Goal: Task Accomplishment & Management: Manage account settings

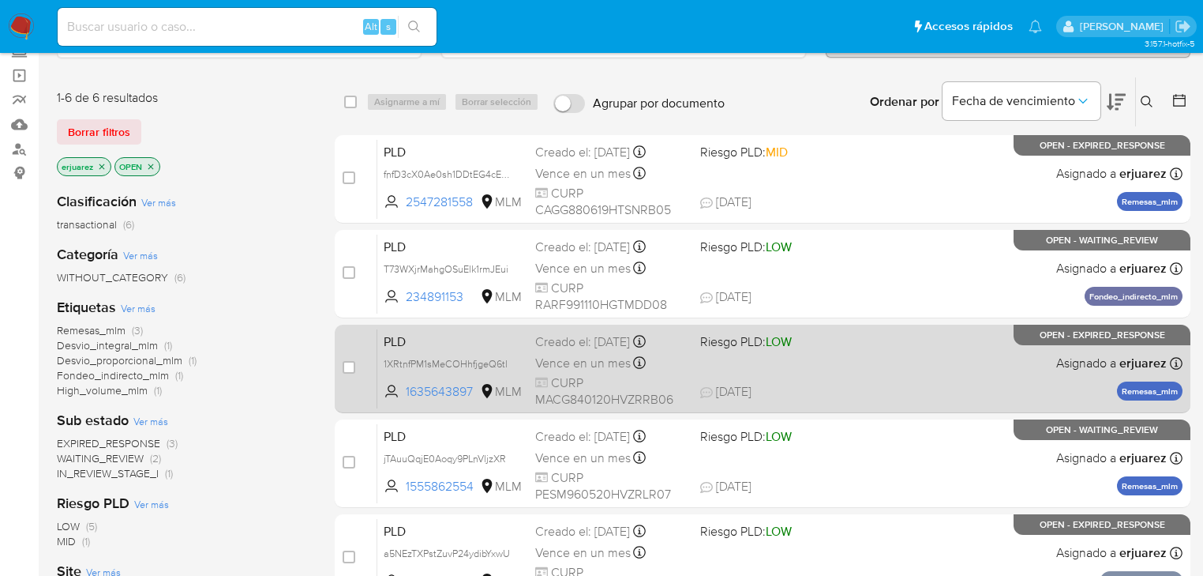
scroll to position [126, 0]
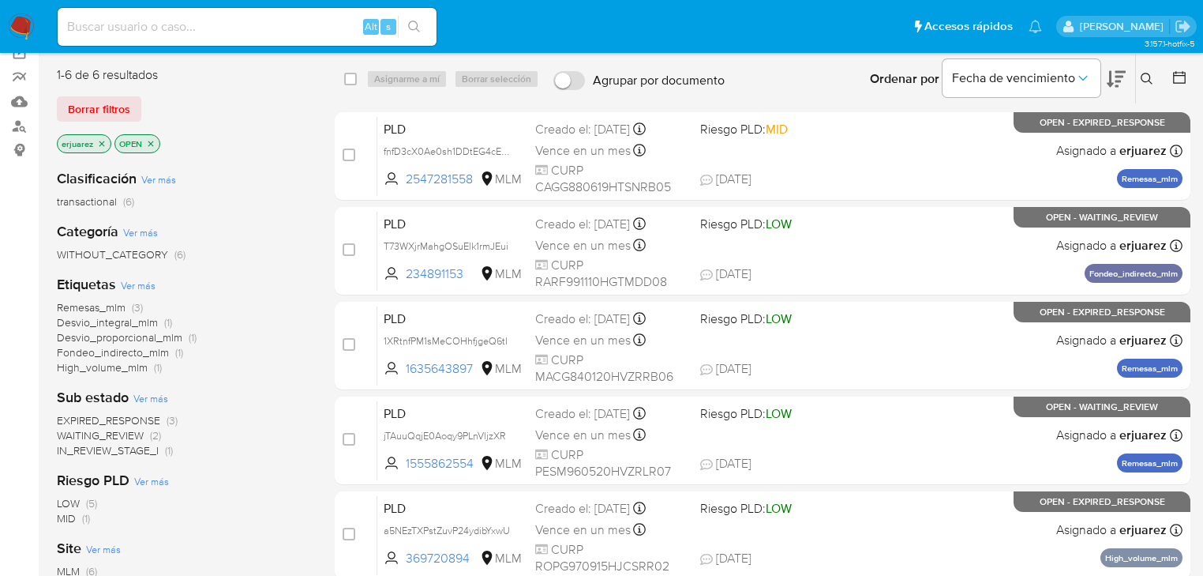
click at [106, 455] on span "IN_REVIEW_STAGE_I" at bounding box center [108, 450] width 102 height 16
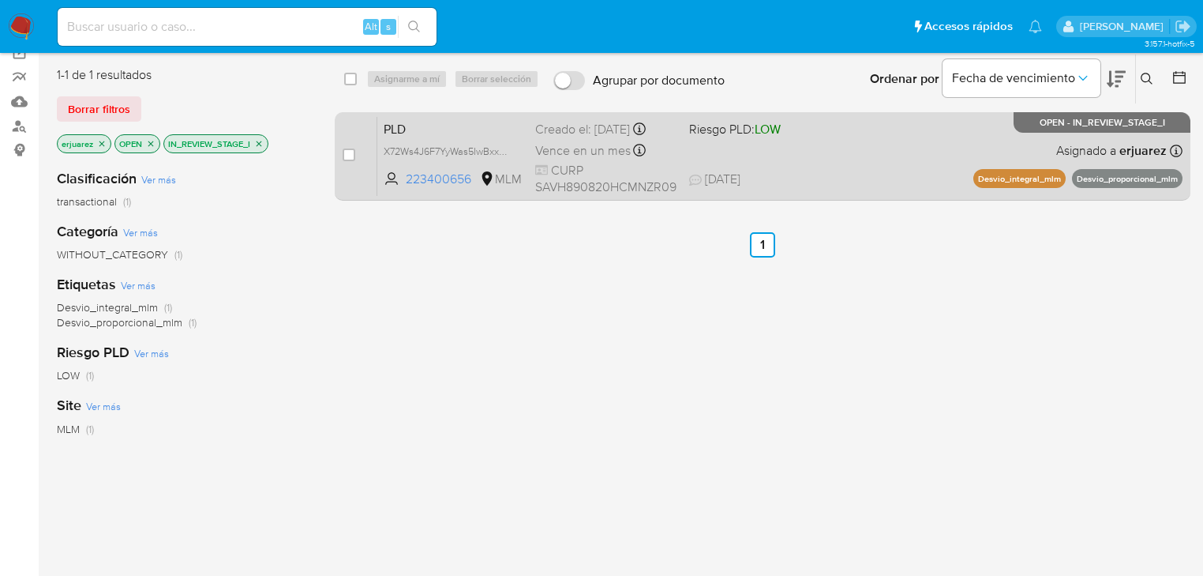
click at [763, 155] on div "PLD X72Ws4J6F7YyWas5IwBxxWFJ 223400656 MLM Riesgo PLD: LOW Creado el: 12/08/202…" at bounding box center [779, 156] width 805 height 80
click at [824, 179] on span "27/08/2025 27/08/2025 09:00" at bounding box center [821, 179] width 265 height 17
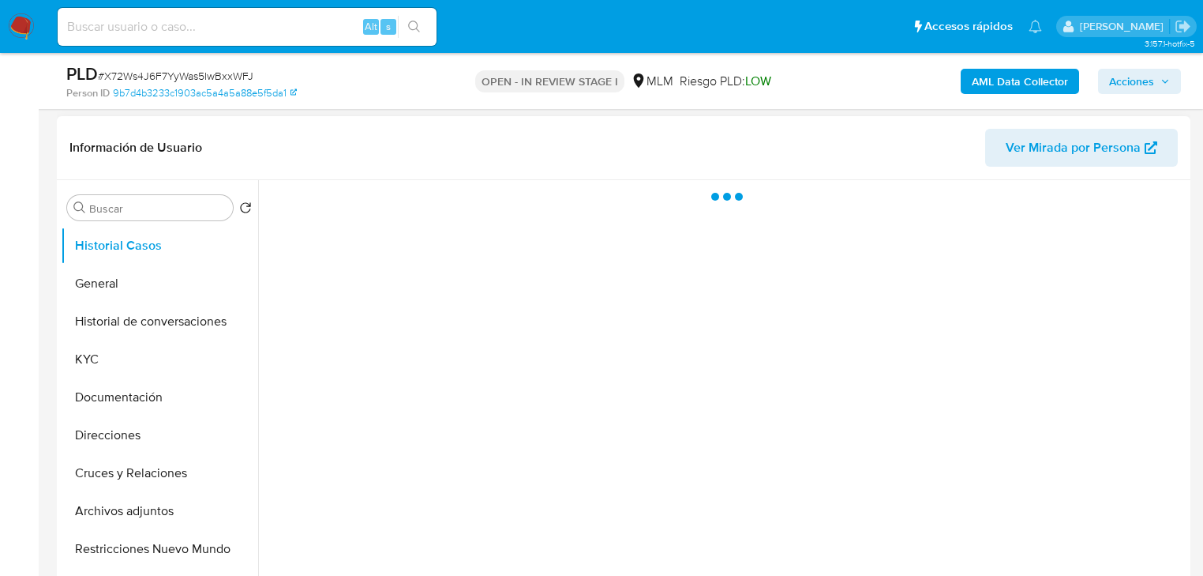
scroll to position [505, 0]
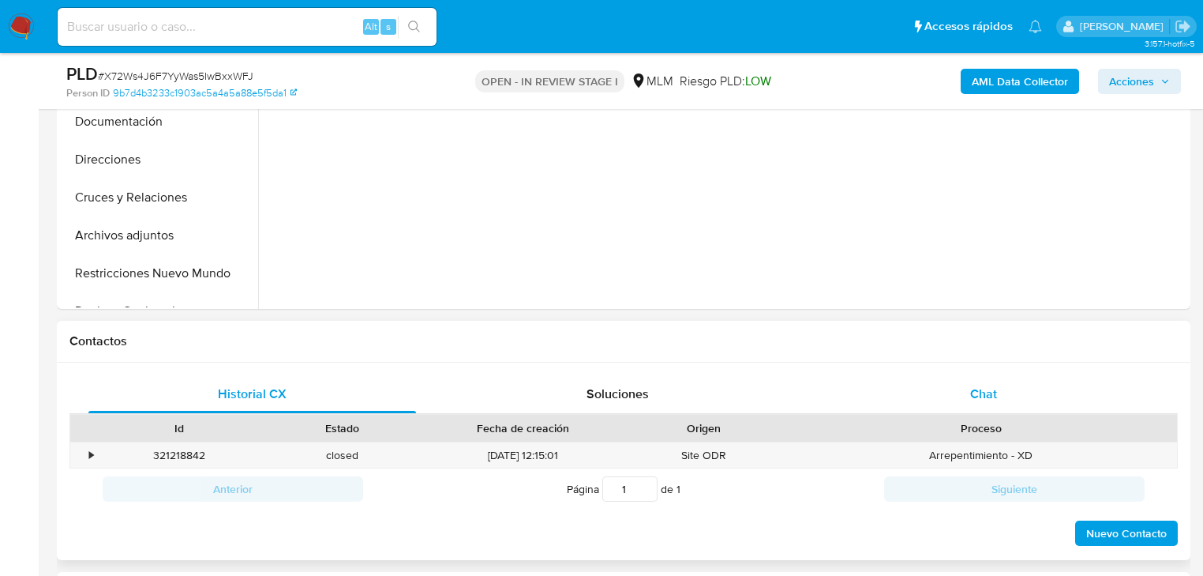
click at [973, 388] on span "Chat" at bounding box center [983, 393] width 27 height 18
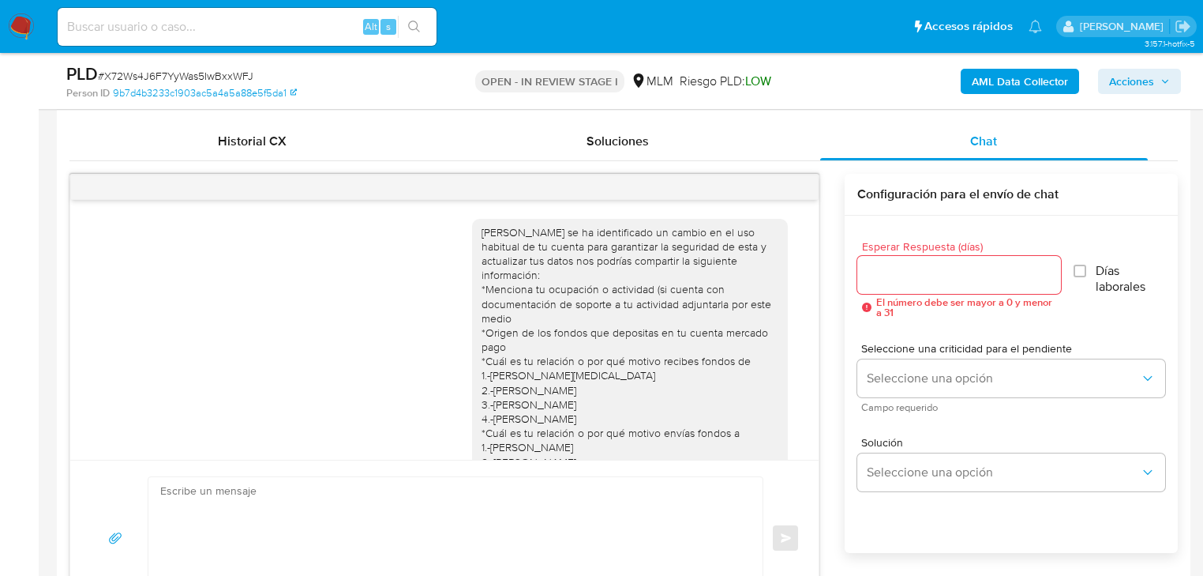
scroll to position [867, 0]
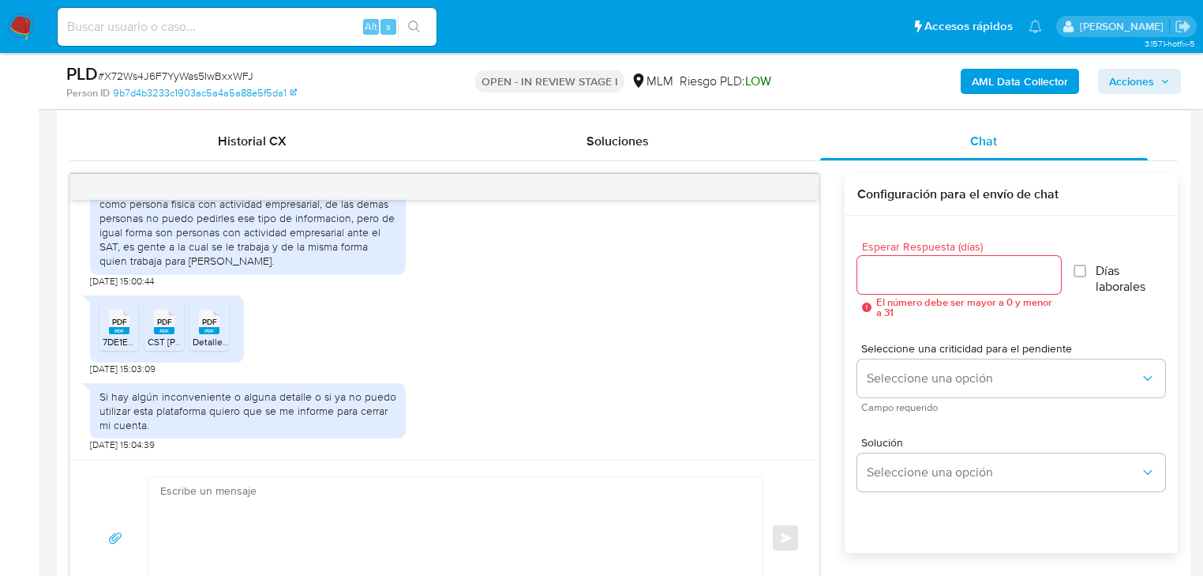
select select "10"
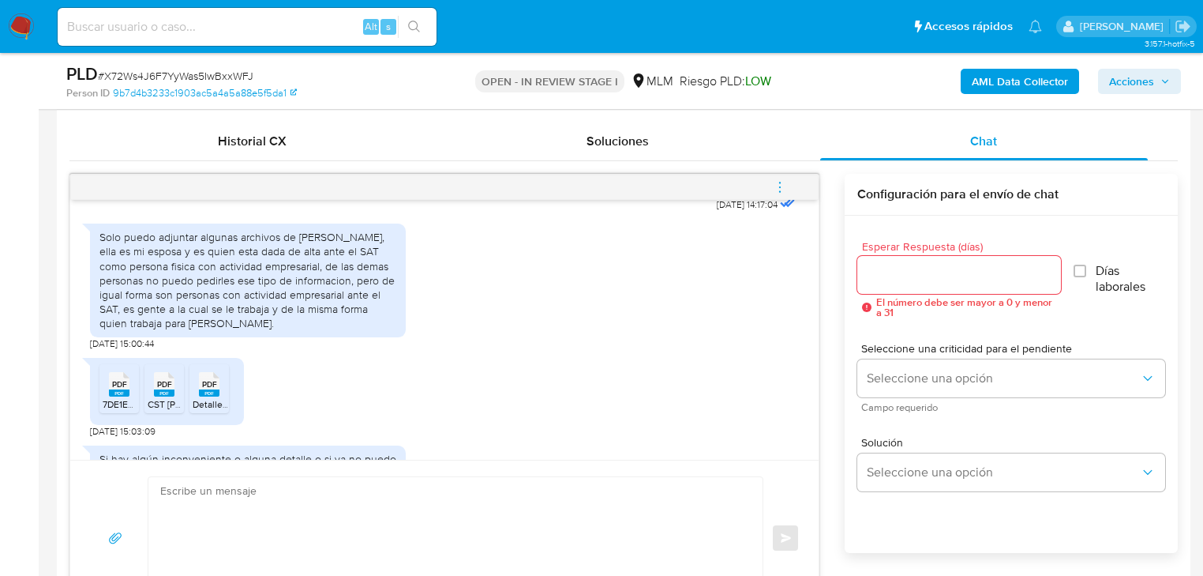
click at [784, 180] on icon "menu-action" at bounding box center [780, 187] width 14 height 14
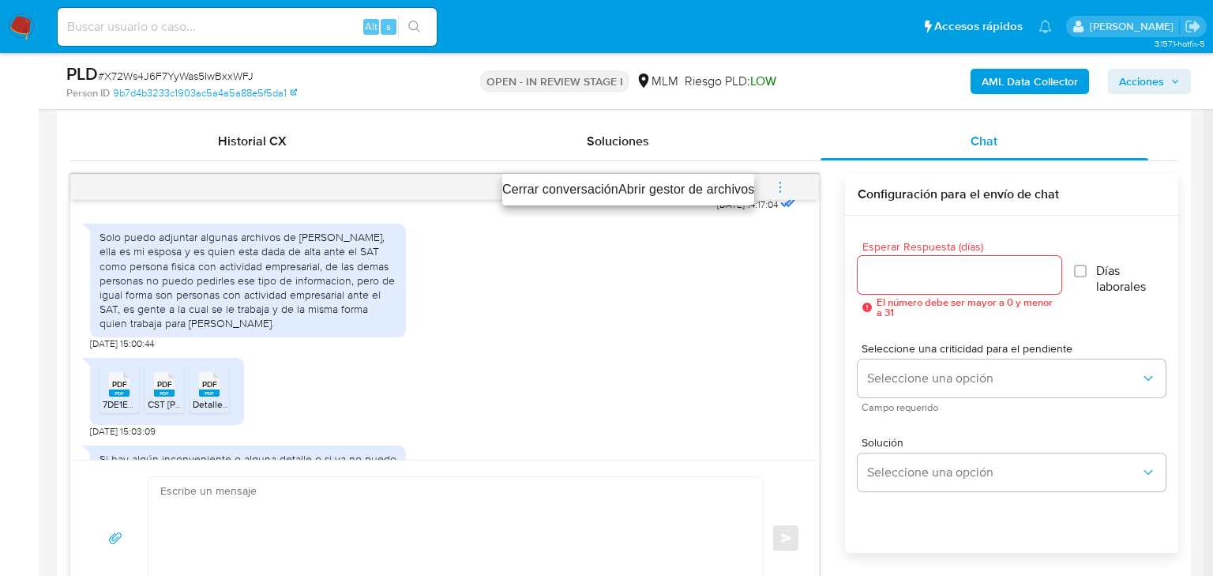
drag, startPoint x: 550, startPoint y: 189, endPoint x: 508, endPoint y: 332, distance: 148.9
click at [508, 332] on div "Cerrar conversación Abrir gestor de archivos" at bounding box center [606, 288] width 1213 height 576
click at [764, 302] on div at bounding box center [606, 288] width 1213 height 576
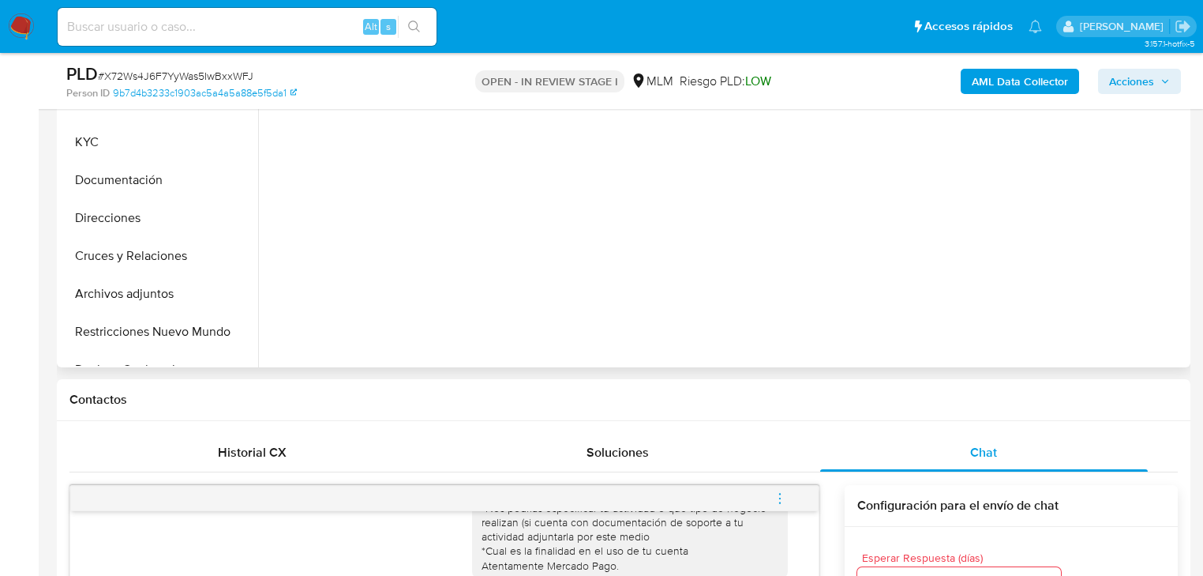
scroll to position [379, 0]
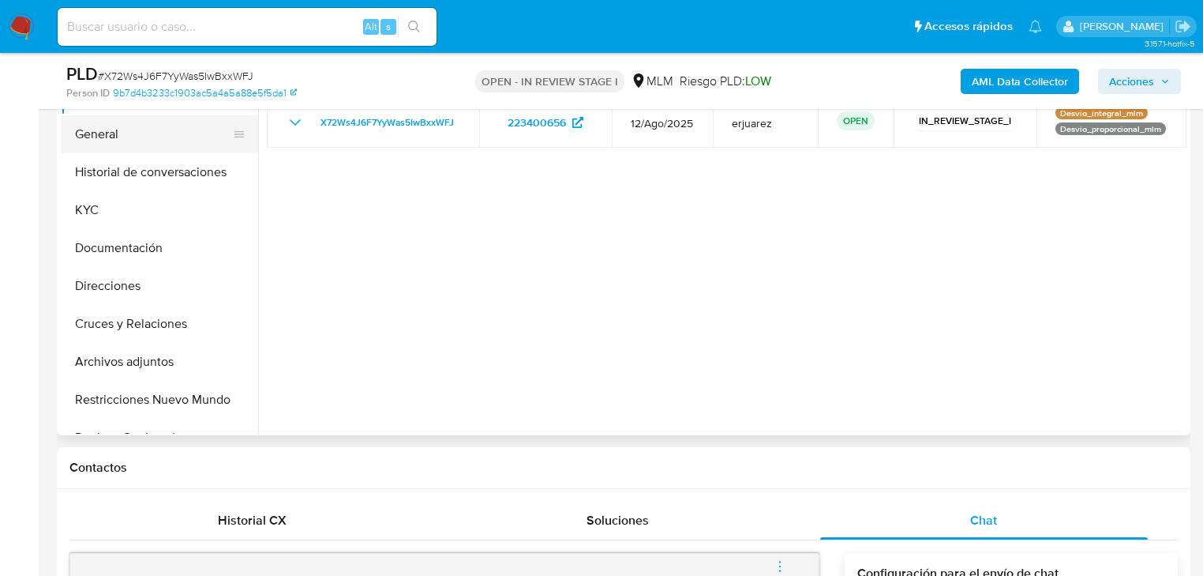
click at [124, 135] on button "General" at bounding box center [153, 134] width 185 height 38
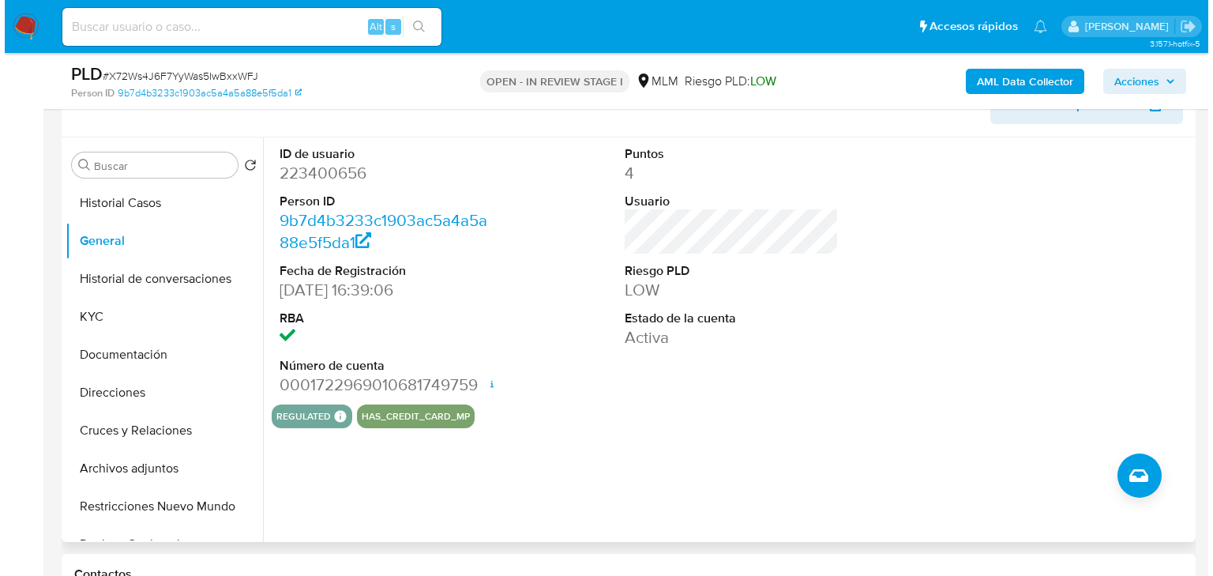
scroll to position [253, 0]
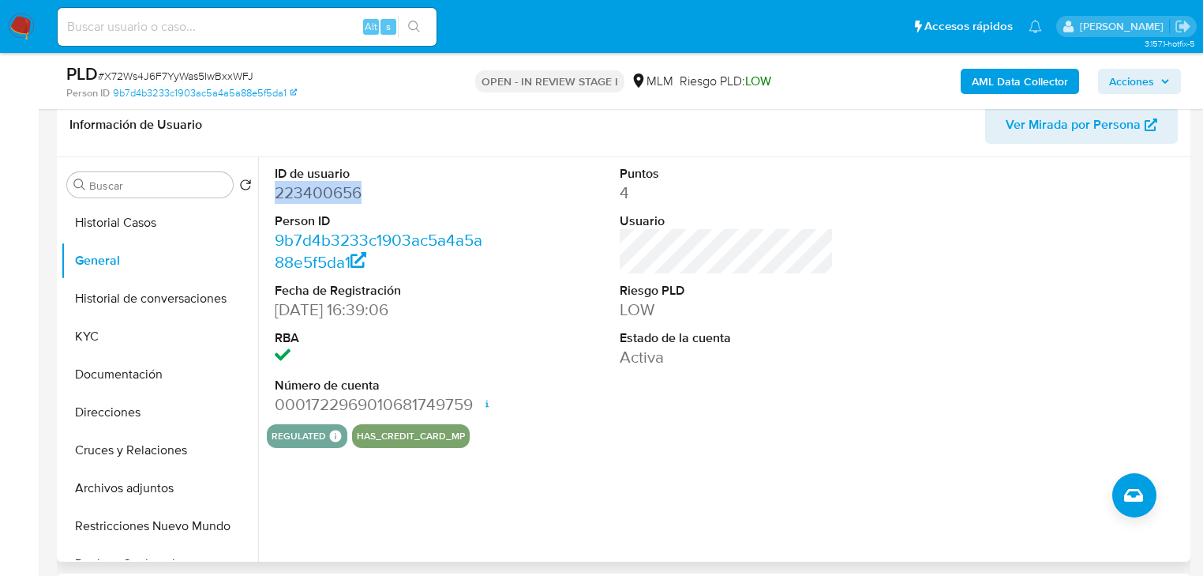
drag, startPoint x: 377, startPoint y: 193, endPoint x: 268, endPoint y: 193, distance: 108.9
click at [268, 193] on div "ID de usuario 223400656 Person ID 9b7d4b3233c1903ac5a4a5a88e5f5da1 Fecha de Reg…" at bounding box center [382, 290] width 230 height 267
copy dd "223400656"
click at [129, 303] on button "Historial de conversaciones" at bounding box center [153, 298] width 185 height 38
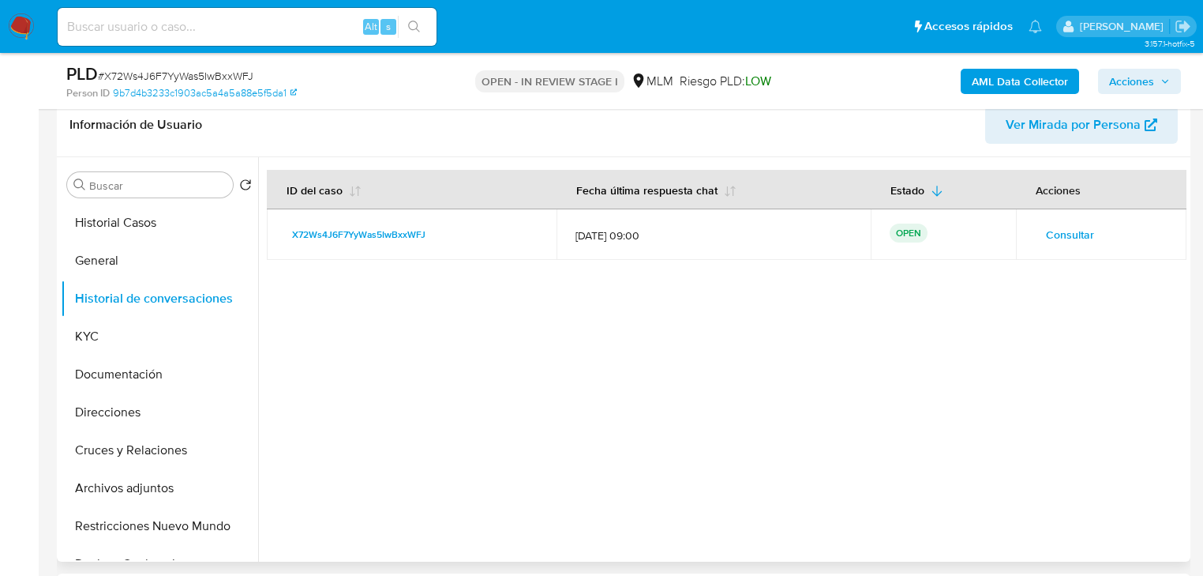
click at [1057, 231] on span "Consultar" at bounding box center [1070, 234] width 48 height 22
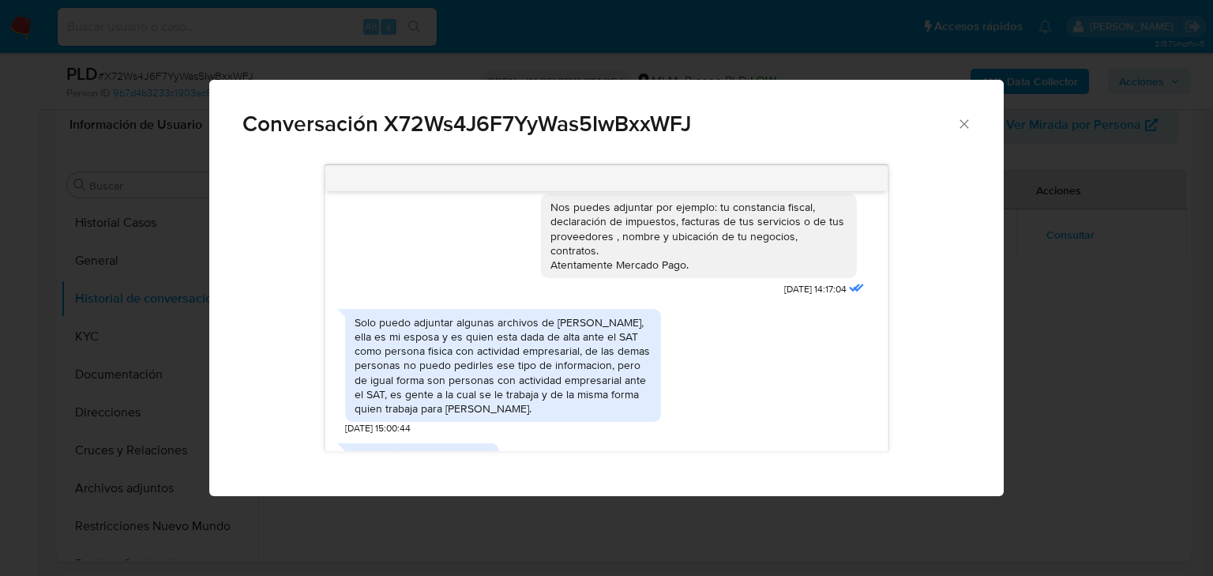
scroll to position [805, 0]
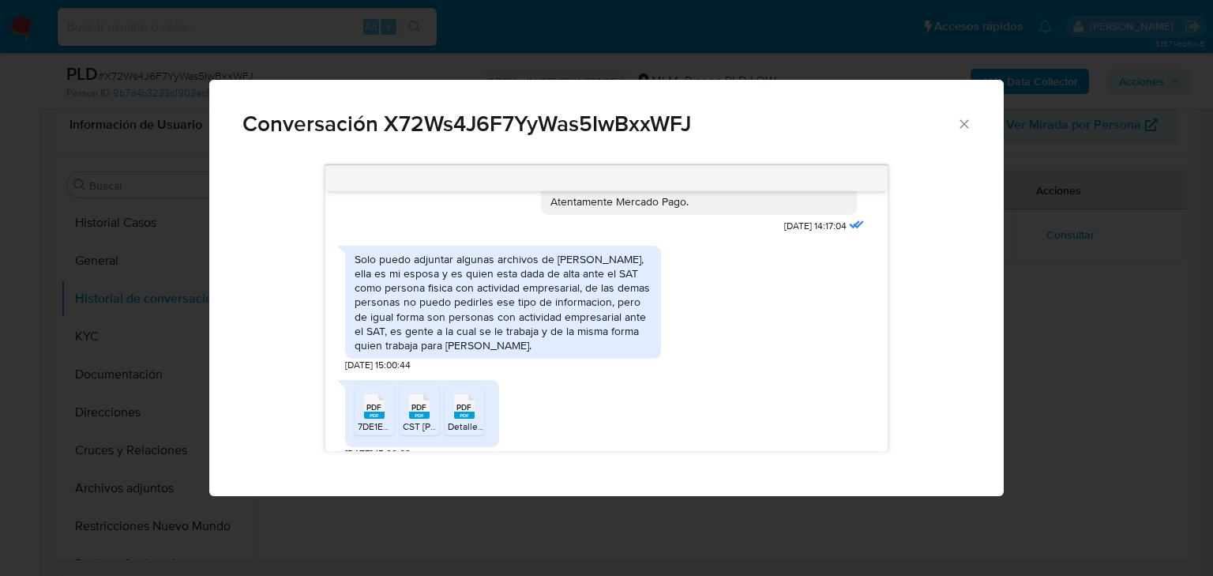
click at [369, 411] on rect "Comunicación" at bounding box center [374, 414] width 21 height 7
click at [414, 402] on span "PDF" at bounding box center [418, 407] width 15 height 10
drag, startPoint x: 476, startPoint y: 384, endPoint x: 501, endPoint y: 386, distance: 25.3
click at [476, 389] on div "PDF PDF" at bounding box center [464, 404] width 33 height 31
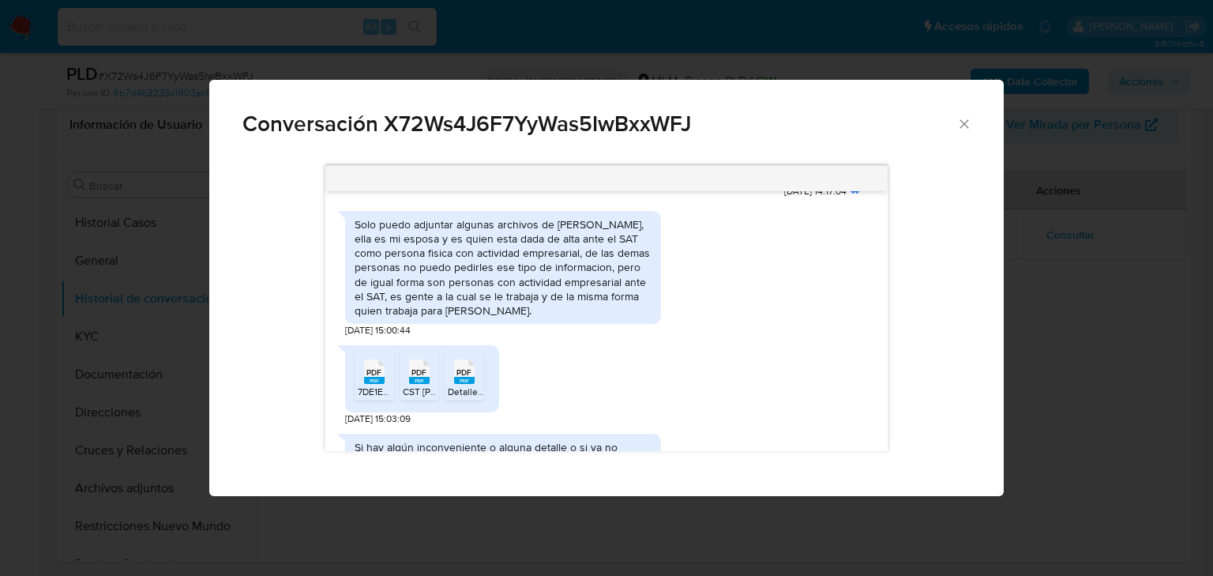
scroll to position [868, 0]
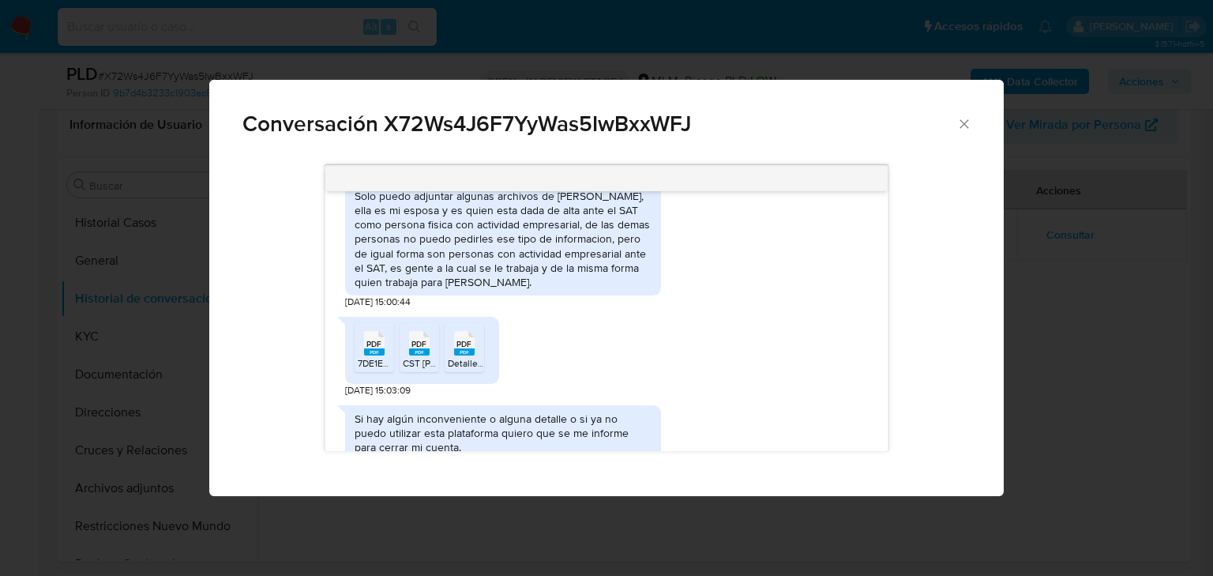
click at [419, 339] on span "PDF" at bounding box center [418, 344] width 15 height 10
click at [459, 339] on span "PDF" at bounding box center [463, 344] width 15 height 10
drag, startPoint x: 516, startPoint y: 225, endPoint x: 621, endPoint y: 264, distance: 111.9
click at [621, 264] on div "Solo puedo adjuntar algunas archivos de yesenia meraz farias, ella es mi esposa…" at bounding box center [503, 238] width 316 height 113
click at [1119, 257] on div "Conversación X72Ws4J6F7YyWas5IwBxxWFJ Estimado Heriberto se ha identificado un …" at bounding box center [606, 288] width 1213 height 576
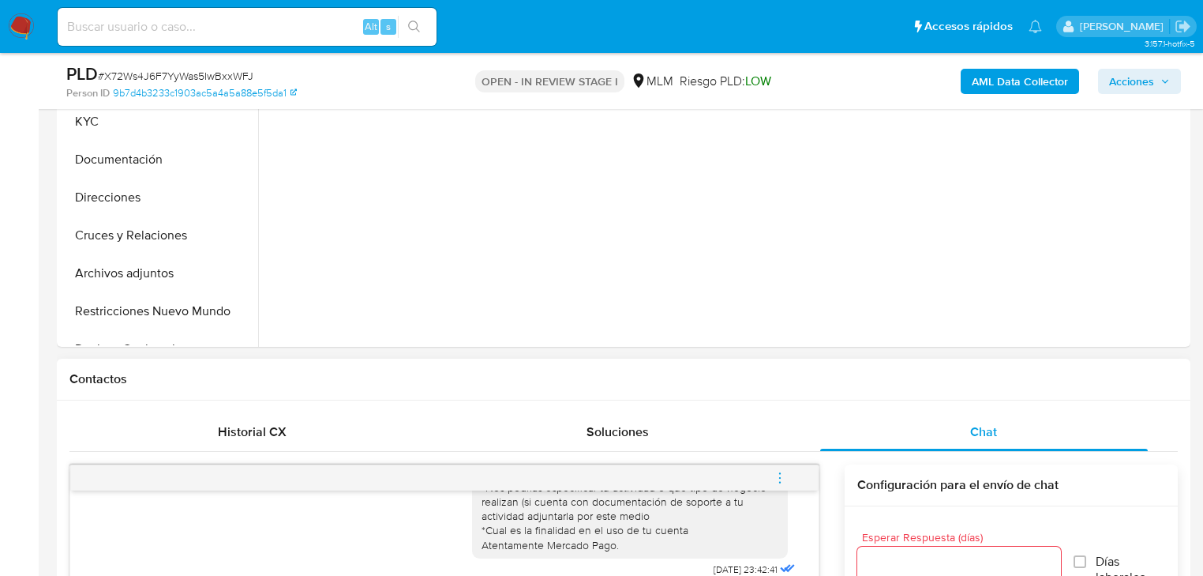
scroll to position [884, 0]
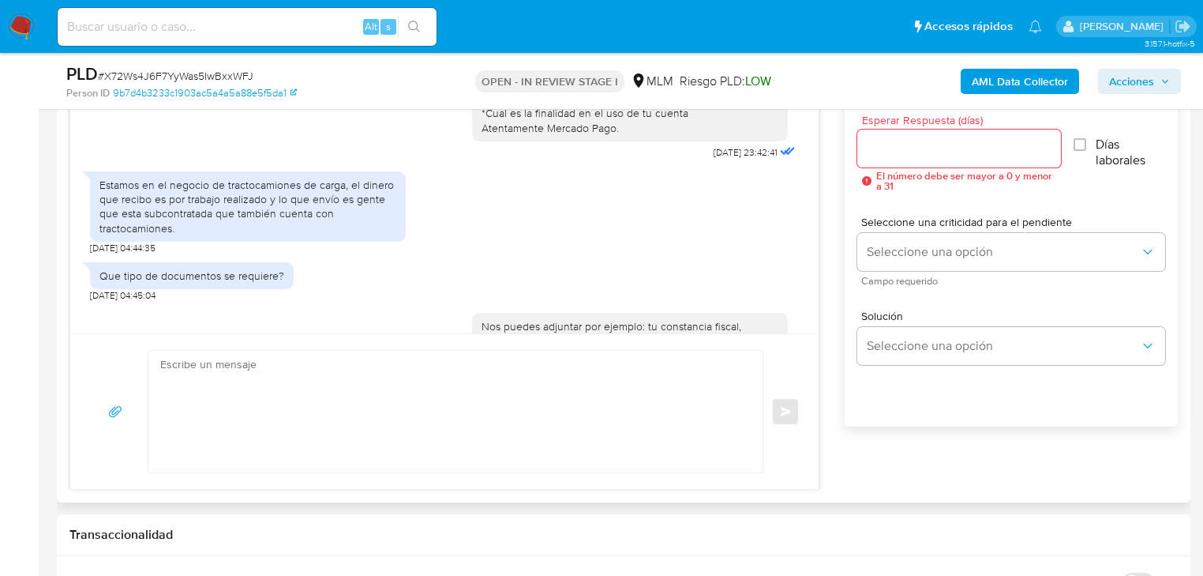
click at [889, 139] on input "Esperar Respuesta (días)" at bounding box center [959, 148] width 204 height 21
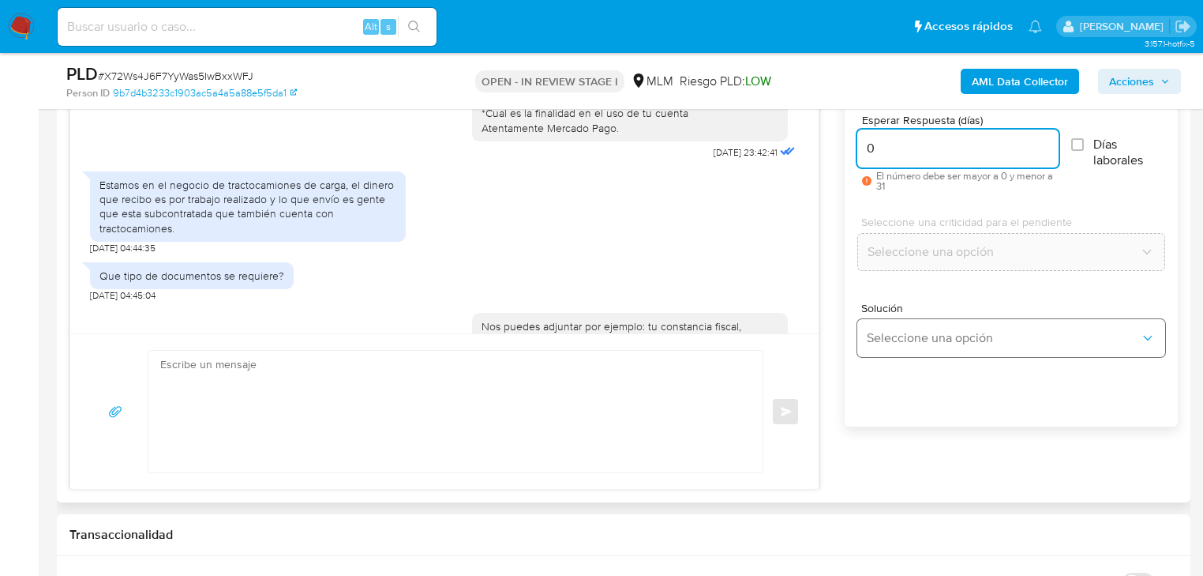
type input "0"
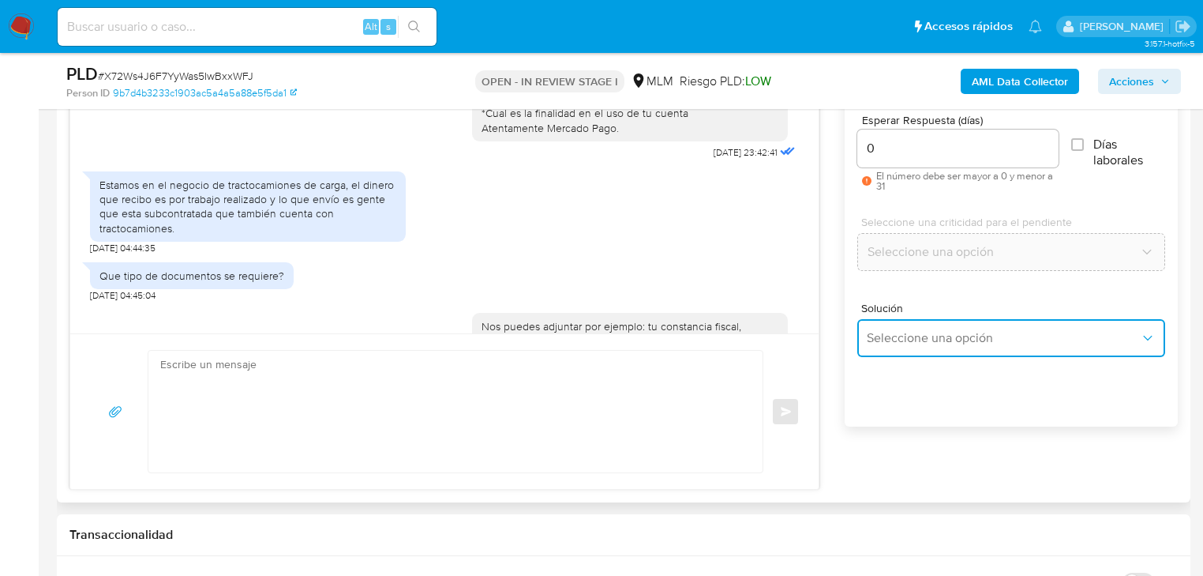
drag, startPoint x: 882, startPoint y: 328, endPoint x: 1071, endPoint y: 351, distance: 190.8
click at [894, 334] on span "Seleccione una opción" at bounding box center [1003, 338] width 273 height 16
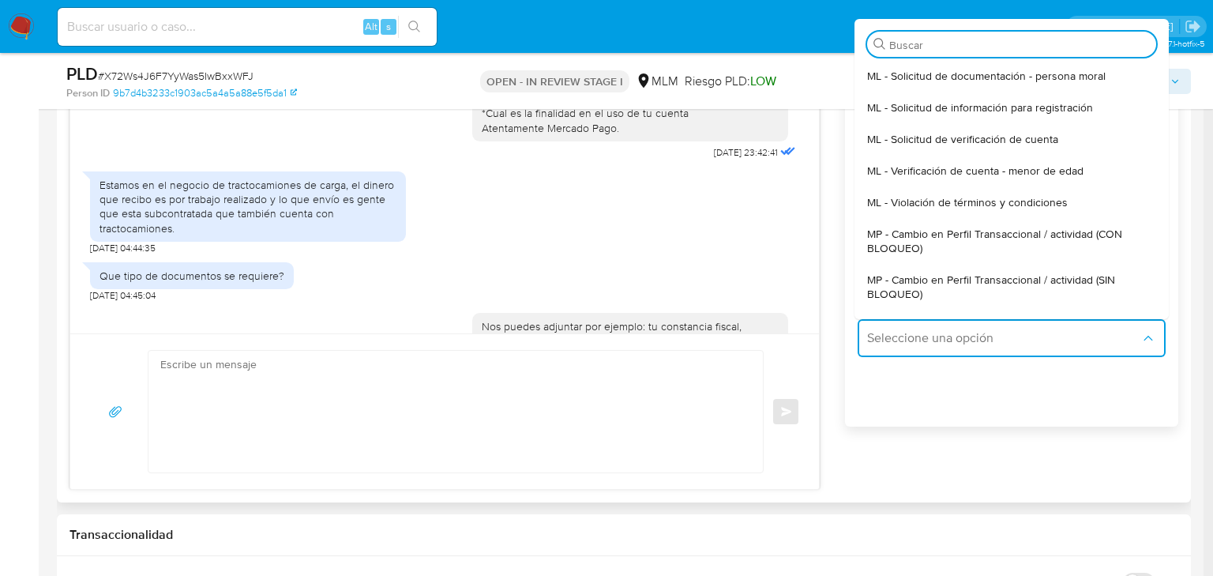
click at [1011, 272] on span "MP - Cambio en Perfil Transaccional / actividad (SIN BLOQUEO)" at bounding box center [1006, 286] width 279 height 28
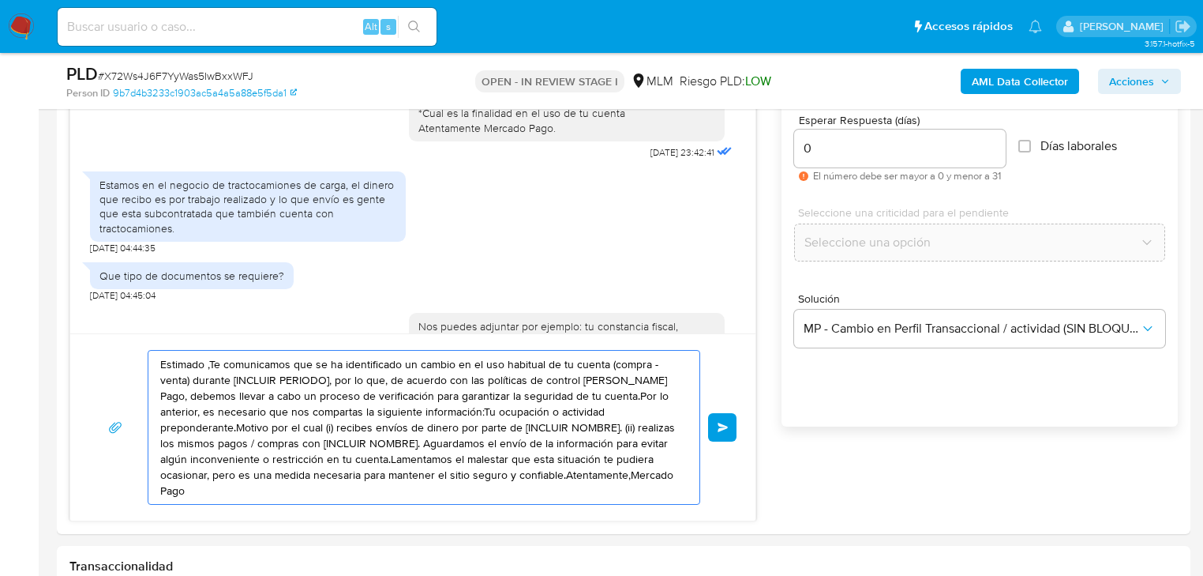
drag, startPoint x: 611, startPoint y: 471, endPoint x: 6, endPoint y: 373, distance: 613.4
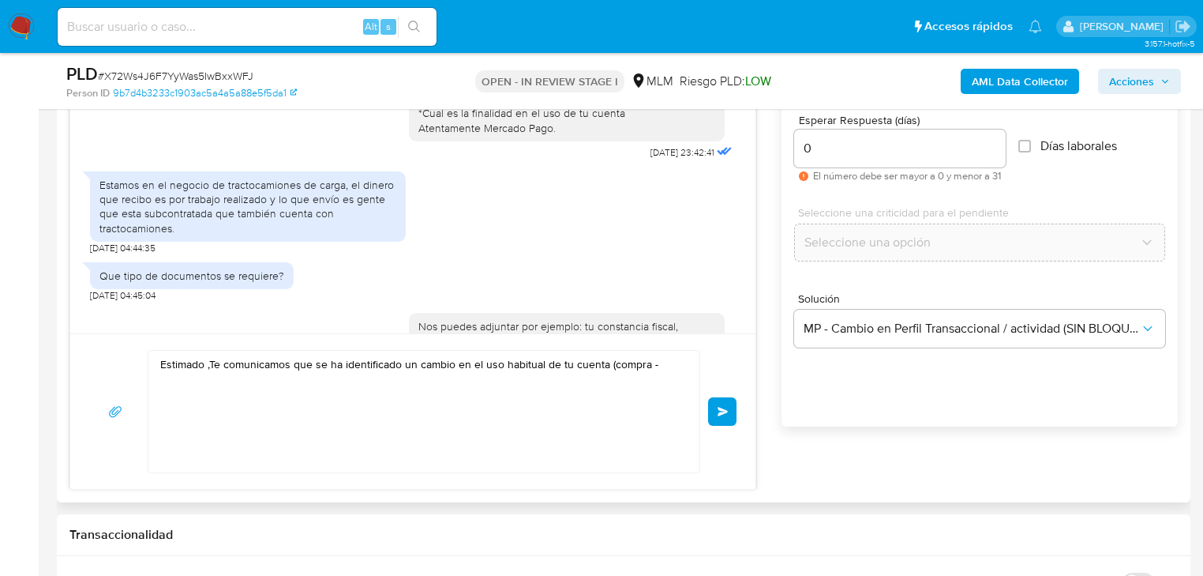
drag, startPoint x: 148, startPoint y: 373, endPoint x: 167, endPoint y: 369, distance: 20.1
click at [148, 373] on div "Estimado ,Te comunicamos que se ha identificado un cambio en el uso habitual de…" at bounding box center [412, 411] width 647 height 123
click at [186, 361] on textarea "Estimado ,Te comunicamos que se ha identificado un cambio en el uso habitual de…" at bounding box center [419, 412] width 519 height 122
drag, startPoint x: 585, startPoint y: 361, endPoint x: 24, endPoint y: 314, distance: 563.2
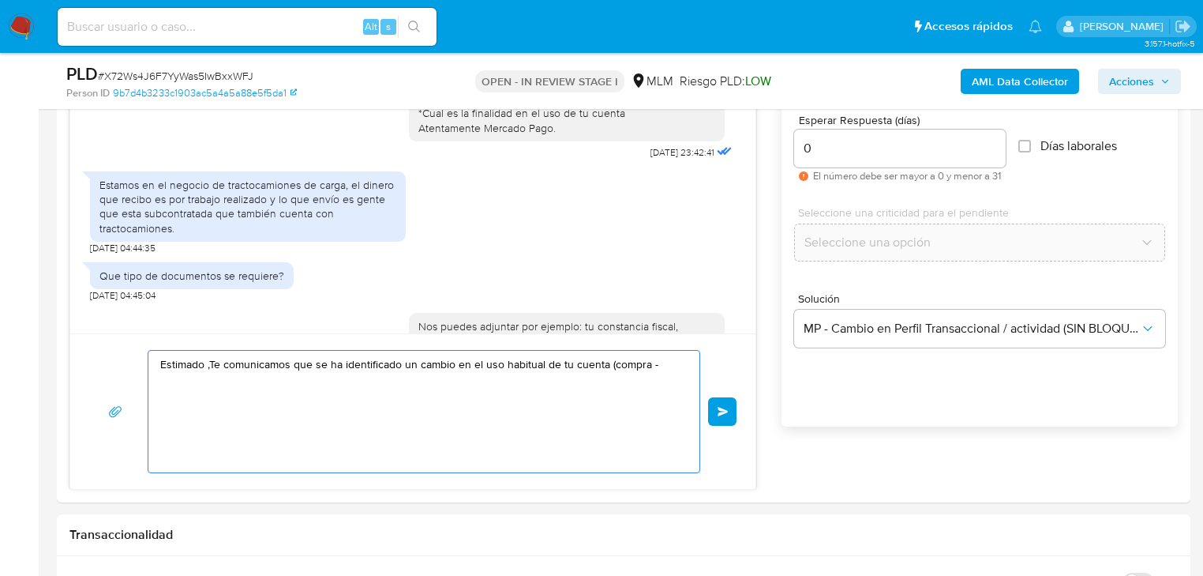
paste textarea "Agradecemos tu tiempo y documentación proporcionada. Te recordamos que esto fue…"
click at [441, 361] on textarea "Agradecemos tu tiempo y documentación proporcionada. Te recordamos que esto fue…" at bounding box center [419, 412] width 519 height 122
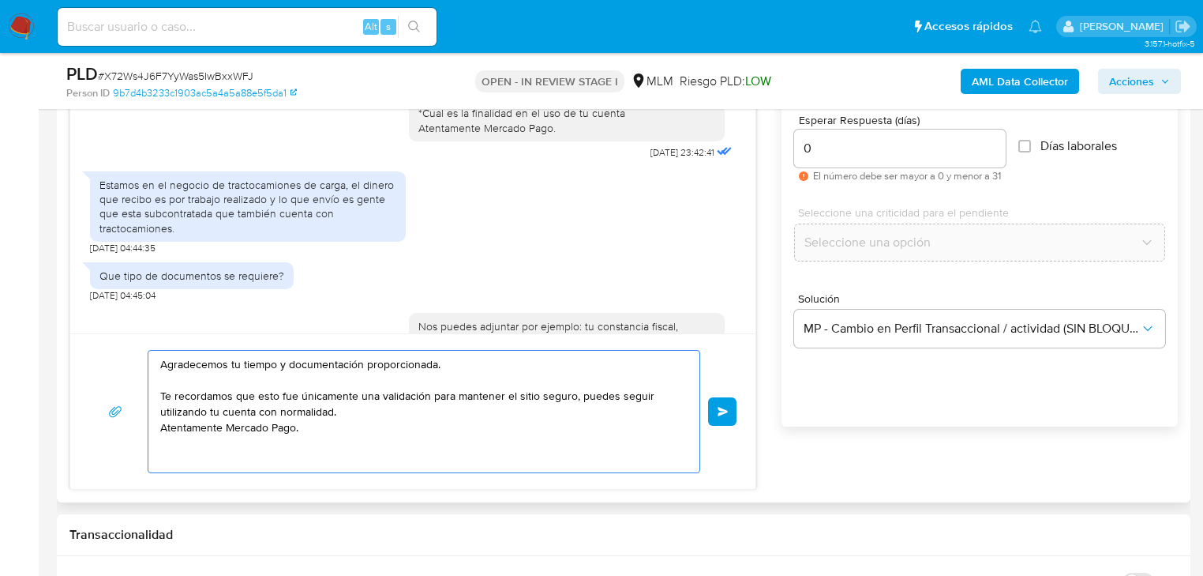
drag, startPoint x: 453, startPoint y: 361, endPoint x: 469, endPoint y: 361, distance: 15.8
click at [453, 361] on textarea "Agradecemos tu tiempo y documentación proporcionada. Te recordamos que esto fue…" at bounding box center [419, 412] width 519 height 122
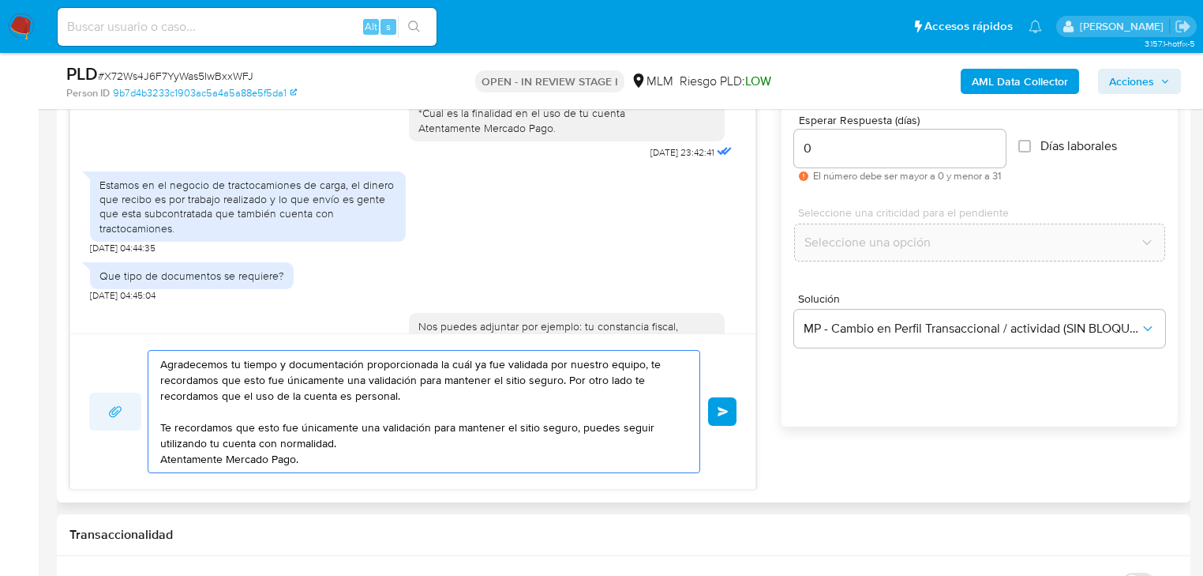
drag, startPoint x: 344, startPoint y: 436, endPoint x: 108, endPoint y: 417, distance: 236.8
click at [108, 417] on div "Agradecemos tu tiempo y documentación proporcionada la cuál ya fue validada por…" at bounding box center [412, 411] width 647 height 123
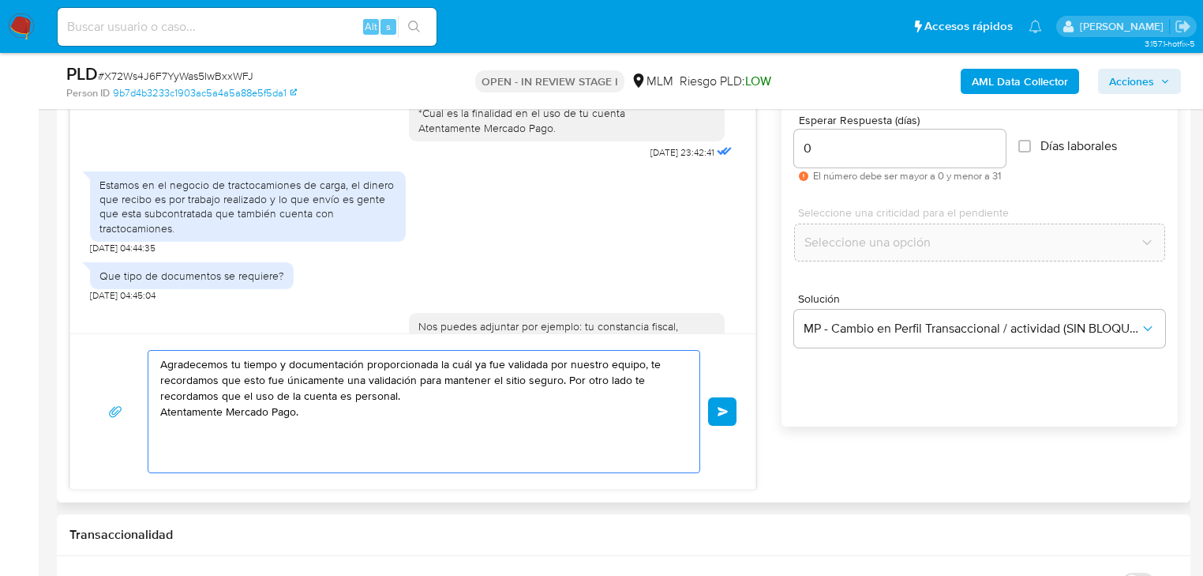
drag, startPoint x: 306, startPoint y: 406, endPoint x: 118, endPoint y: 350, distance: 196.8
click at [118, 350] on div "Agradecemos tu tiempo y documentación proporcionada la cuál ya fue validada por…" at bounding box center [412, 411] width 647 height 123
click at [638, 379] on textarea "Agradecemos tu tiempo y documentación proporcionada la cuál ya fue validada por…" at bounding box center [419, 412] width 519 height 122
drag, startPoint x: 230, startPoint y: 381, endPoint x: 236, endPoint y: 398, distance: 18.5
click at [230, 381] on textarea "Agradecemos tu tiempo y documentación proporcionada la cuál ya fue validada por…" at bounding box center [419, 412] width 519 height 122
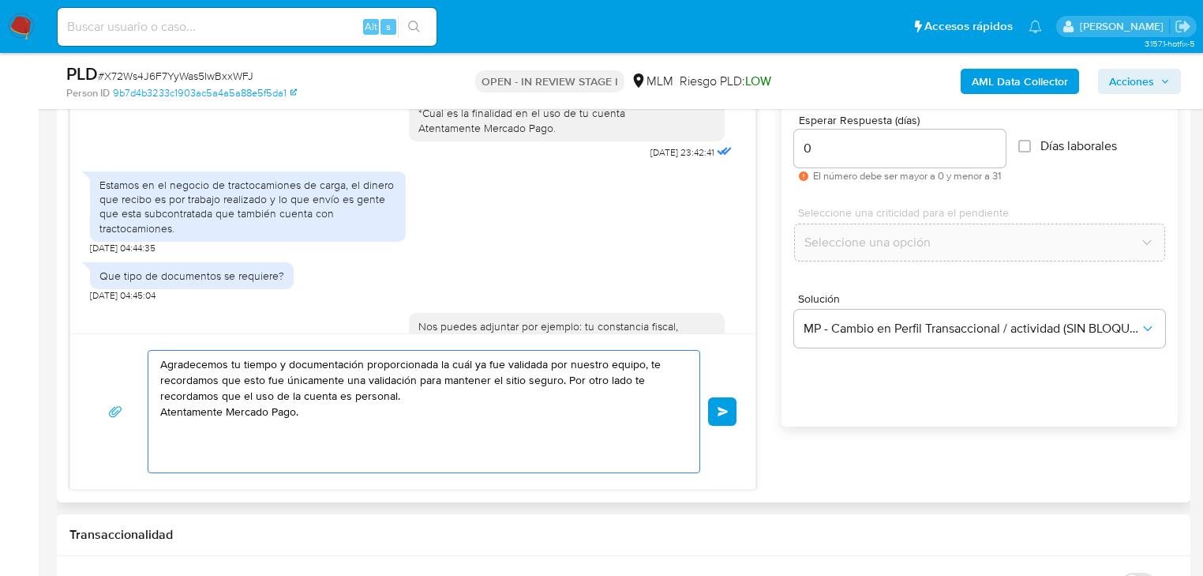
click at [249, 398] on textarea "Agradecemos tu tiempo y documentación proporcionada la cuál ya fue validada por…" at bounding box center [419, 412] width 519 height 122
click at [242, 396] on textarea "Agradecemos tu tiempo y documentación proporcionada la cuál ya fue validada por…" at bounding box center [419, 412] width 519 height 122
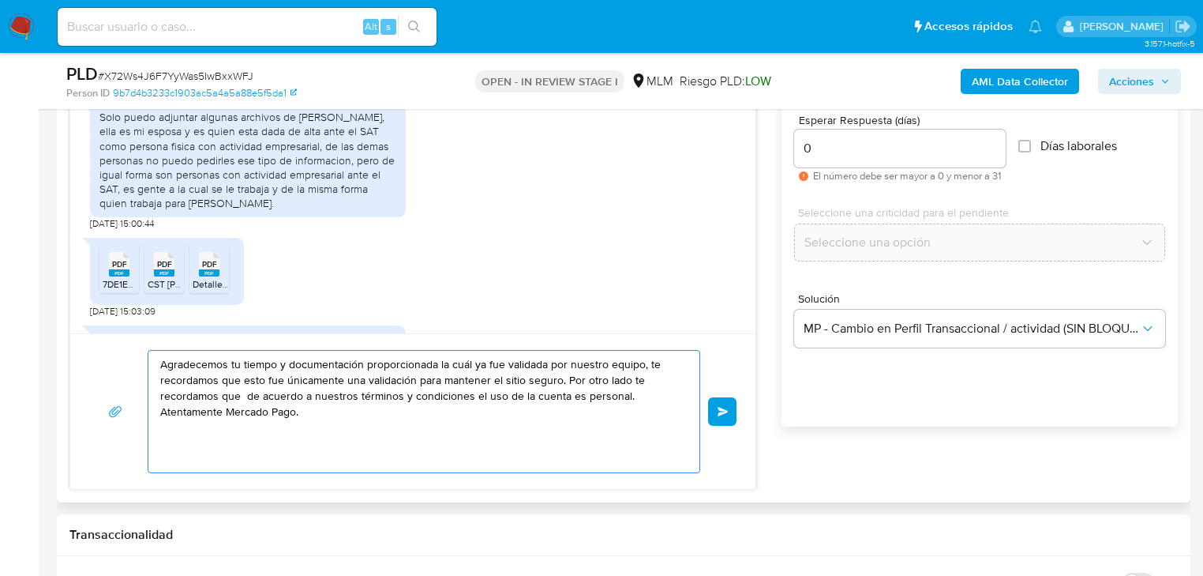
scroll to position [867, 0]
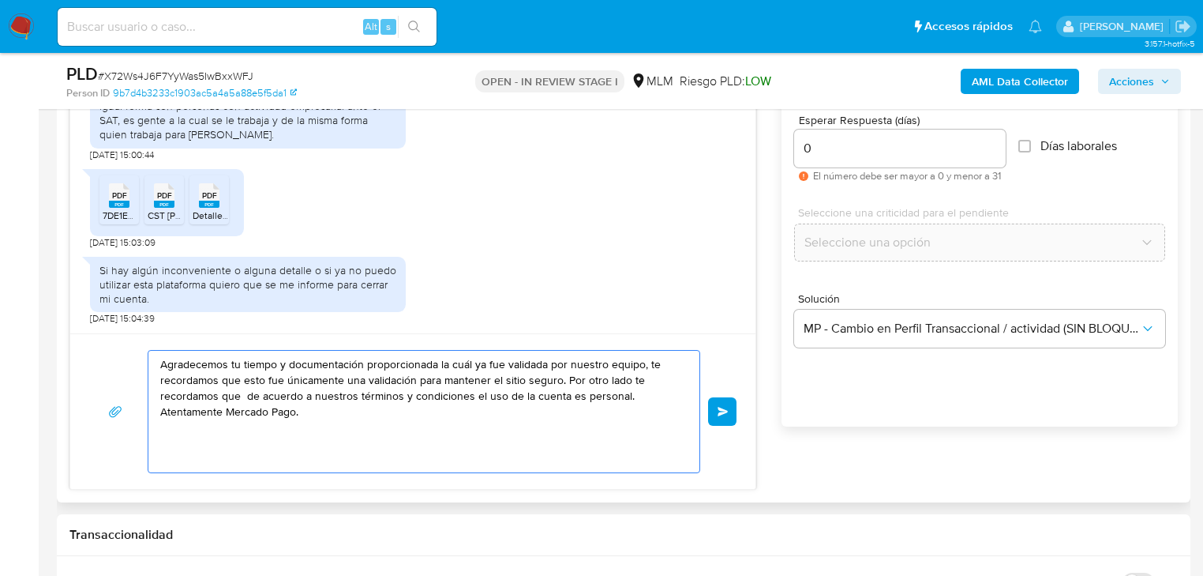
drag, startPoint x: 323, startPoint y: 413, endPoint x: 144, endPoint y: 353, distance: 188.2
click at [144, 353] on div "Agradecemos tu tiempo y documentación proporcionada la cuál ya fue validada por…" at bounding box center [412, 411] width 647 height 123
click at [397, 376] on textarea "Agradecemos tu tiempo y documentación proporcionada la cuál ya fue validada por…" at bounding box center [419, 412] width 519 height 122
click at [557, 380] on textarea "Agradecemos tu tiempo y documentación proporcionada la cuál ya fue validada por…" at bounding box center [419, 412] width 519 height 122
drag, startPoint x: 345, startPoint y: 425, endPoint x: 186, endPoint y: 354, distance: 174.6
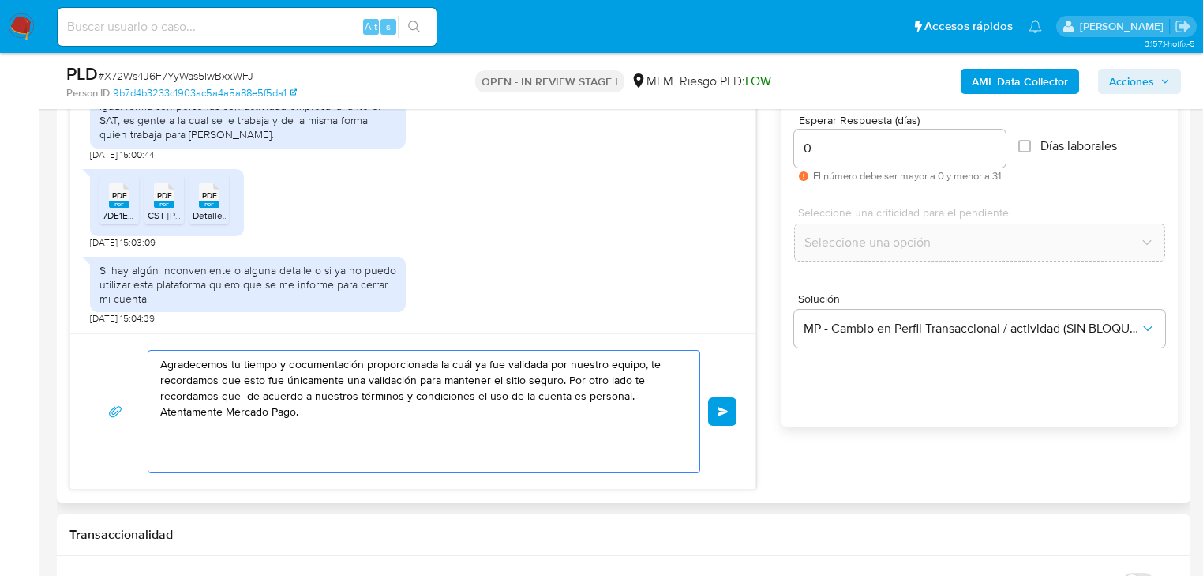
click at [186, 354] on textarea "Agradecemos tu tiempo y documentación proporcionada la cuál ya fue validada por…" at bounding box center [419, 412] width 519 height 122
click at [246, 399] on textarea "Agradecemos tu tiempo y documentación proporcionada la cuál ya fue validada por…" at bounding box center [419, 412] width 519 height 122
click at [627, 395] on textarea "Agradecemos tu tiempo y documentación proporcionada la cuál ya fue validada por…" at bounding box center [419, 412] width 519 height 122
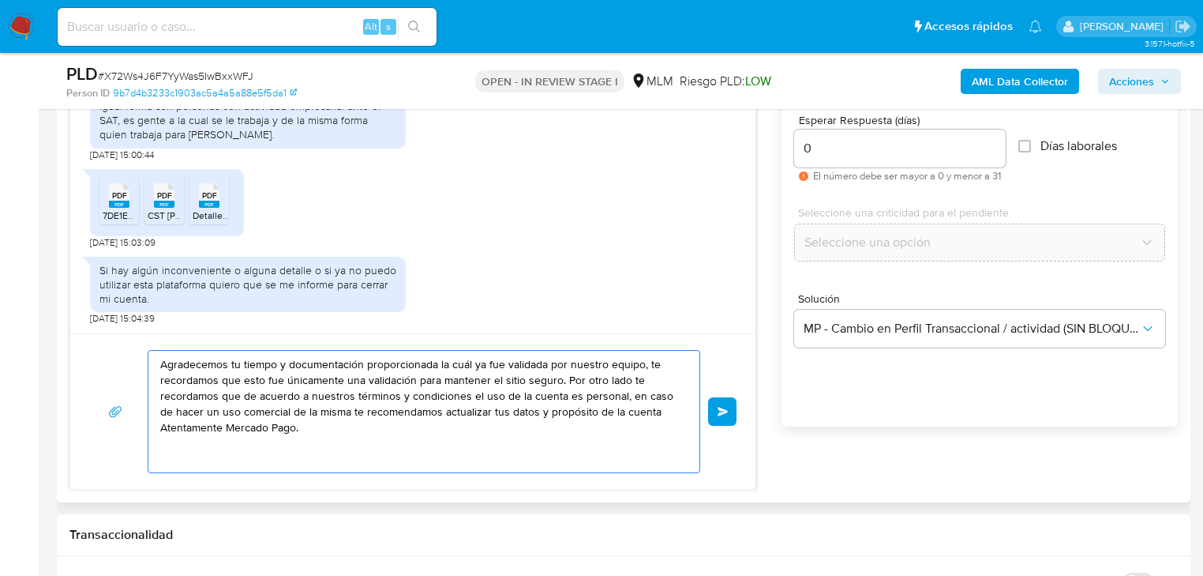
type textarea "Agradecemos tu tiempo y documentación proporcionada la cuál ya fue validada por…"
drag, startPoint x: 152, startPoint y: 360, endPoint x: 558, endPoint y: 388, distance: 407.6
click at [558, 388] on div "Agradecemos tu tiempo y documentación proporcionada la cuál ya fue validada por…" at bounding box center [419, 412] width 543 height 122
drag, startPoint x: 227, startPoint y: 383, endPoint x: 305, endPoint y: 385, distance: 77.4
click at [305, 385] on textarea "Agradecemos tu tiempo y documentación proporcionada la cuál ya fue validada por…" at bounding box center [419, 412] width 519 height 122
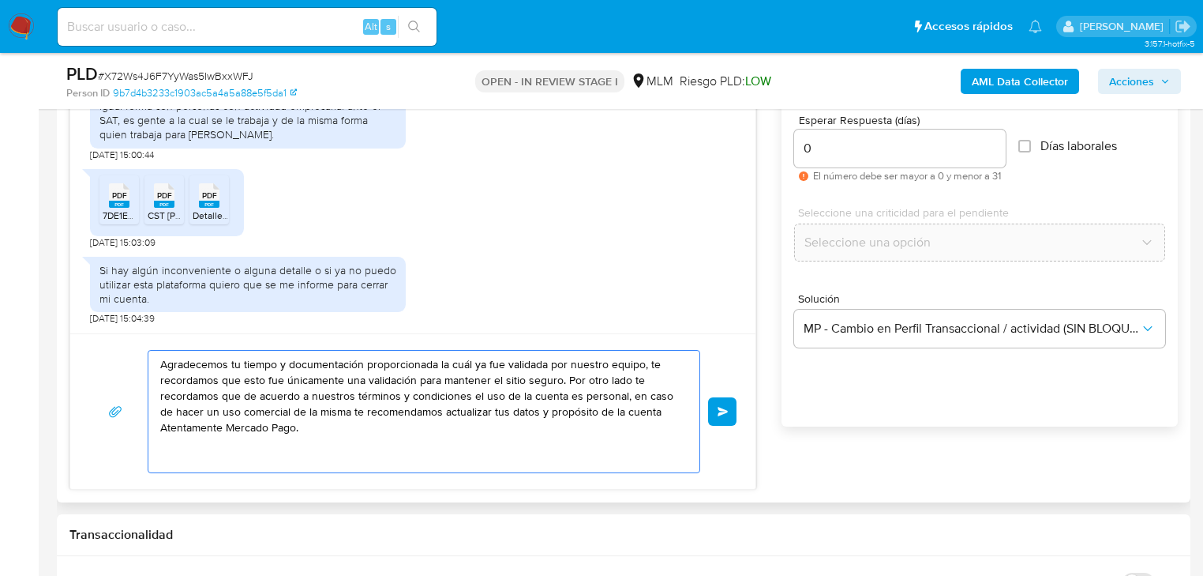
click at [305, 399] on textarea "Agradecemos tu tiempo y documentación proporcionada la cuál ya fue validada por…" at bounding box center [419, 412] width 519 height 122
drag, startPoint x: 309, startPoint y: 376, endPoint x: 676, endPoint y: 421, distance: 369.1
click at [676, 421] on textarea "Agradecemos tu tiempo y documentación proporcionada la cuál ya fue validada por…" at bounding box center [419, 412] width 519 height 122
click at [349, 426] on textarea "Agradecemos tu tiempo y documentación proporcionada la cuál ya fue validada por…" at bounding box center [419, 412] width 519 height 122
drag, startPoint x: 349, startPoint y: 426, endPoint x: 86, endPoint y: 354, distance: 272.7
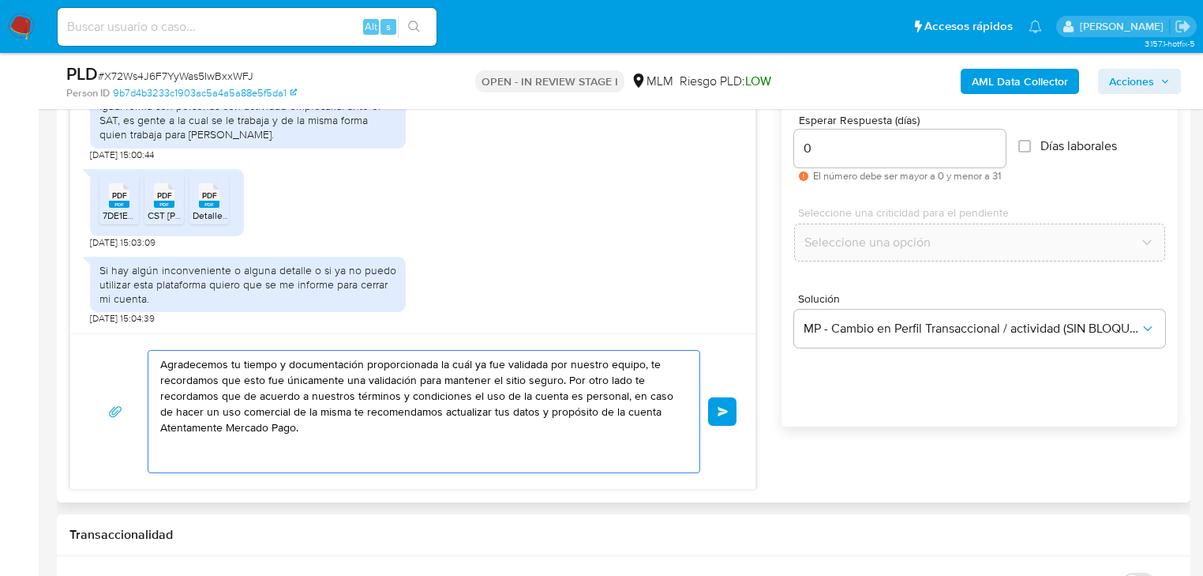
click at [86, 354] on div "Agradecemos tu tiempo y documentación proporcionada la cuál ya fue validada por…" at bounding box center [412, 411] width 685 height 156
click at [366, 441] on textarea "Agradecemos tu tiempo y documentación proporcionada la cuál ya fue validada por…" at bounding box center [419, 412] width 519 height 122
drag, startPoint x: 382, startPoint y: 423, endPoint x: 156, endPoint y: 360, distance: 235.2
click at [156, 360] on div "Agradecemos tu tiempo y documentación proporcionada la cuál ya fue validada por…" at bounding box center [419, 412] width 543 height 122
click at [289, 381] on textarea "Agradecemos tu tiempo y documentación proporcionada la cuál ya fue validada por…" at bounding box center [419, 412] width 519 height 122
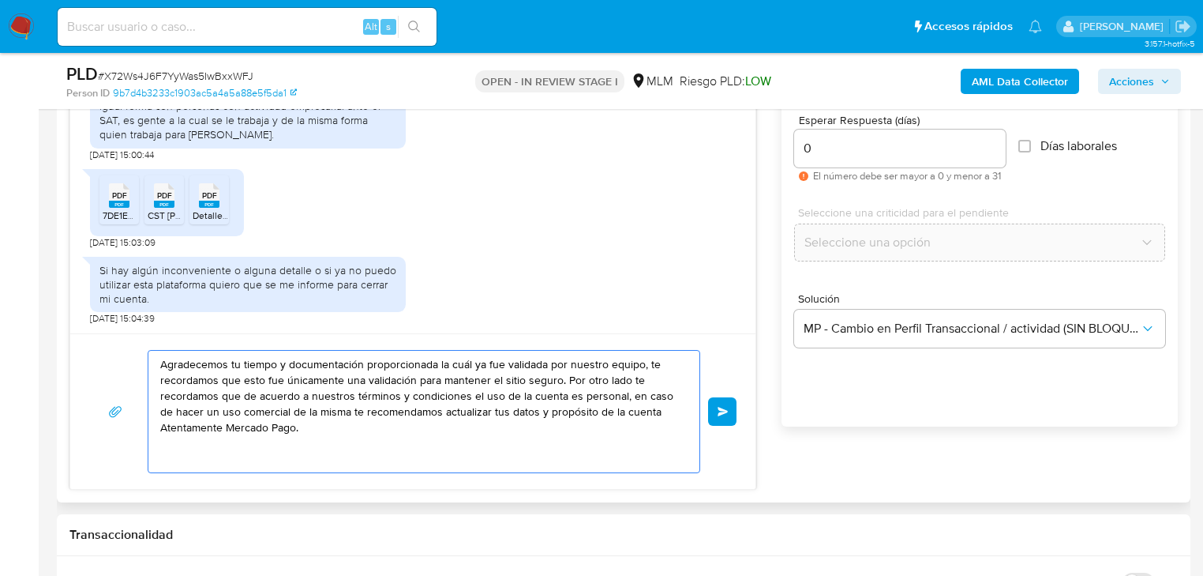
drag, startPoint x: 294, startPoint y: 379, endPoint x: 673, endPoint y: 448, distance: 385.3
click at [673, 448] on textarea "Agradecemos tu tiempo y documentación proporcionada la cuál ya fue validada por…" at bounding box center [419, 412] width 519 height 122
click at [471, 452] on textarea "Agradecemos tu tiempo y documentación proporcionada la cuál ya fue validada por…" at bounding box center [419, 412] width 519 height 122
drag, startPoint x: 463, startPoint y: 443, endPoint x: 130, endPoint y: 340, distance: 347.9
click at [130, 340] on div "Agradecemos tu tiempo y documentación proporcionada la cuál ya fue validada por…" at bounding box center [412, 411] width 685 height 156
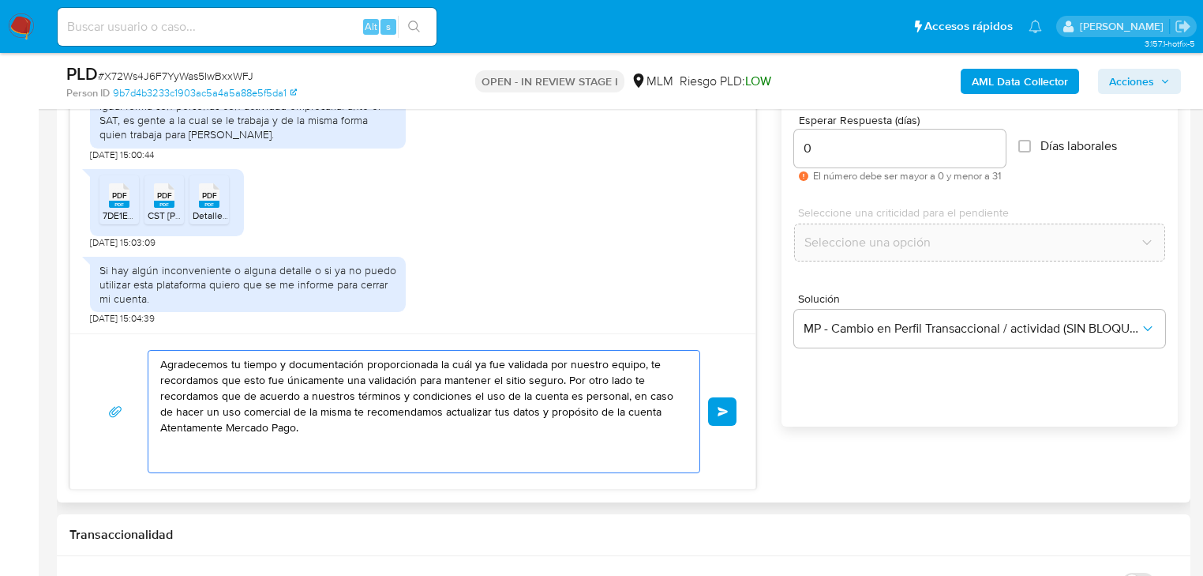
click at [489, 417] on textarea "Agradecemos tu tiempo y documentación proporcionada la cuál ya fue validada por…" at bounding box center [419, 412] width 519 height 122
drag, startPoint x: 328, startPoint y: 435, endPoint x: 126, endPoint y: 352, distance: 218.4
click at [126, 352] on div "Agradecemos tu tiempo y documentación proporcionada la cuál ya fue validada por…" at bounding box center [412, 411] width 647 height 123
click at [516, 435] on textarea "Agradecemos tu tiempo y documentación proporcionada la cuál ya fue validada por…" at bounding box center [419, 412] width 519 height 122
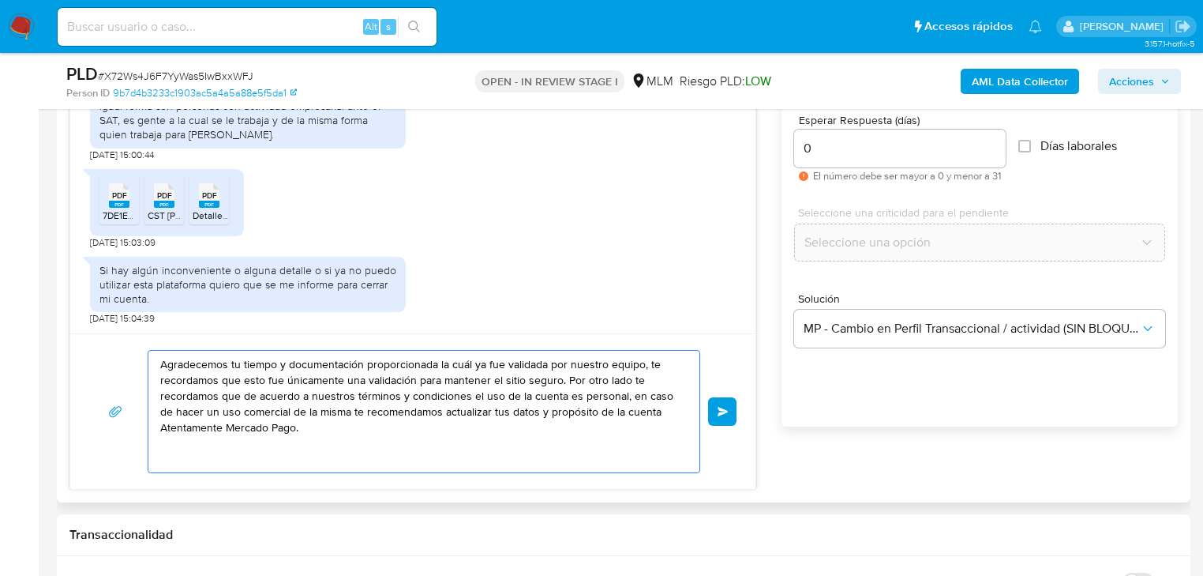
drag, startPoint x: 477, startPoint y: 436, endPoint x: 133, endPoint y: 338, distance: 357.9
click at [133, 338] on div "Agradecemos tu tiempo y documentación proporcionada la cuál ya fue validada por…" at bounding box center [412, 411] width 685 height 156
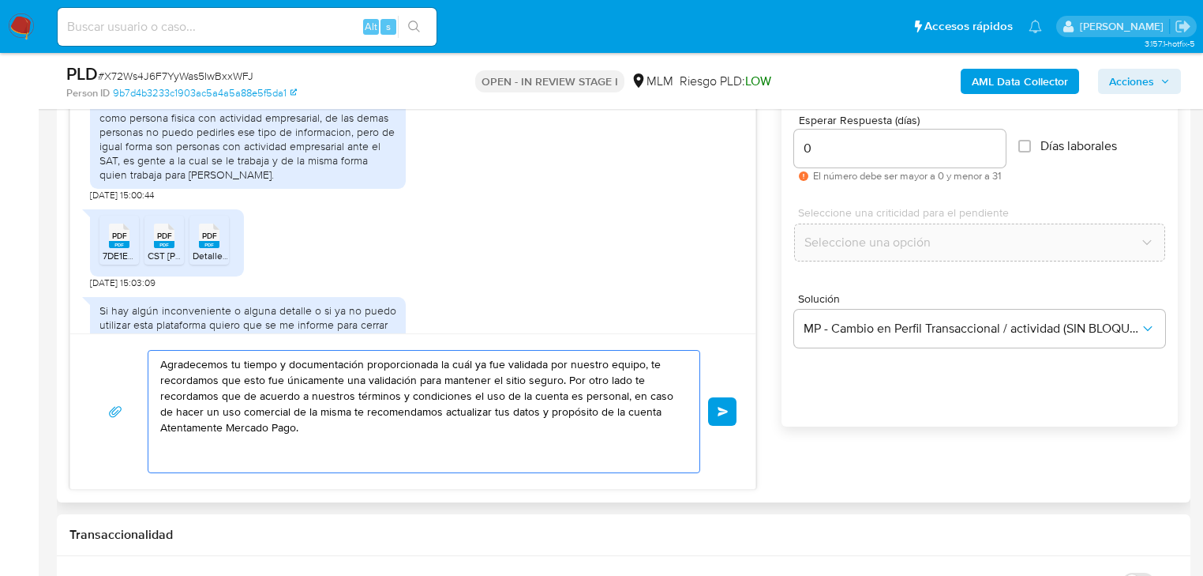
scroll to position [804, 0]
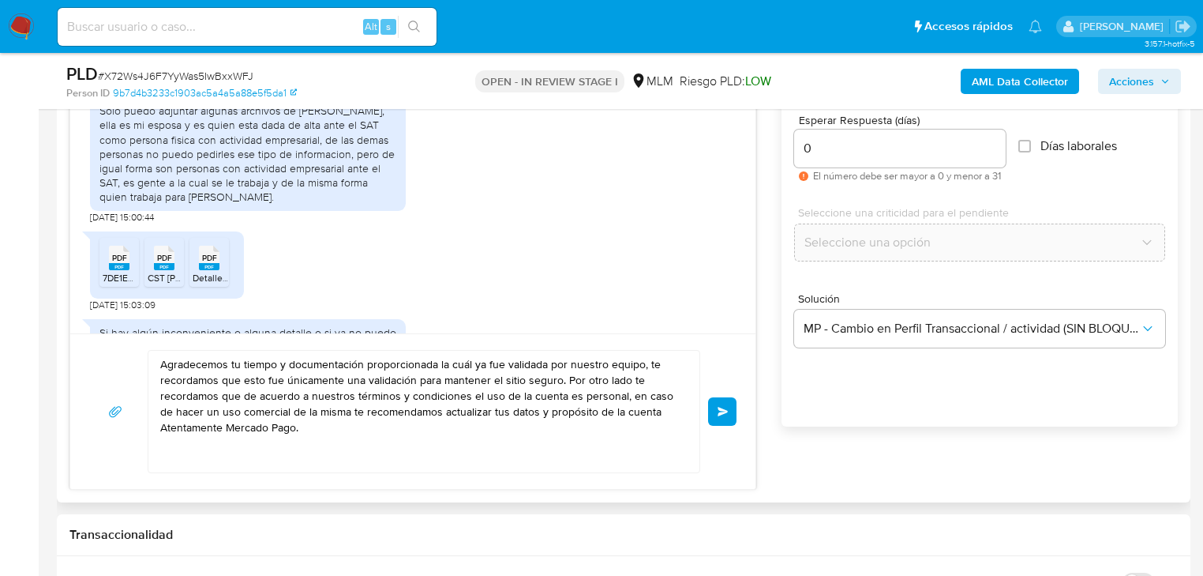
click at [732, 403] on button "Enviar" at bounding box center [722, 411] width 28 height 28
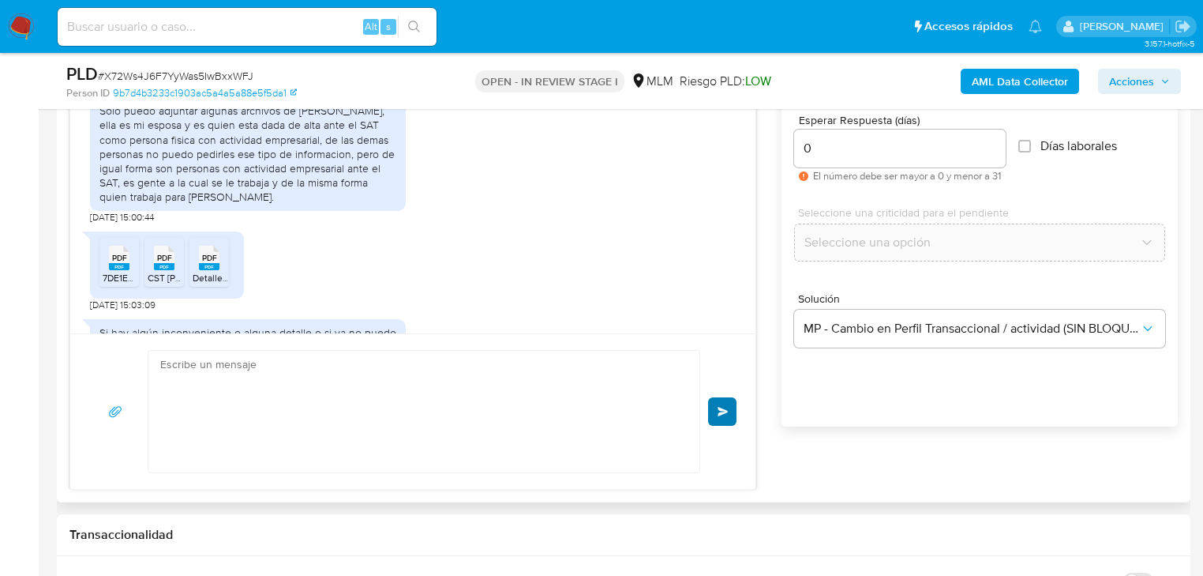
scroll to position [1027, 0]
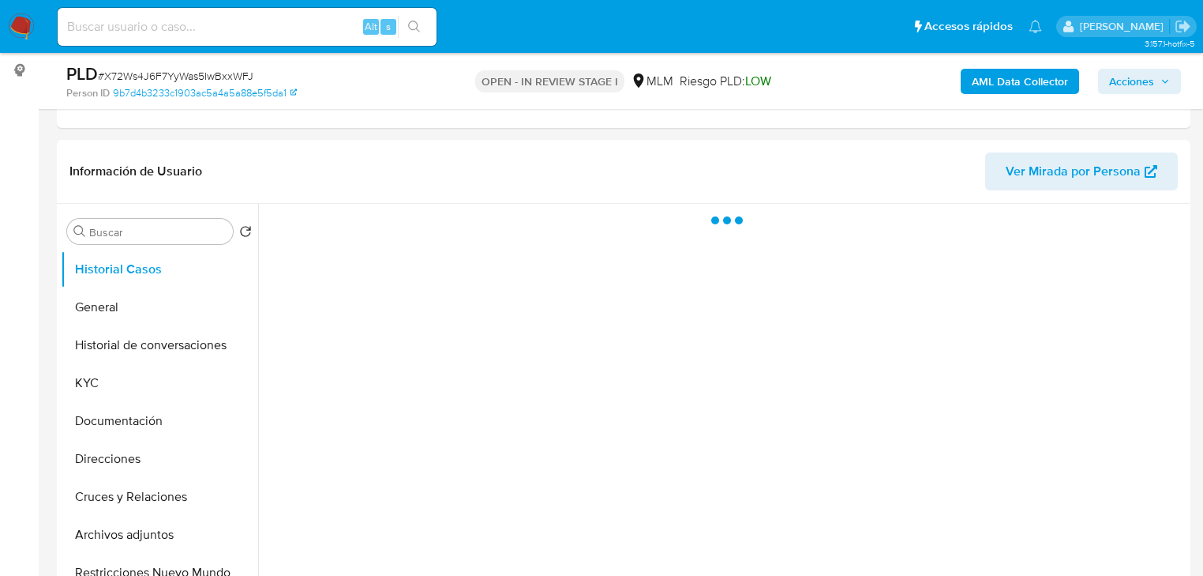
scroll to position [253, 0]
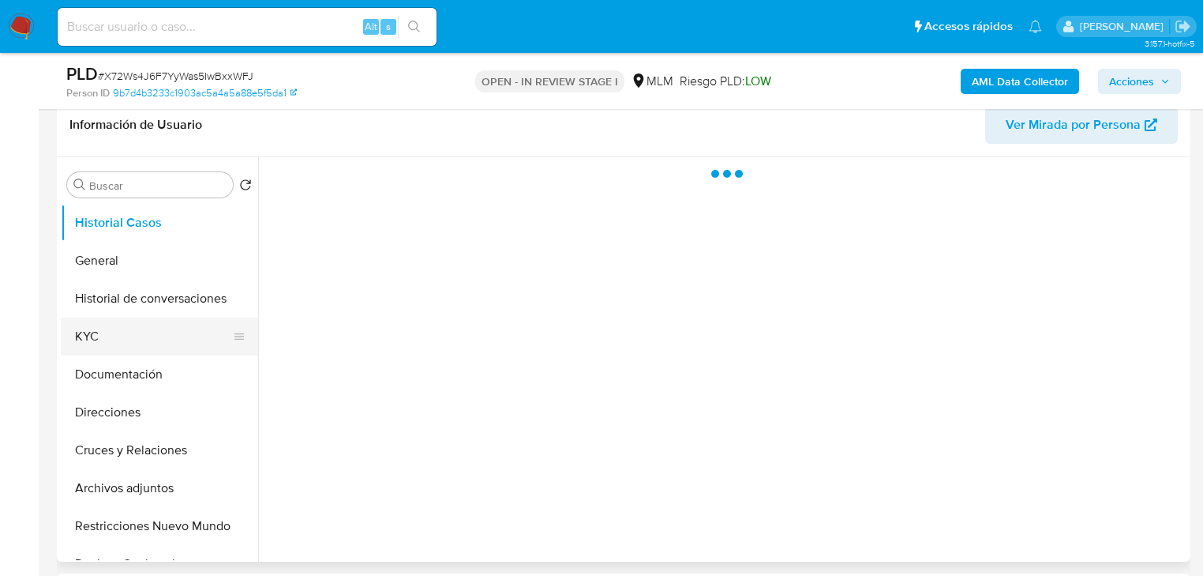
click at [99, 335] on button "KYC" at bounding box center [153, 336] width 185 height 38
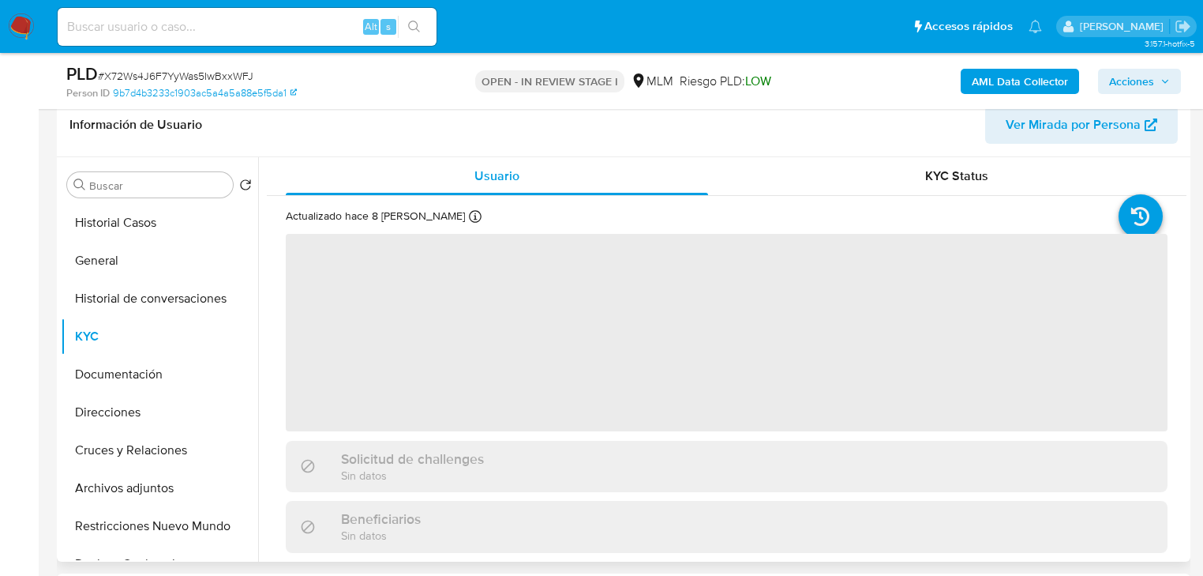
select select "10"
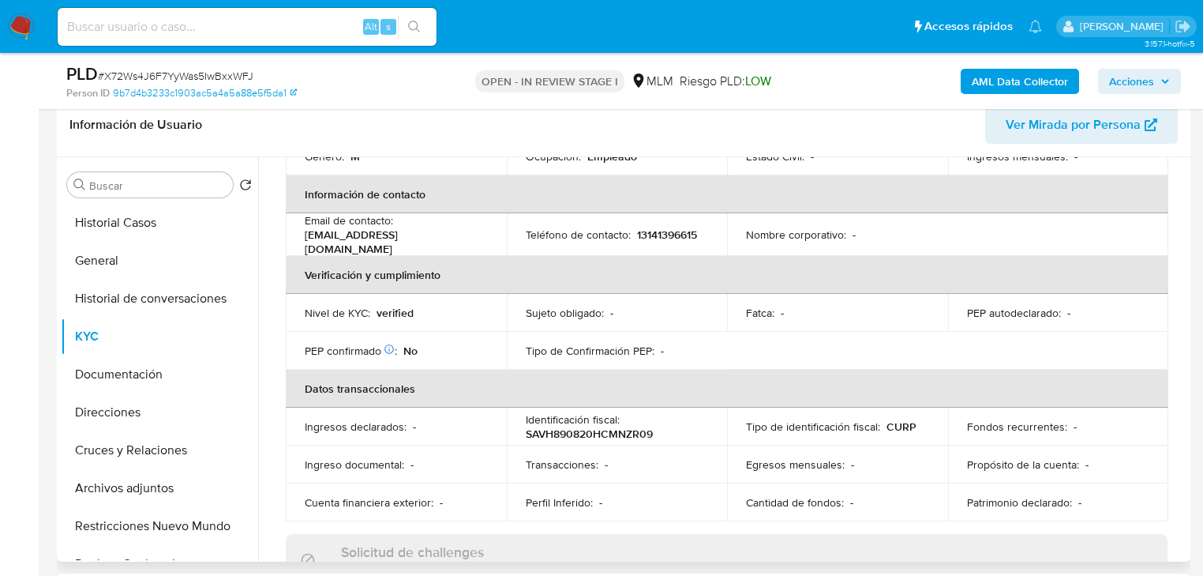
scroll to position [316, 0]
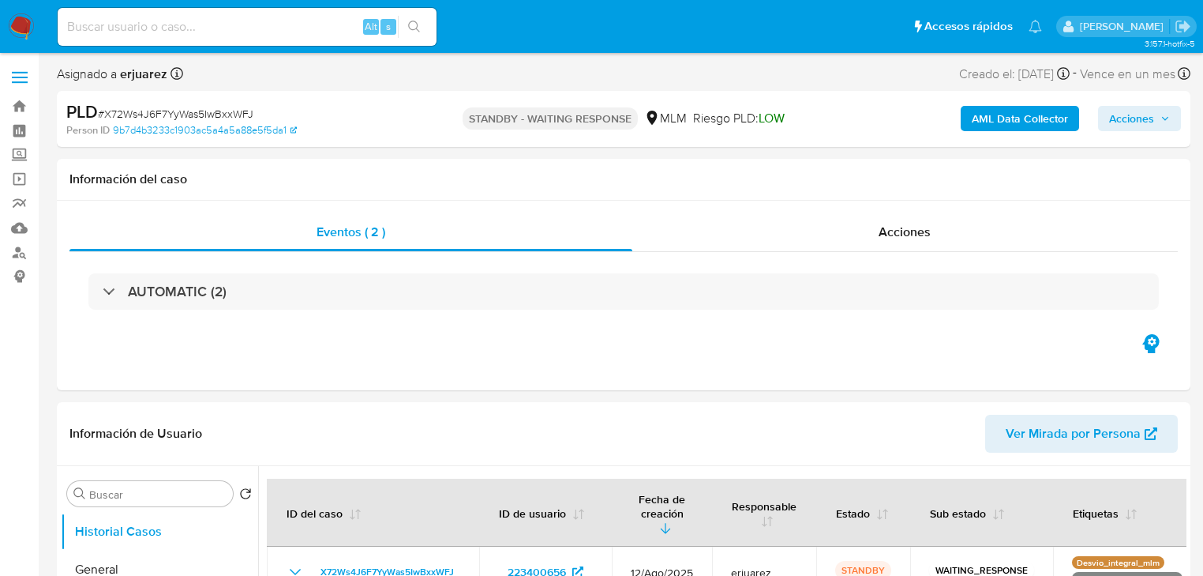
select select "10"
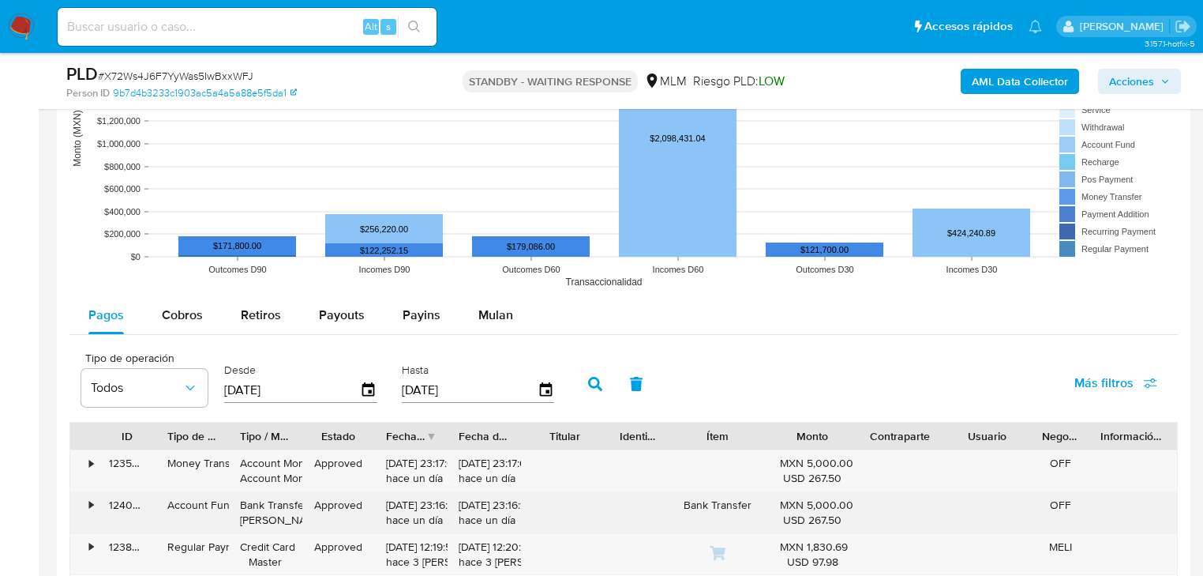
scroll to position [1579, 0]
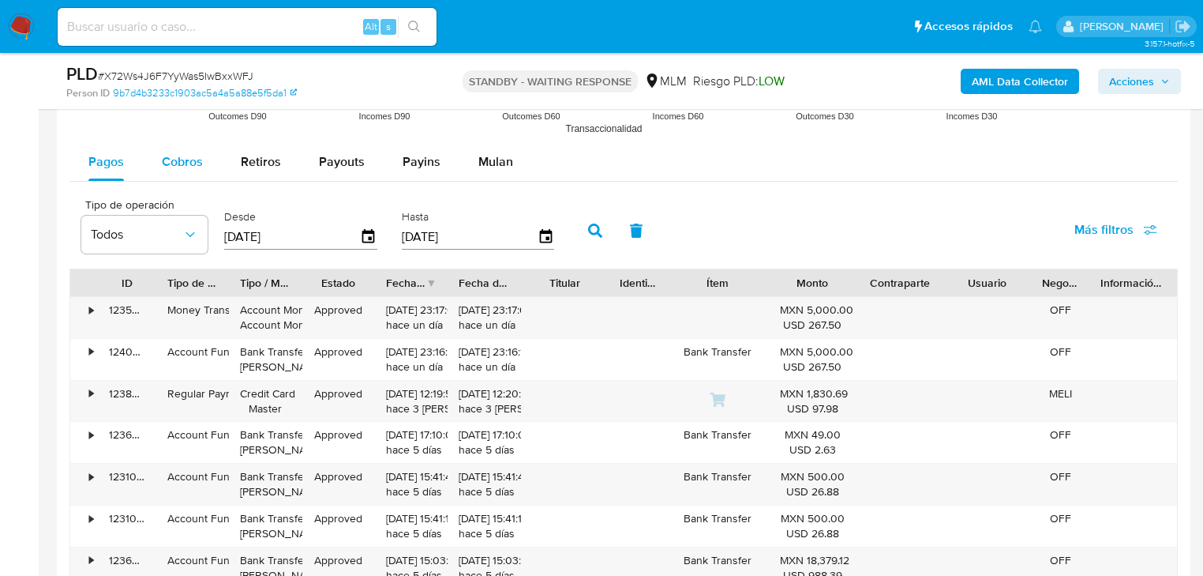
drag, startPoint x: 186, startPoint y: 154, endPoint x: 204, endPoint y: 167, distance: 22.1
click at [186, 154] on span "Cobros" at bounding box center [182, 161] width 41 height 18
select select "10"
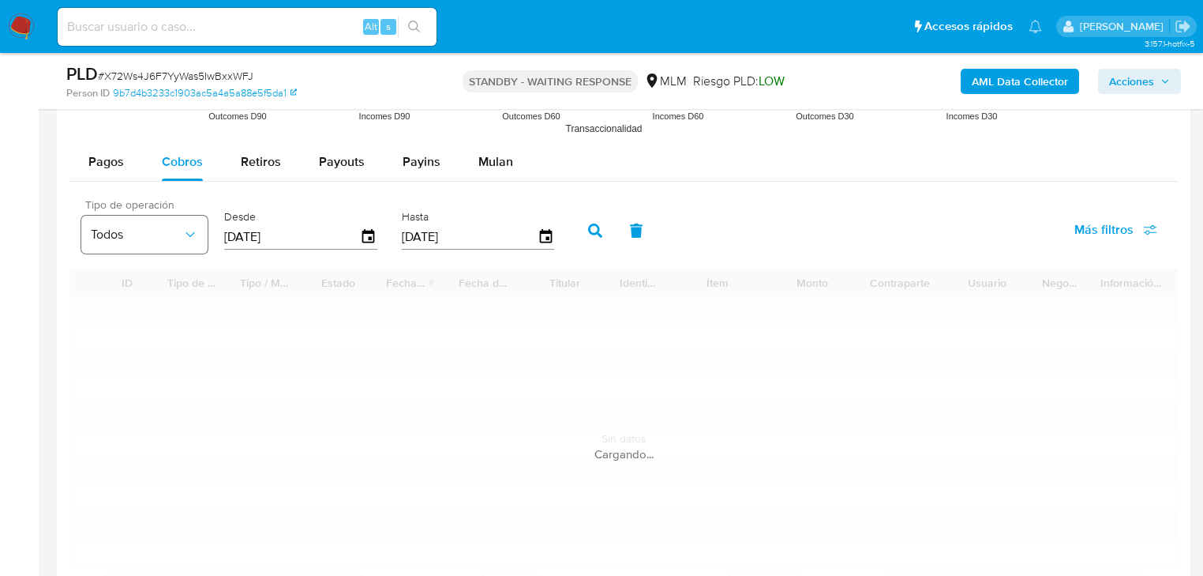
drag, startPoint x: 193, startPoint y: 231, endPoint x: 167, endPoint y: 230, distance: 25.3
click at [167, 230] on div "Tipo de operación Todos Desde 02/06/2025 Hasta 30/08/2025" at bounding box center [321, 228] width 497 height 63
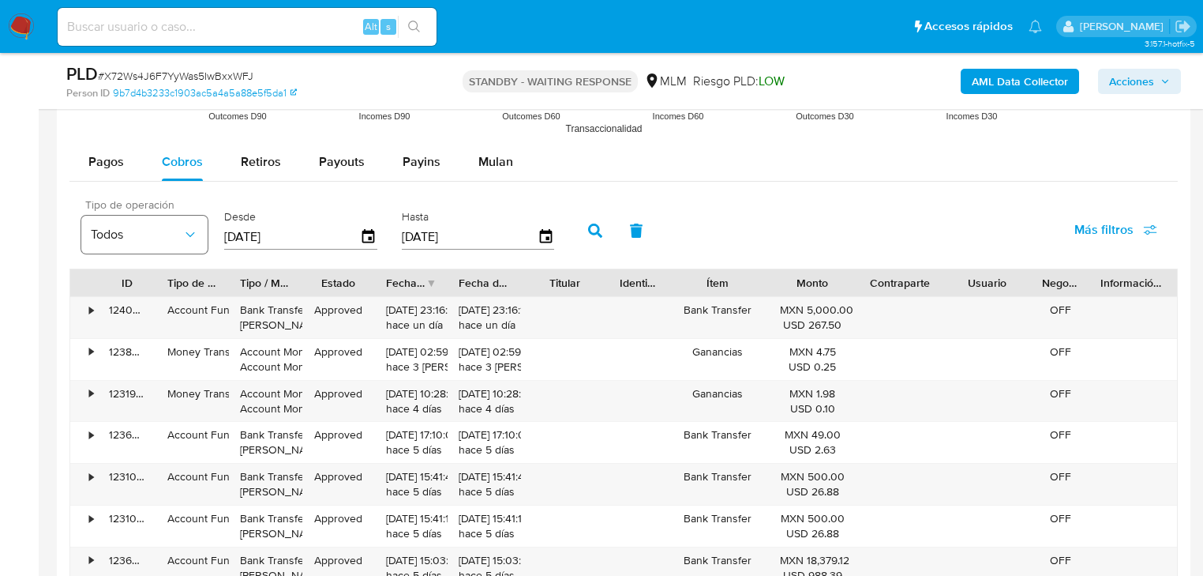
type input "0_/__/____"
type input "01/08/2025"
click at [596, 231] on icon "button" at bounding box center [595, 230] width 14 height 14
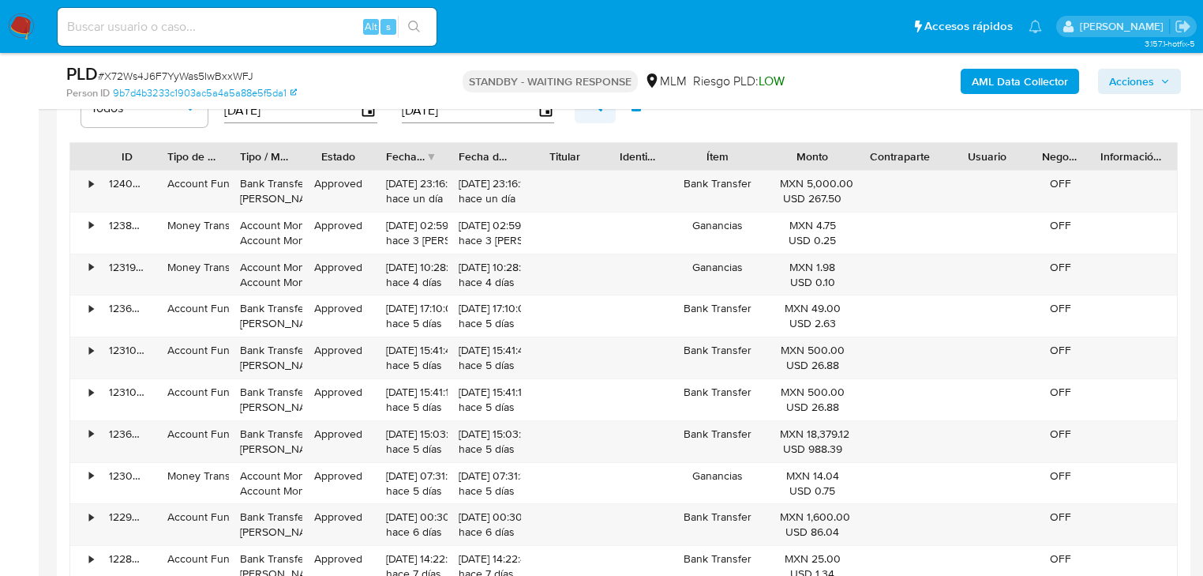
scroll to position [1832, 0]
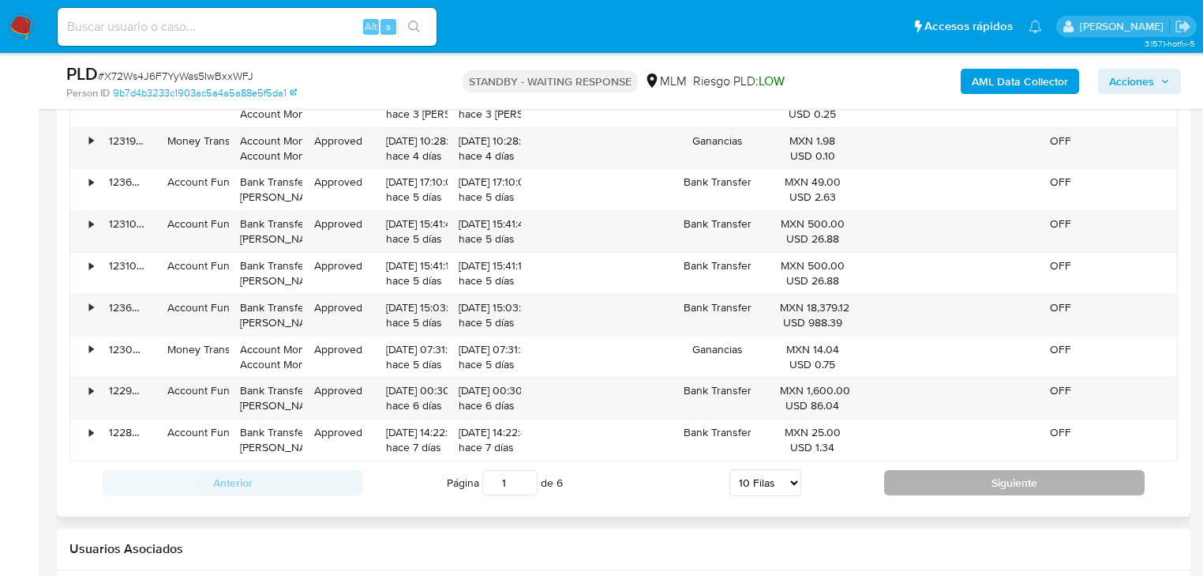
click at [955, 476] on button "Siguiente" at bounding box center [1014, 482] width 261 height 25
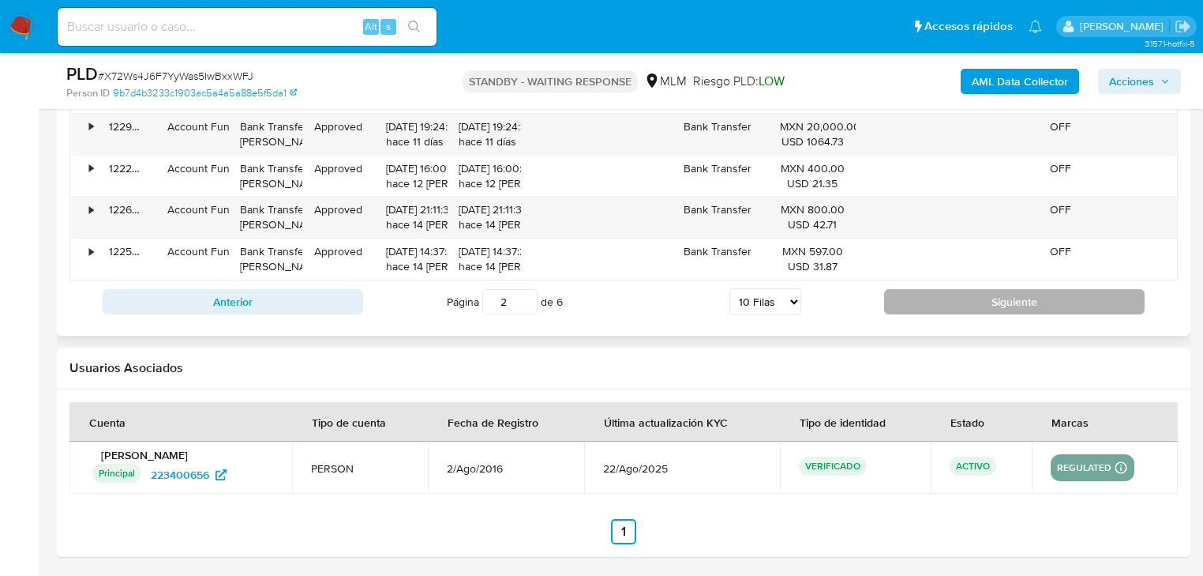
drag, startPoint x: 932, startPoint y: 288, endPoint x: 935, endPoint y: 296, distance: 8.2
click at [934, 294] on button "Siguiente" at bounding box center [1014, 301] width 261 height 25
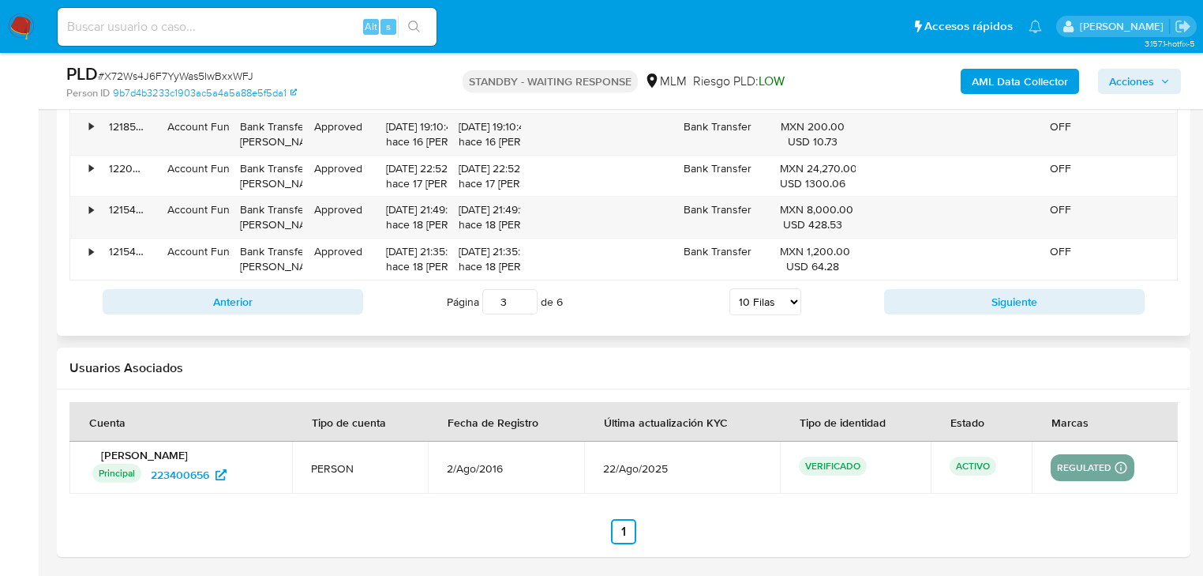
click at [935, 294] on button "Siguiente" at bounding box center [1014, 301] width 261 height 25
type input "4"
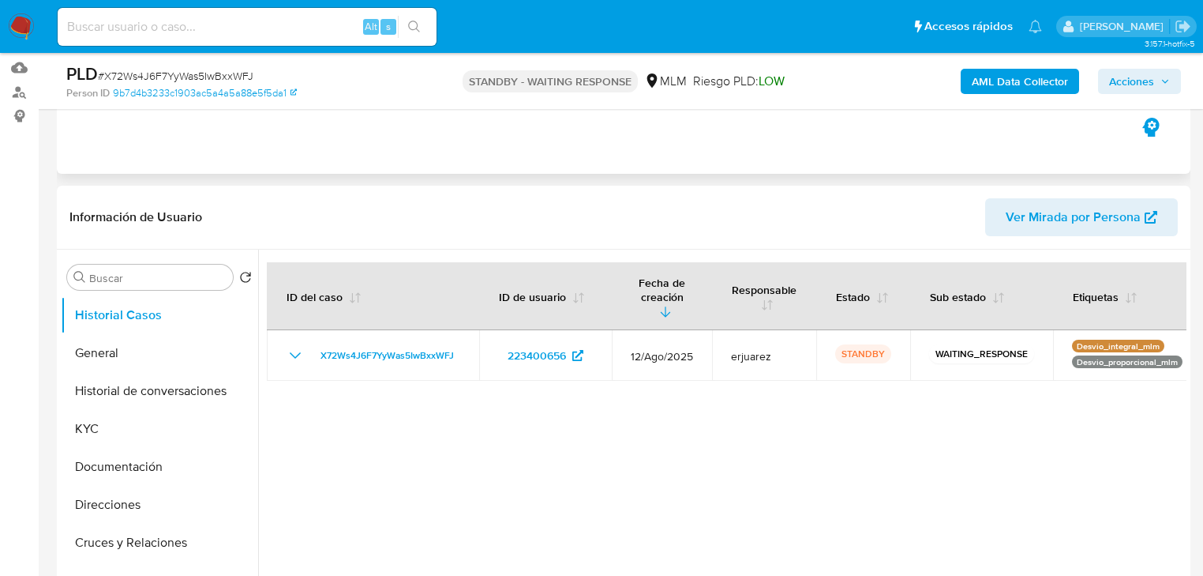
scroll to position [54, 0]
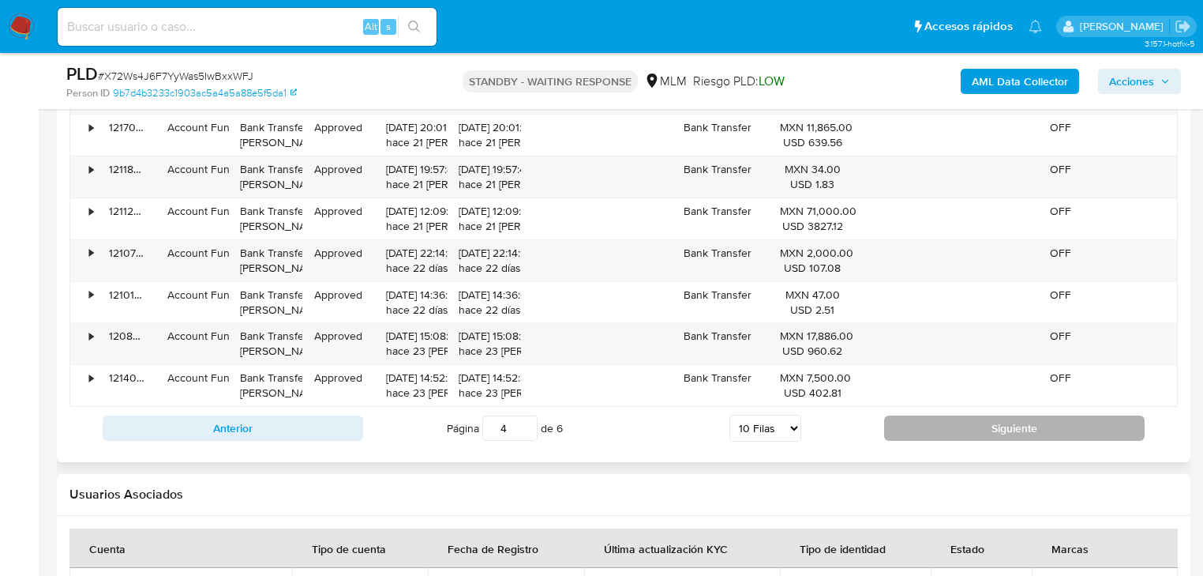
click at [1029, 436] on button "Siguiente" at bounding box center [1014, 427] width 261 height 25
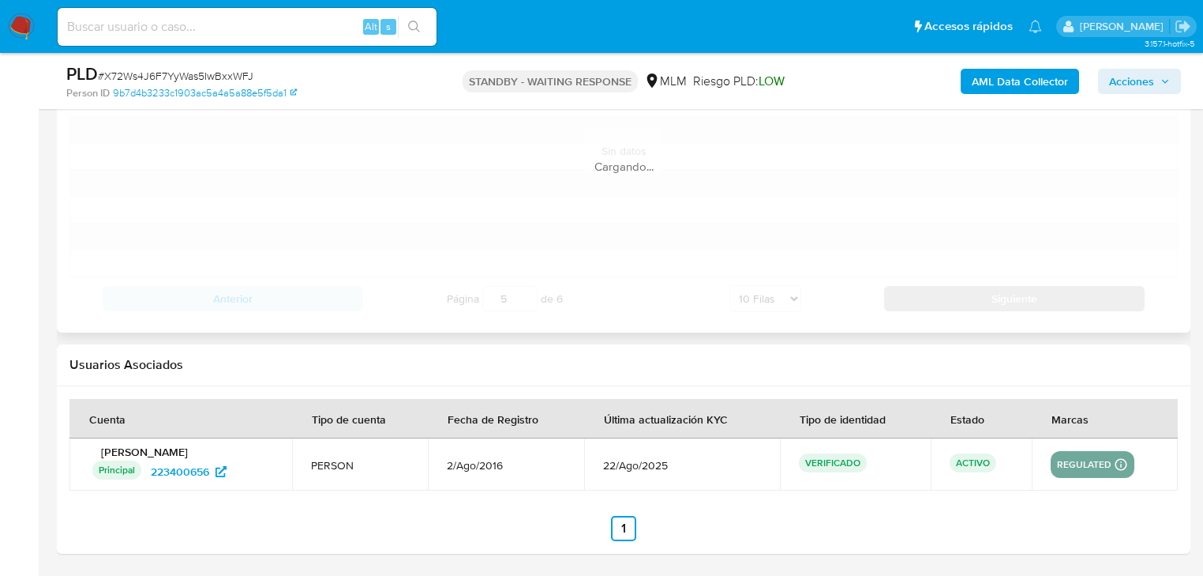
scroll to position [1863, 0]
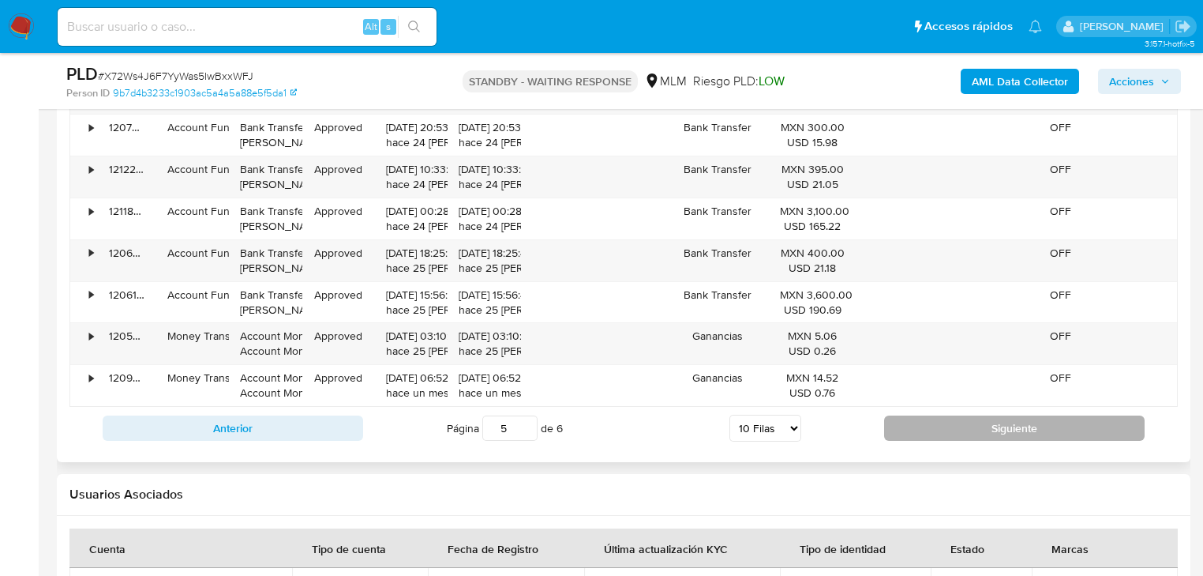
click at [1029, 436] on button "Siguiente" at bounding box center [1014, 427] width 261 height 25
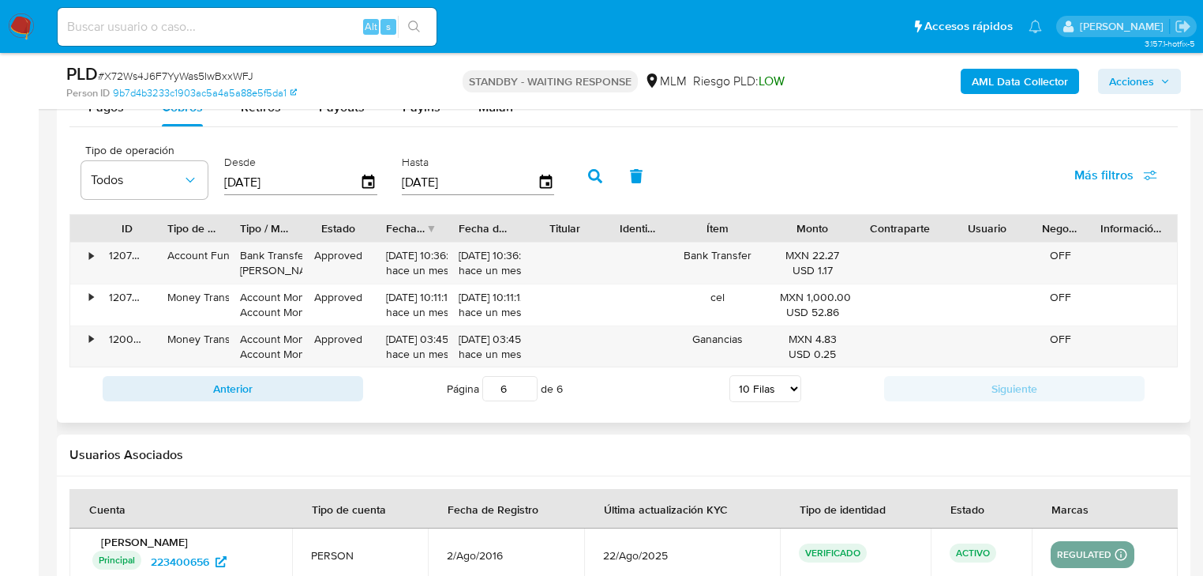
scroll to position [1596, 0]
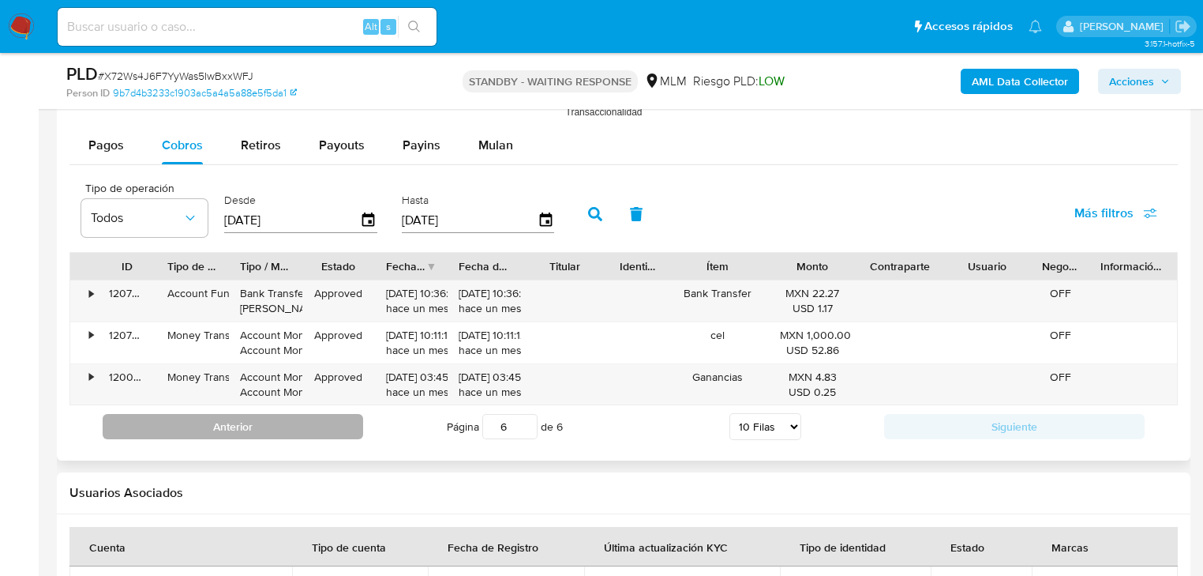
click at [324, 423] on button "Anterior" at bounding box center [233, 426] width 261 height 25
type input "5"
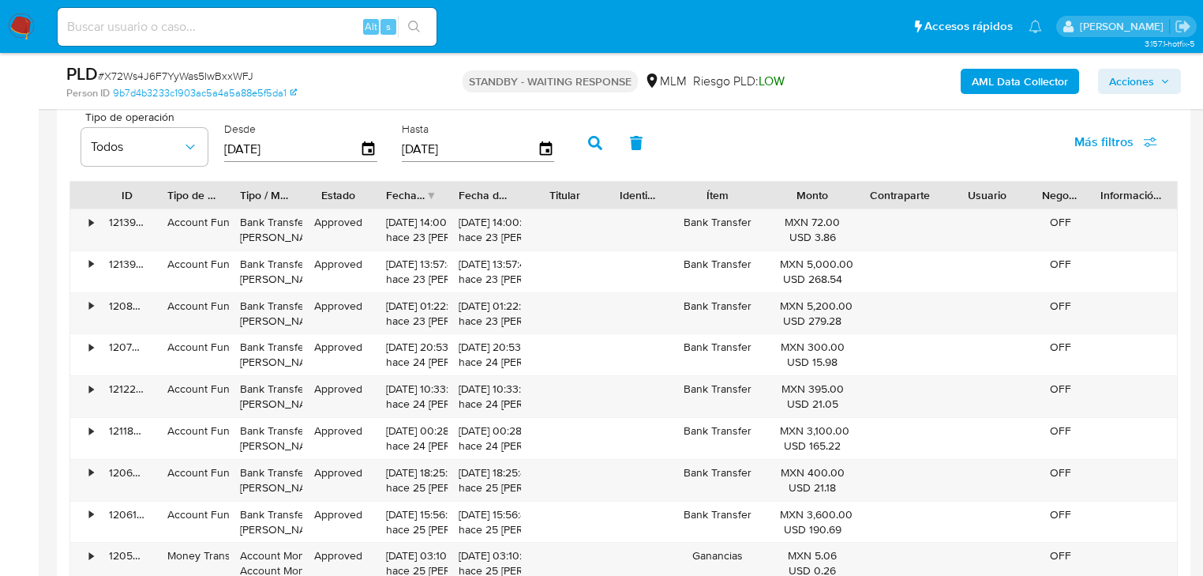
scroll to position [1848, 0]
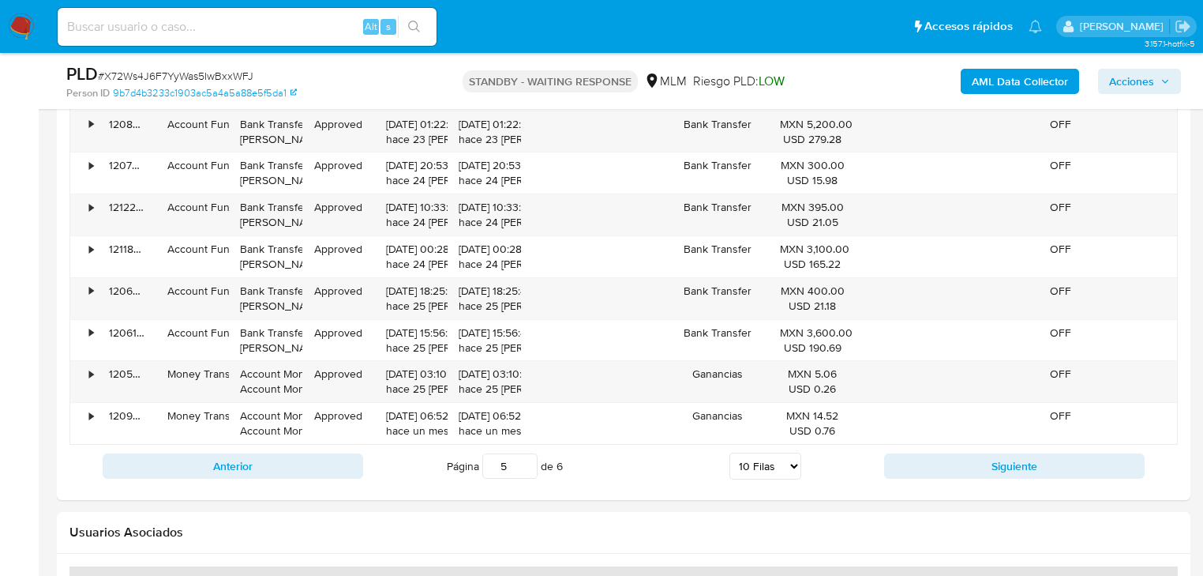
click at [27, 28] on img at bounding box center [21, 26] width 27 height 27
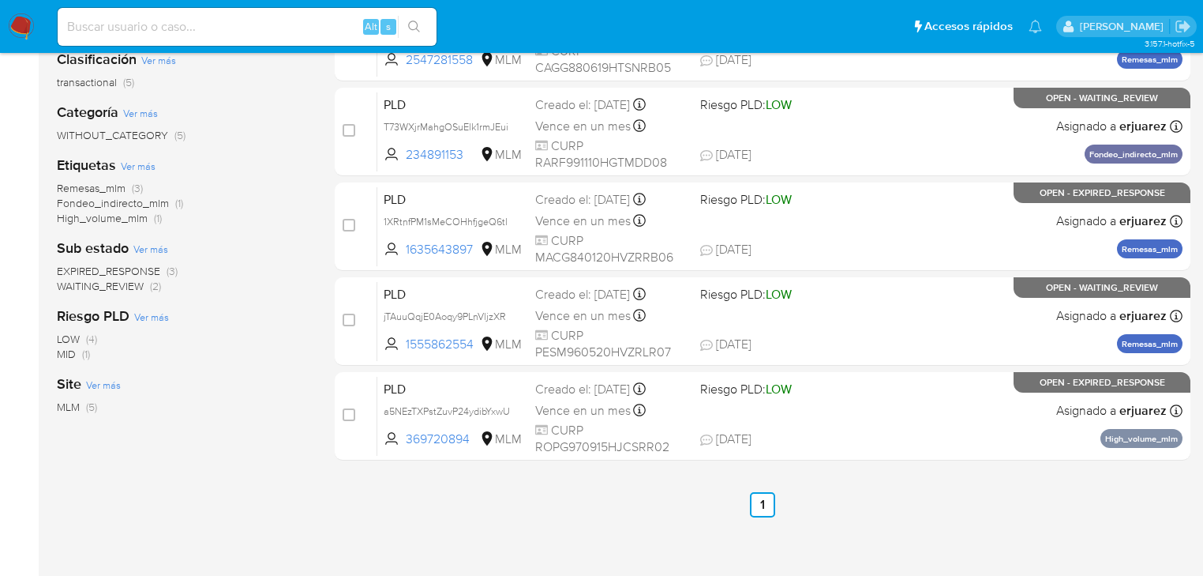
scroll to position [126, 0]
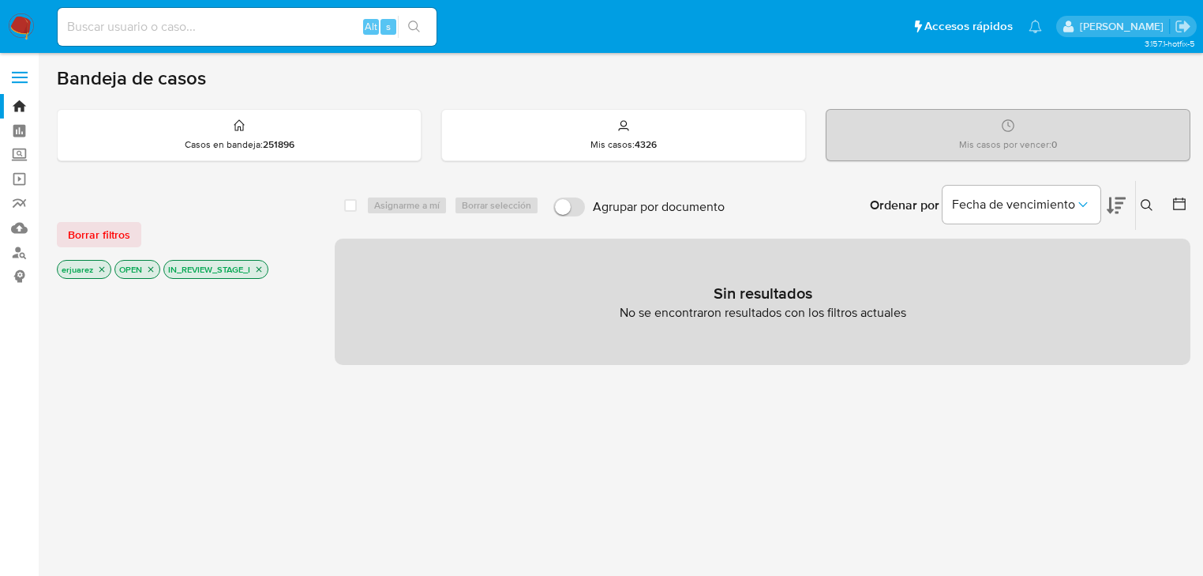
click at [16, 19] on img at bounding box center [21, 26] width 27 height 27
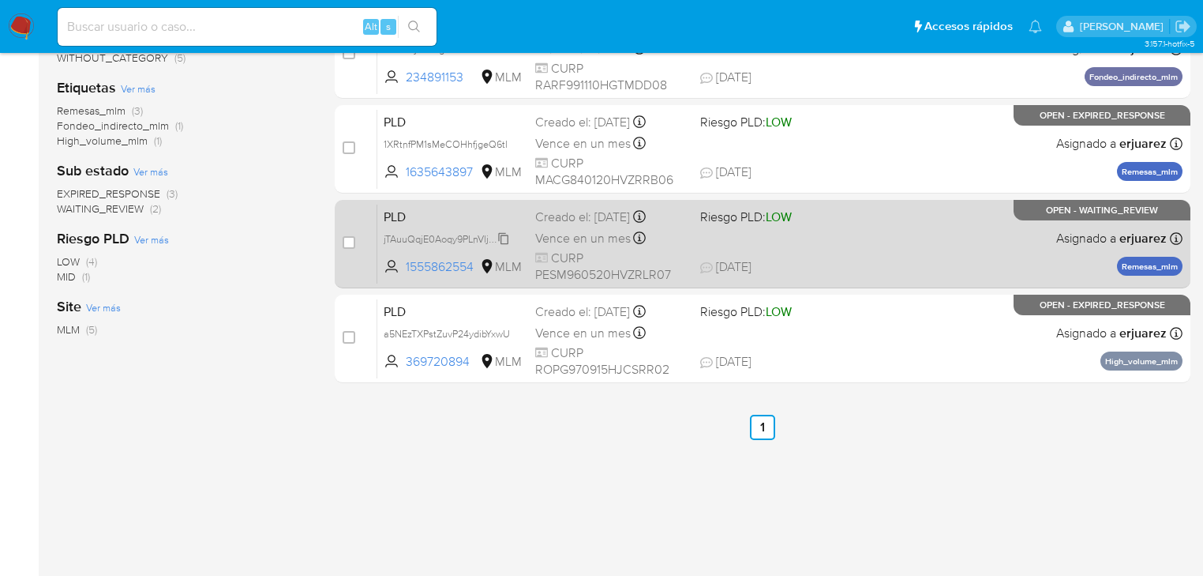
scroll to position [139, 0]
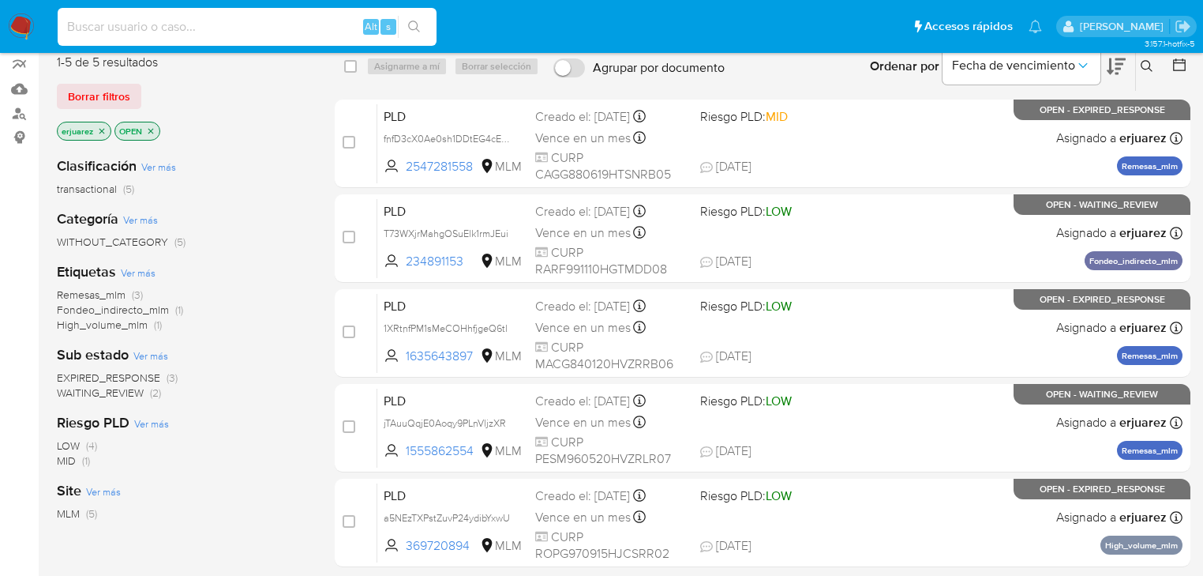
click at [199, 25] on input at bounding box center [247, 27] width 379 height 21
paste input "223400656"
type input "223400656"
click at [407, 27] on button "search-icon" at bounding box center [414, 27] width 32 height 22
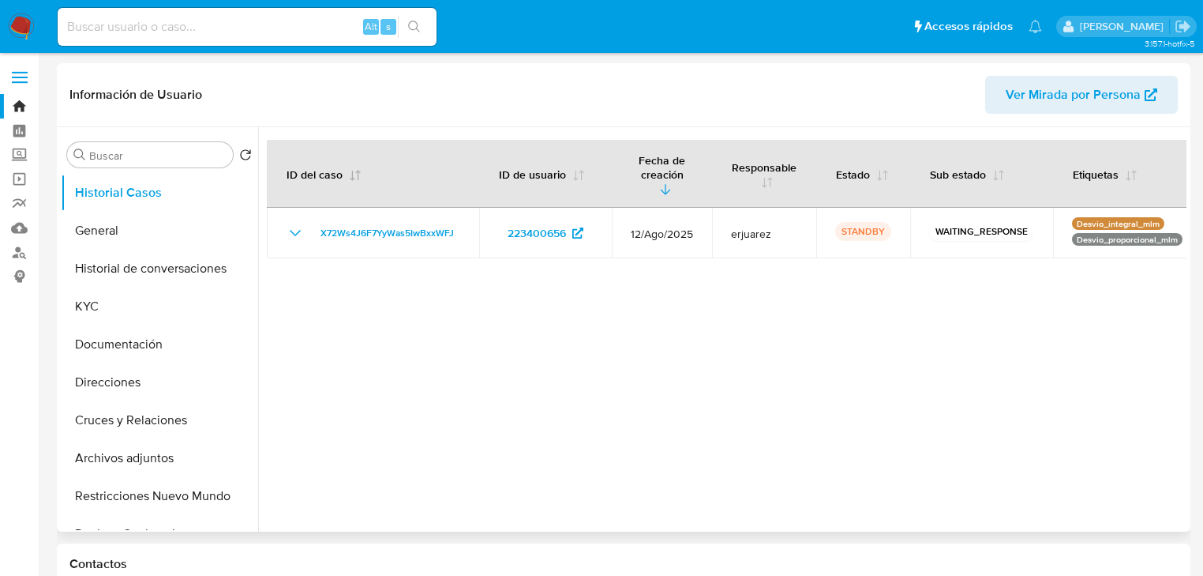
select select "10"
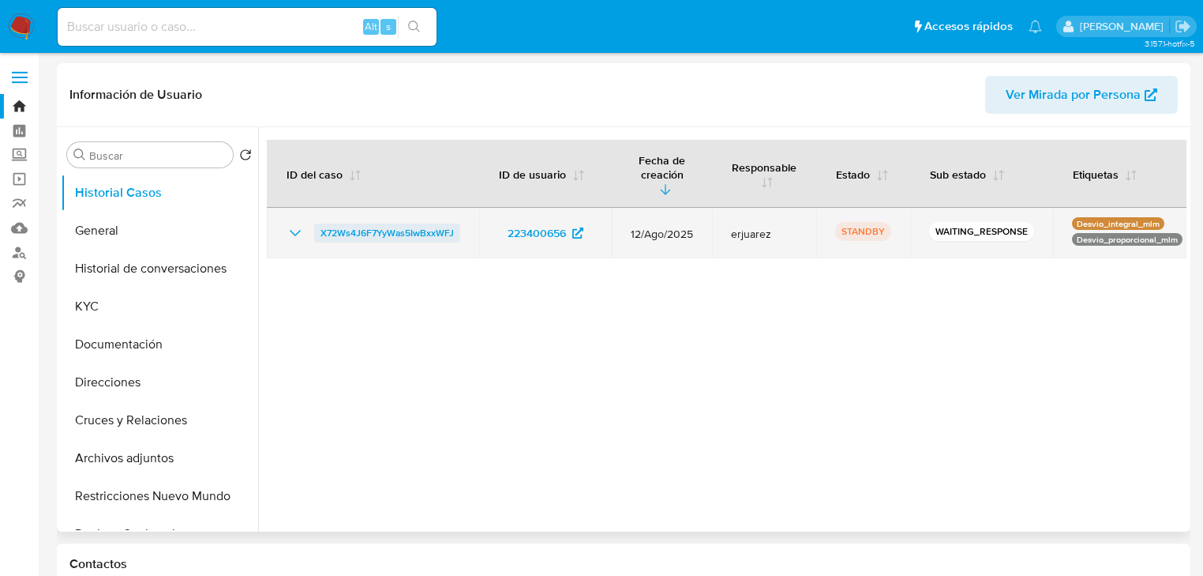
click at [334, 223] on span "X72Ws4J6F7YyWas5IwBxxWFJ" at bounding box center [387, 232] width 133 height 19
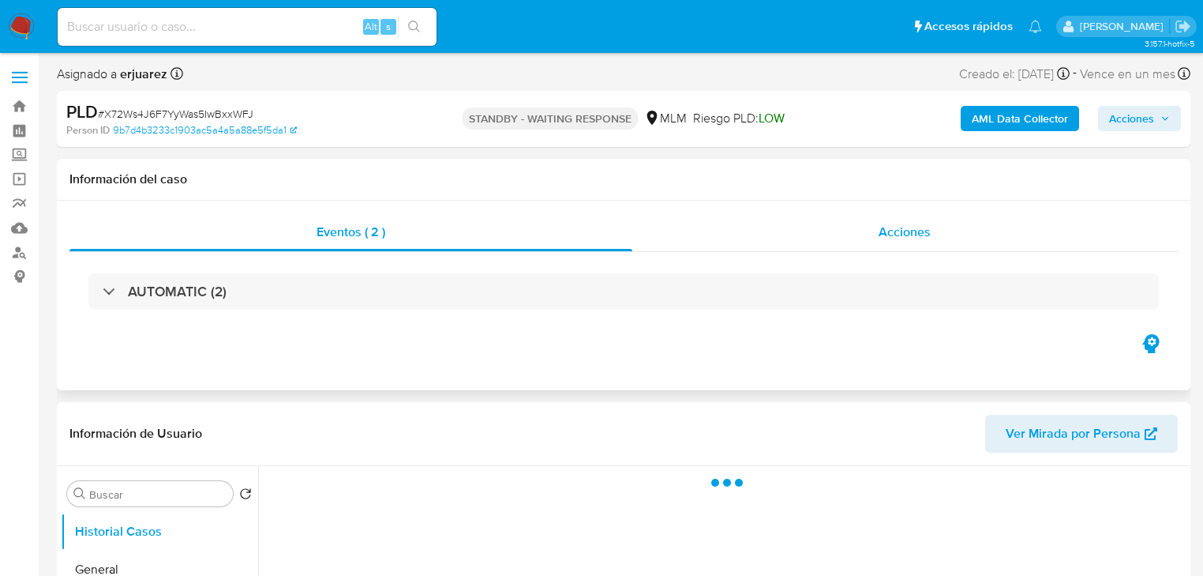
click at [930, 250] on div "Acciones" at bounding box center [905, 232] width 546 height 38
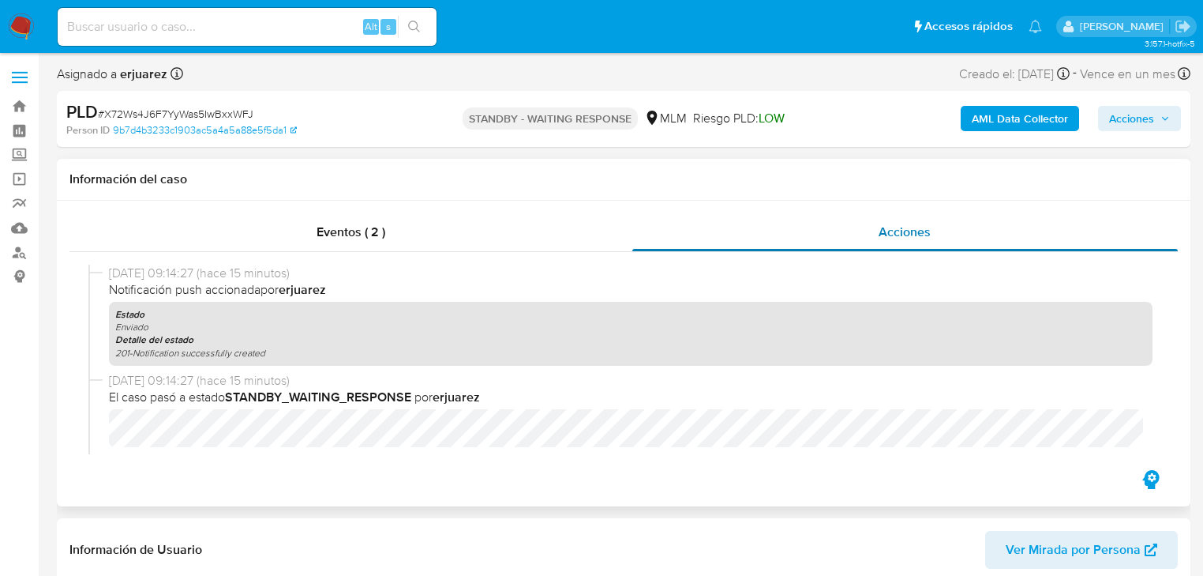
click at [917, 235] on span "Acciones" at bounding box center [905, 232] width 52 height 18
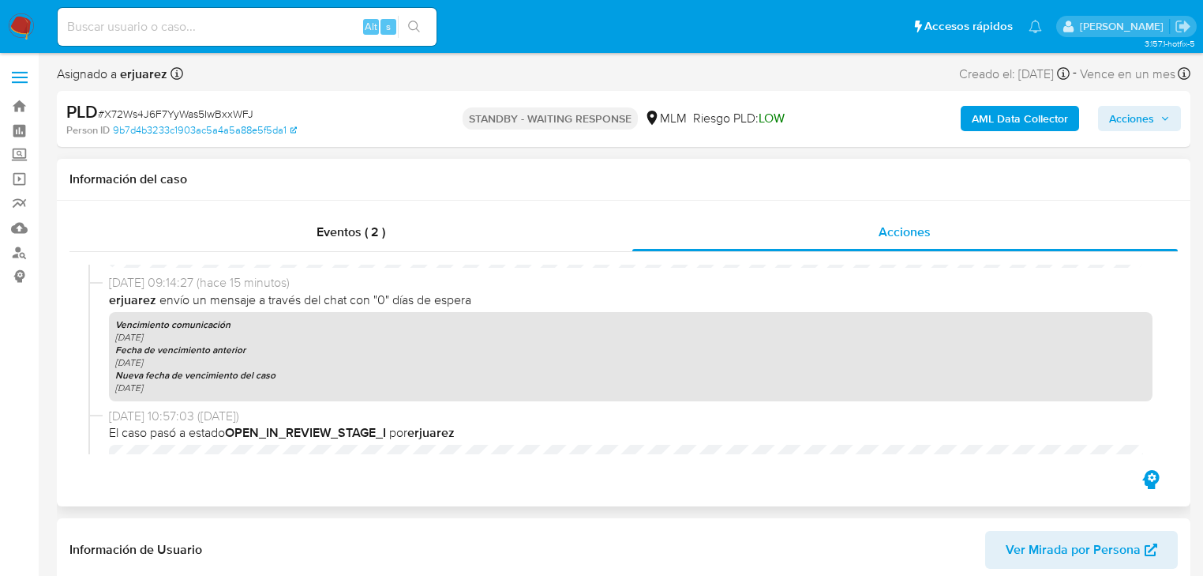
select select "10"
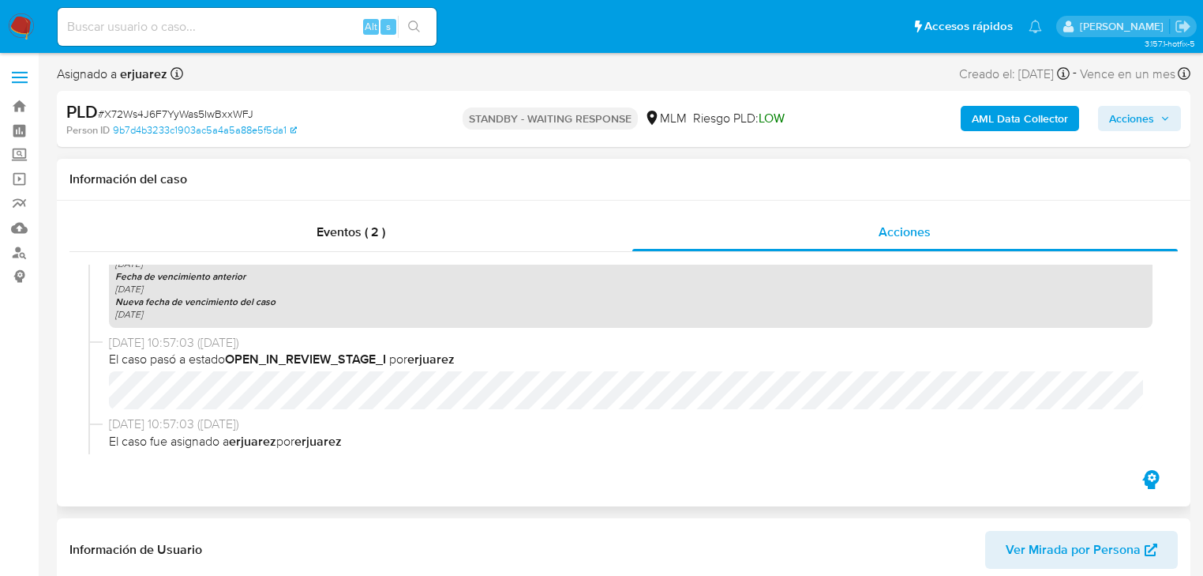
scroll to position [189, 0]
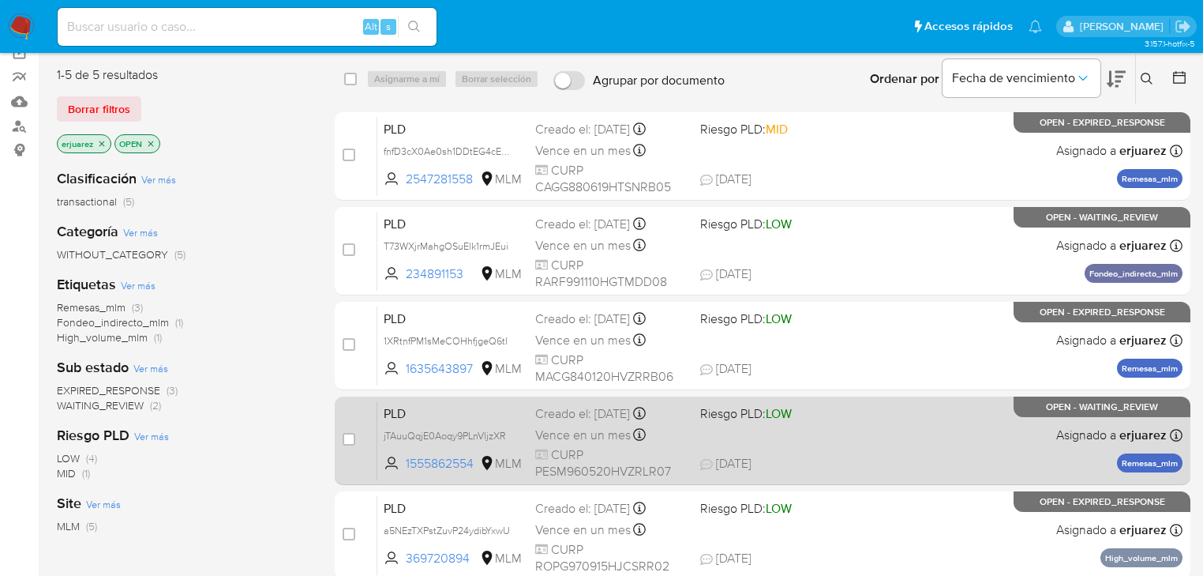
scroll to position [126, 0]
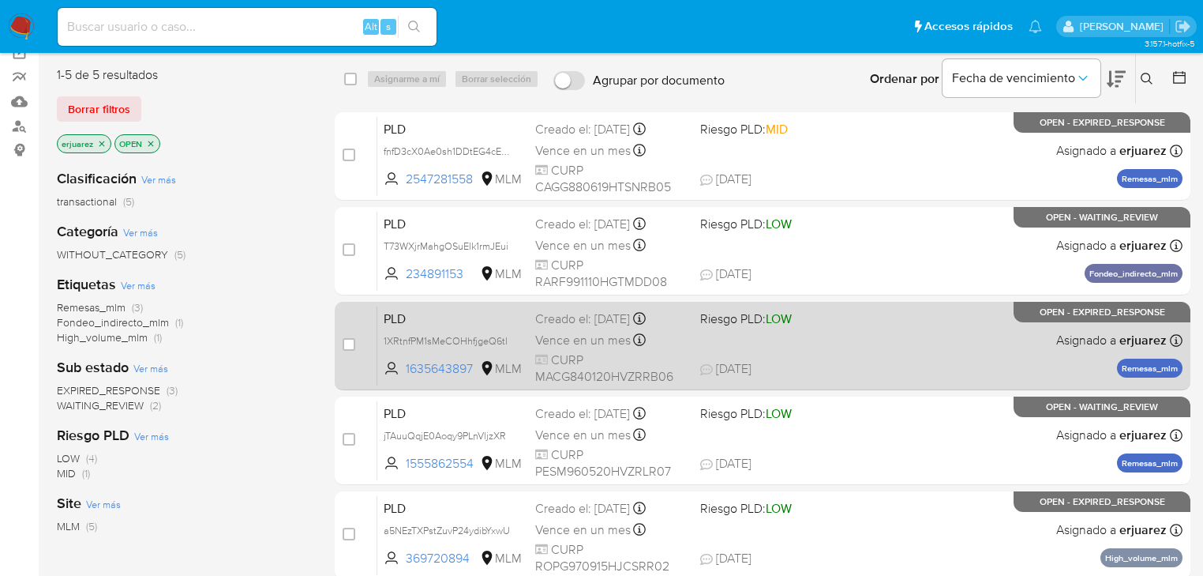
click at [357, 346] on div "case-item-checkbox No es posible asignar el caso" at bounding box center [360, 346] width 35 height 80
click at [345, 340] on input "checkbox" at bounding box center [349, 344] width 13 height 13
checkbox input "true"
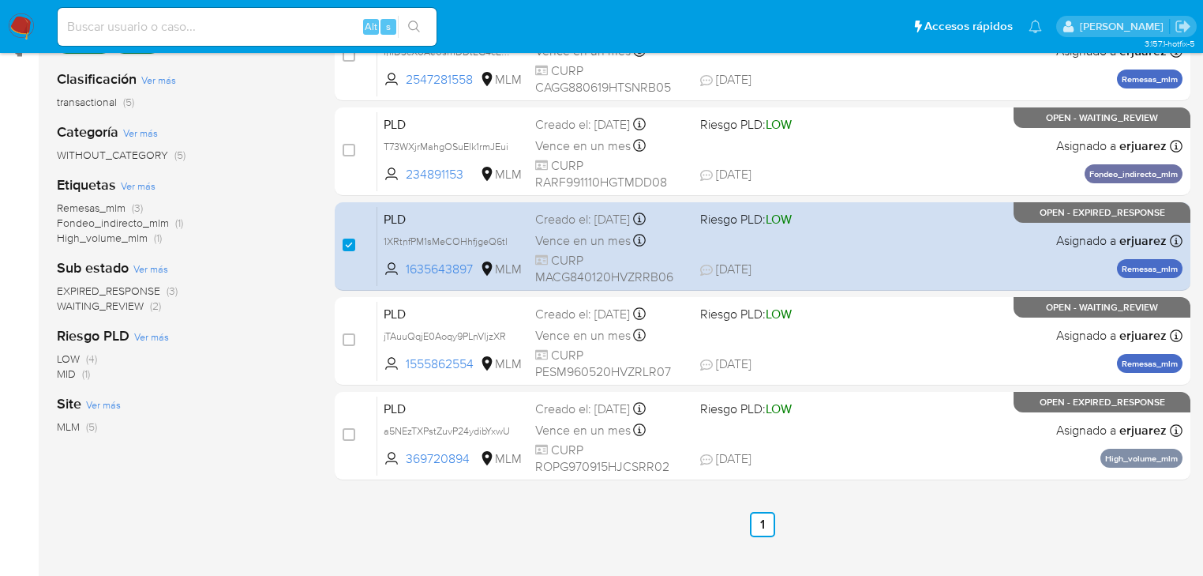
scroll to position [316, 0]
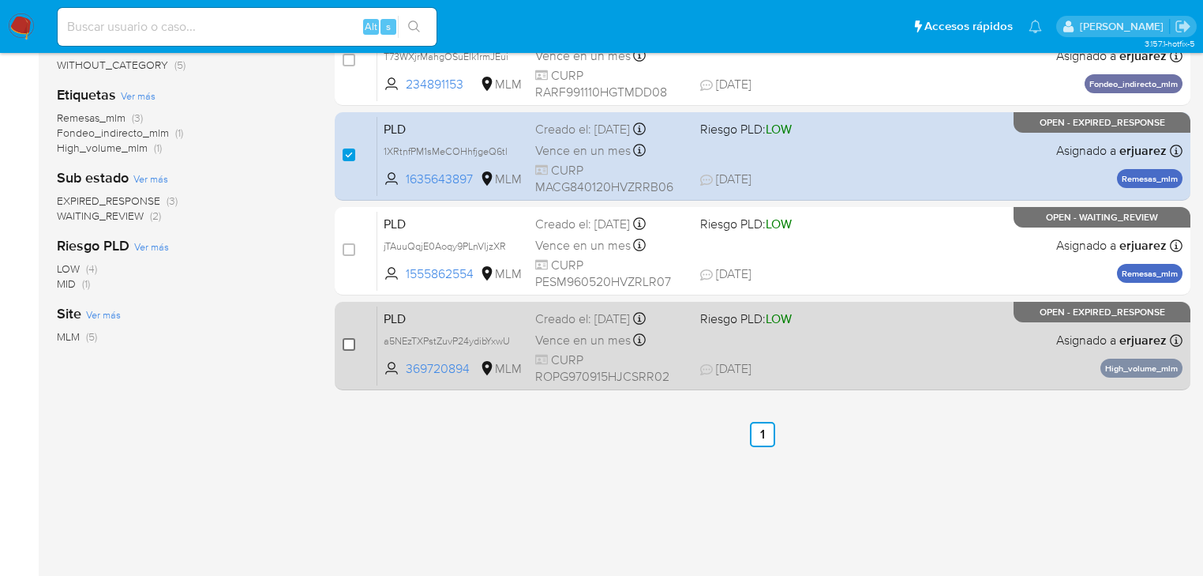
click at [351, 340] on input "checkbox" at bounding box center [349, 344] width 13 height 13
checkbox input "true"
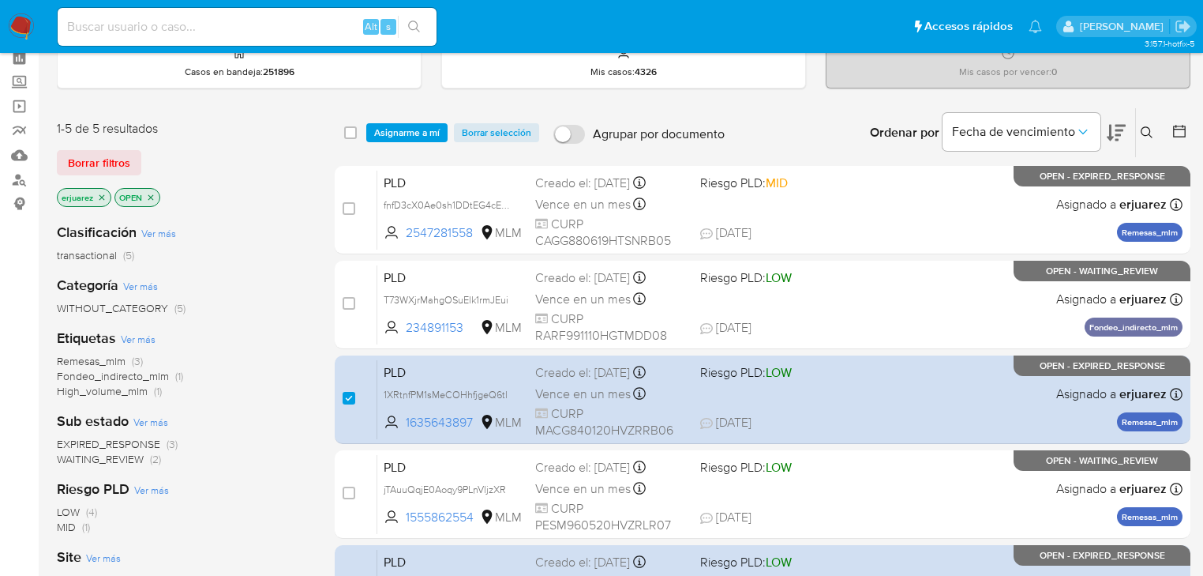
scroll to position [63, 0]
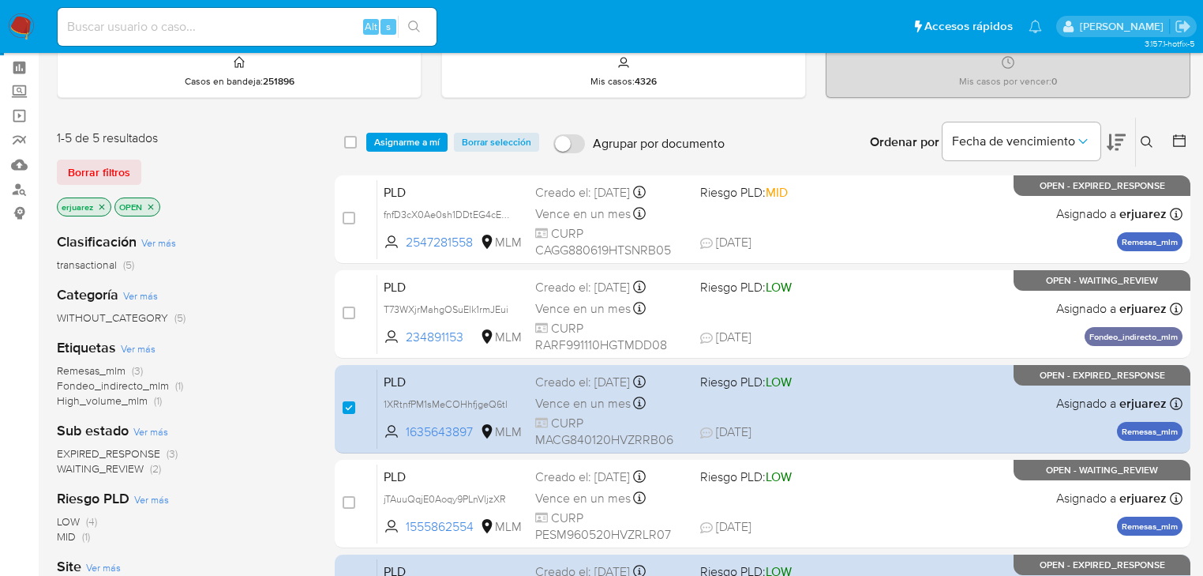
click at [415, 128] on div "select-all-cases-checkbox Asignarme a mí Borrar selección Agrupar por documento…" at bounding box center [763, 142] width 856 height 49
drag, startPoint x: 429, startPoint y: 209, endPoint x: 303, endPoint y: 209, distance: 126.3
click at [429, 209] on span "fnfD3cX0Ae0sh1DDtEG4cECY" at bounding box center [449, 212] width 131 height 17
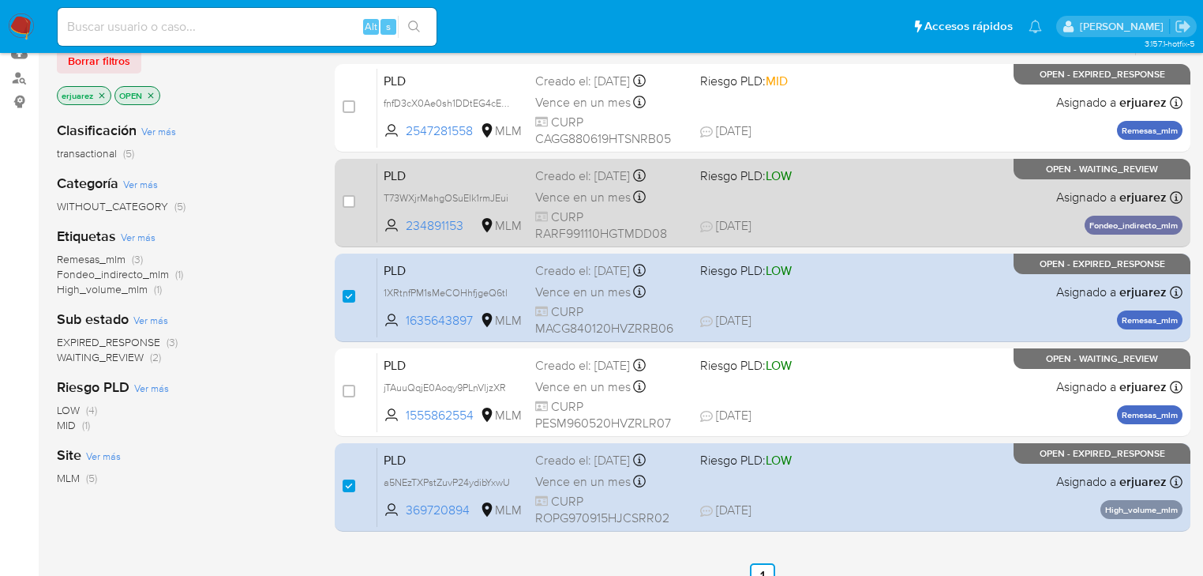
scroll to position [189, 0]
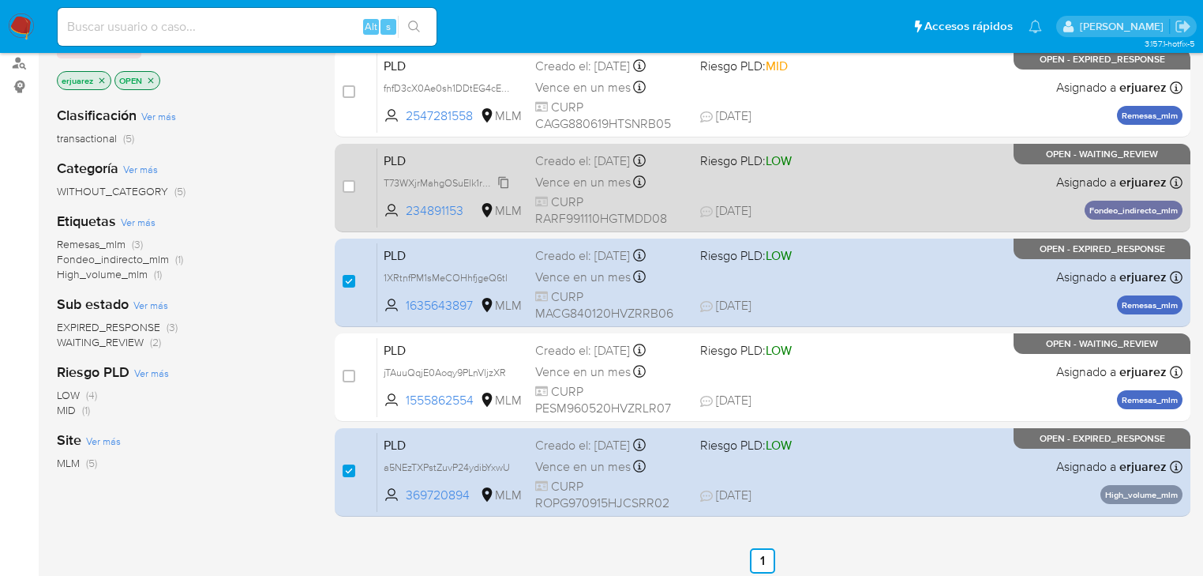
drag, startPoint x: 448, startPoint y: 178, endPoint x: 427, endPoint y: 178, distance: 20.5
click at [448, 178] on span "T73WXjrMahgOSuElk1rmJEui" at bounding box center [446, 181] width 125 height 17
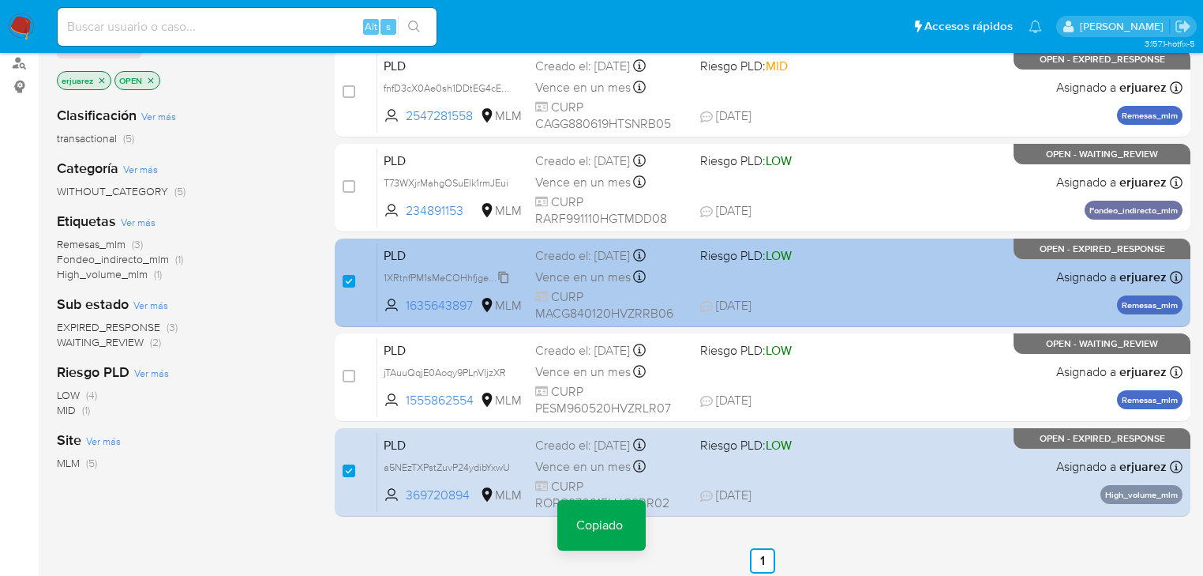
click at [445, 272] on span "1XRtnfPM1sMeCOHhfjgeQ6tl" at bounding box center [446, 276] width 124 height 17
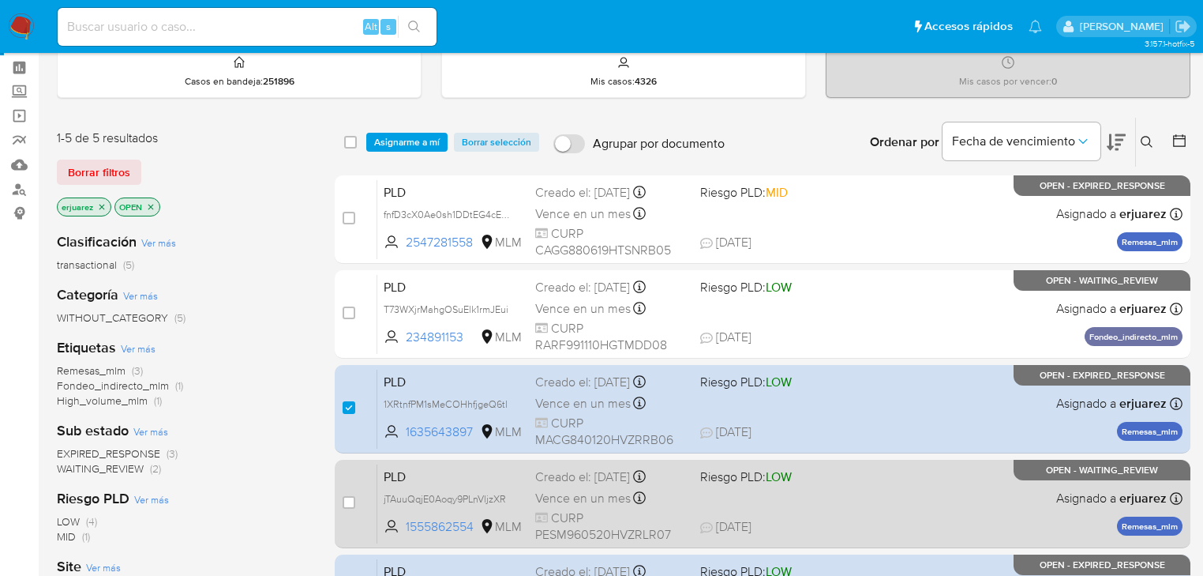
scroll to position [126, 0]
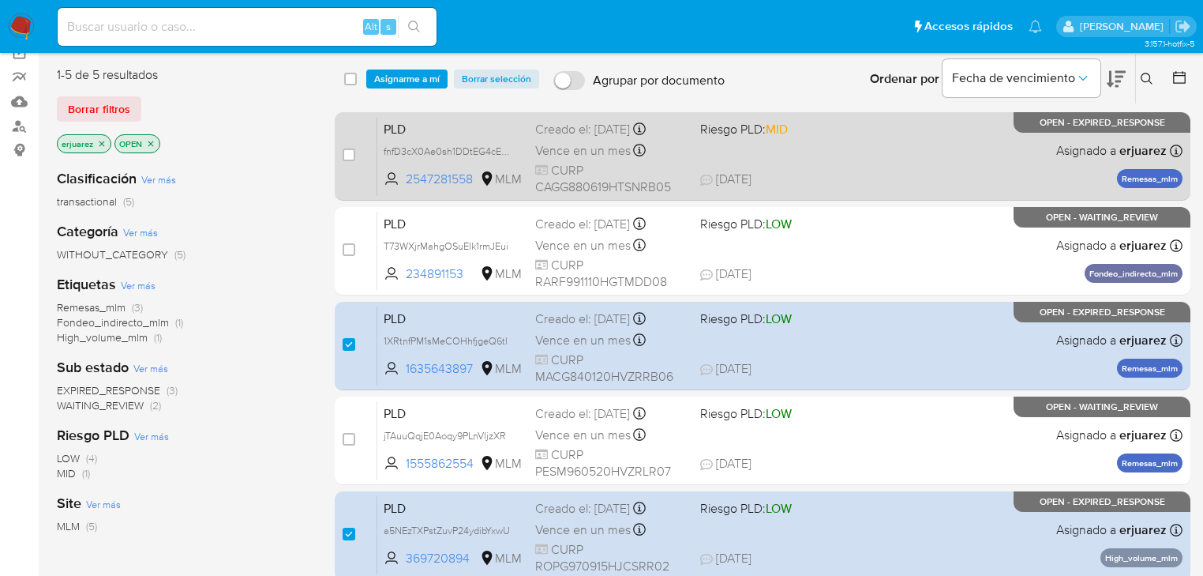
click at [343, 148] on span at bounding box center [349, 154] width 13 height 13
click at [354, 152] on input "checkbox" at bounding box center [349, 154] width 13 height 13
checkbox input "true"
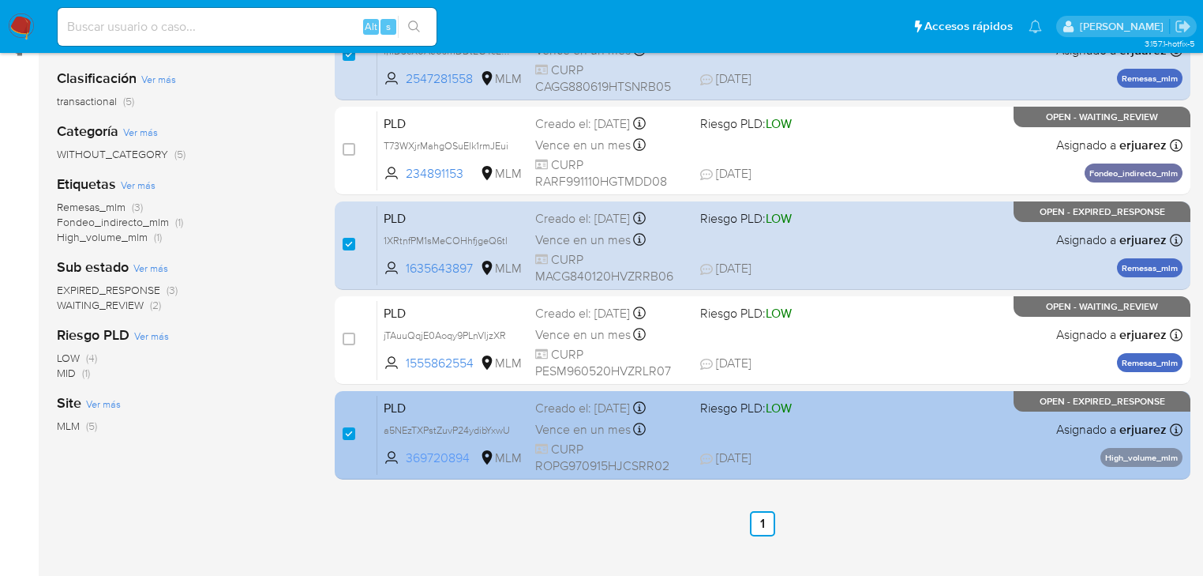
scroll to position [328, 0]
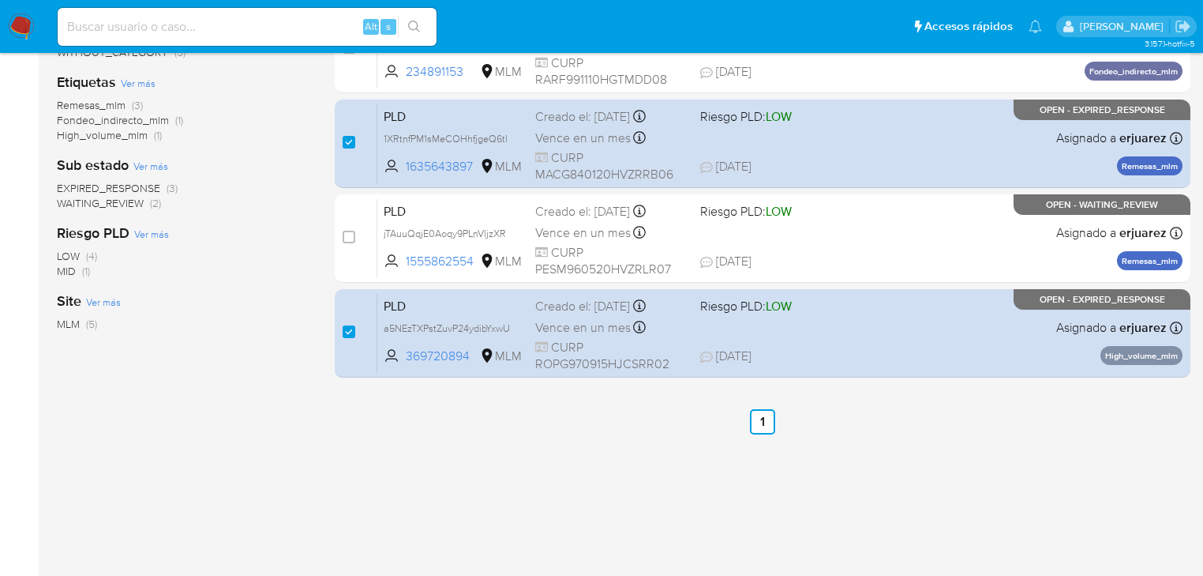
drag, startPoint x: 425, startPoint y: 324, endPoint x: 127, endPoint y: 321, distance: 297.6
click at [424, 323] on span "a5NEzTXPstZuvP24ydibYxwU" at bounding box center [447, 328] width 126 height 14
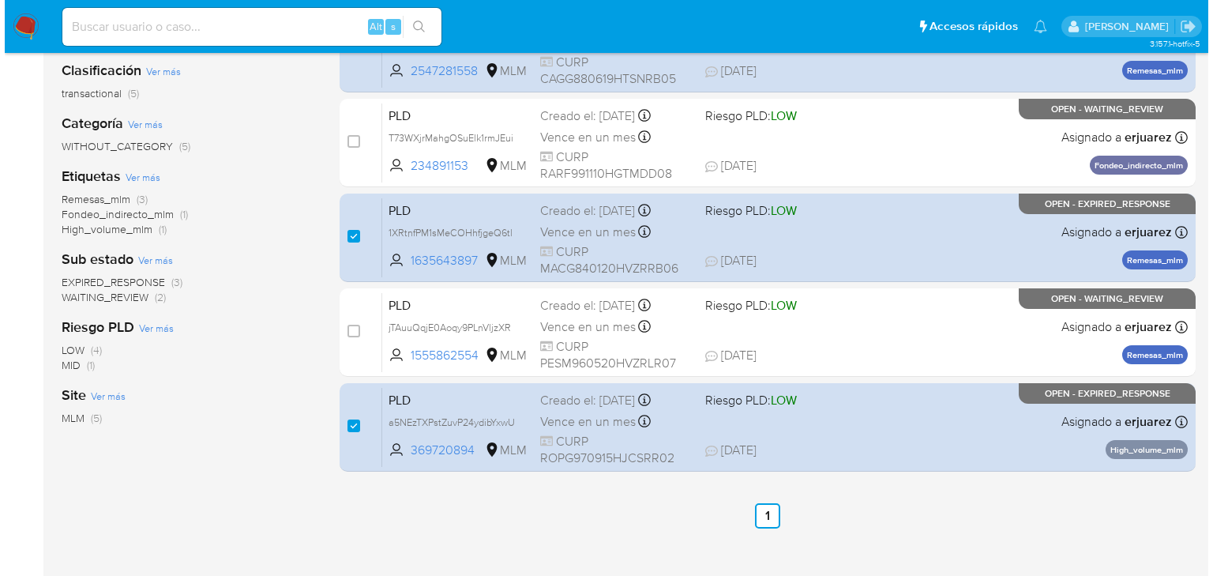
scroll to position [76, 0]
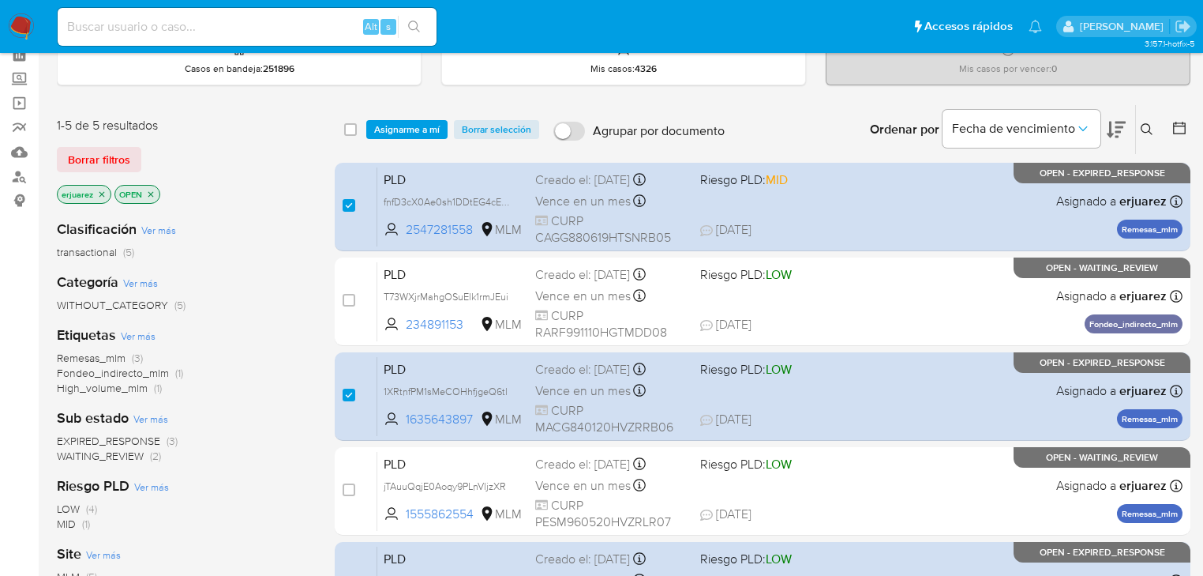
click at [408, 123] on span "Asignarme a mí" at bounding box center [407, 130] width 66 height 16
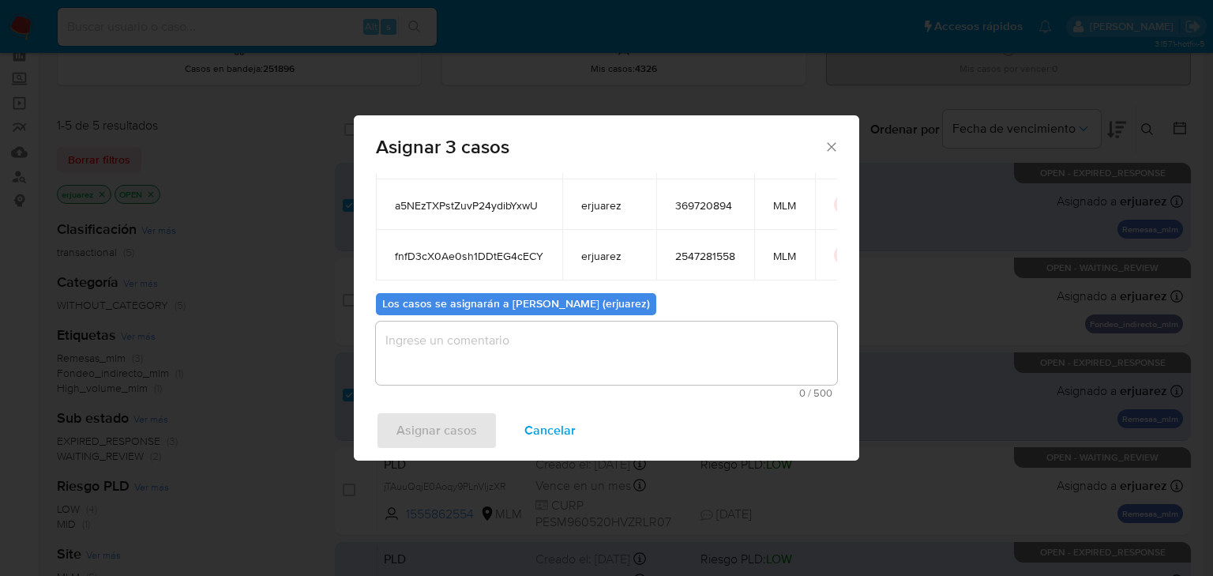
scroll to position [137, 0]
click at [433, 364] on textarea "assign-modal" at bounding box center [606, 352] width 461 height 63
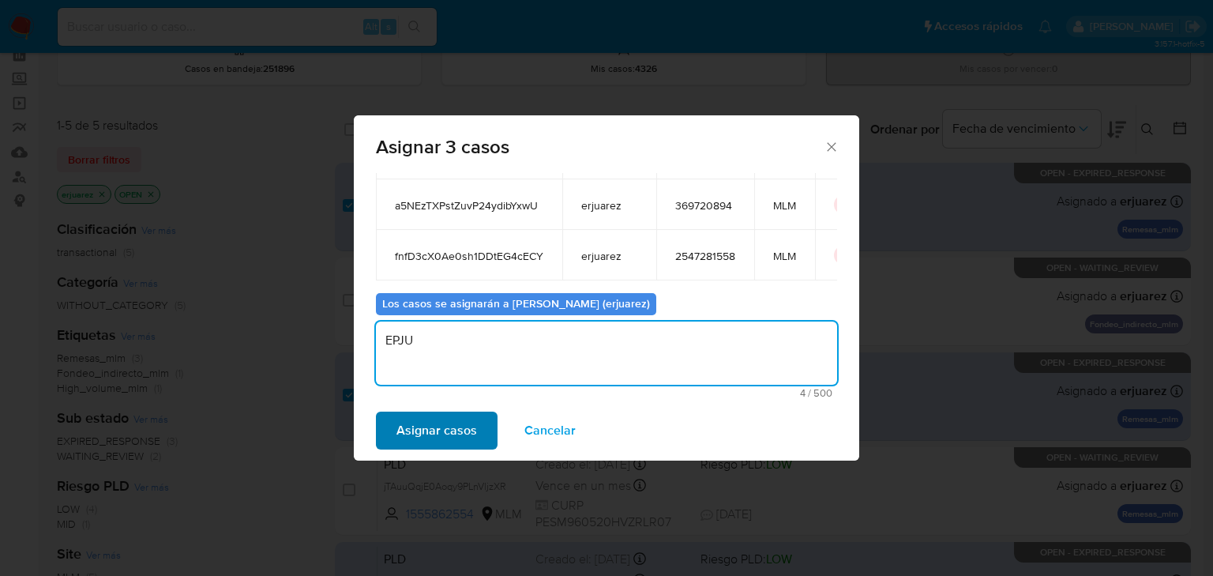
type textarea "EPJU"
click at [421, 418] on span "Asignar casos" at bounding box center [436, 430] width 81 height 35
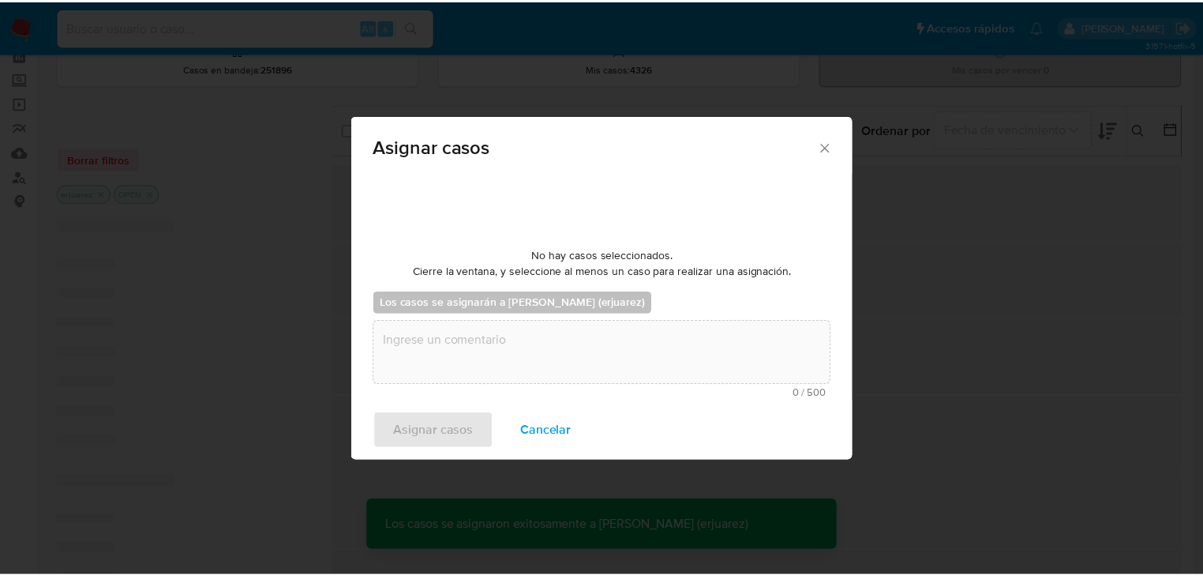
scroll to position [95, 0]
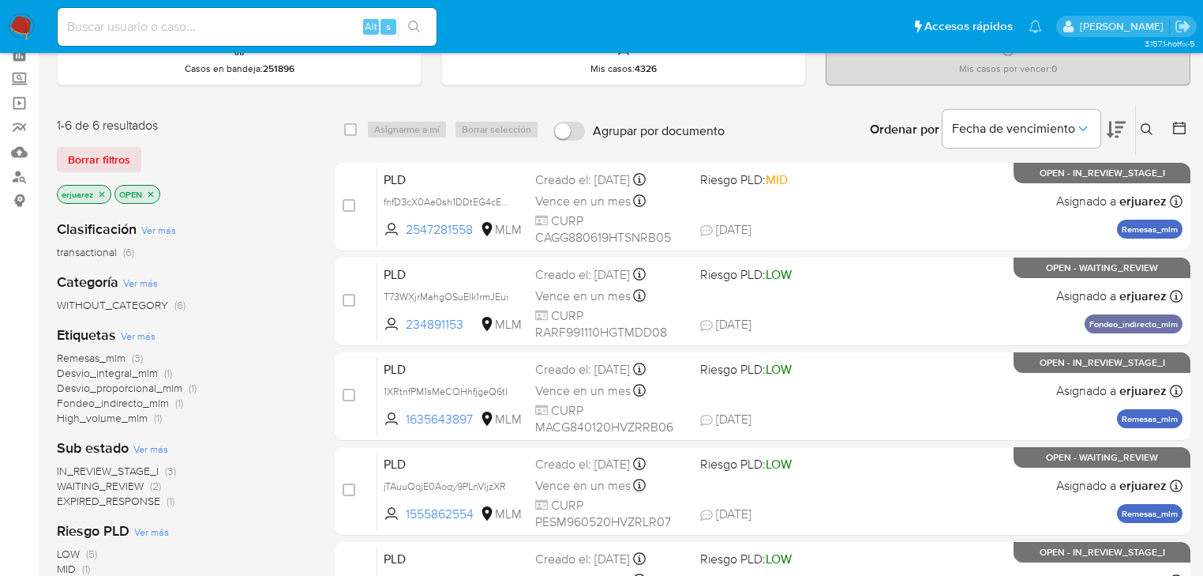
click at [1149, 127] on icon at bounding box center [1147, 129] width 13 height 13
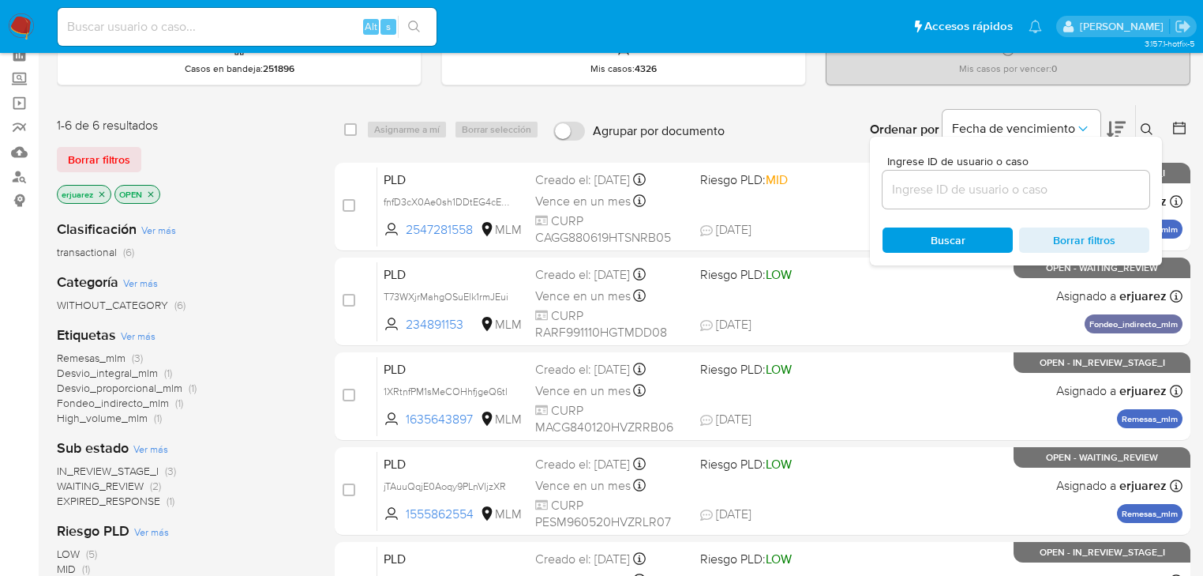
click at [1003, 187] on input at bounding box center [1016, 189] width 267 height 21
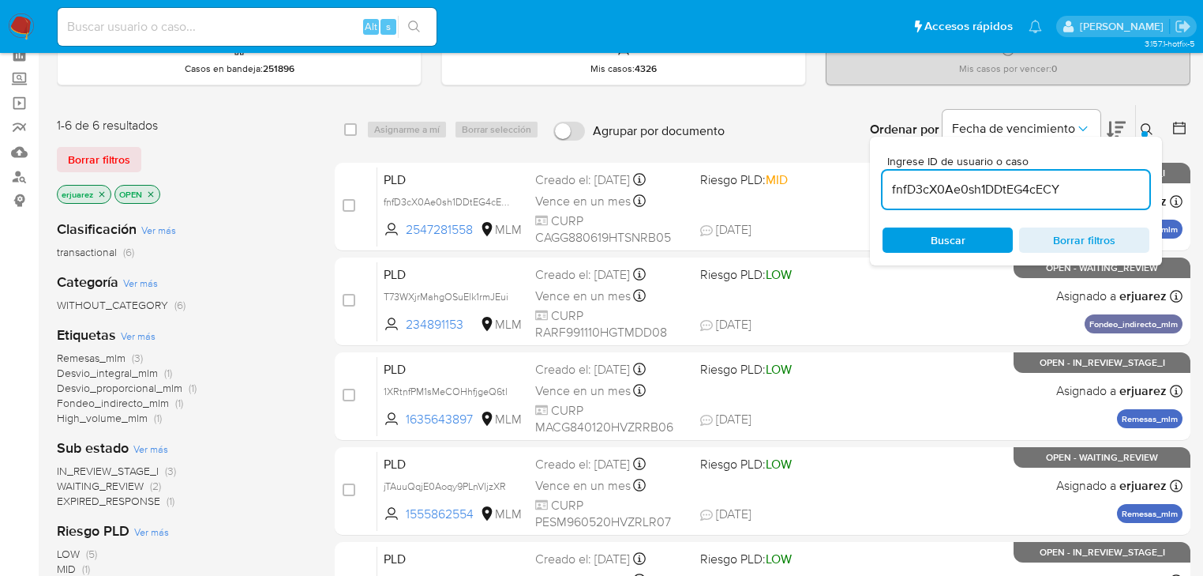
type input "fnfD3cX0Ae0sh1DDtEG4cECY"
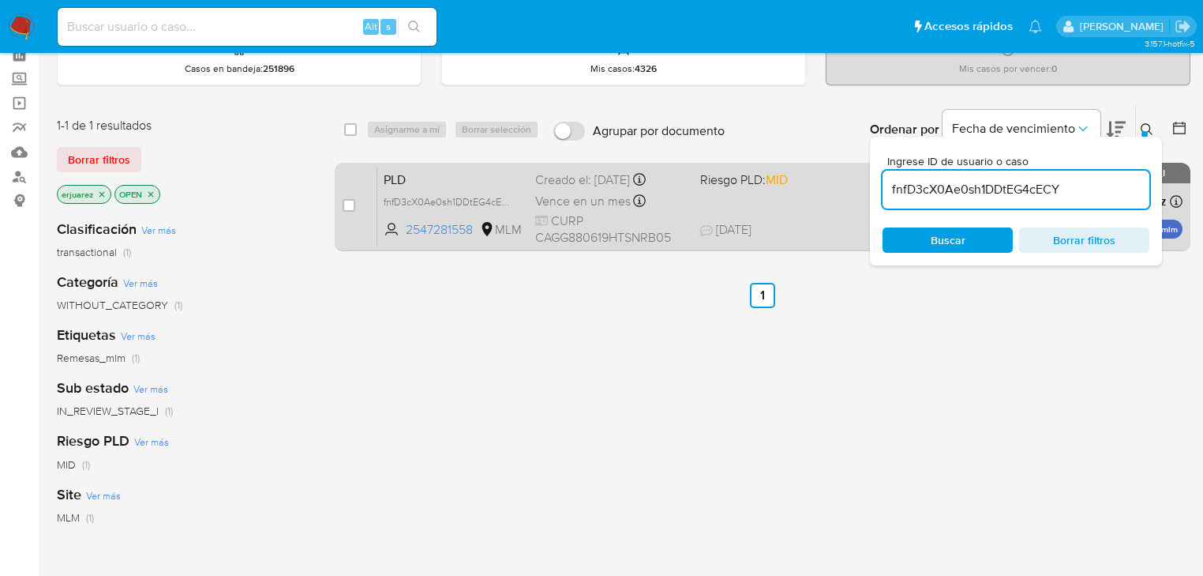
click at [714, 204] on div "PLD fnfD3cX0Ae0sh1DDtEG4cECY 2547281558 MLM Riesgo PLD: MID Creado el: [DATE] C…" at bounding box center [779, 207] width 805 height 80
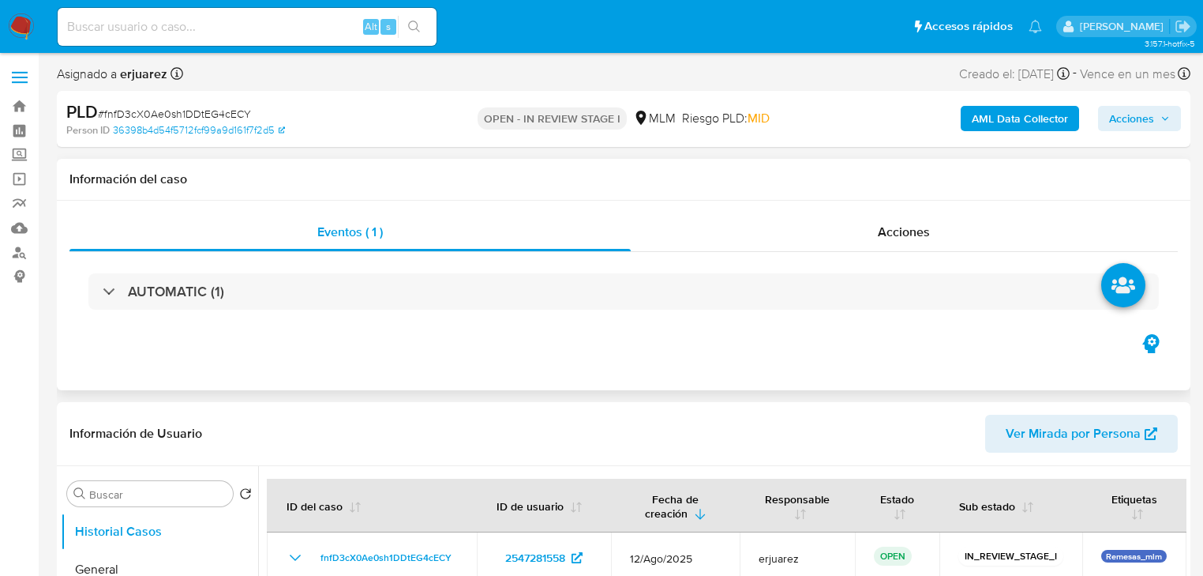
select select "10"
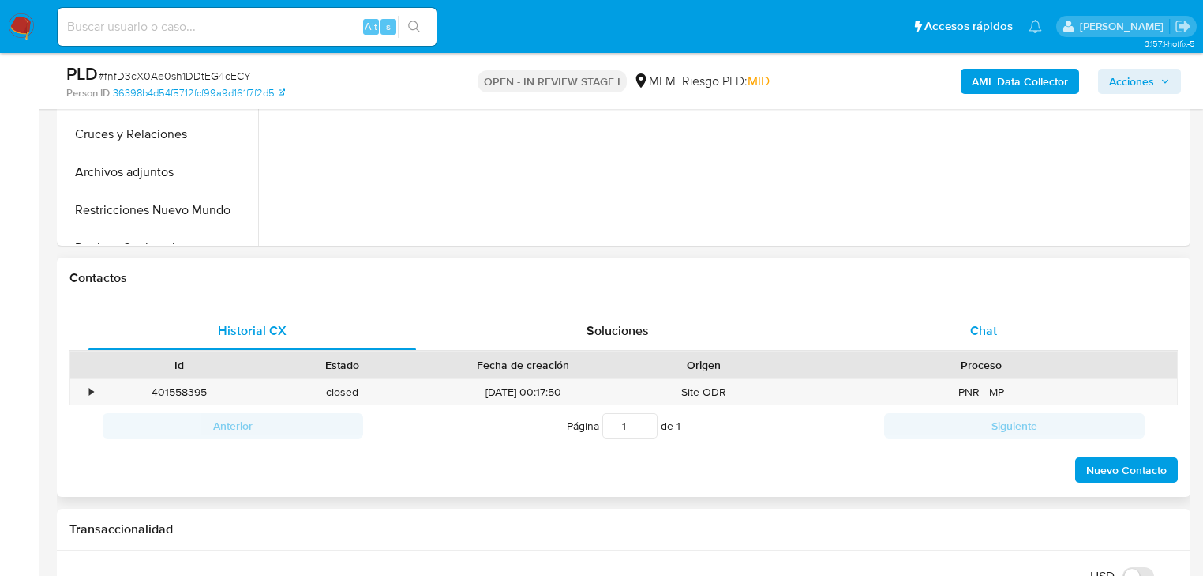
click at [962, 326] on div "Chat" at bounding box center [984, 331] width 328 height 38
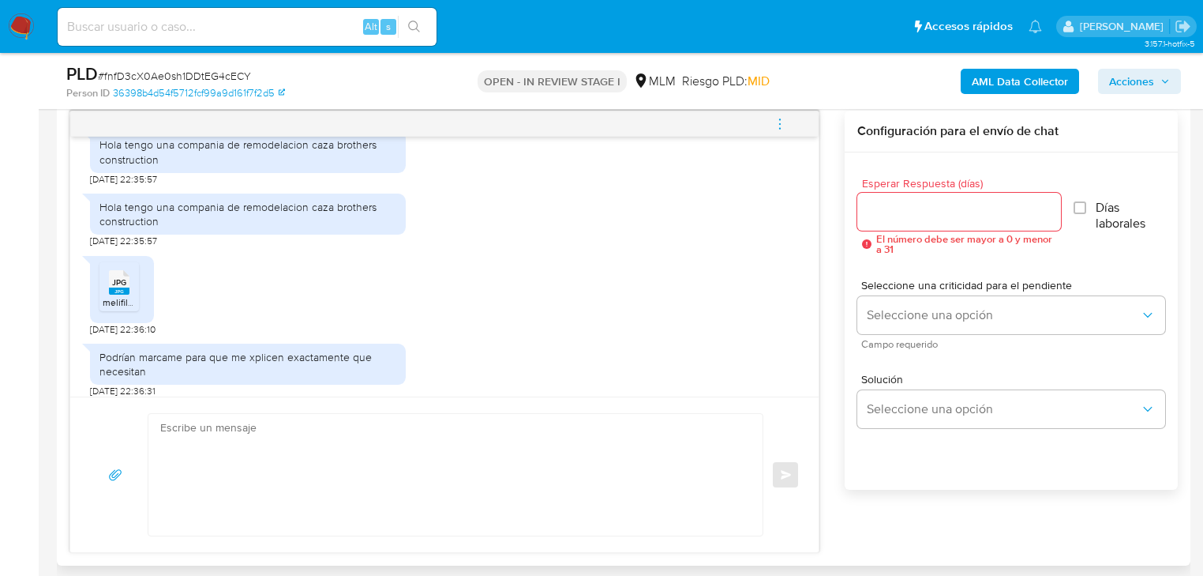
scroll to position [261, 0]
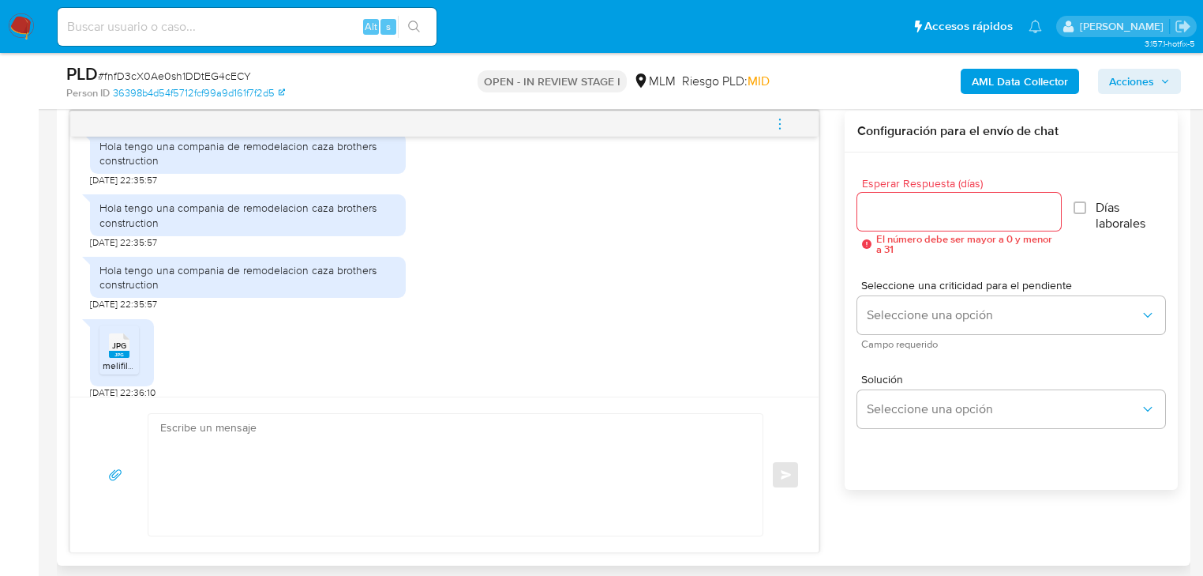
click at [772, 125] on button "menu-action" at bounding box center [780, 124] width 52 height 38
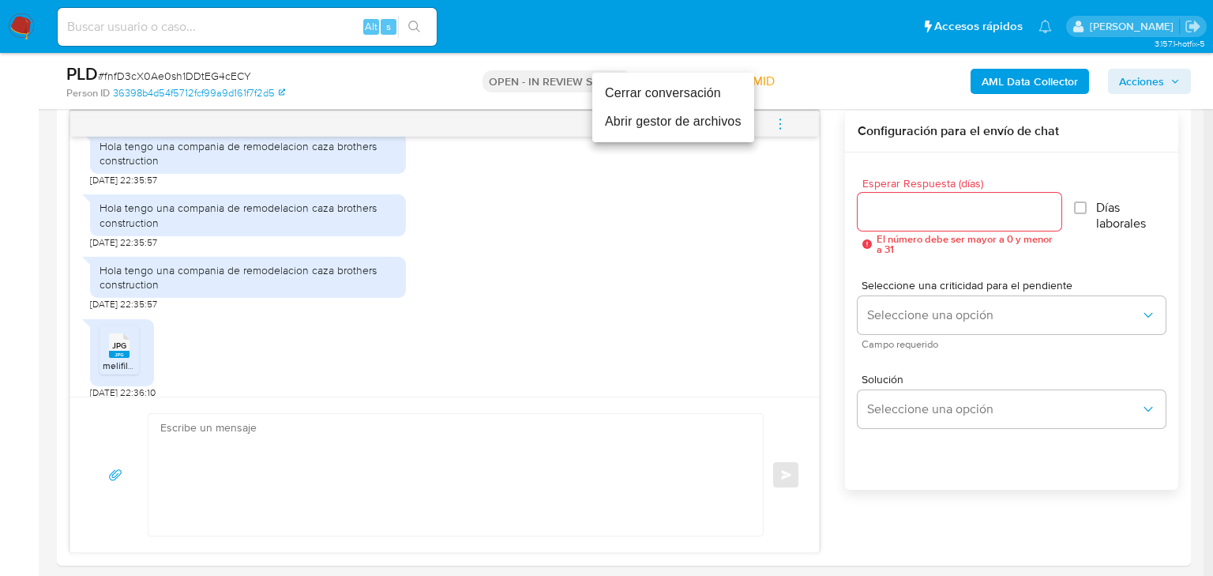
click at [654, 94] on li "Cerrar conversación" at bounding box center [673, 93] width 162 height 28
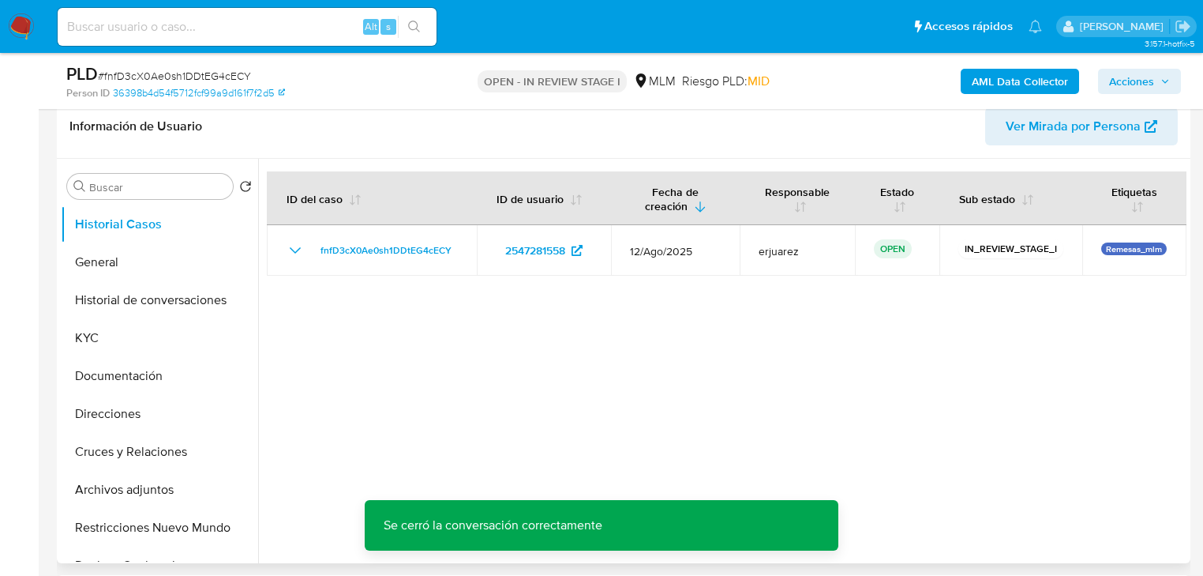
scroll to position [253, 0]
click at [121, 267] on button "General" at bounding box center [153, 261] width 185 height 38
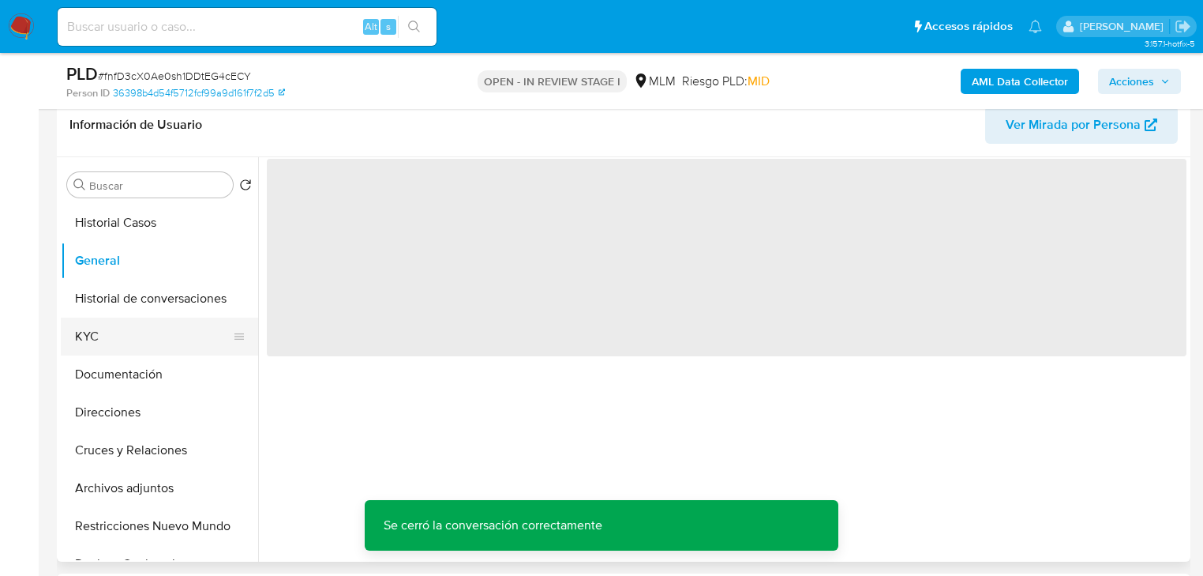
click at [111, 338] on button "KYC" at bounding box center [153, 336] width 185 height 38
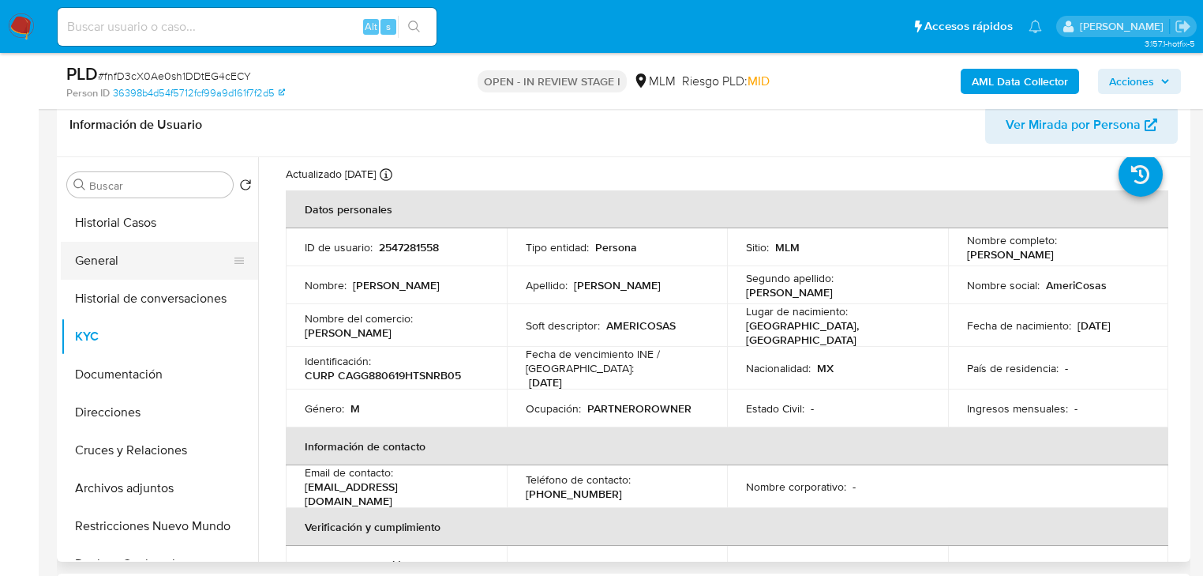
scroll to position [126, 0]
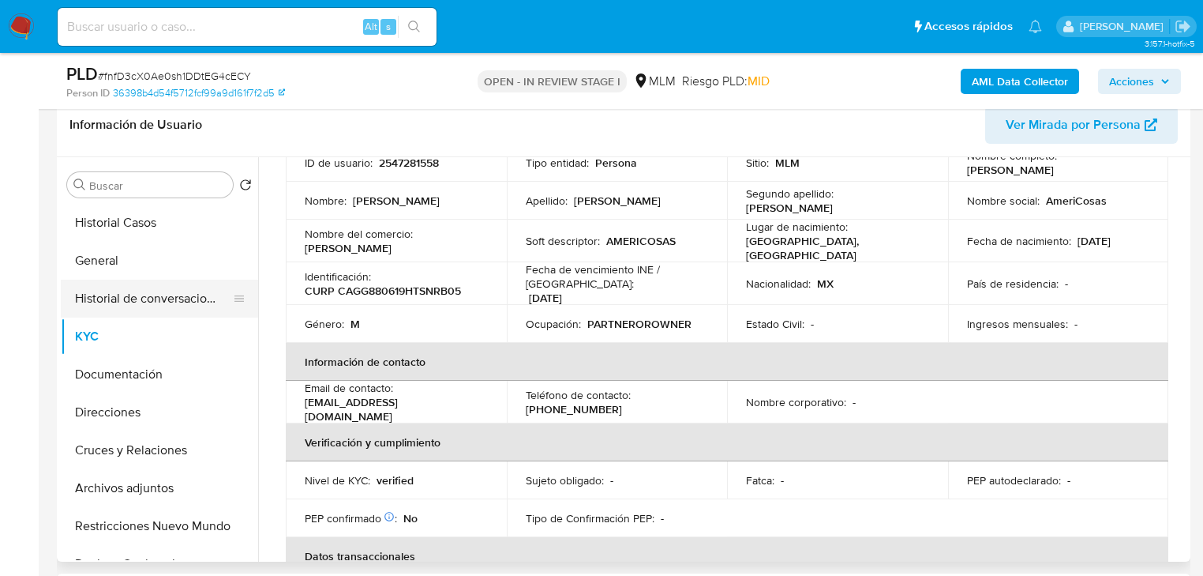
drag, startPoint x: 185, startPoint y: 290, endPoint x: 217, endPoint y: 299, distance: 33.7
click at [185, 291] on button "Historial de conversaciones" at bounding box center [153, 298] width 185 height 38
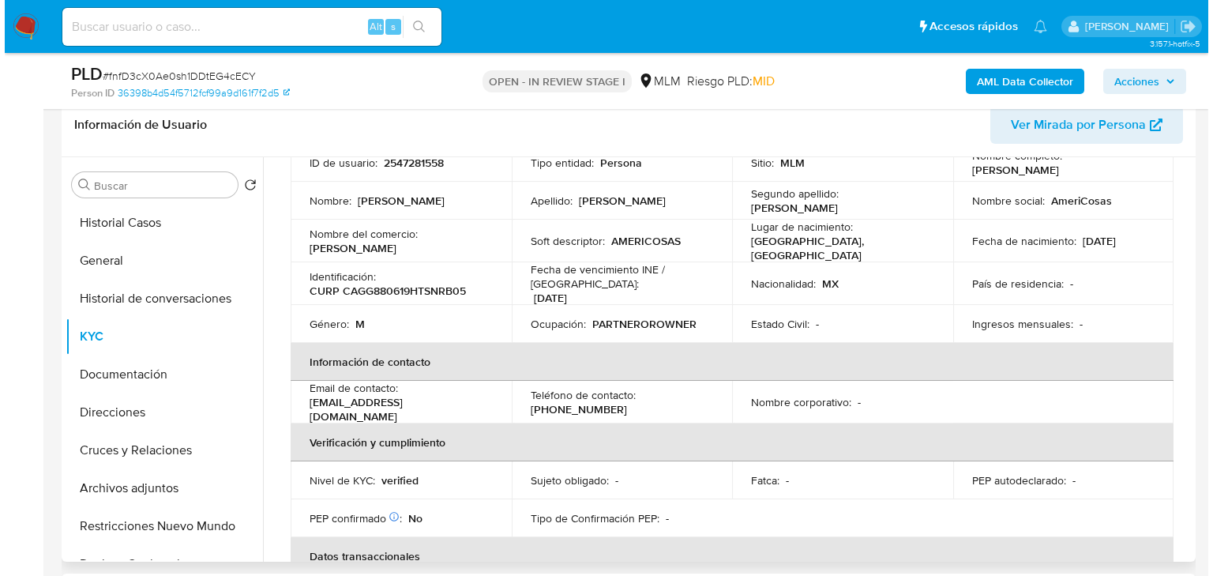
scroll to position [0, 0]
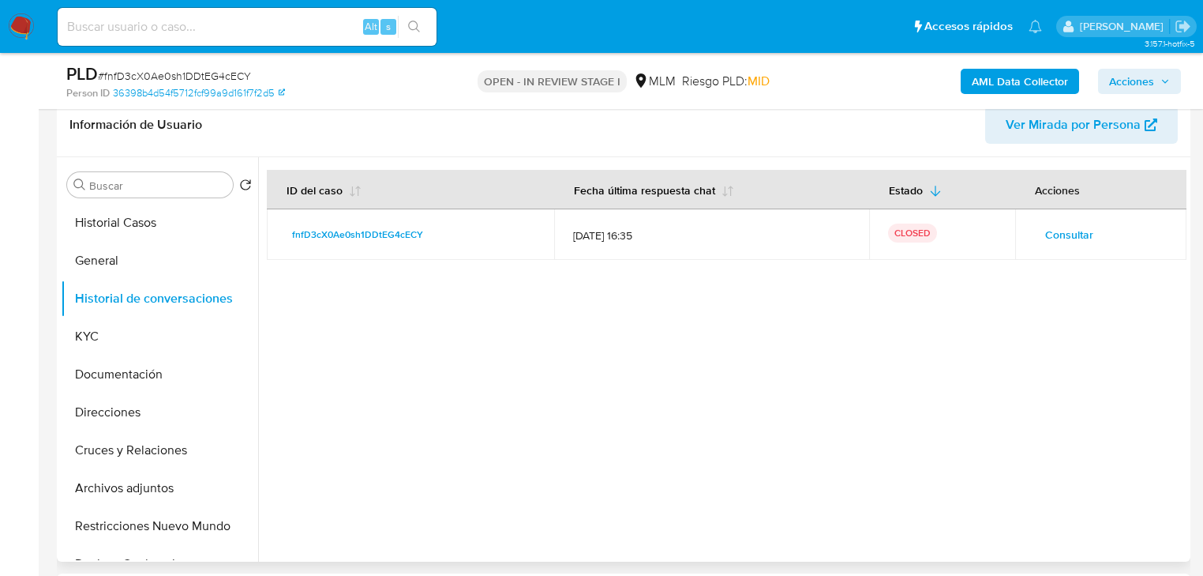
click at [1063, 231] on span "Consultar" at bounding box center [1069, 234] width 48 height 22
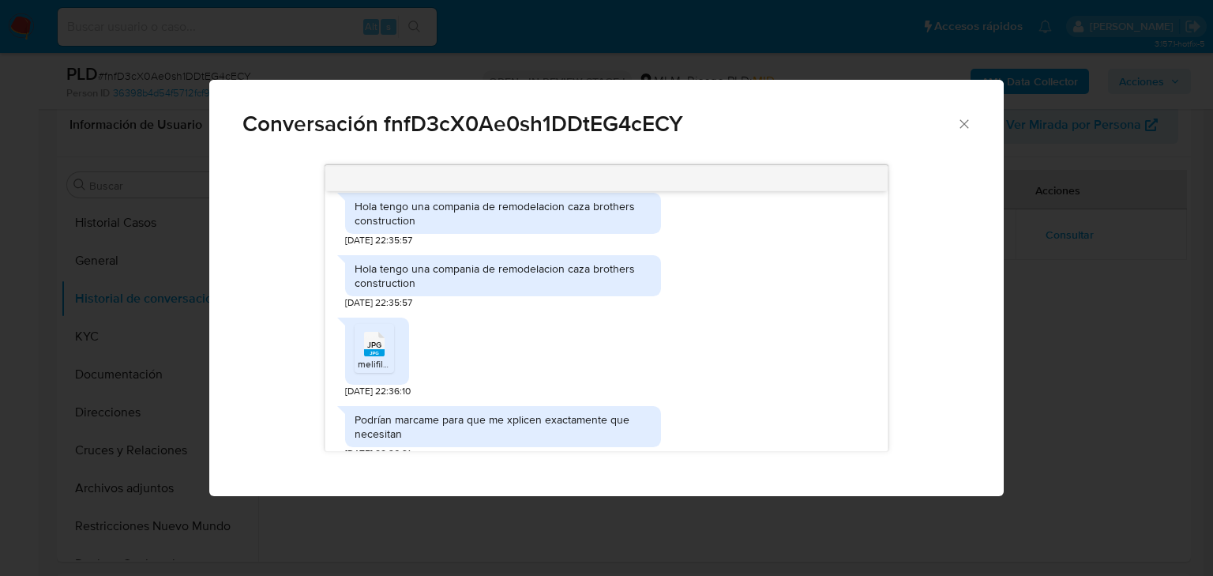
scroll to position [632, 0]
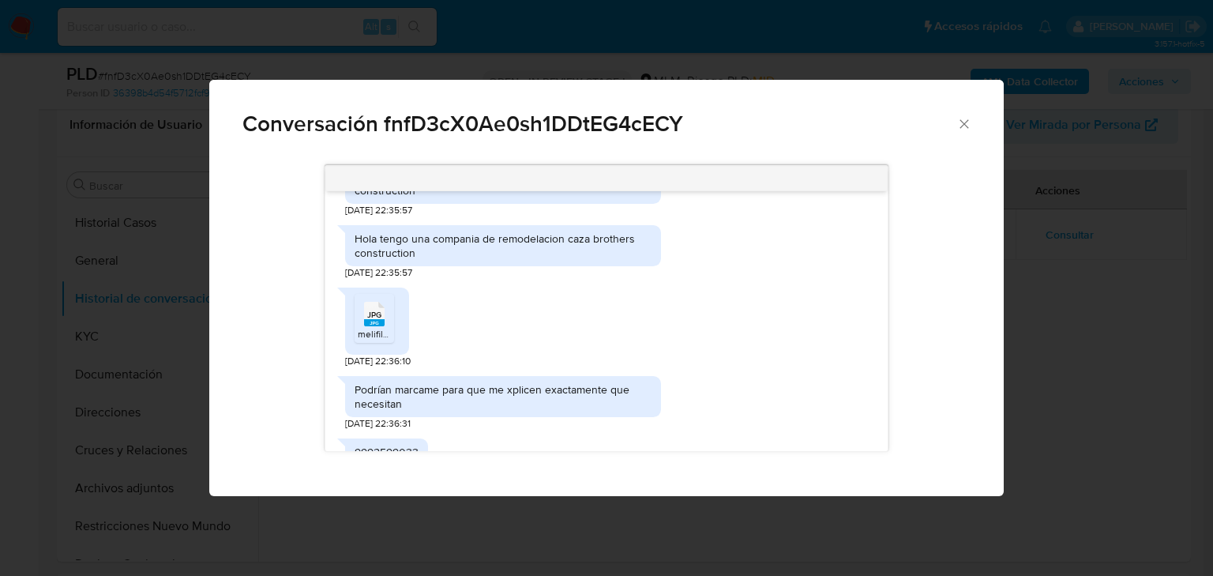
click at [387, 297] on div "JPG JPG" at bounding box center [374, 312] width 33 height 31
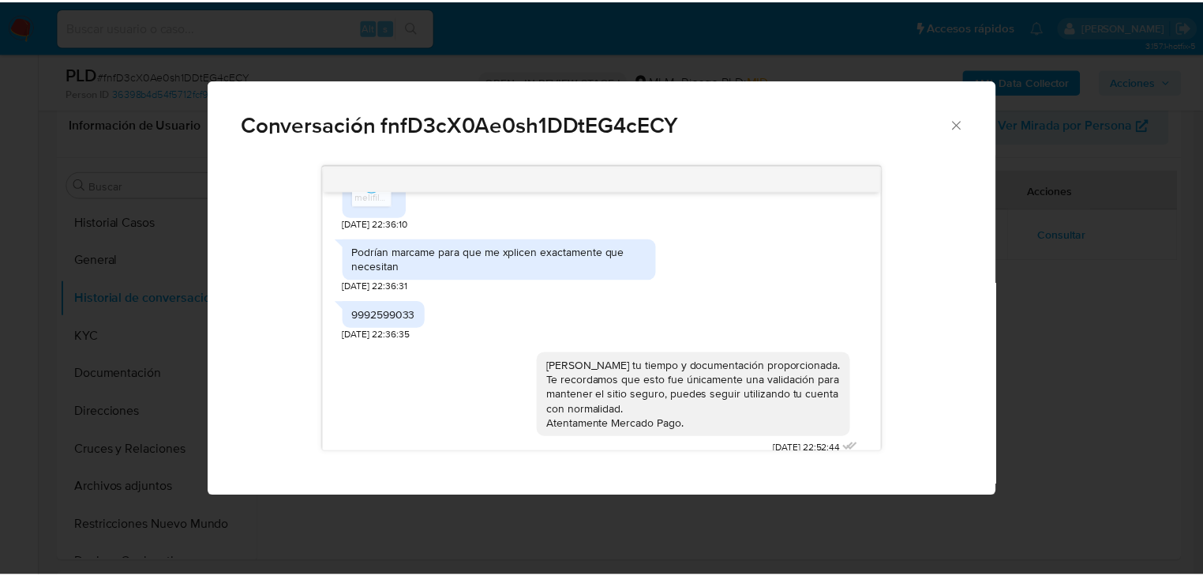
scroll to position [783, 0]
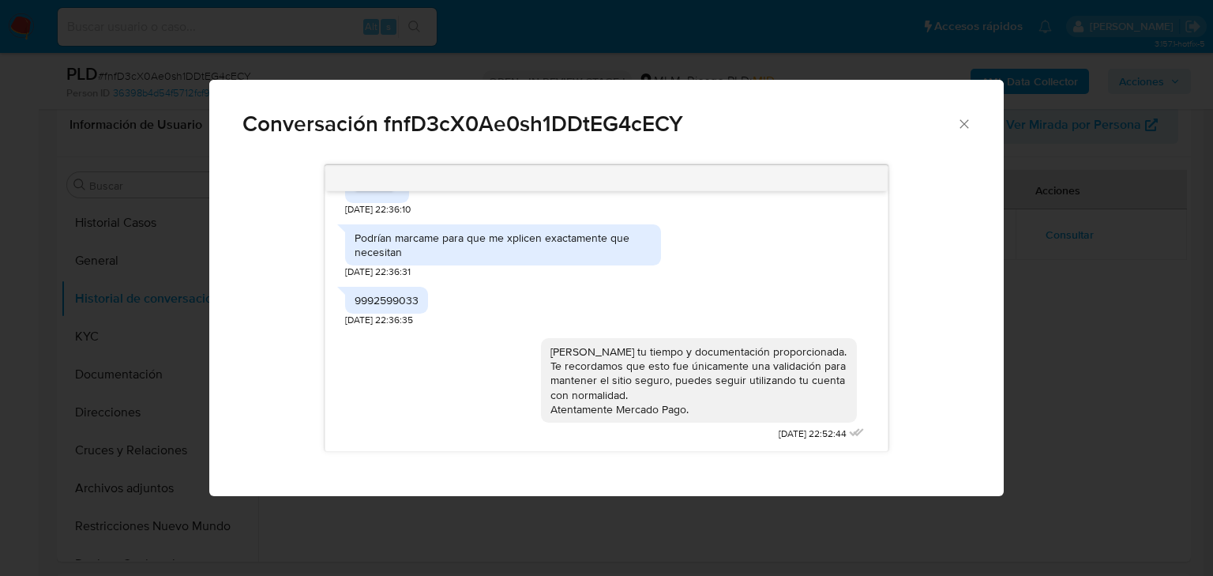
click at [6, 276] on div "Conversación fnfD3cX0Ae0sh1DDtEG4cECY Estimado Gabriel se ha identificado un ca…" at bounding box center [606, 288] width 1213 height 576
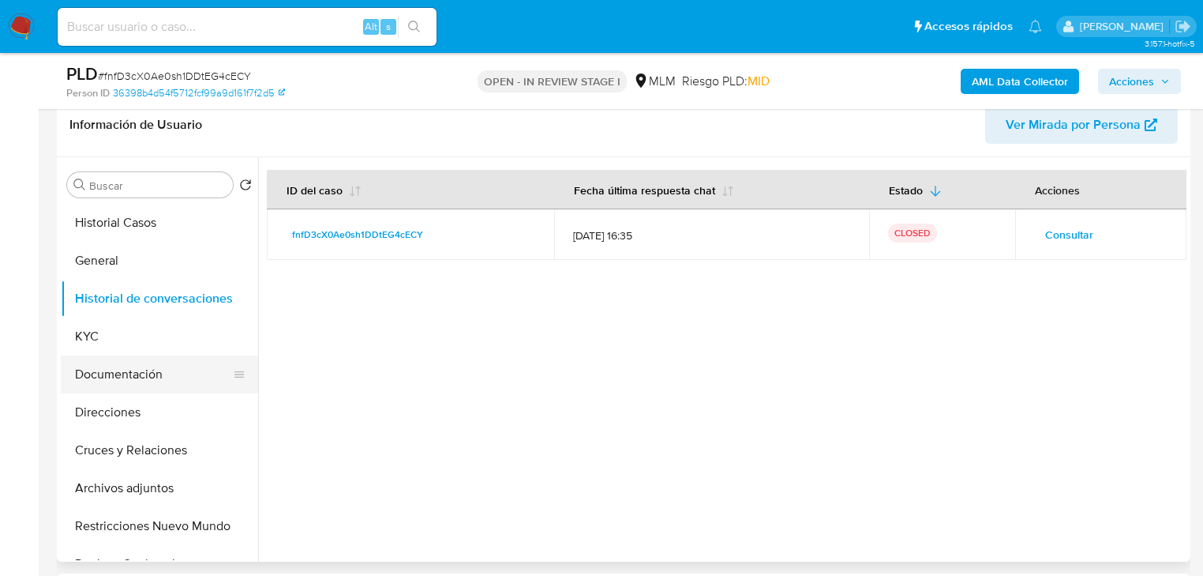
click at [149, 373] on button "Documentación" at bounding box center [153, 374] width 185 height 38
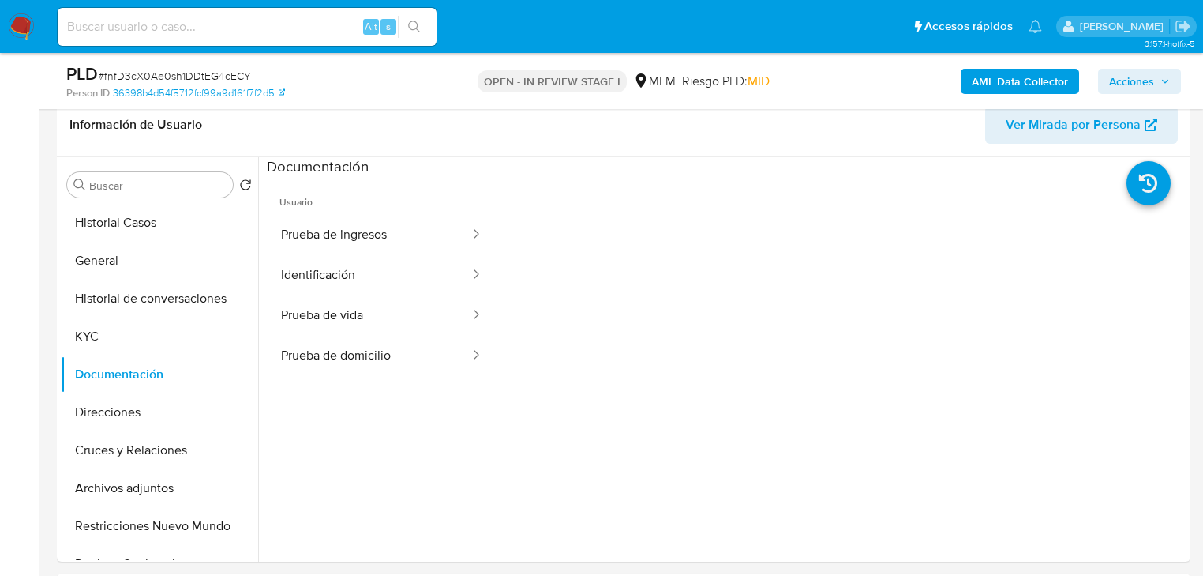
click at [336, 246] on button "Prueba de ingresos" at bounding box center [369, 235] width 204 height 40
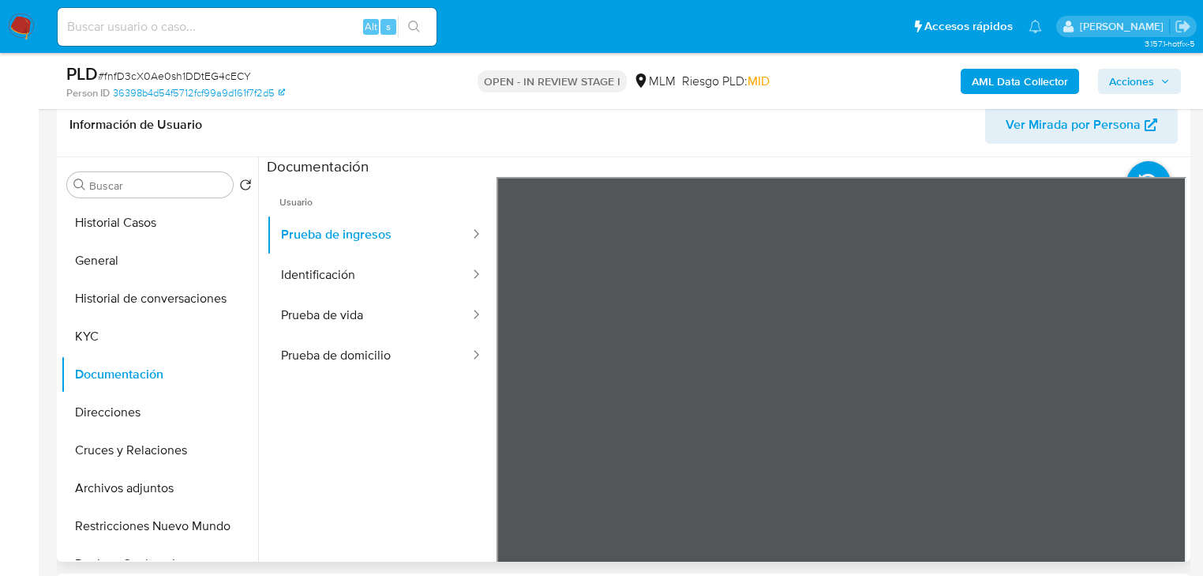
click at [424, 439] on ul "Usuario Prueba de ingresos Identificación Prueba de vida Prueba de domicilio" at bounding box center [382, 404] width 230 height 455
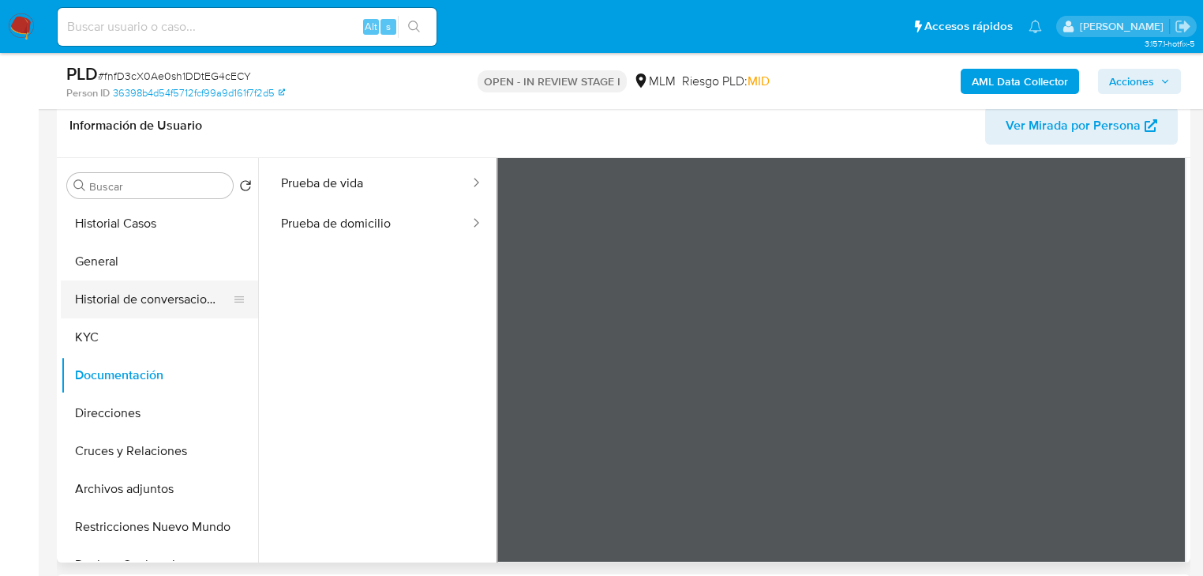
scroll to position [253, 0]
click at [217, 295] on button "Historial de conversaciones" at bounding box center [153, 298] width 185 height 38
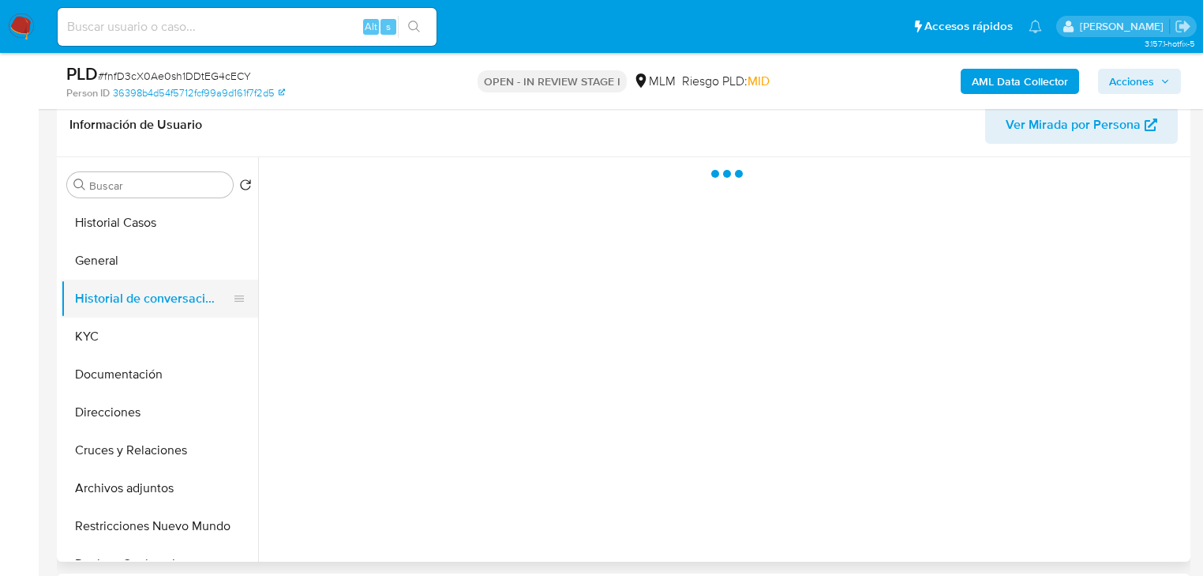
scroll to position [0, 0]
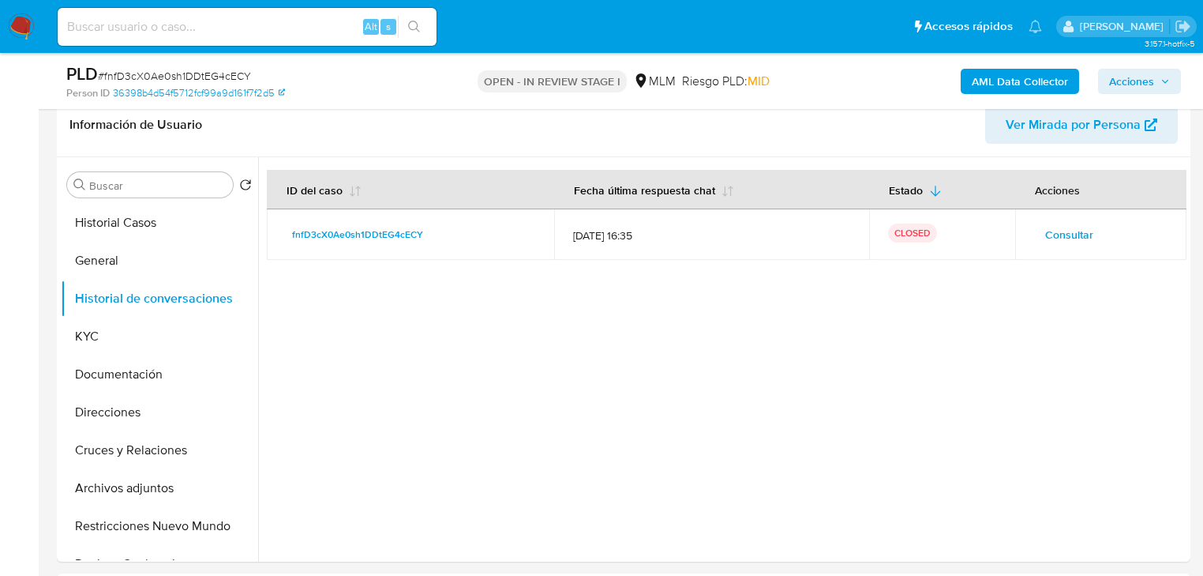
drag, startPoint x: 14, startPoint y: 25, endPoint x: 27, endPoint y: 6, distance: 22.8
click at [15, 24] on img at bounding box center [21, 26] width 27 height 27
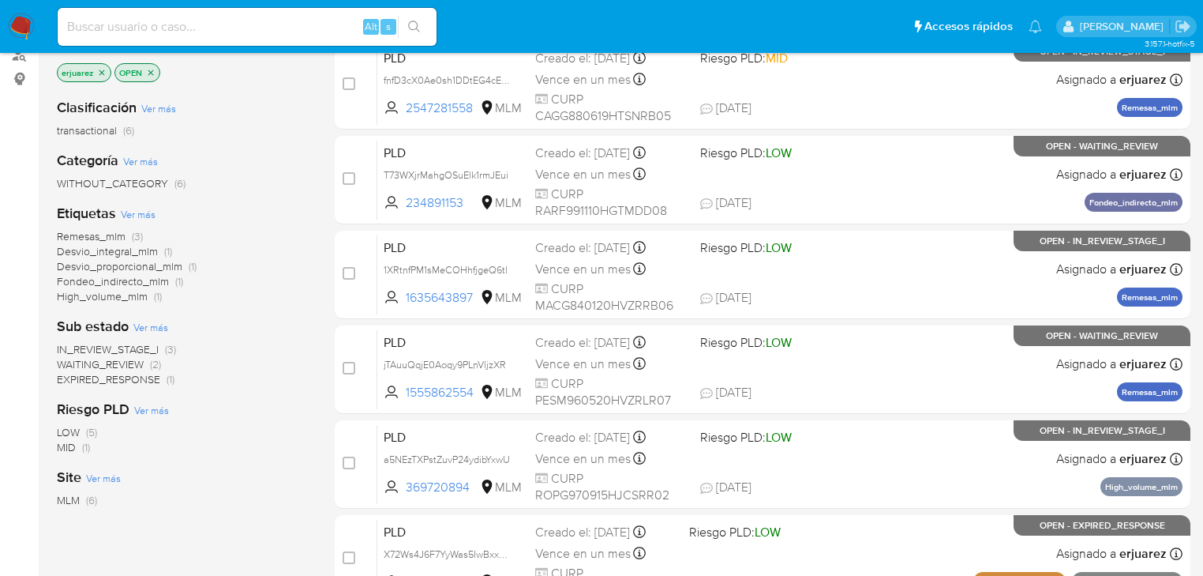
scroll to position [253, 0]
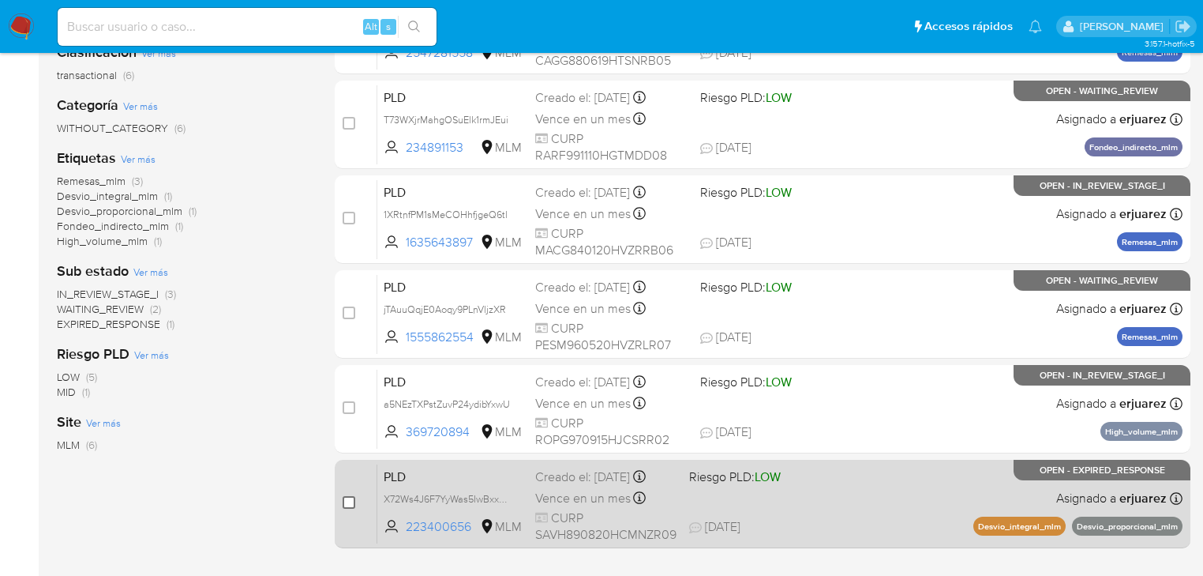
click at [351, 505] on input "checkbox" at bounding box center [349, 502] width 13 height 13
checkbox input "true"
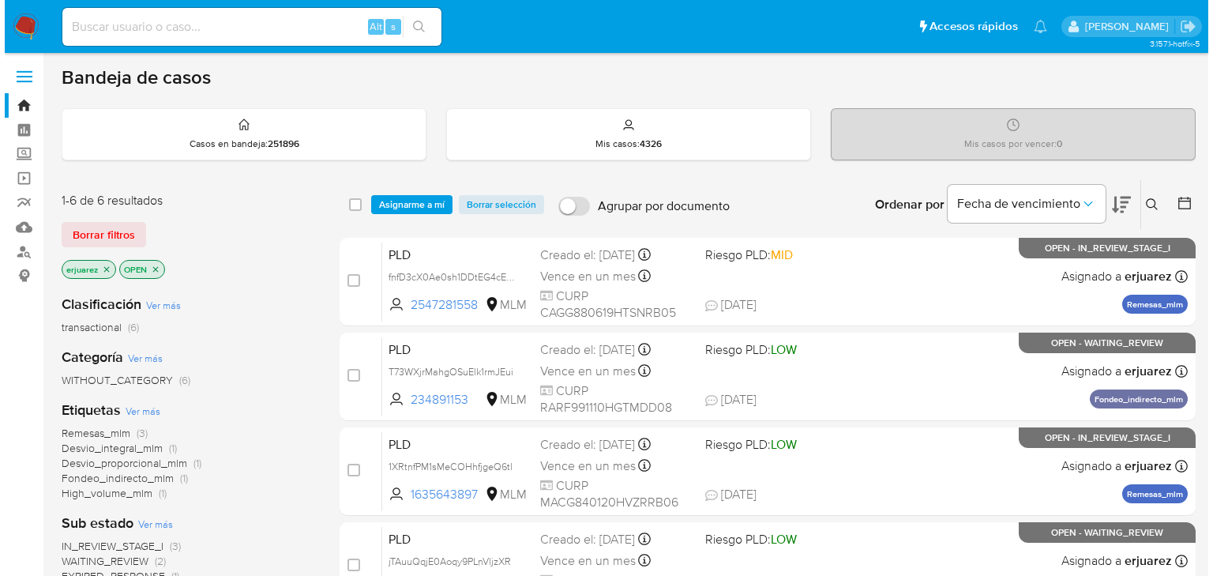
scroll to position [0, 0]
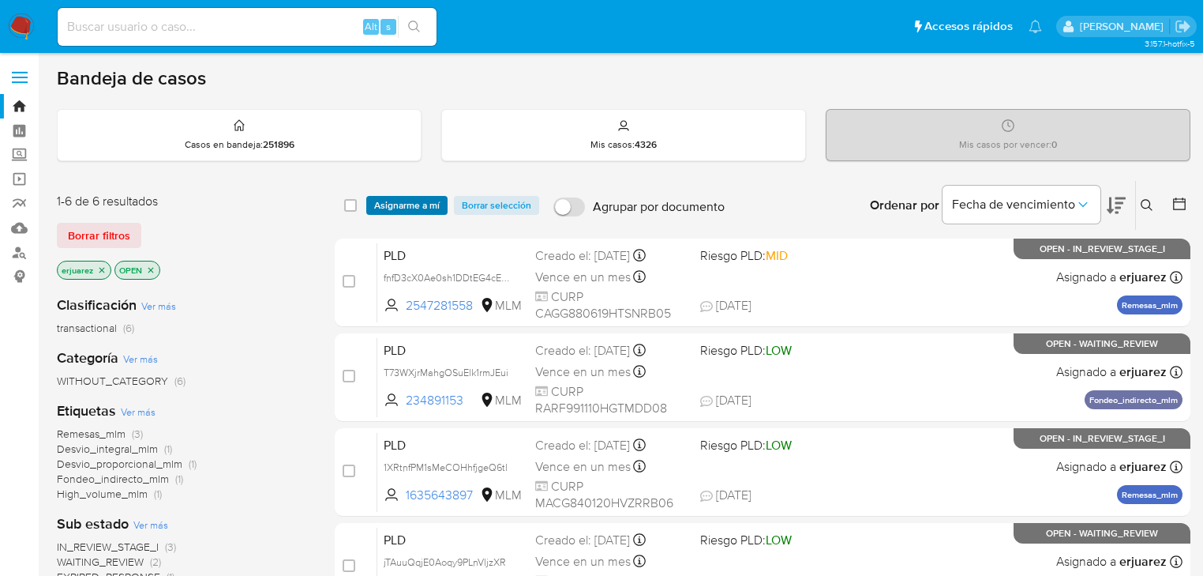
click at [409, 197] on span "Asignarme a mí" at bounding box center [407, 205] width 66 height 16
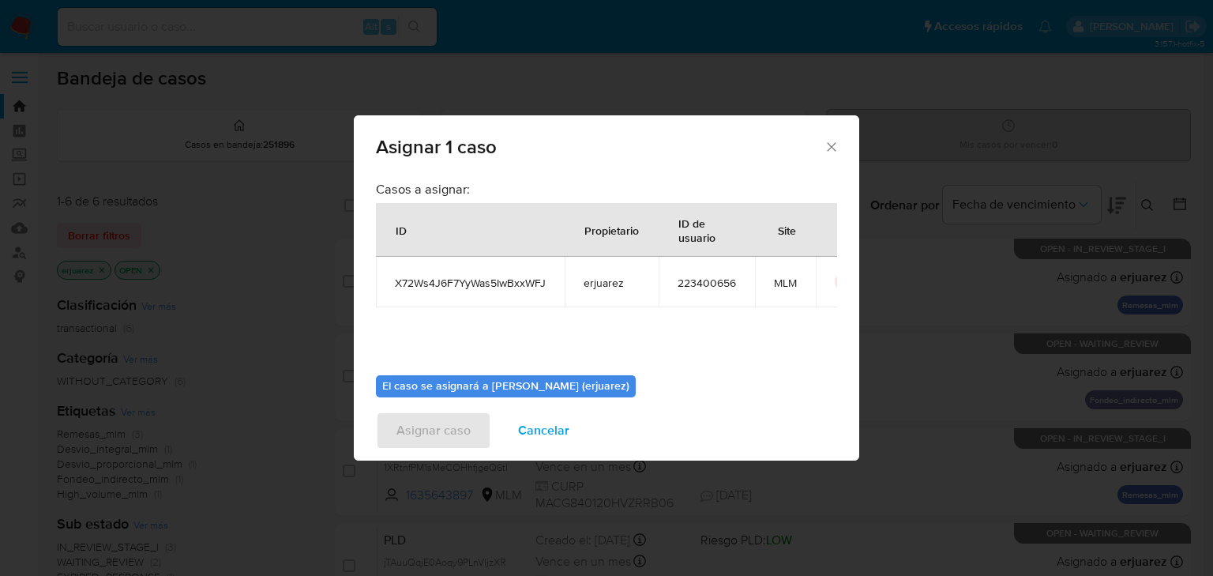
scroll to position [81, 0]
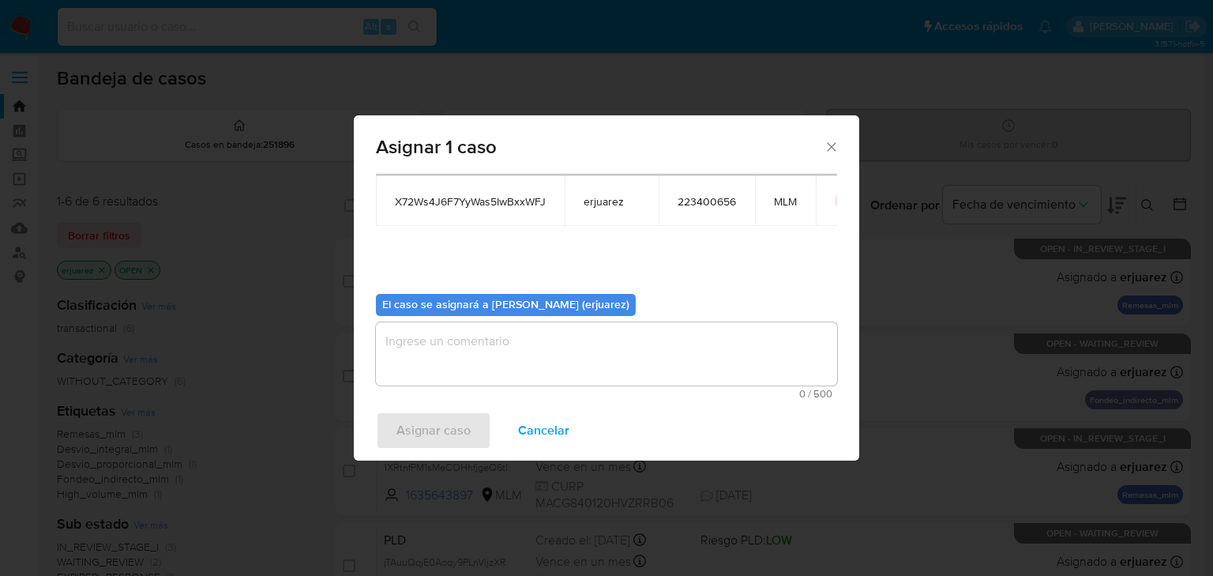
click at [556, 343] on textarea "assign-modal" at bounding box center [606, 353] width 461 height 63
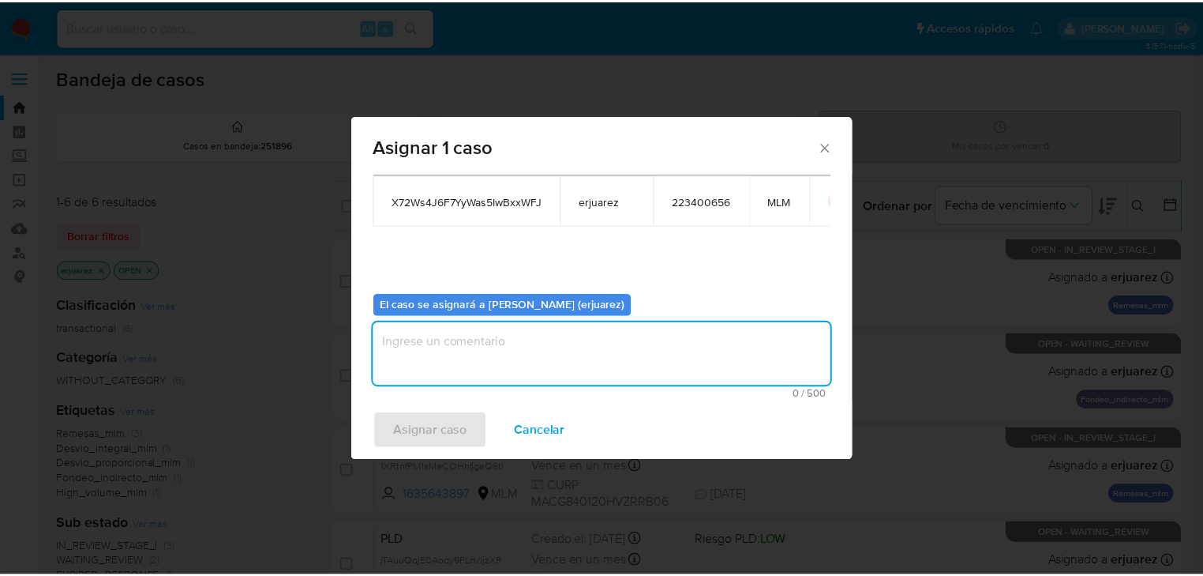
scroll to position [0, 0]
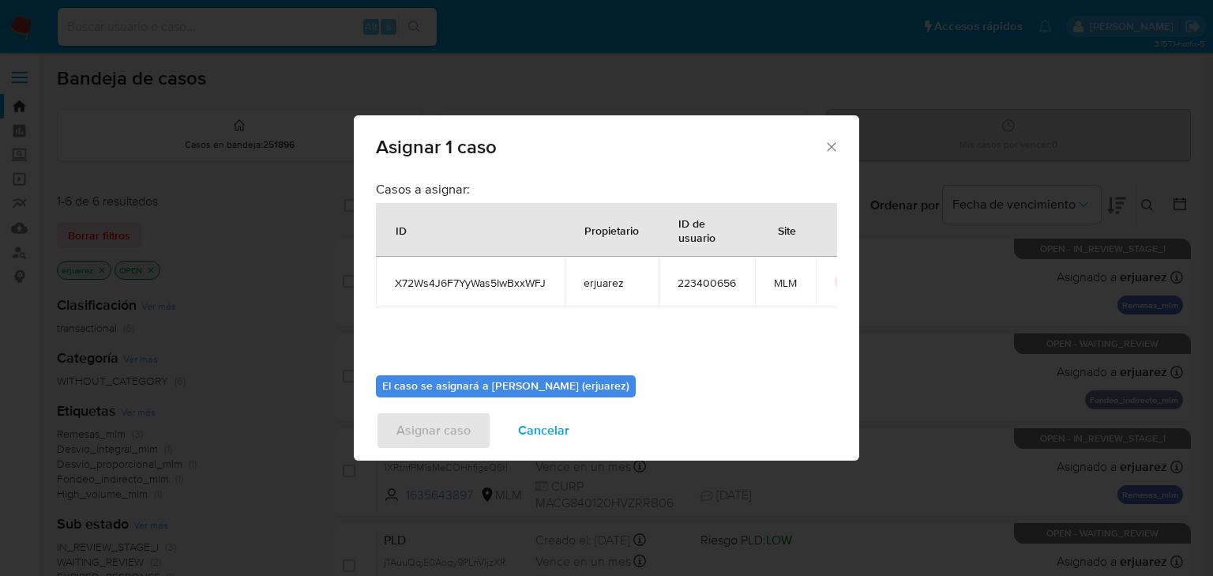
click at [540, 437] on span "Cancelar" at bounding box center [543, 430] width 51 height 35
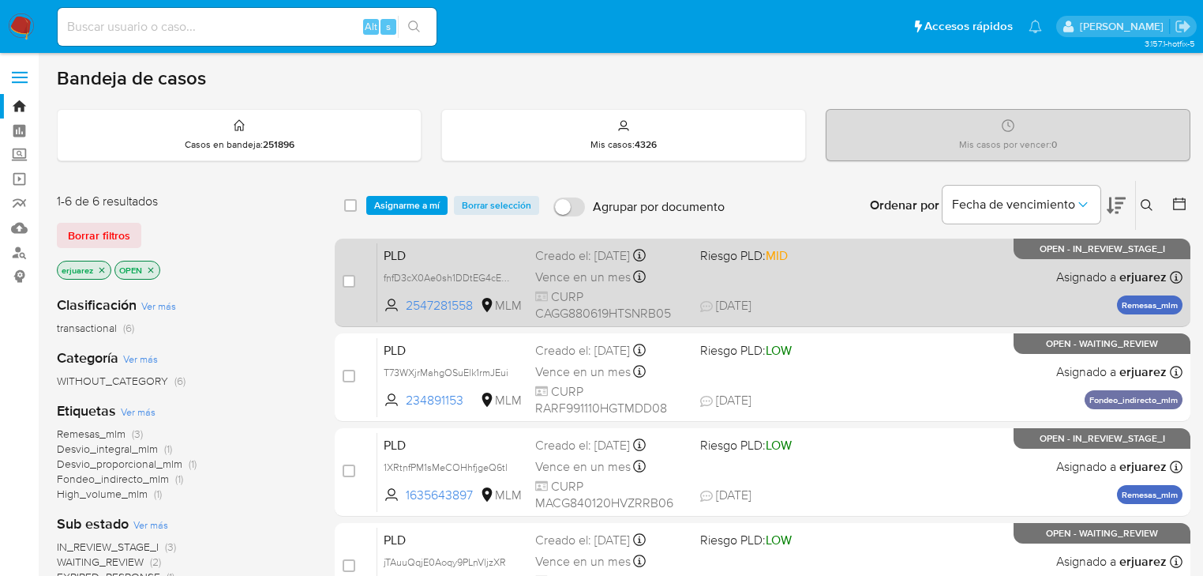
click at [692, 276] on div "PLD fnfD3cX0Ae0sh1DDtEG4cECY 2547281558 MLM Riesgo PLD: MID Creado el: [DATE] C…" at bounding box center [779, 282] width 805 height 80
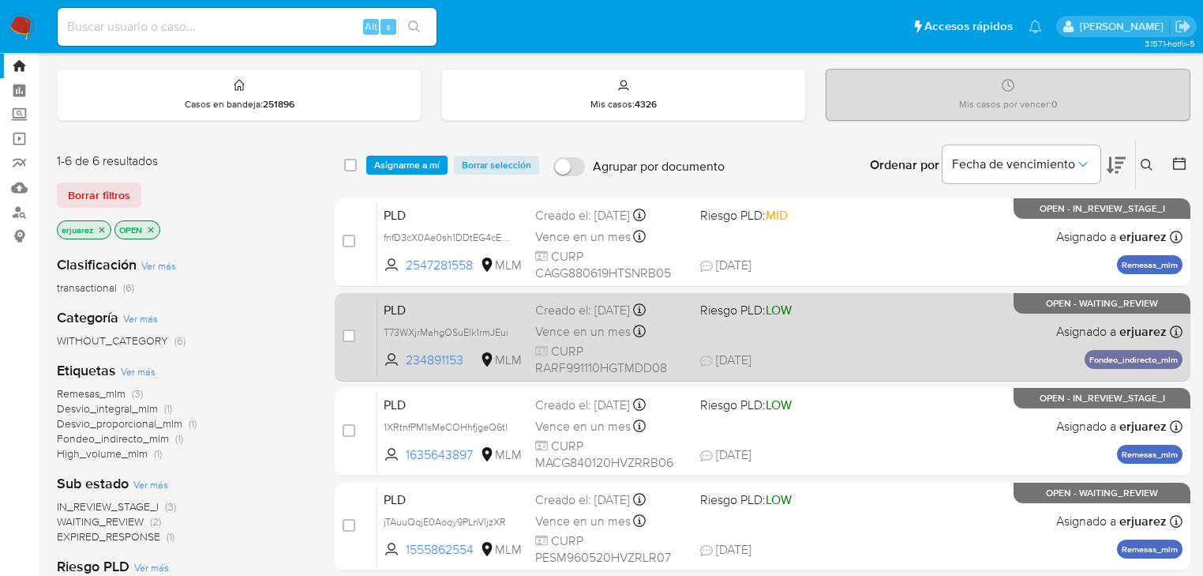
scroll to position [63, 0]
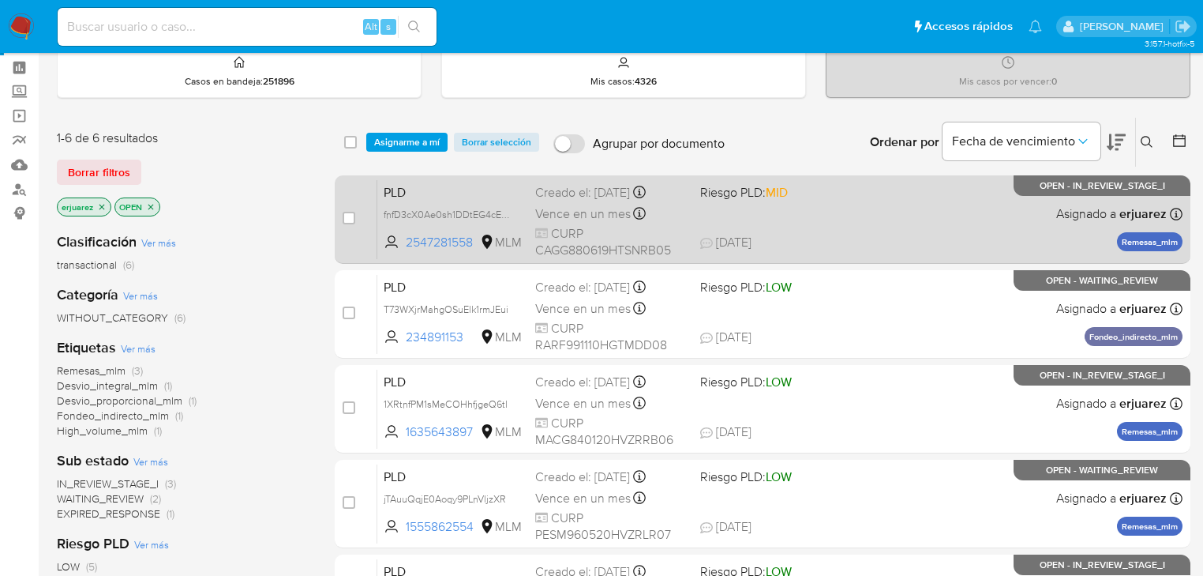
click at [595, 225] on span "CURP CAGG880619HTSNRB05" at bounding box center [611, 242] width 152 height 34
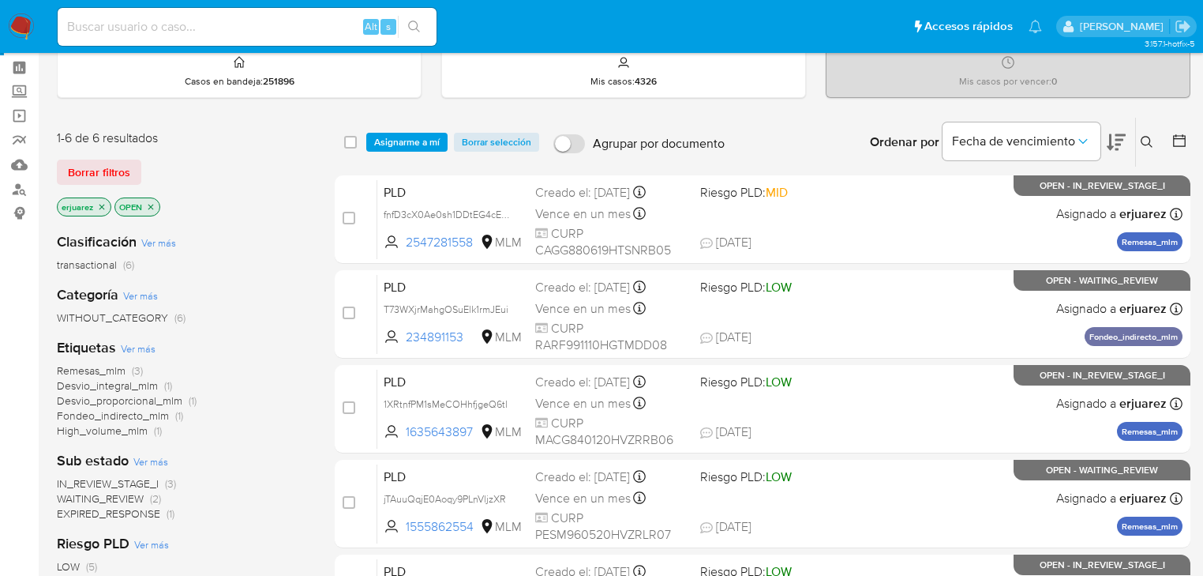
click at [1148, 141] on icon at bounding box center [1147, 142] width 13 height 13
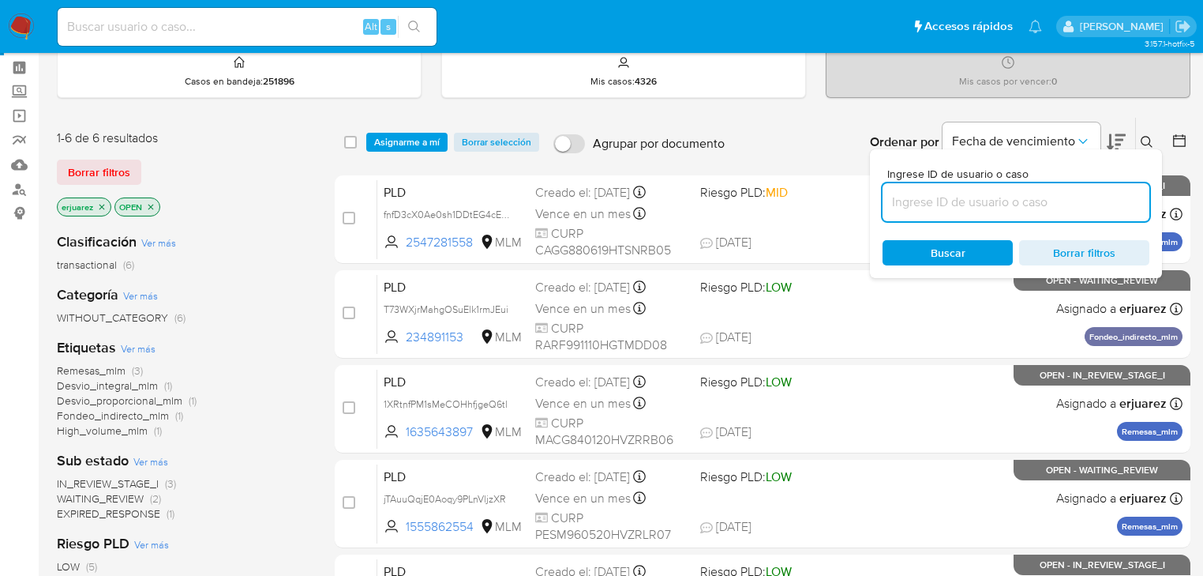
click at [954, 200] on input at bounding box center [1016, 202] width 267 height 21
type input "1XRtnfPM1sMeCOHhfjgeQ6tl"
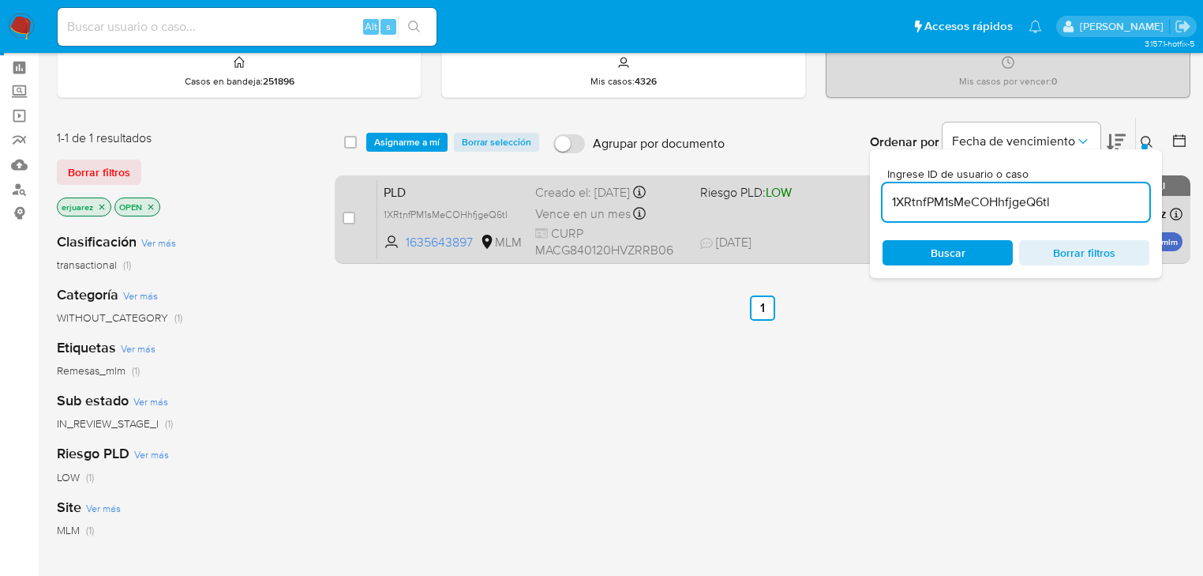
click at [729, 199] on span "Riesgo PLD: LOW" at bounding box center [746, 191] width 92 height 17
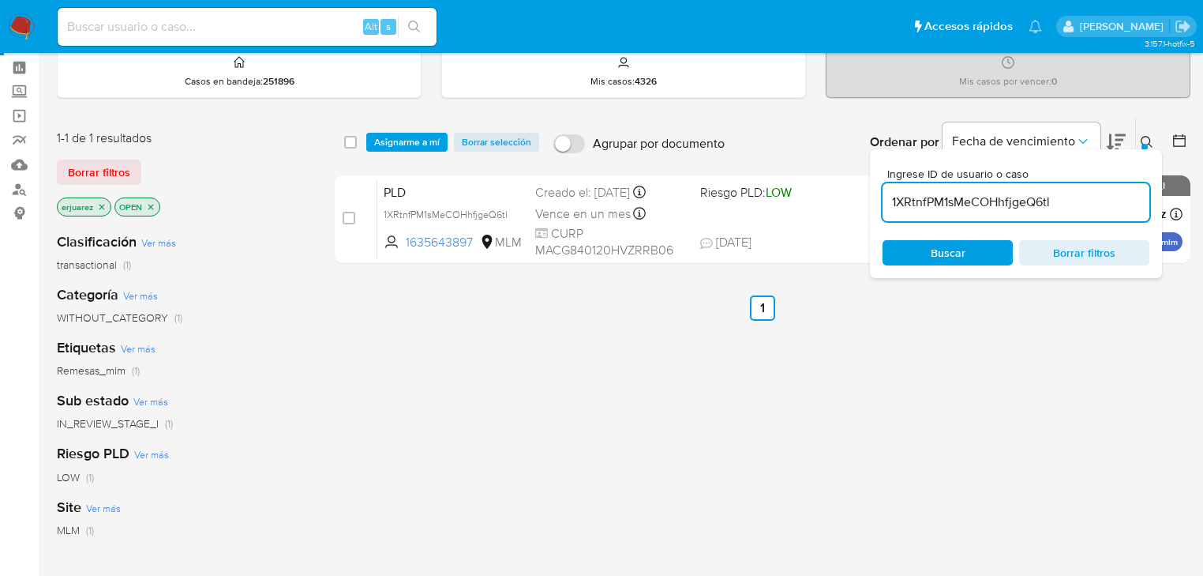
click at [1144, 133] on button at bounding box center [1149, 142] width 26 height 19
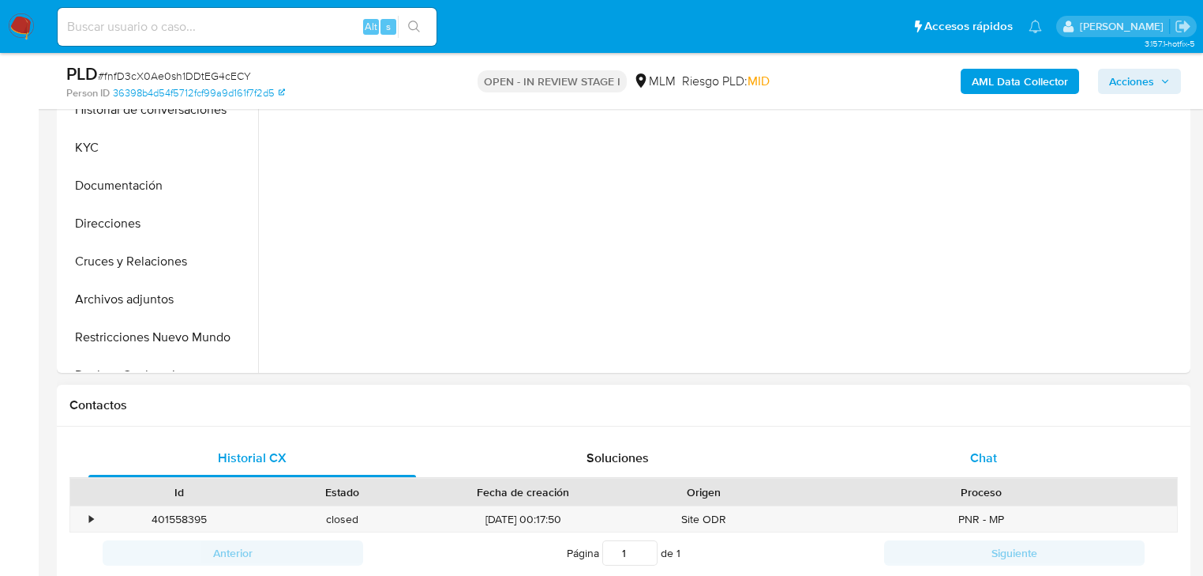
scroll to position [568, 0]
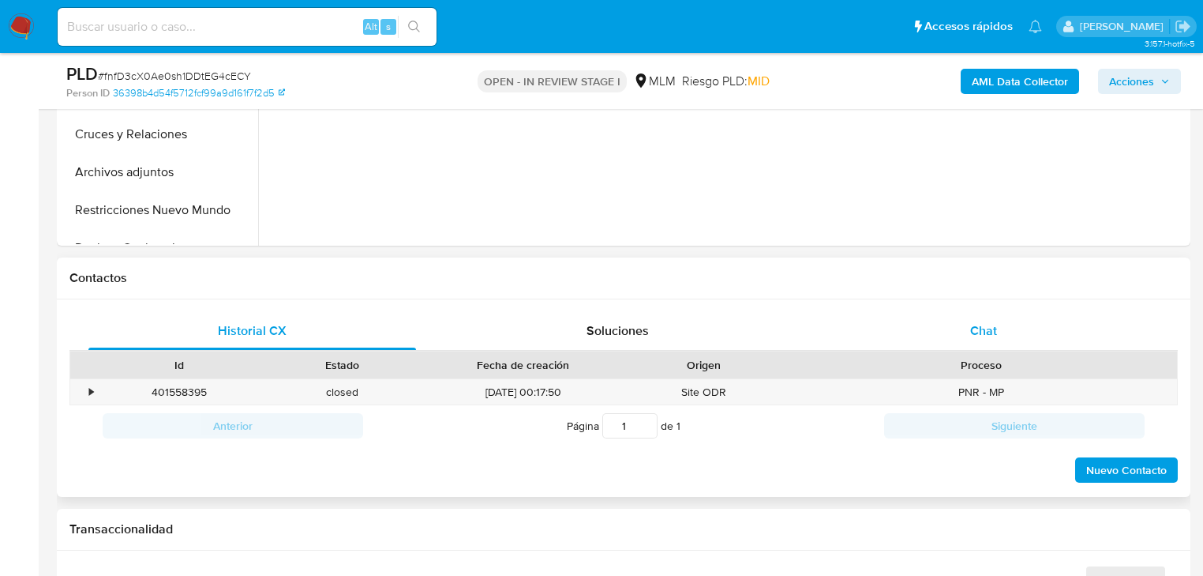
click at [984, 329] on span "Chat" at bounding box center [983, 330] width 27 height 18
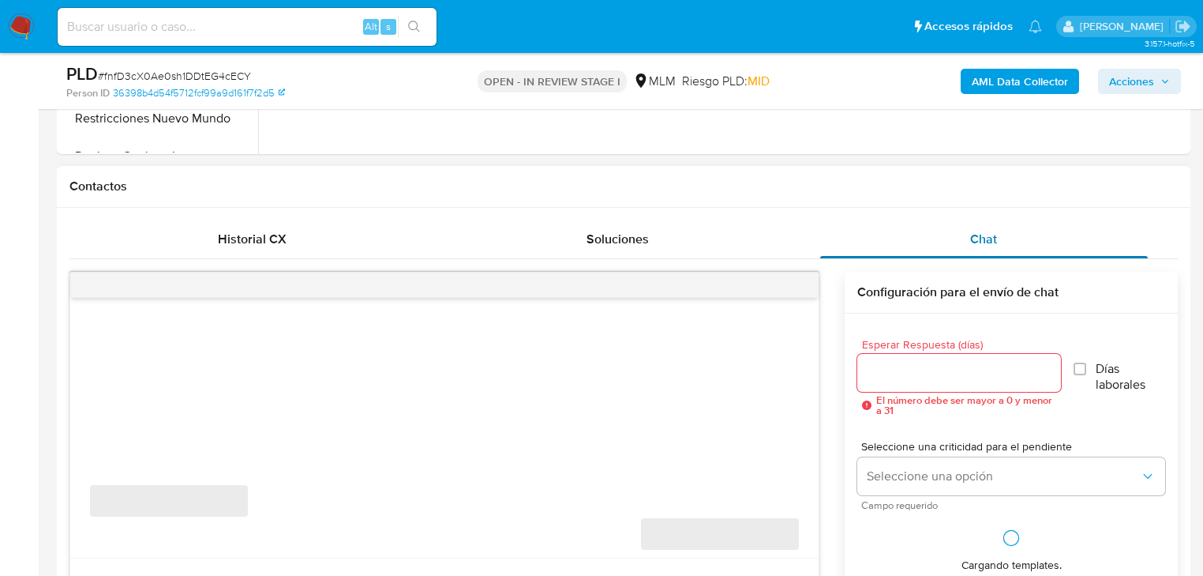
select select "10"
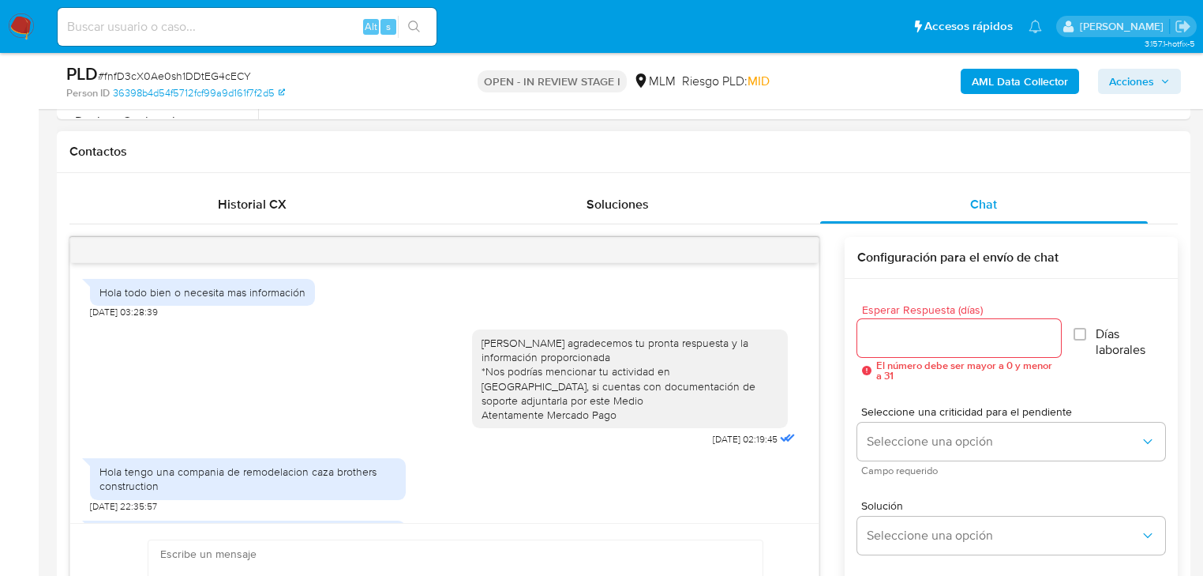
scroll to position [514, 0]
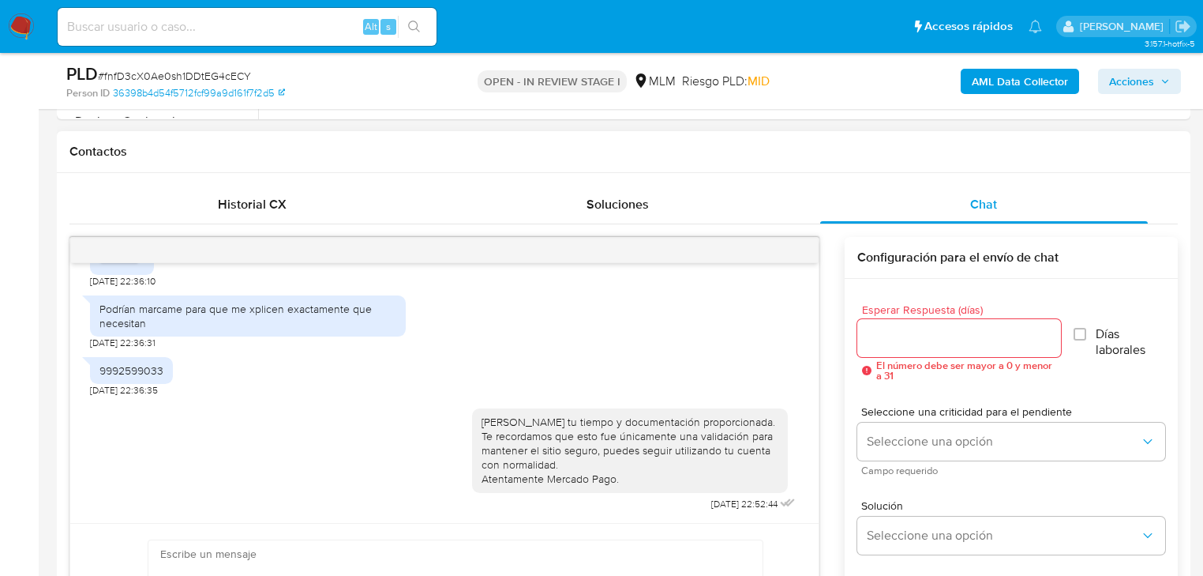
click at [794, 247] on div at bounding box center [444, 250] width 748 height 25
click at [800, 246] on div at bounding box center [444, 250] width 748 height 25
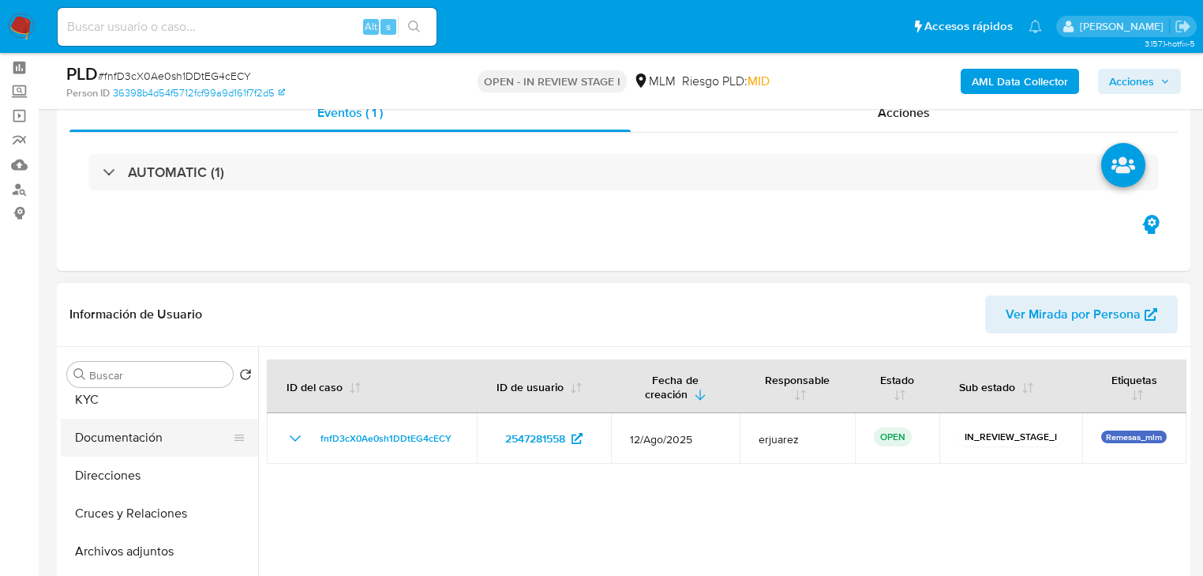
scroll to position [0, 0]
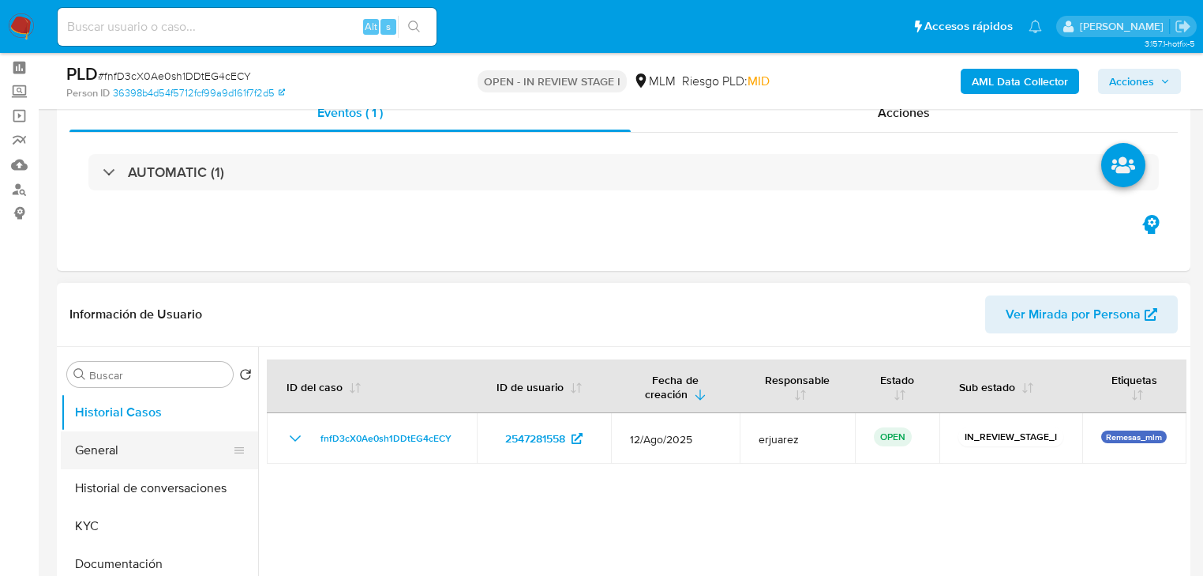
drag, startPoint x: 161, startPoint y: 476, endPoint x: 217, endPoint y: 453, distance: 60.5
click at [163, 477] on button "Historial de conversaciones" at bounding box center [159, 488] width 197 height 38
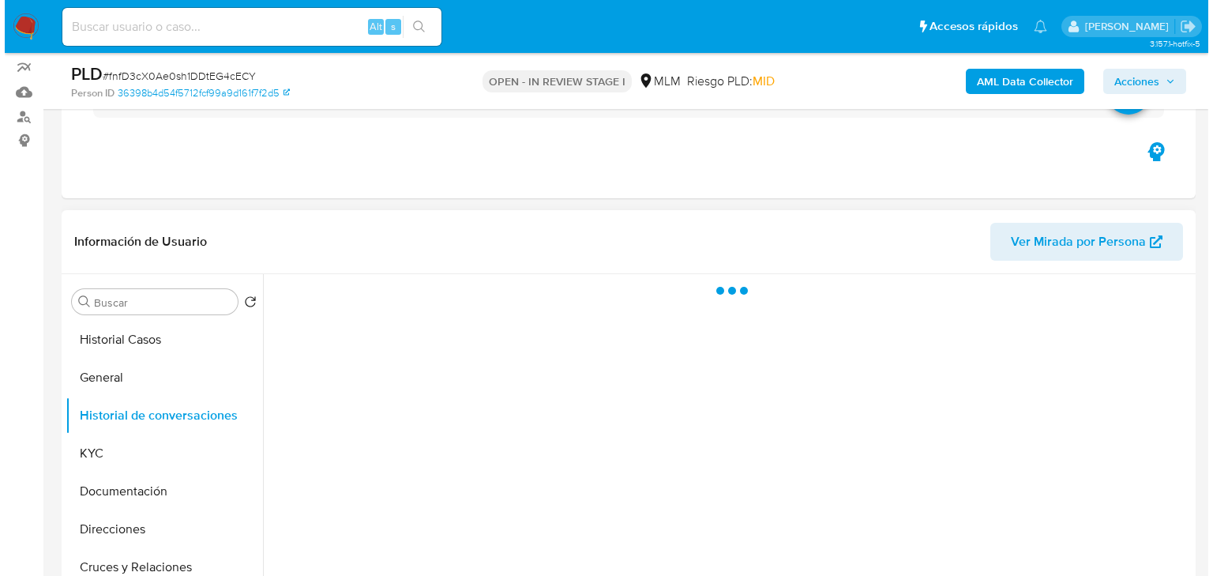
scroll to position [253, 0]
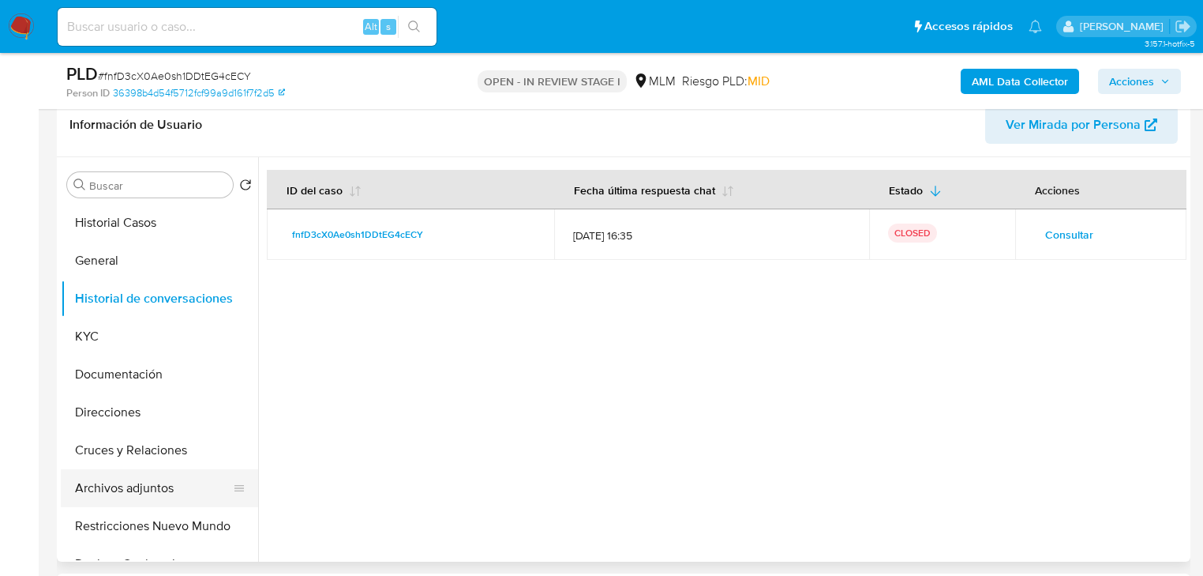
drag, startPoint x: 131, startPoint y: 486, endPoint x: 148, endPoint y: 492, distance: 17.5
click at [135, 487] on button "Archivos adjuntos" at bounding box center [153, 488] width 185 height 38
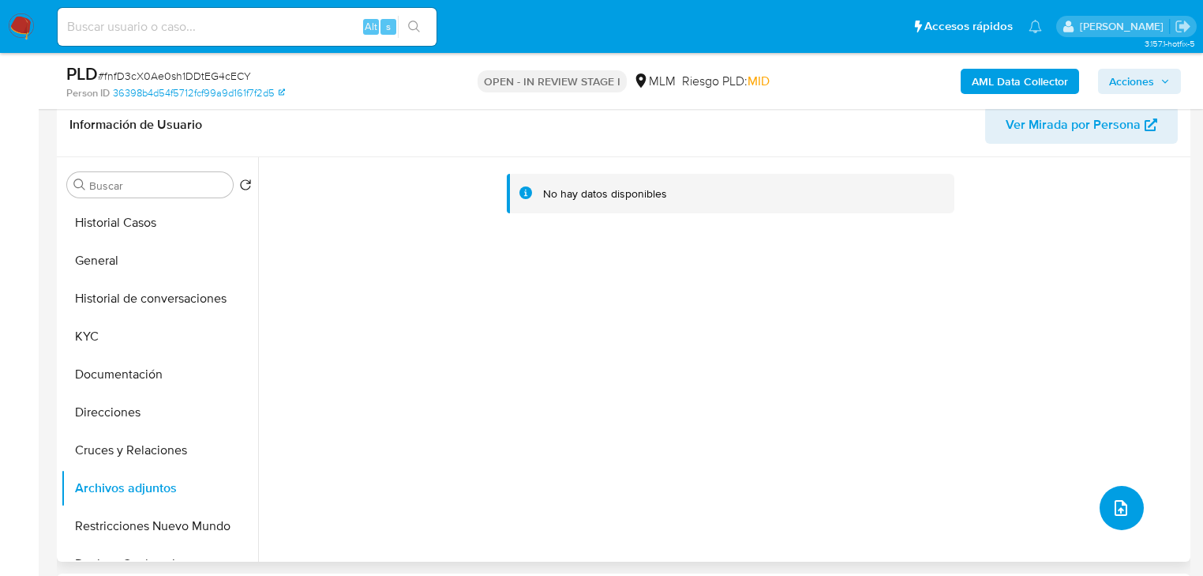
click at [1101, 504] on button "upload-file" at bounding box center [1122, 508] width 44 height 44
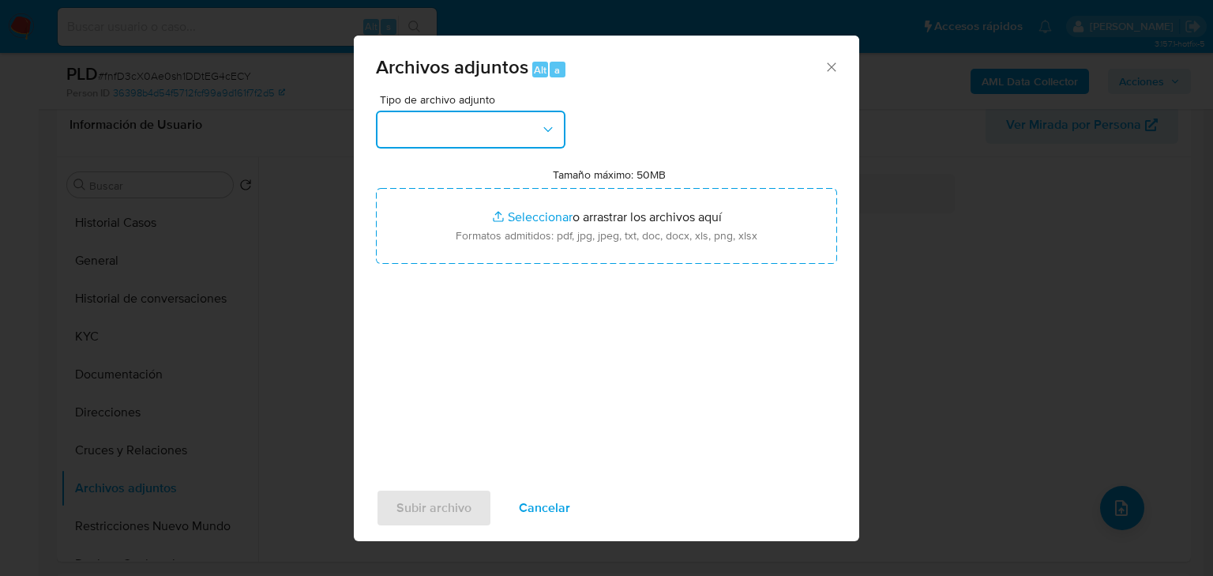
click at [468, 120] on button "button" at bounding box center [470, 130] width 189 height 38
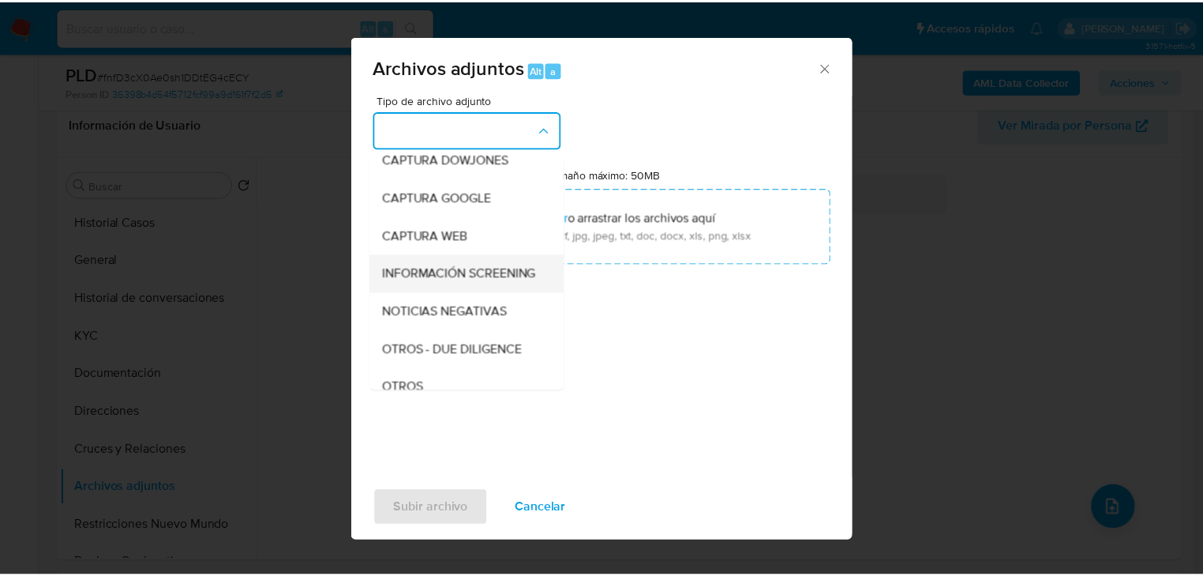
scroll to position [189, 0]
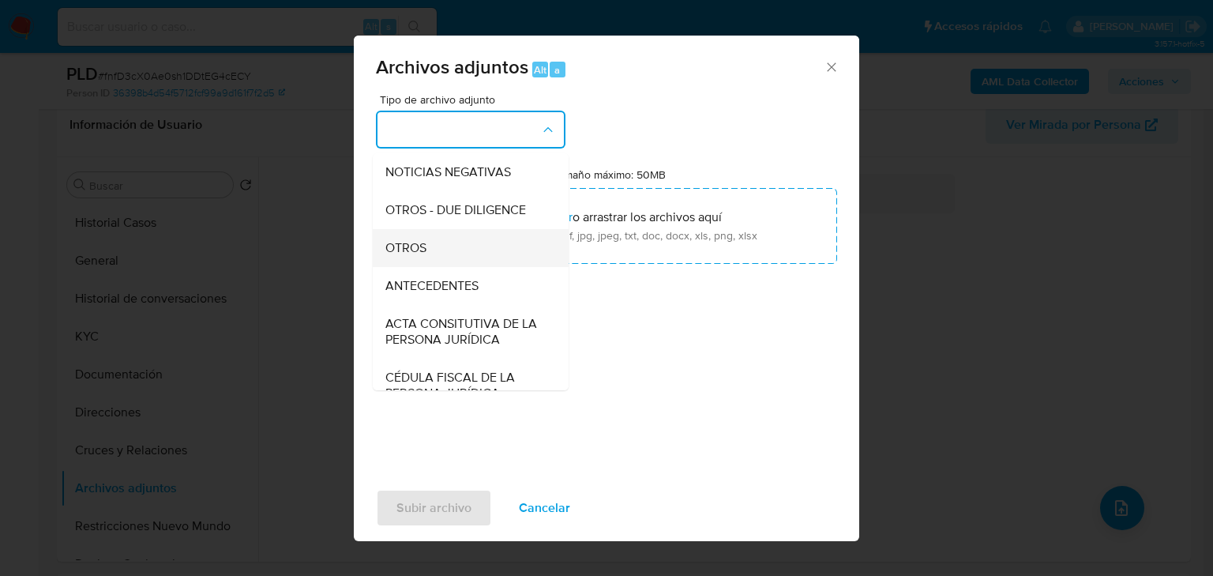
click at [428, 264] on div "OTROS" at bounding box center [465, 248] width 161 height 38
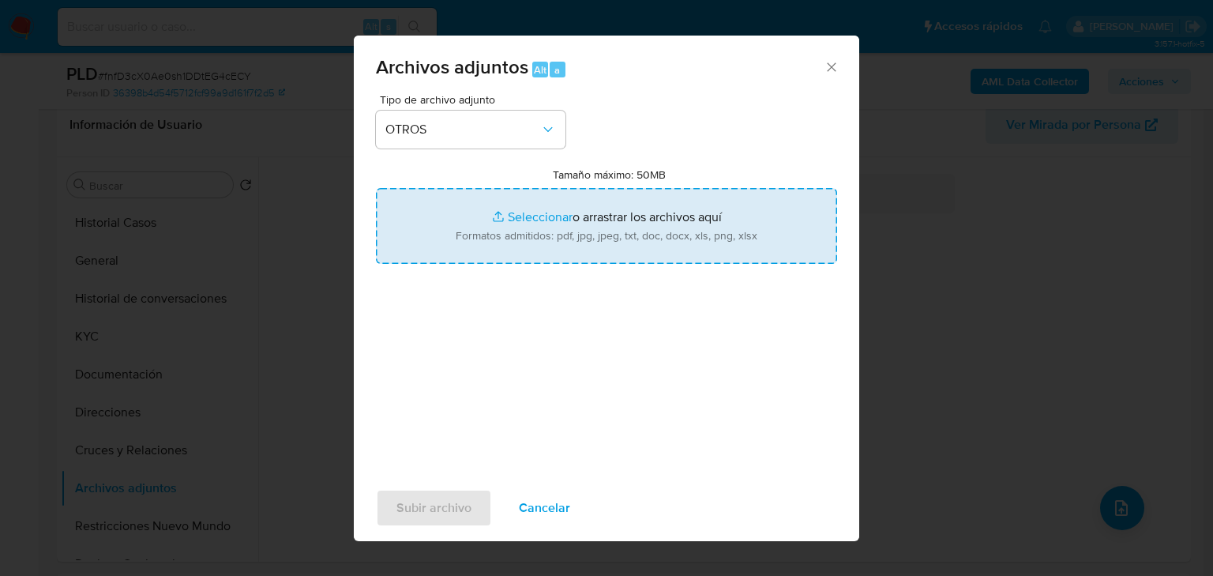
click at [527, 204] on input "Tamaño máximo: 50MB Seleccionar archivos" at bounding box center [606, 226] width 461 height 76
type input "C:\fakepath\2547281558_Gabriel Cantu Garcia_Ago25.pdf"
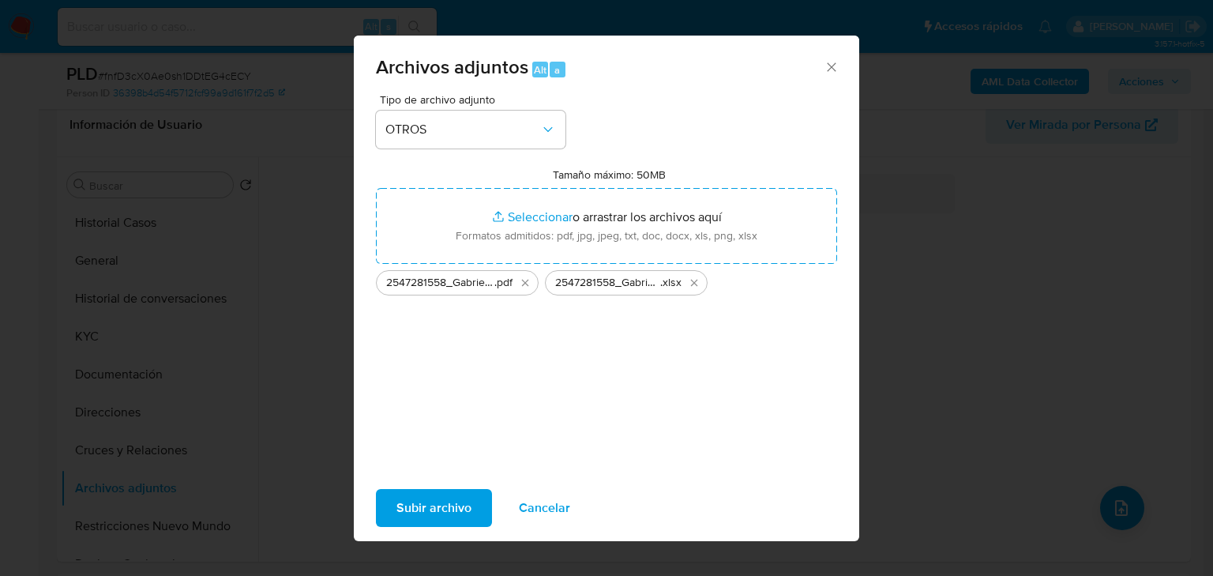
click at [462, 508] on span "Subir archivo" at bounding box center [433, 507] width 75 height 35
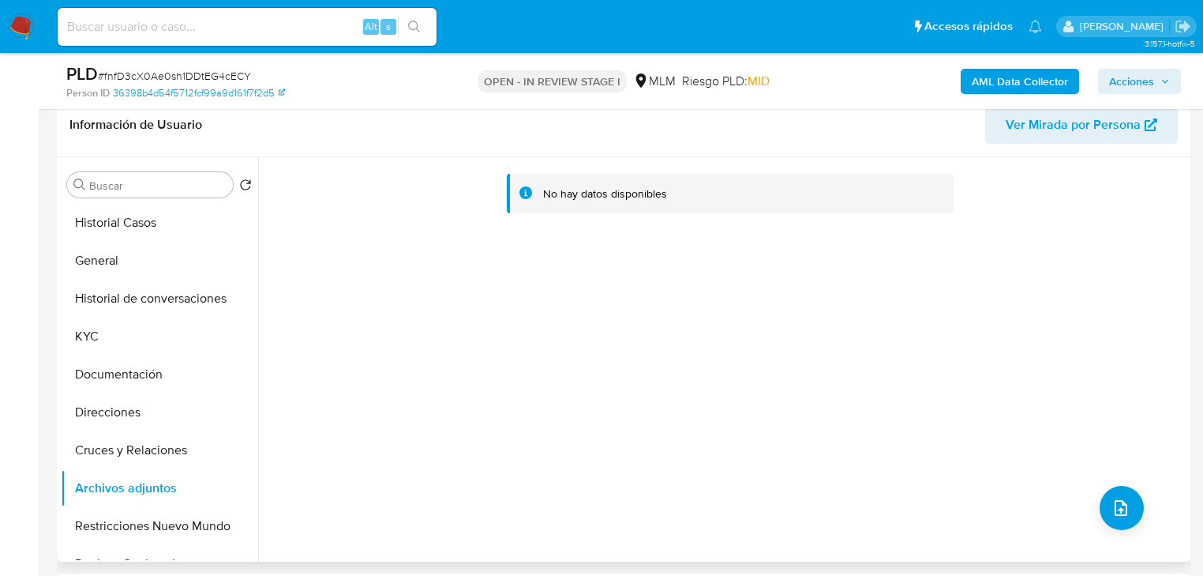
click at [711, 321] on div "No hay datos disponibles" at bounding box center [722, 359] width 928 height 404
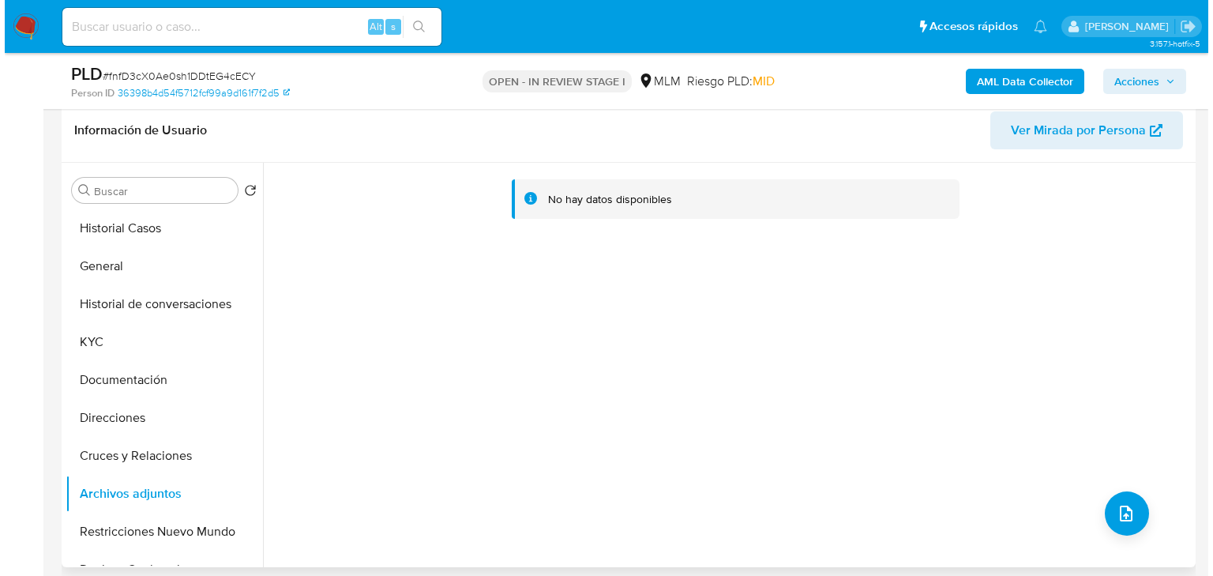
scroll to position [253, 0]
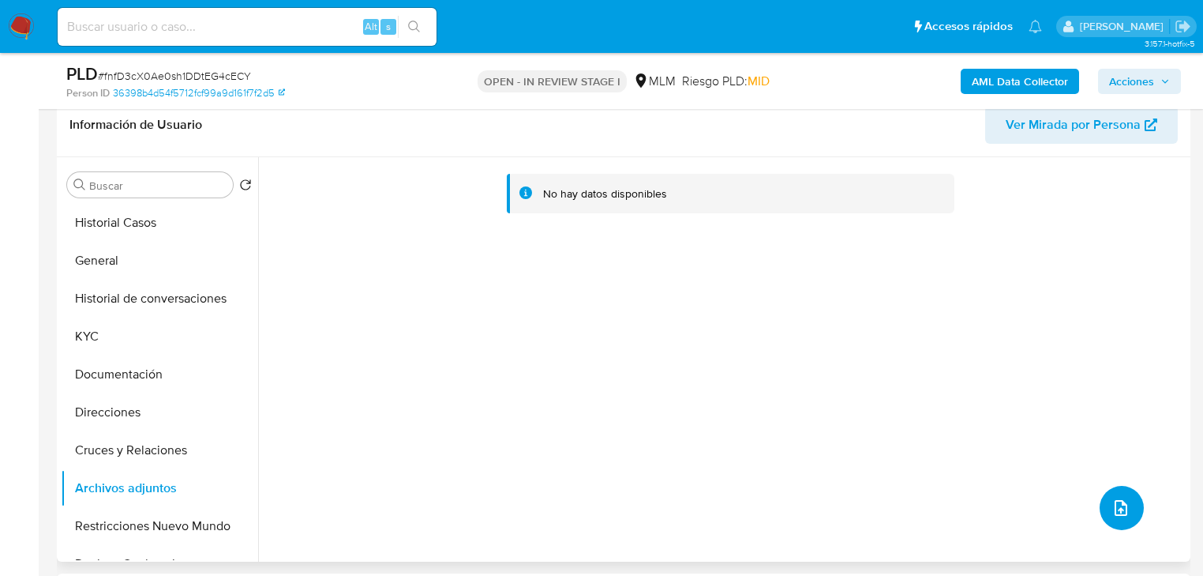
click at [1124, 494] on button "upload-file" at bounding box center [1122, 508] width 44 height 44
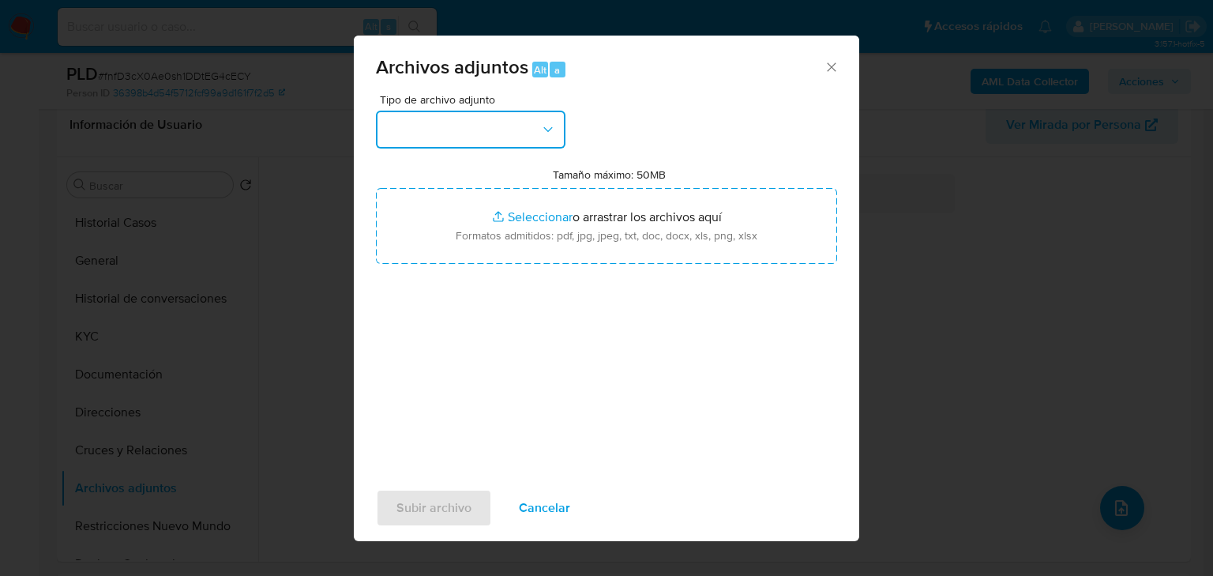
drag, startPoint x: 487, startPoint y: 111, endPoint x: 486, endPoint y: 143, distance: 32.4
click at [487, 112] on button "button" at bounding box center [470, 130] width 189 height 38
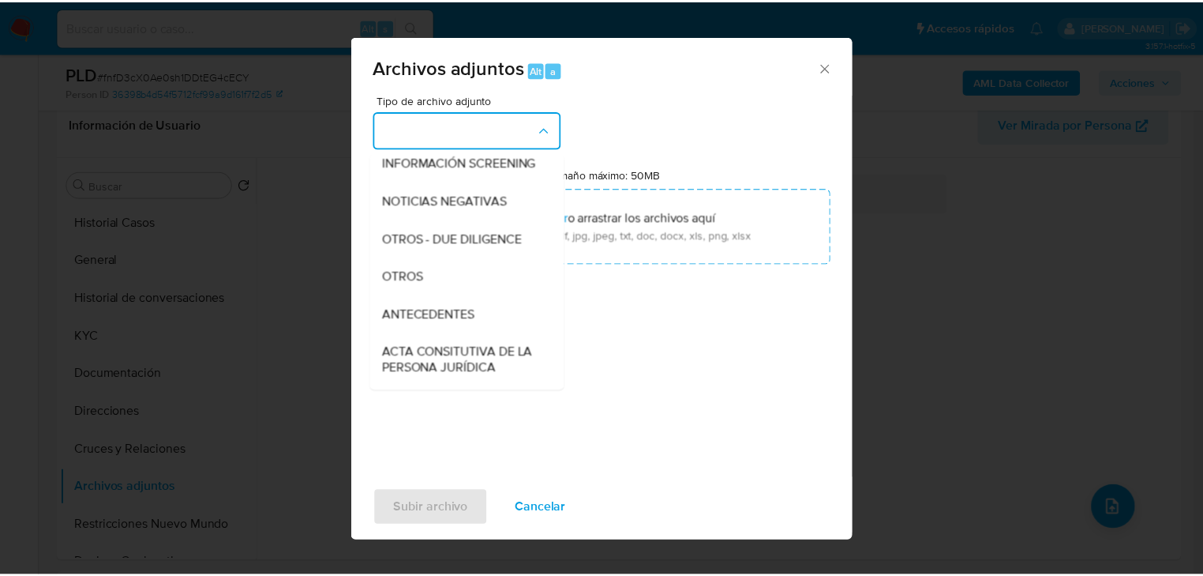
scroll to position [88, 0]
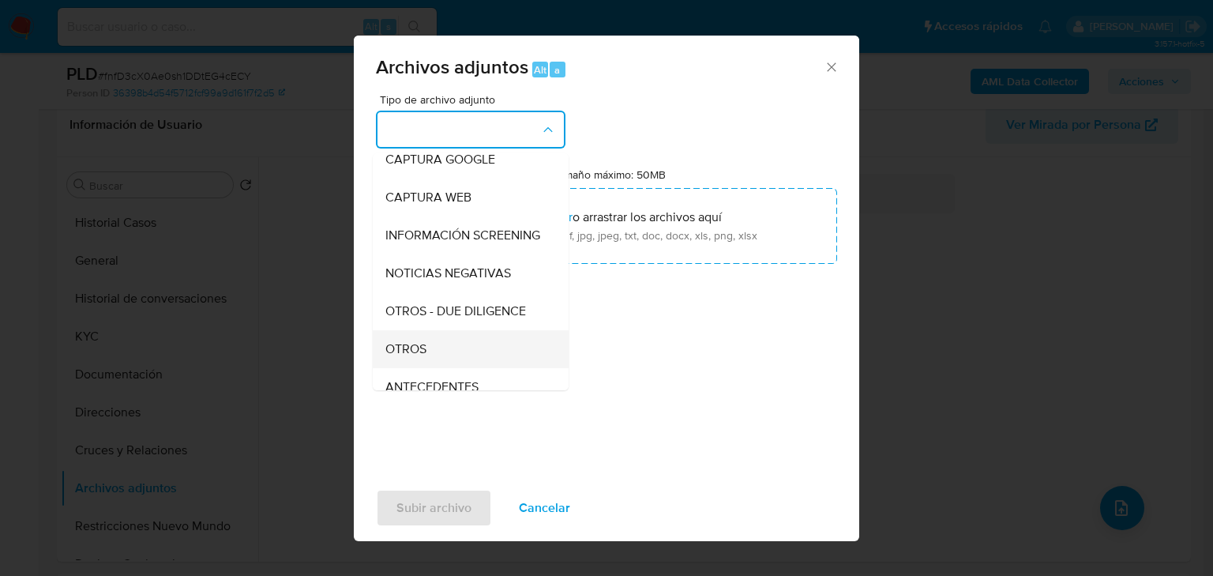
click at [406, 357] on span "OTROS" at bounding box center [405, 349] width 41 height 16
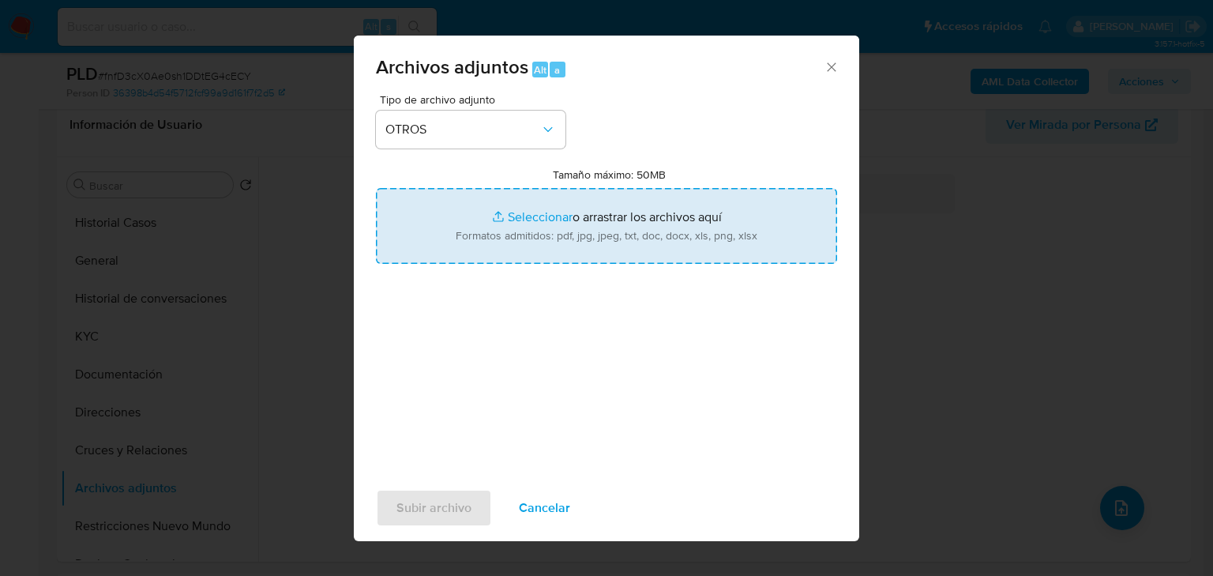
click at [508, 208] on input "Tamaño máximo: 50MB Seleccionar archivos" at bounding box center [606, 226] width 461 height 76
type input "C:\fakepath\2547281558_Gabriel Cantu Garcia_Ago25.pdf"
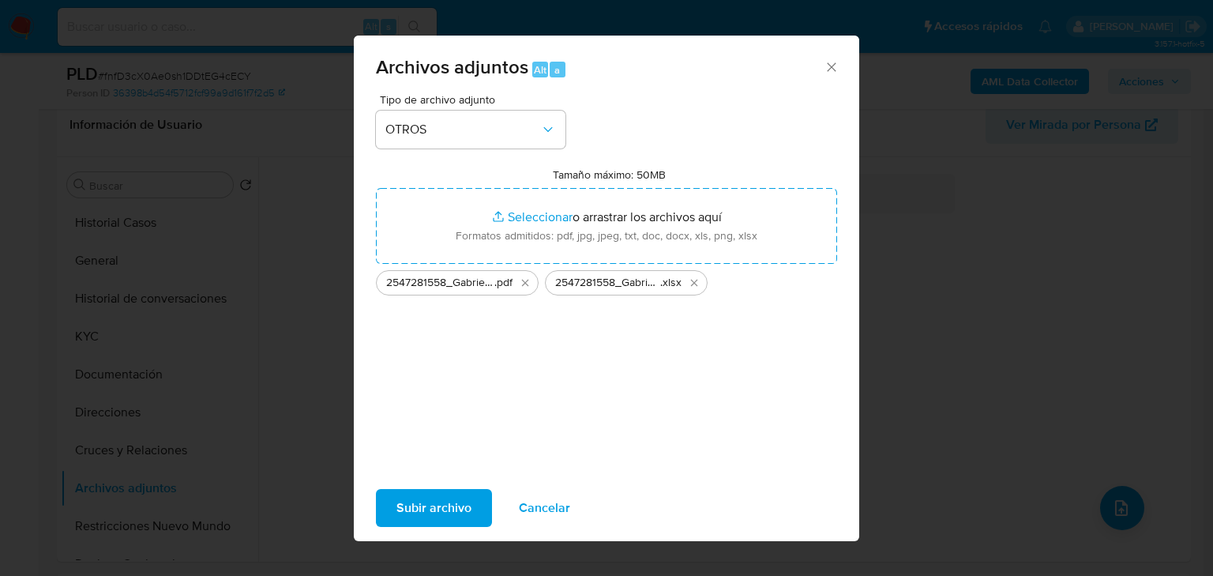
click at [419, 508] on span "Subir archivo" at bounding box center [433, 507] width 75 height 35
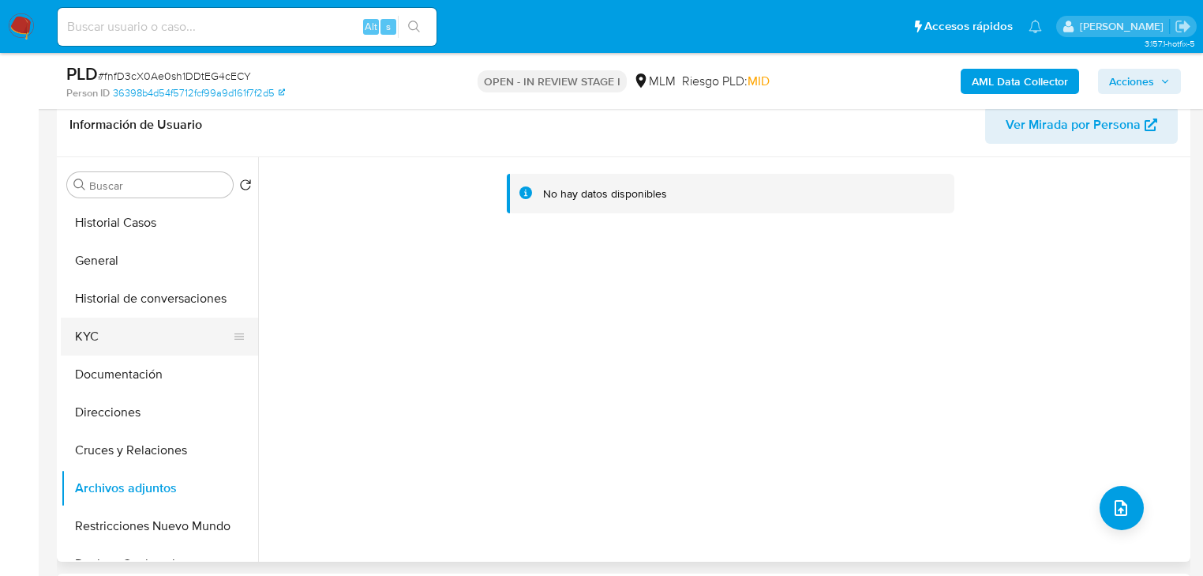
click at [124, 344] on button "KYC" at bounding box center [153, 336] width 185 height 38
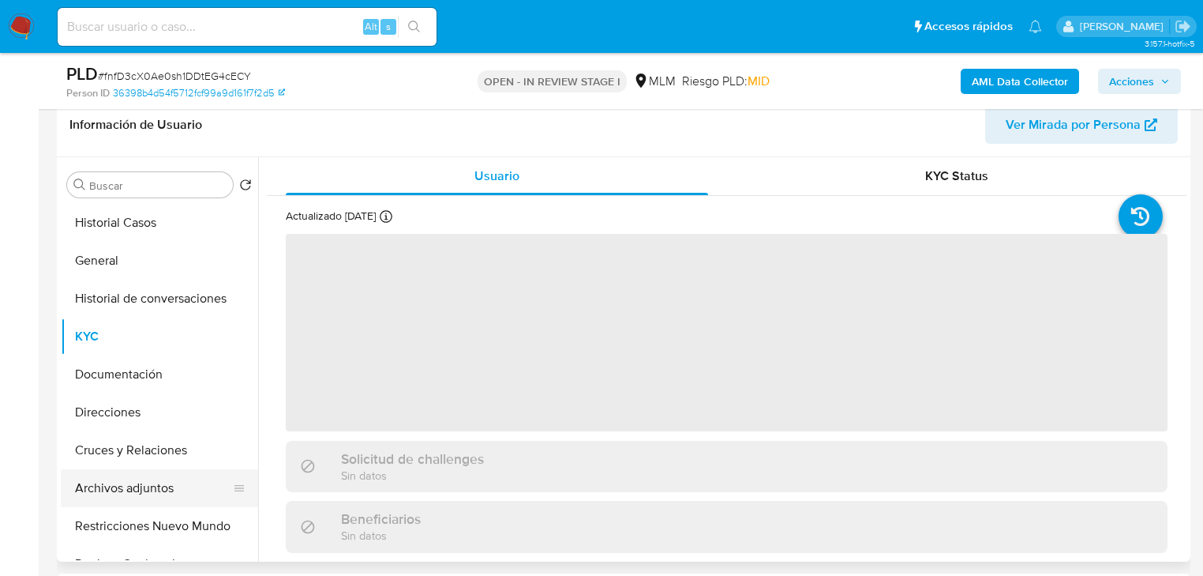
click at [131, 483] on button "Archivos adjuntos" at bounding box center [153, 488] width 185 height 38
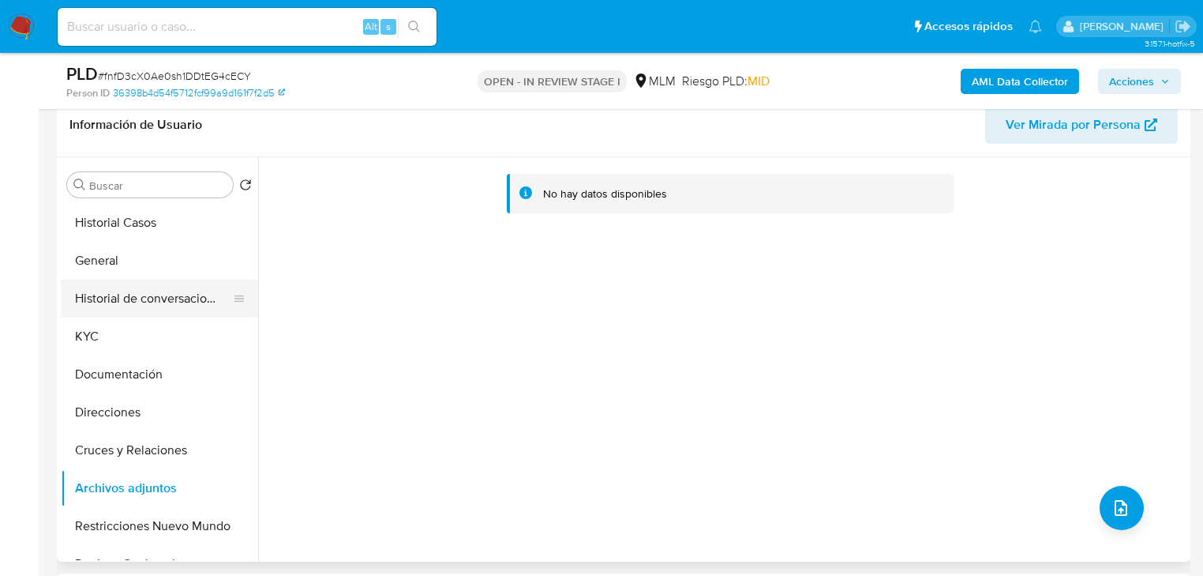
click at [112, 297] on button "Historial de conversaciones" at bounding box center [153, 298] width 185 height 38
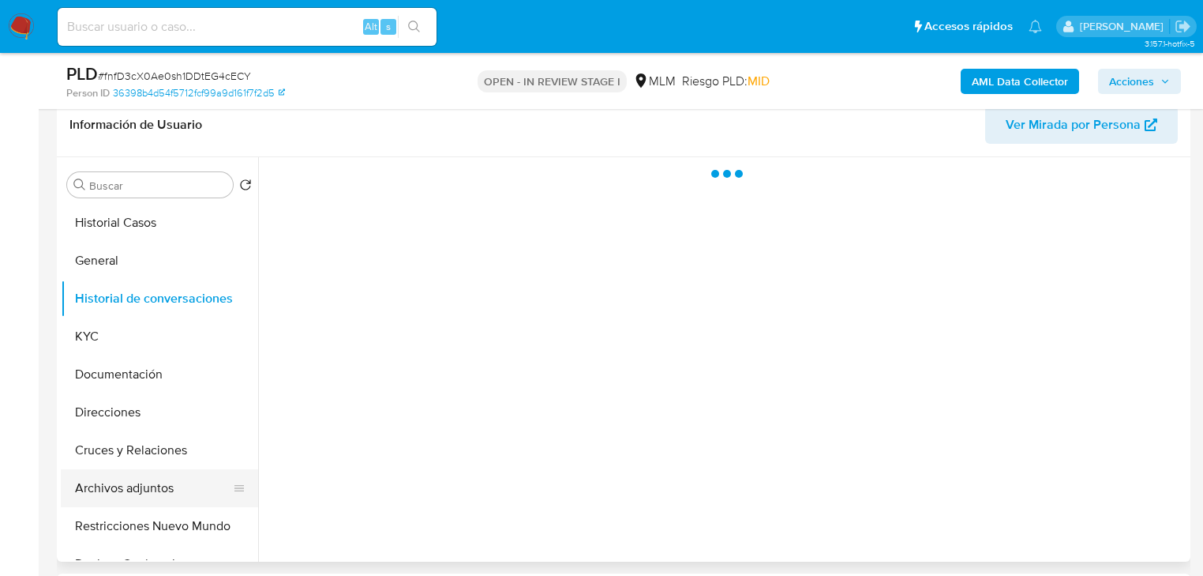
click at [157, 489] on button "Archivos adjuntos" at bounding box center [153, 488] width 185 height 38
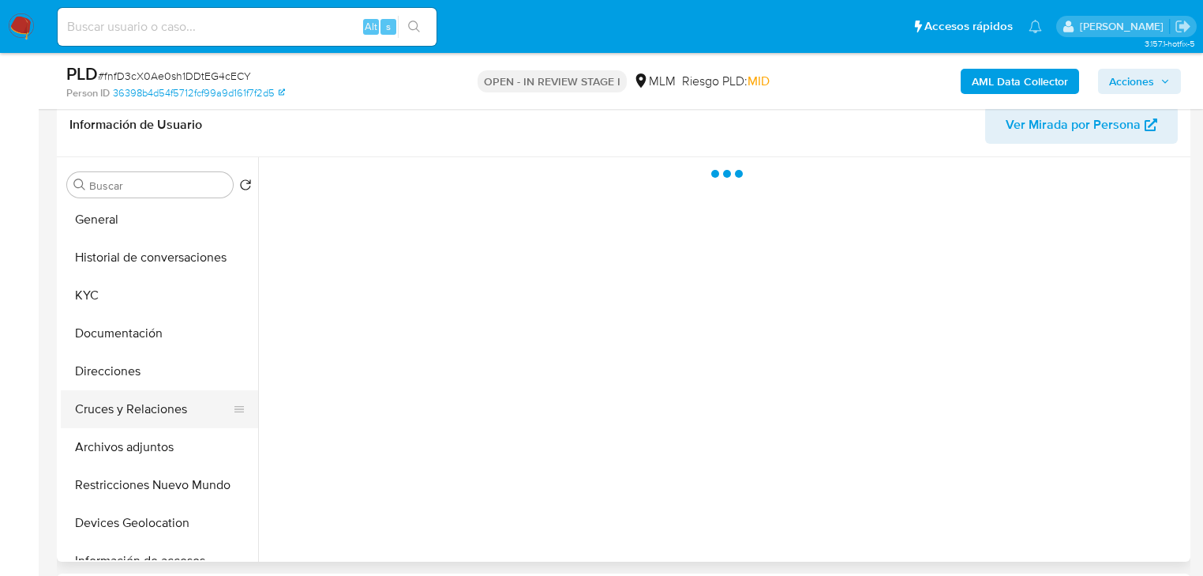
scroll to position [63, 0]
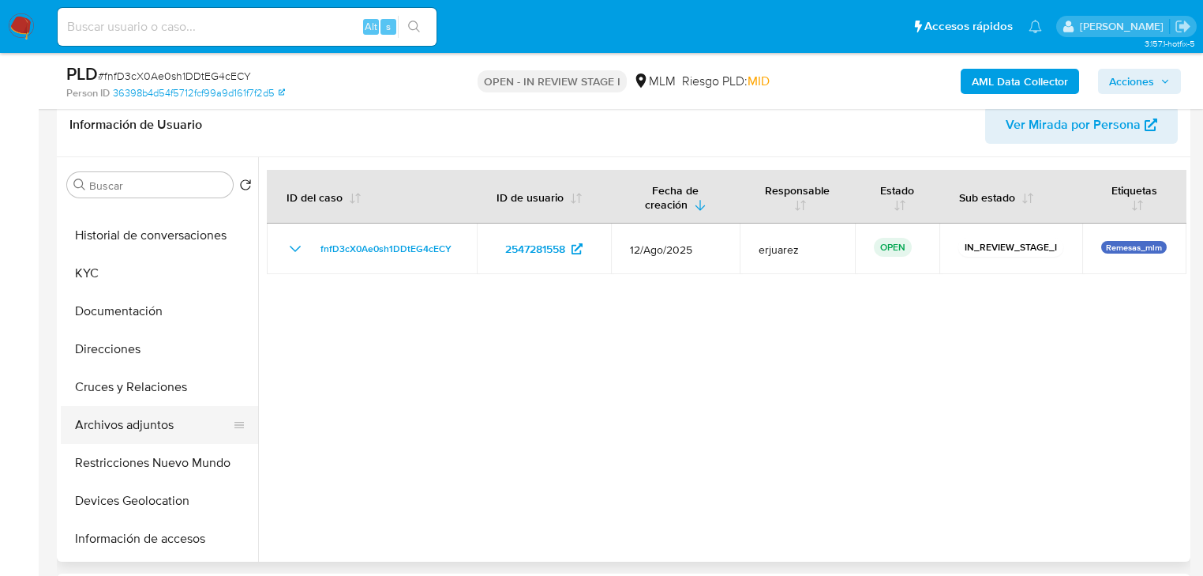
click at [148, 422] on button "Archivos adjuntos" at bounding box center [153, 425] width 185 height 38
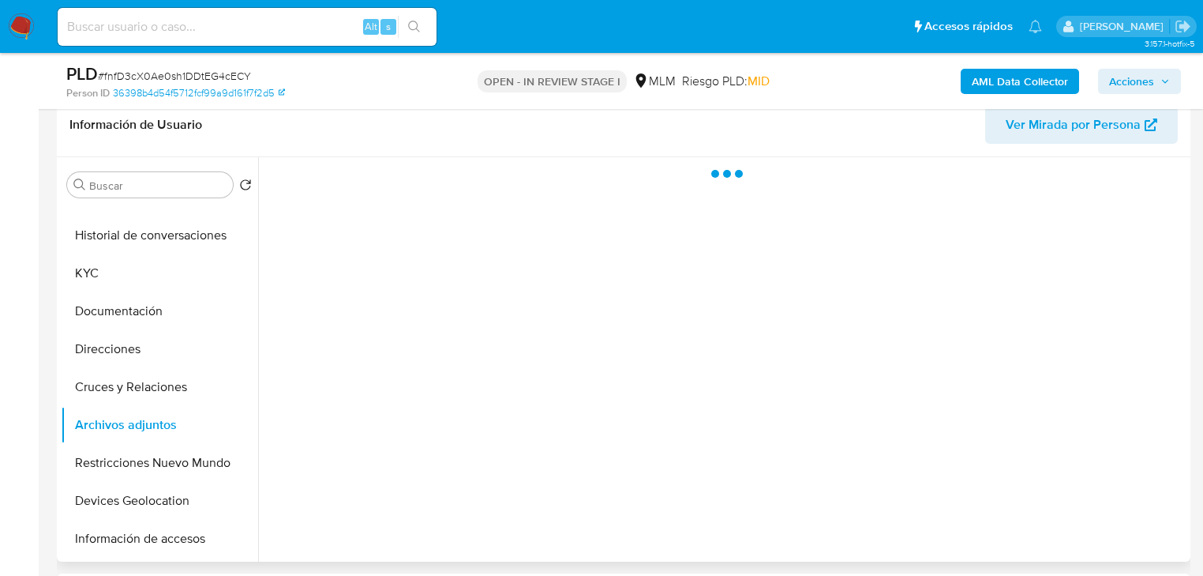
select select "10"
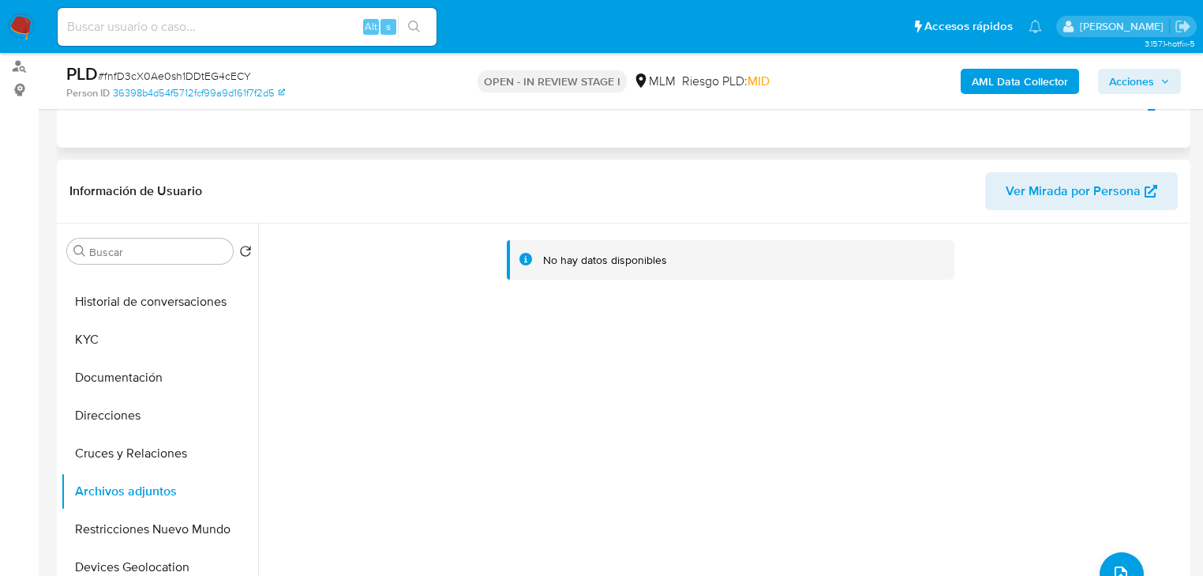
scroll to position [0, 0]
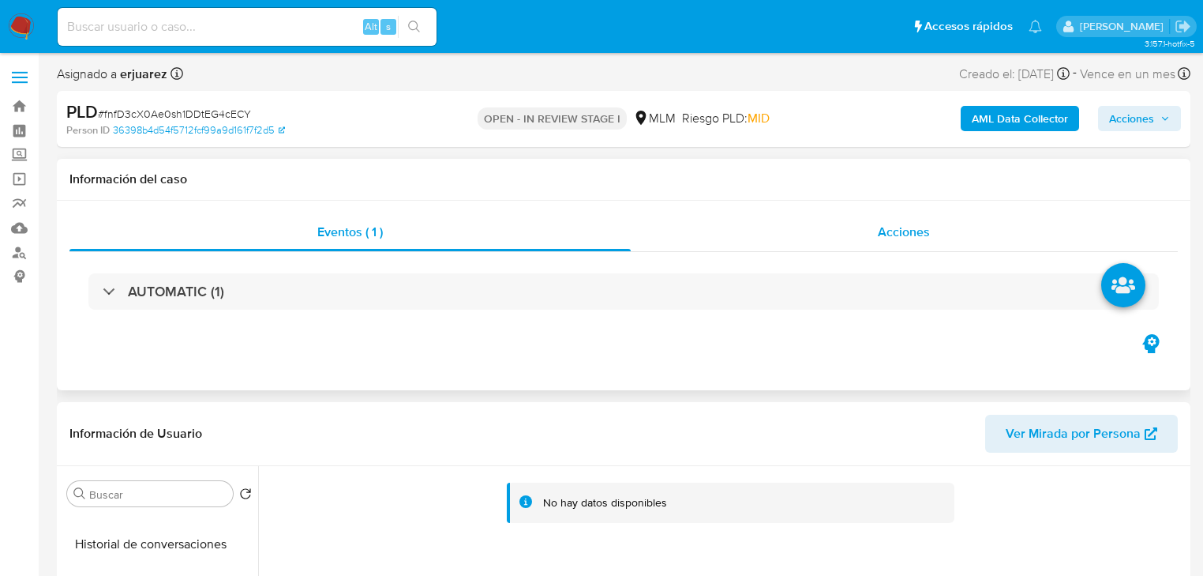
click at [769, 247] on div "Acciones" at bounding box center [905, 232] width 548 height 38
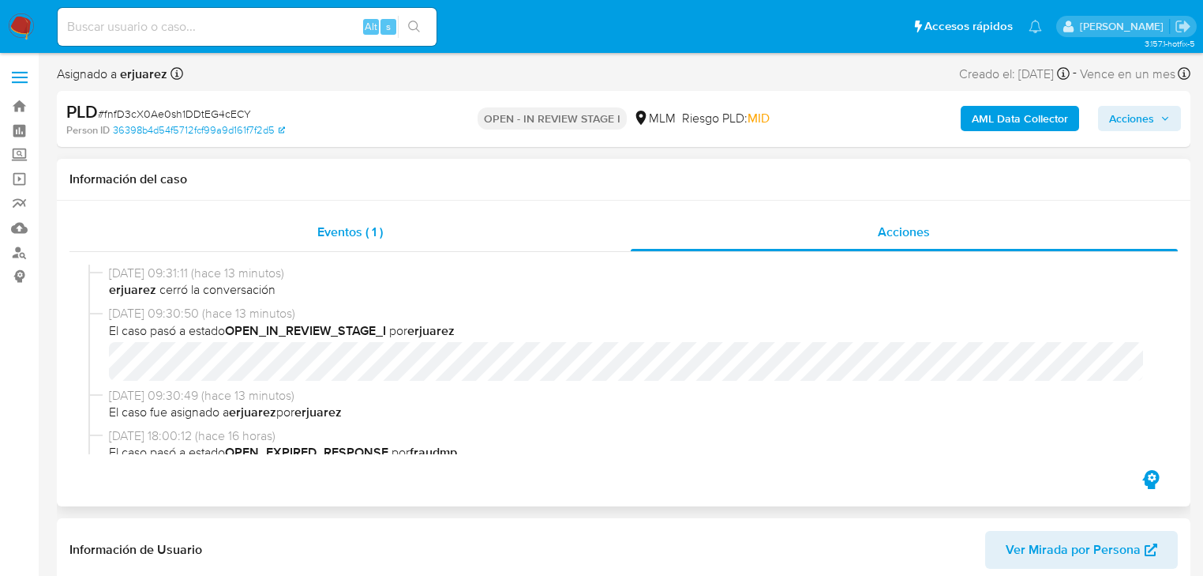
click at [340, 237] on span "Eventos ( 1 )" at bounding box center [350, 232] width 66 height 18
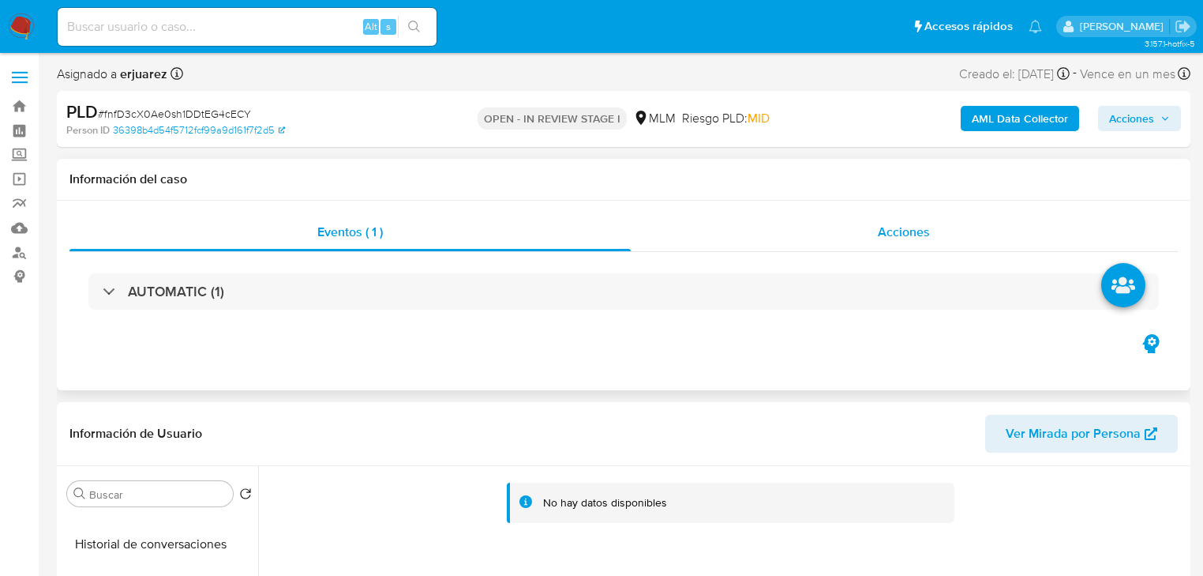
click at [857, 230] on div "Acciones" at bounding box center [905, 232] width 548 height 38
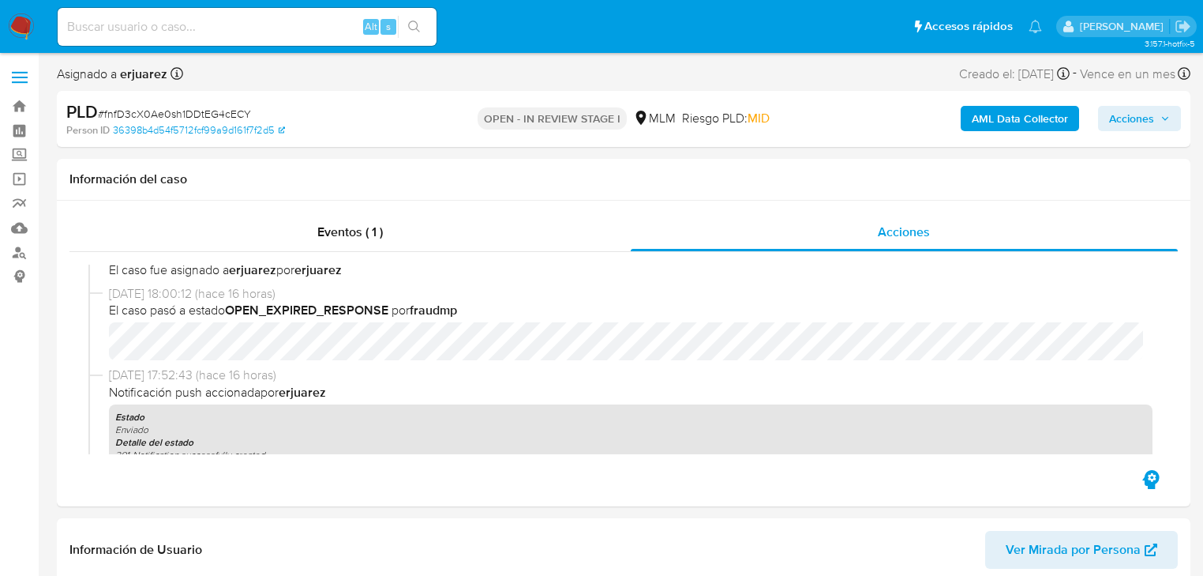
scroll to position [189, 0]
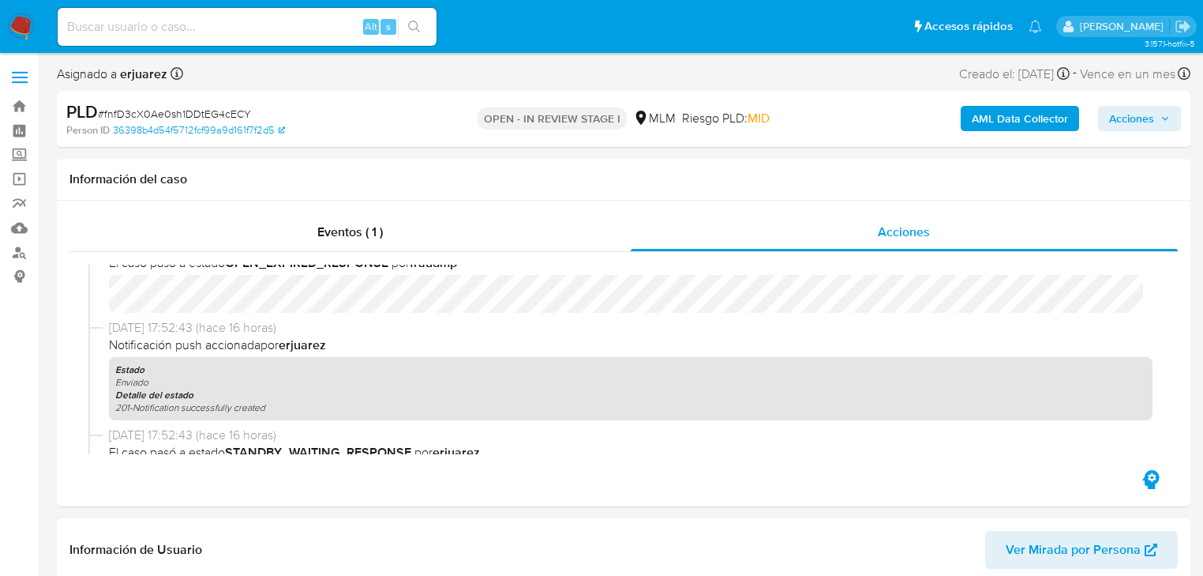
click at [13, 25] on img at bounding box center [21, 26] width 27 height 27
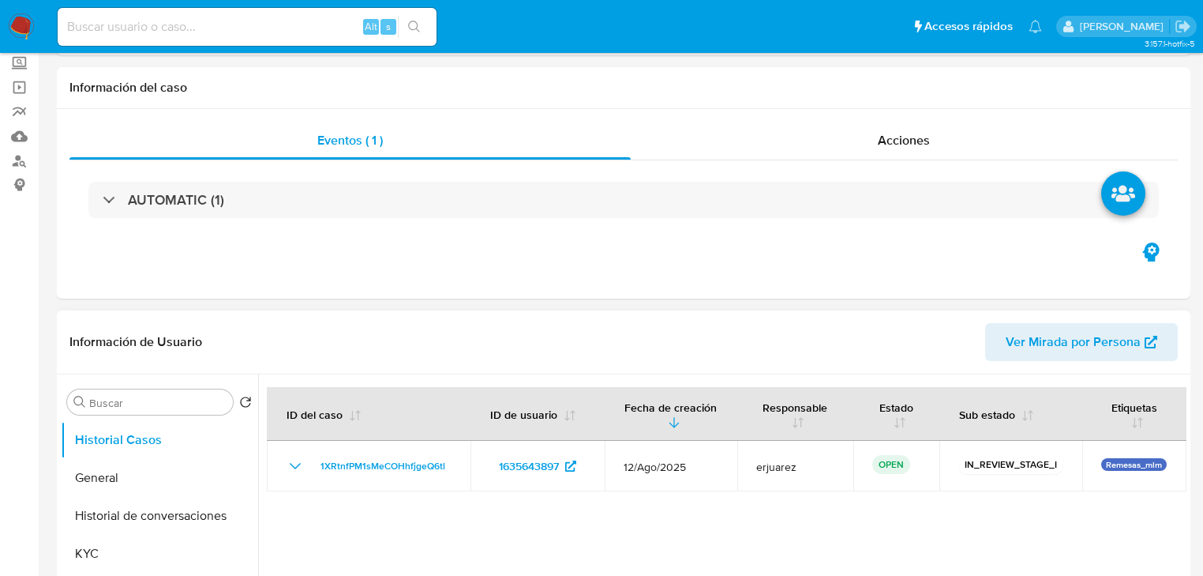
scroll to position [189, 0]
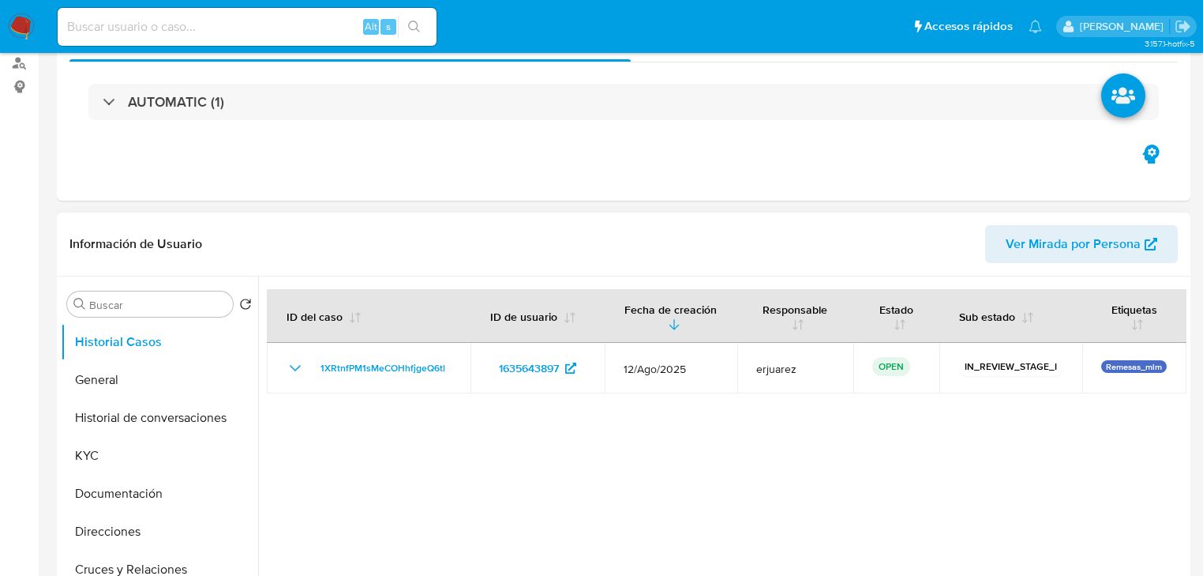
select select "10"
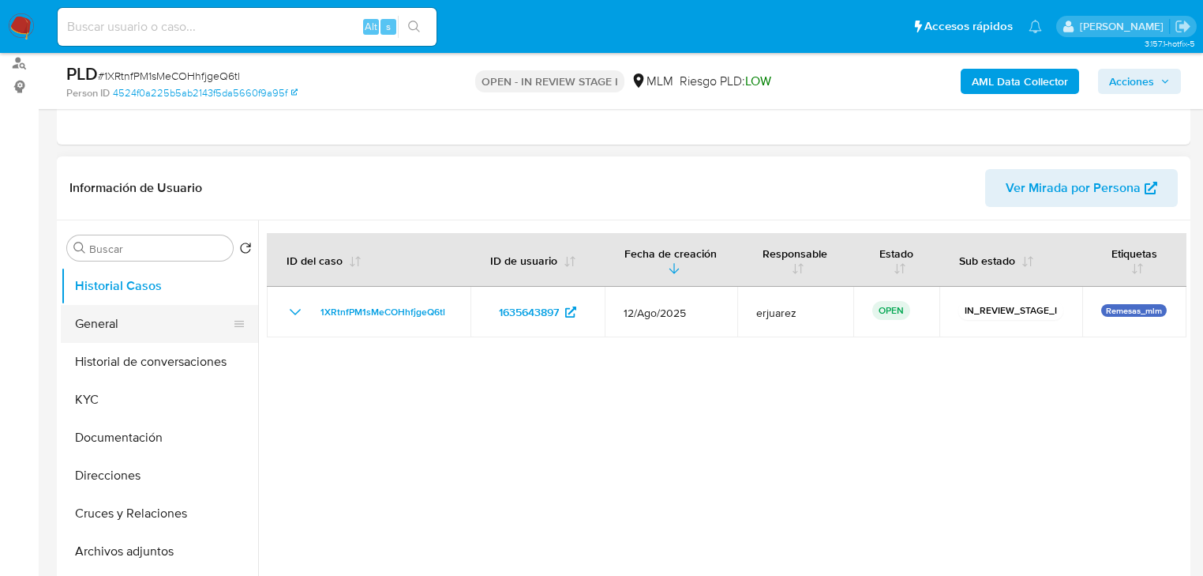
click at [66, 313] on button "General" at bounding box center [153, 324] width 185 height 38
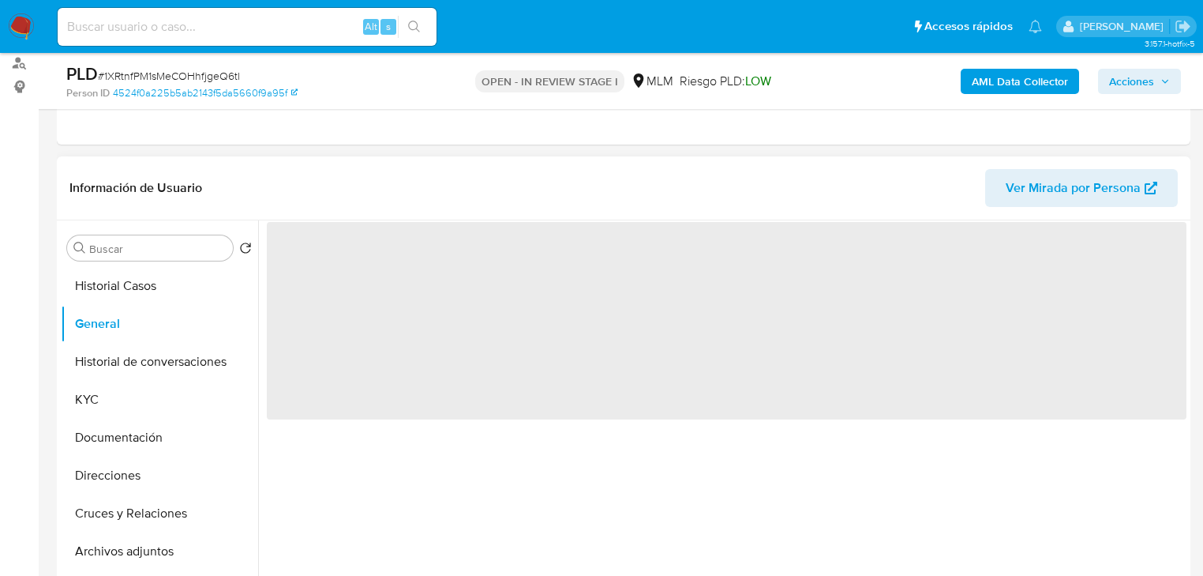
scroll to position [253, 0]
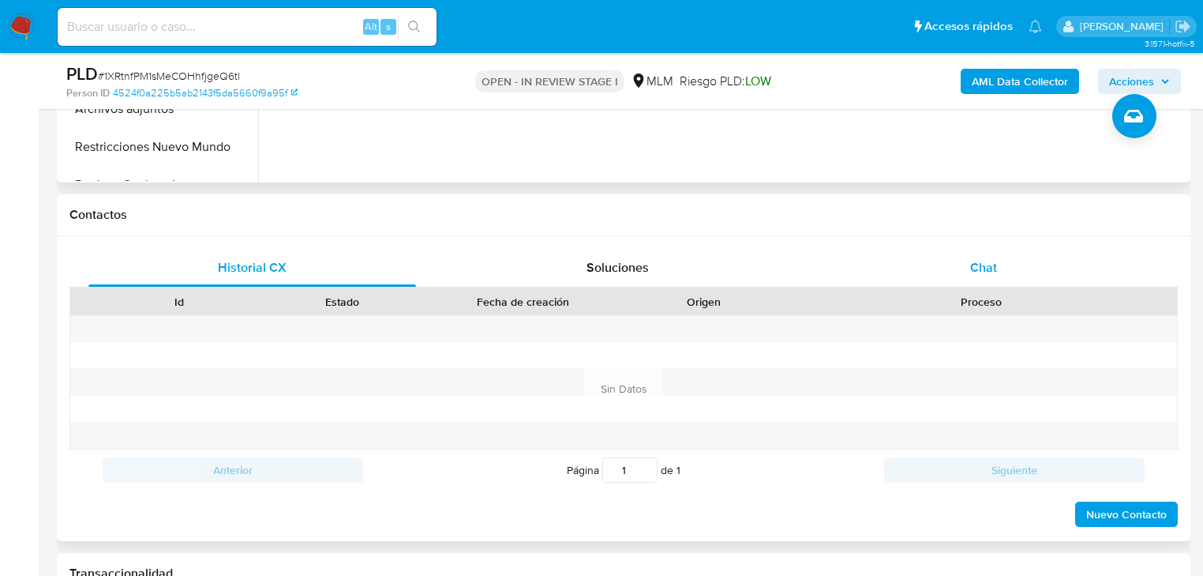
click at [979, 258] on span "Chat" at bounding box center [983, 267] width 27 height 18
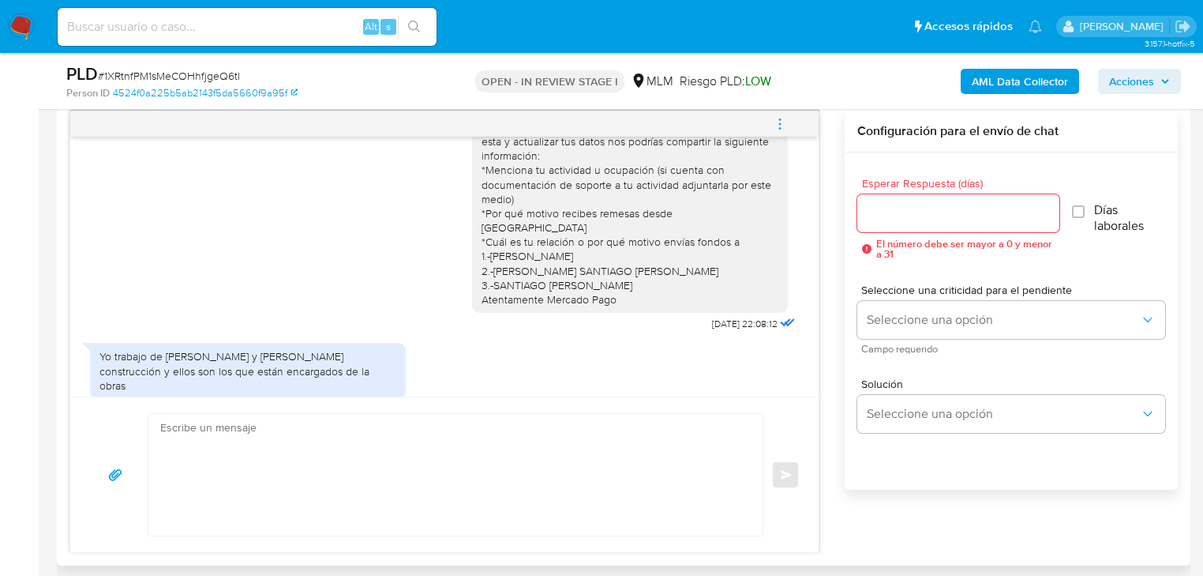
scroll to position [46, 0]
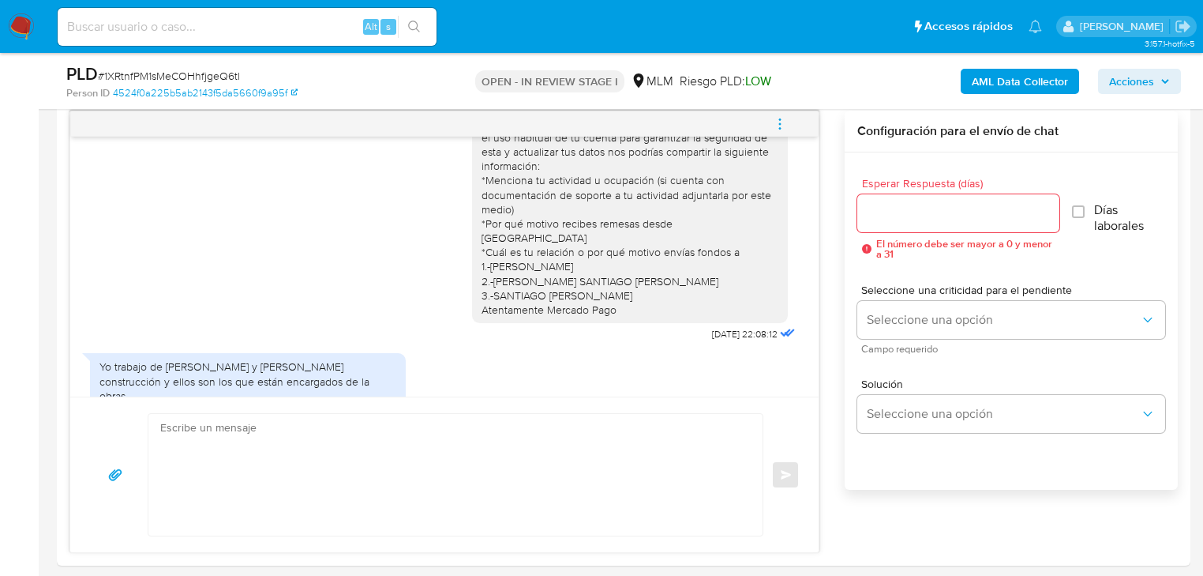
click at [768, 108] on div "PLD # 1XRtnfPM1sMeCOHhfjgeQ6tl Person ID 4524f0a225b5ab2143f5da5660f9a95f OPEN …" at bounding box center [624, 81] width 1134 height 56
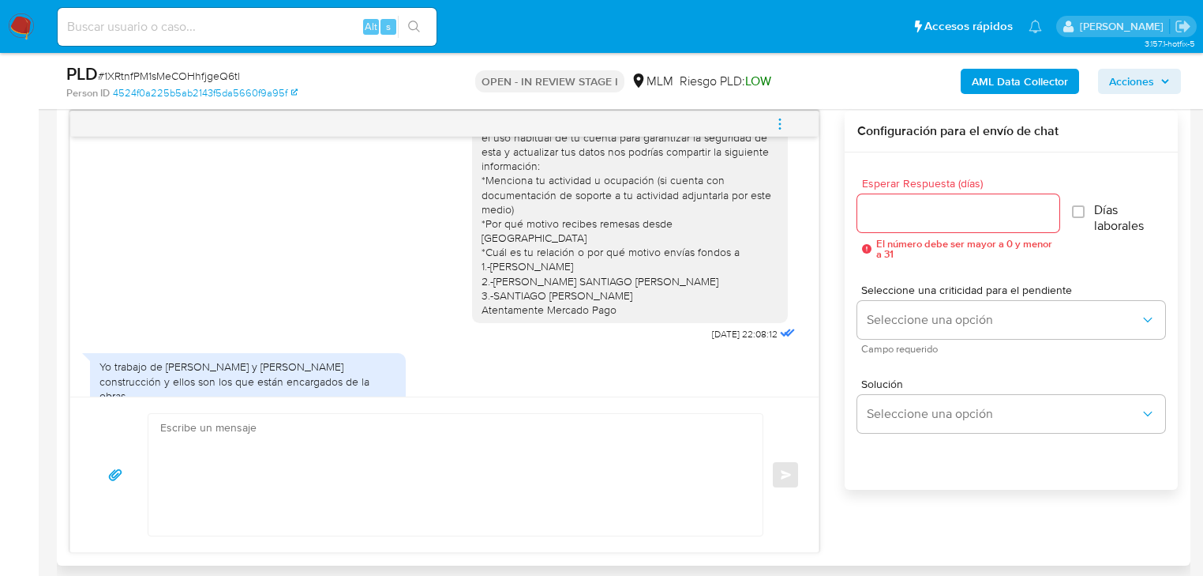
click at [776, 114] on span "menu-action" at bounding box center [780, 124] width 14 height 38
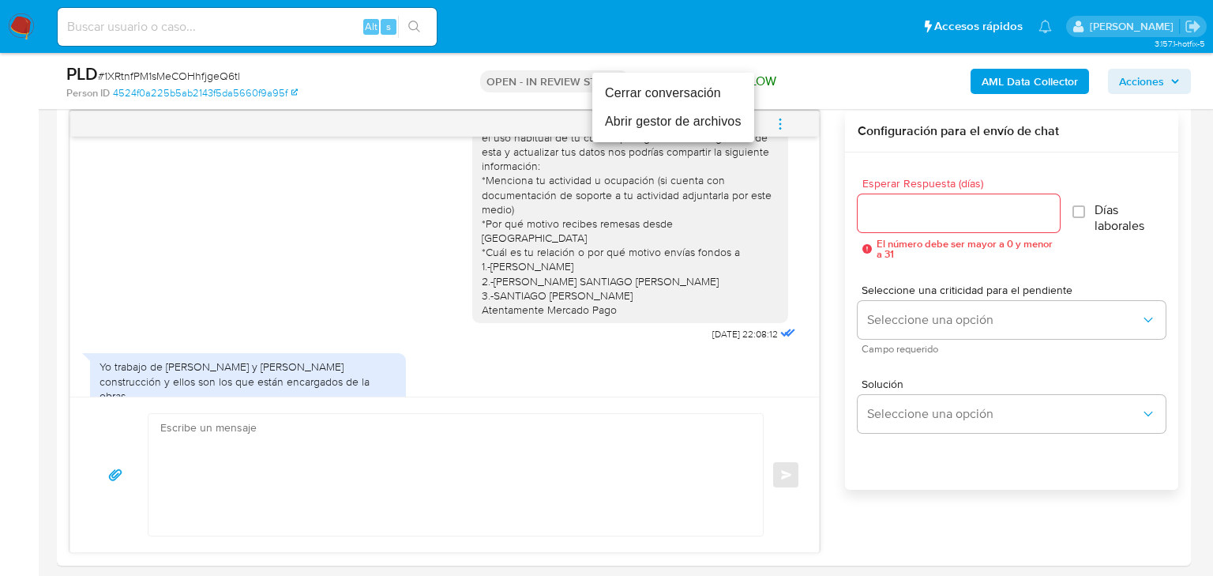
click at [629, 95] on li "Cerrar conversación" at bounding box center [673, 93] width 162 height 28
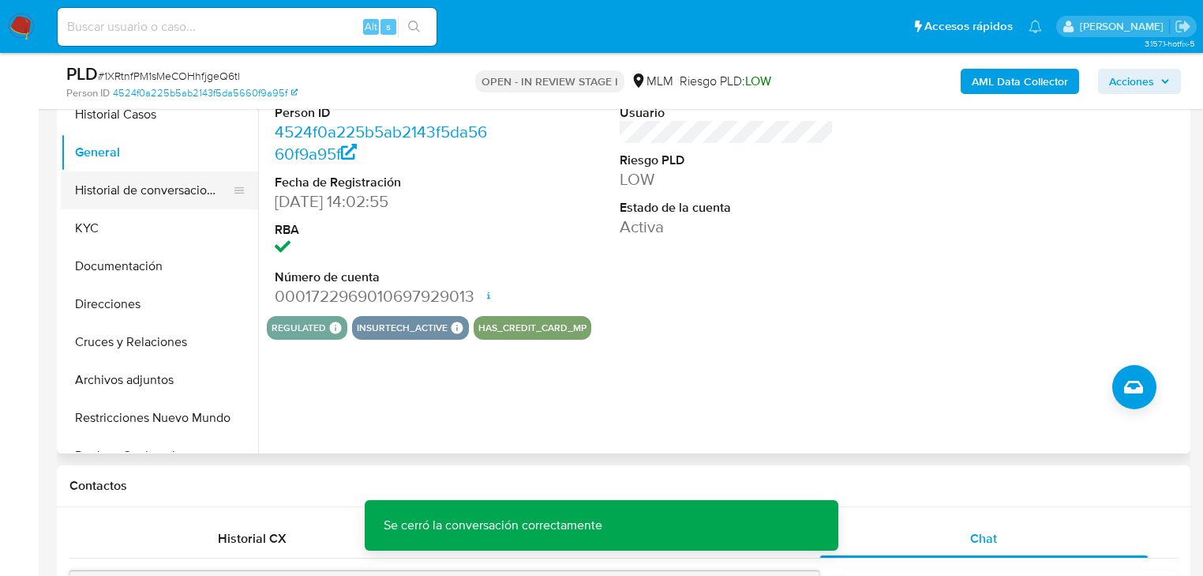
scroll to position [253, 0]
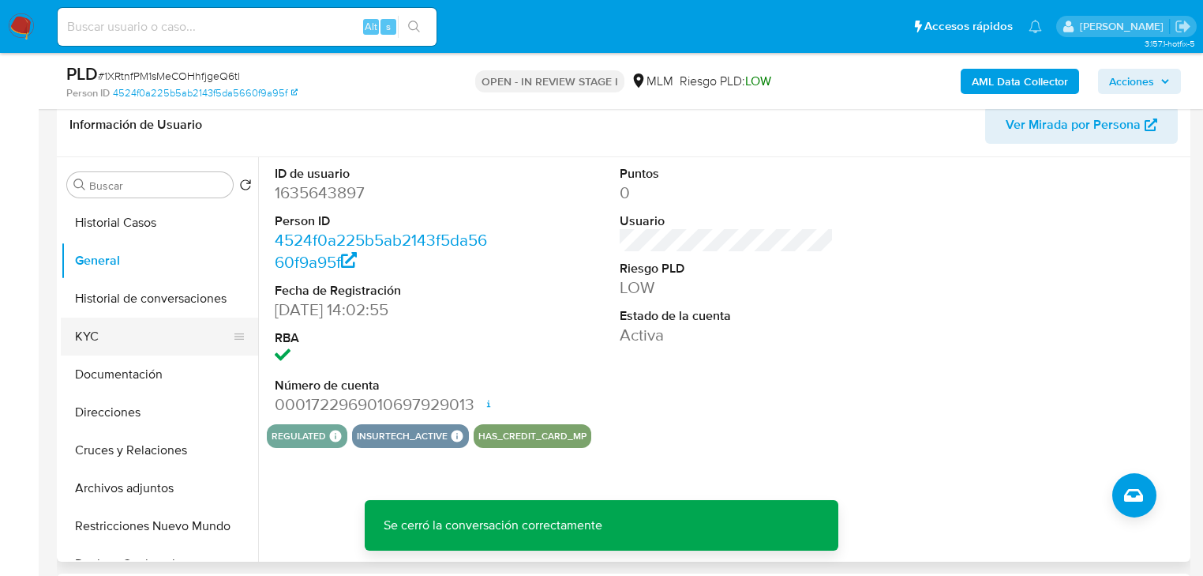
click at [98, 335] on button "KYC" at bounding box center [153, 336] width 185 height 38
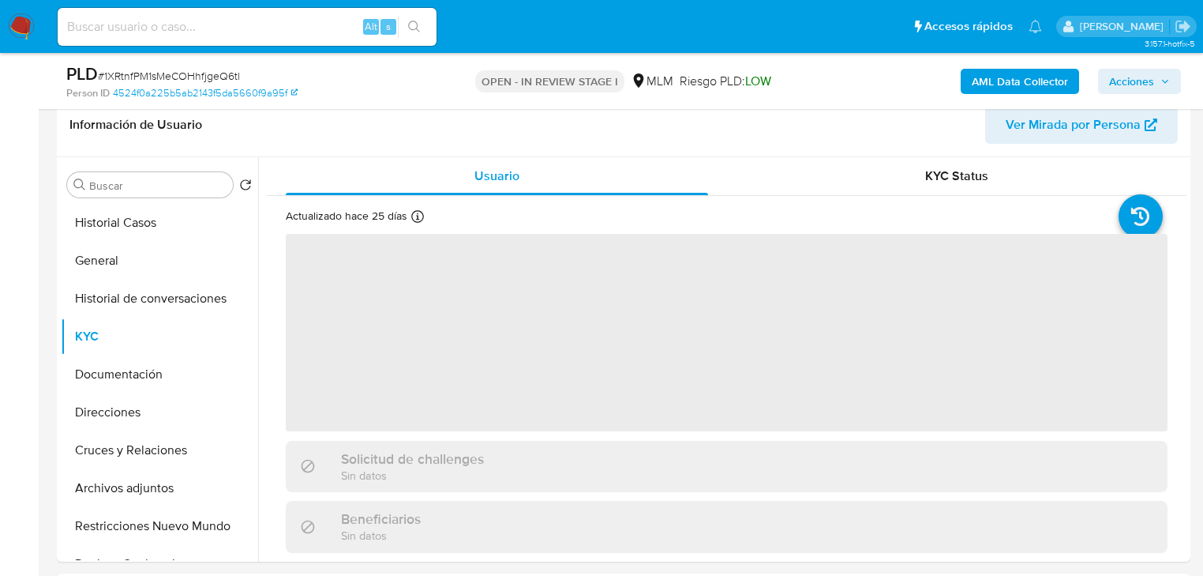
scroll to position [63, 0]
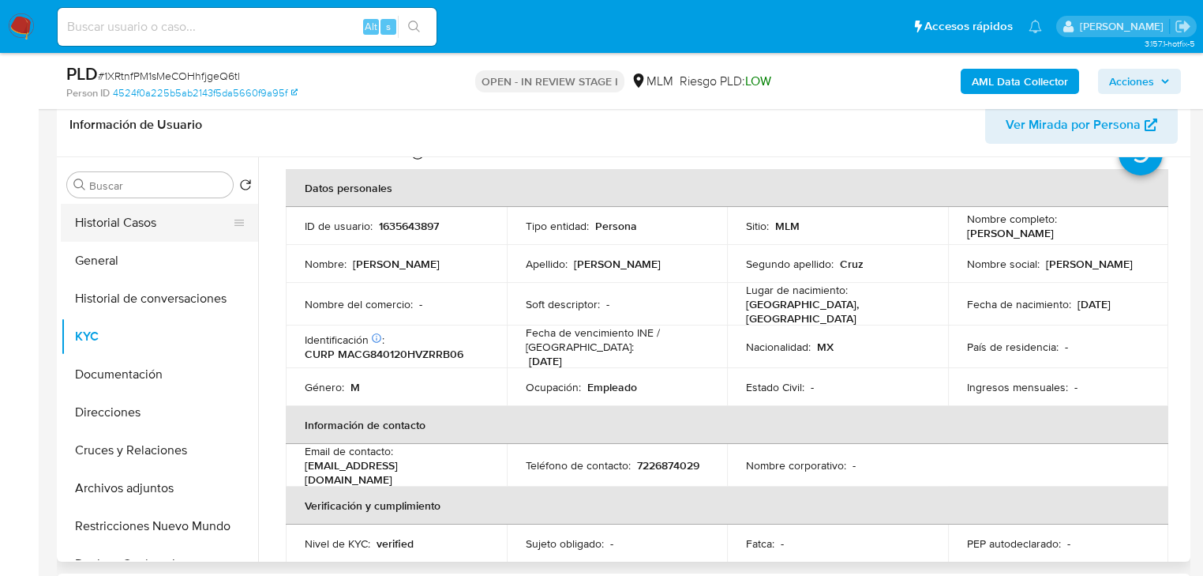
click at [133, 228] on button "Historial Casos" at bounding box center [153, 223] width 185 height 38
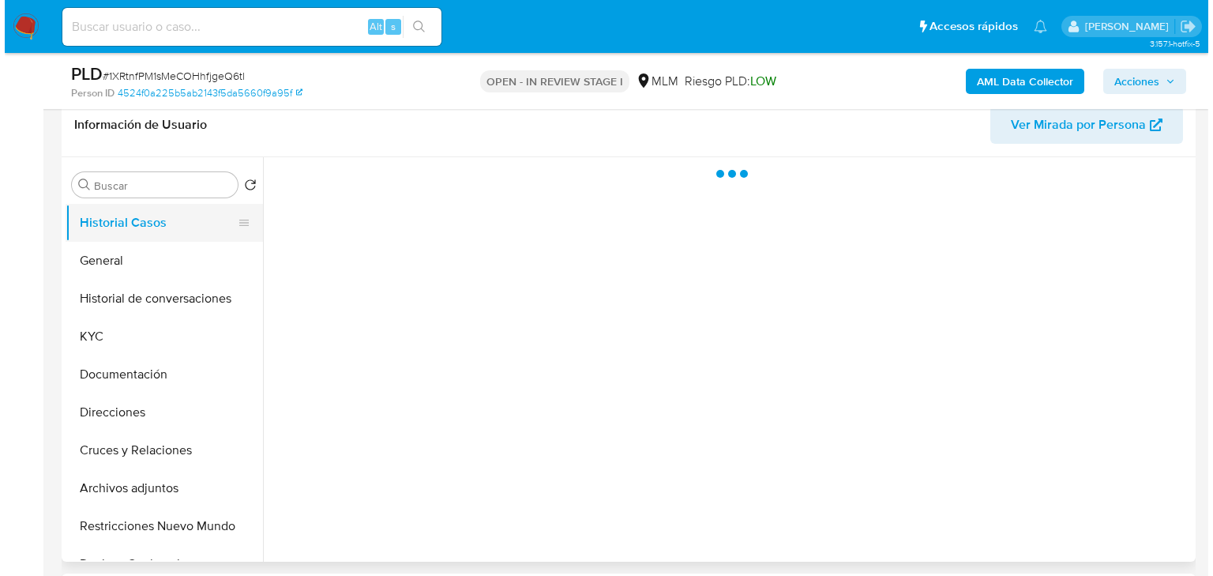
scroll to position [0, 0]
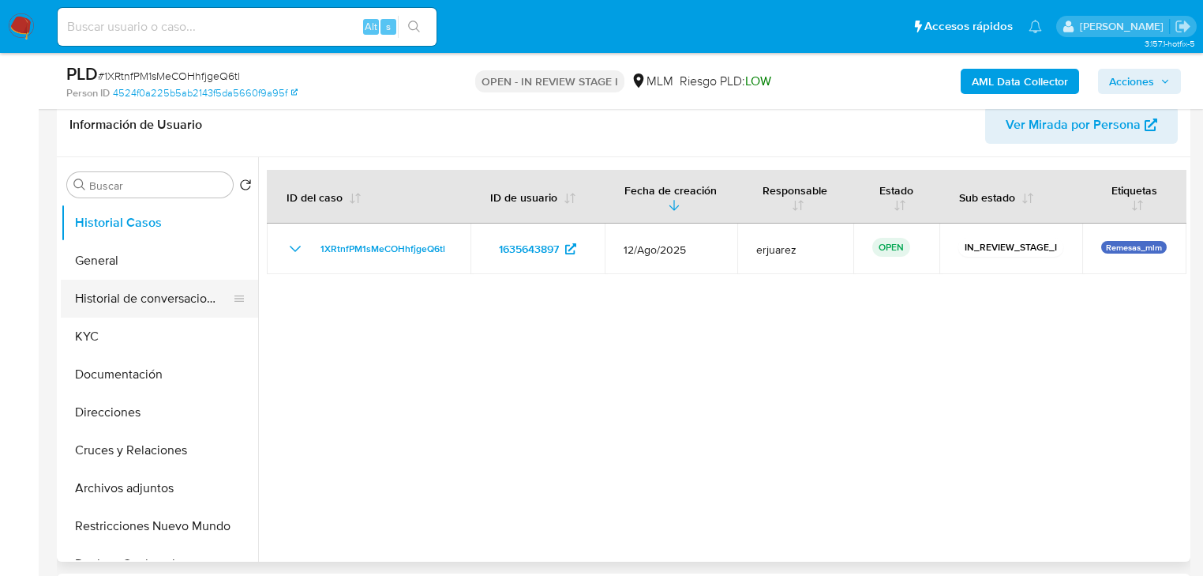
click at [197, 296] on button "Historial de conversaciones" at bounding box center [153, 298] width 185 height 38
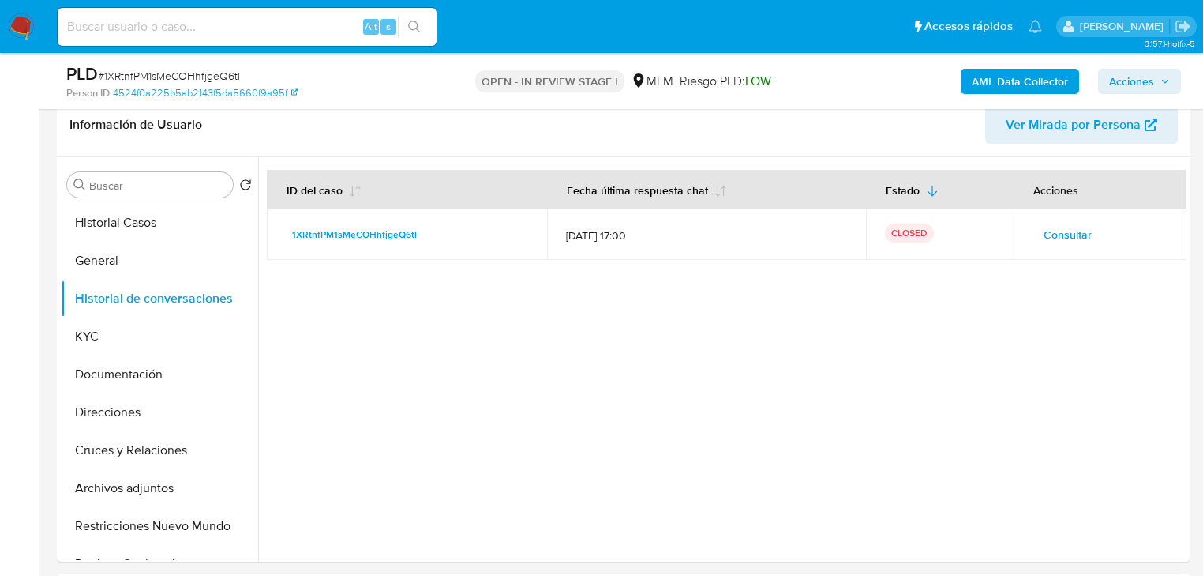
click at [1077, 234] on span "Consultar" at bounding box center [1068, 234] width 48 height 22
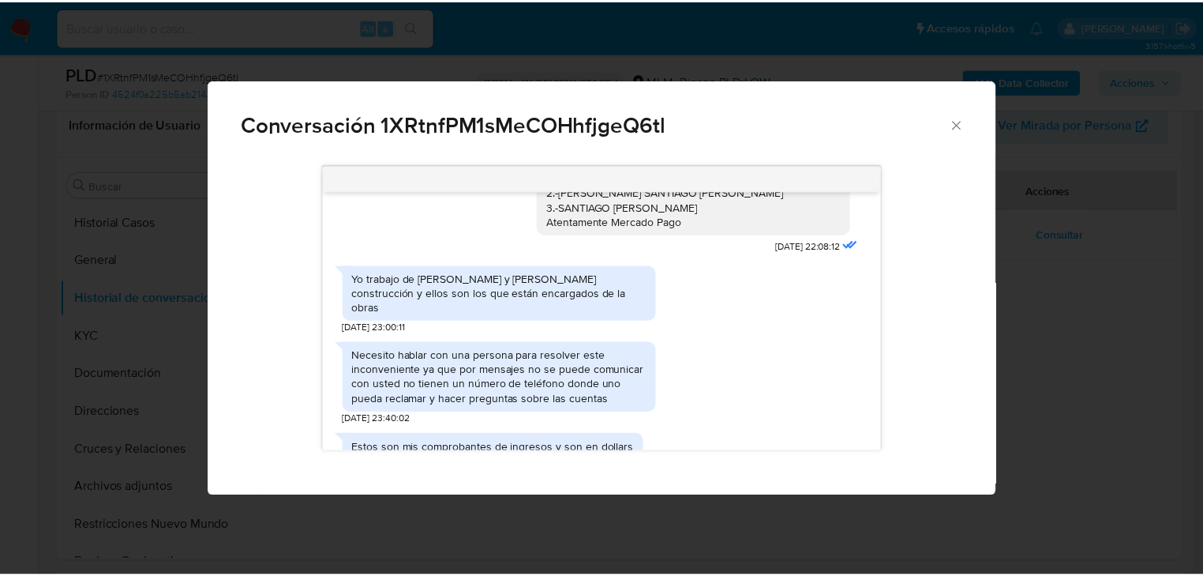
scroll to position [126, 0]
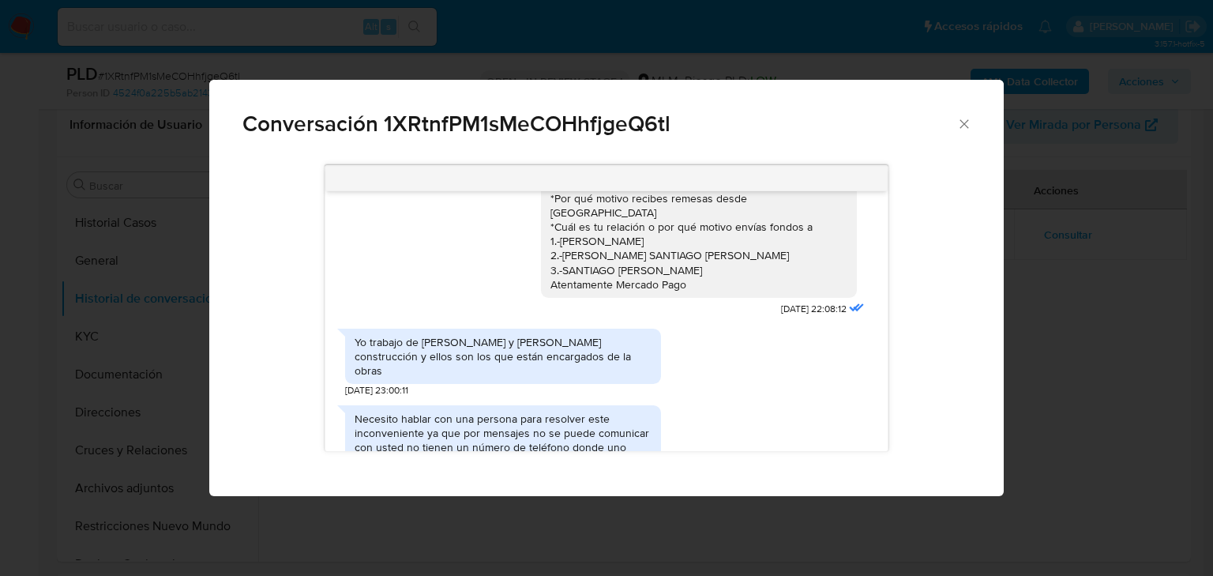
click at [5, 171] on div "Conversación 1XRtnfPM1sMeCOHhfjgeQ6tl Estimado Gabriel se ha identificado un ca…" at bounding box center [606, 288] width 1213 height 576
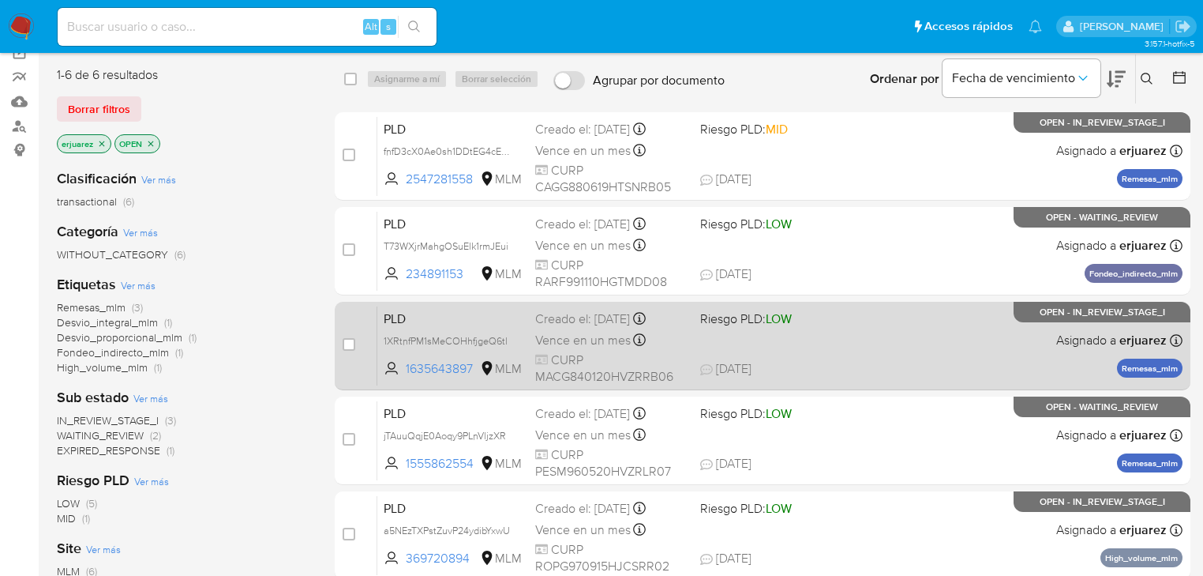
scroll to position [126, 0]
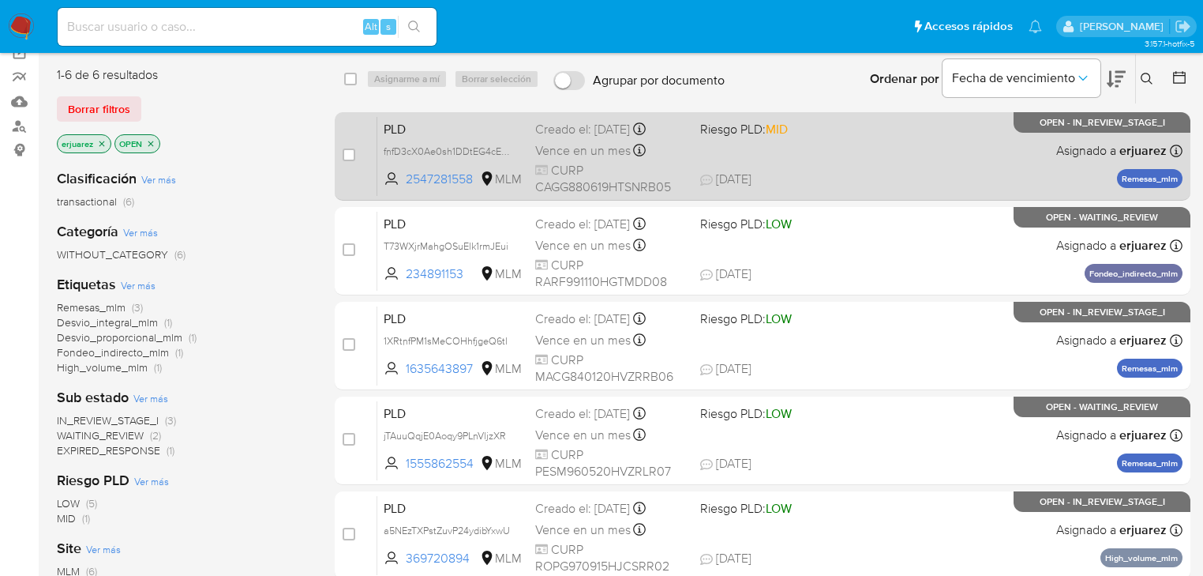
click at [733, 158] on div "PLD fnfD3cX0Ae0sh1DDtEG4cECY 2547281558 MLM Riesgo PLD: MID Creado el: [DATE] C…" at bounding box center [779, 156] width 805 height 80
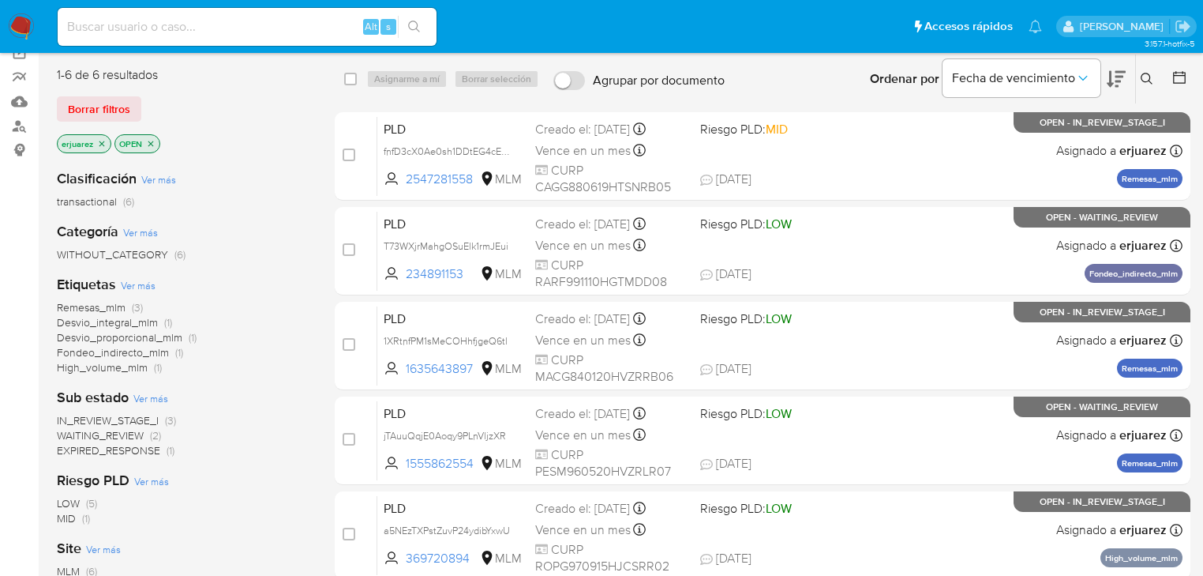
click at [23, 27] on img at bounding box center [21, 26] width 27 height 27
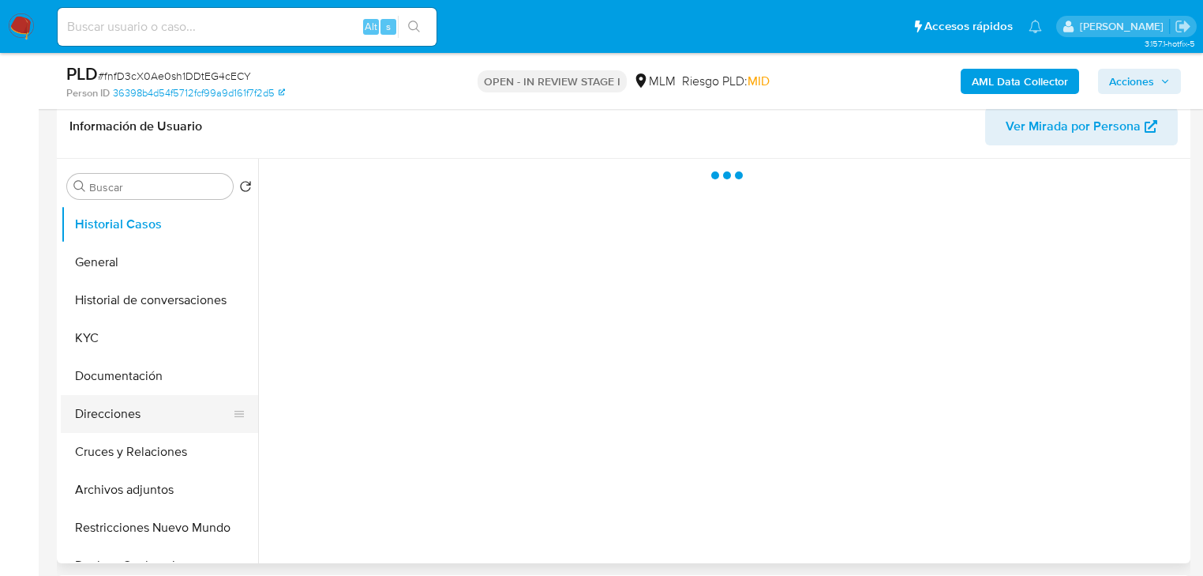
scroll to position [253, 0]
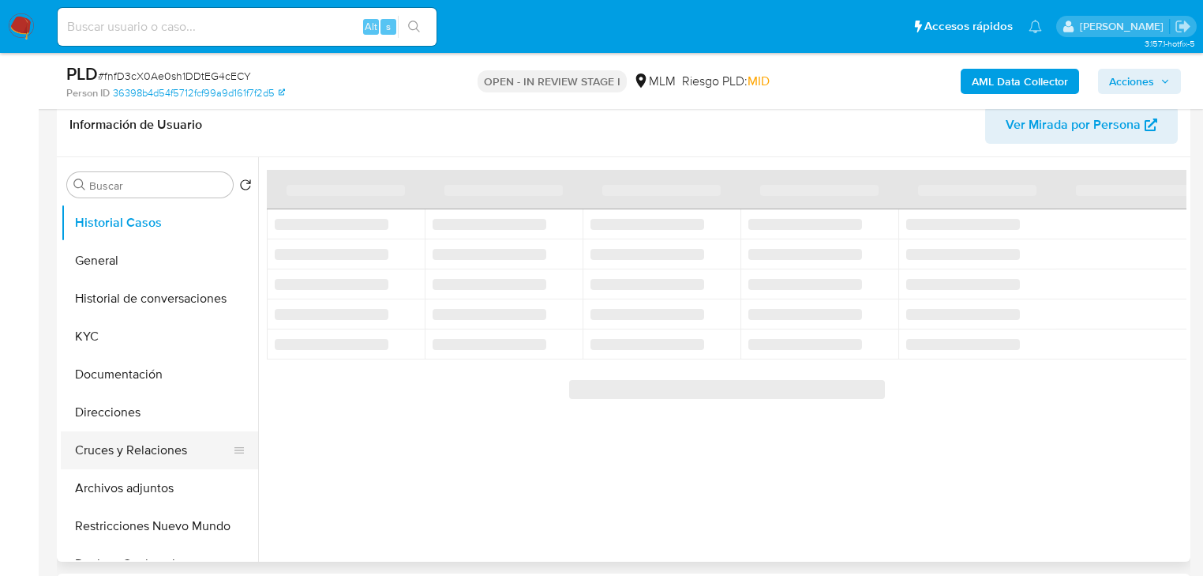
click at [163, 453] on button "Cruces y Relaciones" at bounding box center [153, 450] width 185 height 38
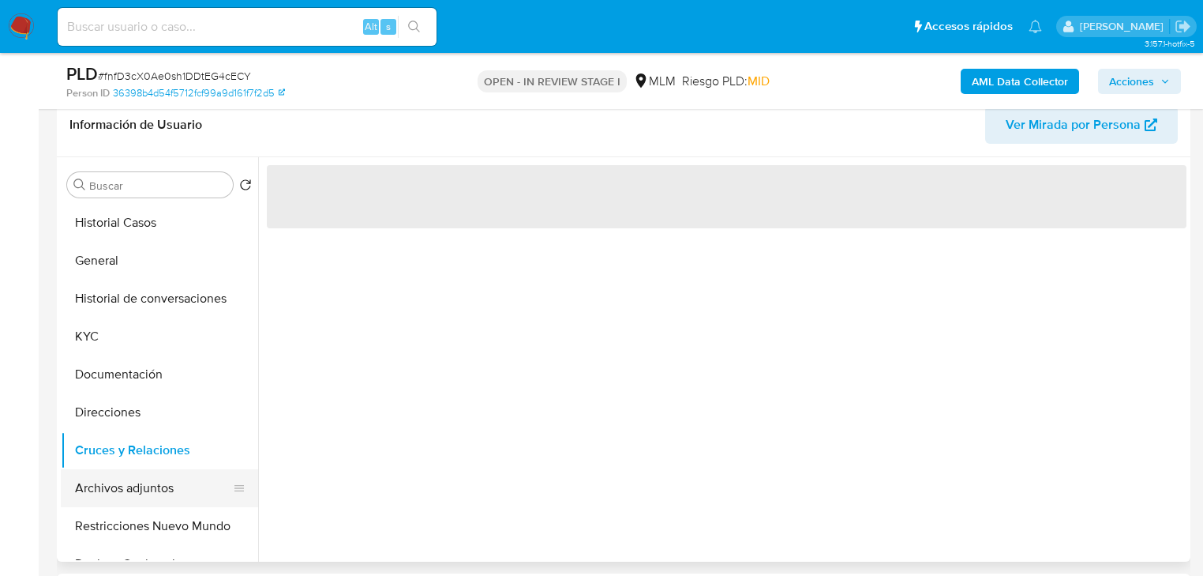
drag, startPoint x: 143, startPoint y: 484, endPoint x: 251, endPoint y: 482, distance: 108.2
click at [144, 485] on button "Archivos adjuntos" at bounding box center [153, 488] width 185 height 38
select select "10"
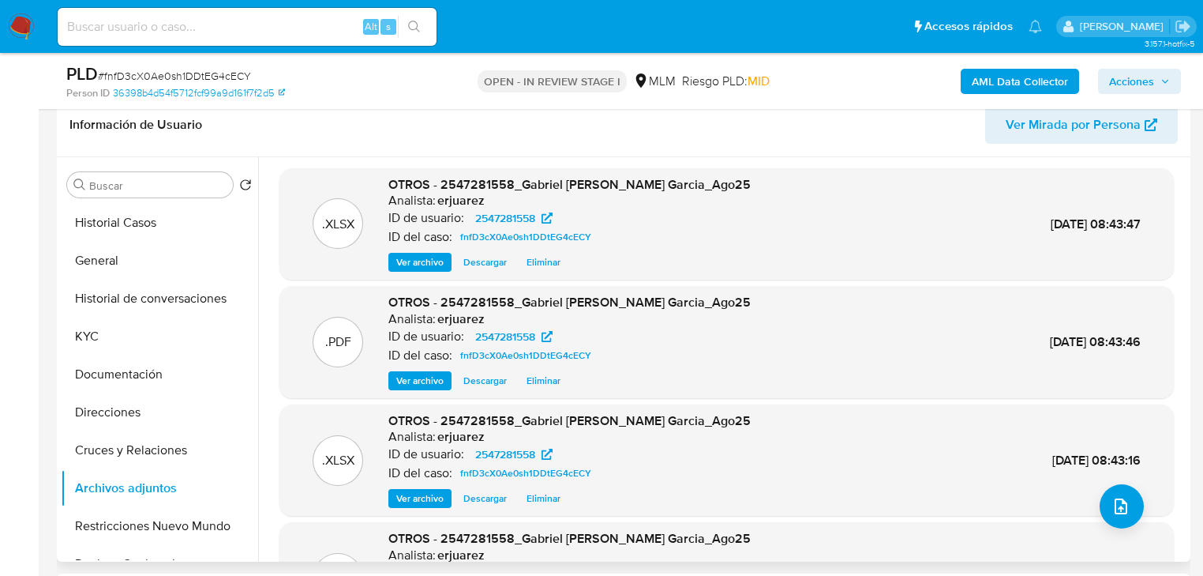
scroll to position [0, 0]
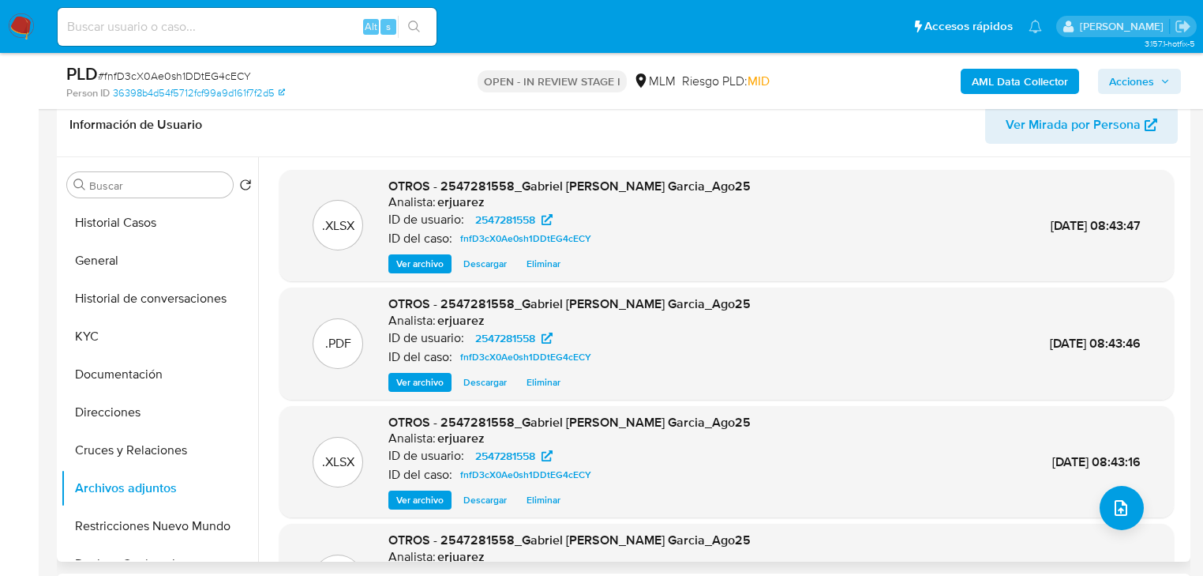
click at [433, 384] on span "Ver archivo" at bounding box center [419, 382] width 47 height 16
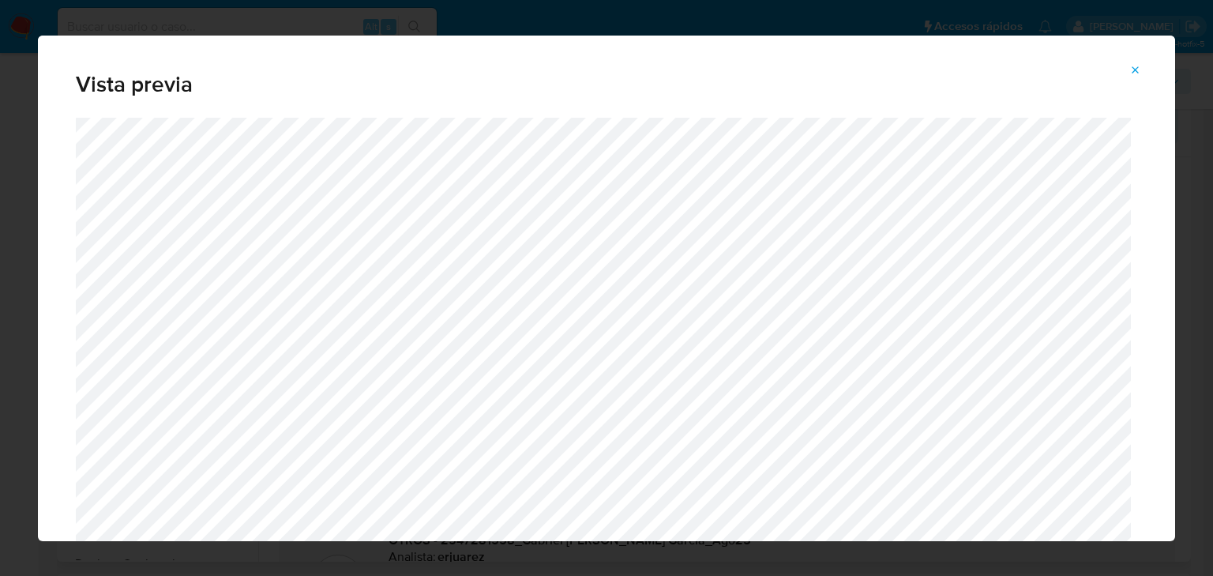
click at [1140, 70] on icon "Attachment preview" at bounding box center [1135, 70] width 13 height 13
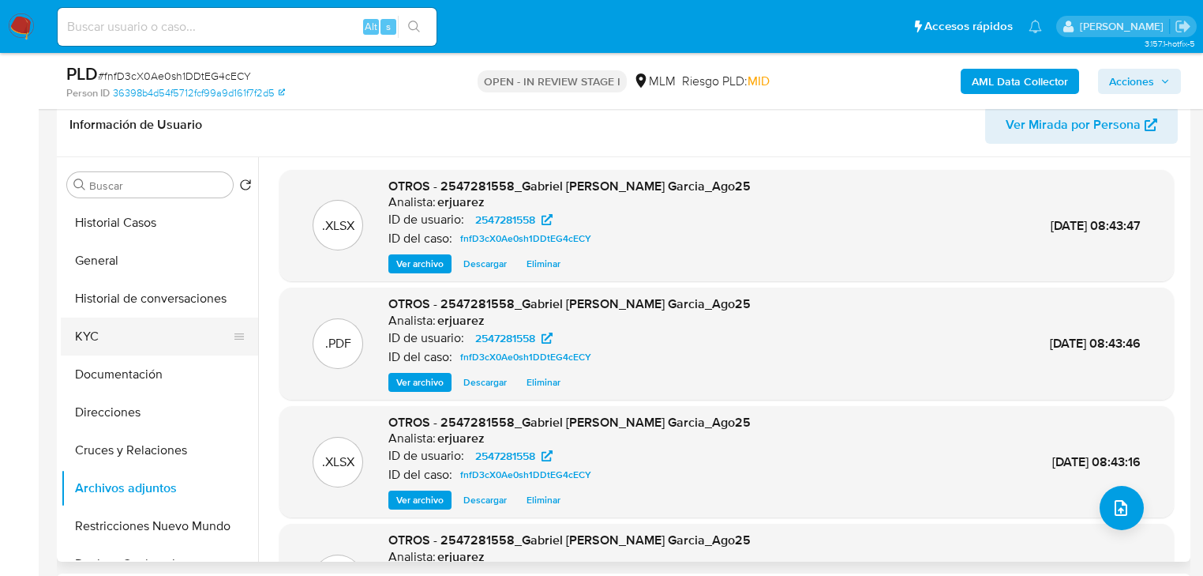
click at [111, 339] on button "KYC" at bounding box center [153, 336] width 185 height 38
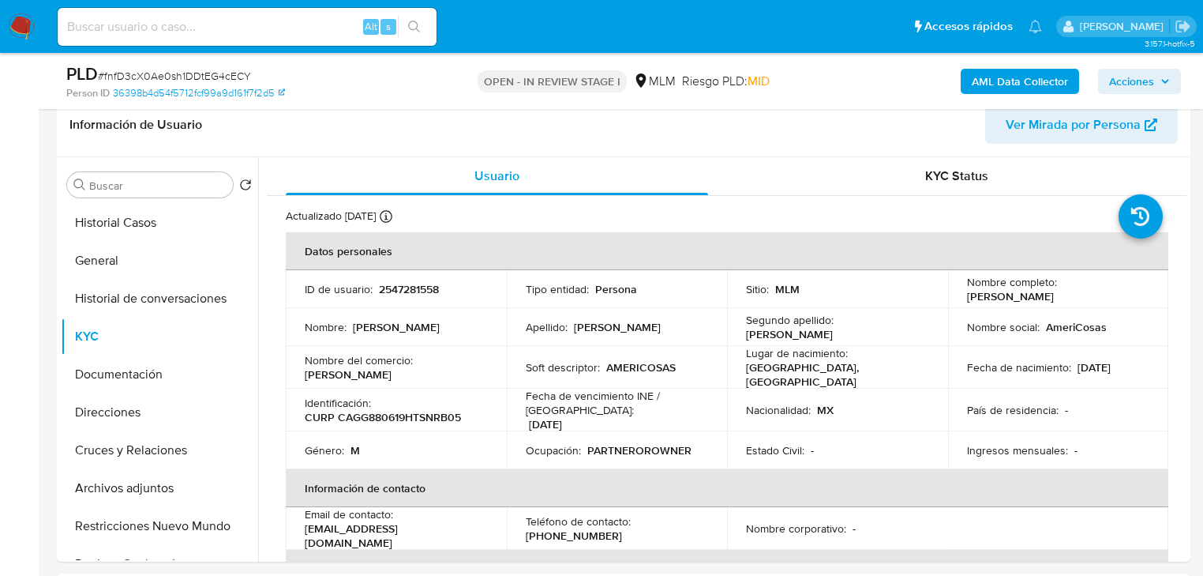
click at [1155, 81] on span "Acciones" at bounding box center [1139, 81] width 61 height 22
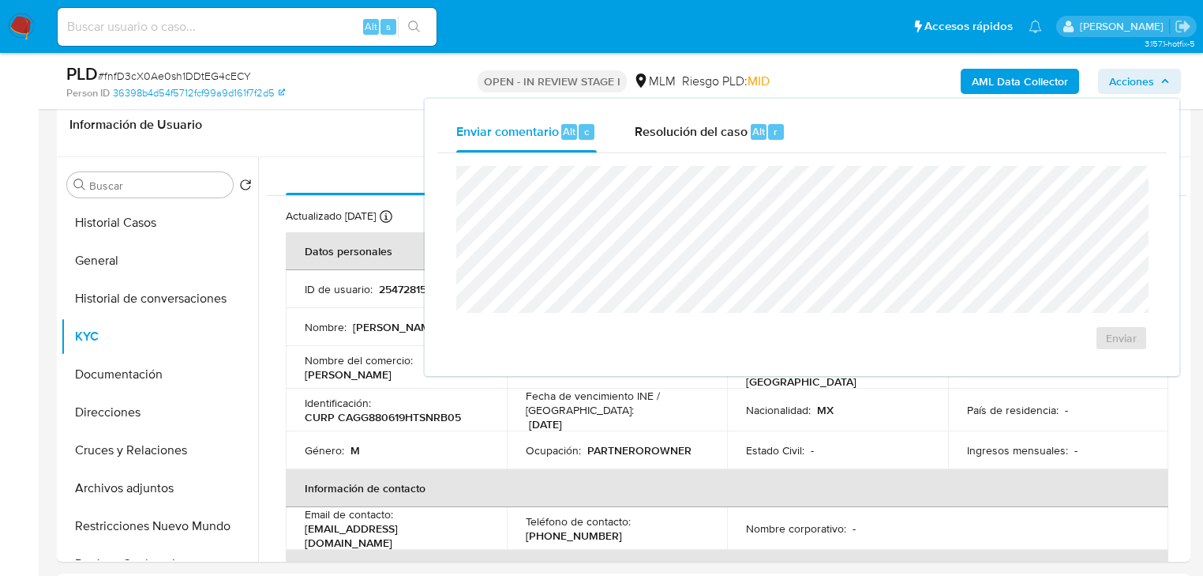
drag, startPoint x: 714, startPoint y: 139, endPoint x: 688, endPoint y: 155, distance: 29.8
click at [713, 139] on span "Resolución del caso" at bounding box center [691, 131] width 113 height 18
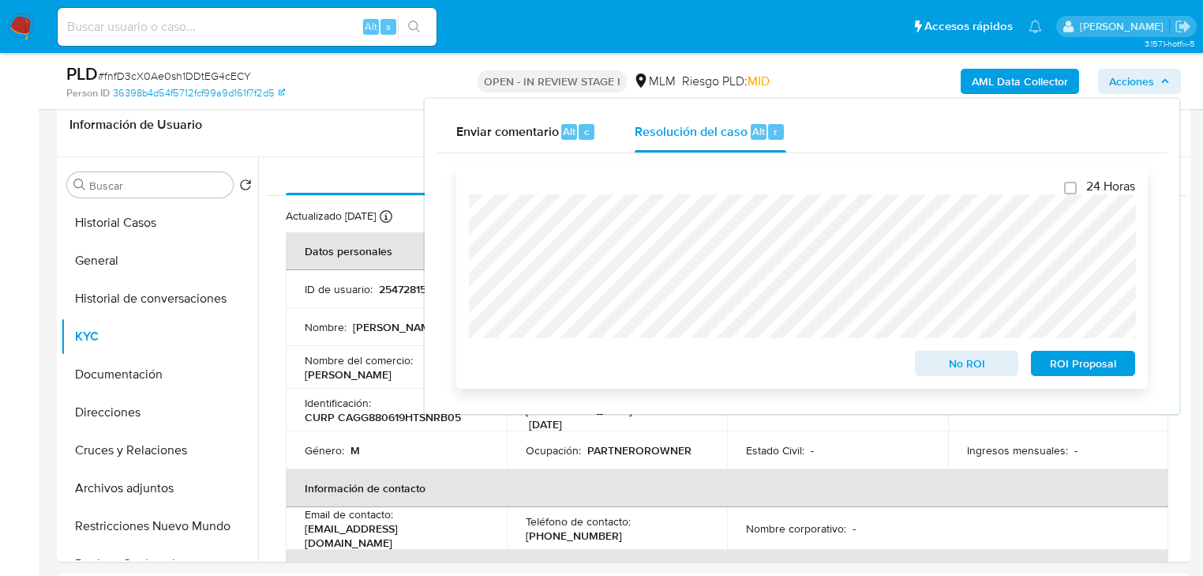
click at [467, 248] on div "24 Horas No ROI ROI Proposal" at bounding box center [802, 277] width 692 height 223
click at [951, 364] on span "No ROI" at bounding box center [967, 363] width 82 height 22
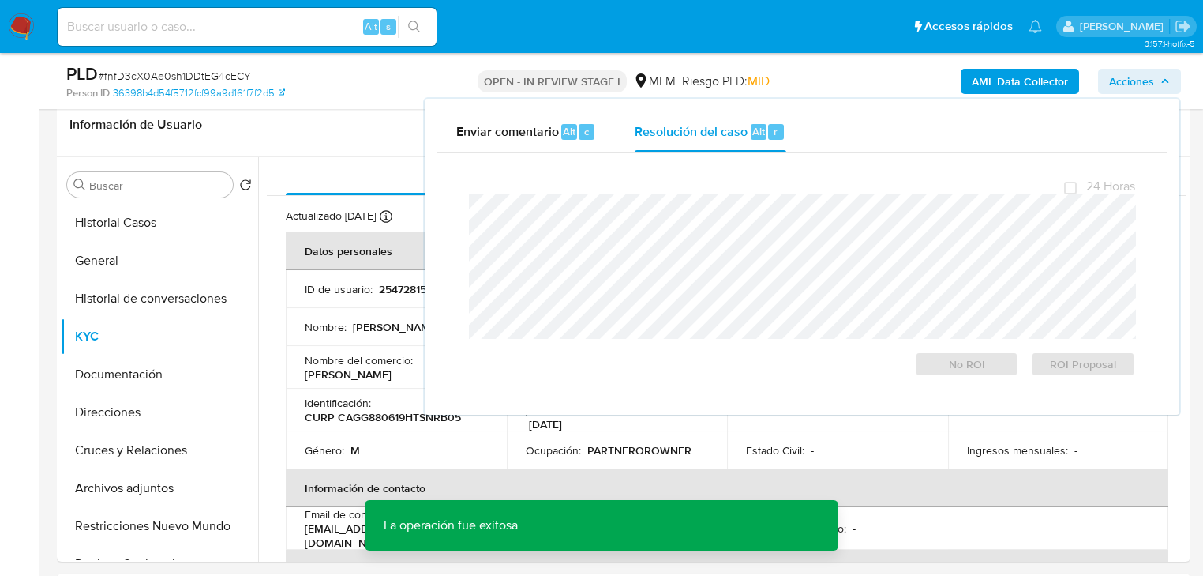
drag, startPoint x: 272, startPoint y: 316, endPoint x: 300, endPoint y: 298, distance: 33.3
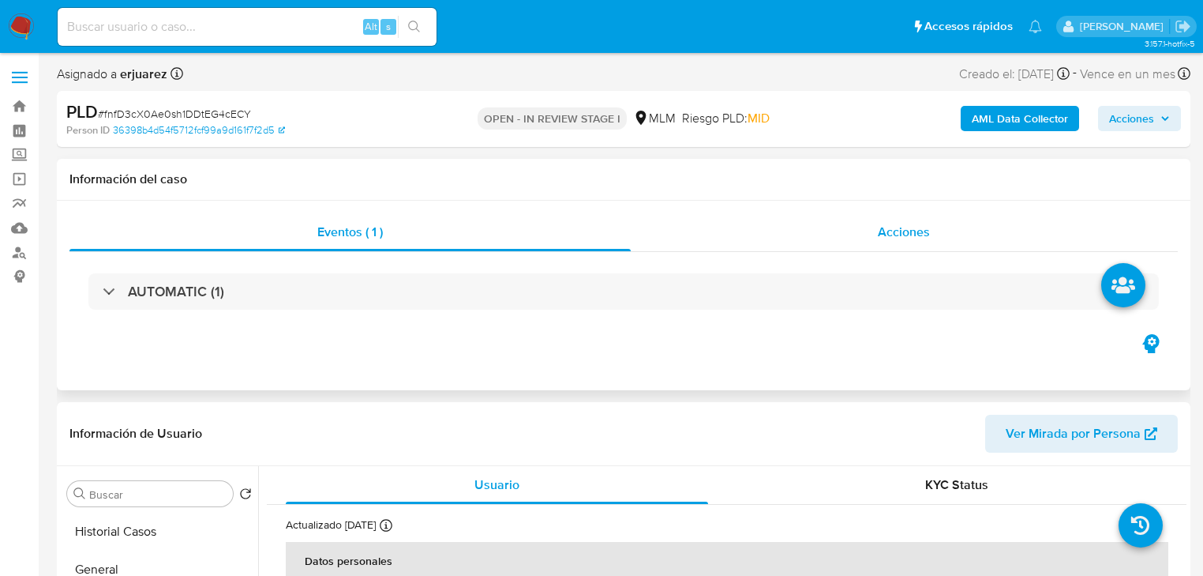
click at [791, 237] on div "Acciones" at bounding box center [905, 232] width 548 height 38
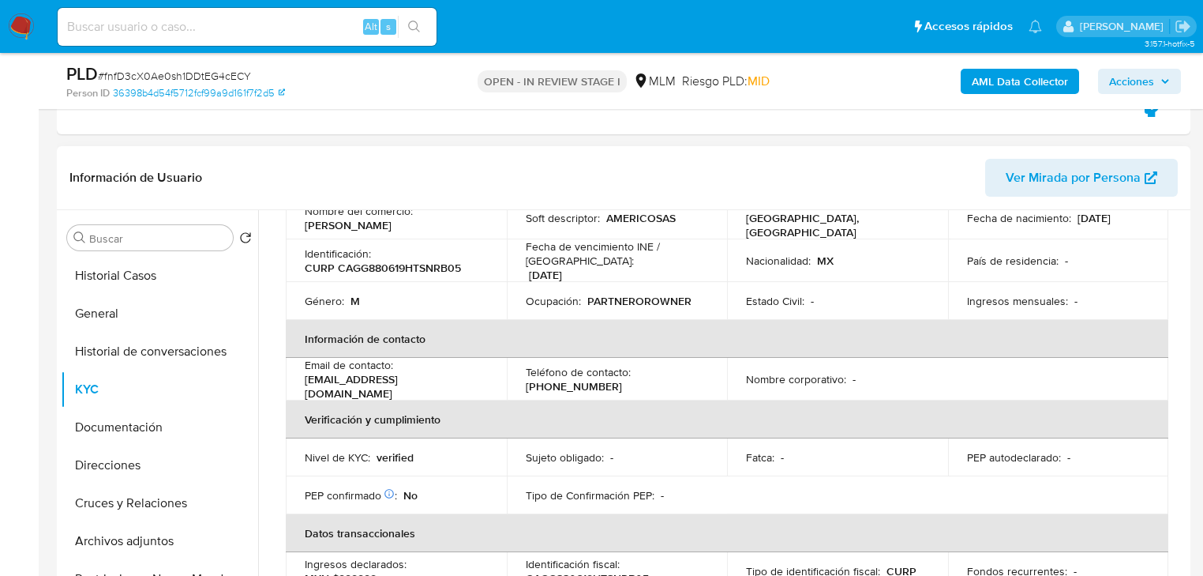
scroll to position [253, 0]
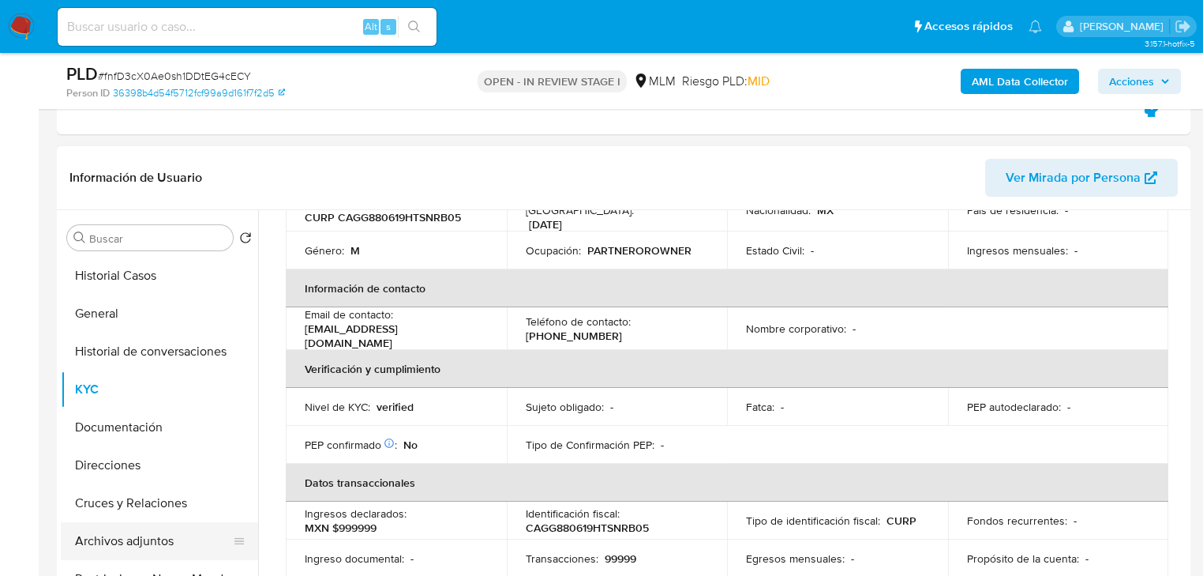
click at [118, 534] on button "Archivos adjuntos" at bounding box center [153, 541] width 185 height 38
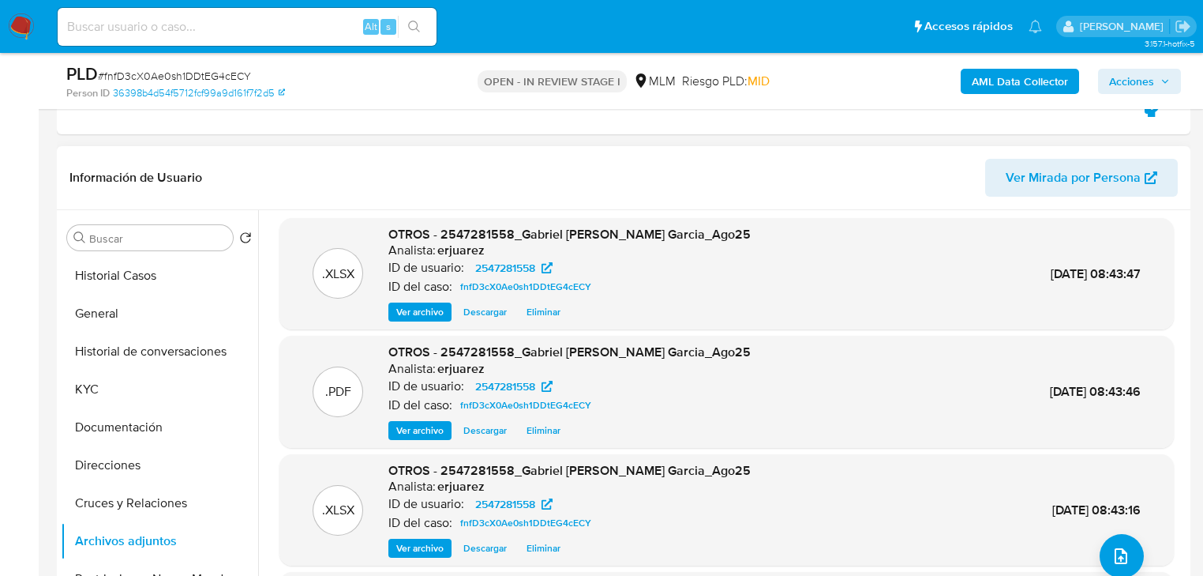
scroll to position [0, 0]
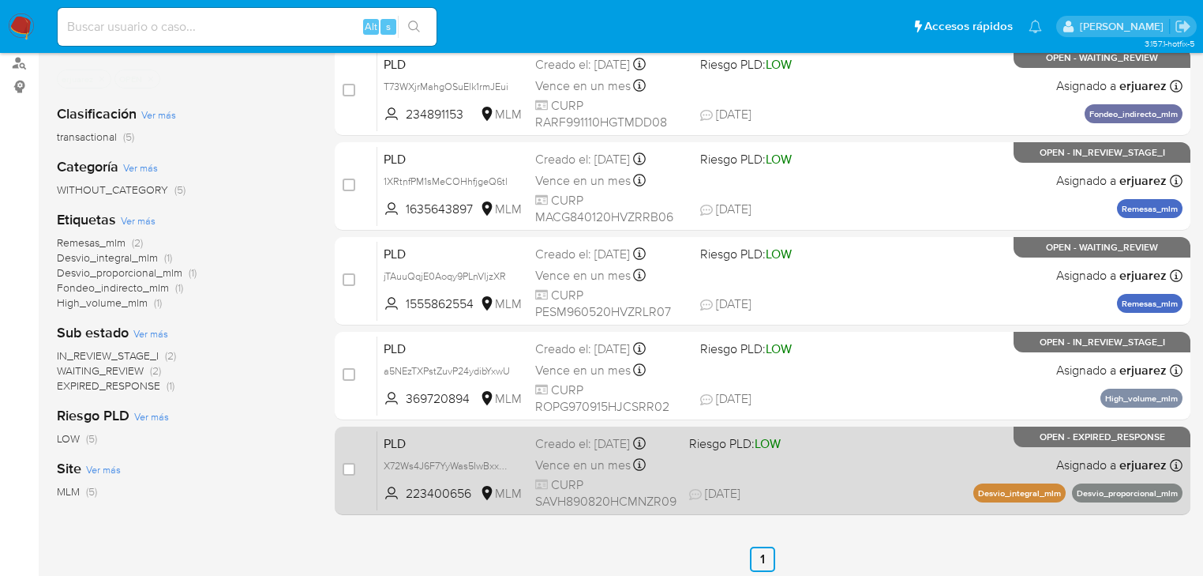
scroll to position [126, 0]
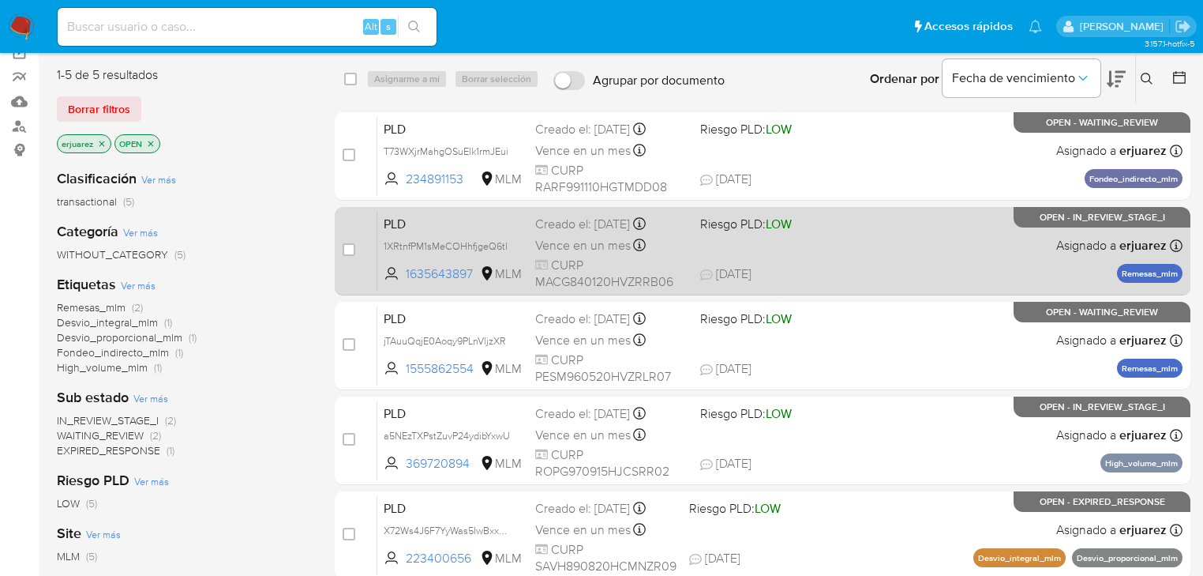
click at [842, 252] on div "PLD 1XRtnfPM1sMeCOHhfjgeQ6tl 1635643897 MLM Riesgo PLD: LOW Creado el: [DATE] C…" at bounding box center [779, 251] width 805 height 80
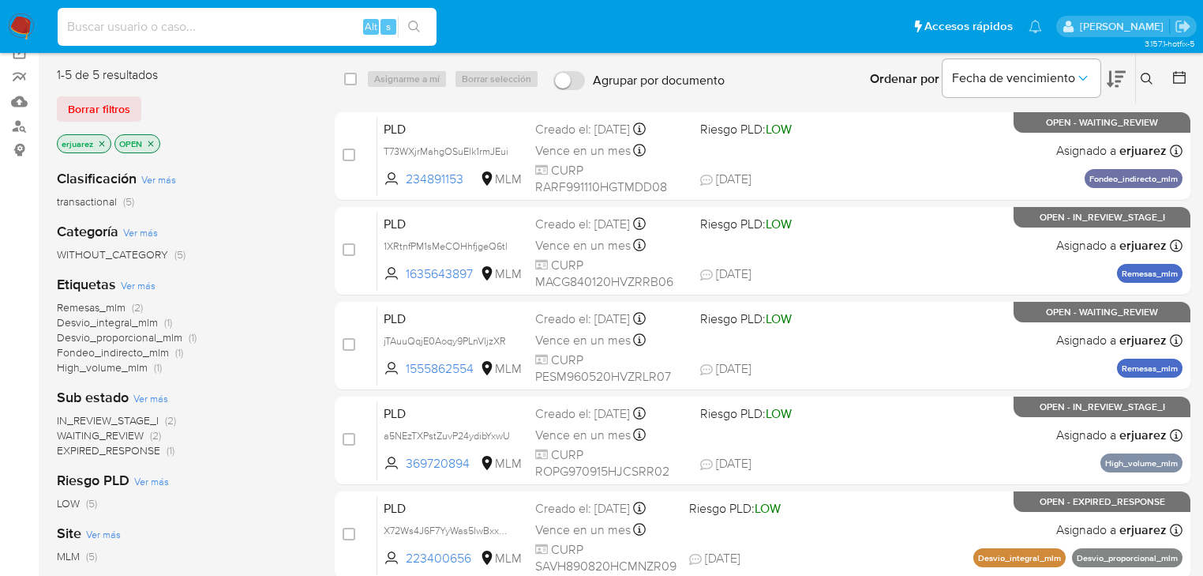
click at [88, 21] on input at bounding box center [247, 27] width 379 height 21
paste input "2547281558"
type input "2547281558"
click at [411, 25] on icon "search-icon" at bounding box center [414, 27] width 13 height 13
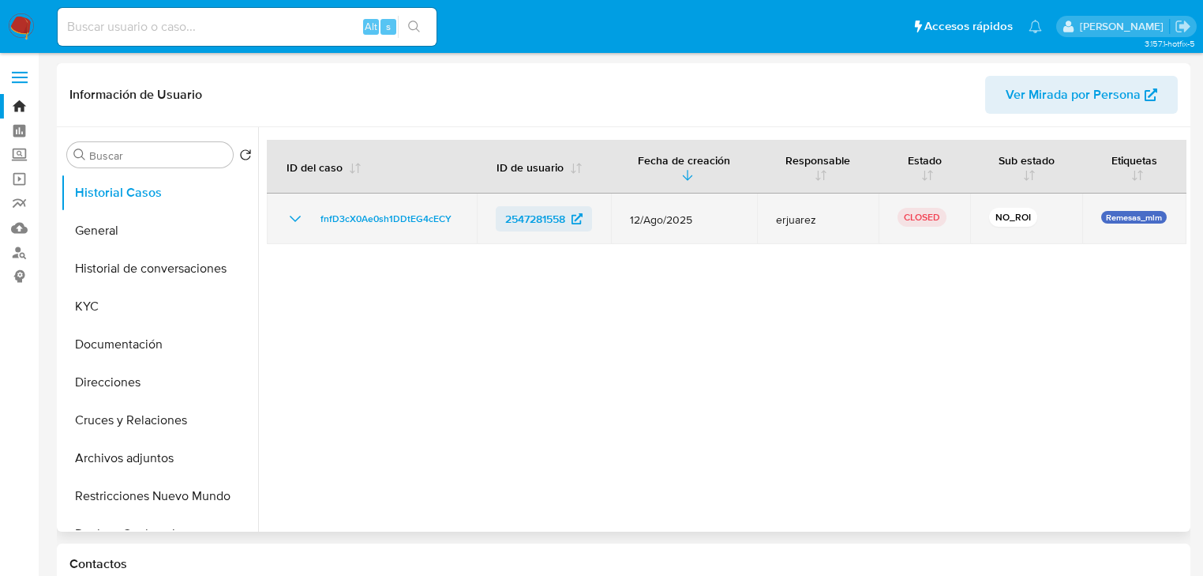
select select "10"
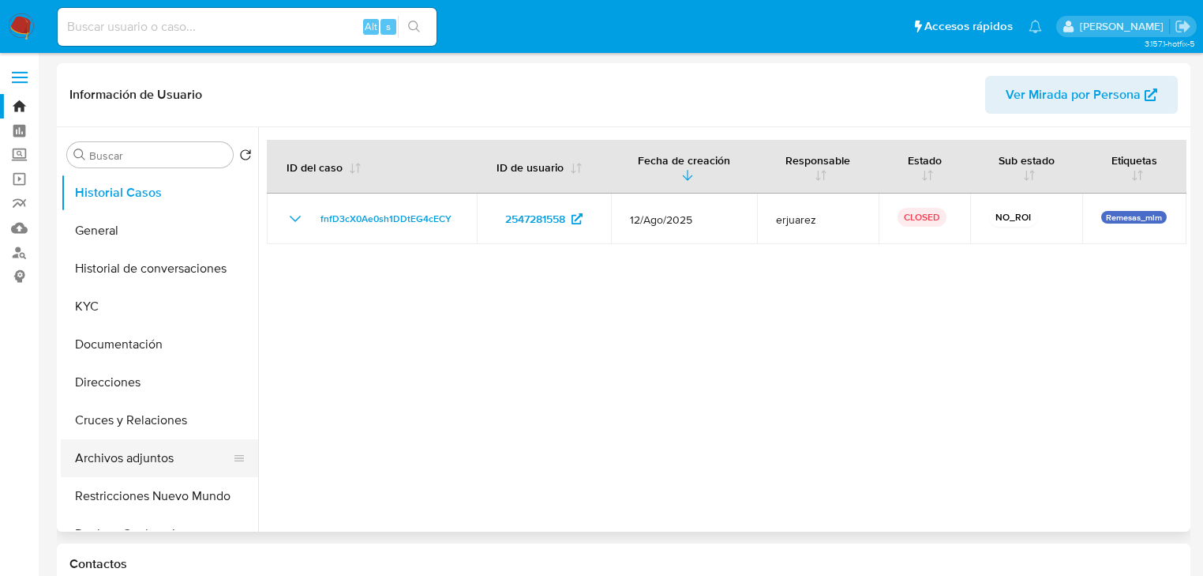
click at [147, 459] on button "Archivos adjuntos" at bounding box center [153, 458] width 185 height 38
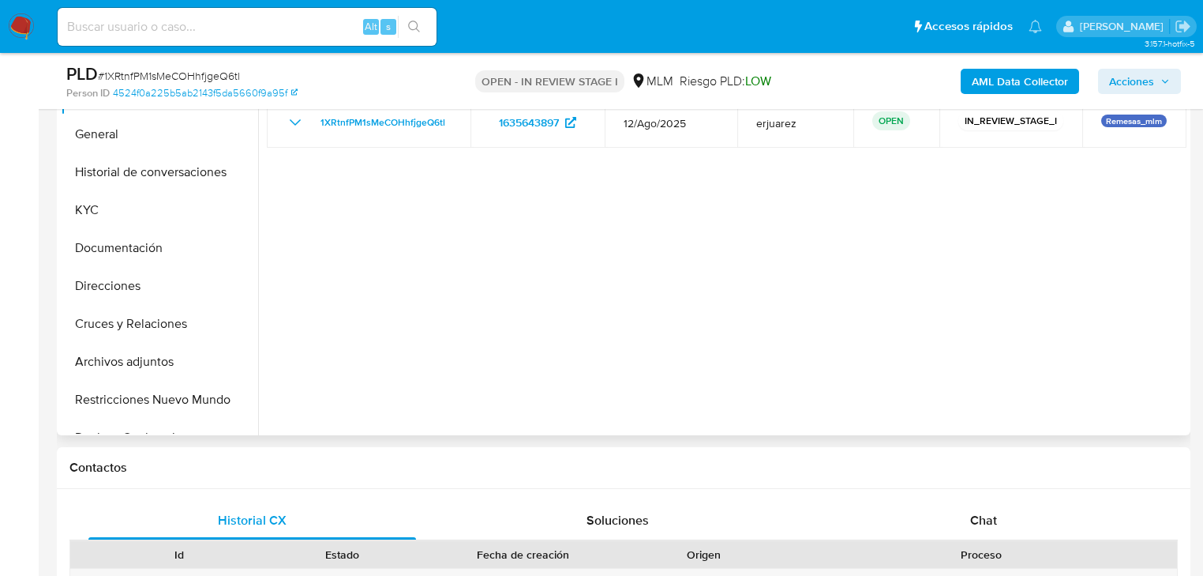
select select "10"
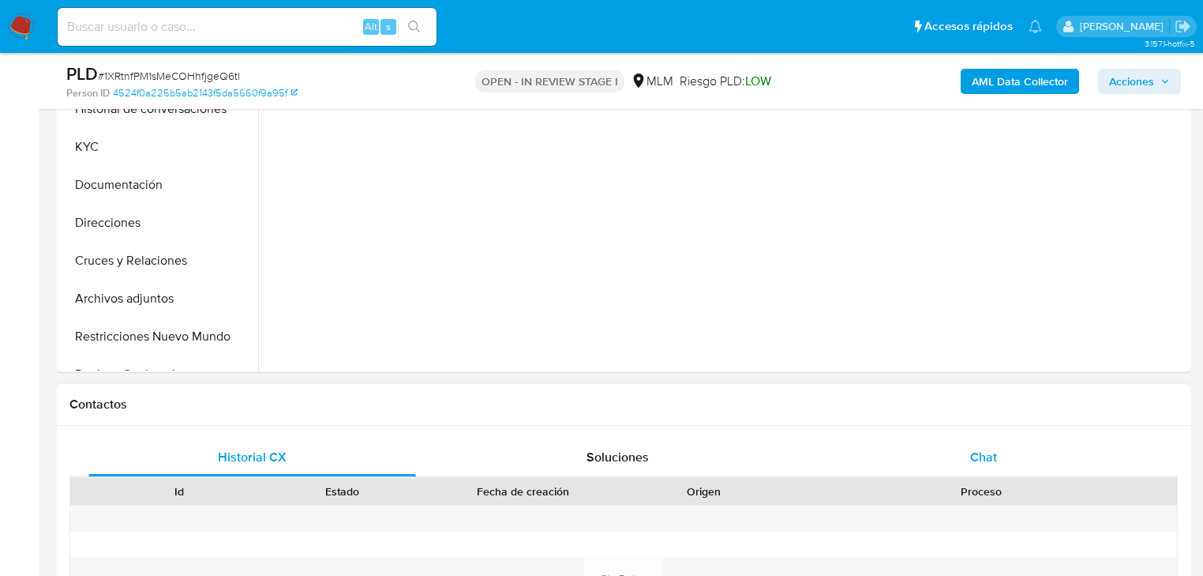
click at [977, 456] on span "Chat" at bounding box center [983, 457] width 27 height 18
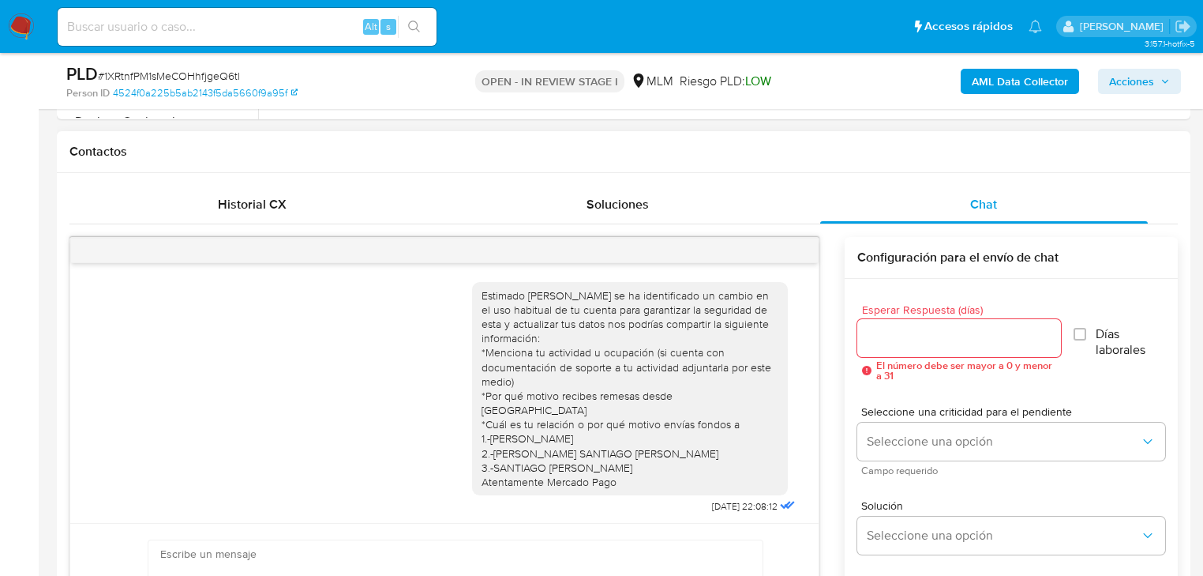
scroll to position [362, 0]
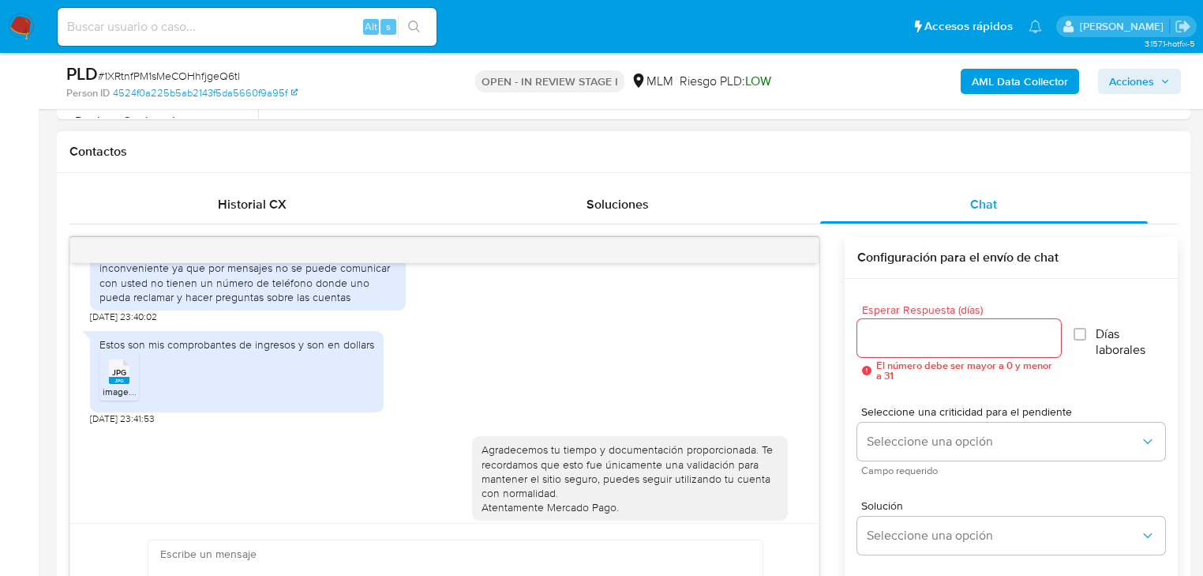
drag, startPoint x: 789, startPoint y: 239, endPoint x: 796, endPoint y: 248, distance: 10.7
click at [789, 240] on div at bounding box center [444, 250] width 748 height 25
click at [798, 249] on div at bounding box center [444, 250] width 748 height 25
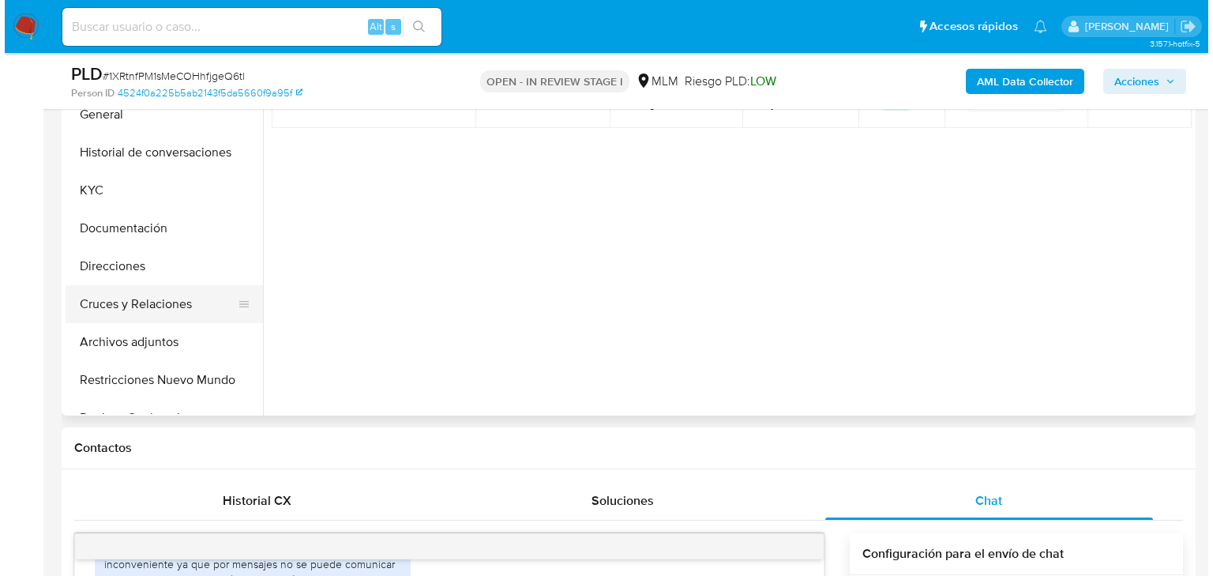
scroll to position [253, 0]
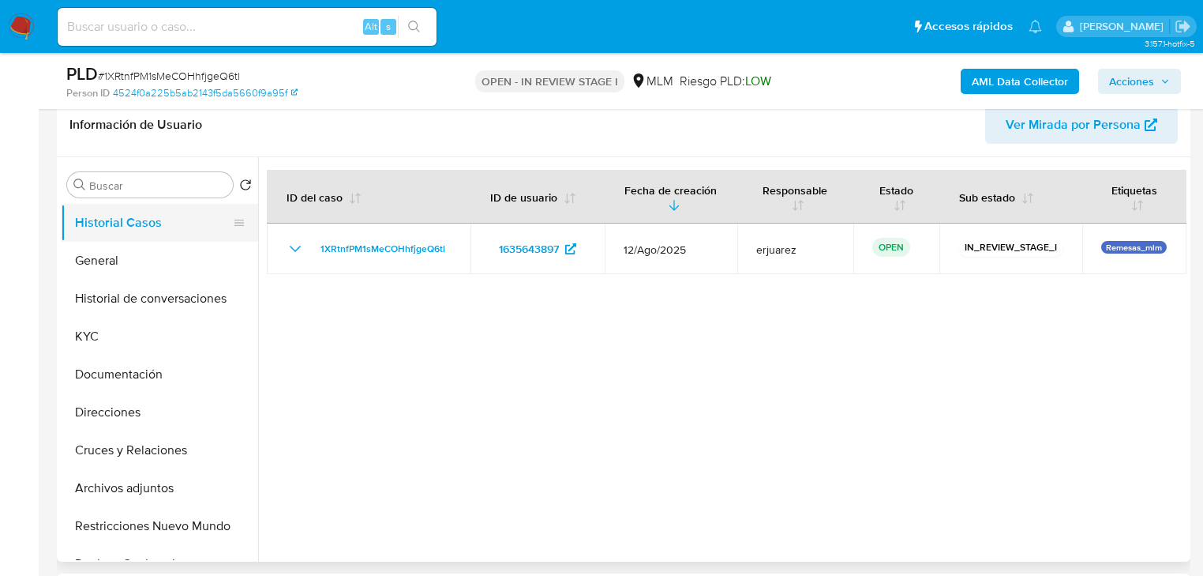
click at [152, 227] on button "Historial Casos" at bounding box center [153, 223] width 185 height 38
click at [158, 298] on button "Historial de conversaciones" at bounding box center [153, 298] width 185 height 38
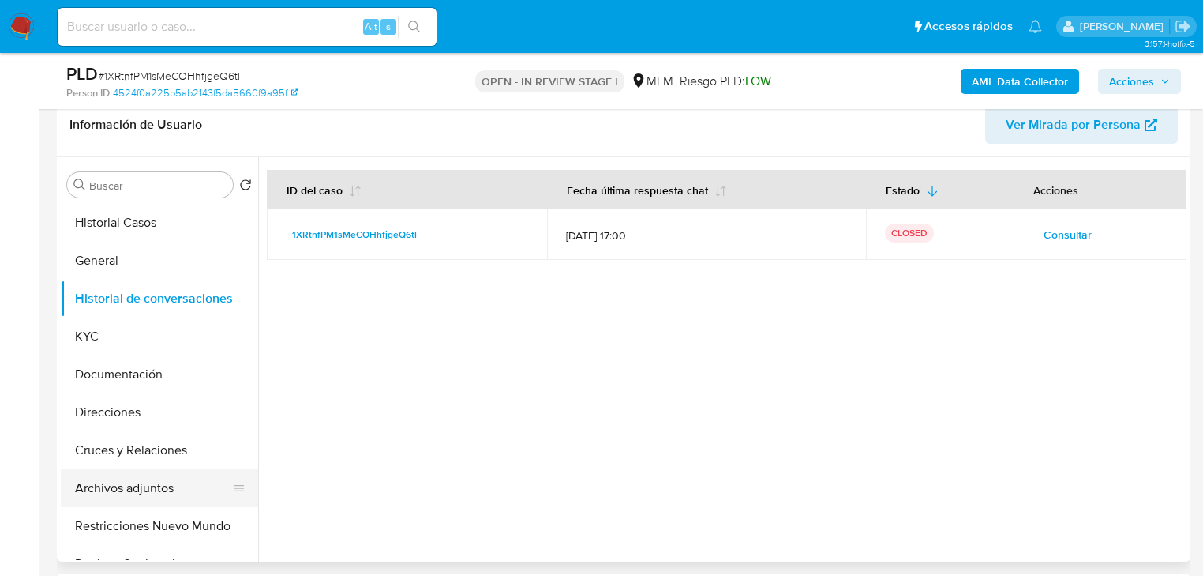
click at [156, 482] on button "Archivos adjuntos" at bounding box center [153, 488] width 185 height 38
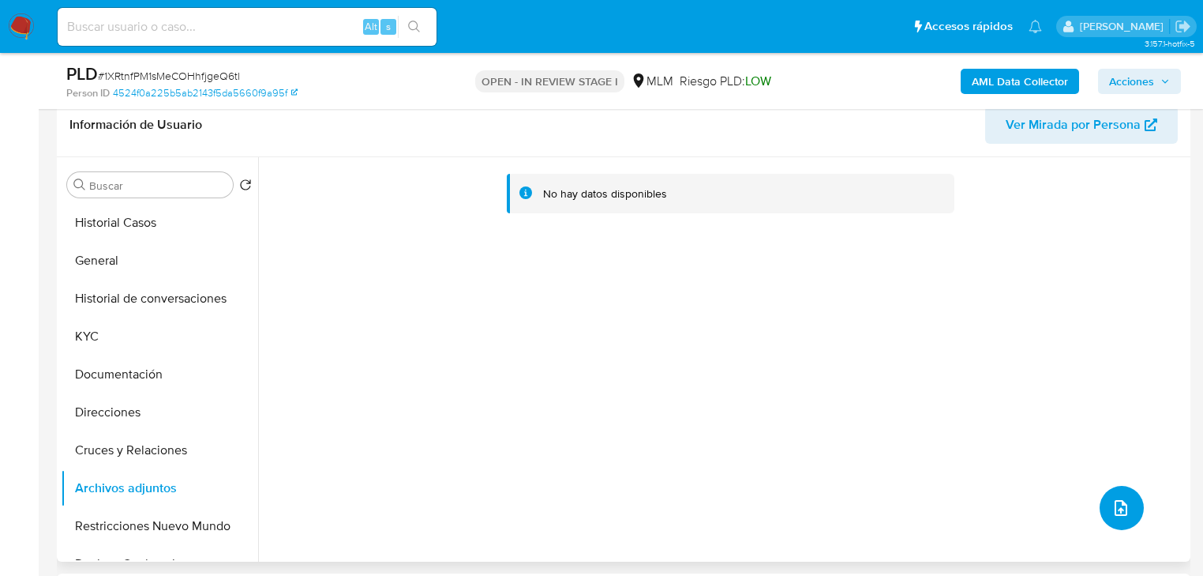
click at [1102, 509] on button "upload-file" at bounding box center [1122, 508] width 44 height 44
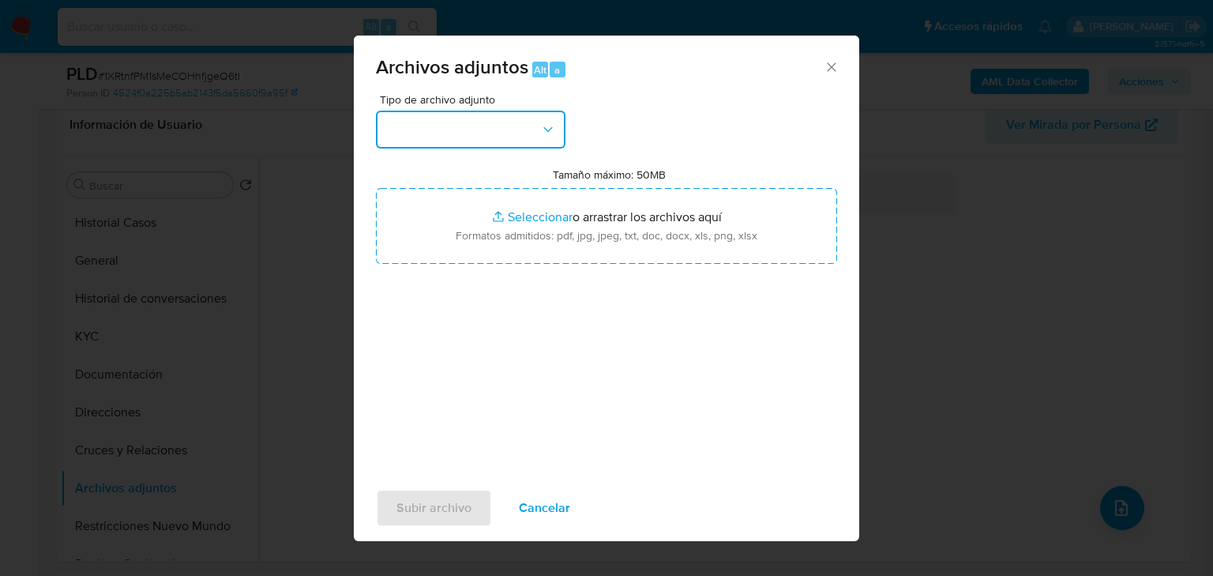
click at [411, 137] on button "button" at bounding box center [470, 130] width 189 height 38
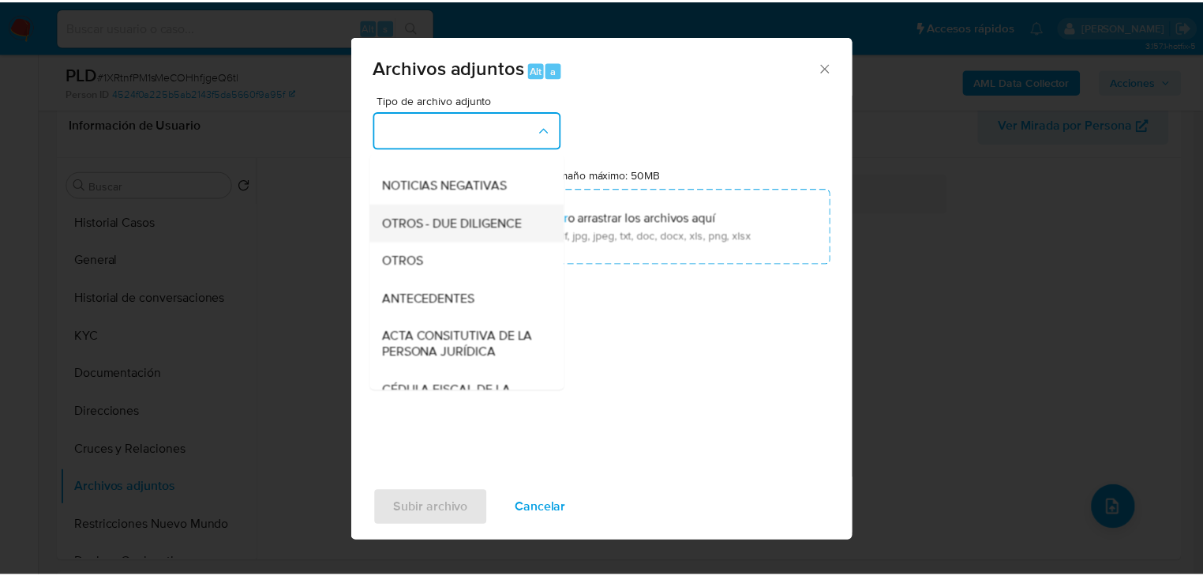
scroll to position [189, 0]
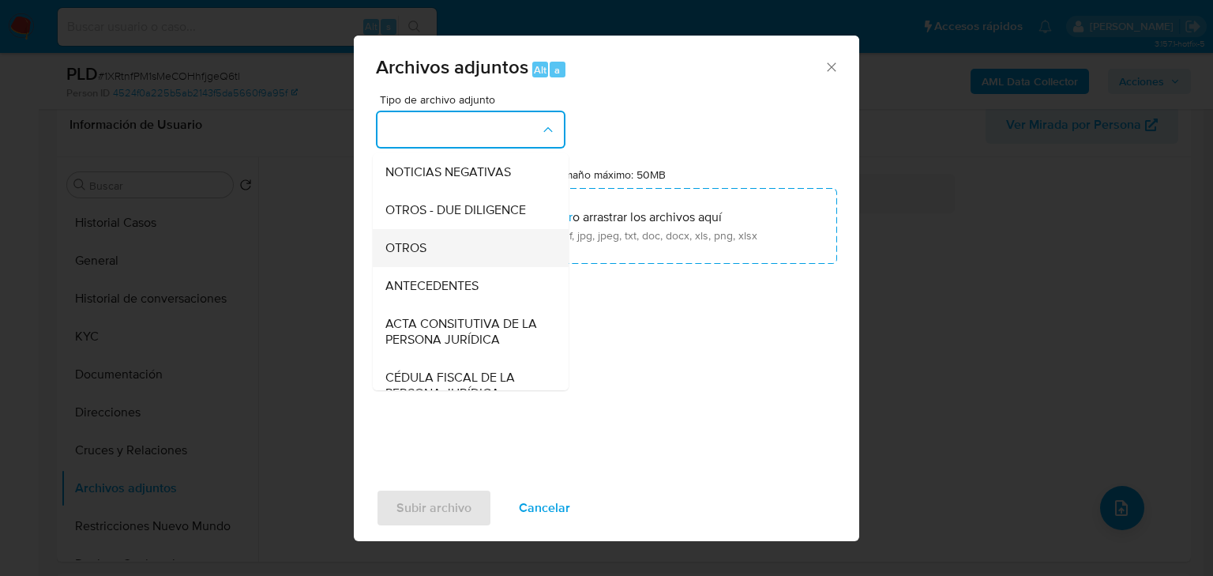
click at [427, 265] on div "OTROS" at bounding box center [465, 248] width 161 height 38
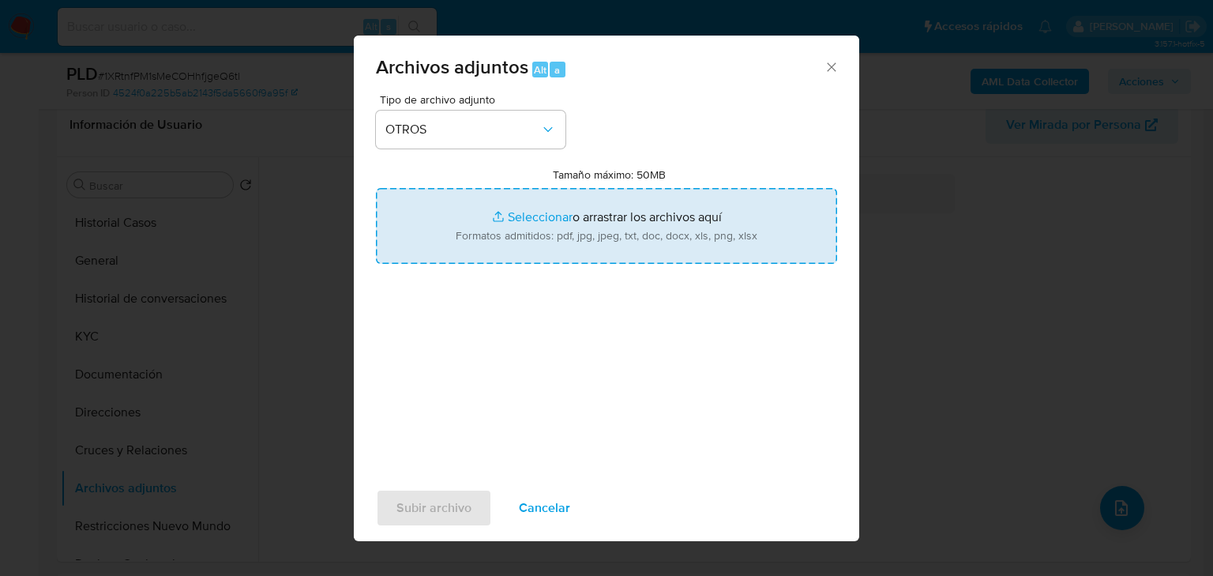
click at [529, 218] on input "Tamaño máximo: 50MB Seleccionar archivos" at bounding box center [606, 226] width 461 height 76
type input "C:\fakepath\1635643897_Gabriel Martinez Cruz_Ago25.pdf"
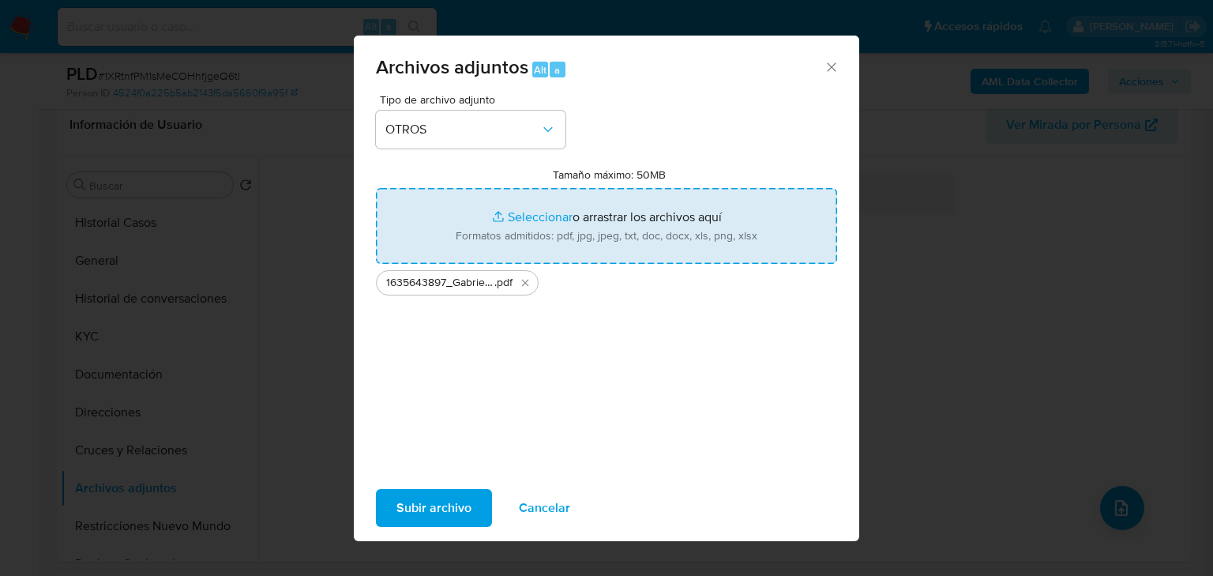
click at [541, 219] on input "Tamaño máximo: 50MB Seleccionar archivos" at bounding box center [606, 226] width 461 height 76
type input "C:\fakepath\1635643897_Gabriel Martinez Cruz_Ago25.xlsx"
click at [458, 506] on span "Subir archivo" at bounding box center [433, 507] width 75 height 35
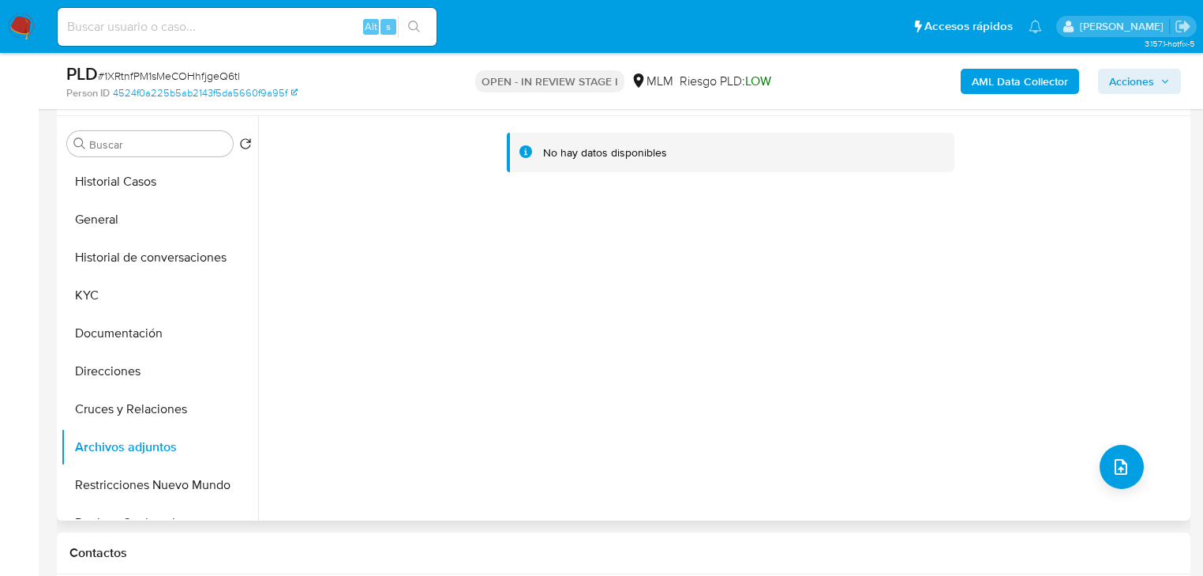
scroll to position [379, 0]
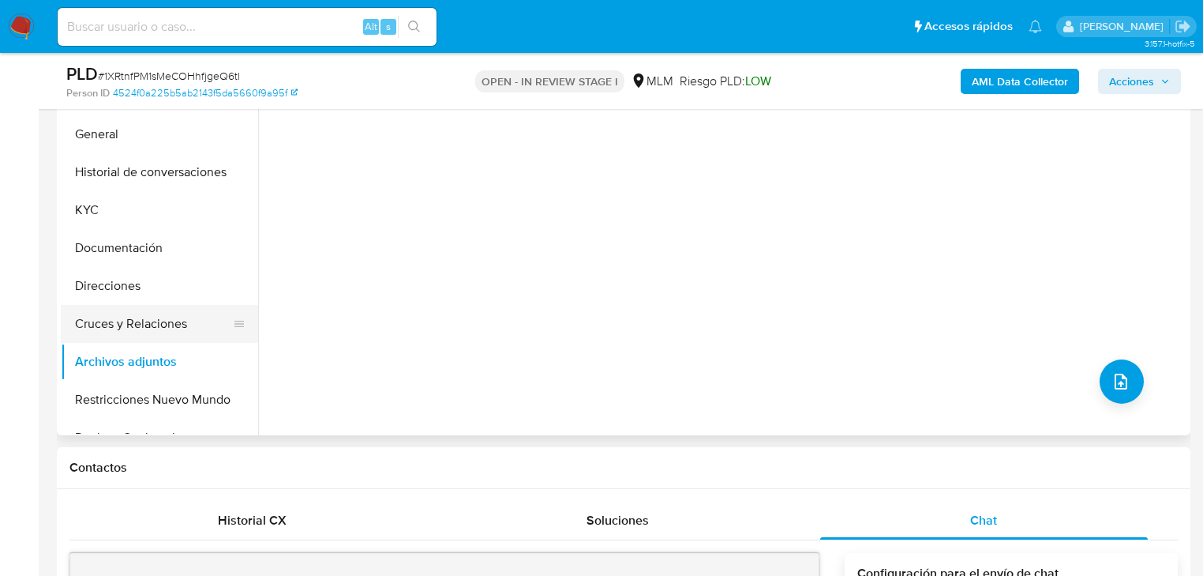
click at [171, 328] on button "Cruces y Relaciones" at bounding box center [153, 324] width 185 height 38
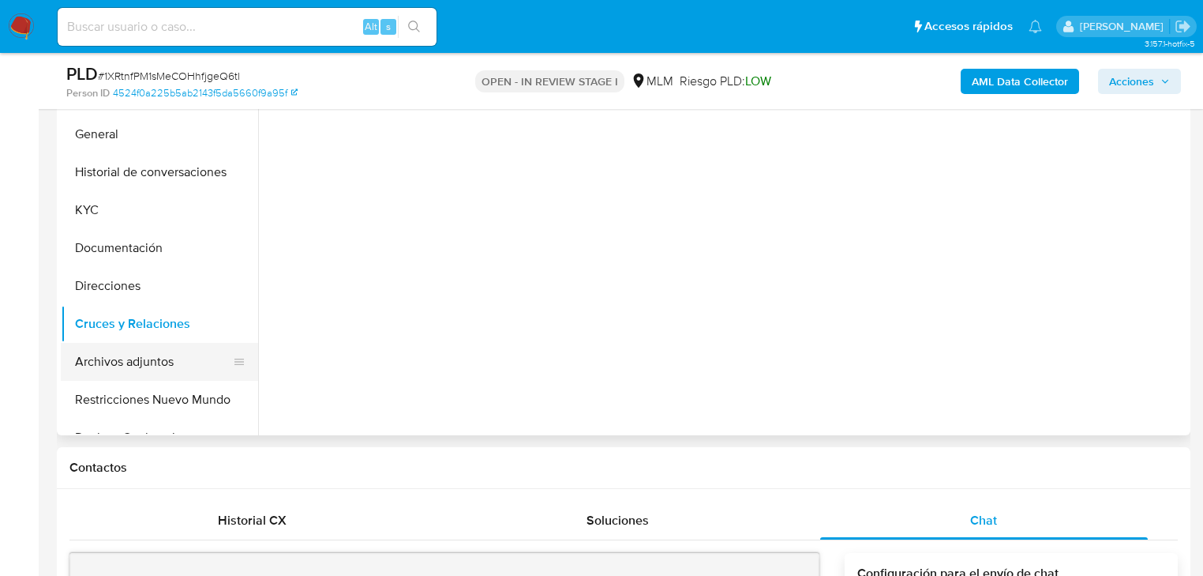
click at [158, 377] on button "Archivos adjuntos" at bounding box center [153, 362] width 185 height 38
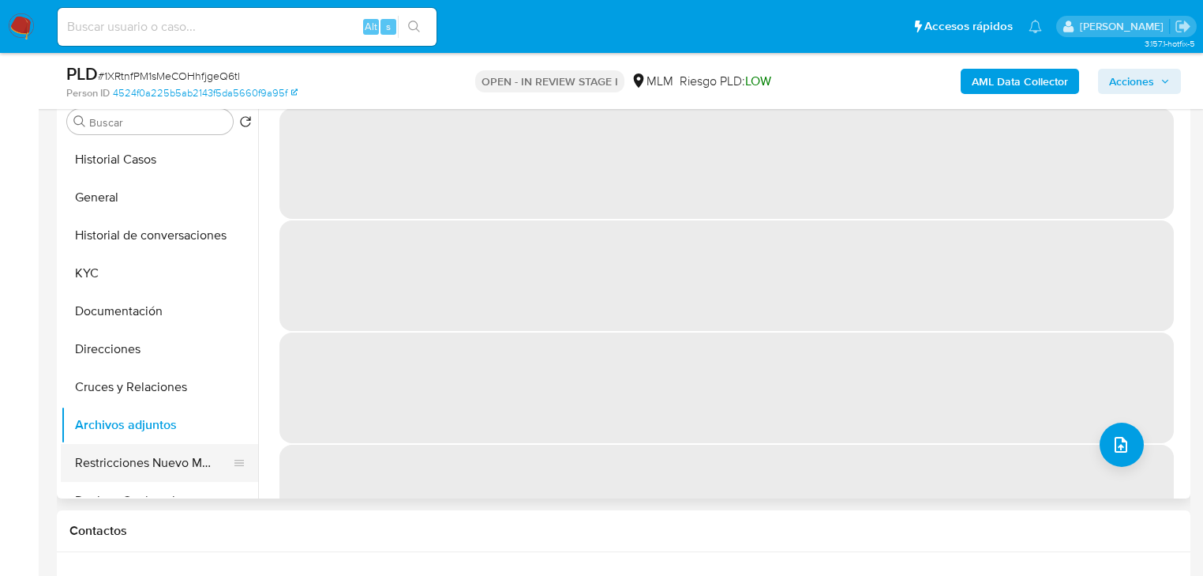
scroll to position [253, 0]
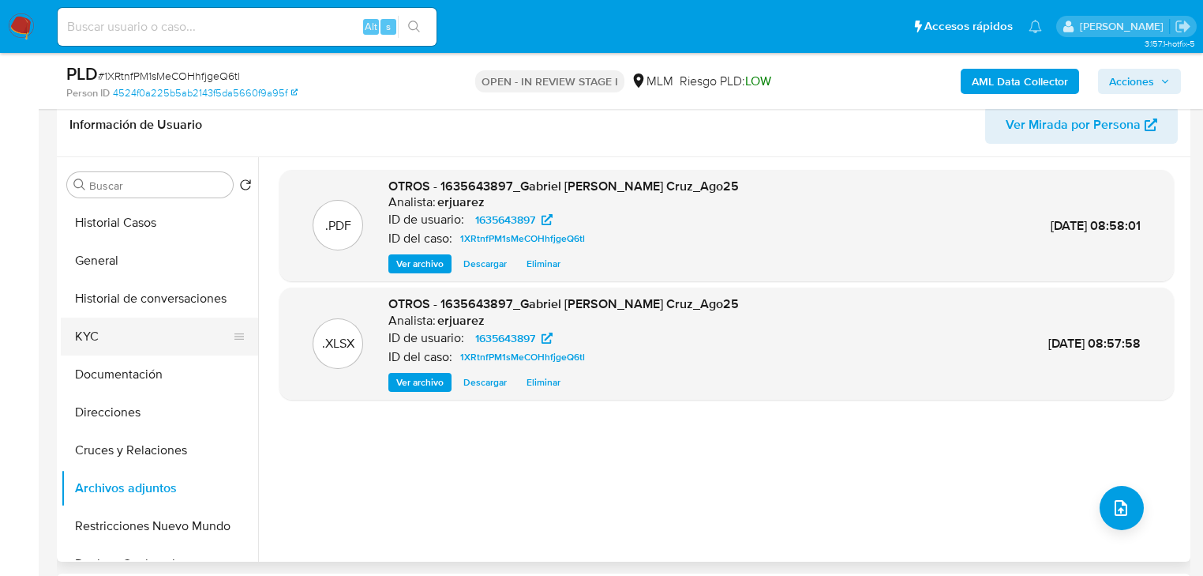
drag, startPoint x: 90, startPoint y: 328, endPoint x: 249, endPoint y: 329, distance: 159.5
click at [96, 331] on button "KYC" at bounding box center [153, 336] width 185 height 38
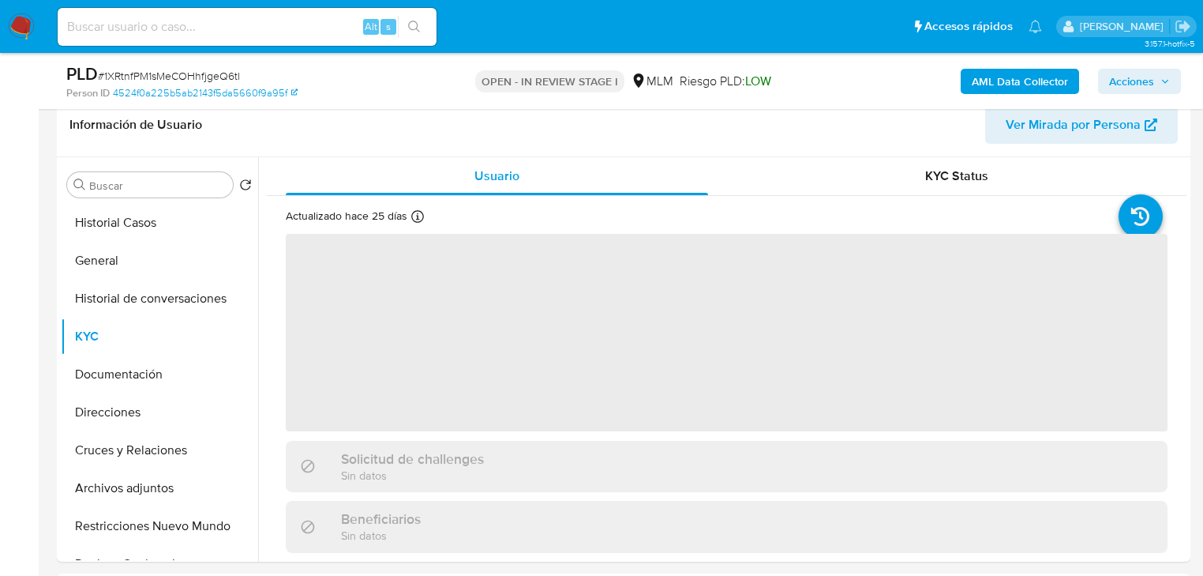
click at [1143, 82] on span "Acciones" at bounding box center [1131, 81] width 45 height 25
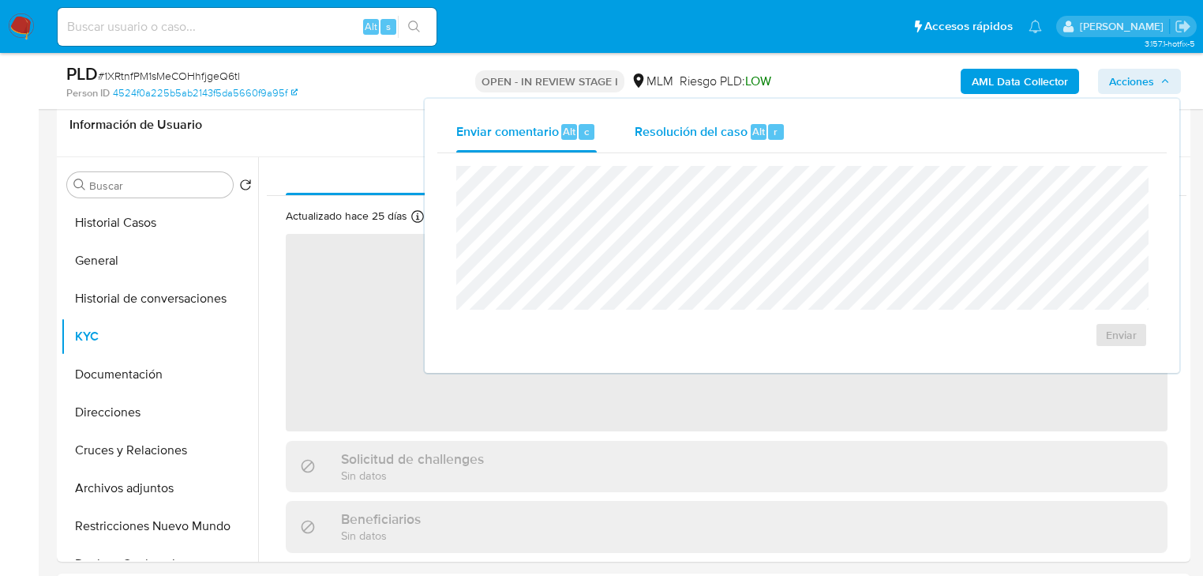
click at [726, 133] on span "Resolución del caso" at bounding box center [691, 131] width 113 height 18
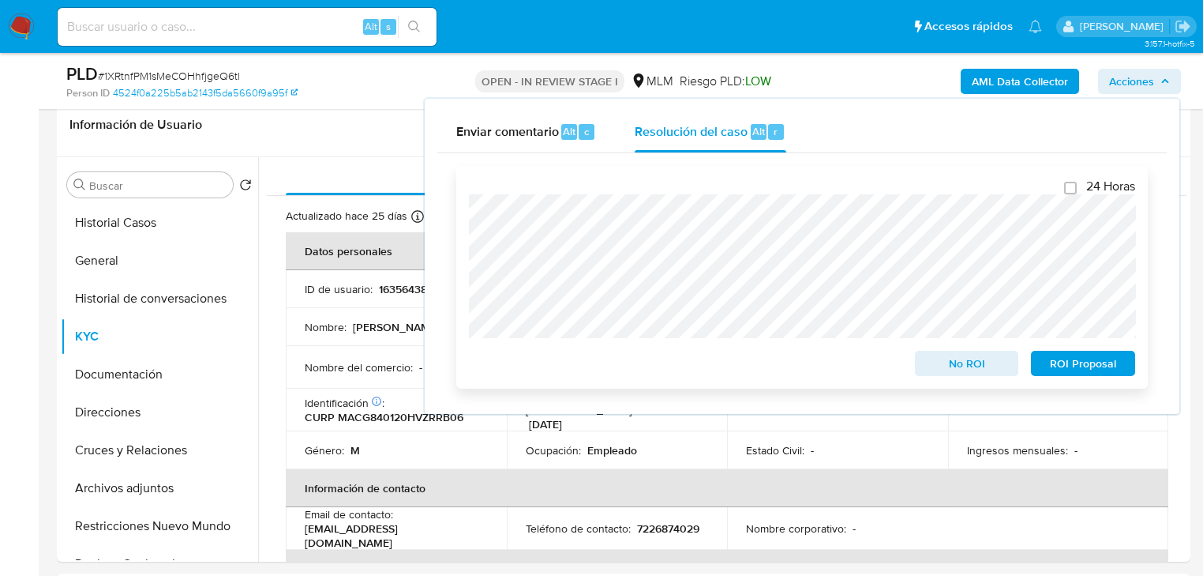
click at [467, 294] on div "24 Horas No ROI ROI Proposal" at bounding box center [802, 277] width 692 height 223
click at [977, 366] on span "No ROI" at bounding box center [967, 363] width 82 height 22
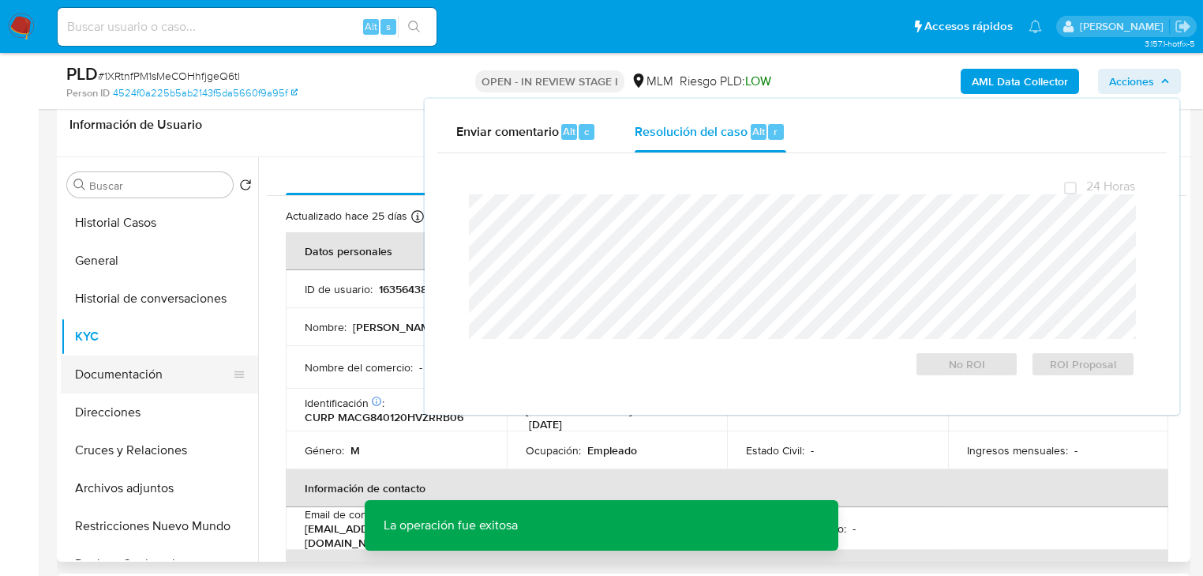
click at [233, 380] on div at bounding box center [239, 374] width 13 height 35
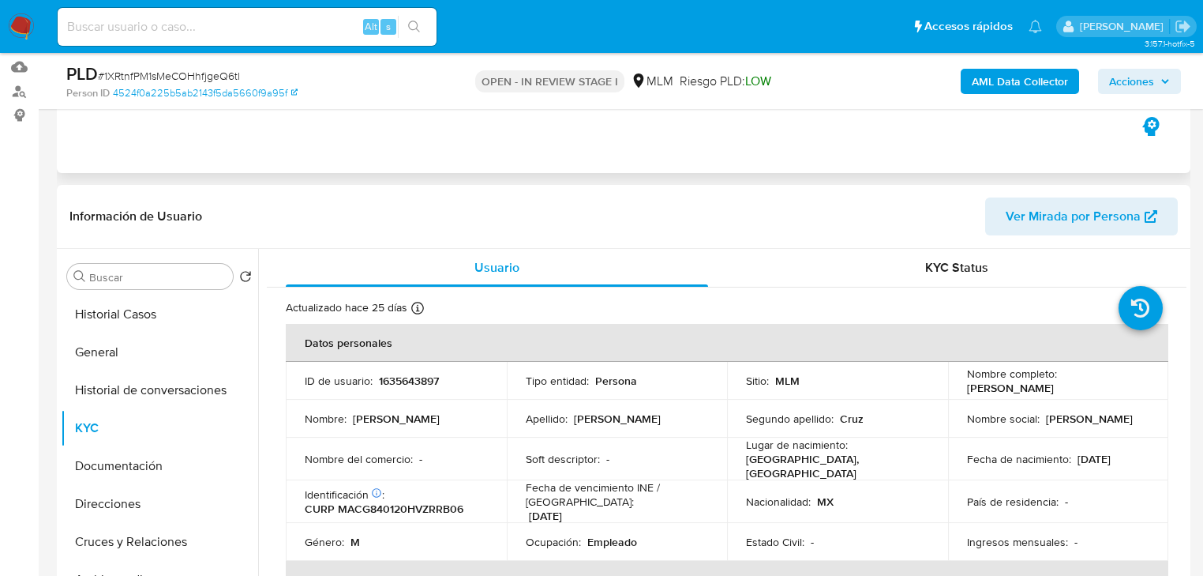
scroll to position [63, 0]
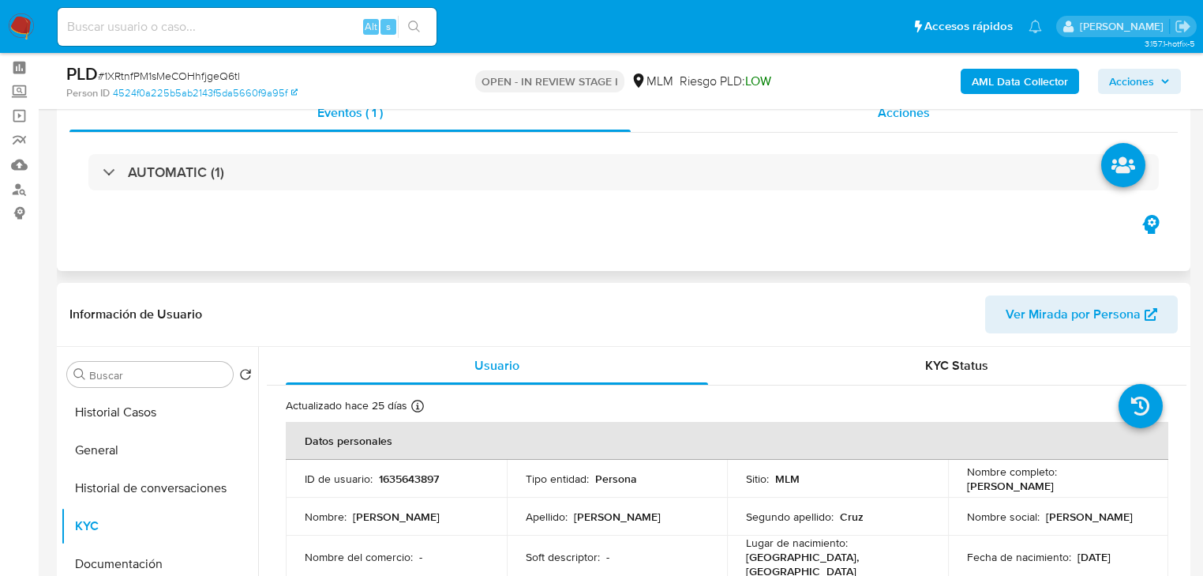
click at [849, 120] on div "Acciones" at bounding box center [905, 113] width 548 height 38
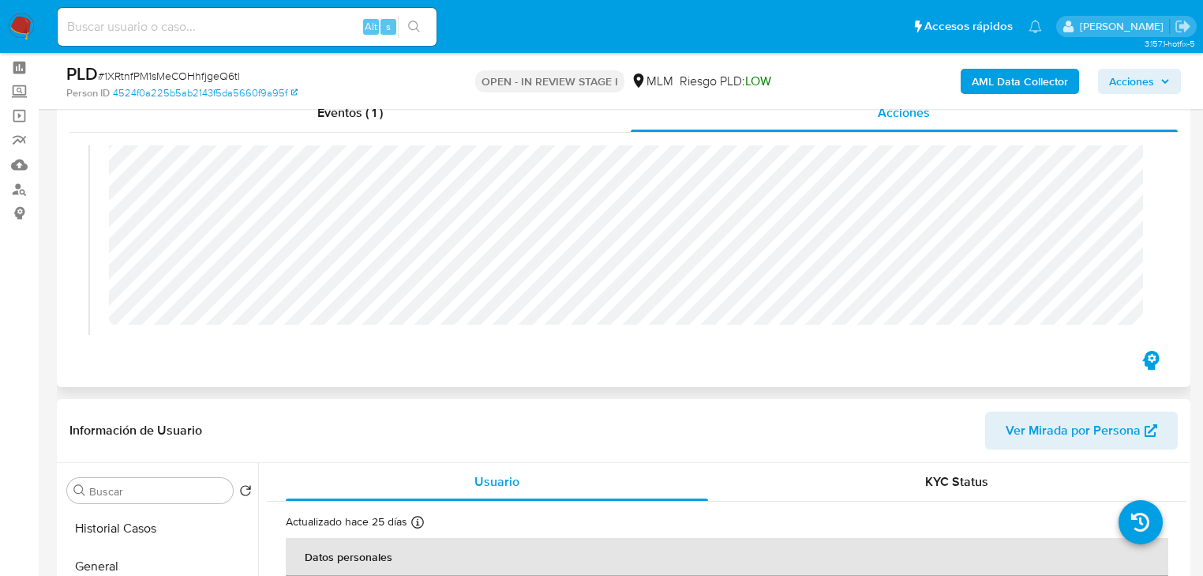
scroll to position [253, 0]
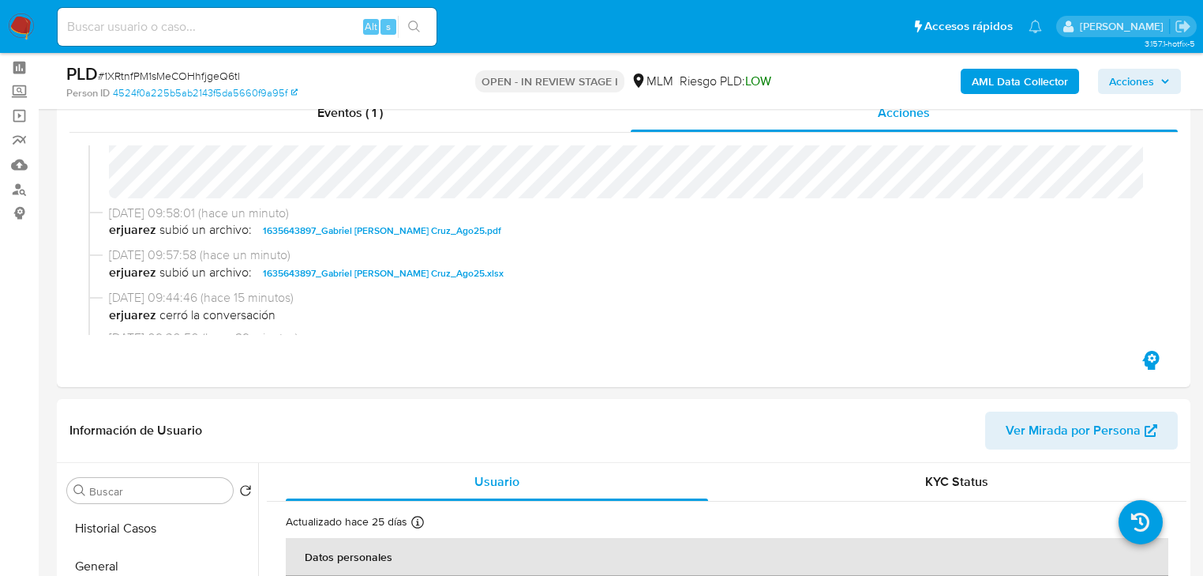
click at [29, 28] on img at bounding box center [21, 26] width 27 height 27
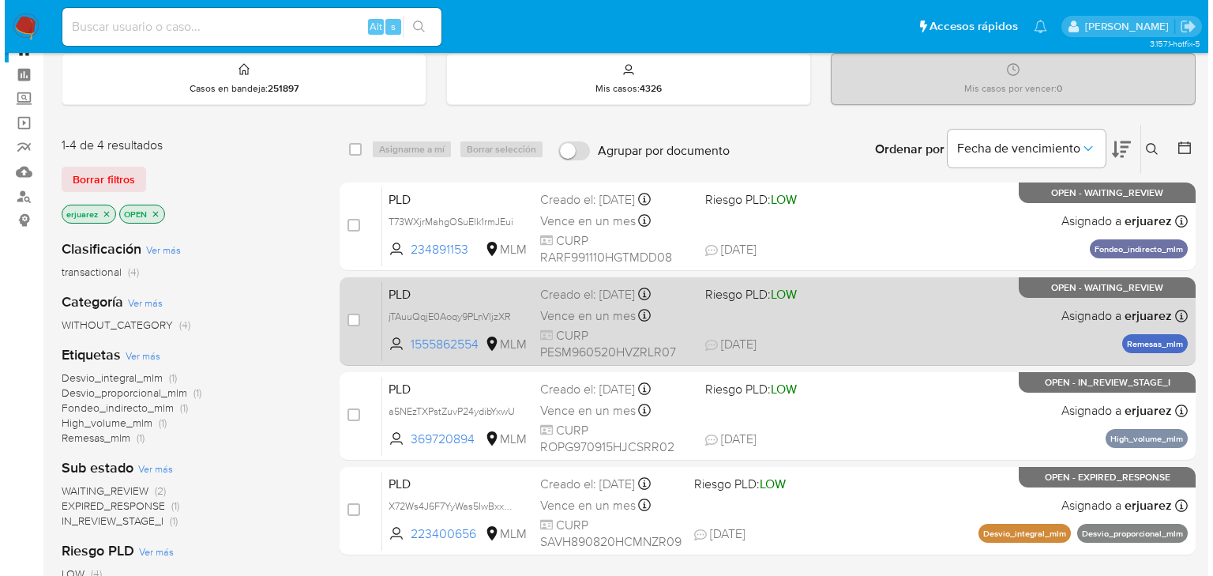
scroll to position [126, 0]
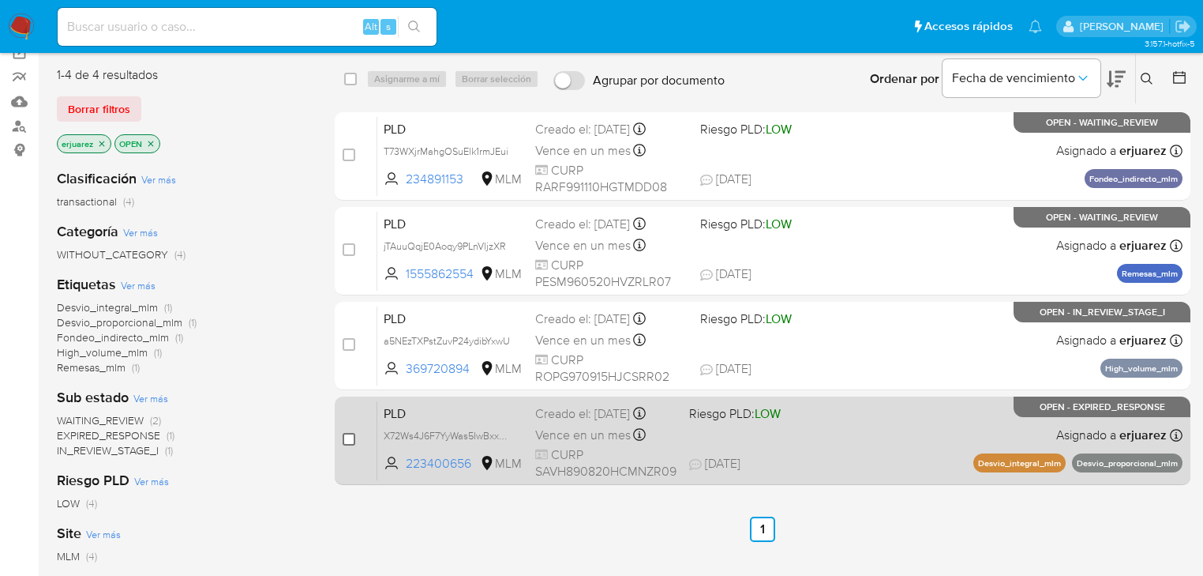
click at [350, 434] on input "checkbox" at bounding box center [349, 439] width 13 height 13
checkbox input "true"
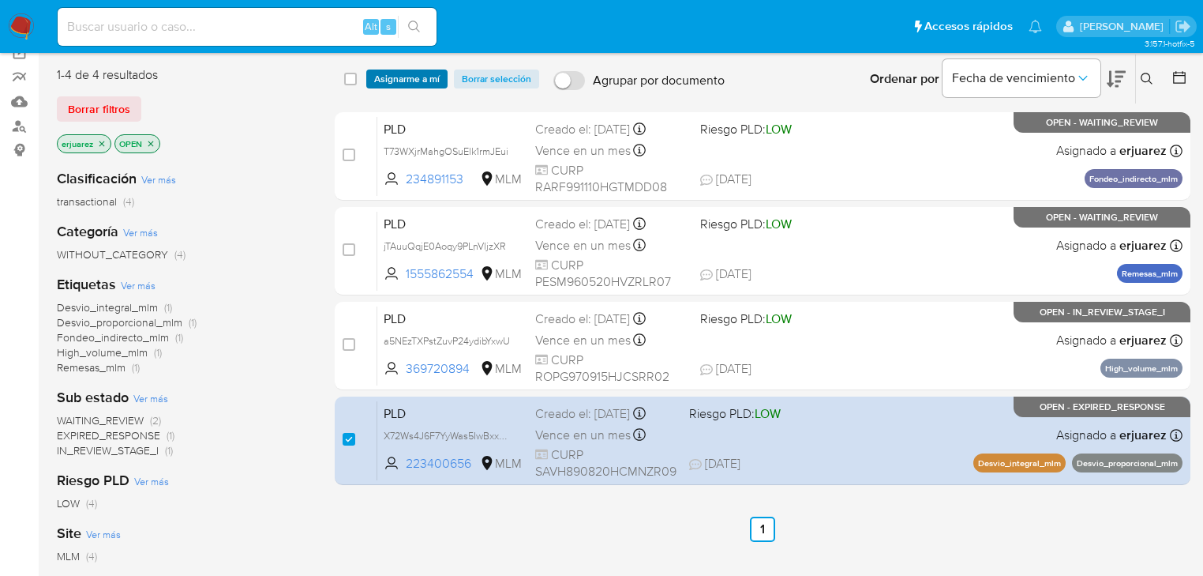
click at [385, 76] on span "Asignarme a mí" at bounding box center [407, 79] width 66 height 16
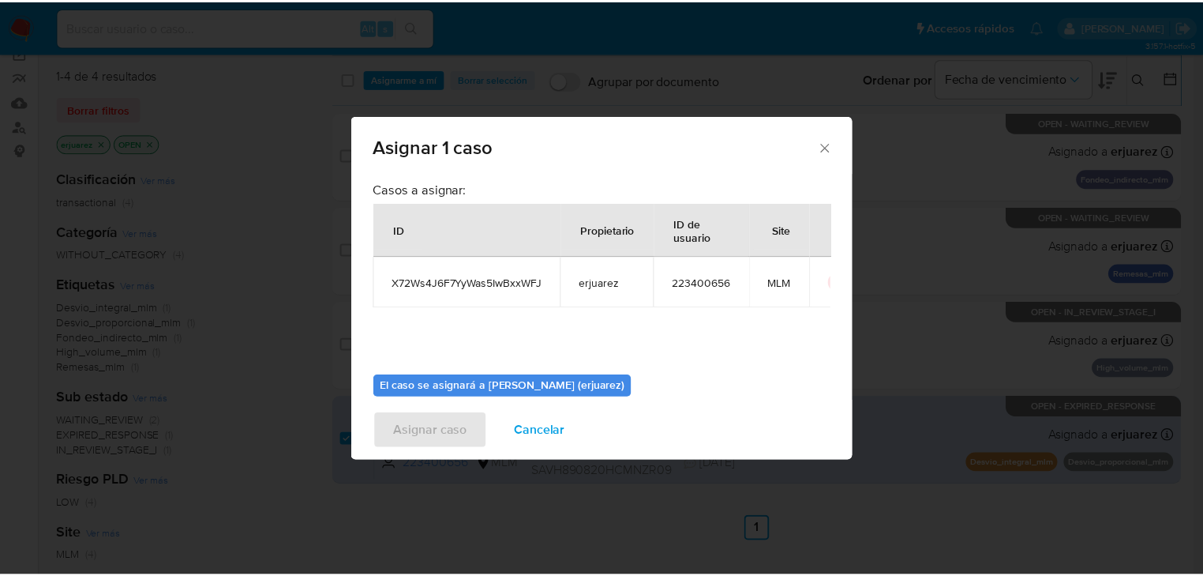
scroll to position [81, 0]
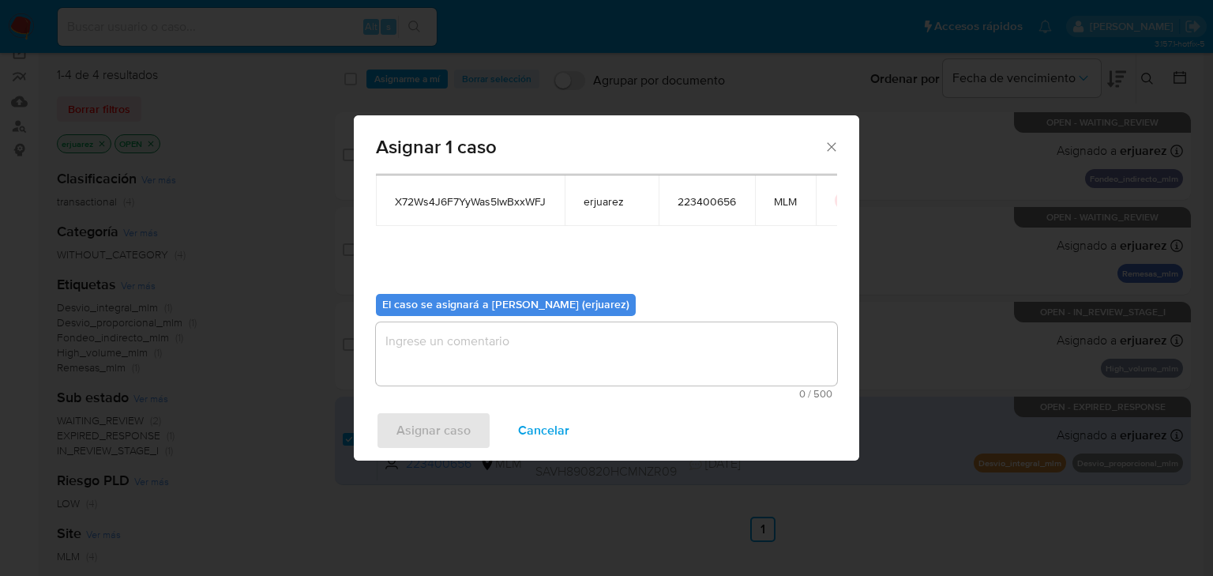
click at [418, 344] on textarea "assign-modal" at bounding box center [606, 353] width 461 height 63
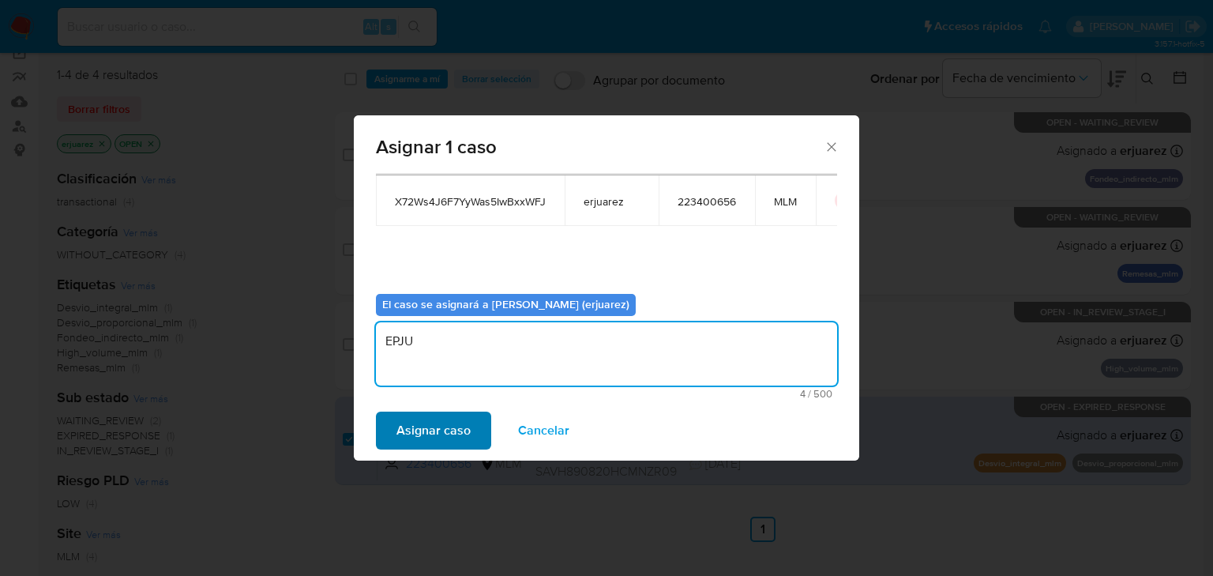
type textarea "EPJU"
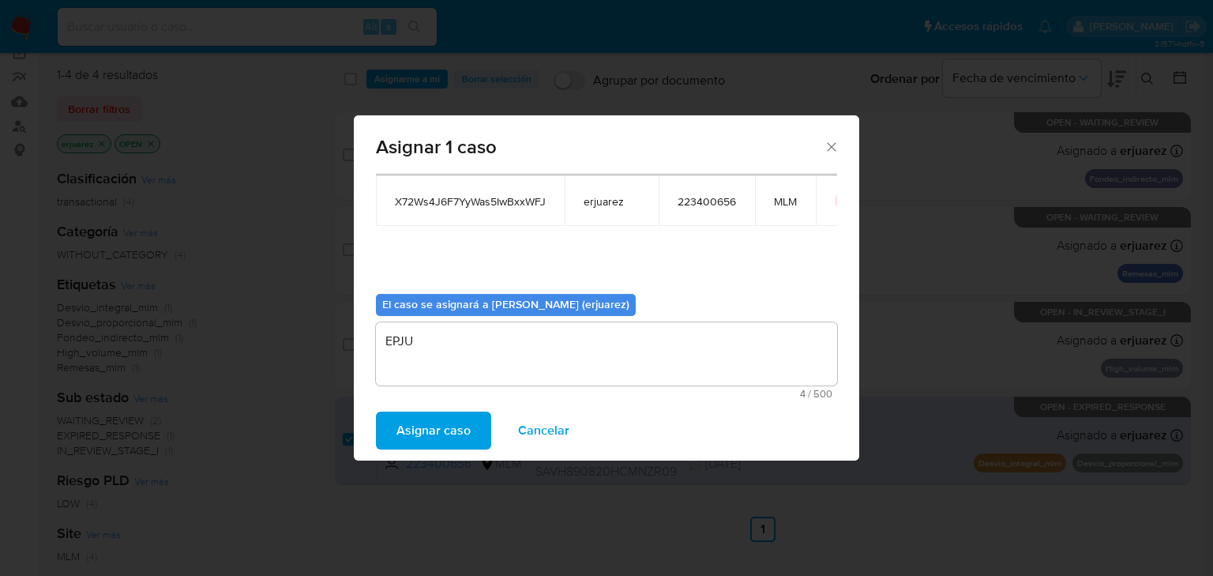
click at [443, 418] on span "Asignar caso" at bounding box center [433, 430] width 74 height 35
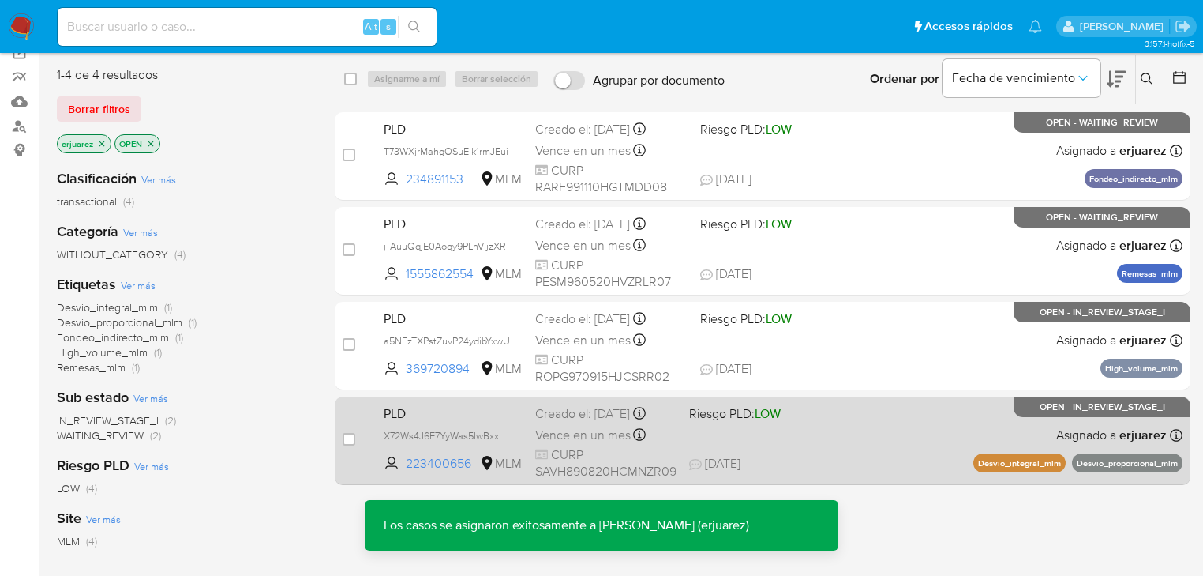
click at [729, 444] on div "PLD X72Ws4J6F7YyWas5IwBxxWFJ 223400656 MLM Riesgo PLD: LOW Creado el: 12/08/202…" at bounding box center [779, 440] width 805 height 80
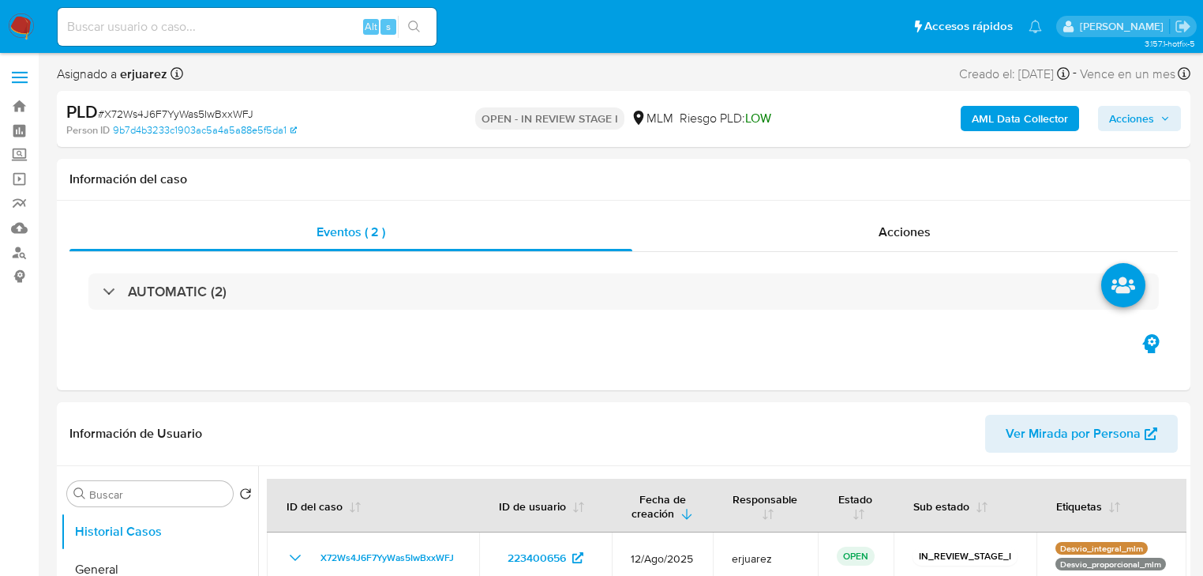
select select "10"
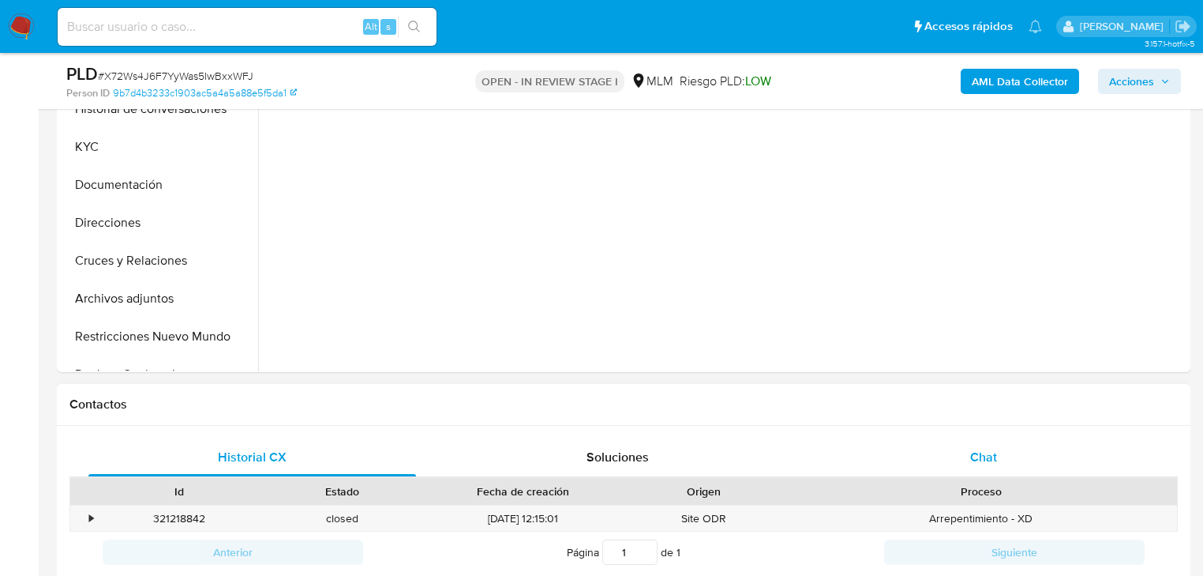
click at [979, 438] on div "Chat" at bounding box center [984, 457] width 328 height 38
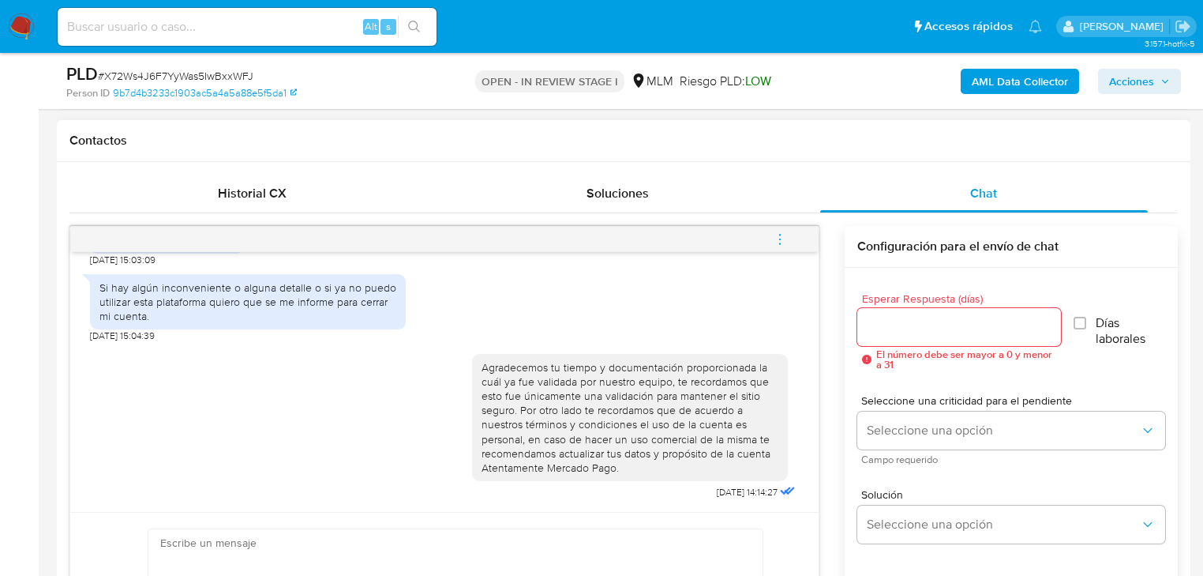
scroll to position [821, 0]
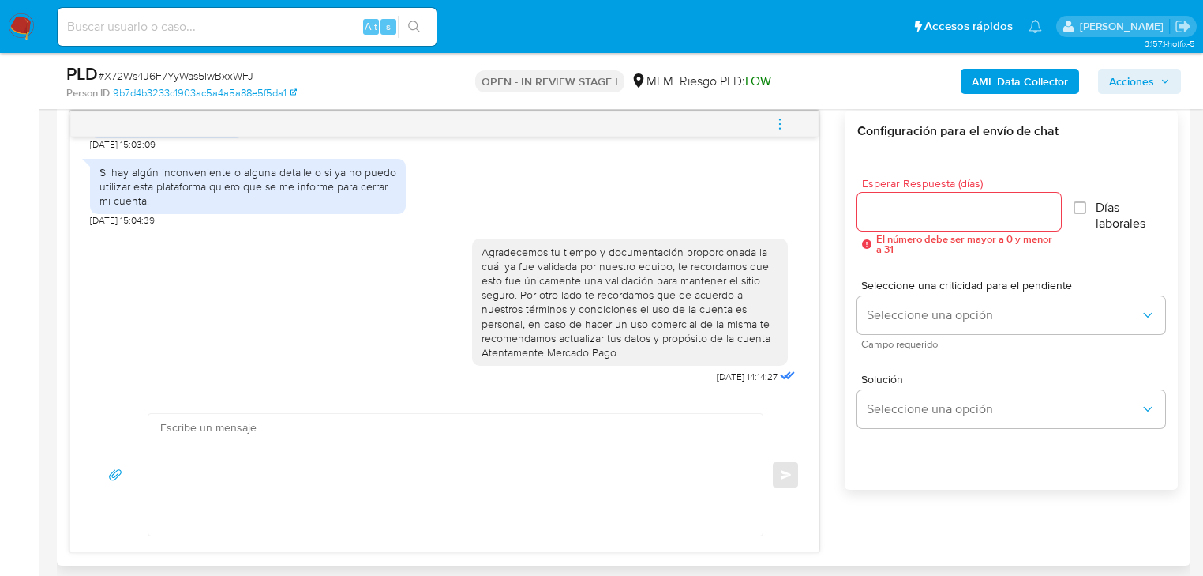
click at [775, 114] on span "menu-action" at bounding box center [780, 124] width 14 height 38
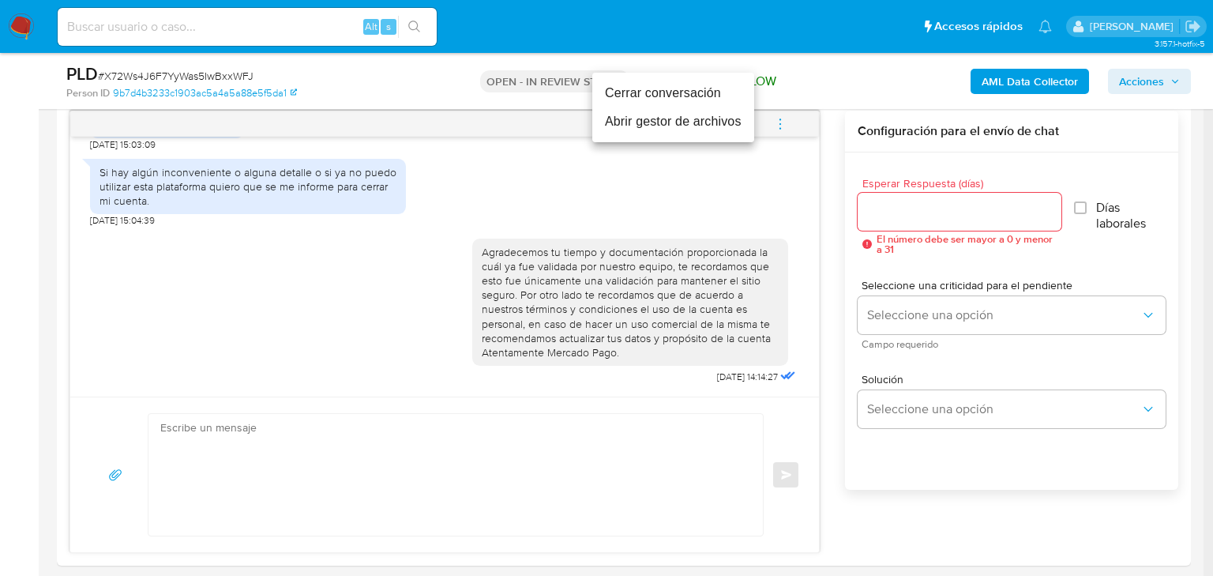
click at [666, 88] on li "Cerrar conversación" at bounding box center [673, 93] width 162 height 28
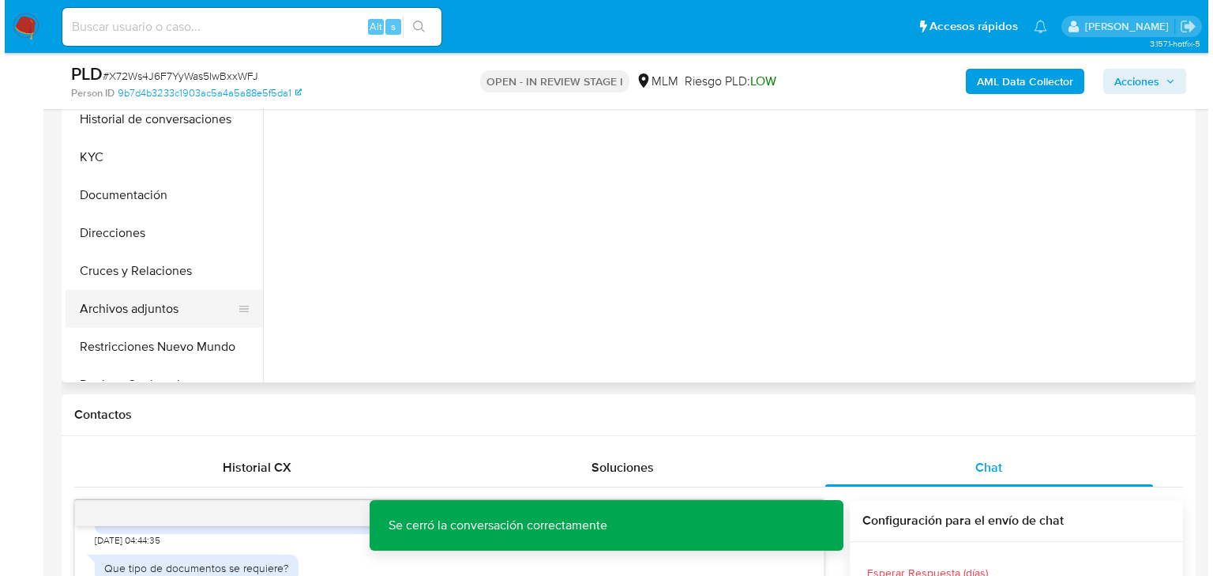
scroll to position [316, 0]
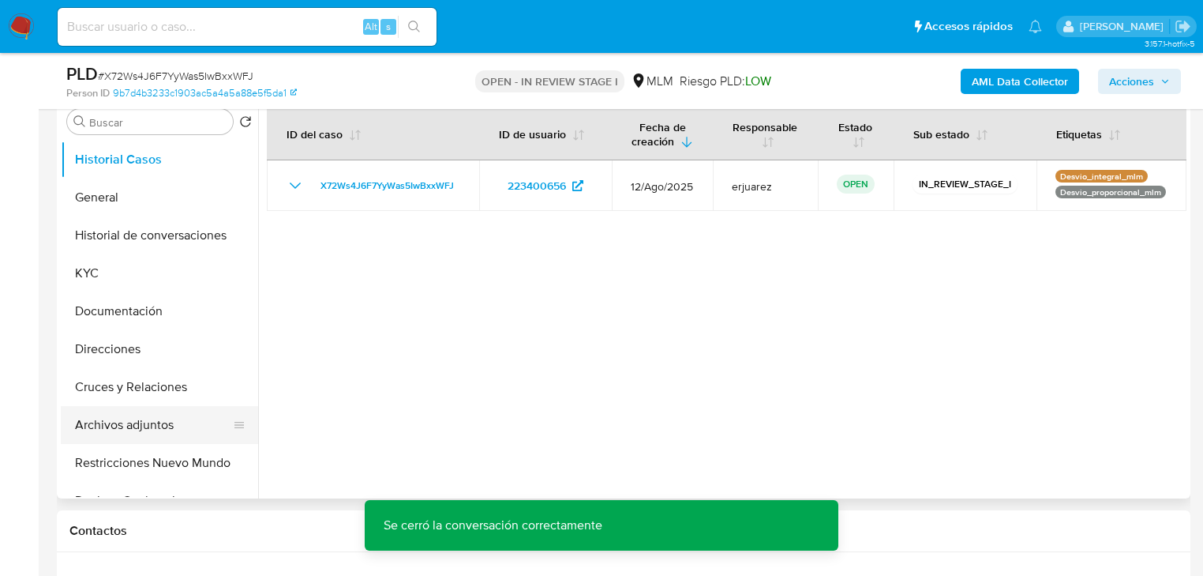
drag, startPoint x: 133, startPoint y: 422, endPoint x: 198, endPoint y: 415, distance: 65.9
click at [133, 423] on button "Archivos adjuntos" at bounding box center [153, 425] width 185 height 38
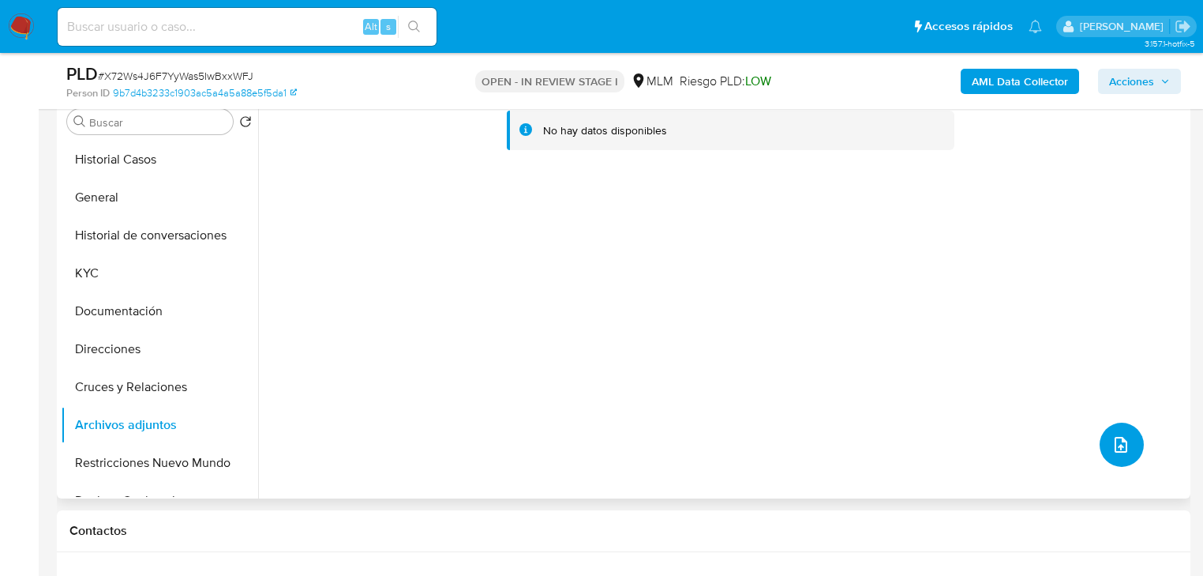
click at [1116, 441] on icon "upload-file" at bounding box center [1121, 444] width 19 height 19
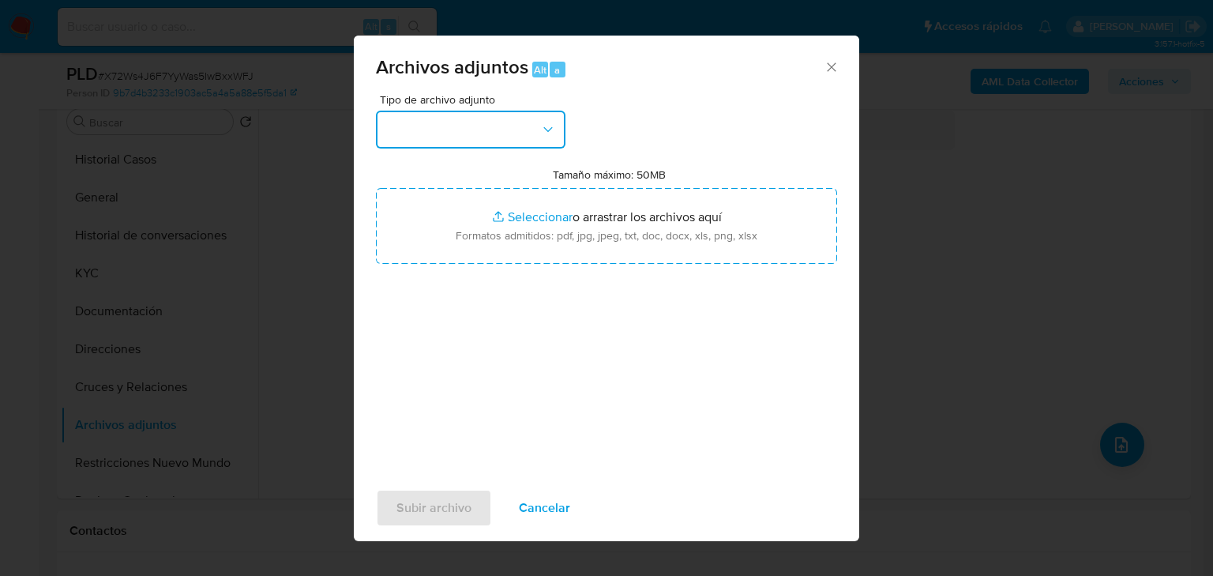
click at [480, 145] on button "button" at bounding box center [470, 130] width 189 height 38
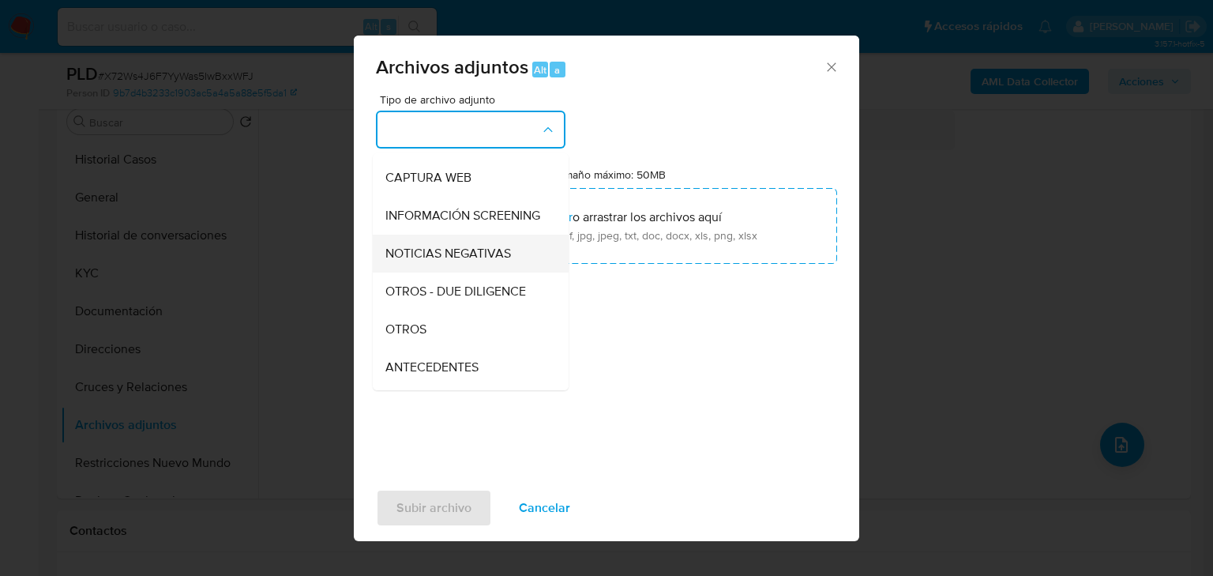
scroll to position [189, 0]
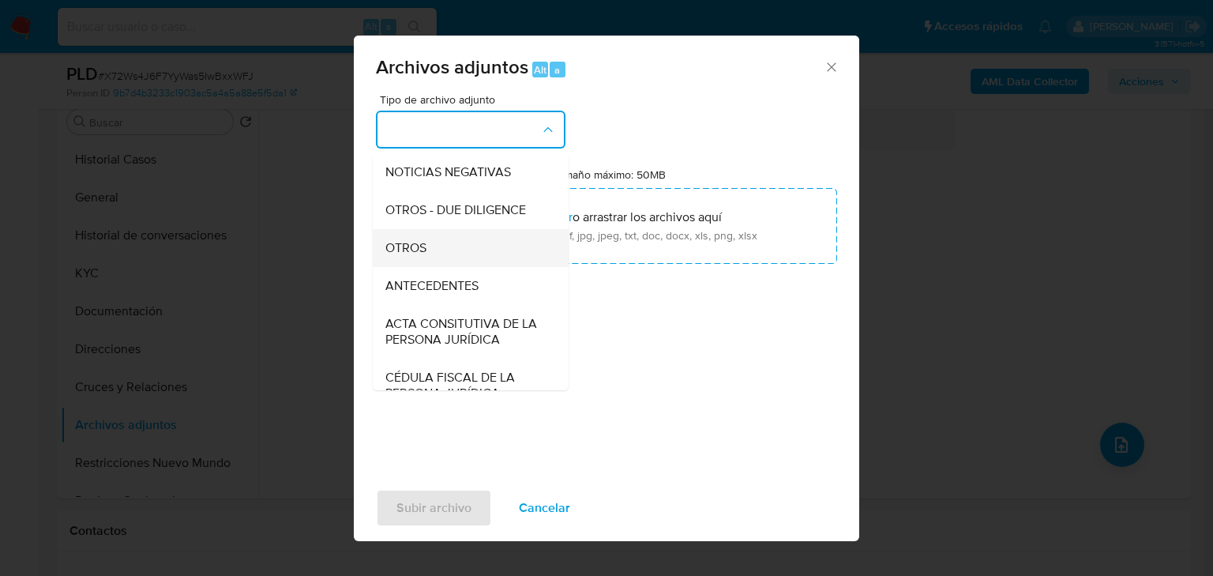
click at [433, 265] on div "OTROS" at bounding box center [465, 248] width 161 height 38
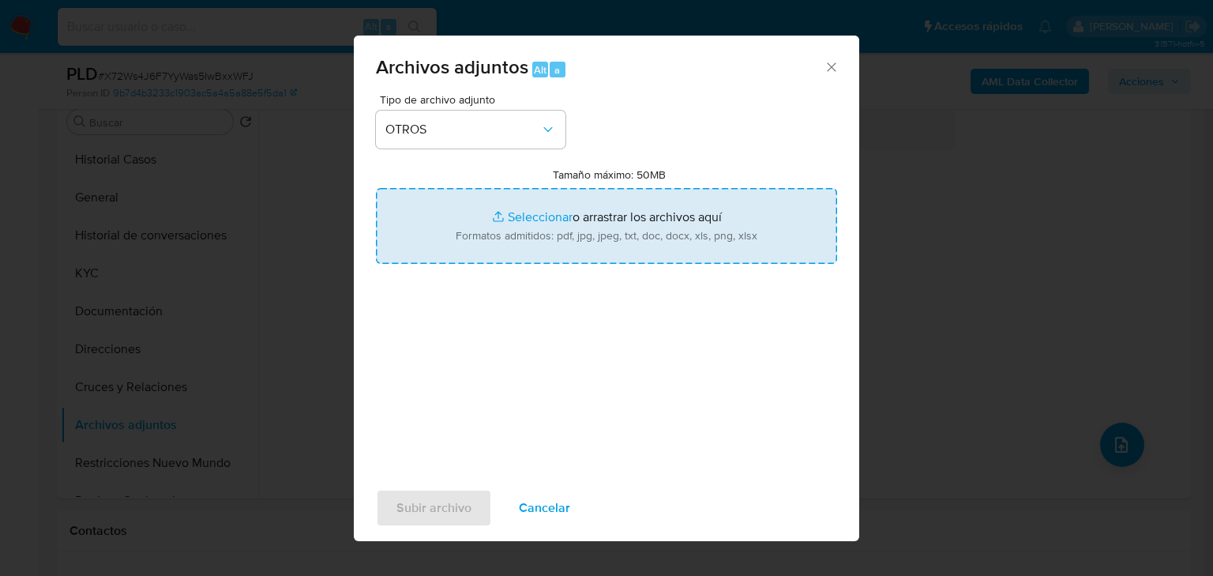
click at [537, 212] on input "Tamaño máximo: 50MB Seleccionar archivos" at bounding box center [606, 226] width 461 height 76
type input "C:\fakepath\223400656_Heriberto Sanchez Vazquez_Ago25.xlsx"
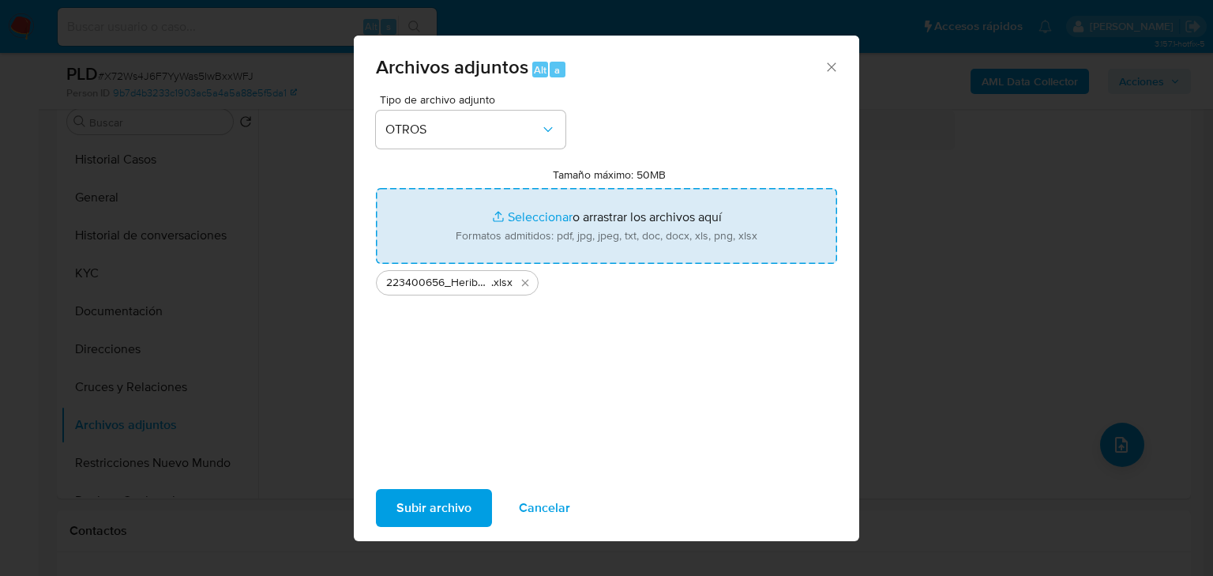
click at [516, 218] on input "Tamaño máximo: 50MB Seleccionar archivos" at bounding box center [606, 226] width 461 height 76
type input "C:\fakepath\223400656_Heriberto Sanchez Vazquez_Ago25.pdf"
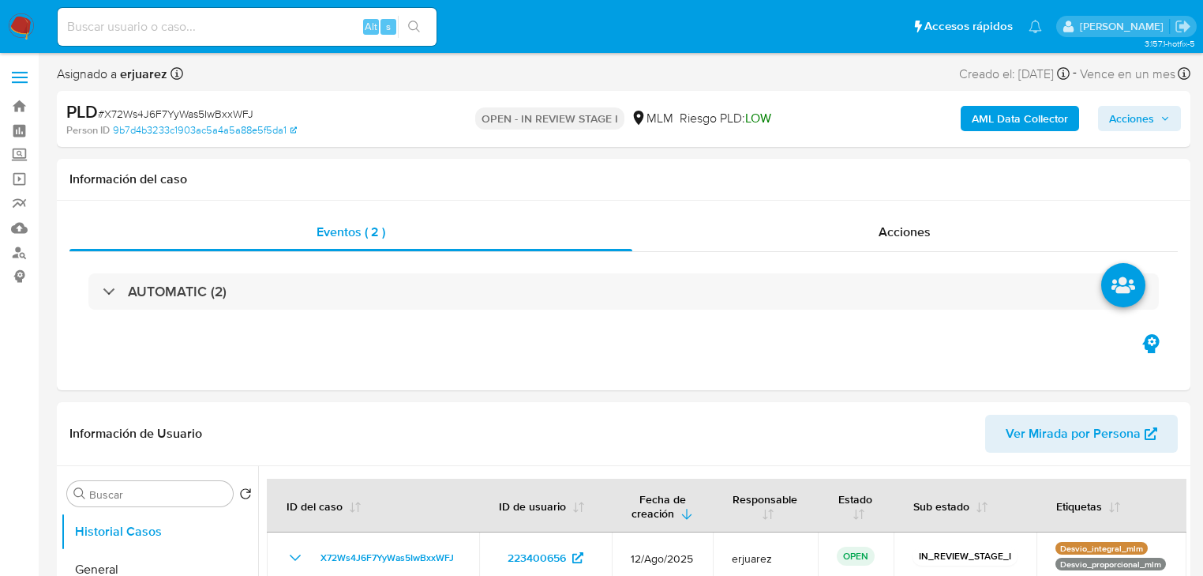
select select "10"
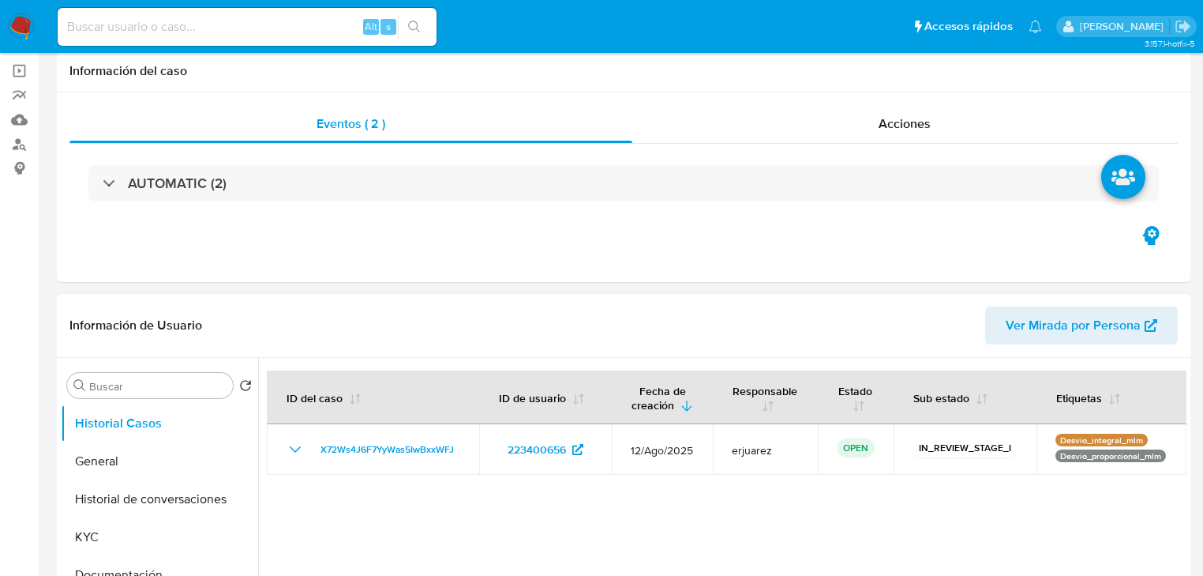
scroll to position [316, 0]
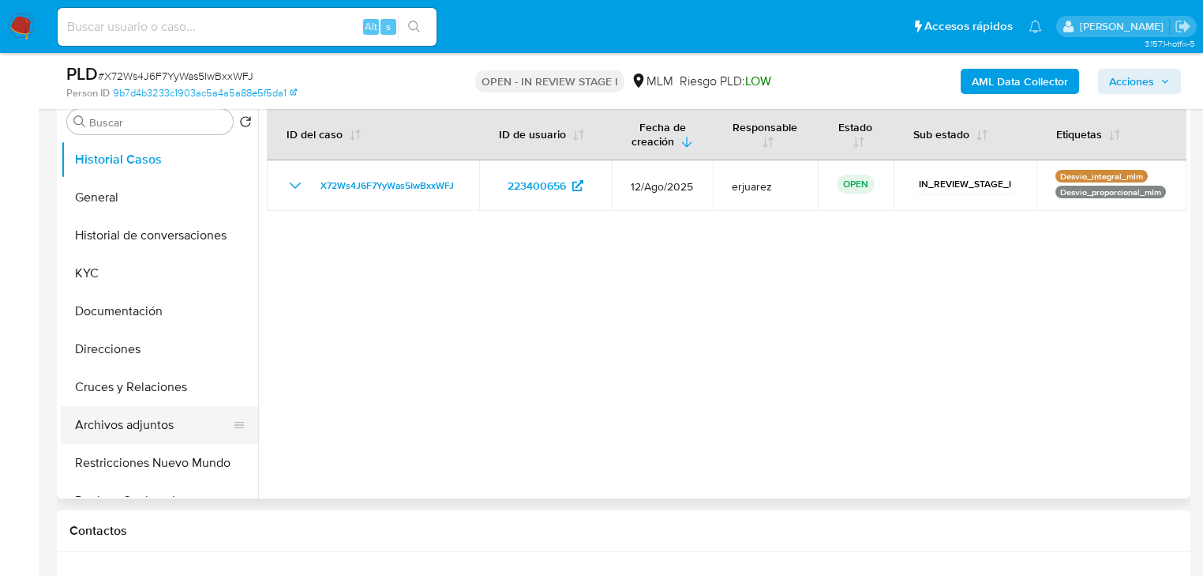
click at [170, 426] on button "Archivos adjuntos" at bounding box center [153, 425] width 185 height 38
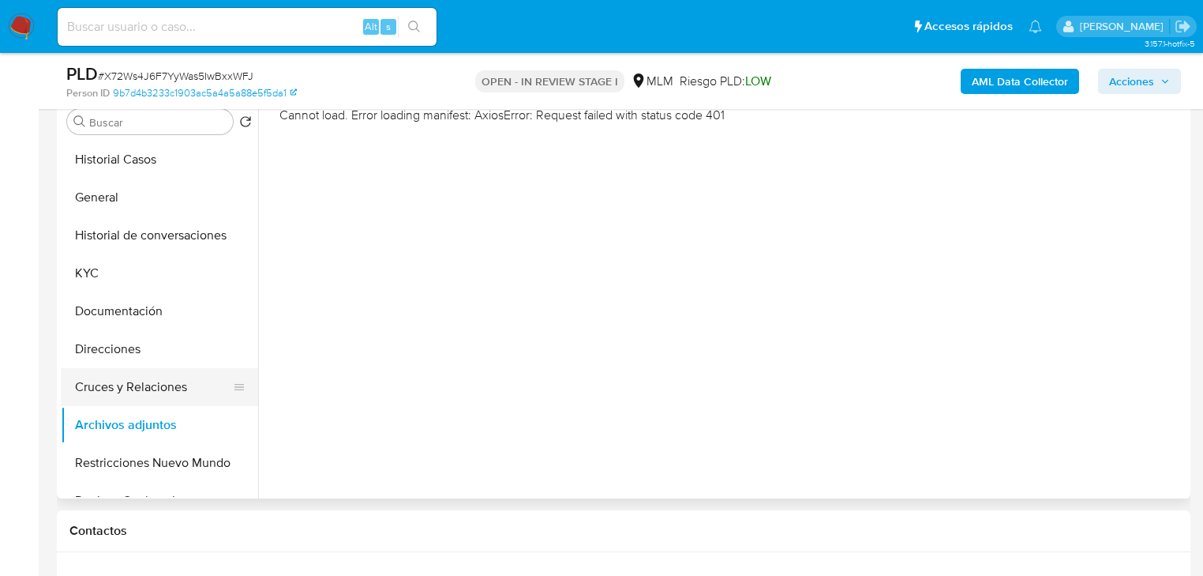
drag, startPoint x: 149, startPoint y: 354, endPoint x: 152, endPoint y: 373, distance: 19.1
click at [149, 357] on button "Direcciones" at bounding box center [159, 349] width 197 height 38
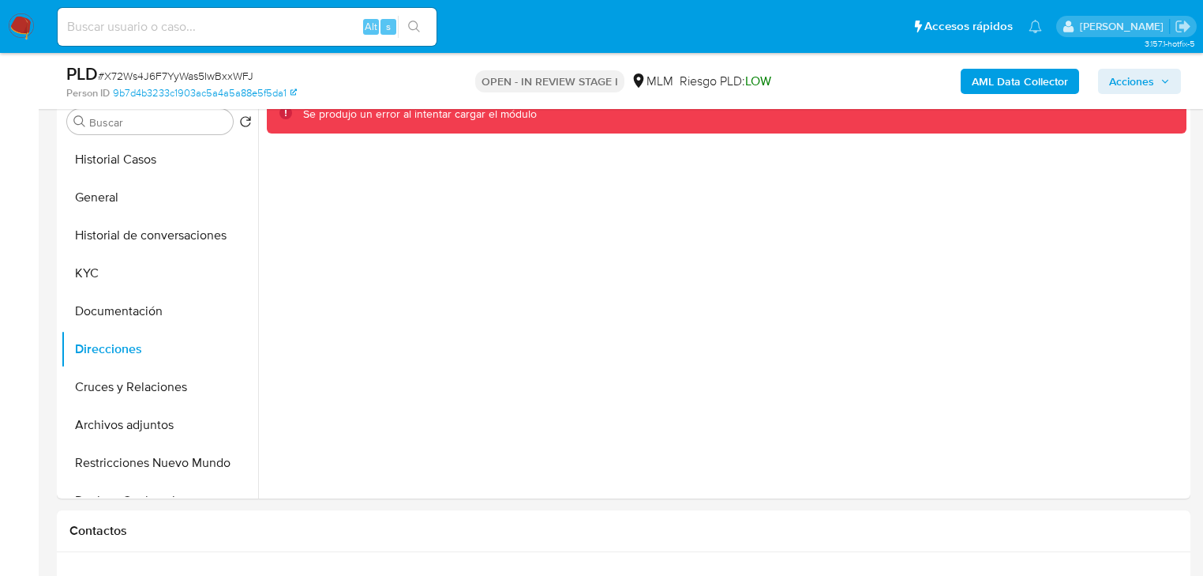
click at [27, 30] on img at bounding box center [21, 26] width 27 height 27
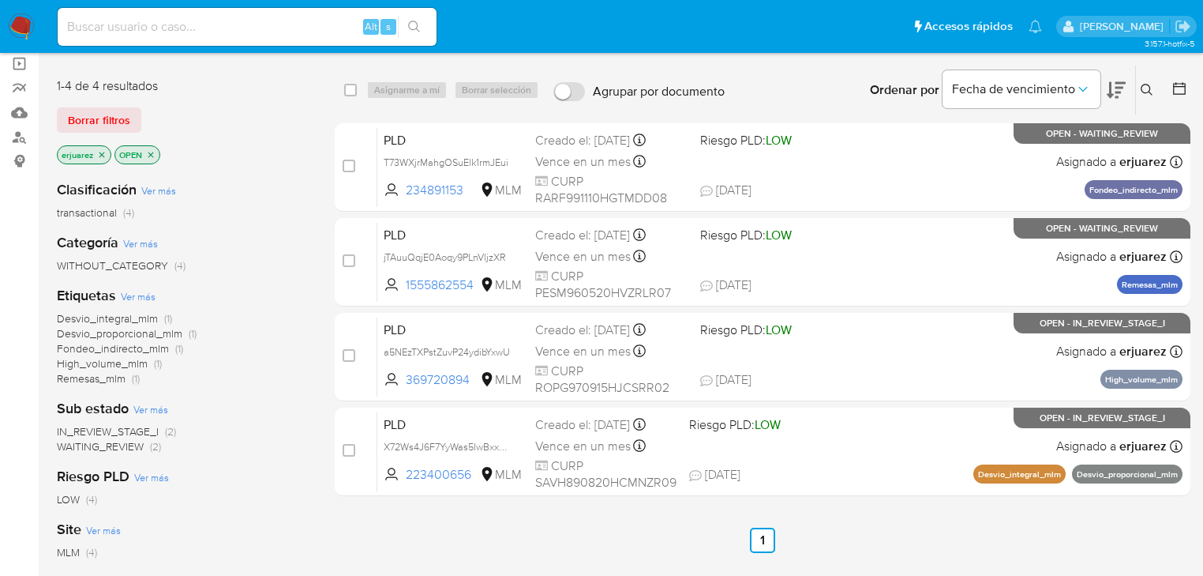
scroll to position [253, 0]
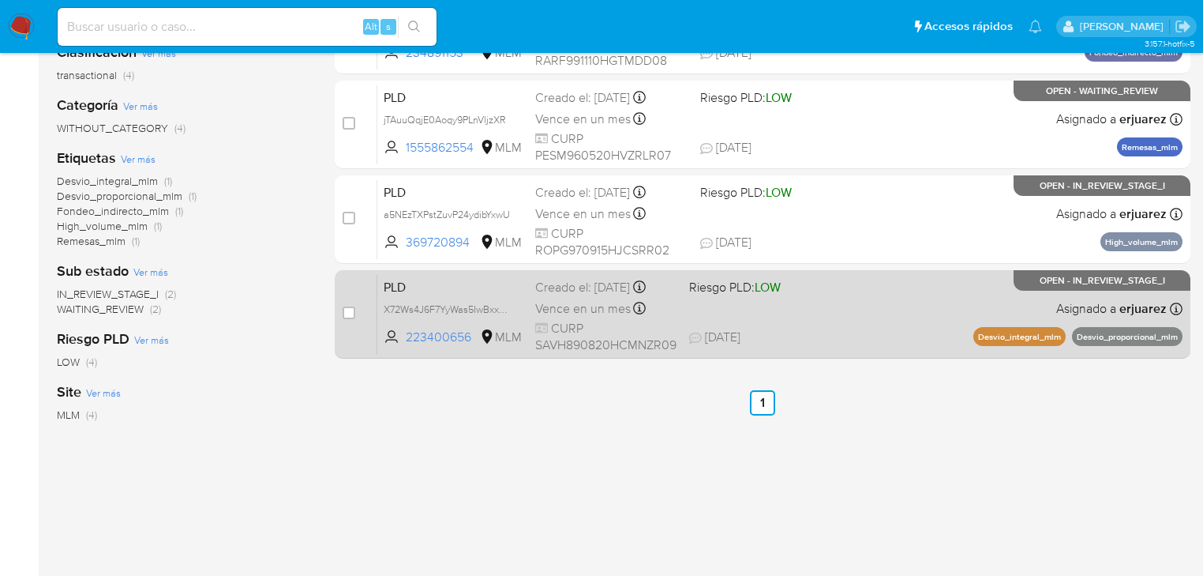
click at [903, 338] on span "[DATE] [DATE] 09:00" at bounding box center [821, 336] width 265 height 17
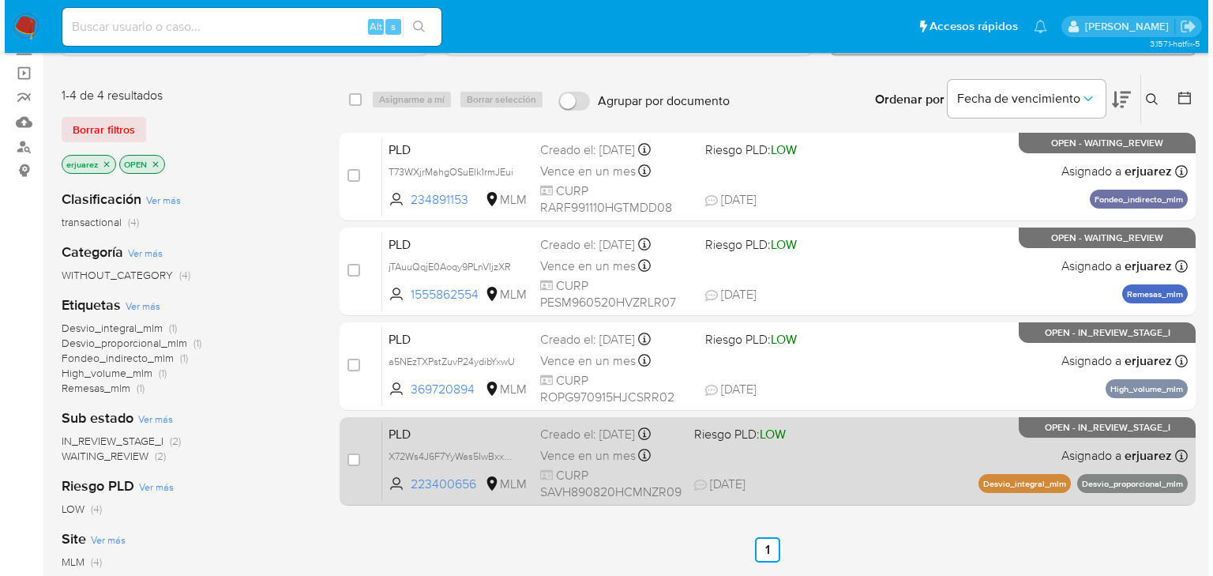
scroll to position [126, 0]
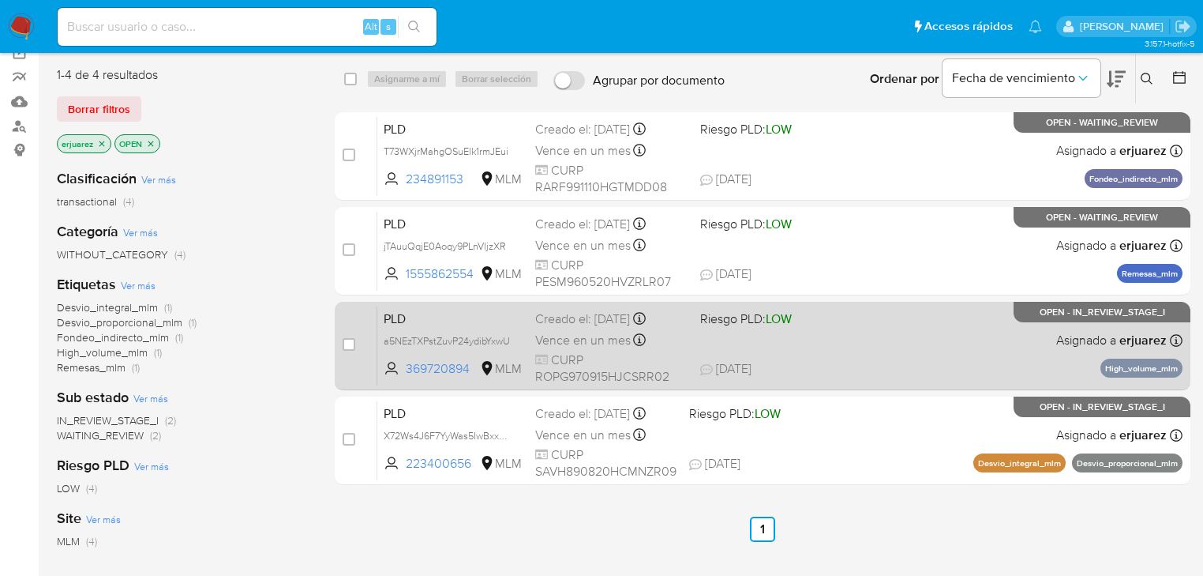
click at [868, 353] on div "PLD a5NEzTXPstZuvP24ydibYxwU 369720894 MLM Riesgo PLD: LOW Creado el: [DATE] Cr…" at bounding box center [779, 346] width 805 height 80
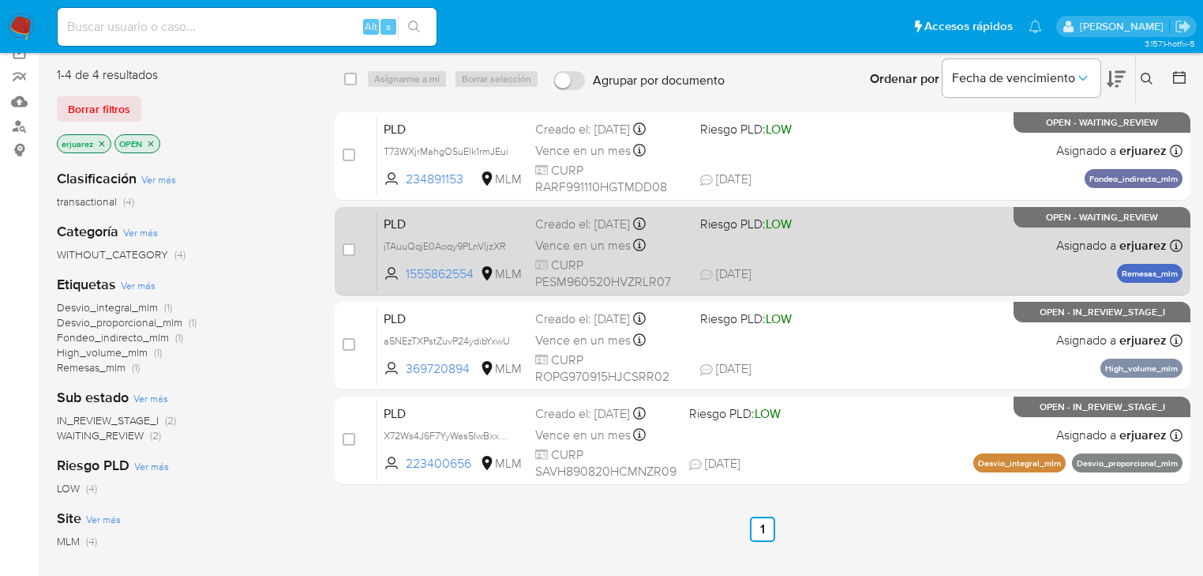
click at [821, 262] on div "PLD jTAuuQqjE0Aoqy9PLnVljzXR 1555862554 MLM Riesgo PLD: LOW Creado el: [DATE] C…" at bounding box center [779, 251] width 805 height 80
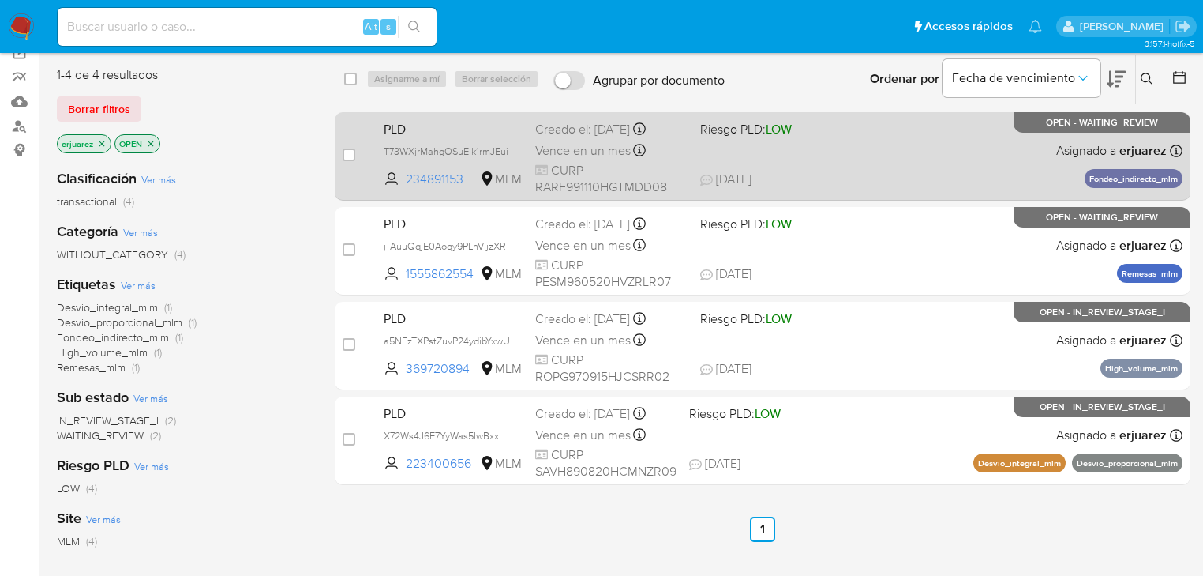
click at [574, 158] on div "Vence en un mes Vence el 11/10/2025 02:13:18" at bounding box center [611, 150] width 152 height 21
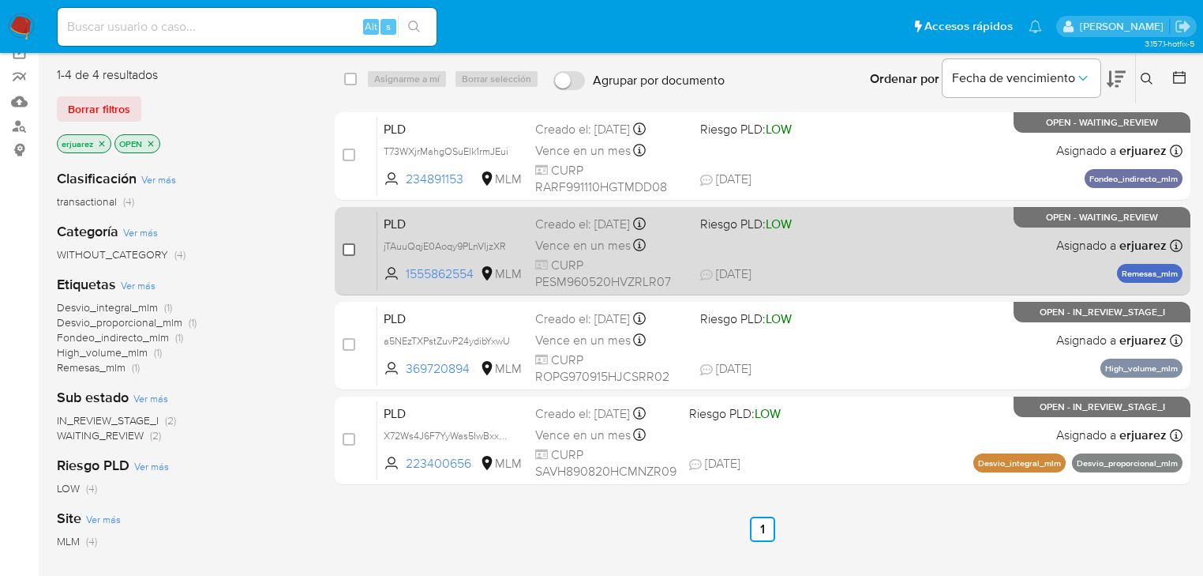
click at [347, 246] on input "checkbox" at bounding box center [349, 249] width 13 height 13
checkbox input "true"
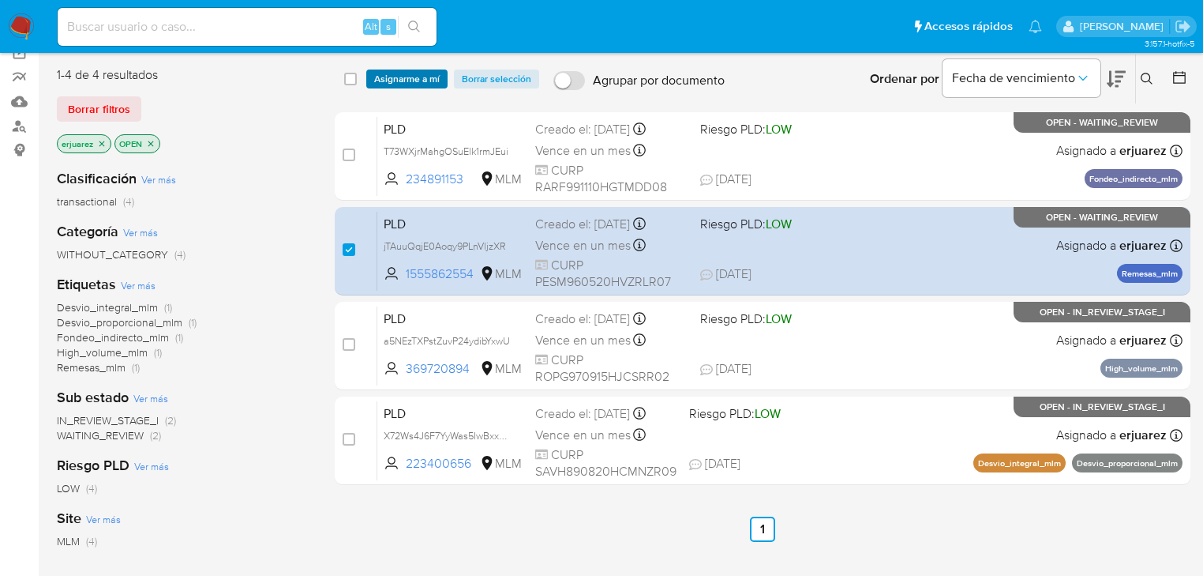
click at [392, 79] on span "Asignarme a mí" at bounding box center [407, 79] width 66 height 16
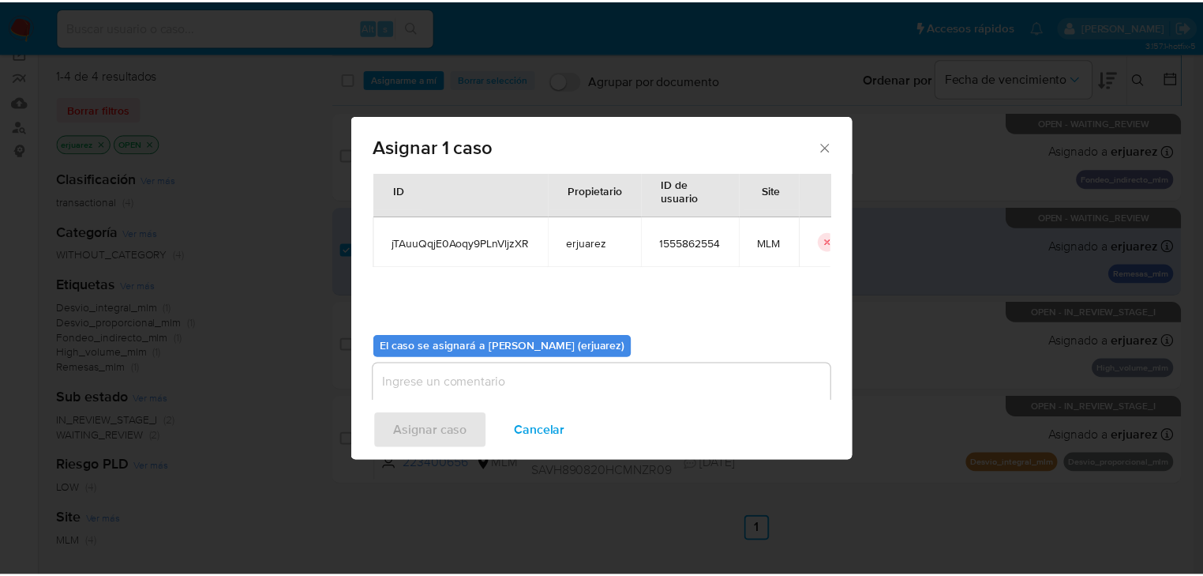
scroll to position [81, 0]
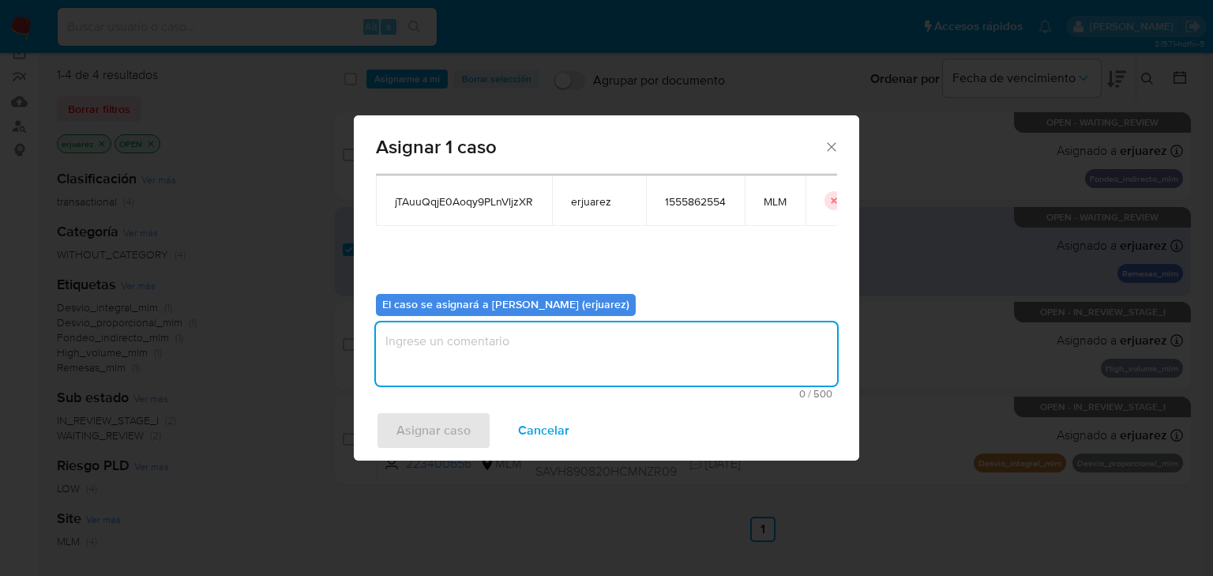
click at [438, 354] on textarea "assign-modal" at bounding box center [606, 353] width 461 height 63
type textarea "EPJU"
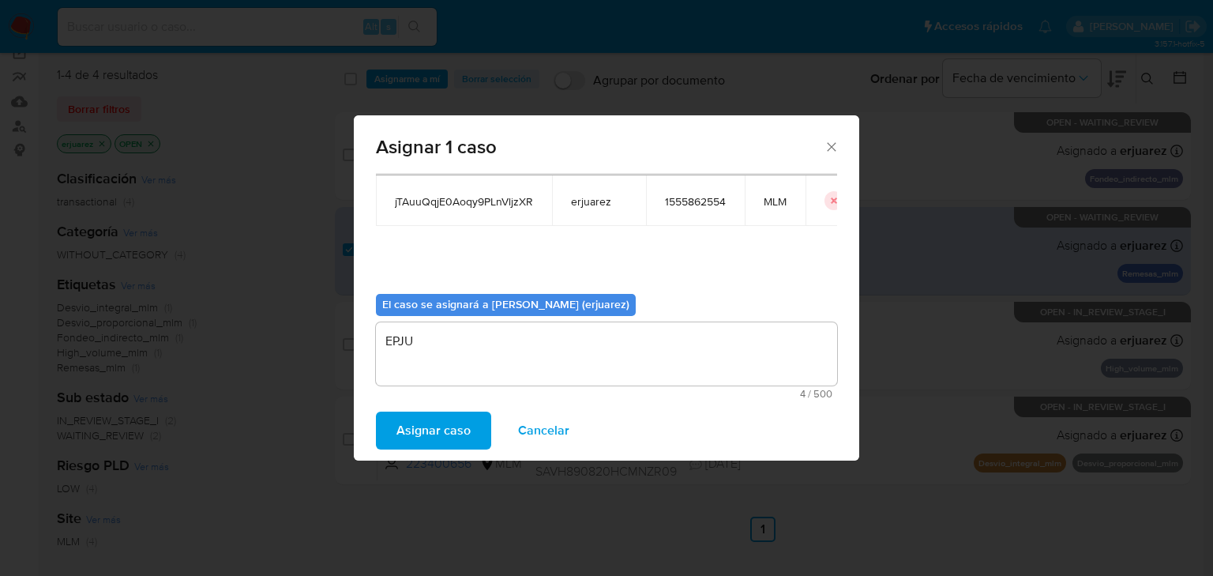
click at [443, 423] on span "Asignar caso" at bounding box center [433, 430] width 74 height 35
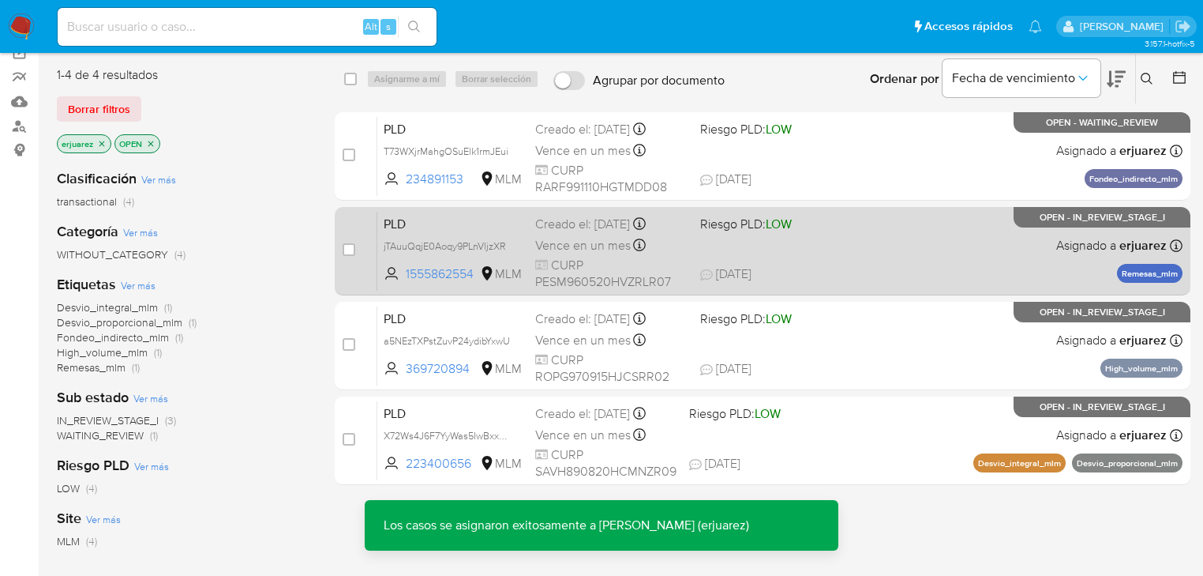
click at [706, 241] on div "PLD jTAuuQqjE0Aoqy9PLnVljzXR 1555862554 MLM Riesgo PLD: LOW Creado el: 12/08/20…" at bounding box center [779, 251] width 805 height 80
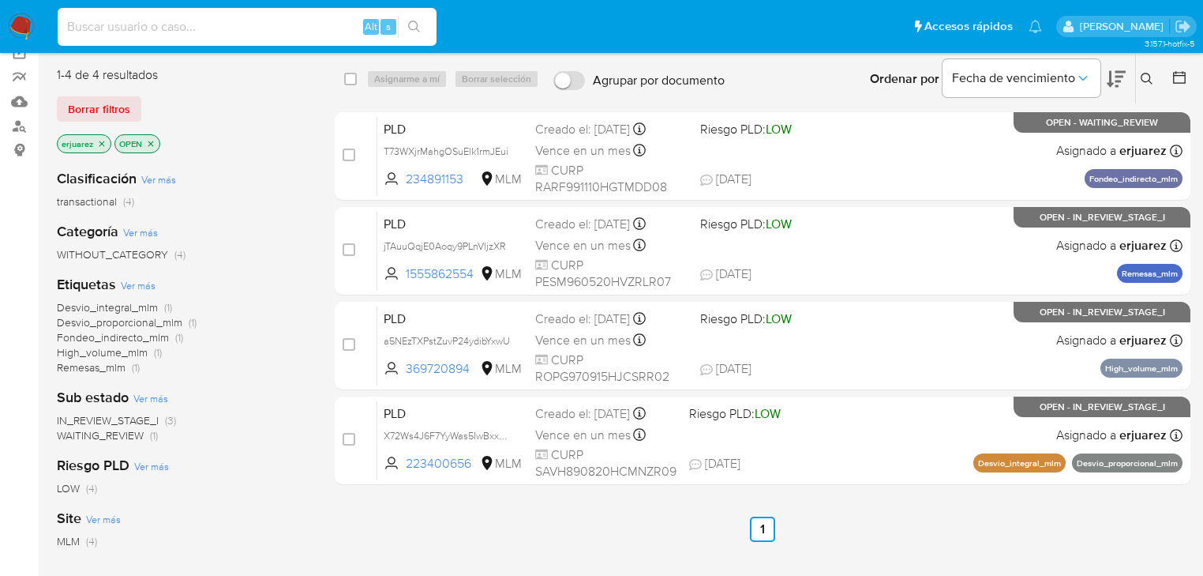
click at [190, 35] on input at bounding box center [247, 27] width 379 height 21
paste input "1555862554"
type input "1555862554"
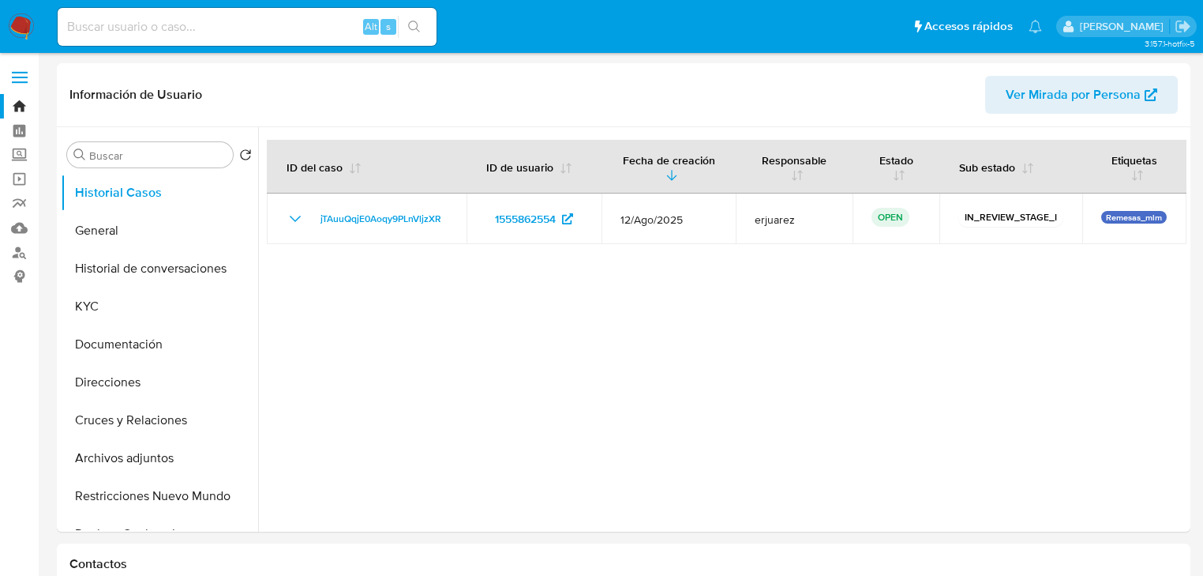
select select "10"
click at [148, 228] on button "General" at bounding box center [153, 231] width 185 height 38
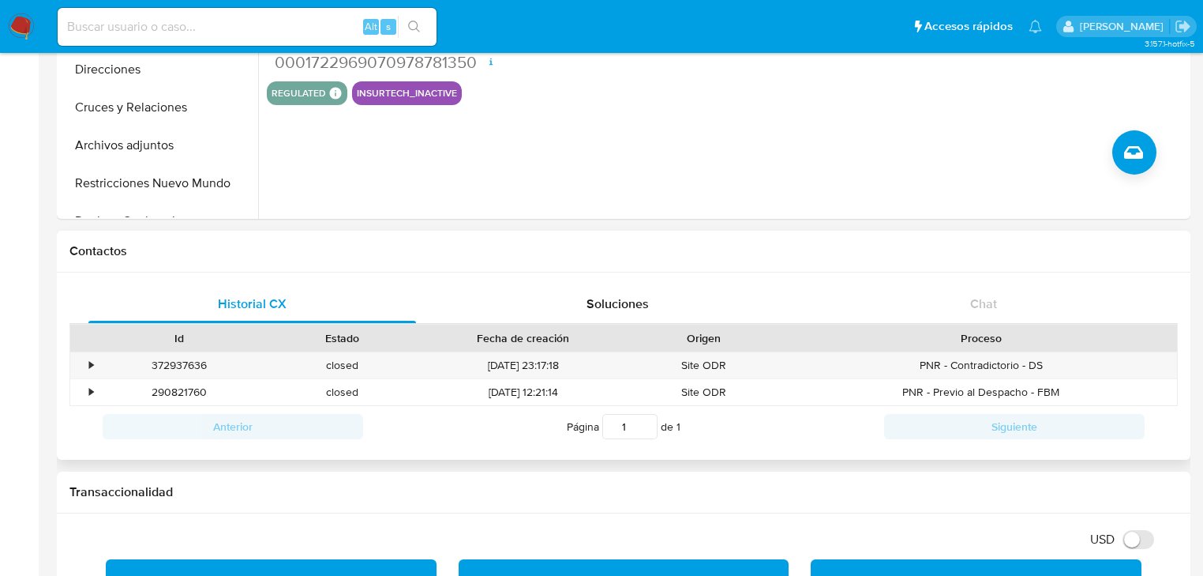
scroll to position [379, 0]
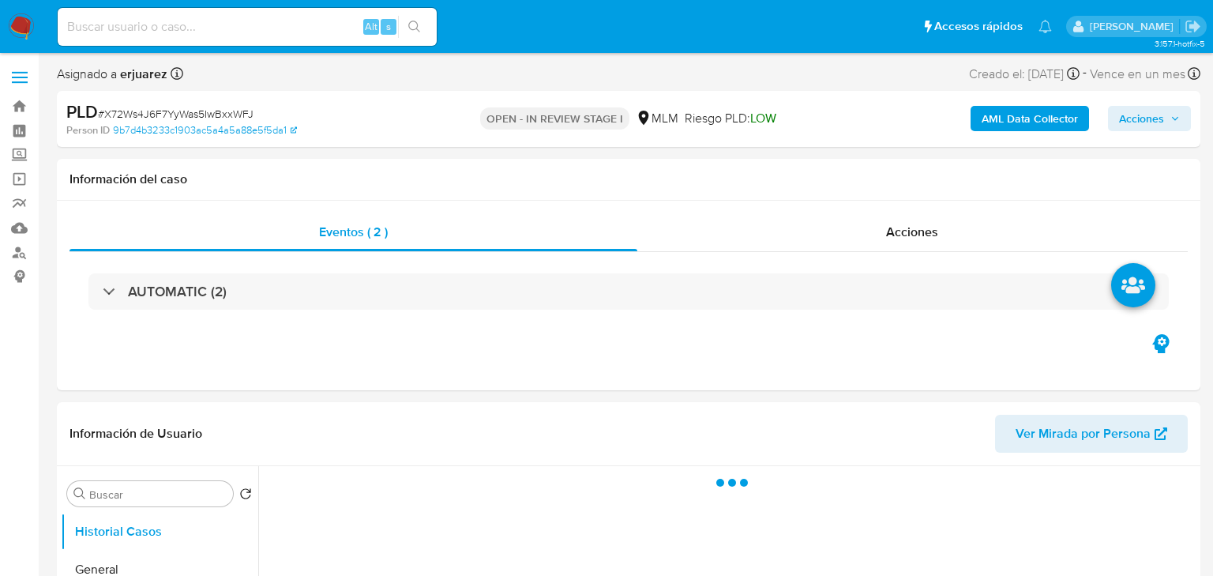
select select "10"
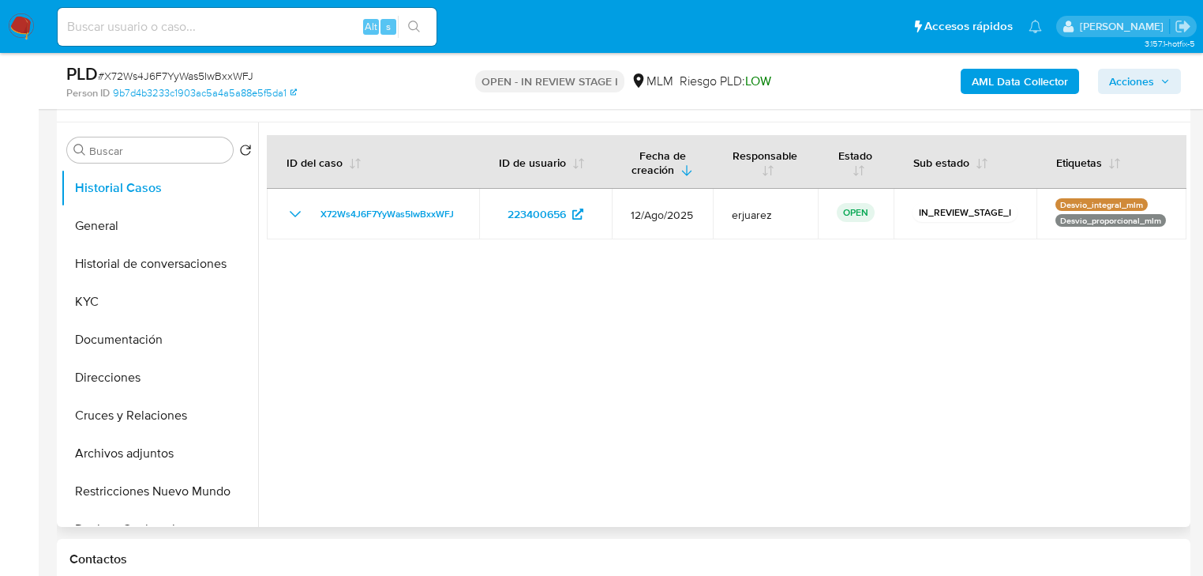
scroll to position [316, 0]
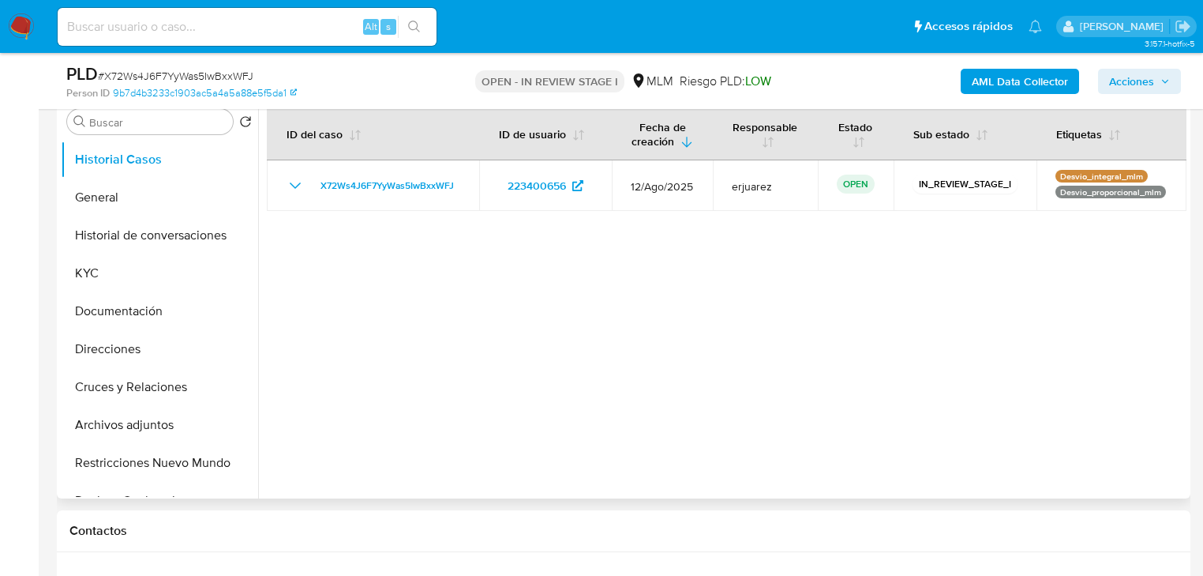
drag, startPoint x: 152, startPoint y: 420, endPoint x: 534, endPoint y: 259, distance: 414.7
click at [152, 420] on button "Archivos adjuntos" at bounding box center [159, 425] width 197 height 38
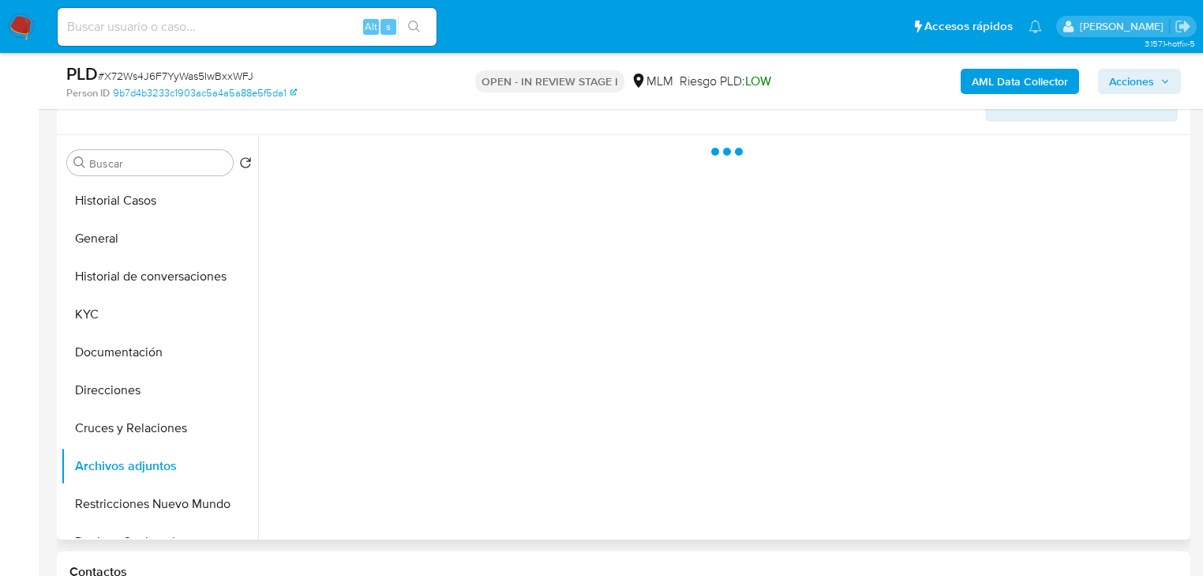
scroll to position [253, 0]
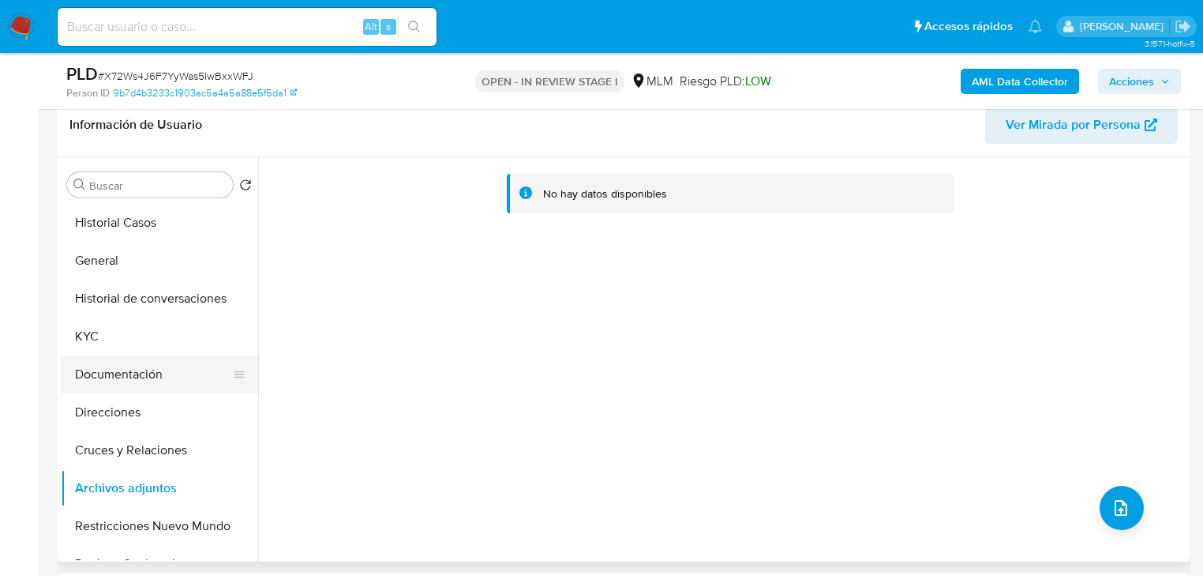
click at [163, 365] on button "Documentación" at bounding box center [153, 374] width 185 height 38
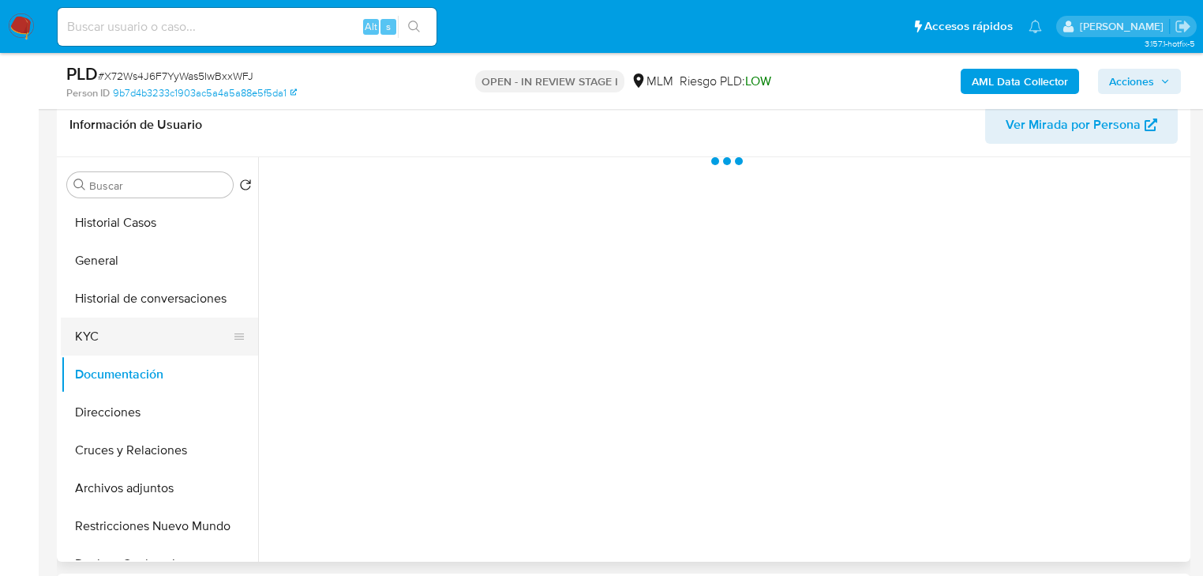
click at [98, 340] on button "KYC" at bounding box center [153, 336] width 185 height 38
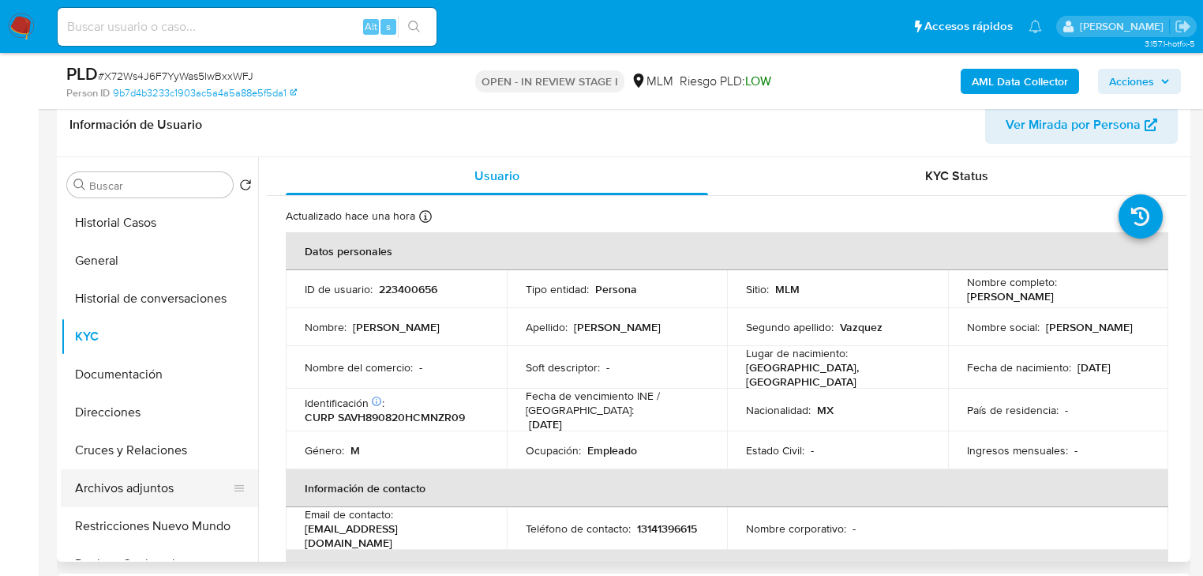
drag, startPoint x: 130, startPoint y: 476, endPoint x: 139, endPoint y: 478, distance: 8.8
click at [133, 477] on button "Archivos adjuntos" at bounding box center [153, 488] width 185 height 38
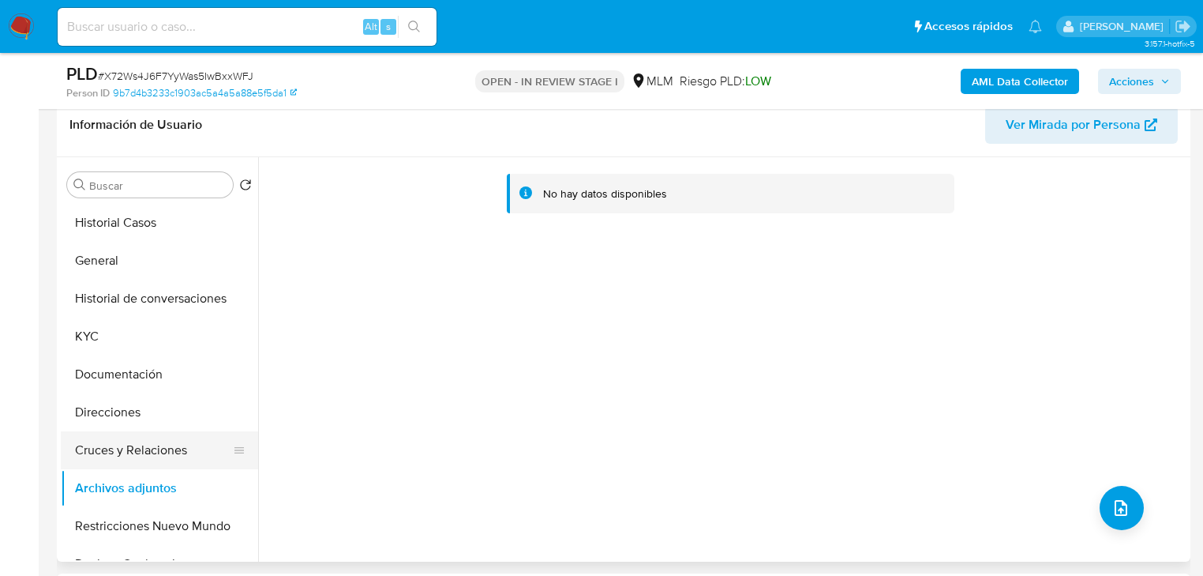
click at [154, 464] on button "Cruces y Relaciones" at bounding box center [153, 450] width 185 height 38
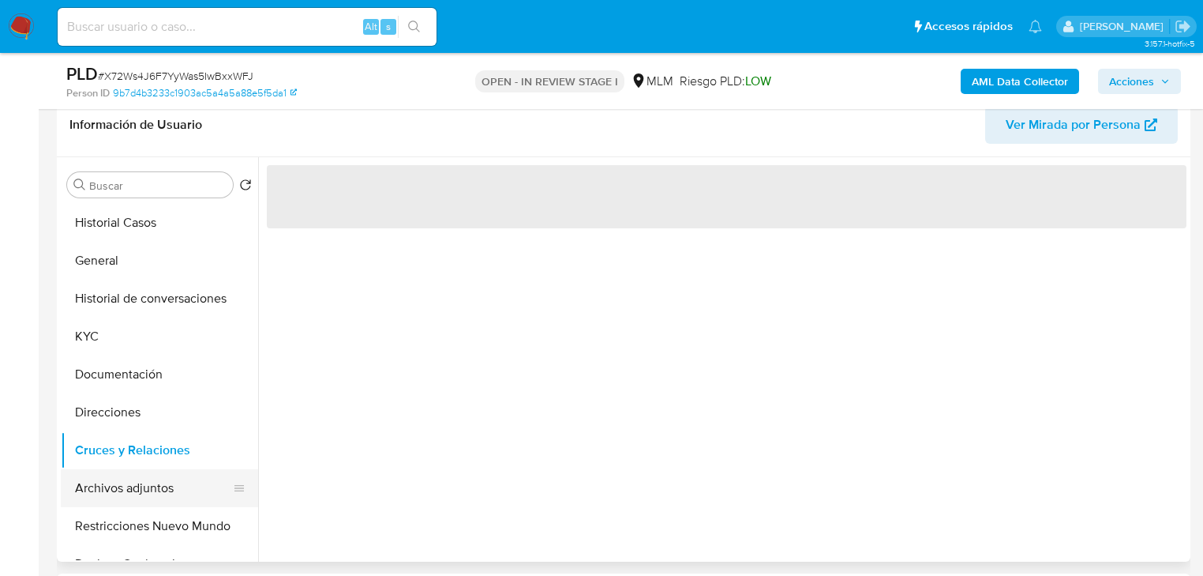
click at [148, 486] on button "Archivos adjuntos" at bounding box center [153, 488] width 185 height 38
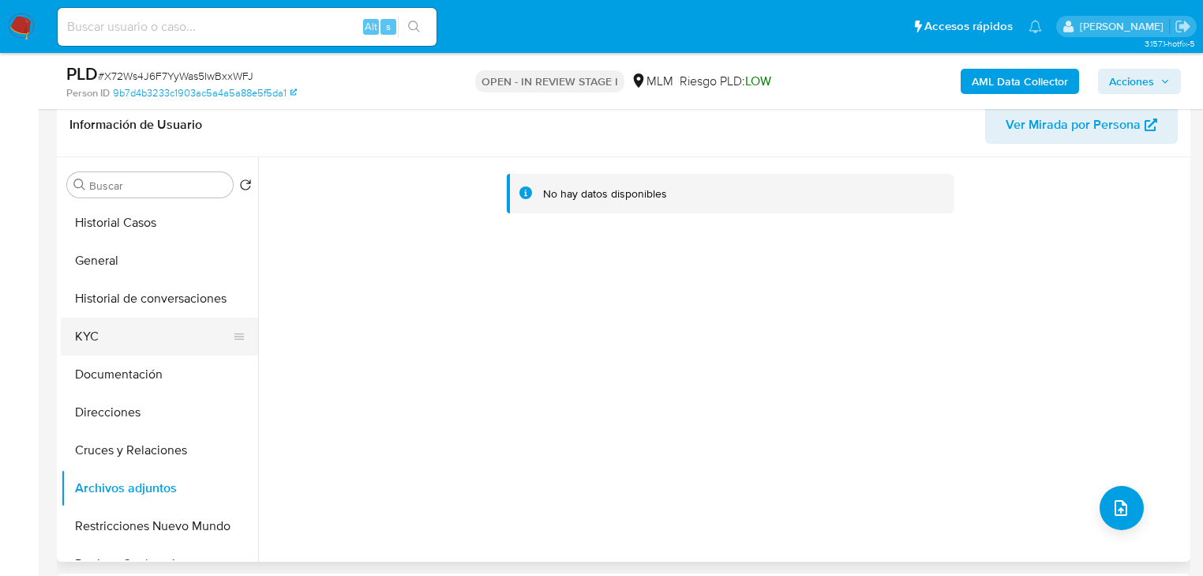
click at [143, 345] on button "KYC" at bounding box center [153, 336] width 185 height 38
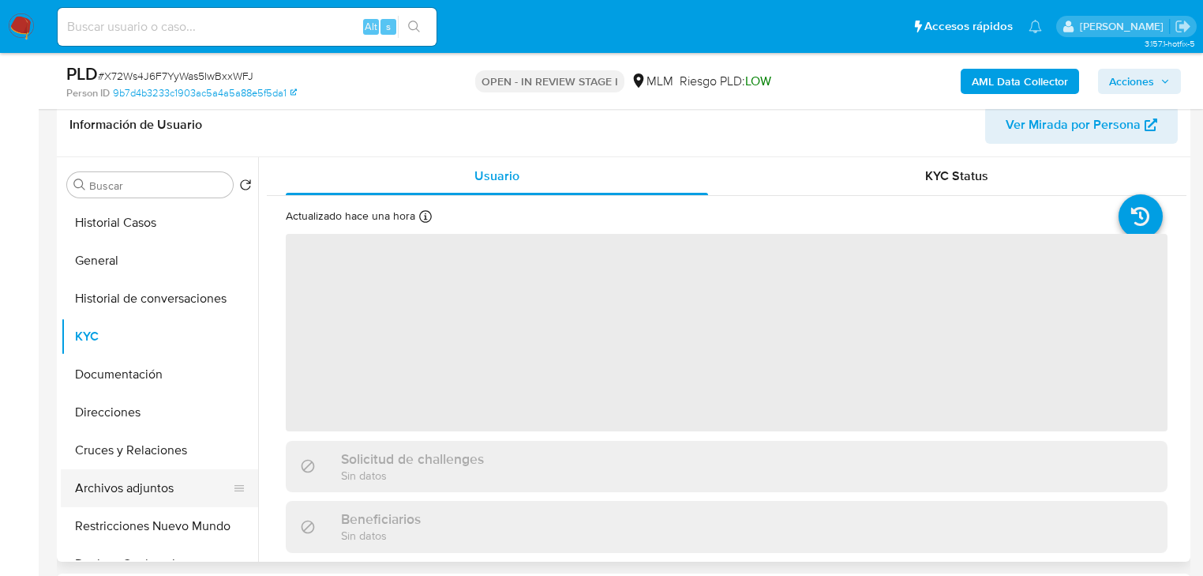
click at [98, 492] on button "Archivos adjuntos" at bounding box center [153, 488] width 185 height 38
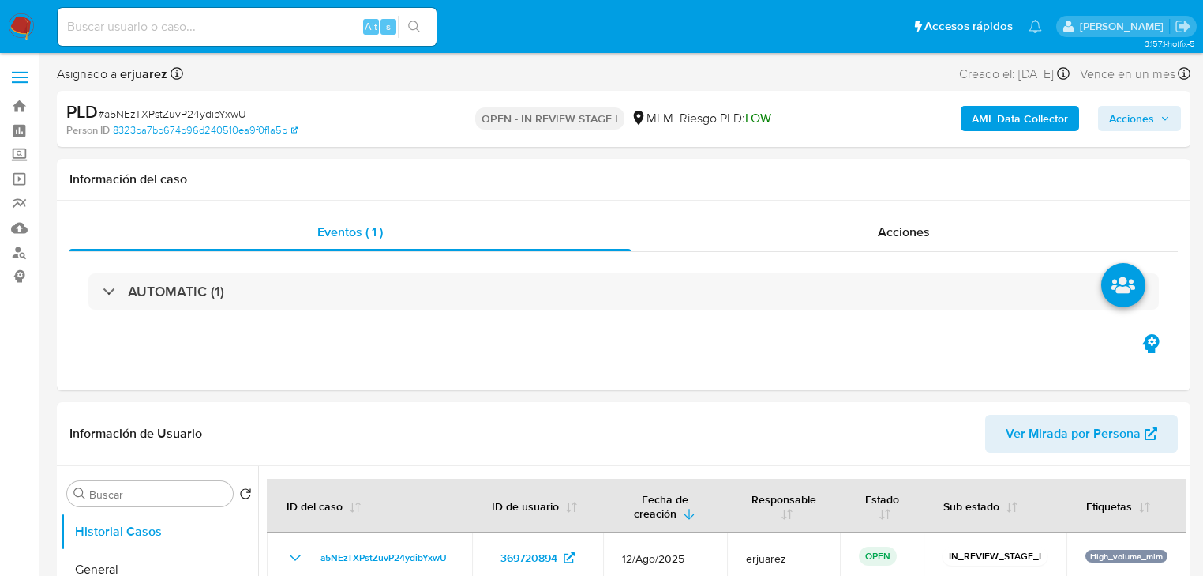
select select "10"
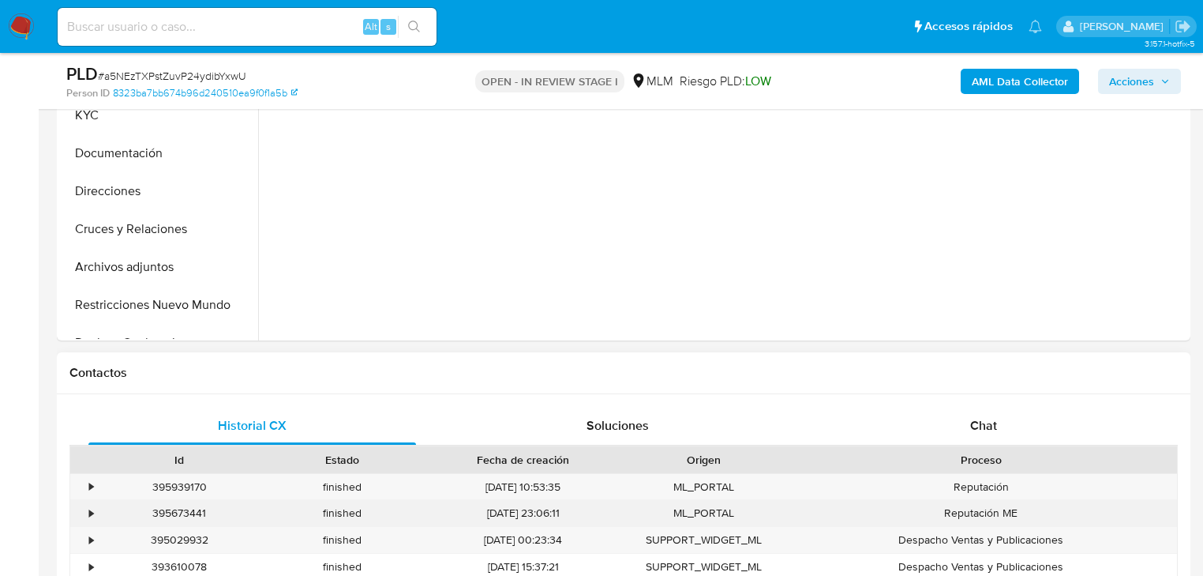
scroll to position [568, 0]
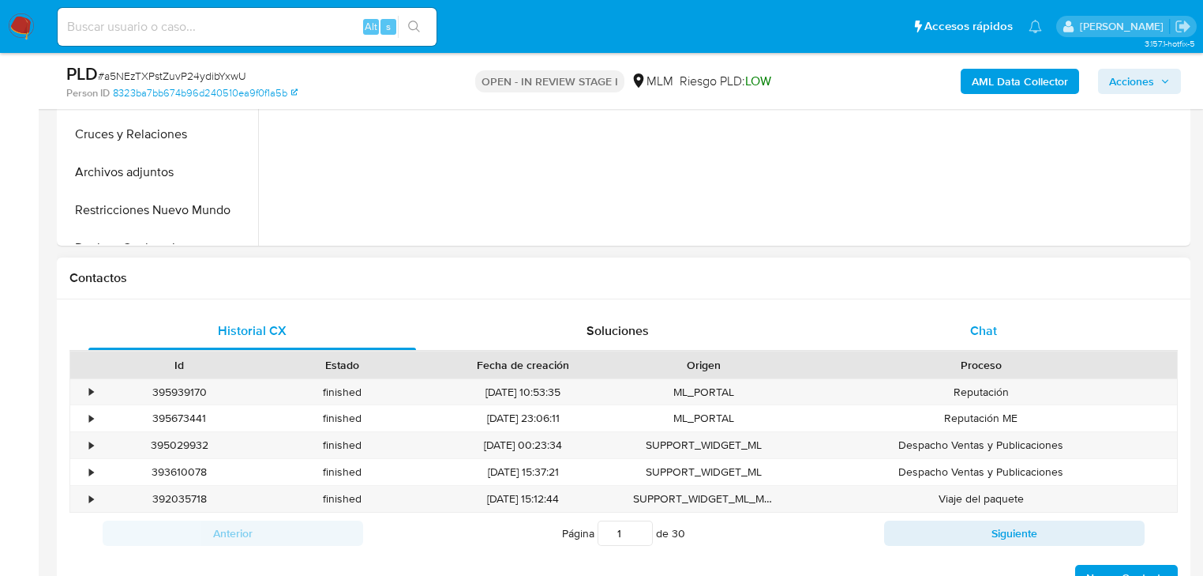
click at [982, 330] on span "Chat" at bounding box center [983, 330] width 27 height 18
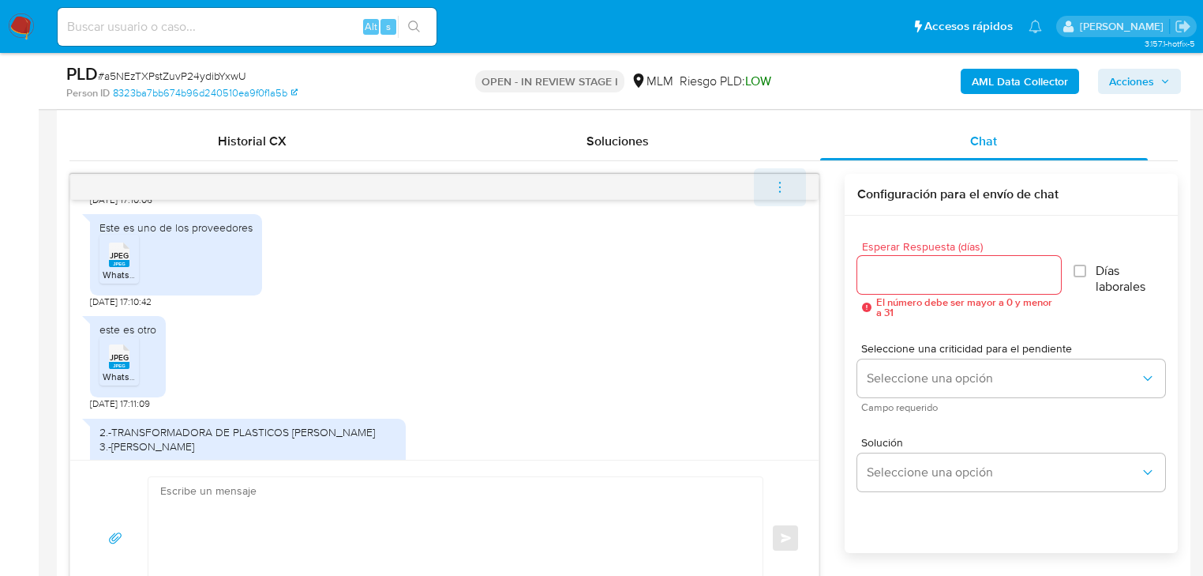
scroll to position [571, 0]
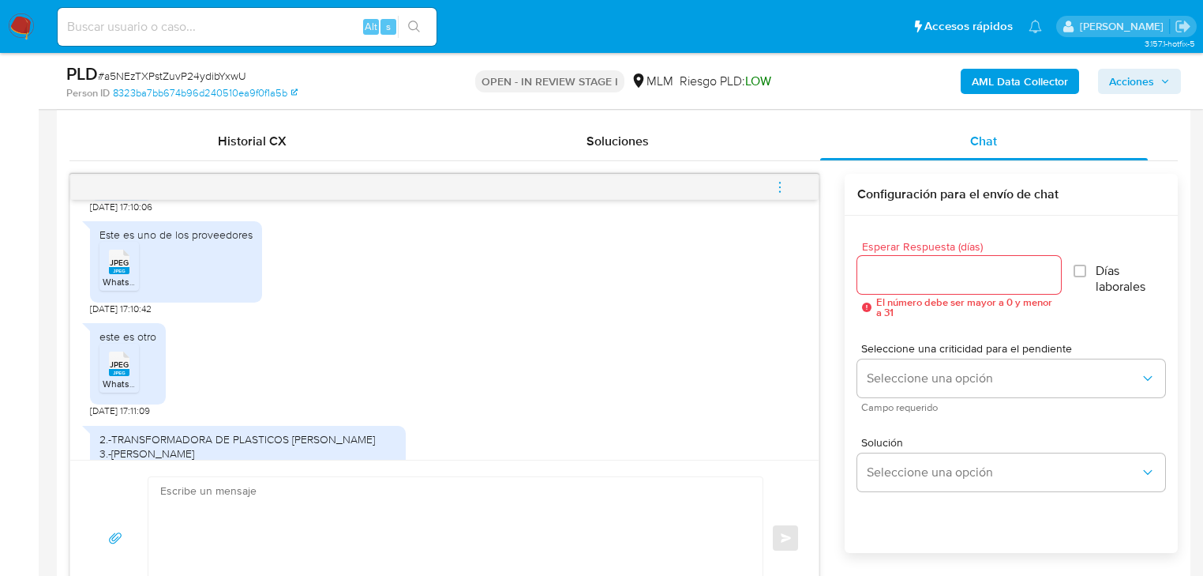
click at [779, 182] on icon "menu-action" at bounding box center [780, 187] width 14 height 14
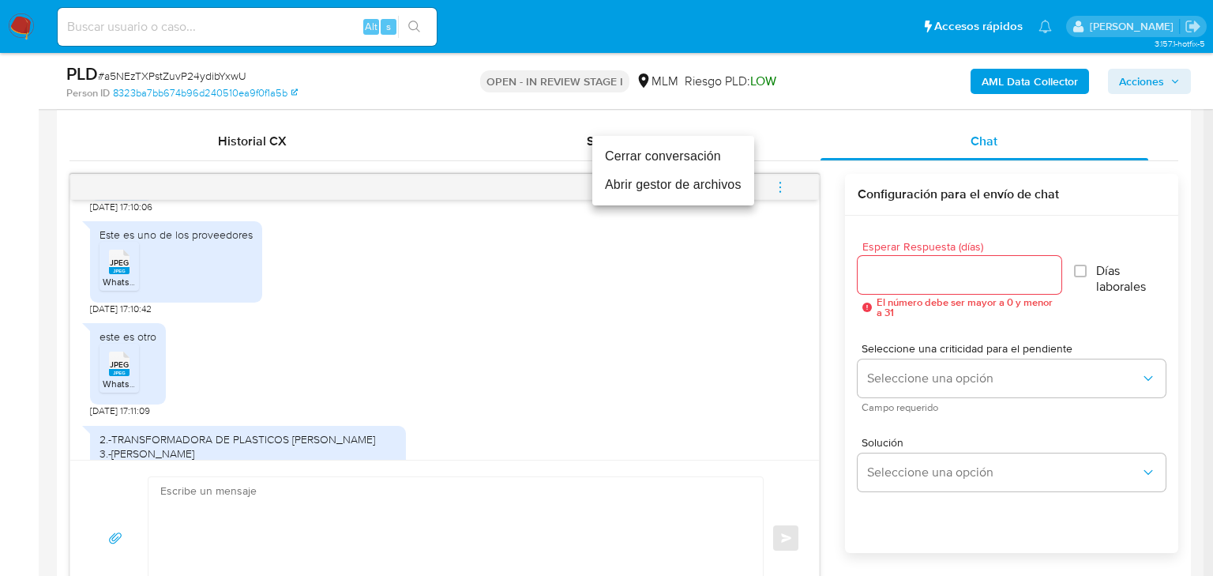
click at [652, 156] on li "Cerrar conversación" at bounding box center [673, 156] width 162 height 28
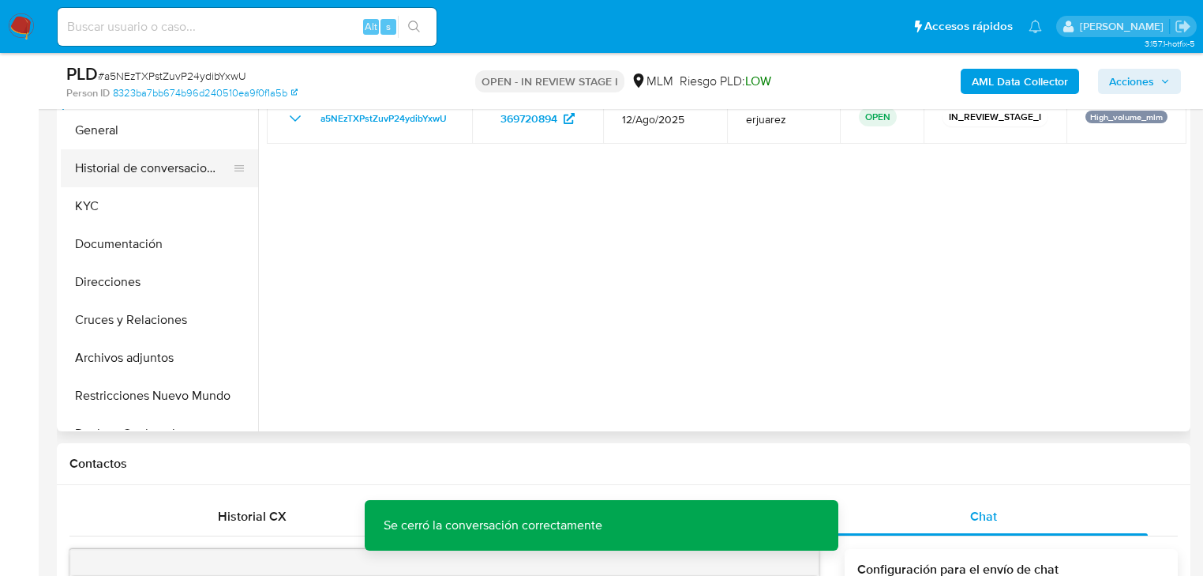
scroll to position [379, 0]
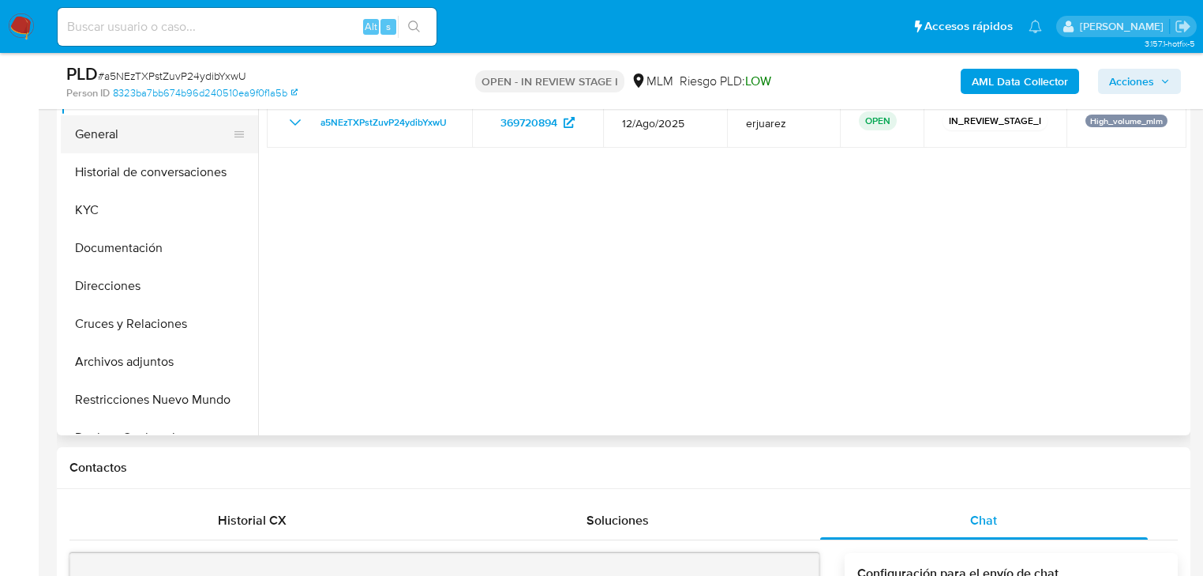
click at [141, 133] on button "General" at bounding box center [153, 134] width 185 height 38
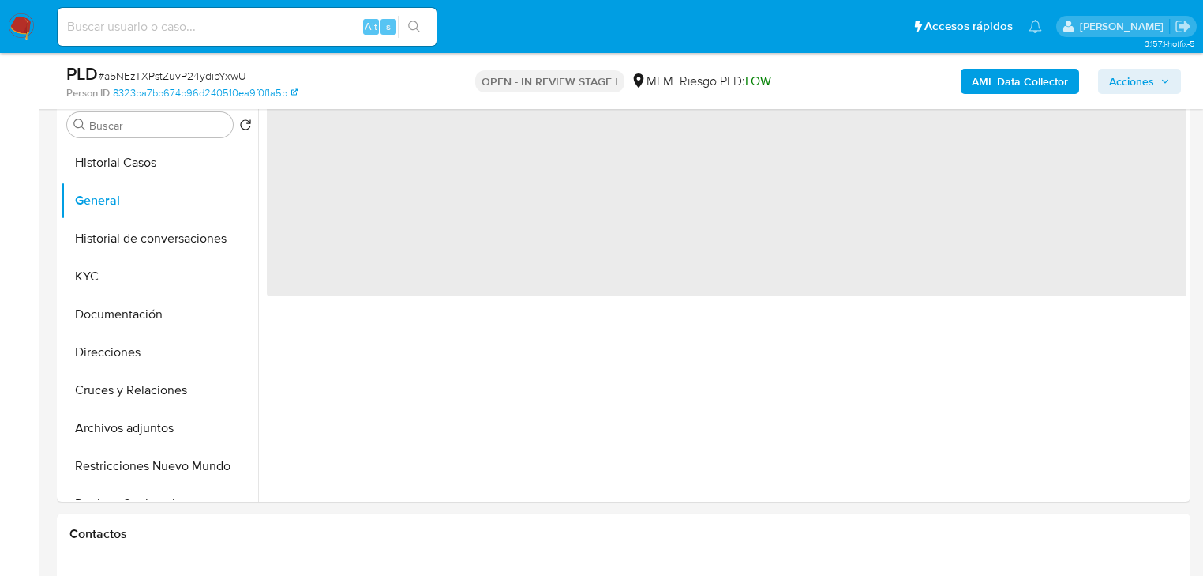
scroll to position [253, 0]
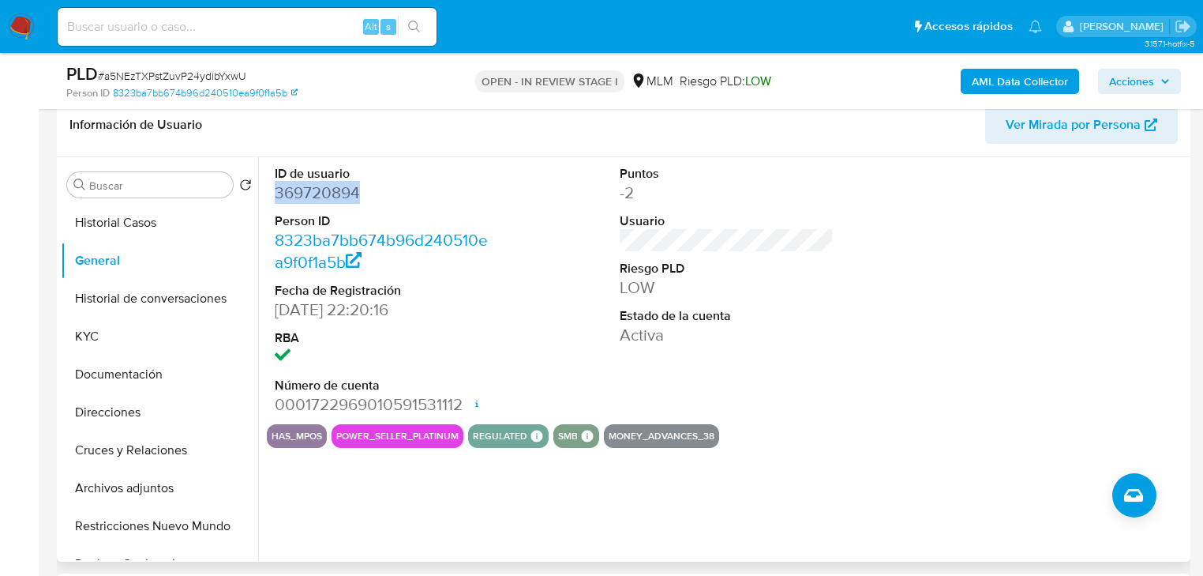
drag, startPoint x: 375, startPoint y: 189, endPoint x: 268, endPoint y: 189, distance: 106.6
click at [268, 189] on div "ID de usuario 369720894 Person ID 8323ba7bb674b96d240510ea9f0f1a5b Fecha de Reg…" at bounding box center [382, 290] width 230 height 267
copy dd "369720894"
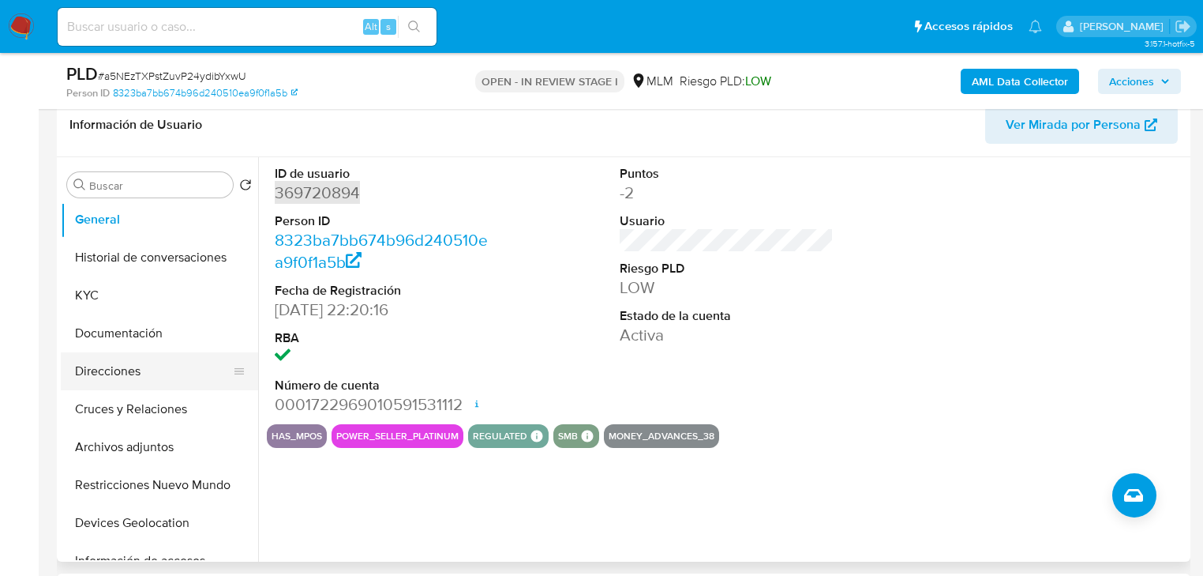
scroll to position [63, 0]
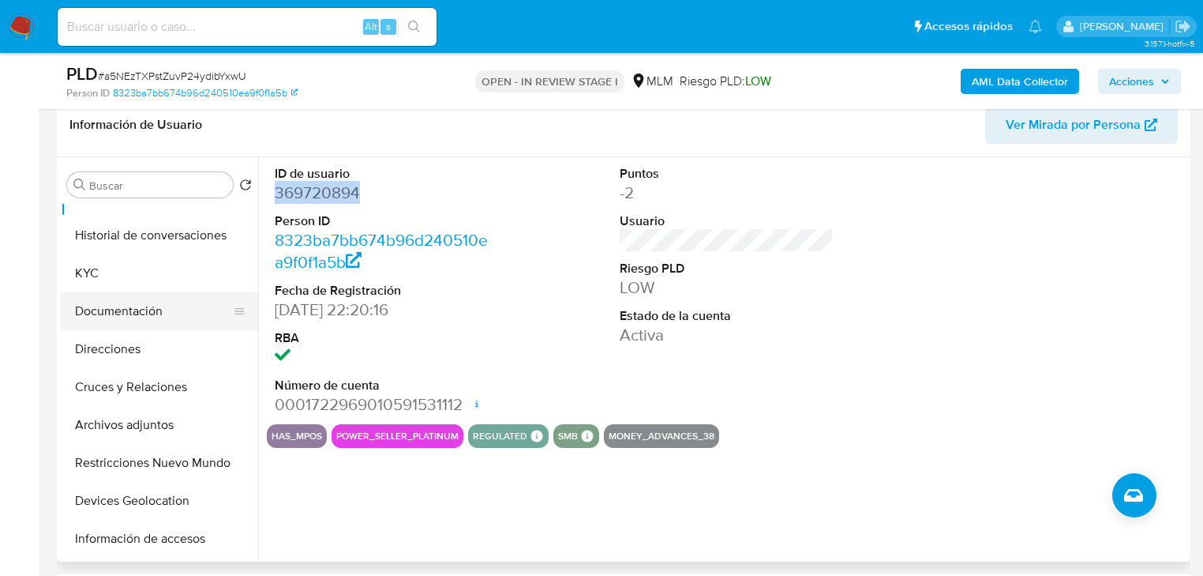
click at [164, 313] on button "Documentación" at bounding box center [153, 311] width 185 height 38
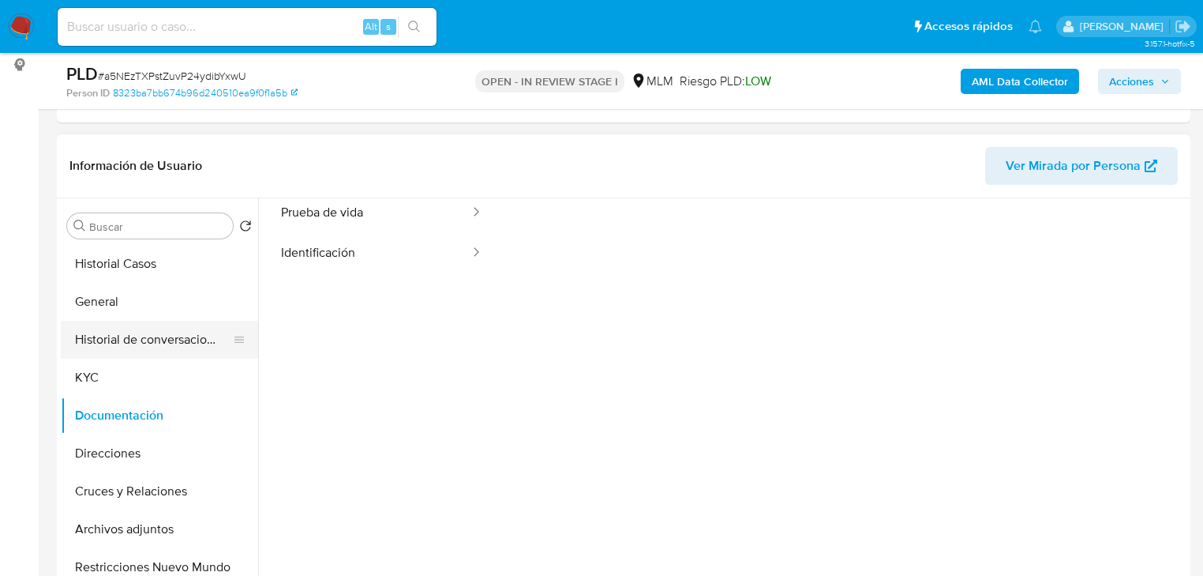
scroll to position [189, 0]
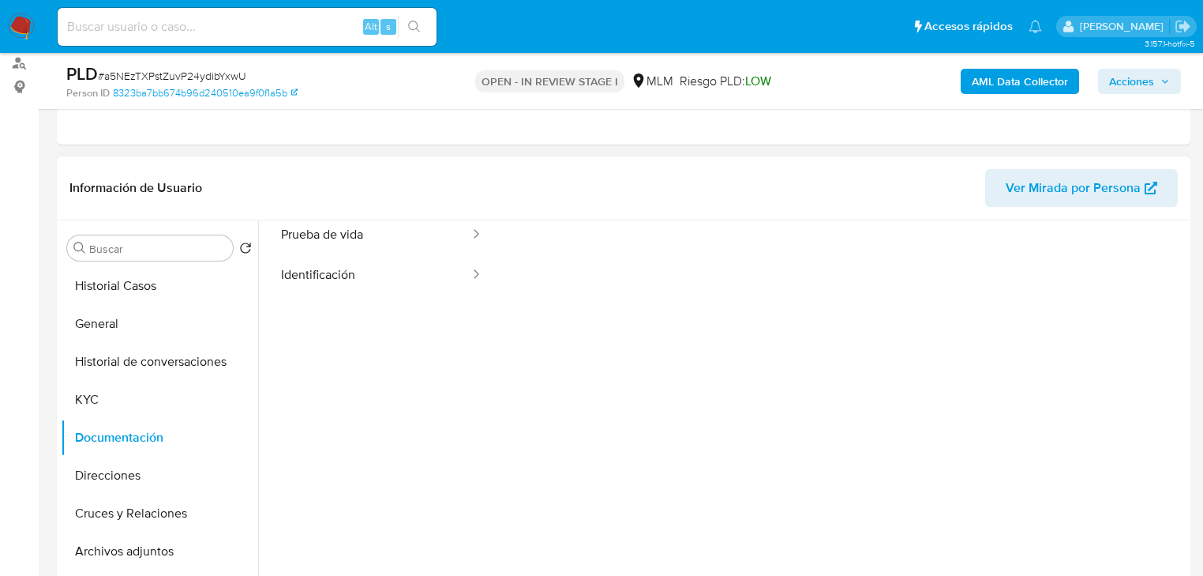
drag, startPoint x: 156, startPoint y: 365, endPoint x: 460, endPoint y: 309, distance: 309.7
click at [159, 363] on button "Historial de conversaciones" at bounding box center [159, 362] width 197 height 38
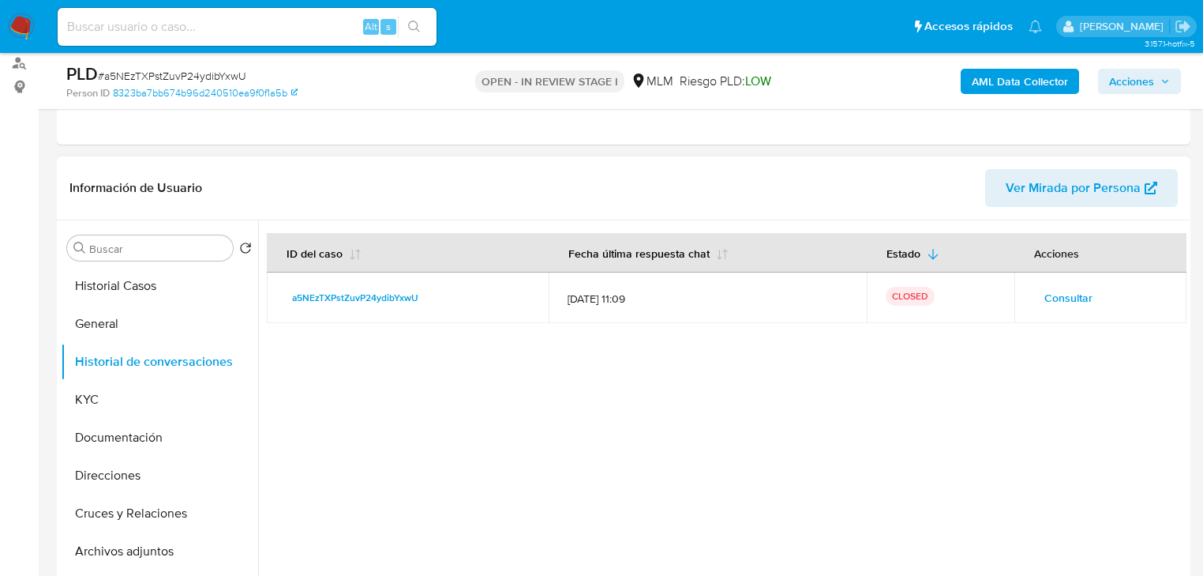
click at [1061, 294] on span "Consultar" at bounding box center [1068, 298] width 48 height 22
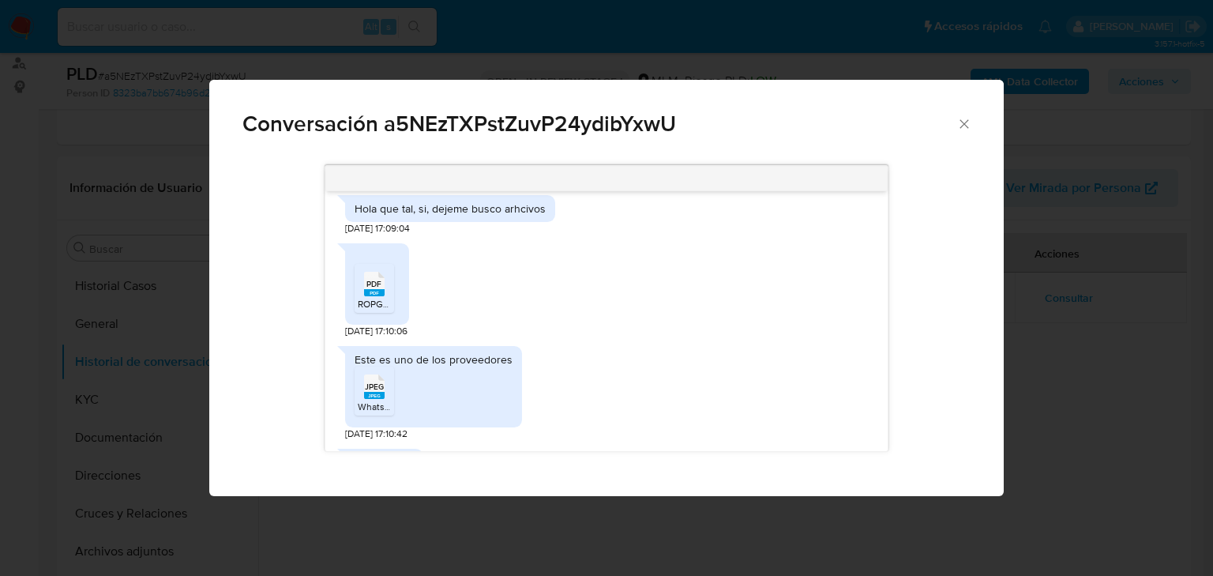
scroll to position [442, 0]
click at [373, 283] on span "PDF" at bounding box center [373, 282] width 15 height 10
click at [370, 385] on span "JPEG" at bounding box center [374, 385] width 19 height 10
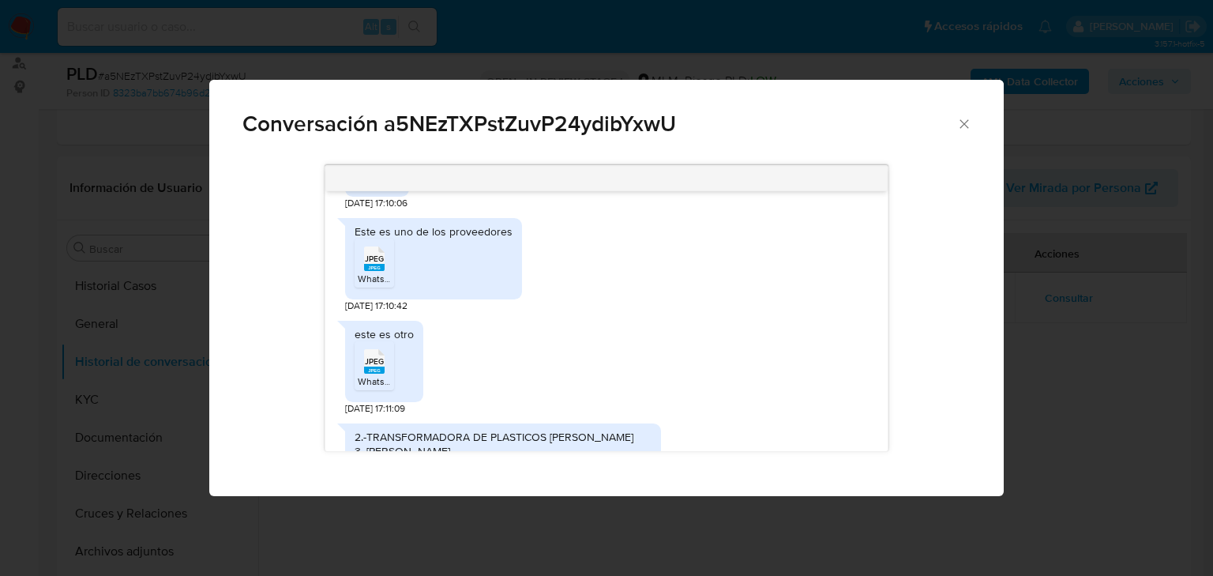
scroll to position [632, 0]
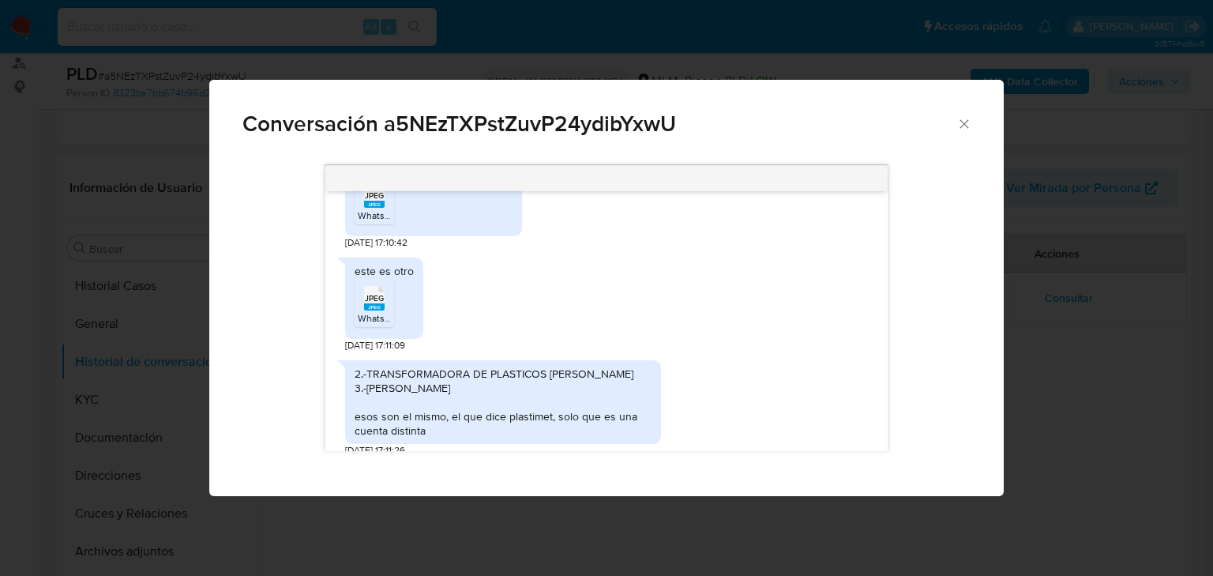
click at [369, 306] on rect "Comunicación" at bounding box center [374, 306] width 21 height 7
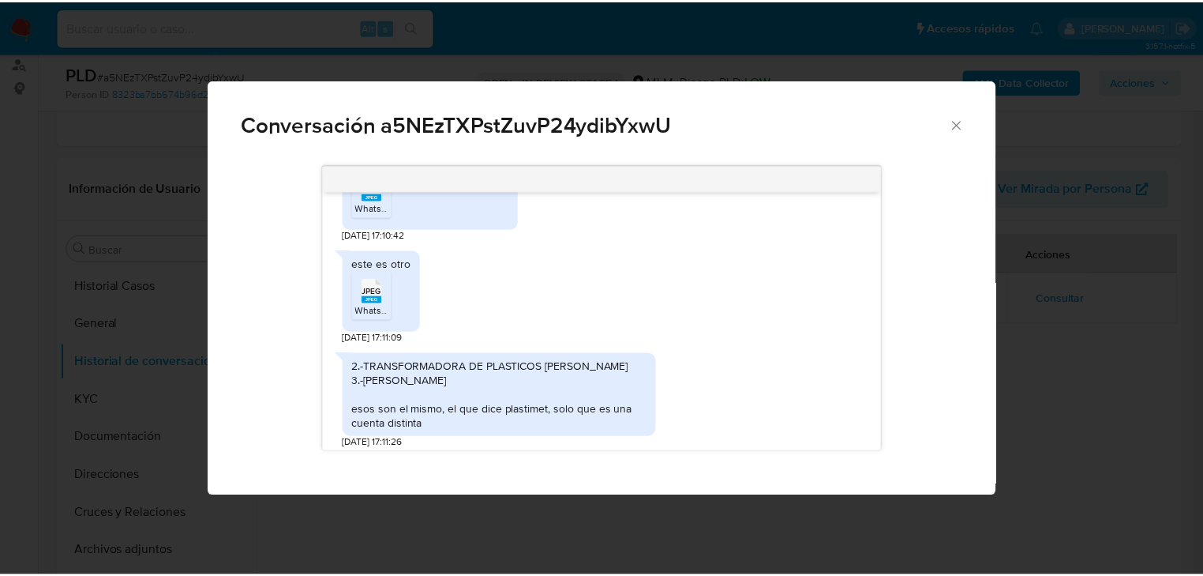
scroll to position [695, 0]
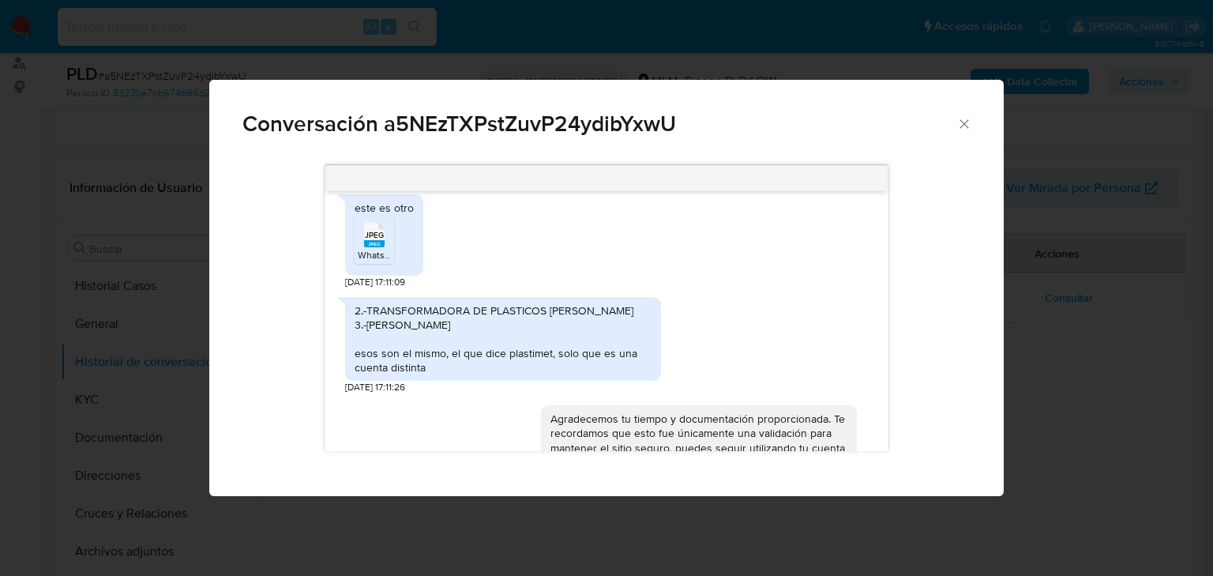
click at [960, 126] on icon "Cerrar" at bounding box center [964, 124] width 16 height 16
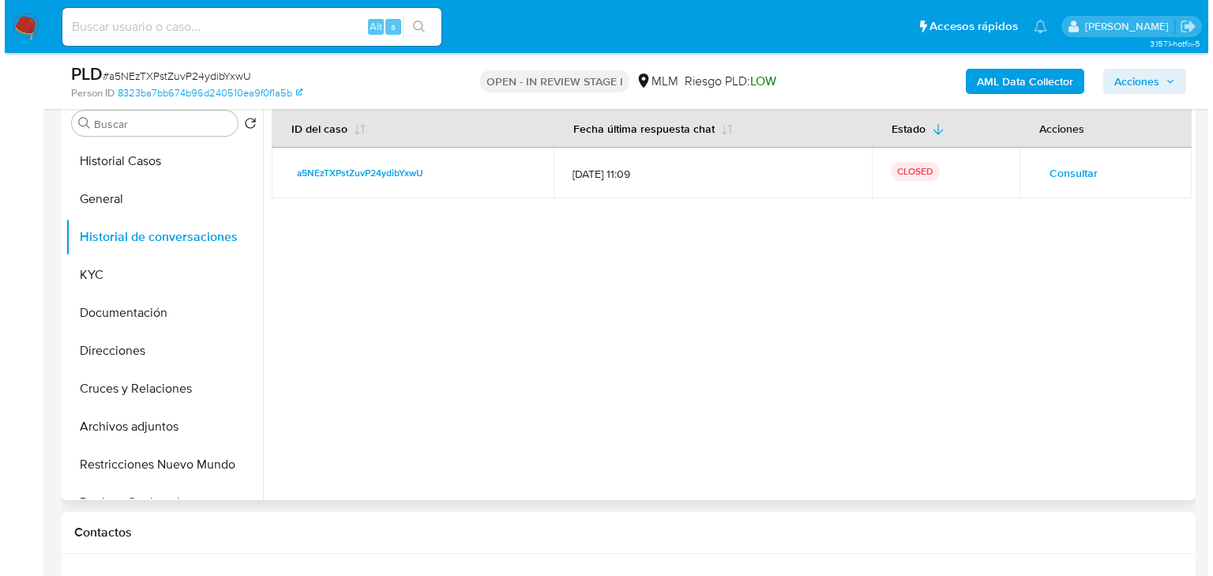
scroll to position [316, 0]
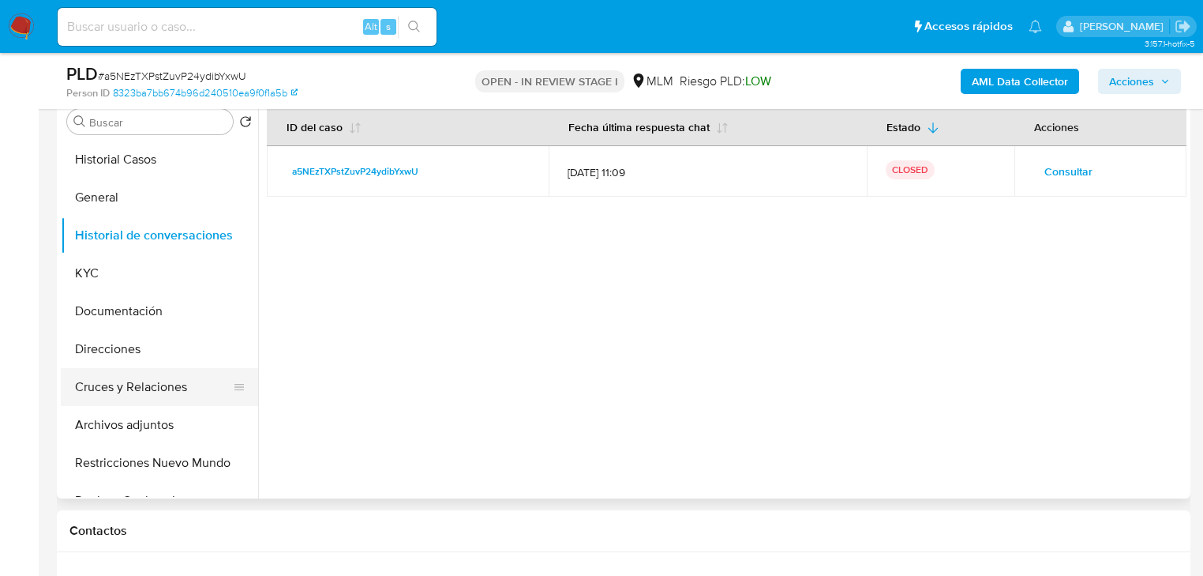
click at [168, 392] on button "Cruces y Relaciones" at bounding box center [153, 387] width 185 height 38
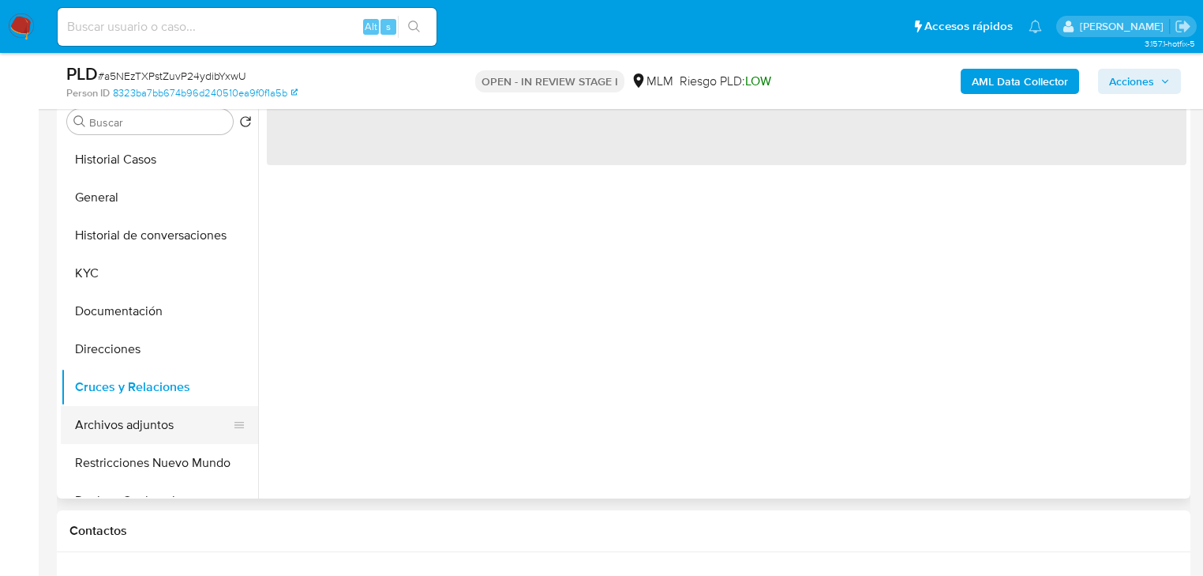
click at [168, 430] on button "Archivos adjuntos" at bounding box center [153, 425] width 185 height 38
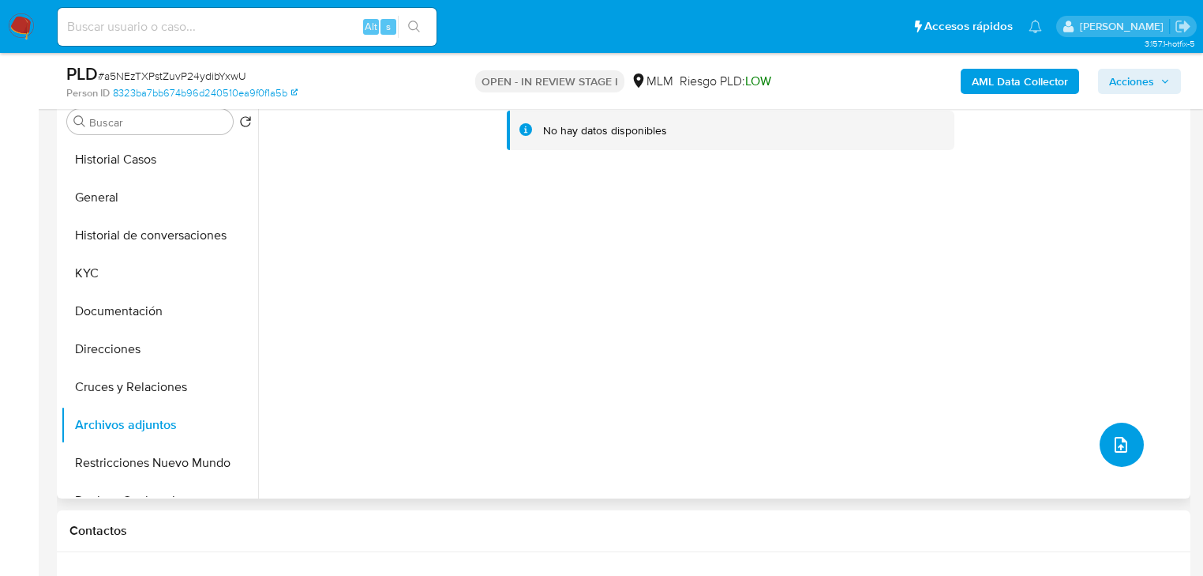
click at [1104, 429] on button "upload-file" at bounding box center [1122, 444] width 44 height 44
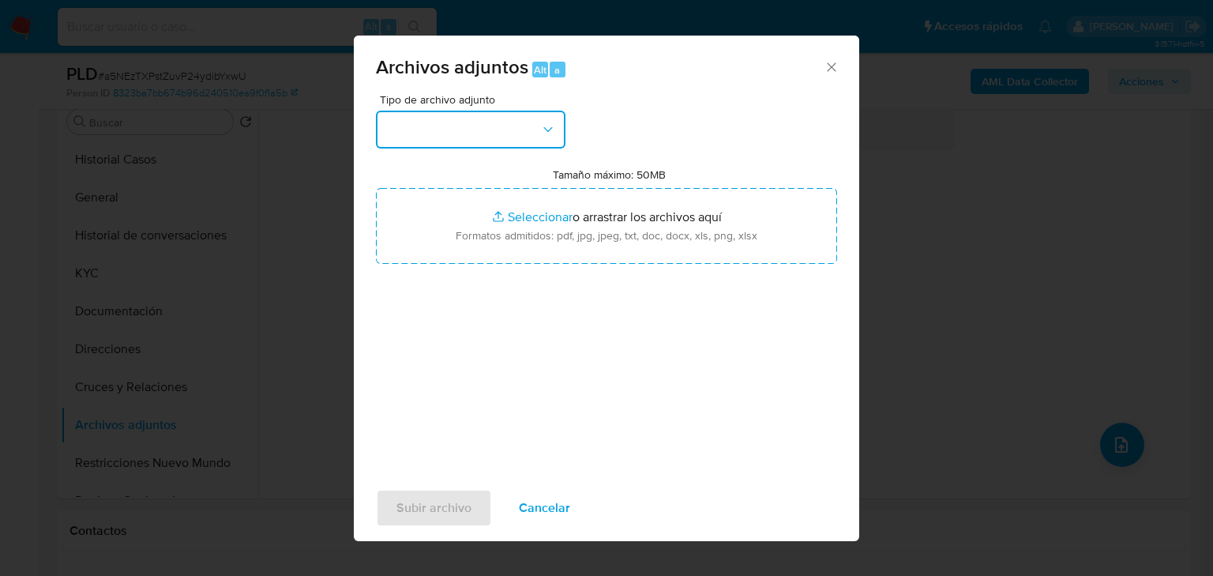
click at [480, 129] on button "button" at bounding box center [470, 130] width 189 height 38
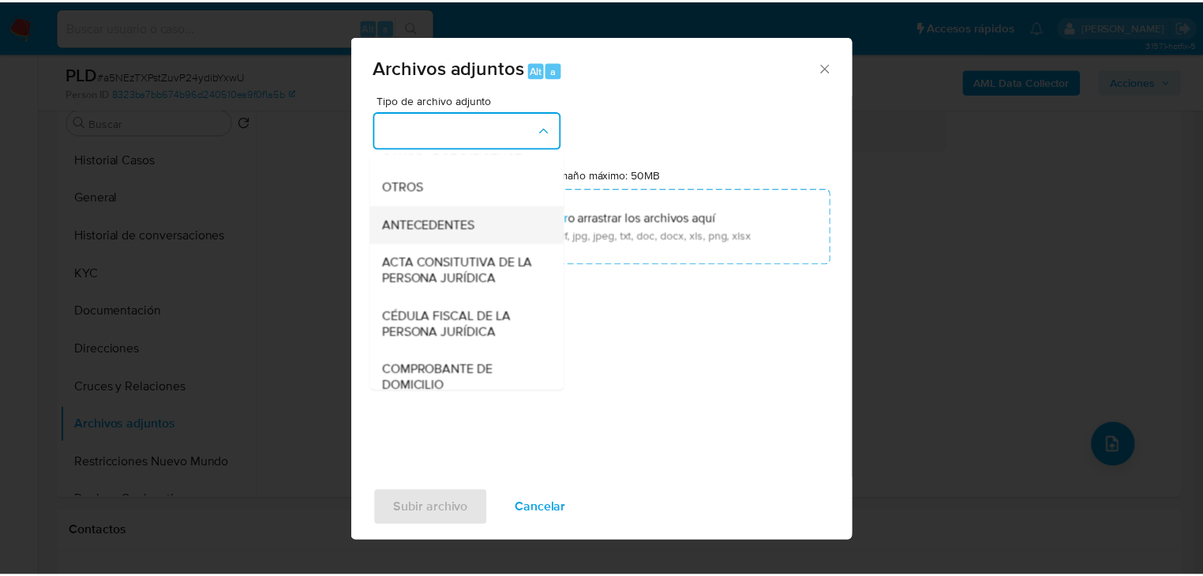
scroll to position [253, 0]
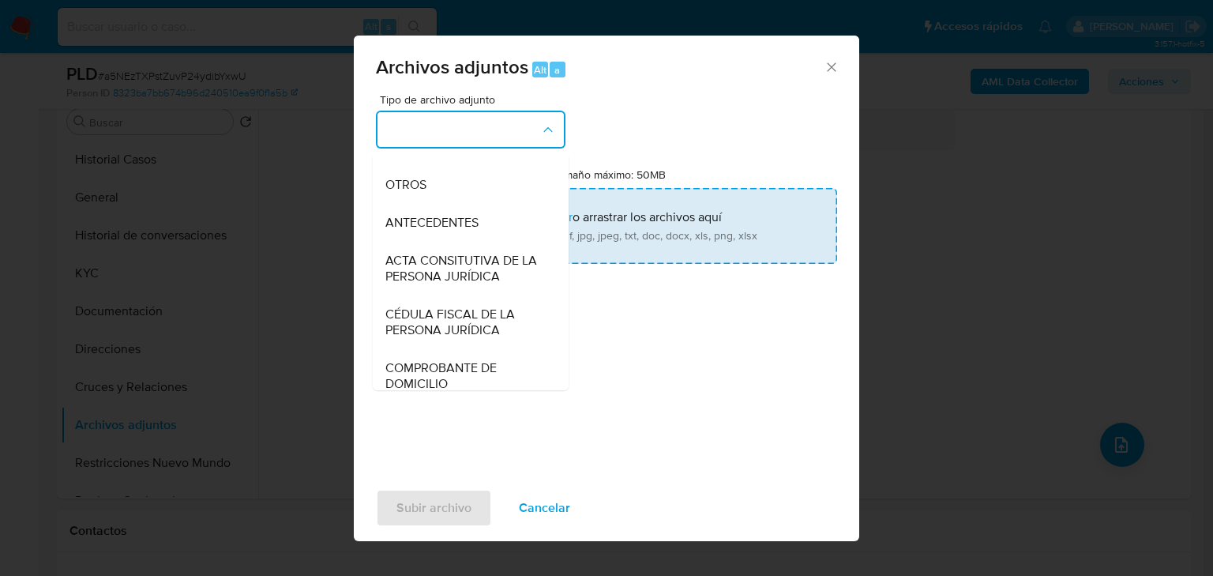
drag, startPoint x: 374, startPoint y: 203, endPoint x: 396, endPoint y: 205, distance: 22.2
click at [374, 202] on li "OTROS" at bounding box center [471, 185] width 196 height 38
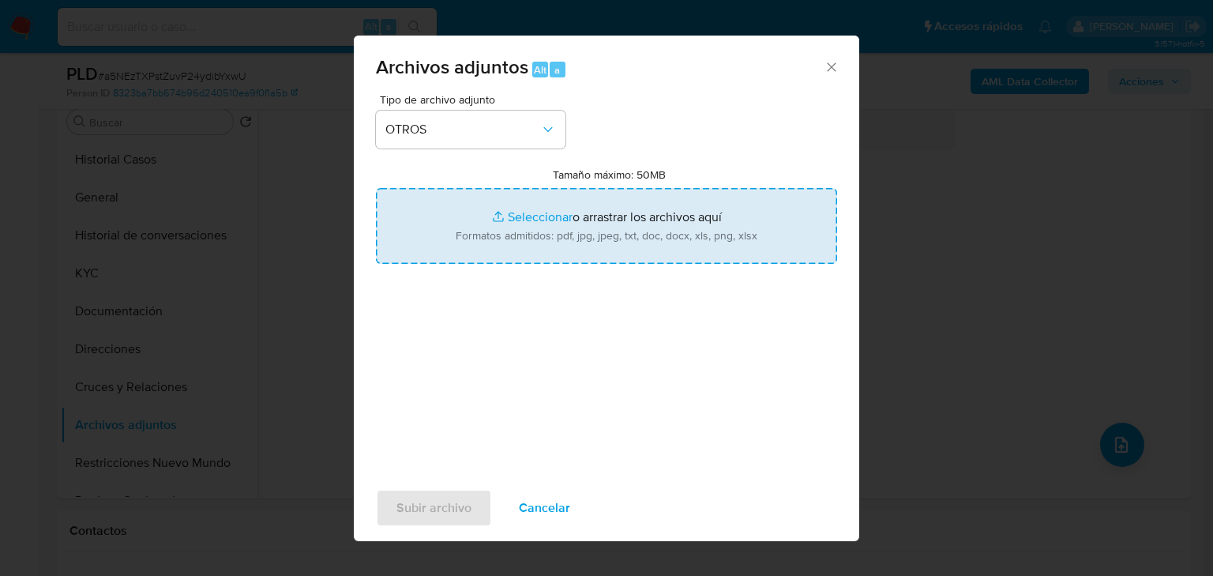
click at [519, 208] on input "Tamaño máximo: 50MB Seleccionar archivos" at bounding box center [606, 226] width 461 height 76
type input "C:\fakepath\369720894_ Gerardo Nicolle Rosette Perez_Ago25.pdf"
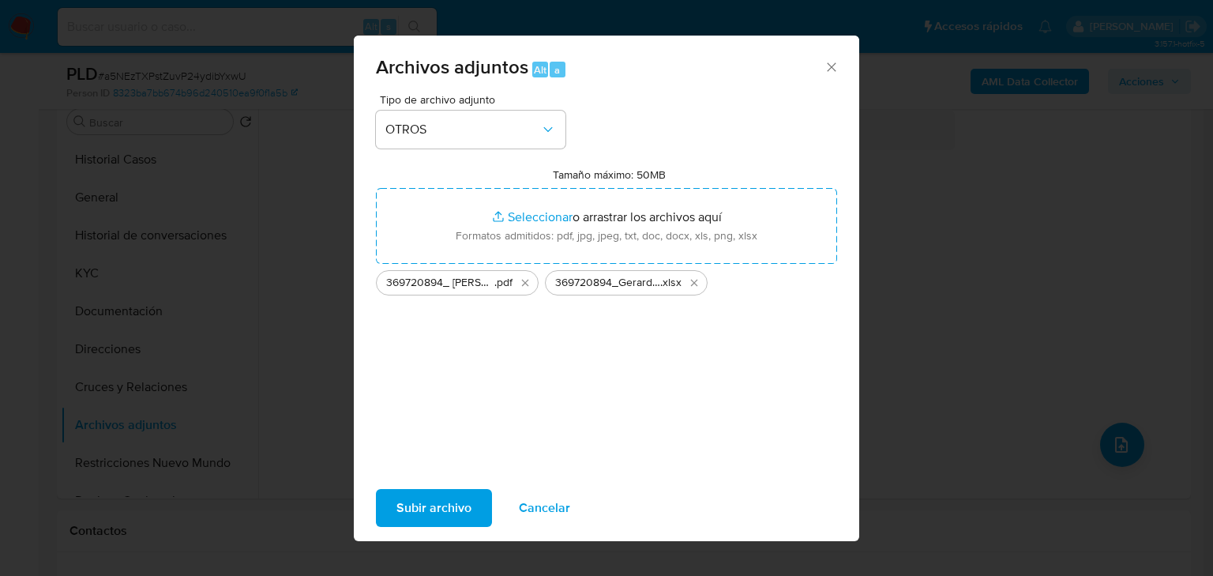
click at [467, 501] on span "Subir archivo" at bounding box center [433, 507] width 75 height 35
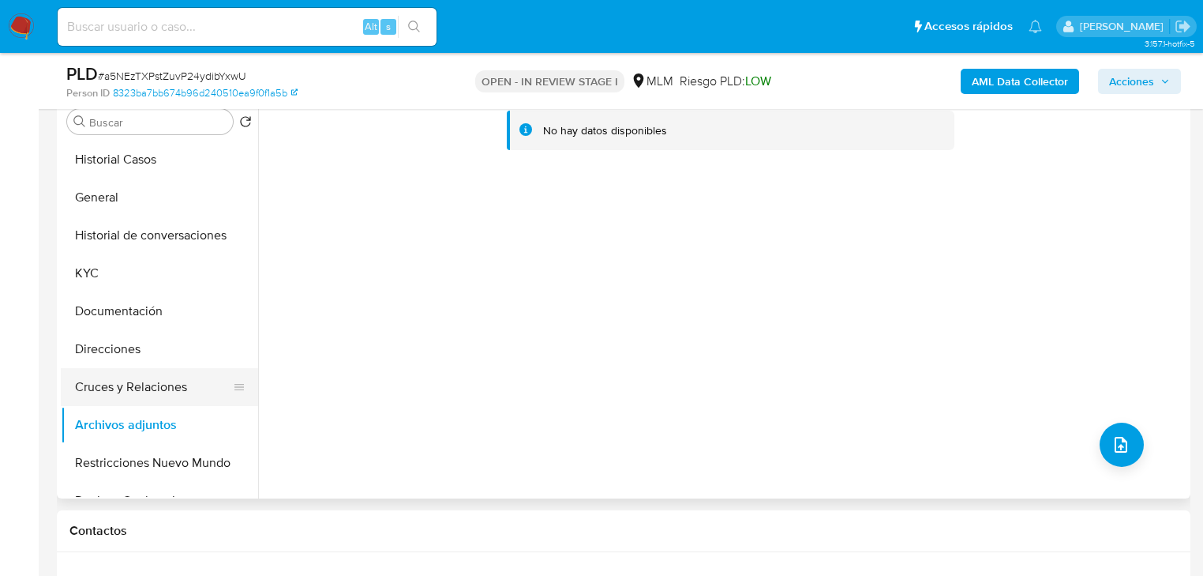
drag, startPoint x: 181, startPoint y: 275, endPoint x: 152, endPoint y: 388, distance: 117.2
click at [179, 276] on button "KYC" at bounding box center [159, 273] width 197 height 38
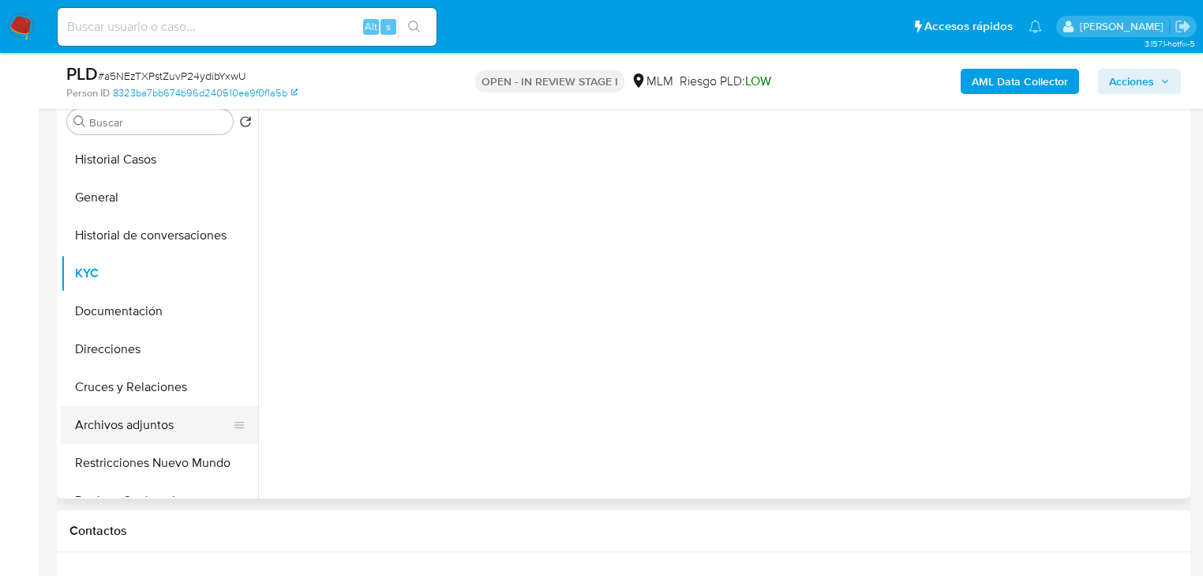
click at [136, 431] on button "Archivos adjuntos" at bounding box center [153, 425] width 185 height 38
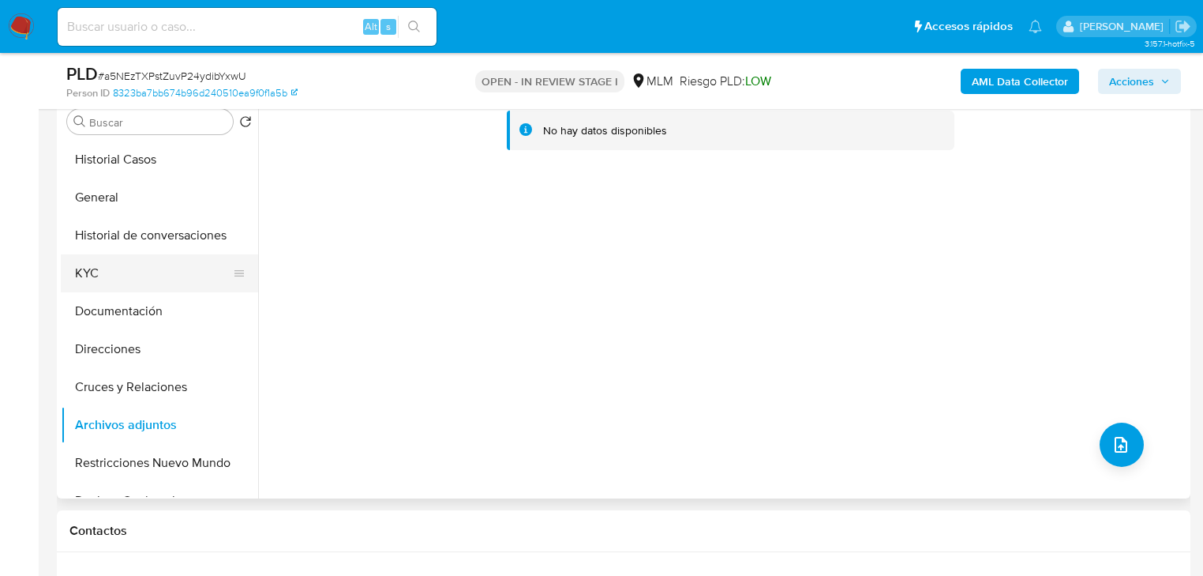
click at [126, 261] on button "KYC" at bounding box center [153, 273] width 185 height 38
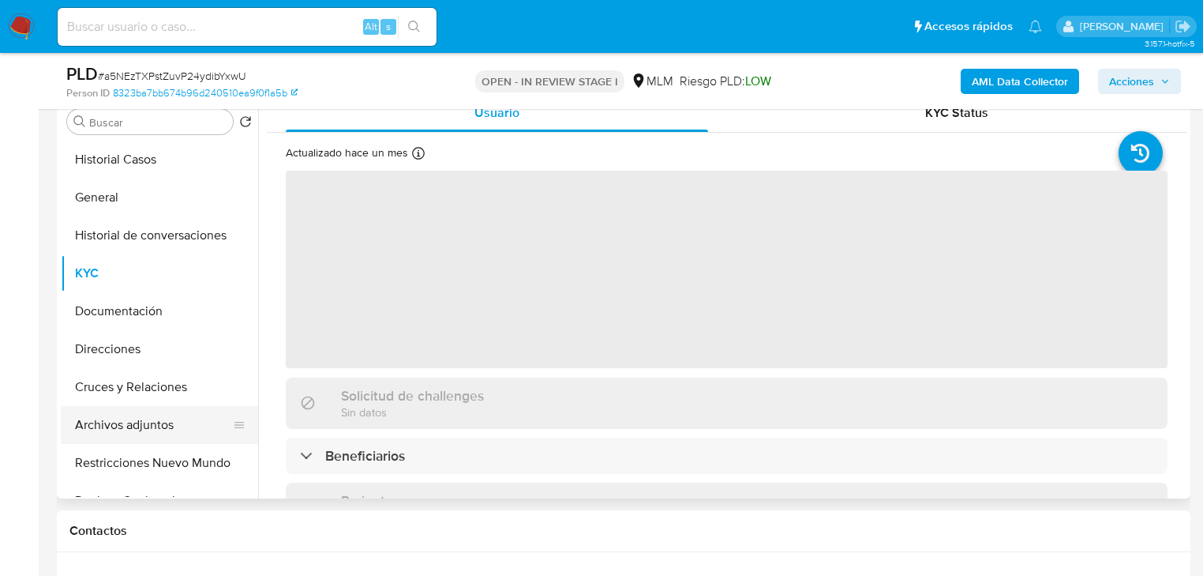
click at [156, 431] on button "Archivos adjuntos" at bounding box center [153, 425] width 185 height 38
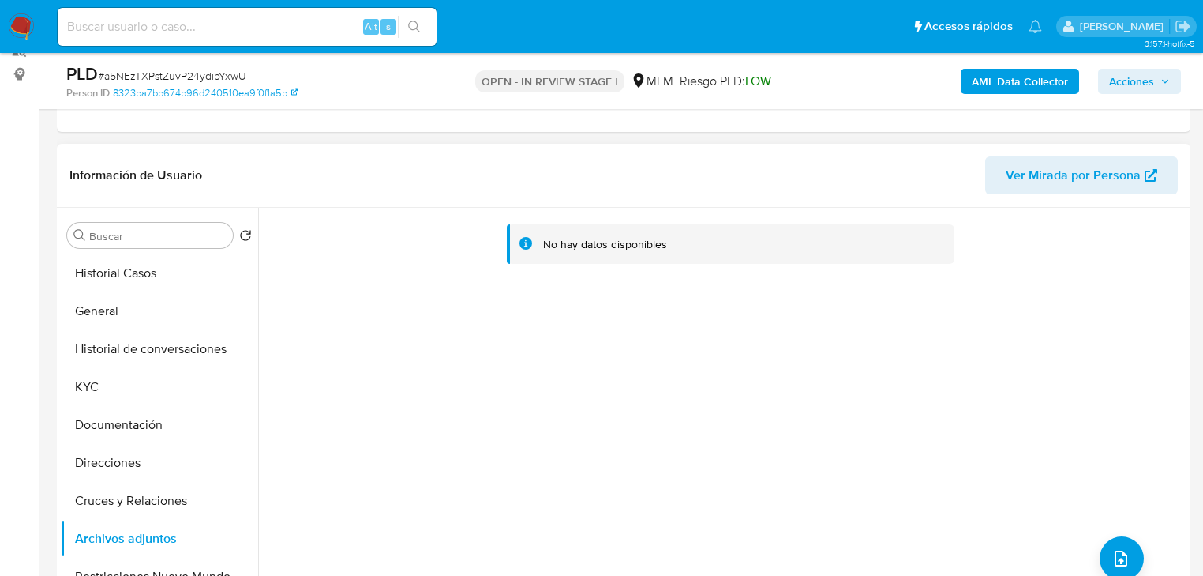
scroll to position [189, 0]
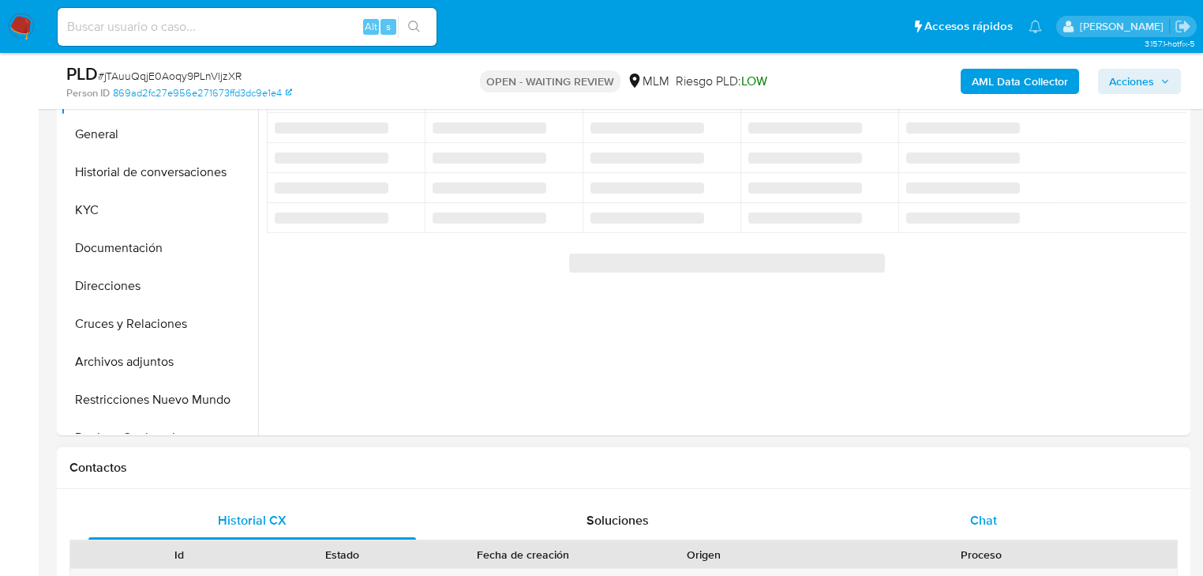
click at [992, 518] on span "Chat" at bounding box center [983, 520] width 27 height 18
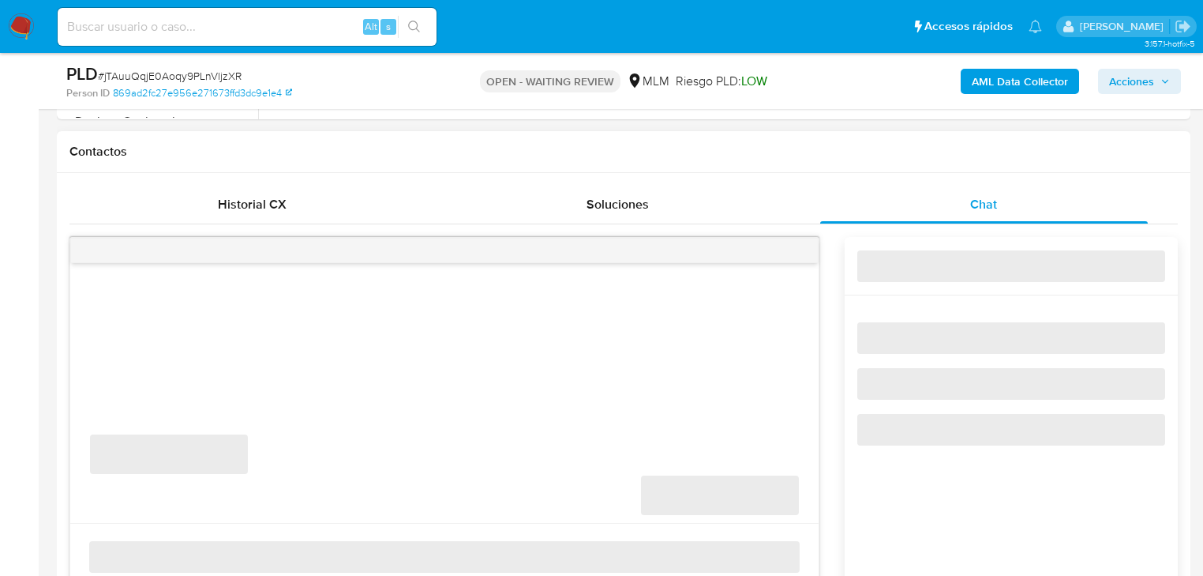
select select "10"
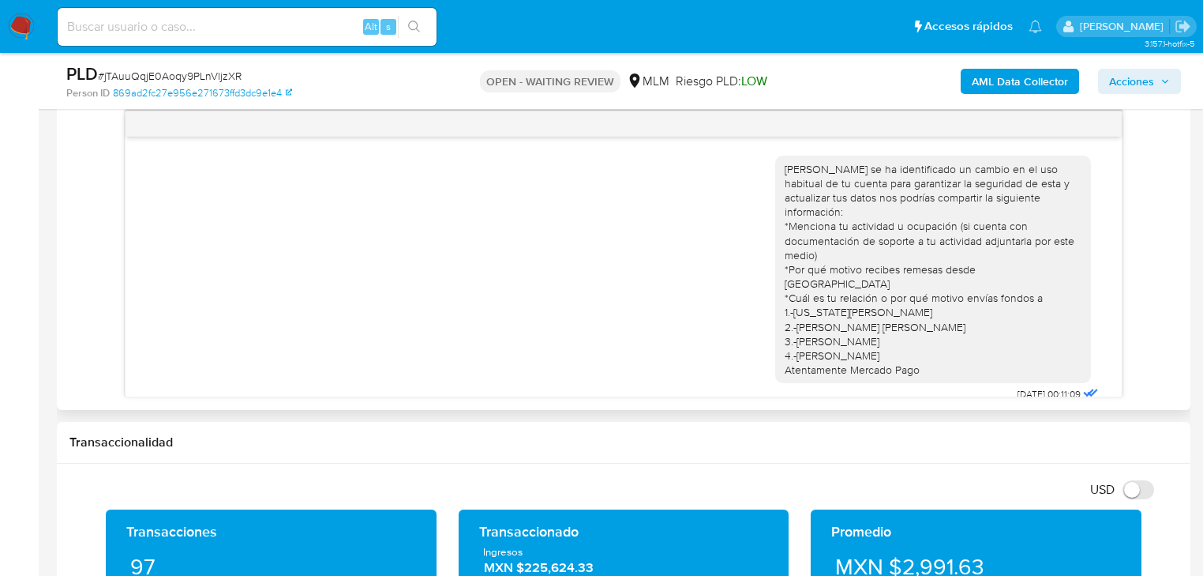
scroll to position [758, 0]
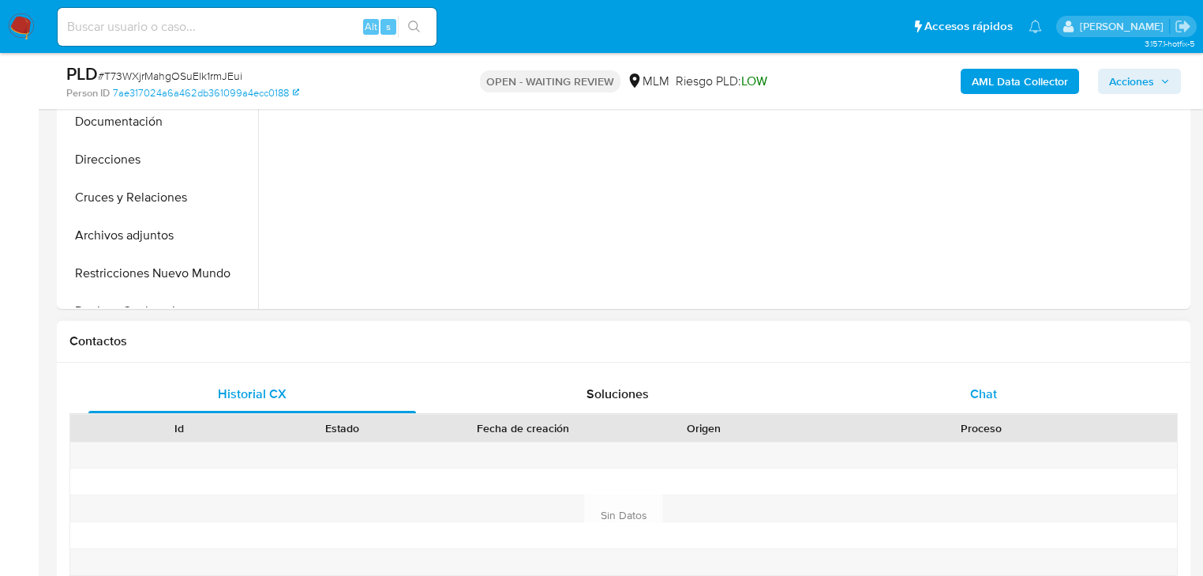
click at [988, 380] on div "Chat" at bounding box center [984, 394] width 328 height 38
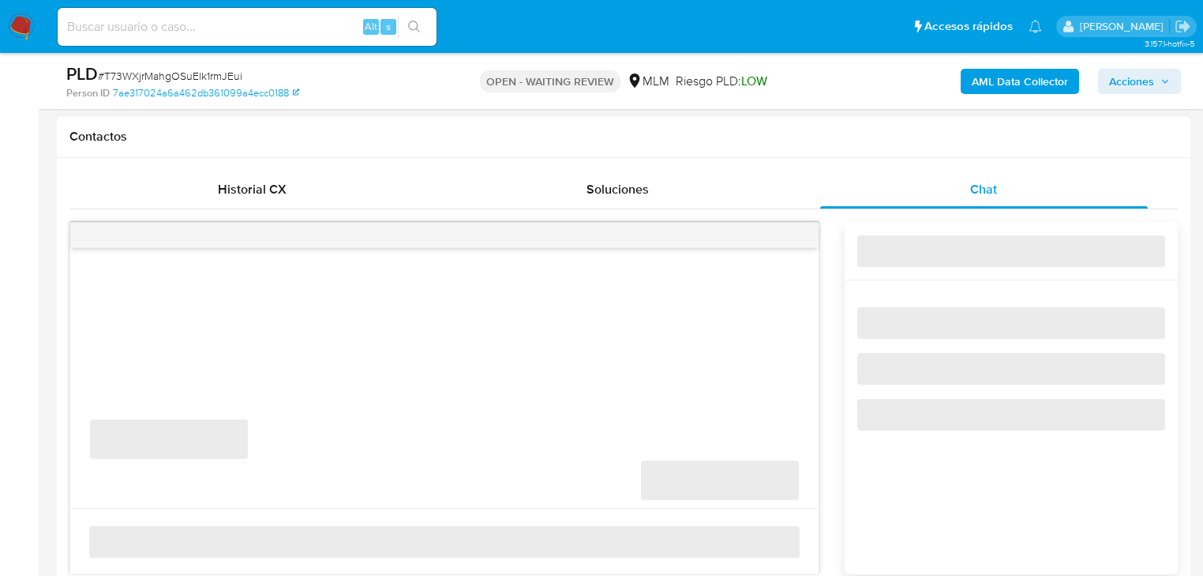
select select "10"
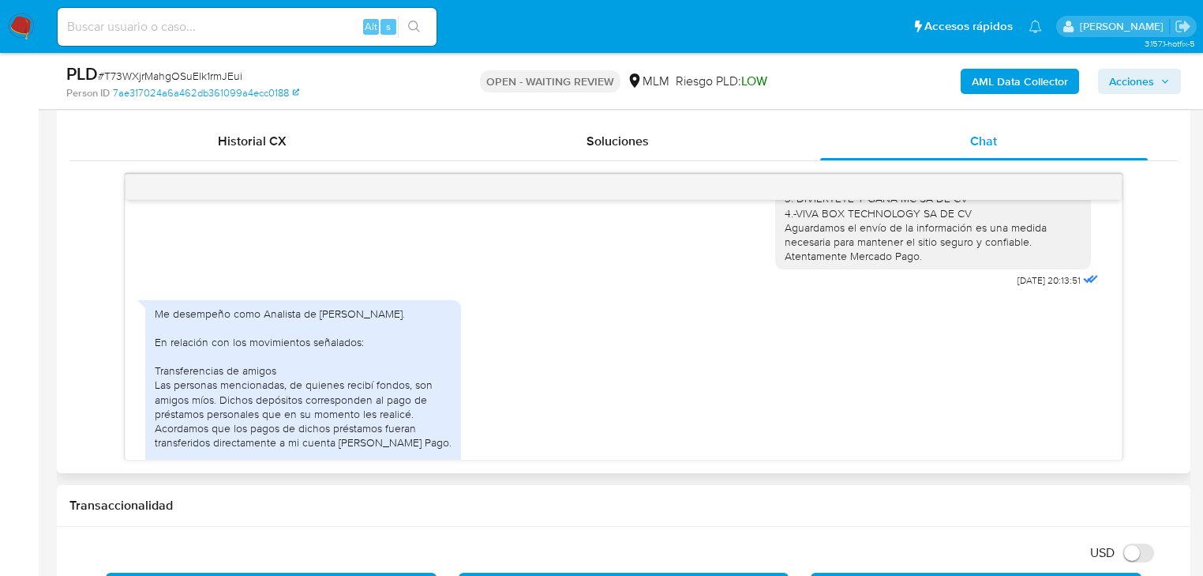
scroll to position [227, 0]
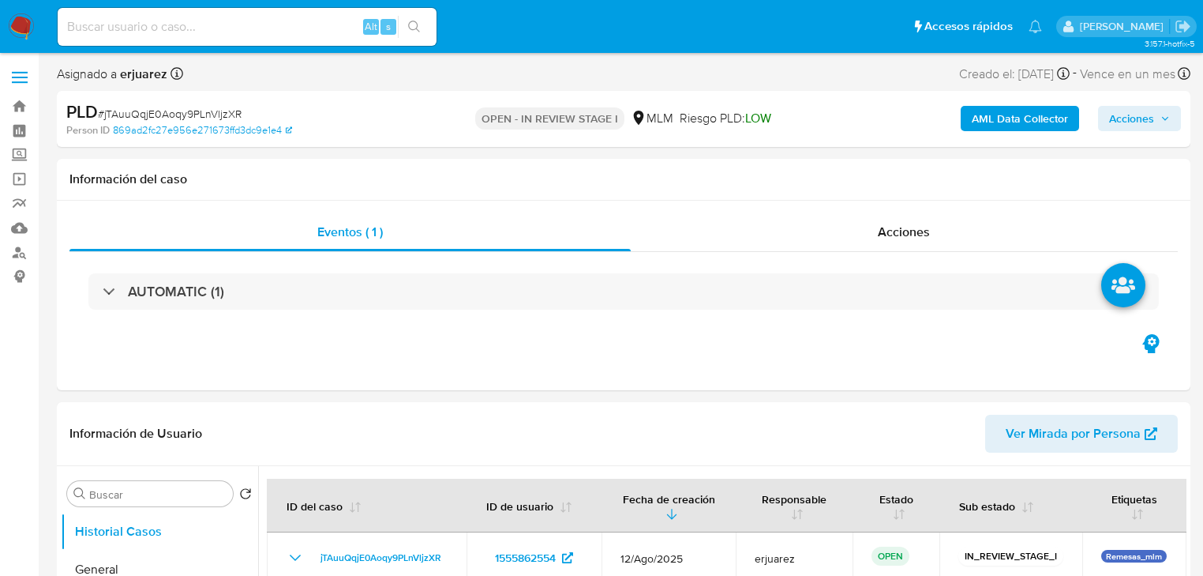
select select "10"
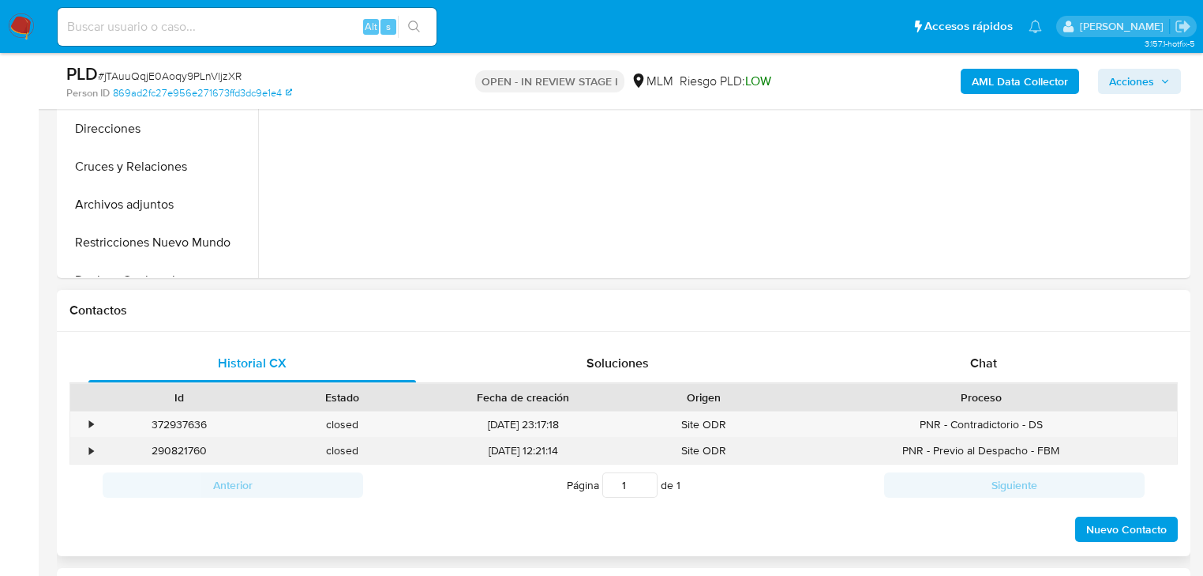
scroll to position [632, 0]
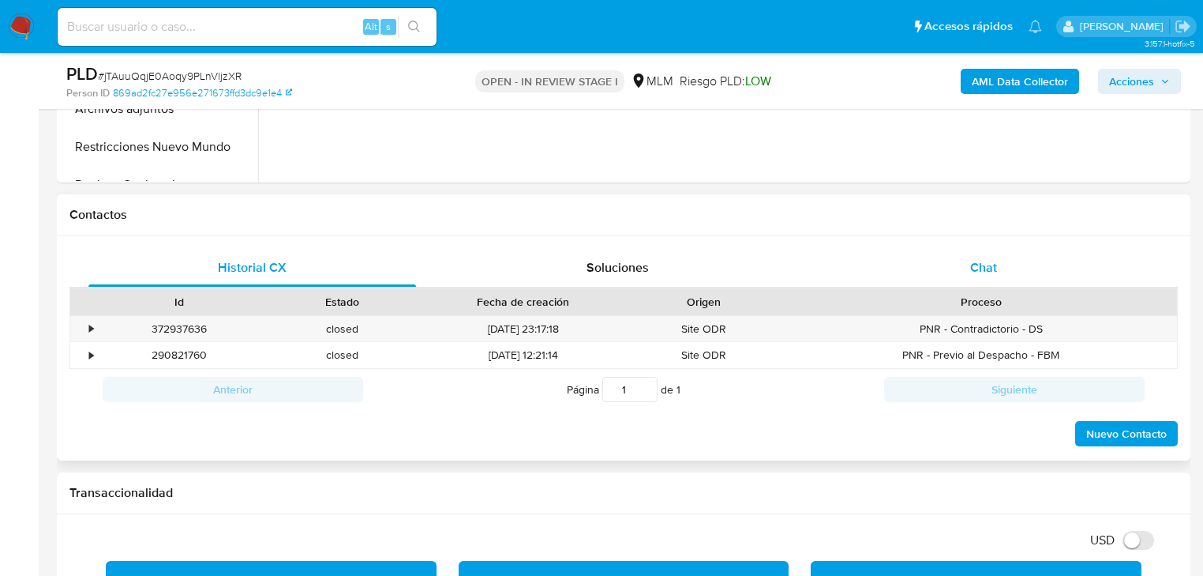
drag, startPoint x: 997, startPoint y: 285, endPoint x: 983, endPoint y: 274, distance: 18.0
click at [995, 284] on div "Chat" at bounding box center [984, 268] width 328 height 38
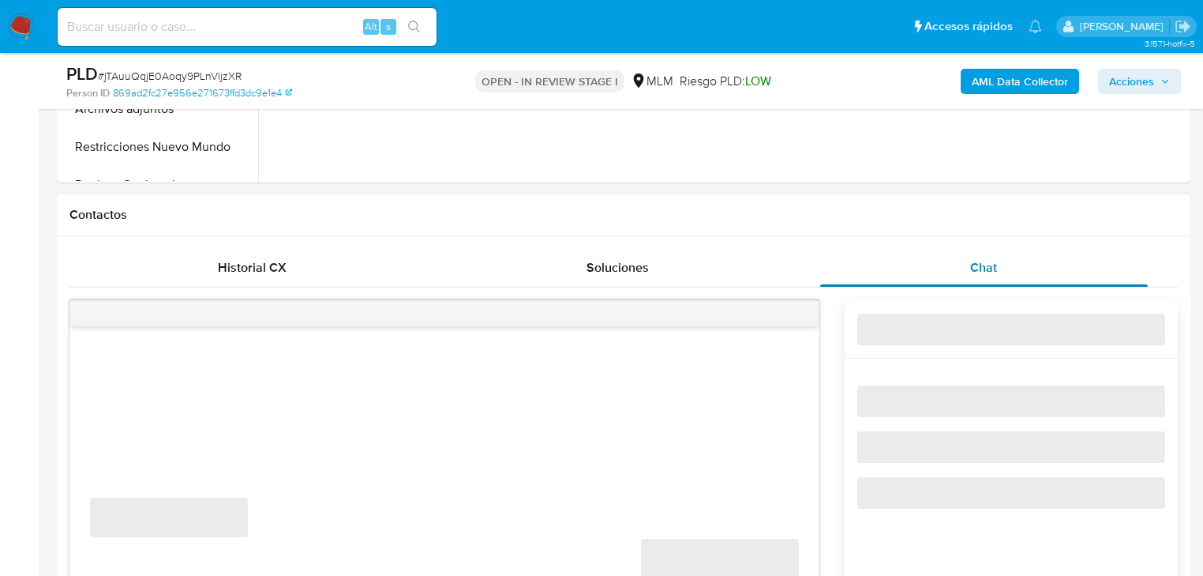
click at [974, 264] on span "Chat" at bounding box center [983, 267] width 27 height 18
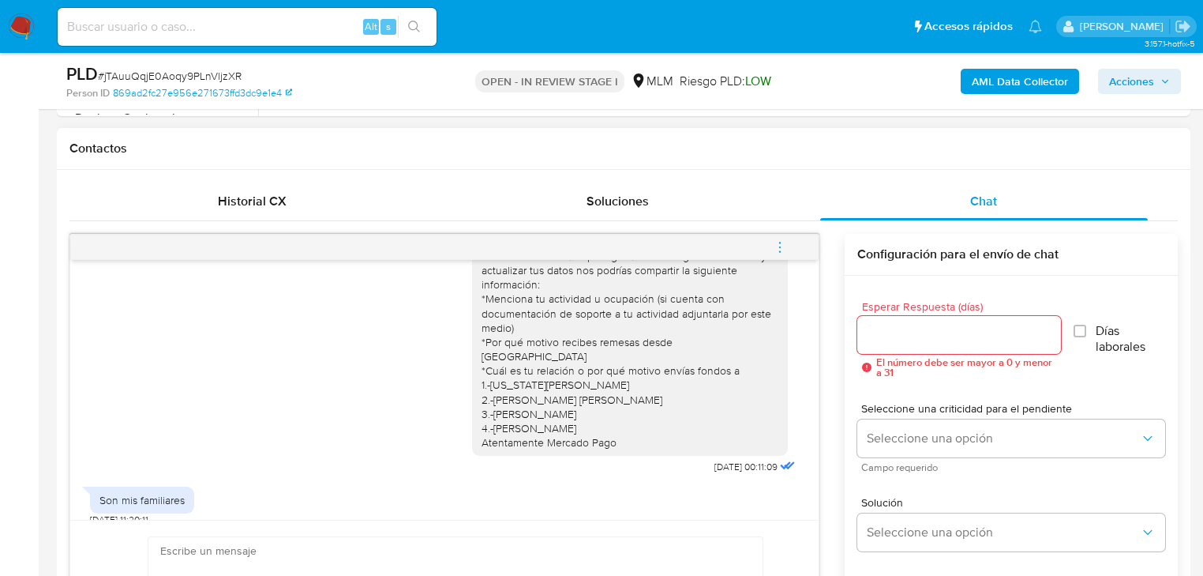
scroll to position [884, 0]
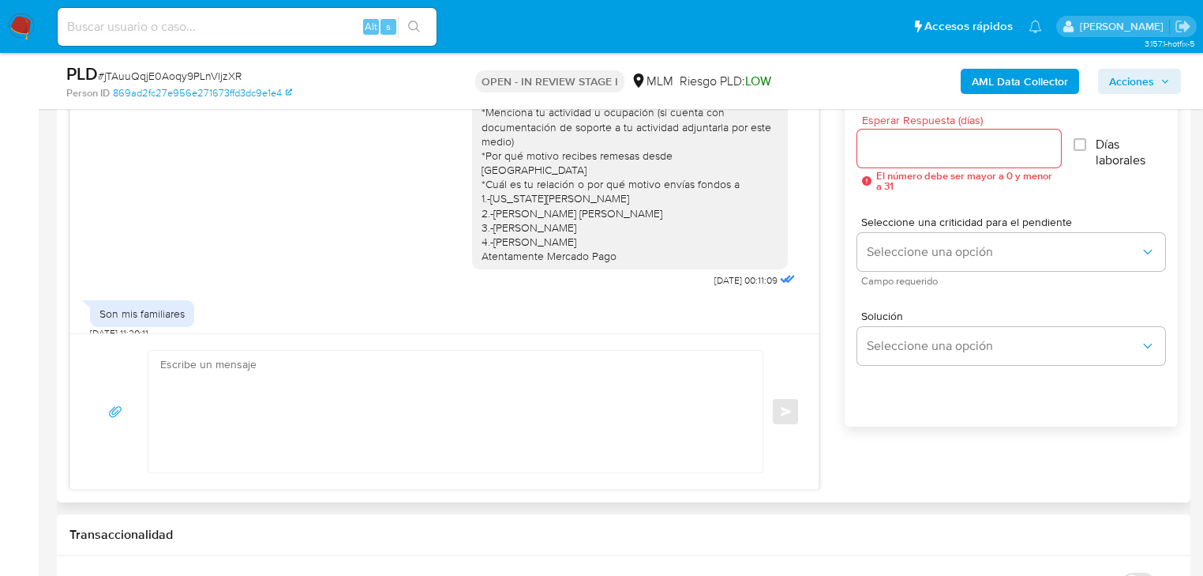
click at [313, 381] on textarea at bounding box center [451, 412] width 583 height 122
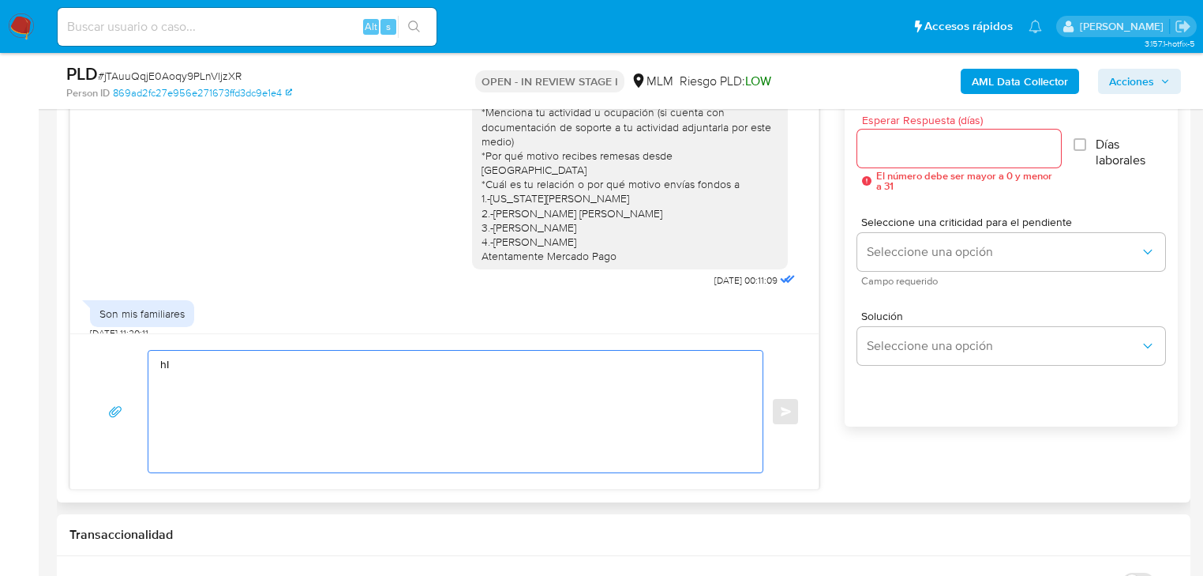
type textarea "h"
click at [433, 376] on textarea "Hola Martin agradecemos tu pronta respuesta" at bounding box center [451, 412] width 583 height 122
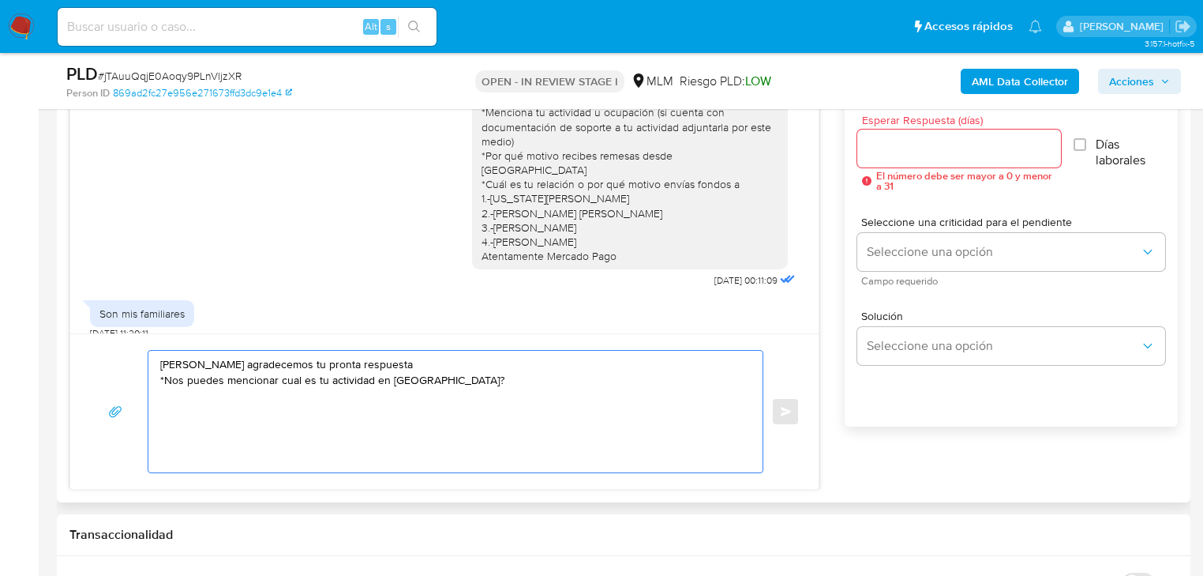
click at [275, 381] on textarea "Hola Martin agradecemos tu pronta respuesta *Nos puedes mencionar cual es tu ac…" at bounding box center [451, 412] width 583 height 122
click at [279, 382] on textarea "Hola Martin agradecemos tu pronta respuesta *Nos puedes mencionar cual es tu ac…" at bounding box center [451, 412] width 583 height 122
click at [548, 389] on textarea "Hola Martin agradecemos tu pronta respuesta *Nos puedes mencionar ¿cual es tu a…" at bounding box center [451, 412] width 583 height 122
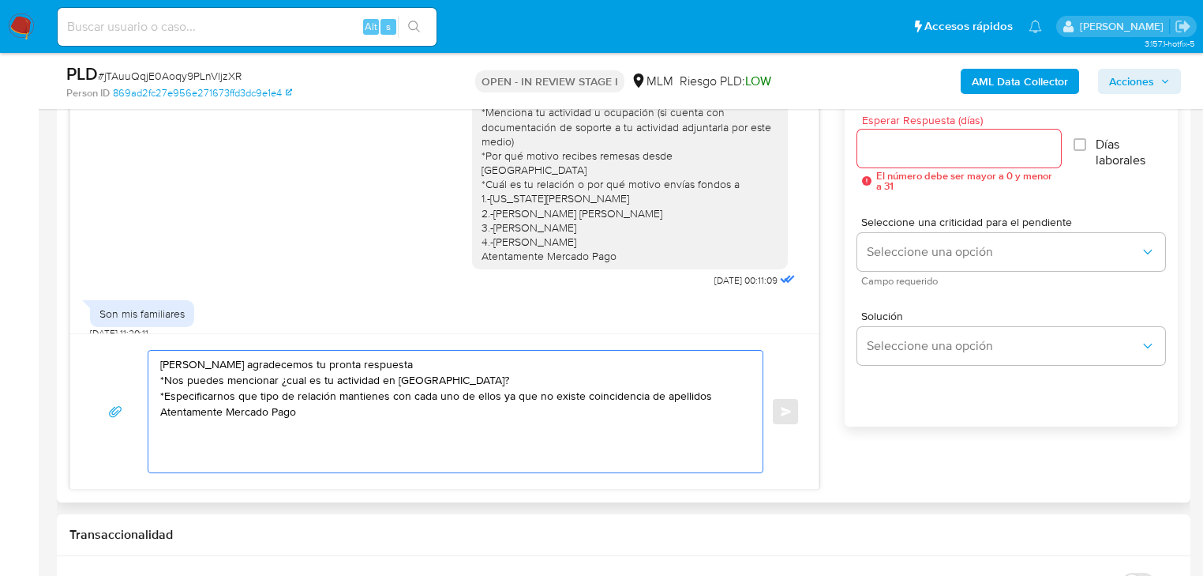
drag, startPoint x: 294, startPoint y: 380, endPoint x: 325, endPoint y: 136, distance: 246.0
click at [328, 133] on div "Estimado Martin se ha identificado un cambio en el uso habitual de tu cuenta pa…" at bounding box center [444, 161] width 709 height 261
drag, startPoint x: 297, startPoint y: 388, endPoint x: 287, endPoint y: 378, distance: 13.4
click at [505, 378] on textarea "Hola Martin agradecemos tu pronta respuesta *Nos puedes mencionar ¿Cuál es tu a…" at bounding box center [451, 412] width 583 height 122
type textarea "Hola Martin agradecemos tu pronta respuesta *Nos puedes mencionar ¿Cuál es tu a…"
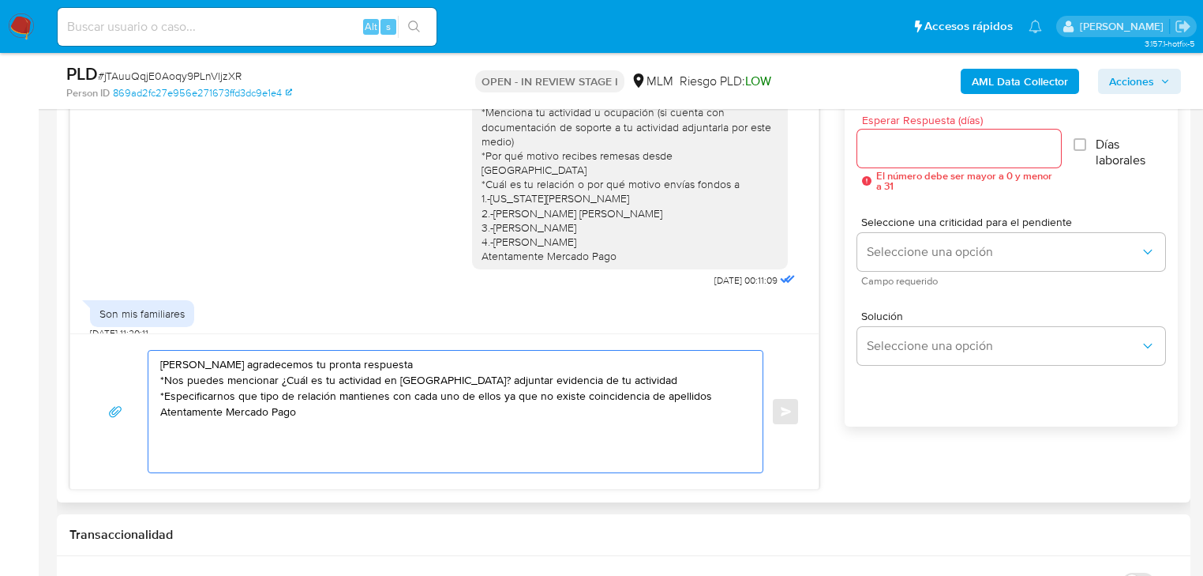
drag, startPoint x: 385, startPoint y: 411, endPoint x: 61, endPoint y: 324, distance: 335.7
click at [61, 324] on div "Historial CX Soluciones Chat Id Estado Fecha de creación Origen Proceso • 37293…" at bounding box center [624, 242] width 1134 height 519
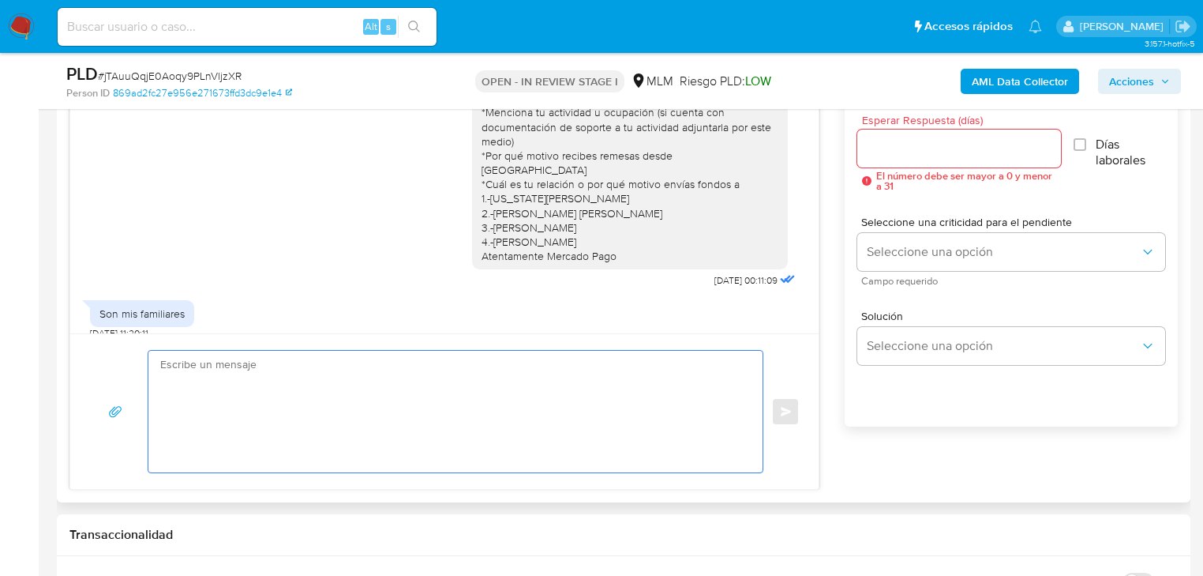
click at [883, 160] on div at bounding box center [959, 148] width 204 height 38
click at [896, 150] on input "Esperar Respuesta (días)" at bounding box center [959, 148] width 204 height 21
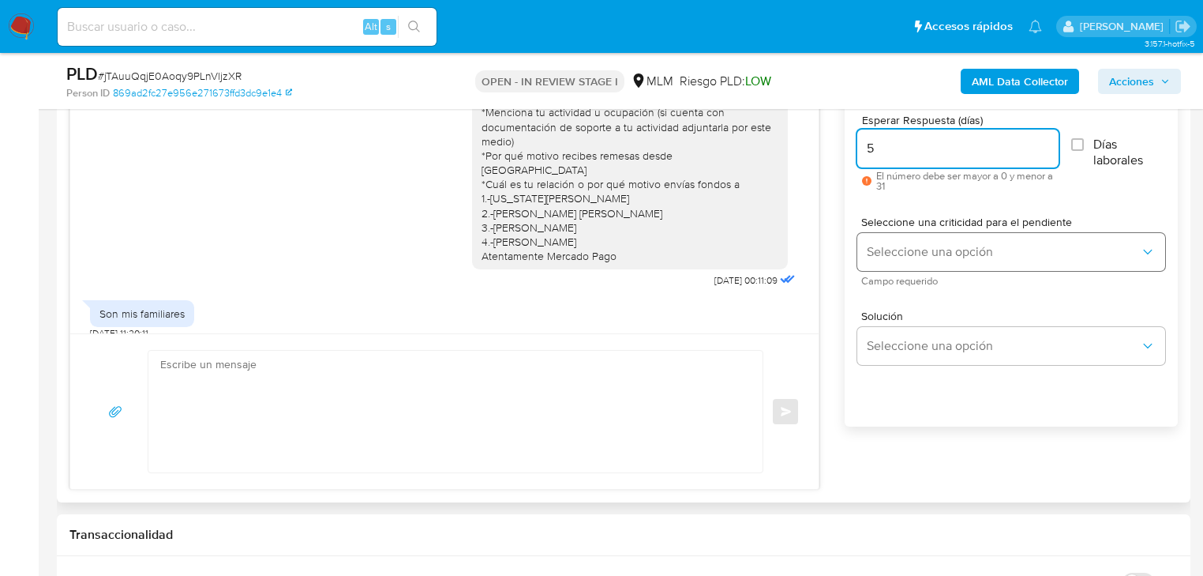
type input "5"
click at [905, 253] on span "Seleccione una opción" at bounding box center [1003, 252] width 273 height 16
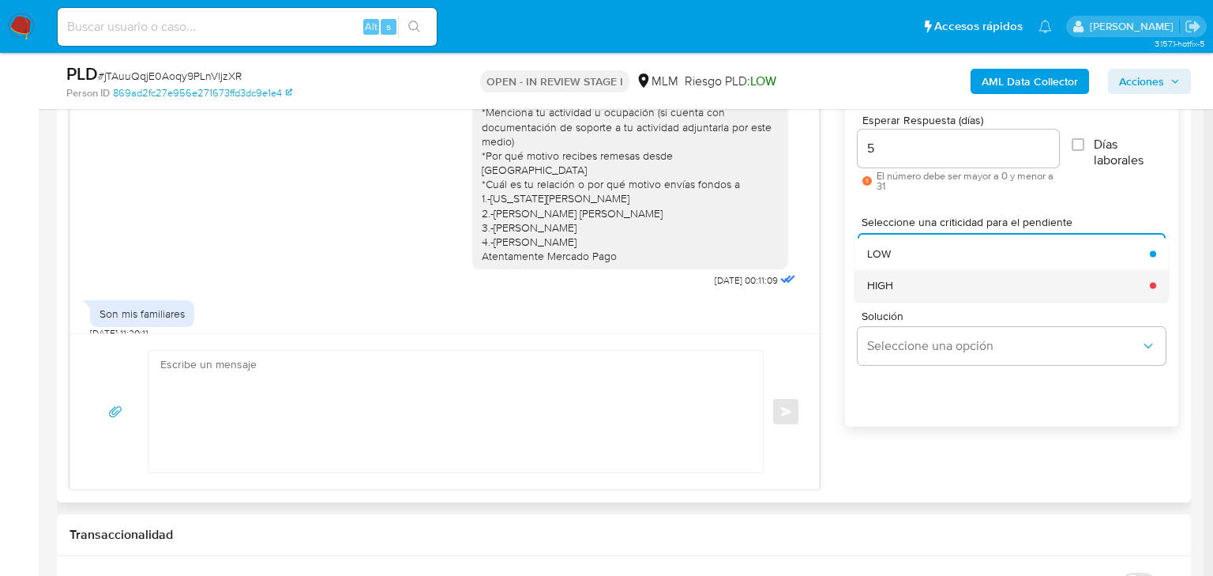
click at [902, 282] on div "HIGH" at bounding box center [1003, 285] width 273 height 32
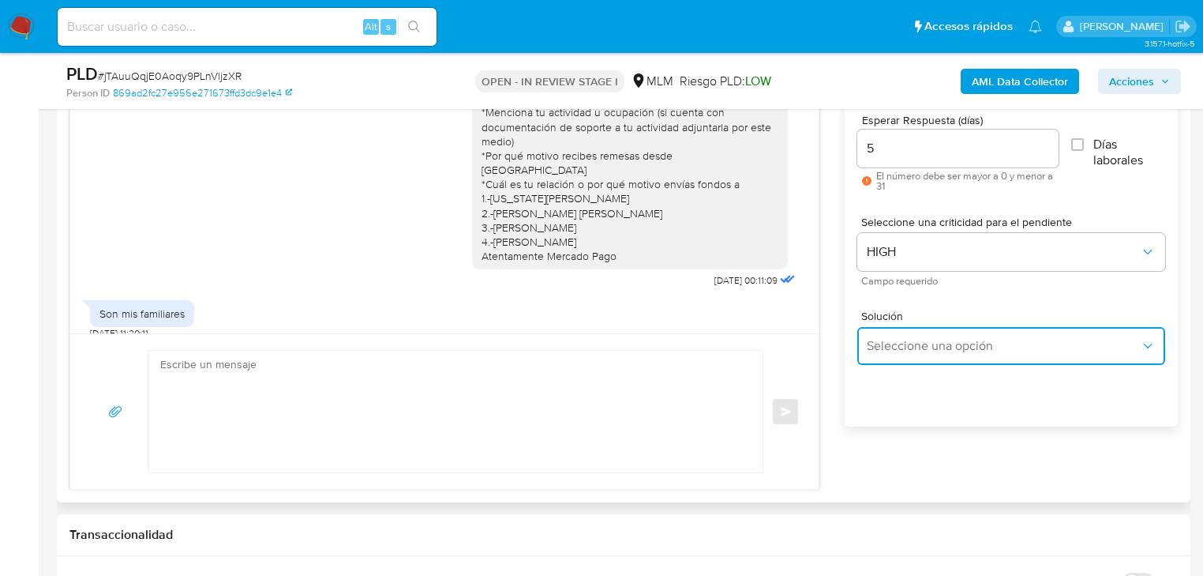
drag, startPoint x: 911, startPoint y: 351, endPoint x: 924, endPoint y: 356, distance: 13.5
click at [916, 354] on button "Seleccione una opción" at bounding box center [1011, 346] width 308 height 38
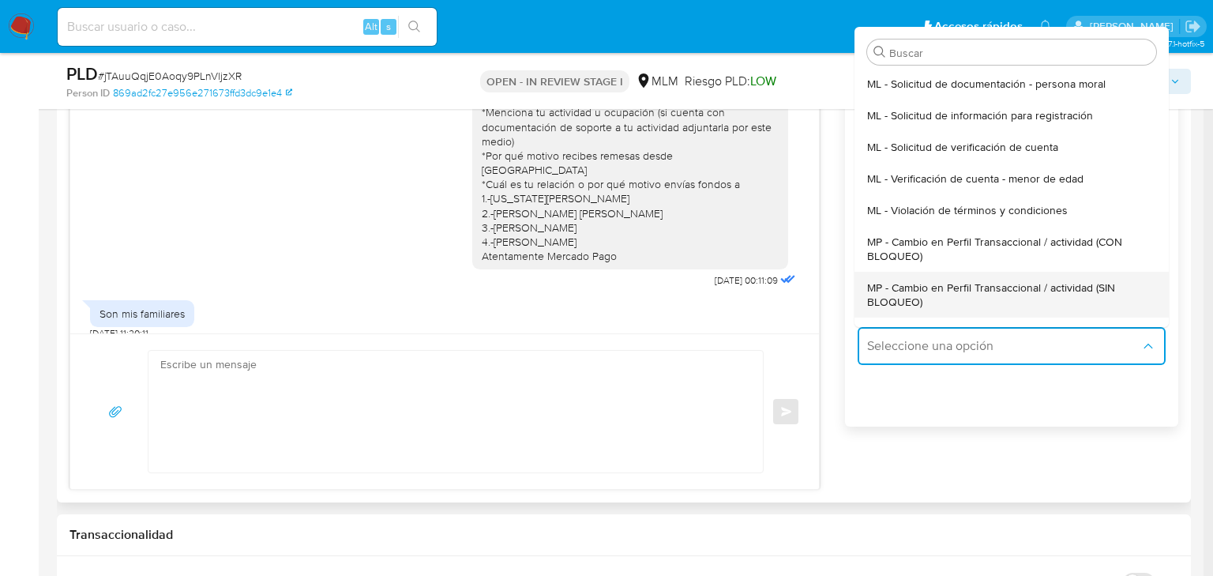
click at [1026, 287] on span "MP - Cambio en Perfil Transaccional / actividad (SIN BLOQUEO)" at bounding box center [1006, 294] width 279 height 28
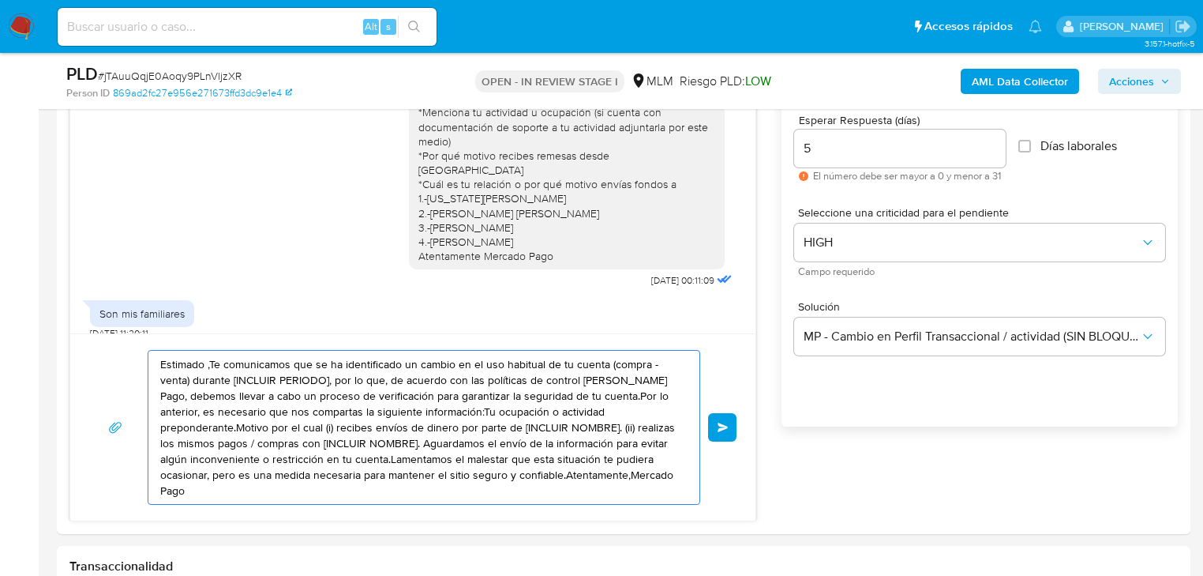
drag, startPoint x: 613, startPoint y: 481, endPoint x: -171, endPoint y: 205, distance: 830.2
paste textarea "Hola Martin agradecemos tu pronta respuesta *Nos puedes mencionar ¿Cuál es tu a…"
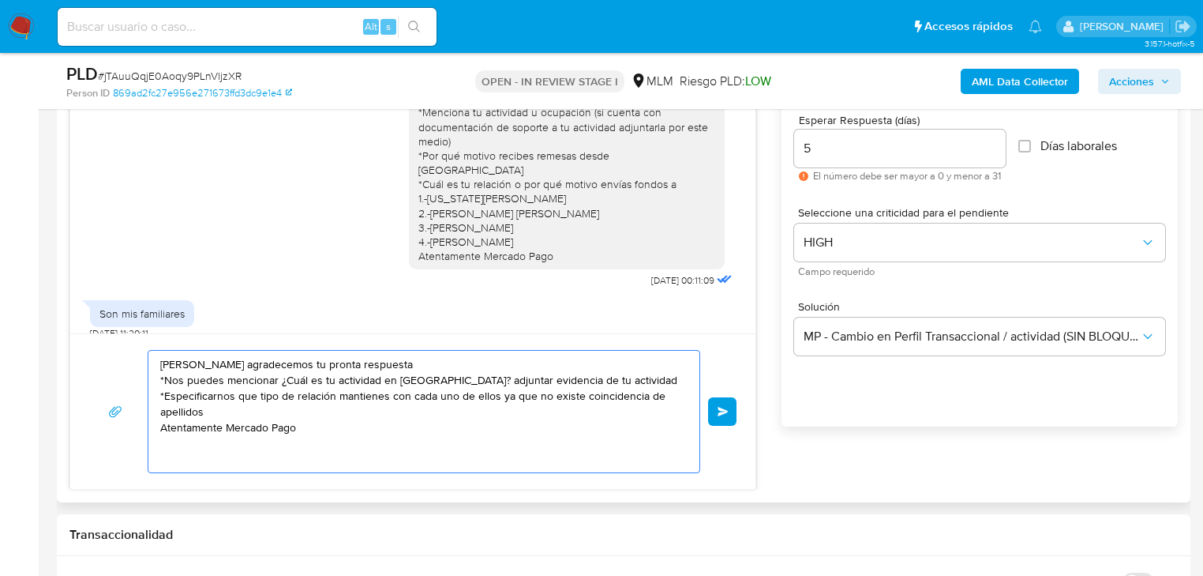
type textarea "Hola Martin agradecemos tu pronta respuesta *Nos puedes mencionar ¿Cuál es tu a…"
click at [739, 407] on div "Hola Martin agradecemos tu pronta respuesta *Nos puedes mencionar ¿Cuál es tu a…" at bounding box center [412, 411] width 685 height 156
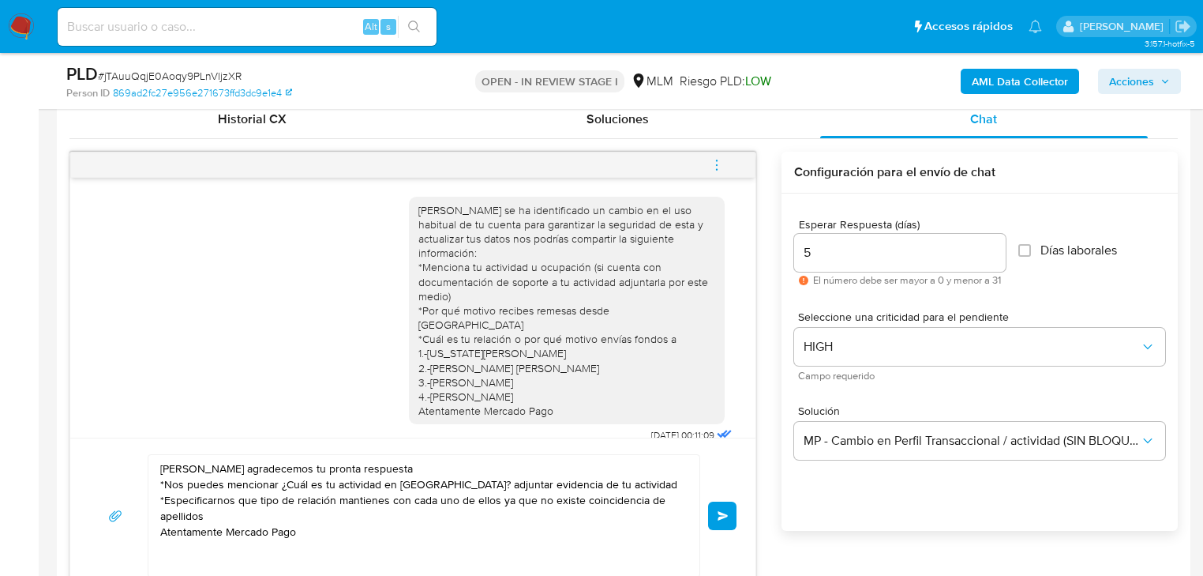
scroll to position [758, 0]
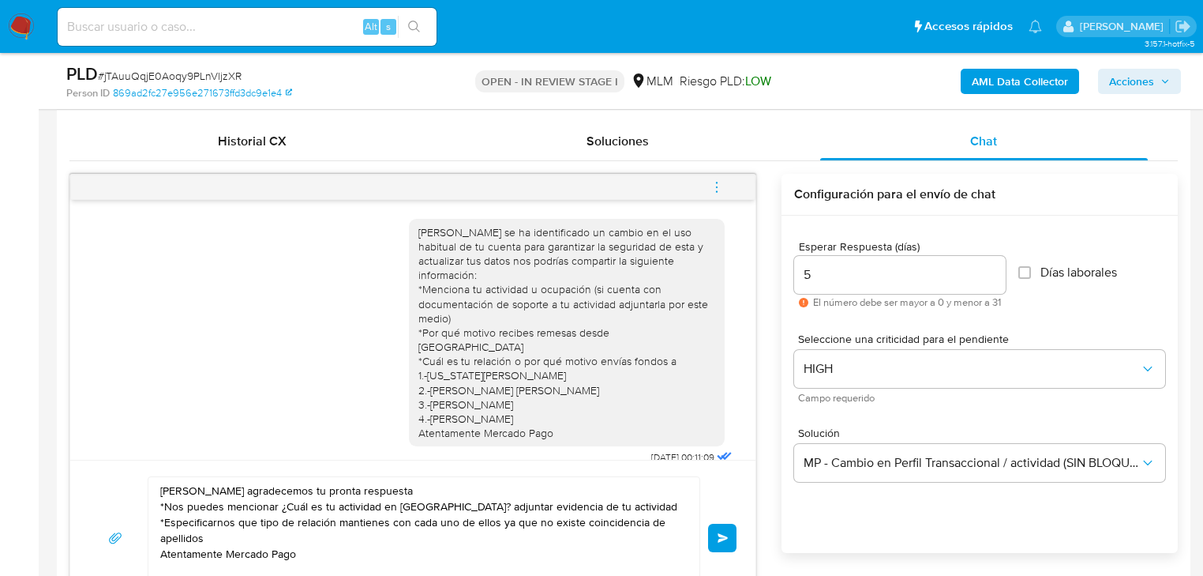
click at [726, 535] on span "Enviar" at bounding box center [723, 537] width 11 height 9
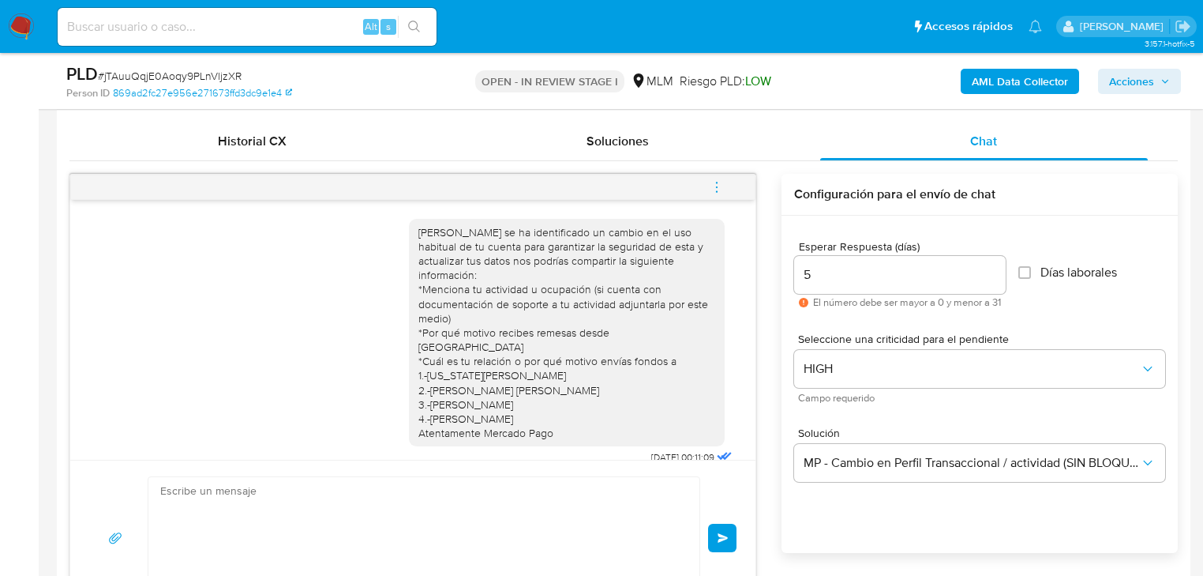
scroll to position [183, 0]
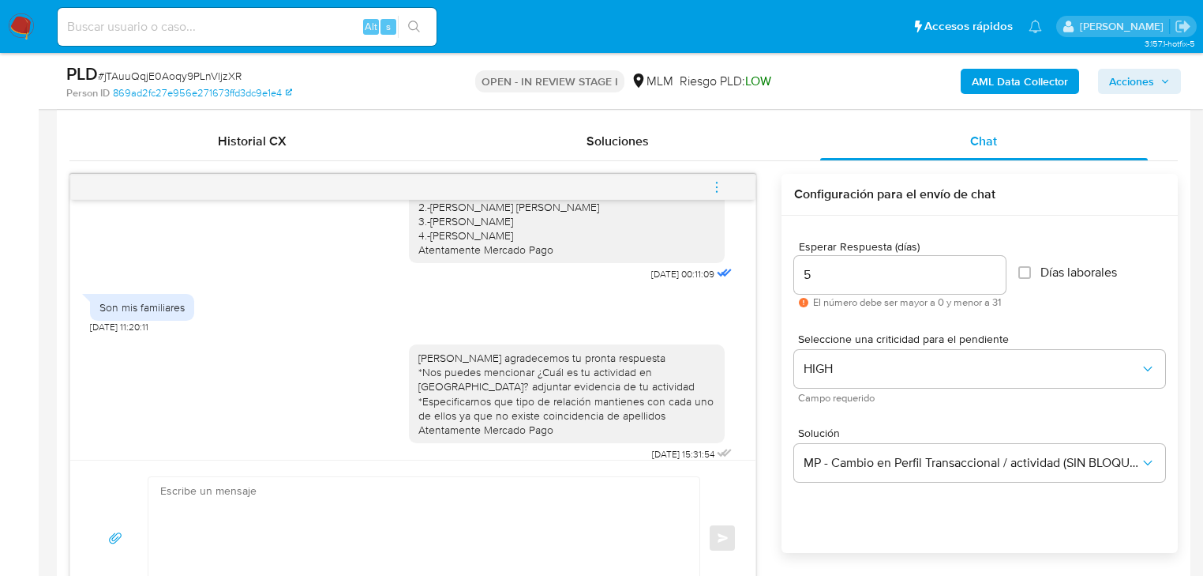
click at [16, 24] on img at bounding box center [21, 26] width 27 height 27
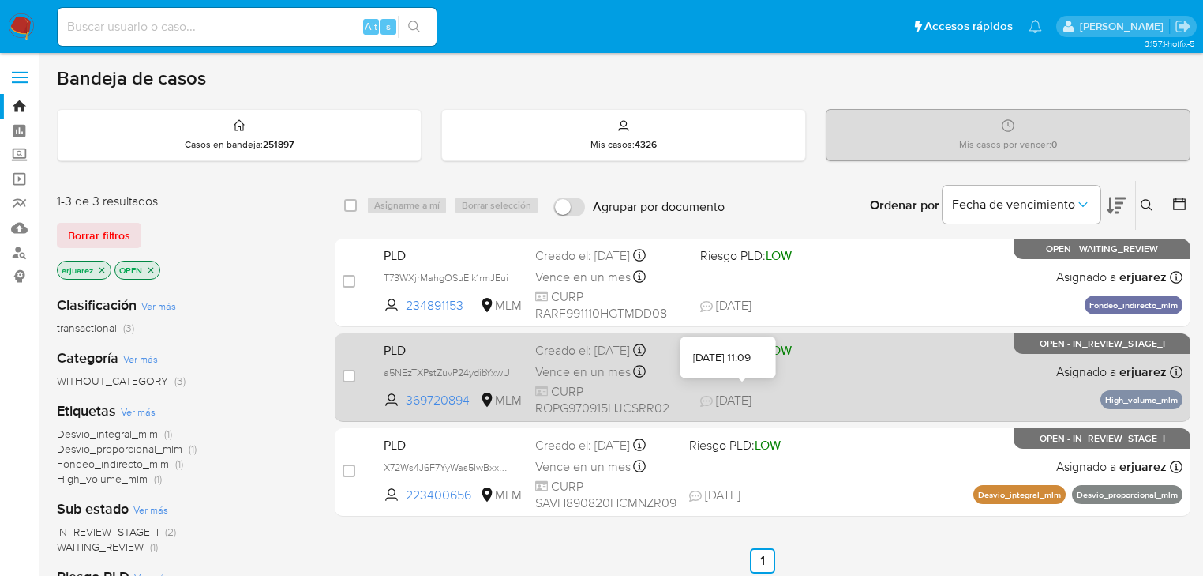
click at [735, 386] on div "PLD a5NEzTXPstZuvP24ydibYxwU 369720894 MLM Riesgo PLD: LOW Creado el: [DATE] Cr…" at bounding box center [779, 377] width 805 height 80
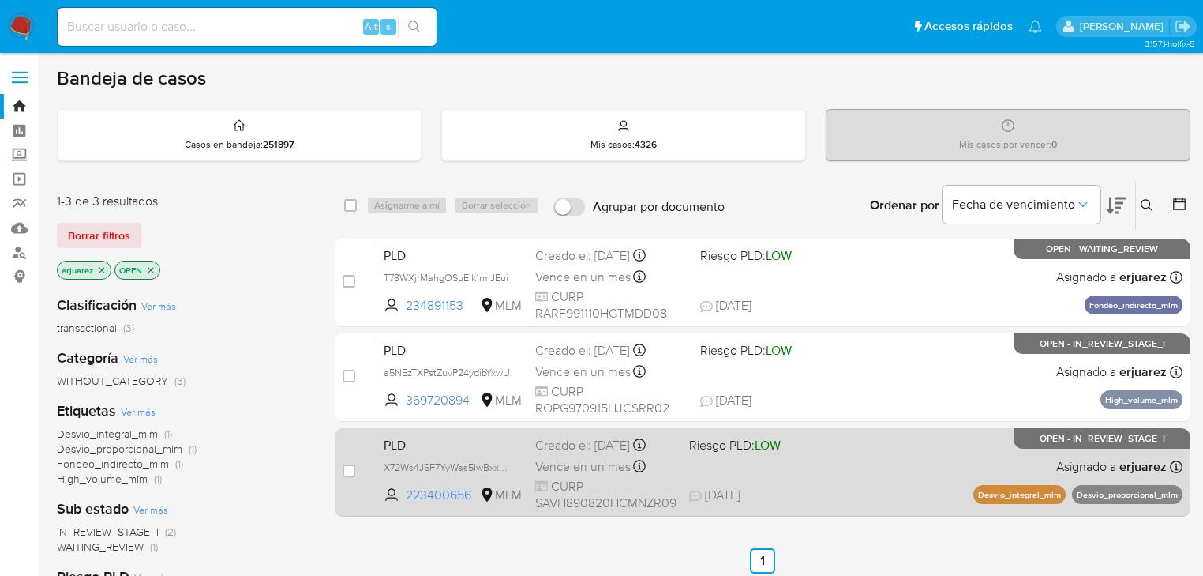
click at [654, 464] on div "Vence en un mes Vence el [DATE] 02:03:57" at bounding box center [605, 466] width 141 height 21
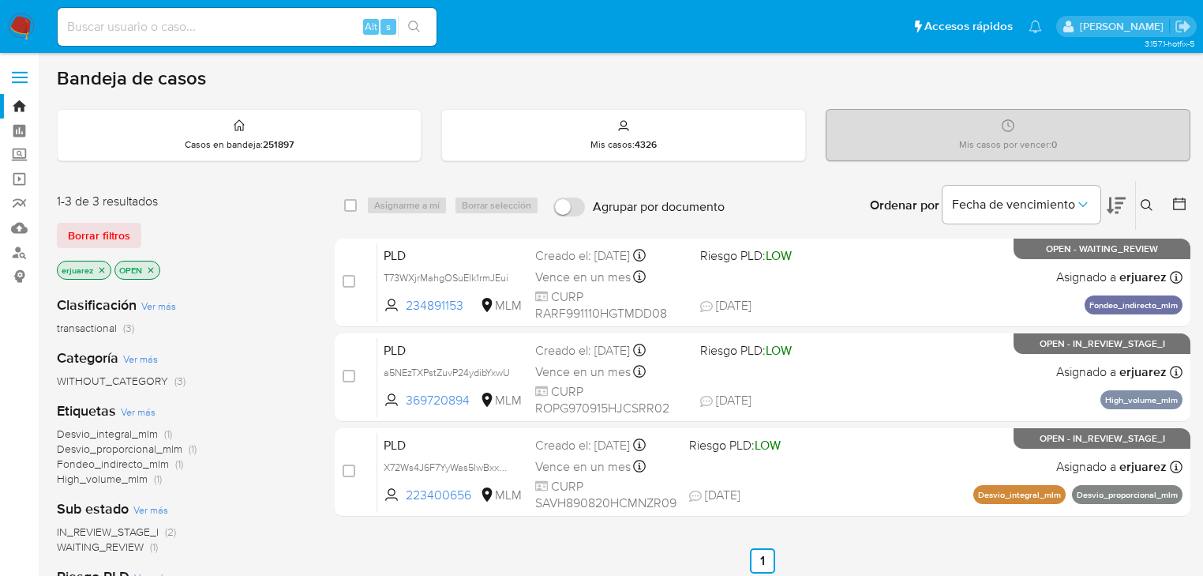
click at [25, 35] on img at bounding box center [21, 26] width 27 height 27
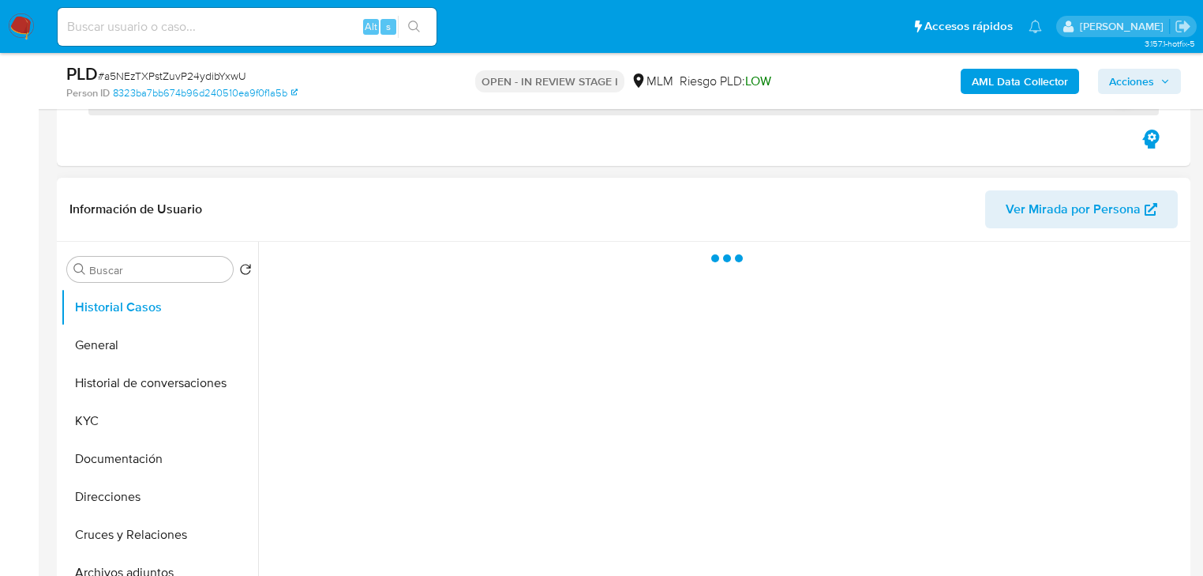
scroll to position [253, 0]
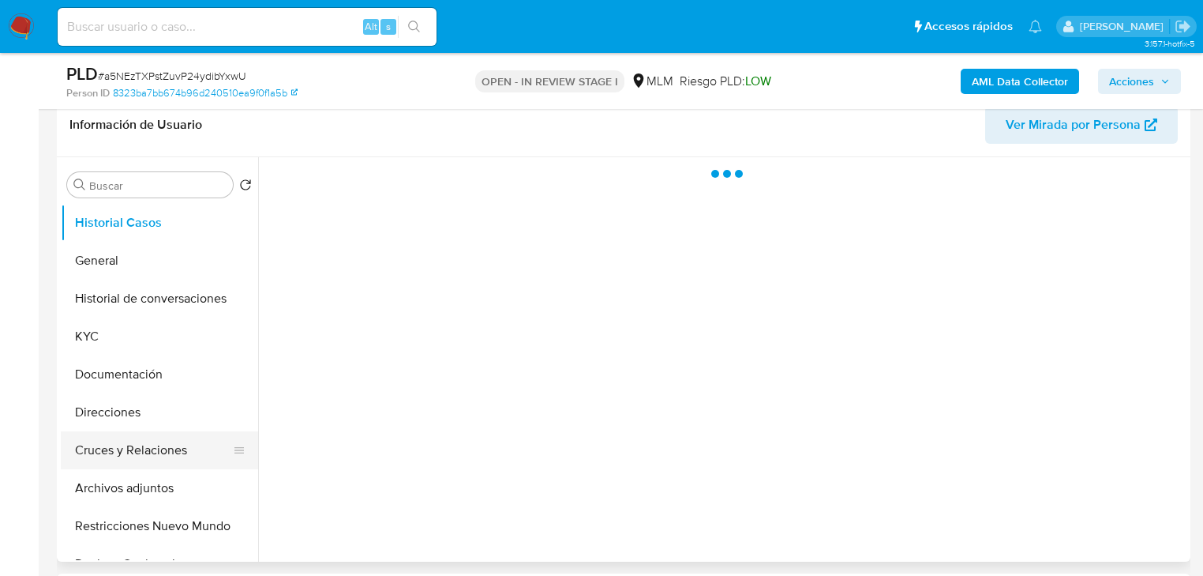
click at [179, 459] on button "Cruces y Relaciones" at bounding box center [153, 450] width 185 height 38
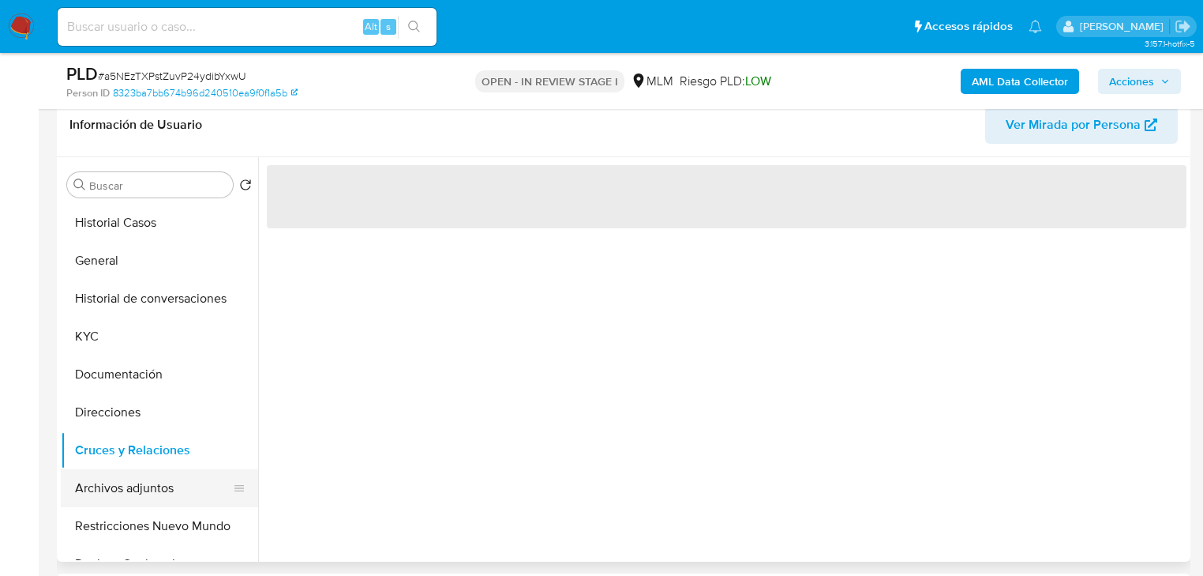
drag, startPoint x: 159, startPoint y: 486, endPoint x: 182, endPoint y: 489, distance: 22.3
click at [159, 488] on button "Archivos adjuntos" at bounding box center [153, 488] width 185 height 38
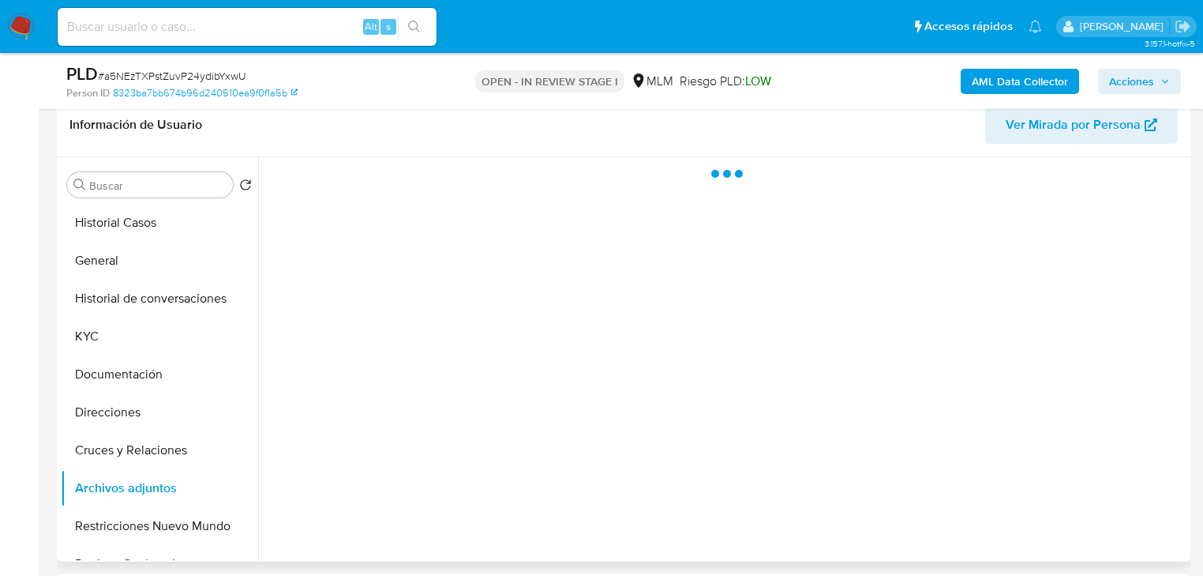
select select "10"
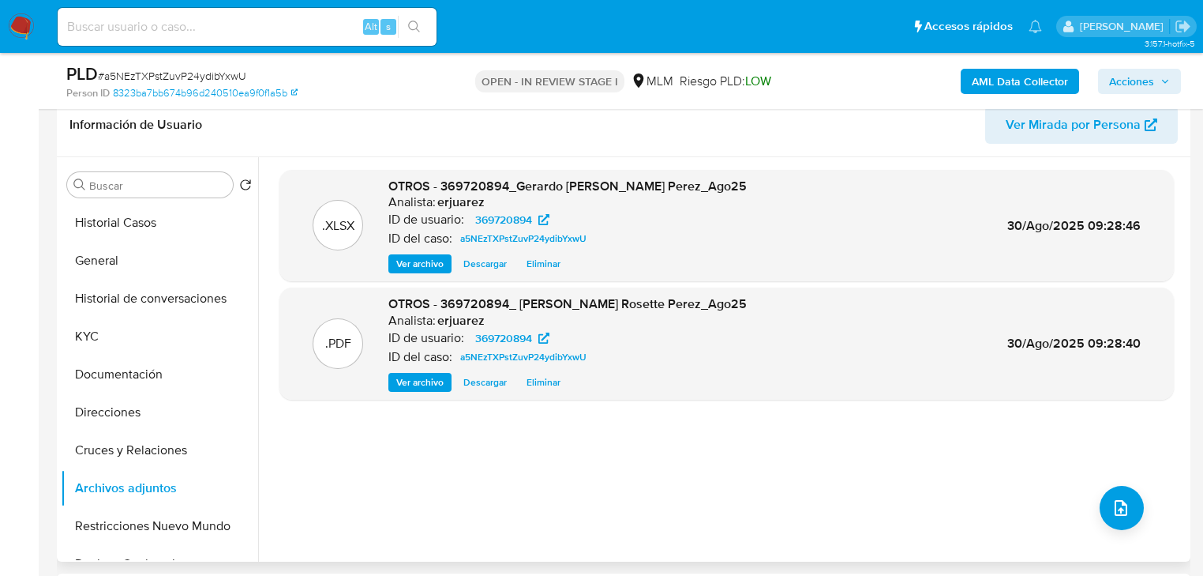
click at [423, 380] on span "Ver archivo" at bounding box center [419, 382] width 47 height 16
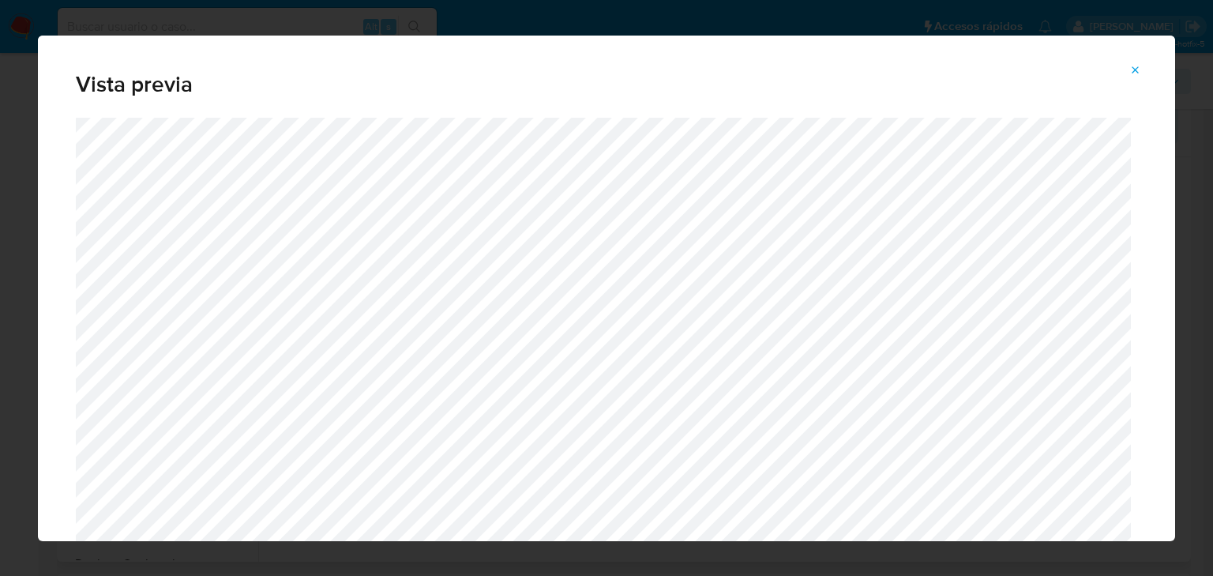
click at [1138, 64] on icon "Attachment preview" at bounding box center [1135, 70] width 13 height 13
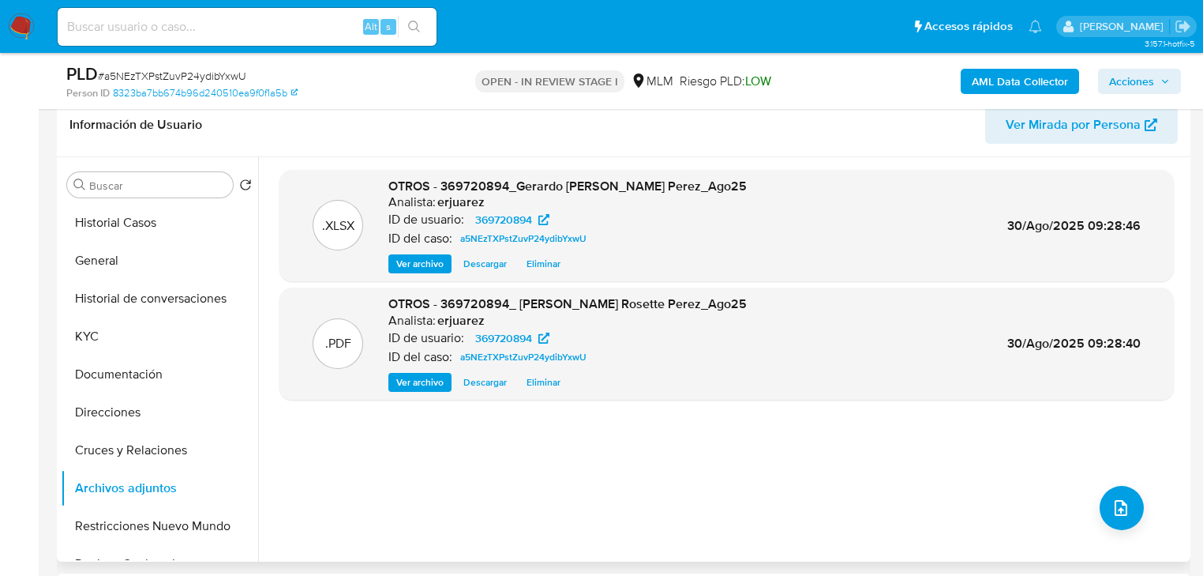
click at [1132, 79] on span "Acciones" at bounding box center [1131, 81] width 45 height 25
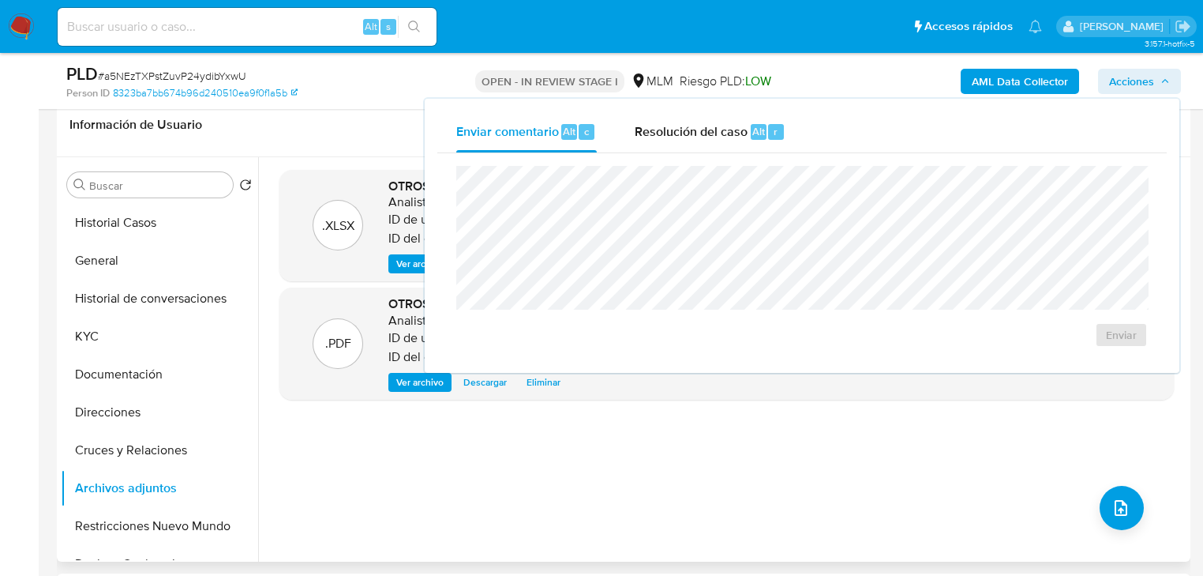
drag, startPoint x: 717, startPoint y: 141, endPoint x: 695, endPoint y: 155, distance: 26.3
click at [716, 140] on div "Resolución del caso Alt r" at bounding box center [710, 131] width 151 height 41
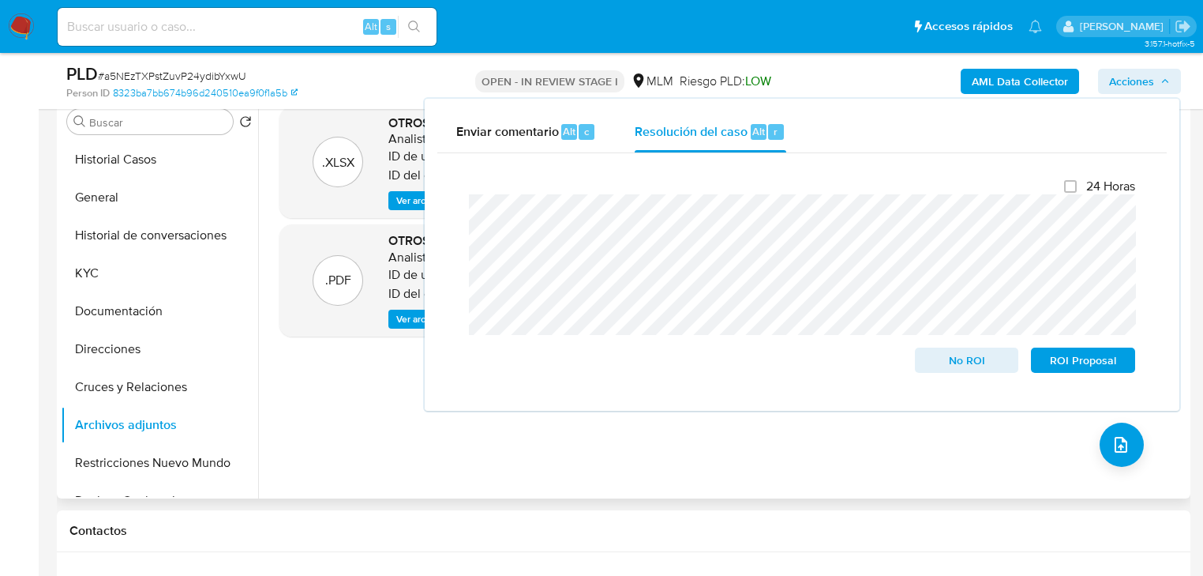
scroll to position [379, 0]
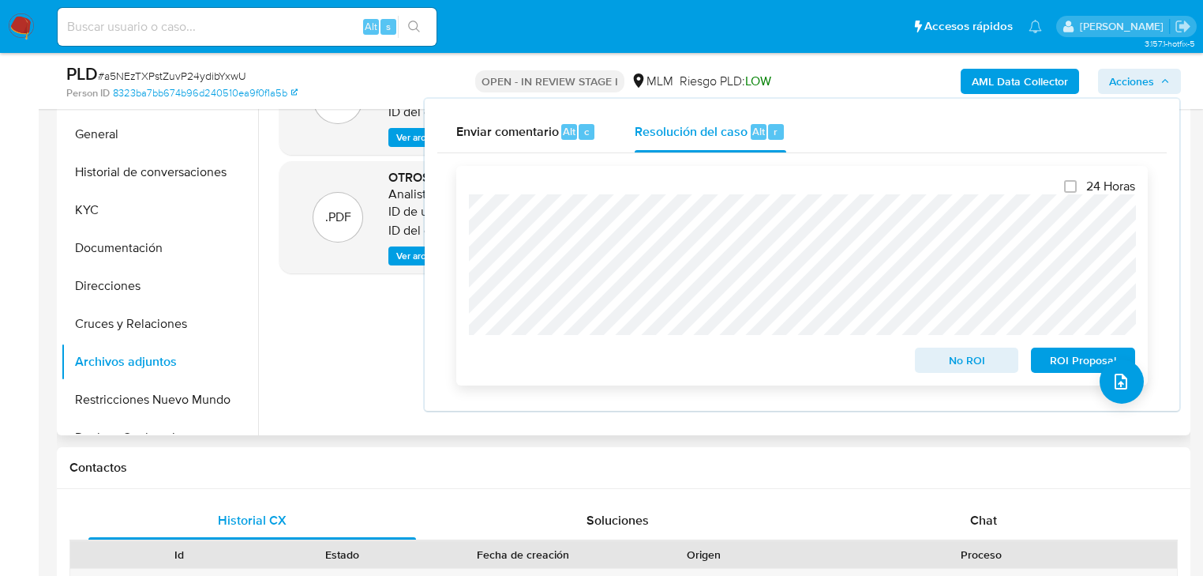
click at [940, 360] on span "No ROI" at bounding box center [967, 360] width 82 height 22
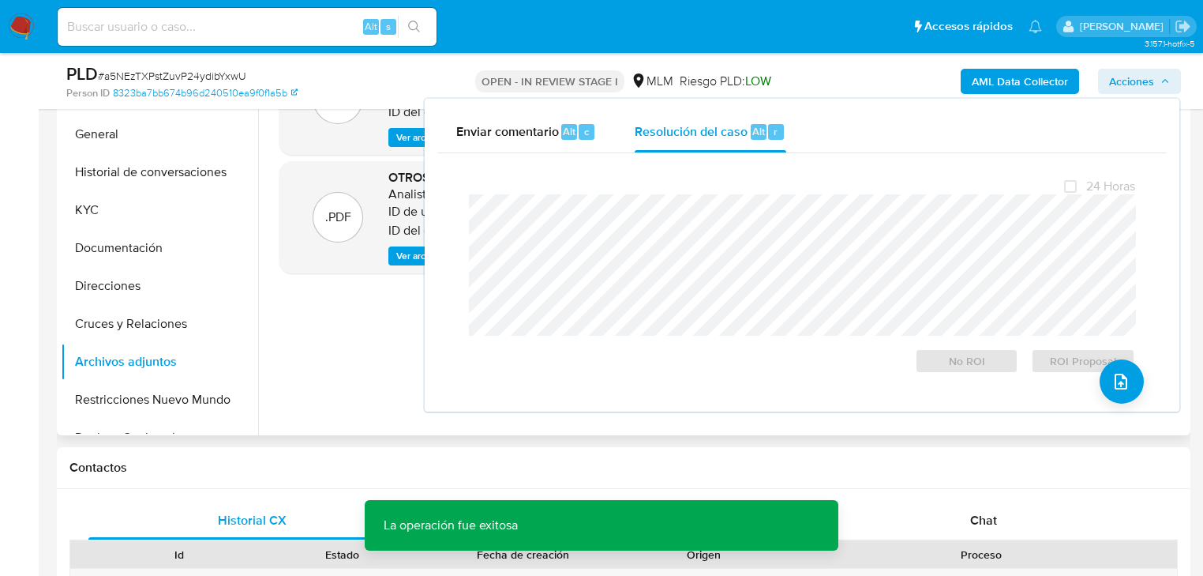
drag, startPoint x: 324, startPoint y: 315, endPoint x: 362, endPoint y: 298, distance: 42.4
click at [323, 319] on div ".XLSX OTROS - 369720894_Gerardo Nicolle Rosette Perez_Ago25 Analista: erjuarez …" at bounding box center [726, 232] width 894 height 379
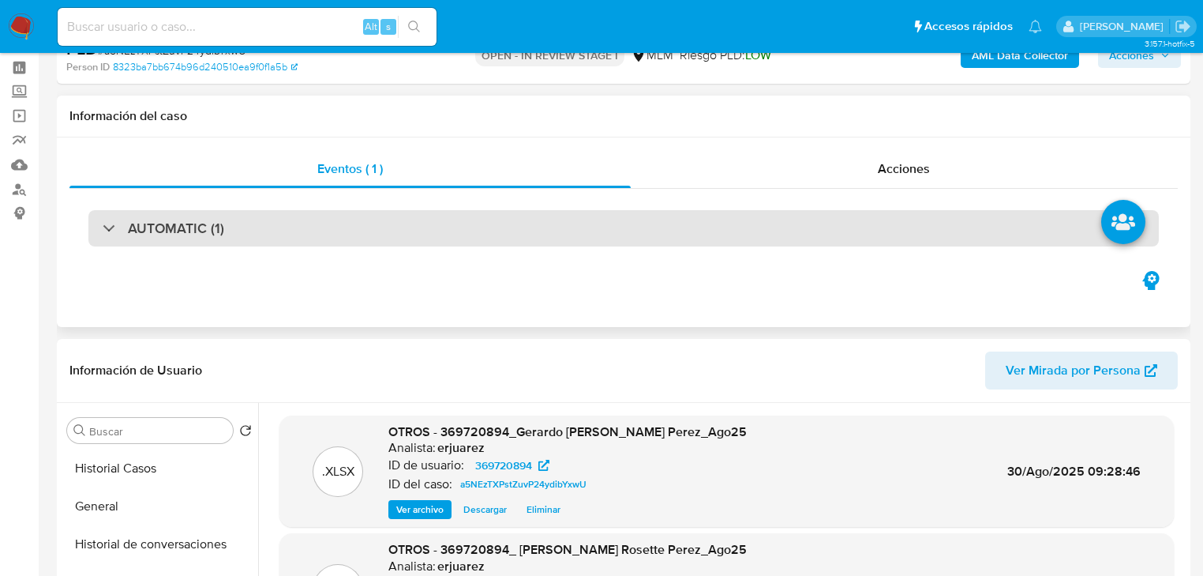
scroll to position [0, 0]
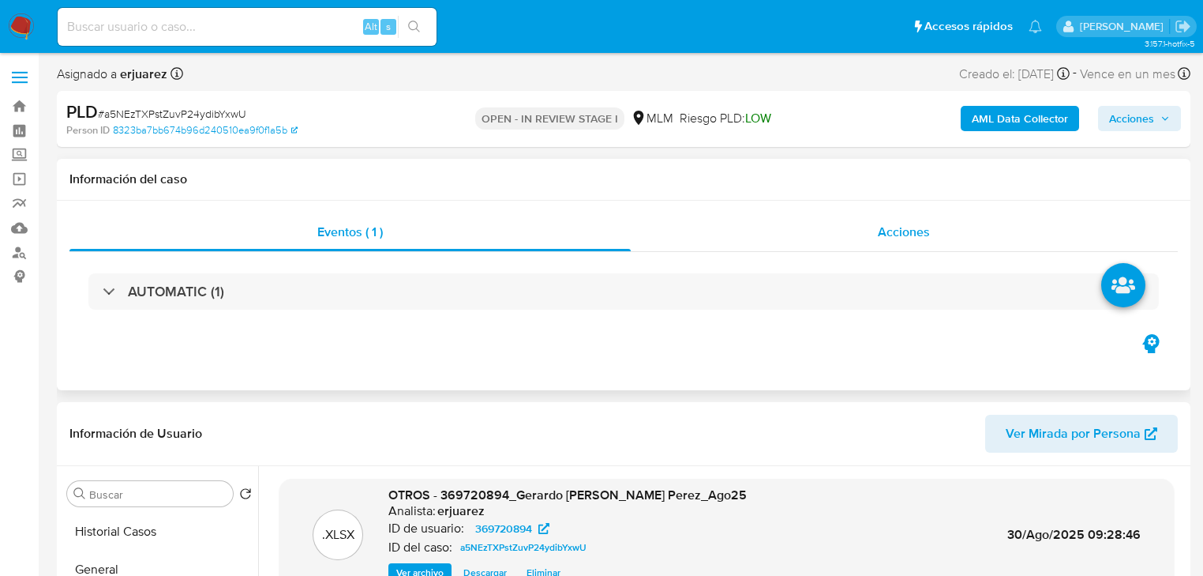
click at [849, 228] on div "Acciones" at bounding box center [905, 232] width 548 height 38
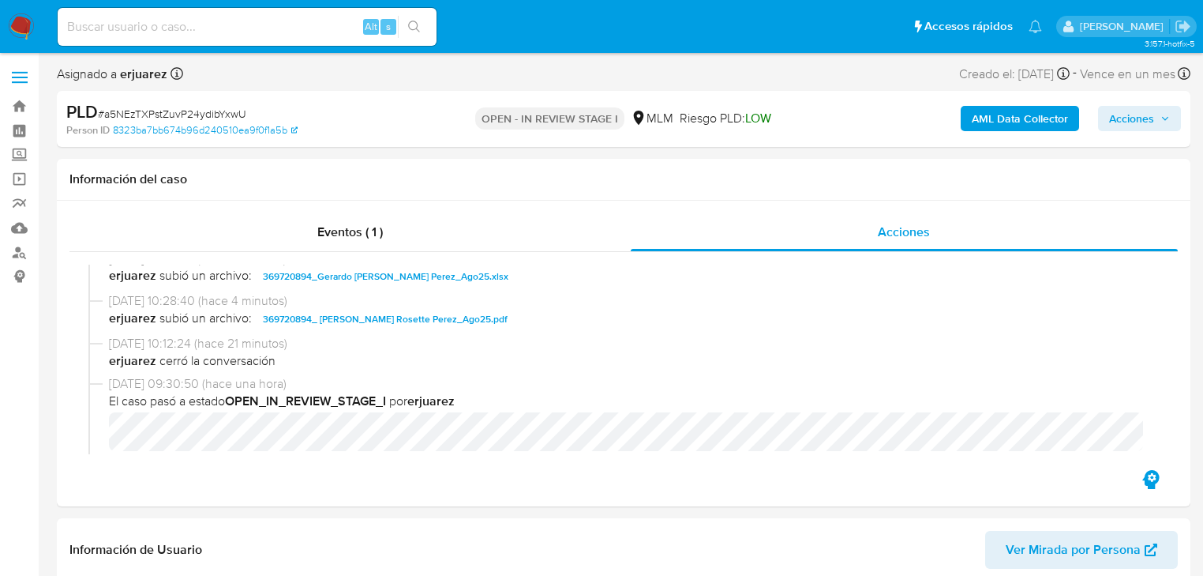
scroll to position [379, 0]
click at [14, 24] on img at bounding box center [21, 26] width 27 height 27
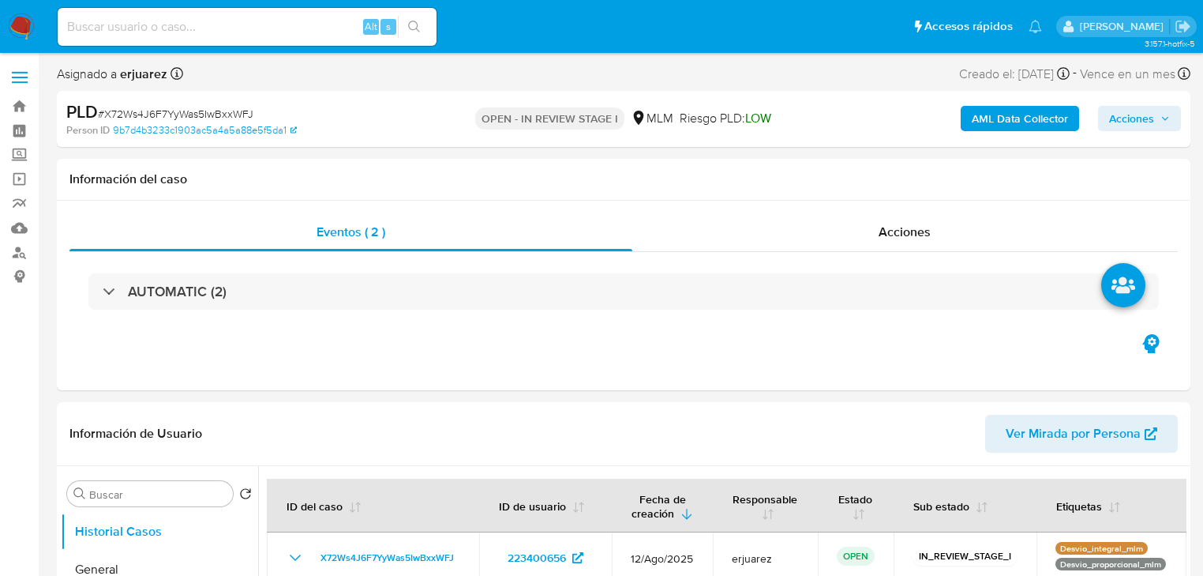
select select "10"
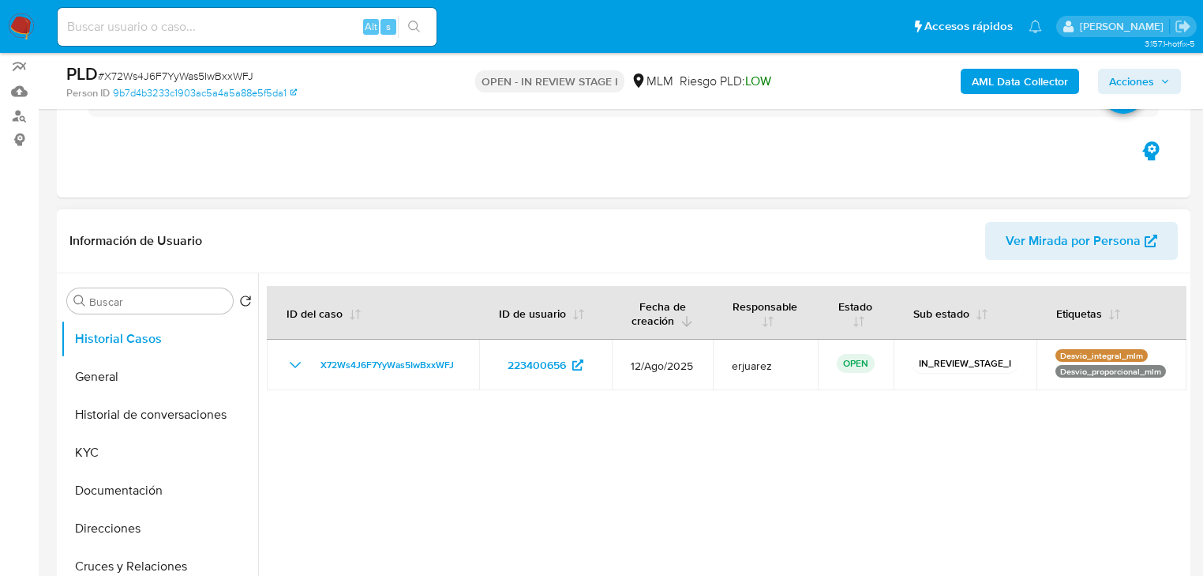
scroll to position [316, 0]
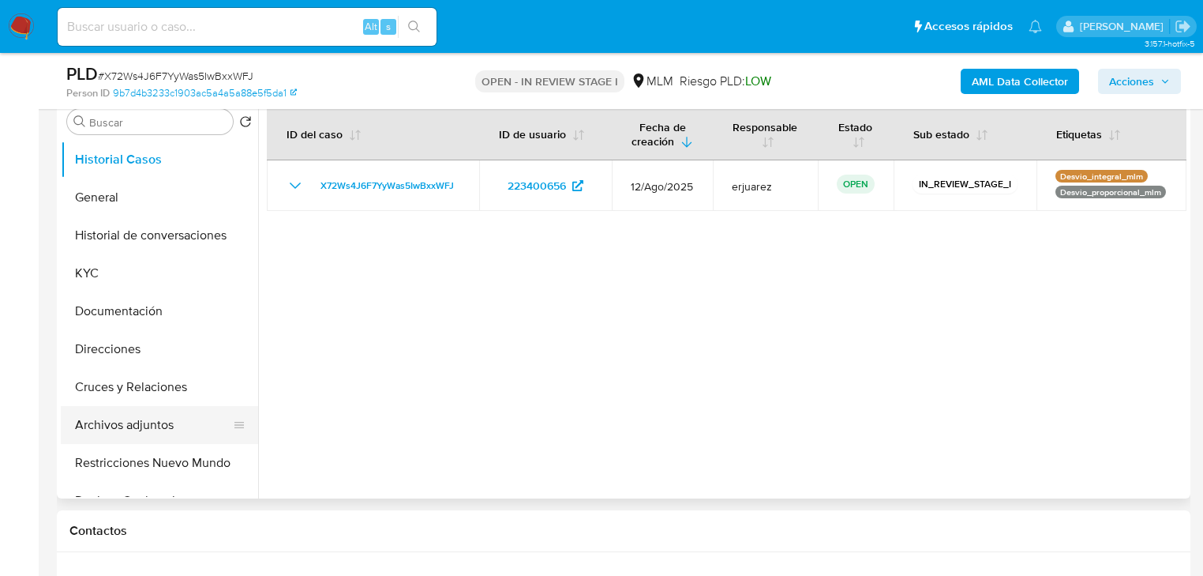
click at [147, 422] on button "Archivos adjuntos" at bounding box center [153, 425] width 185 height 38
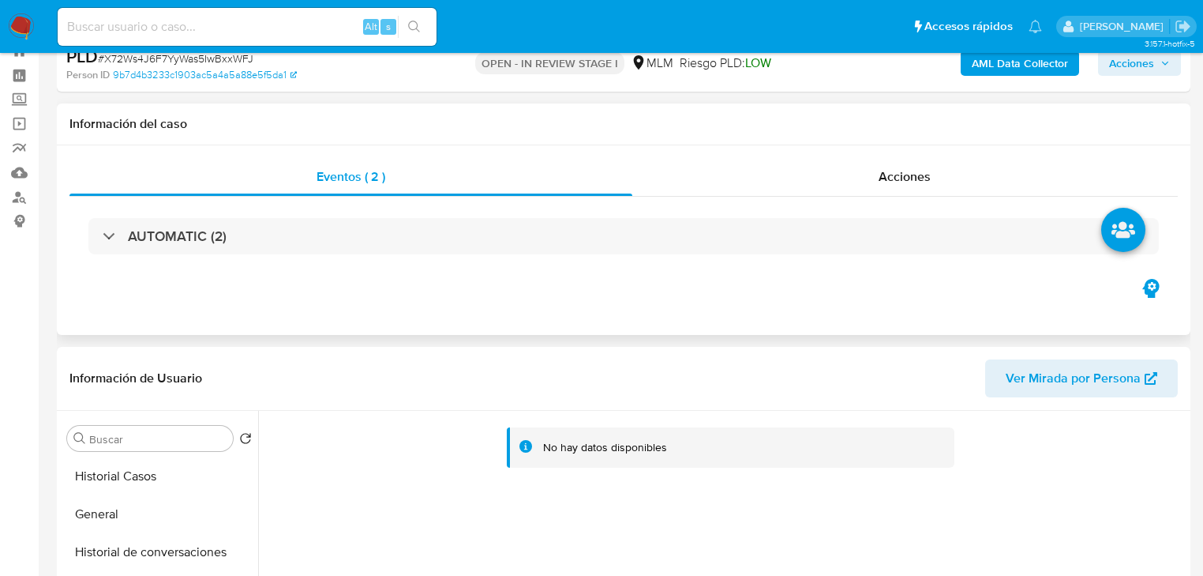
scroll to position [0, 0]
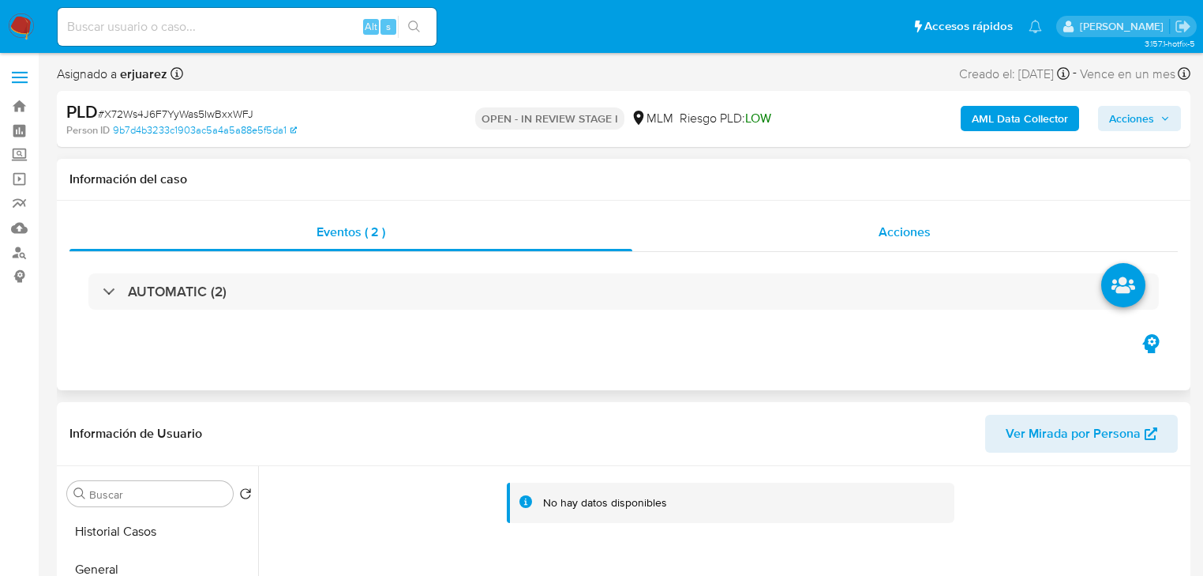
click at [789, 234] on div "Acciones" at bounding box center [905, 232] width 546 height 38
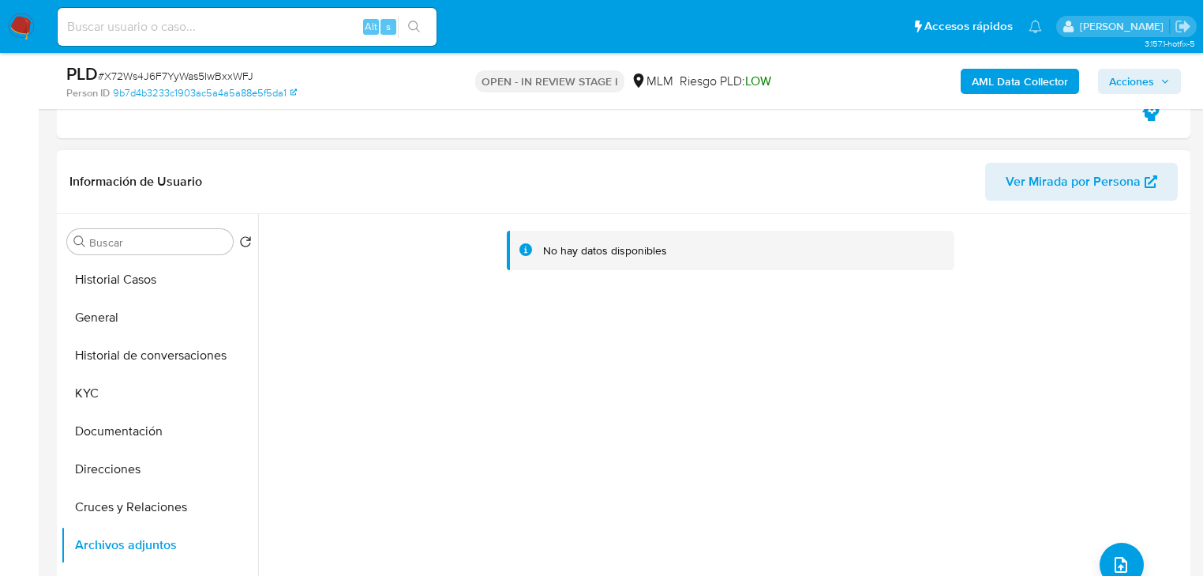
scroll to position [442, 0]
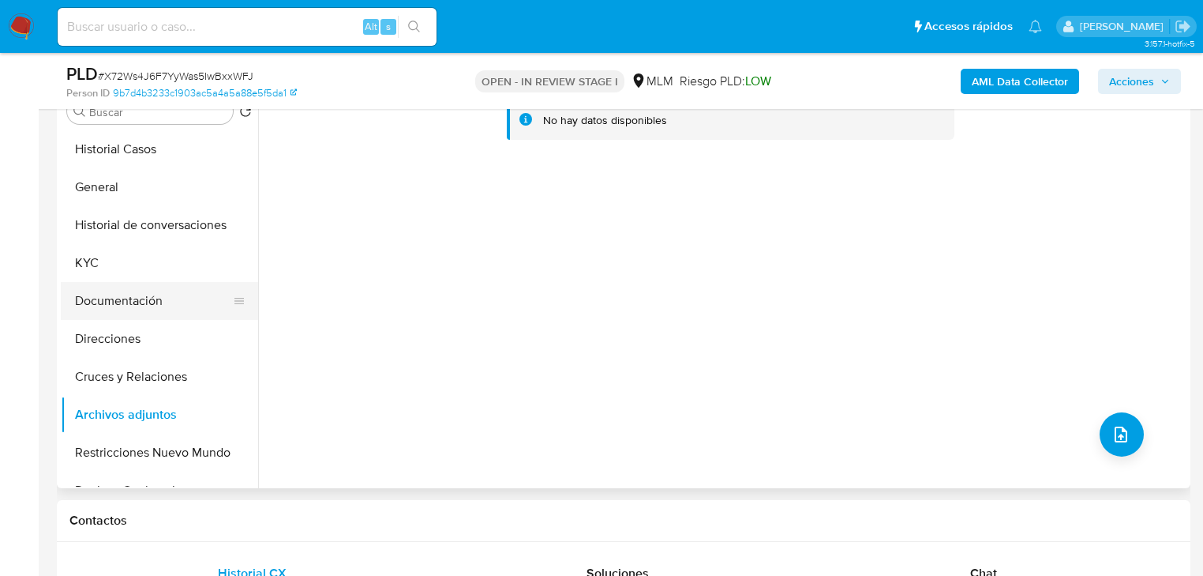
click at [171, 306] on button "Documentación" at bounding box center [153, 301] width 185 height 38
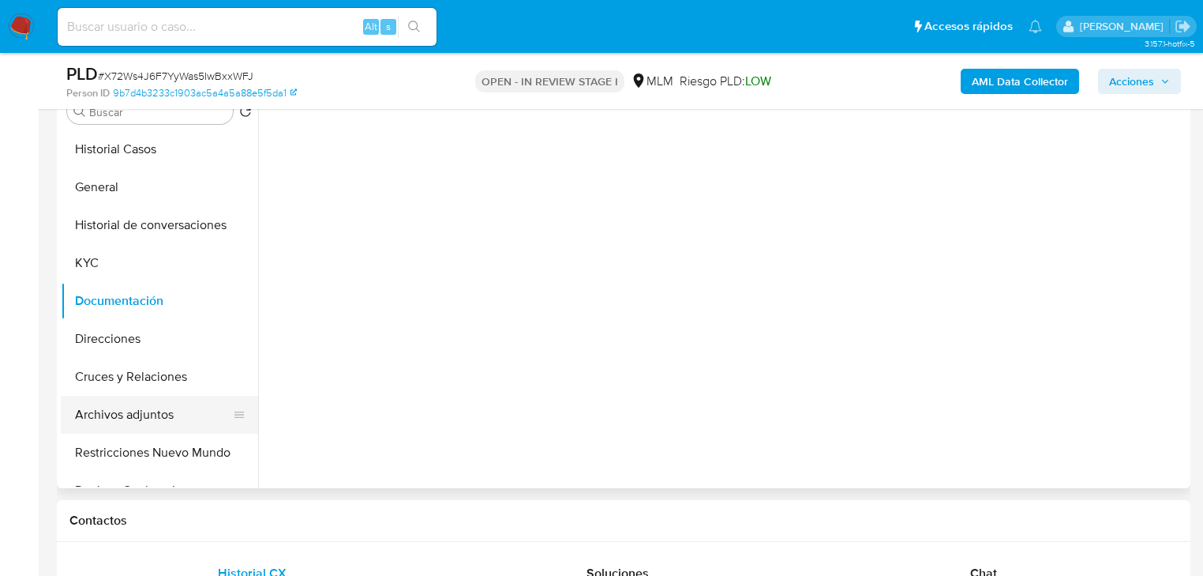
drag, startPoint x: 133, startPoint y: 396, endPoint x: 148, endPoint y: 404, distance: 17.3
click at [134, 400] on button "Archivos adjuntos" at bounding box center [153, 415] width 185 height 38
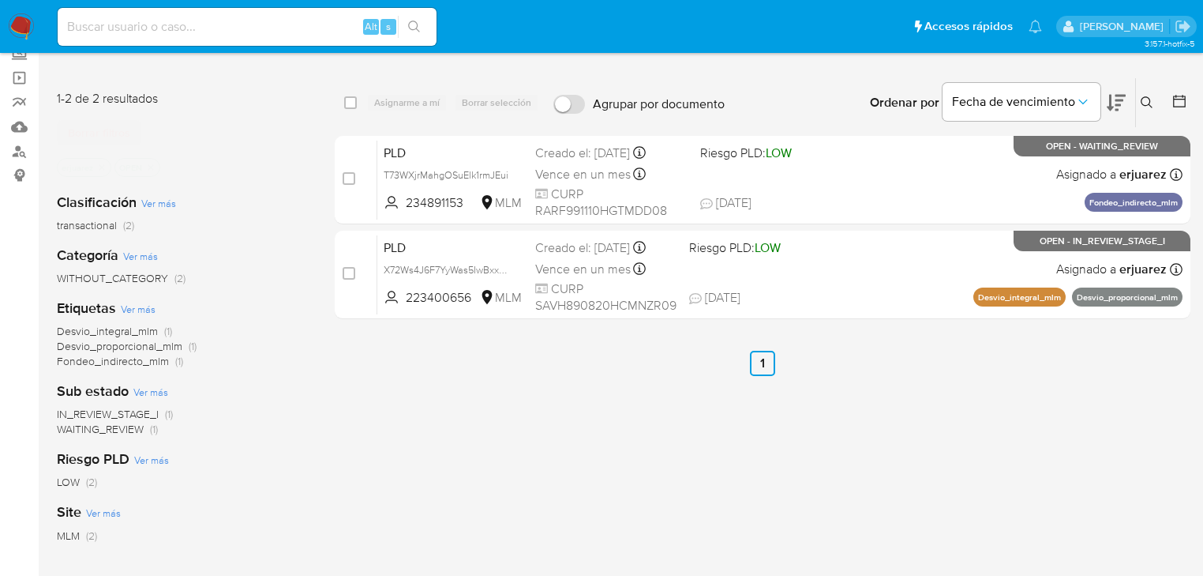
scroll to position [63, 0]
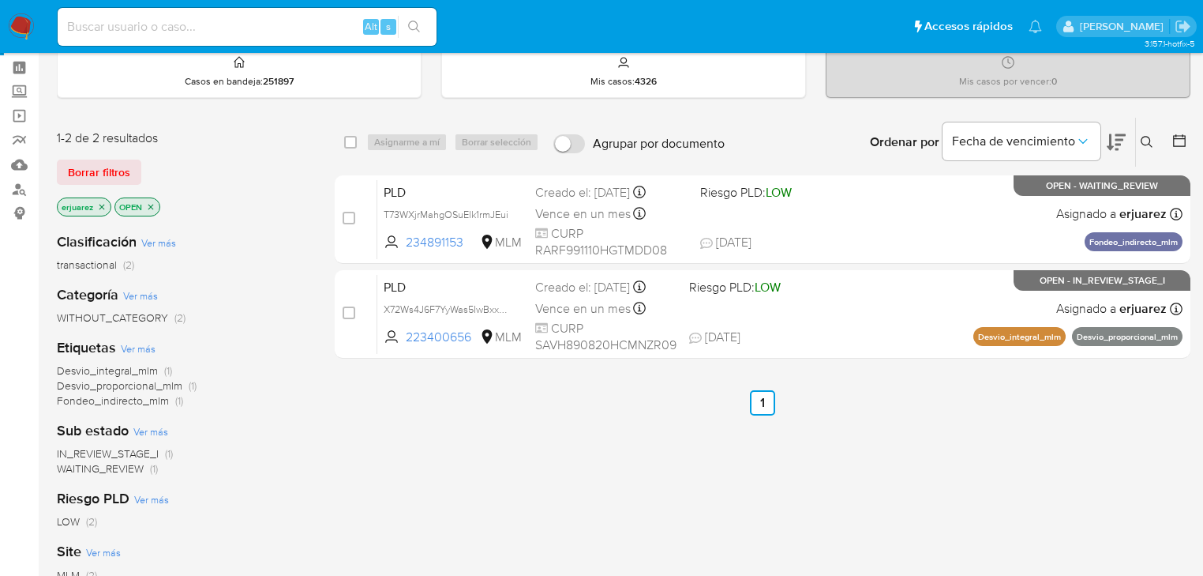
click at [100, 204] on icon "close-filter" at bounding box center [102, 207] width 6 height 6
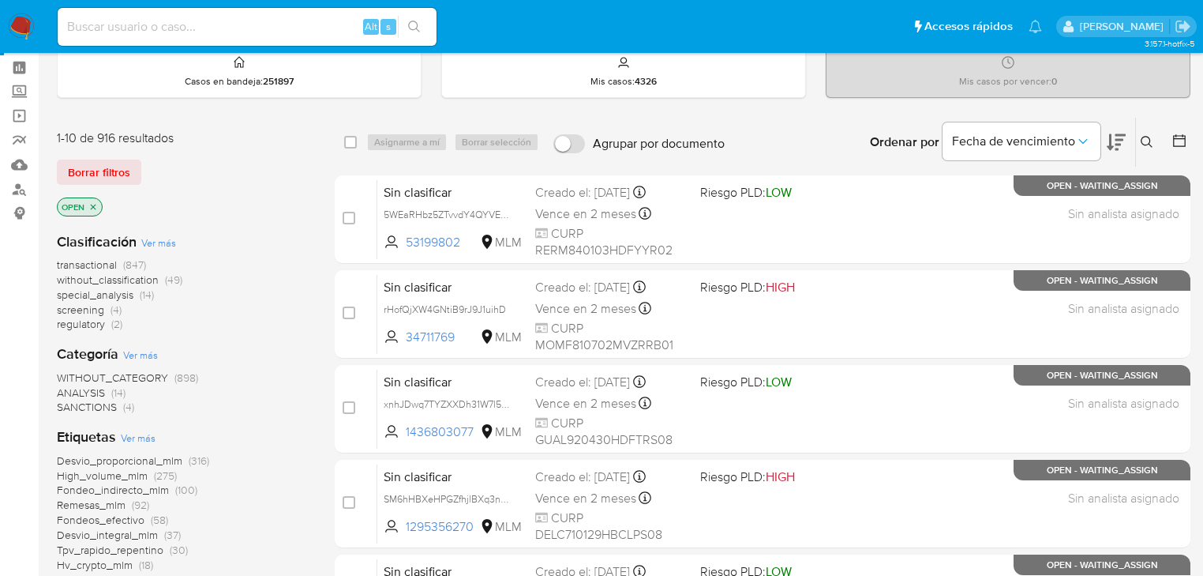
drag, startPoint x: 1147, startPoint y: 133, endPoint x: 1131, endPoint y: 137, distance: 16.3
click at [1147, 135] on button at bounding box center [1149, 142] width 26 height 19
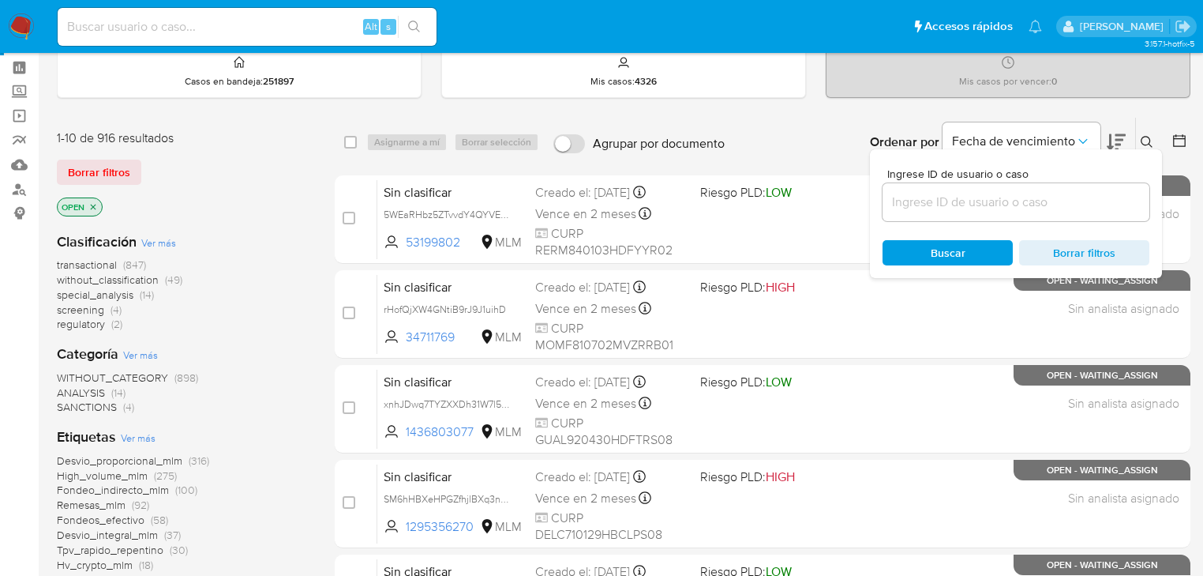
click at [1007, 186] on div "Ingrese ID de usuario o caso" at bounding box center [1016, 194] width 267 height 53
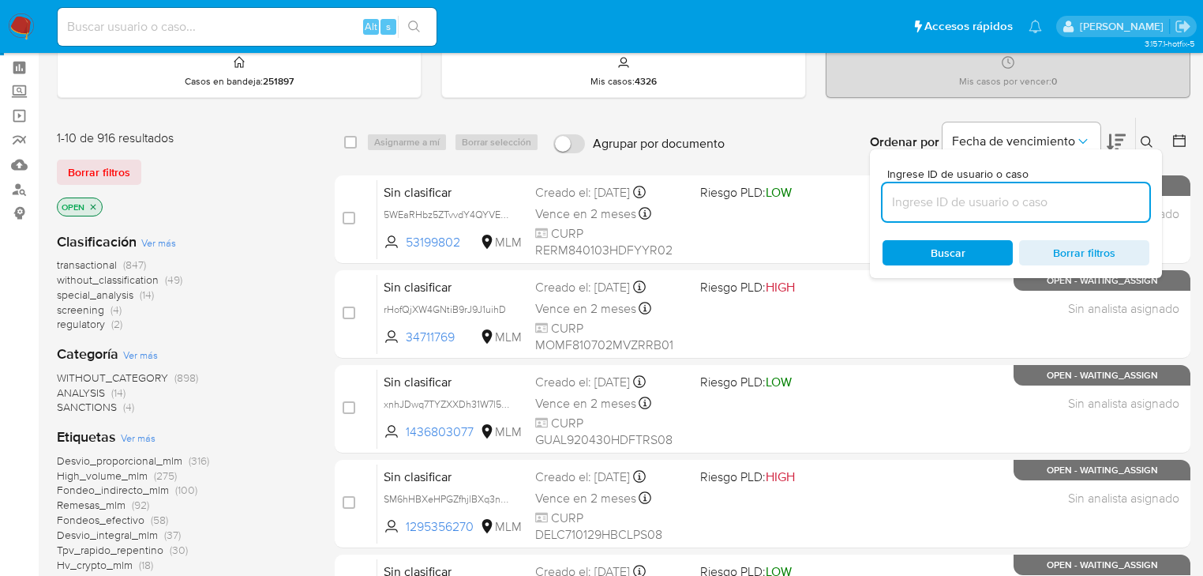
click at [988, 204] on input at bounding box center [1016, 202] width 267 height 21
paste input "386358470"
type input "386358470"
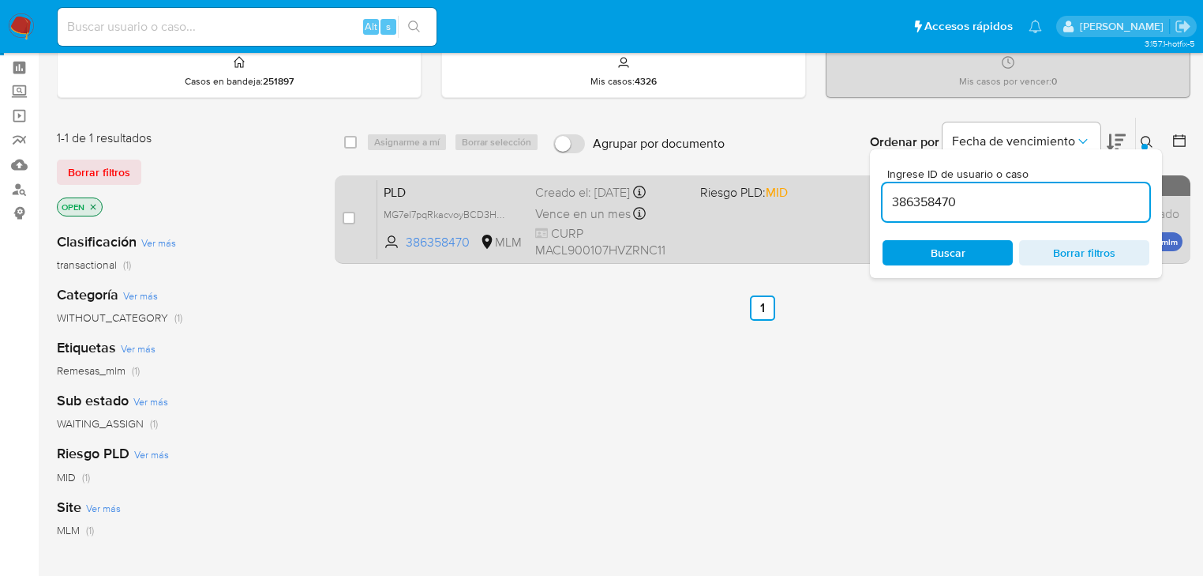
click at [761, 218] on div "PLD MG7el7pqRkacvoyBCD3HCbD6 386358470 MLM Riesgo PLD: MID Creado el: 12/08/202…" at bounding box center [779, 219] width 805 height 80
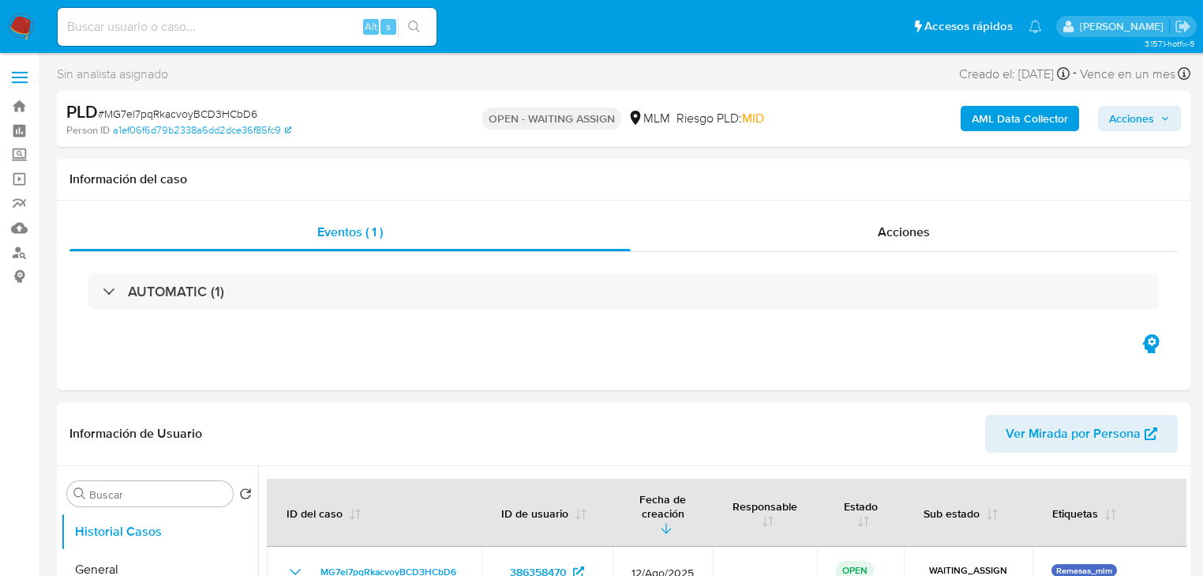
select select "10"
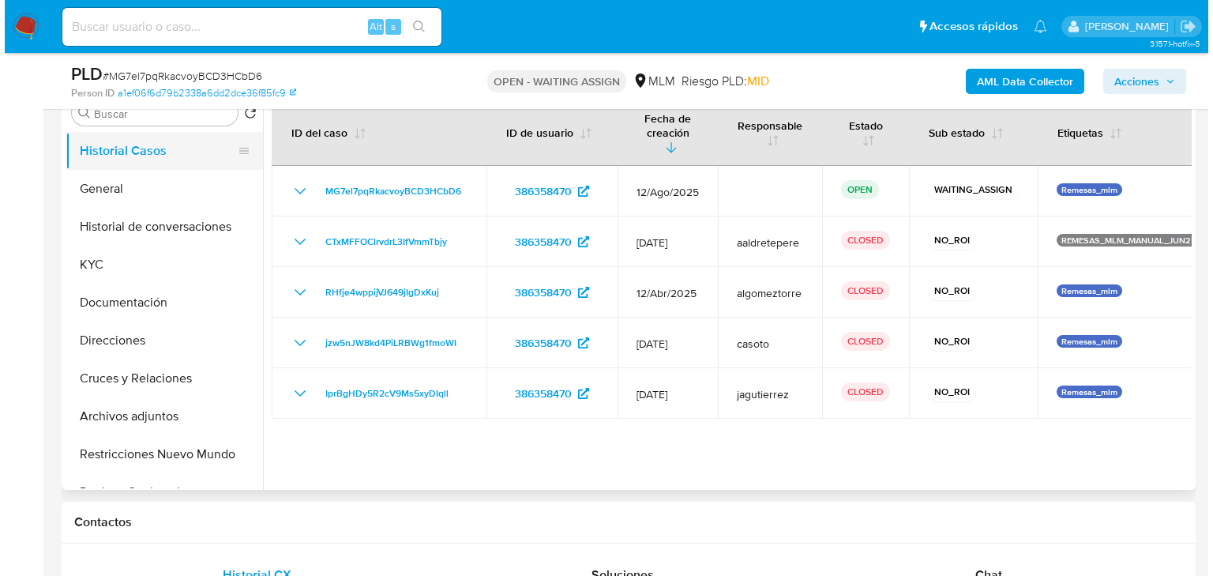
scroll to position [189, 0]
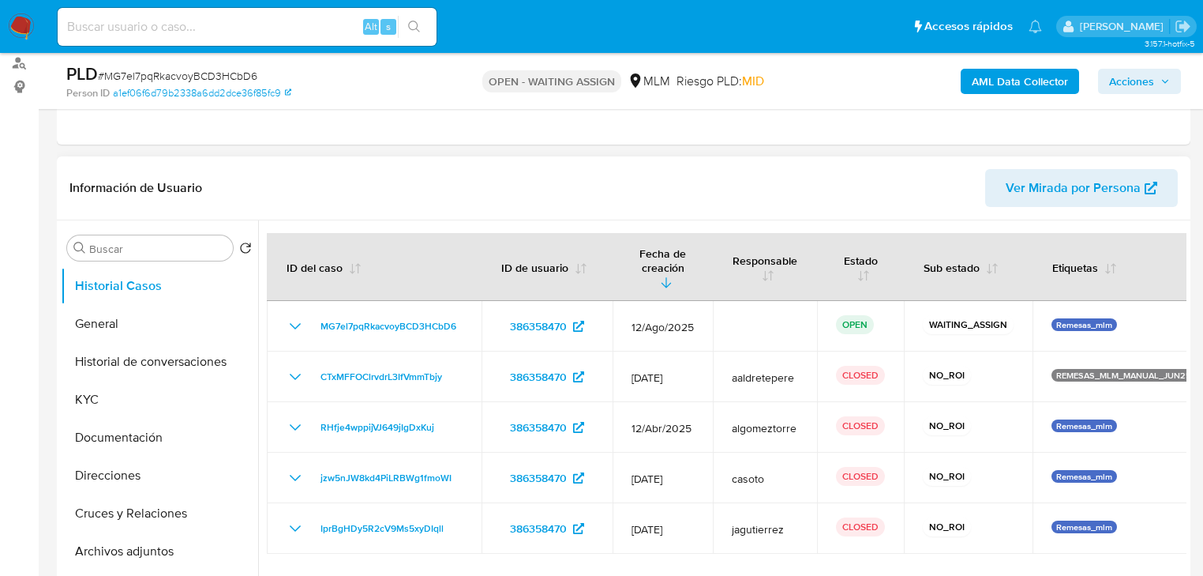
drag, startPoint x: 178, startPoint y: 351, endPoint x: 618, endPoint y: 377, distance: 440.5
click at [204, 363] on button "Historial de conversaciones" at bounding box center [159, 362] width 197 height 38
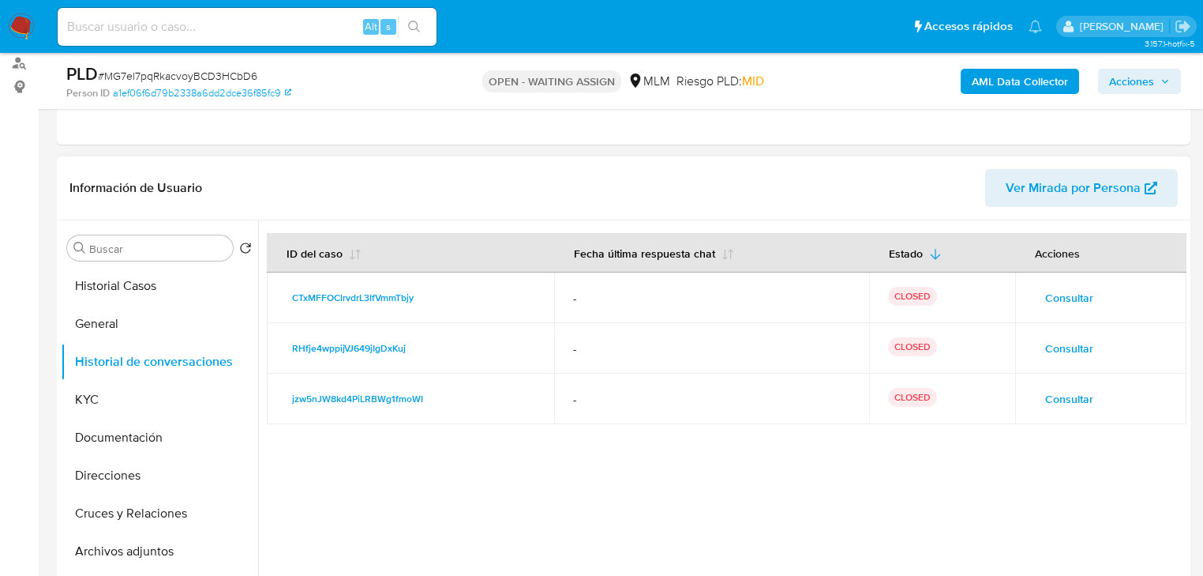
click at [1059, 394] on span "Consultar" at bounding box center [1069, 399] width 48 height 22
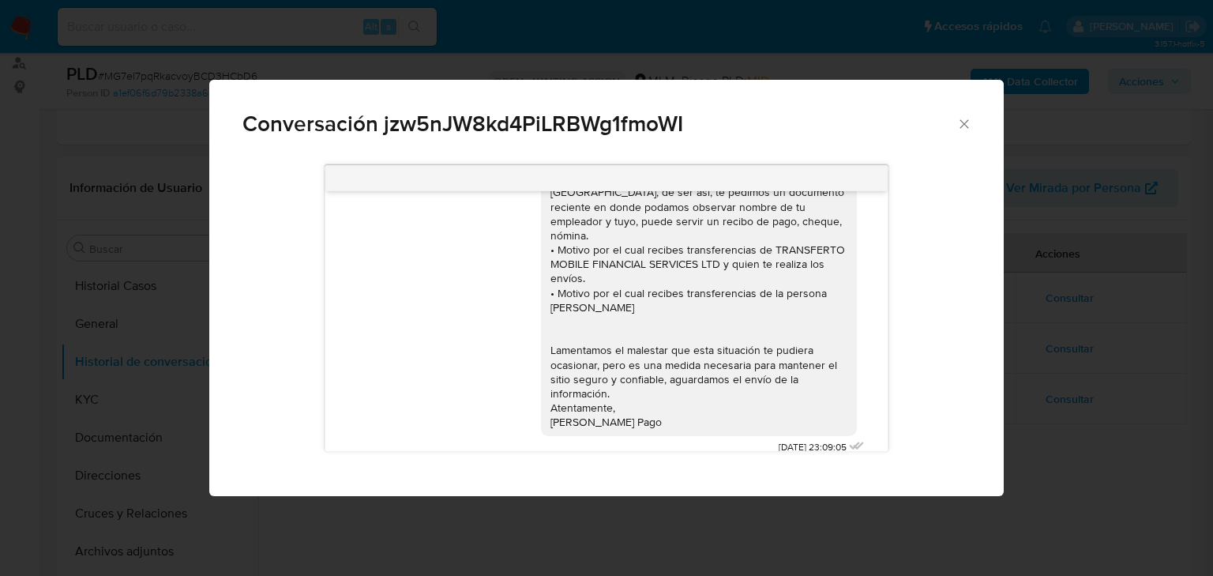
click at [1102, 418] on div "Conversación jzw5nJW8kd4PiLRBWg1fmoWI 21/03/2025 23:09:05" at bounding box center [606, 288] width 1213 height 576
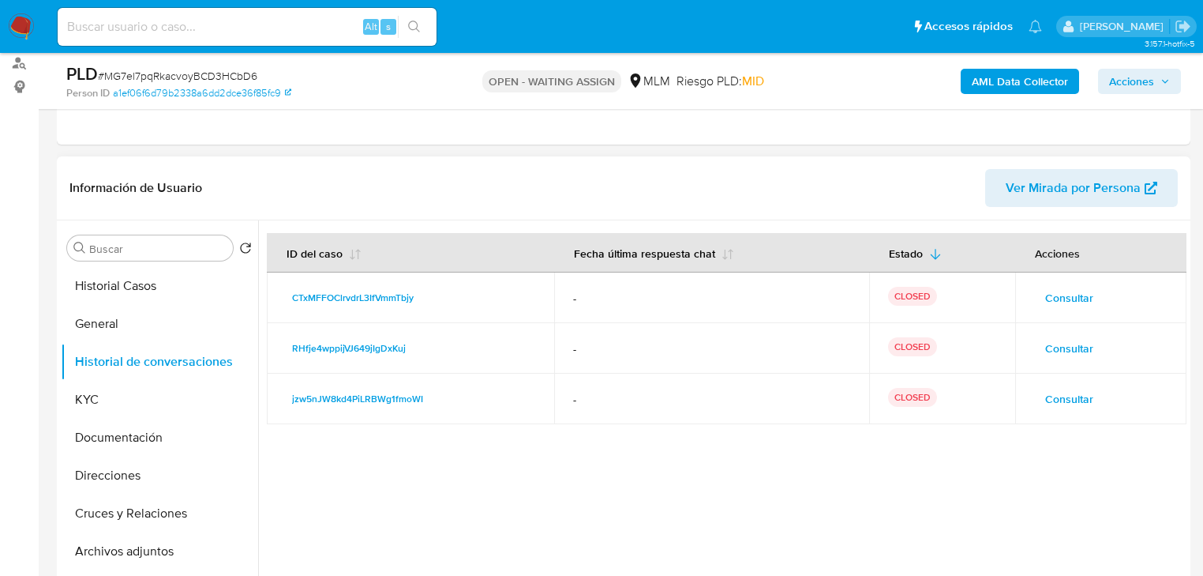
click at [1075, 349] on span "Consultar" at bounding box center [1069, 348] width 48 height 22
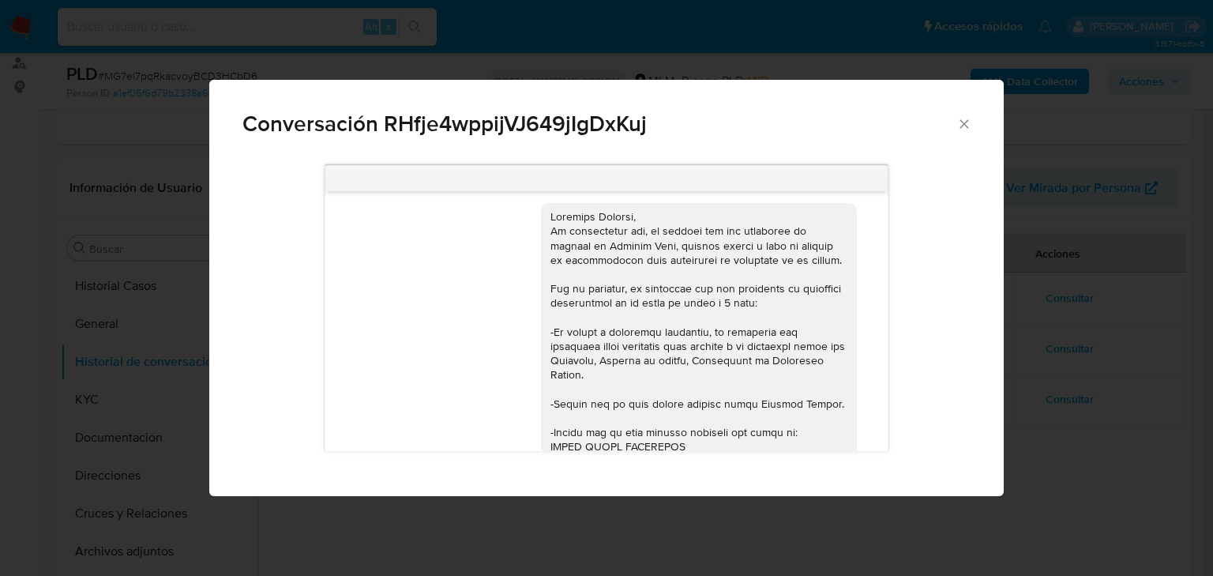
scroll to position [0, 0]
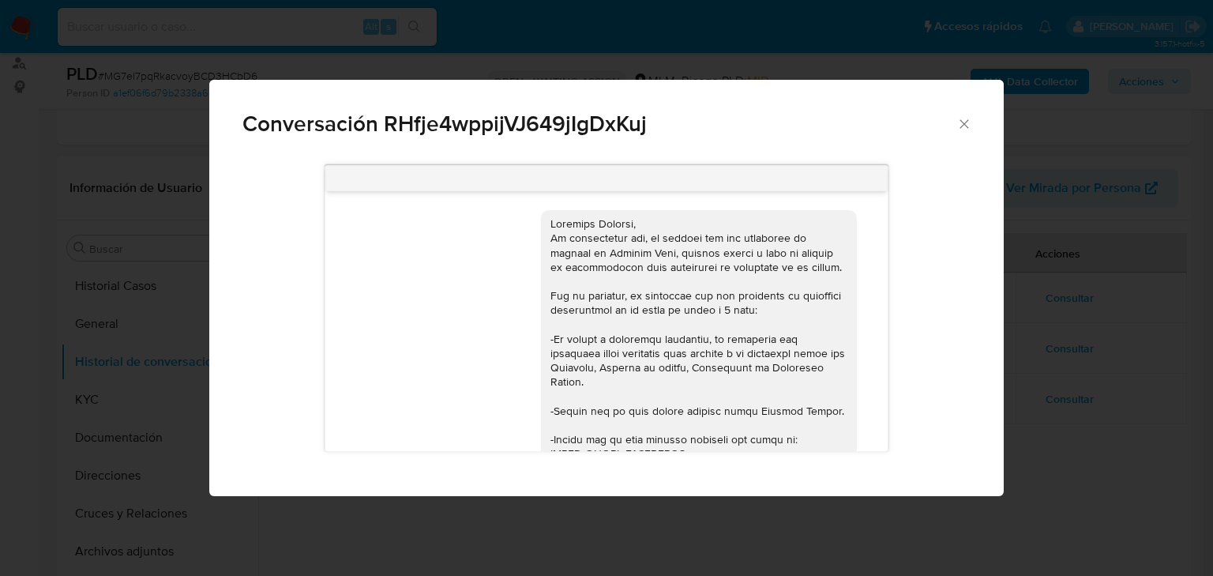
click at [1119, 373] on div "Conversación RHfje4wppijVJ649jIgDxKuj 22/04/2025 00:02:42" at bounding box center [606, 288] width 1213 height 576
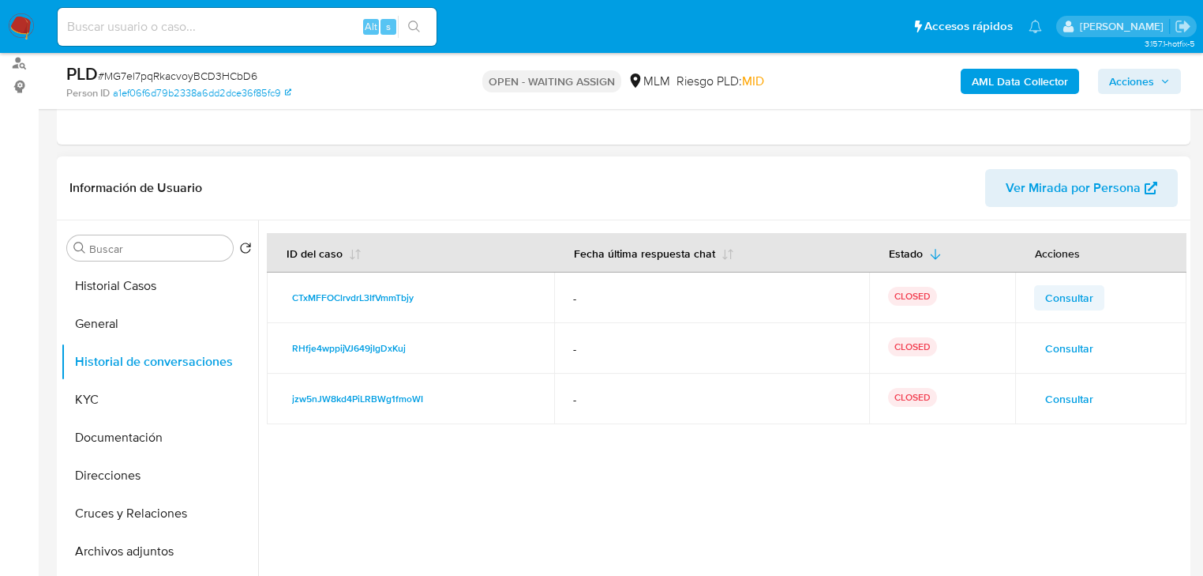
click at [1058, 286] on td "Consultar" at bounding box center [1100, 297] width 171 height 51
click at [1064, 292] on span "Consultar" at bounding box center [1069, 298] width 48 height 22
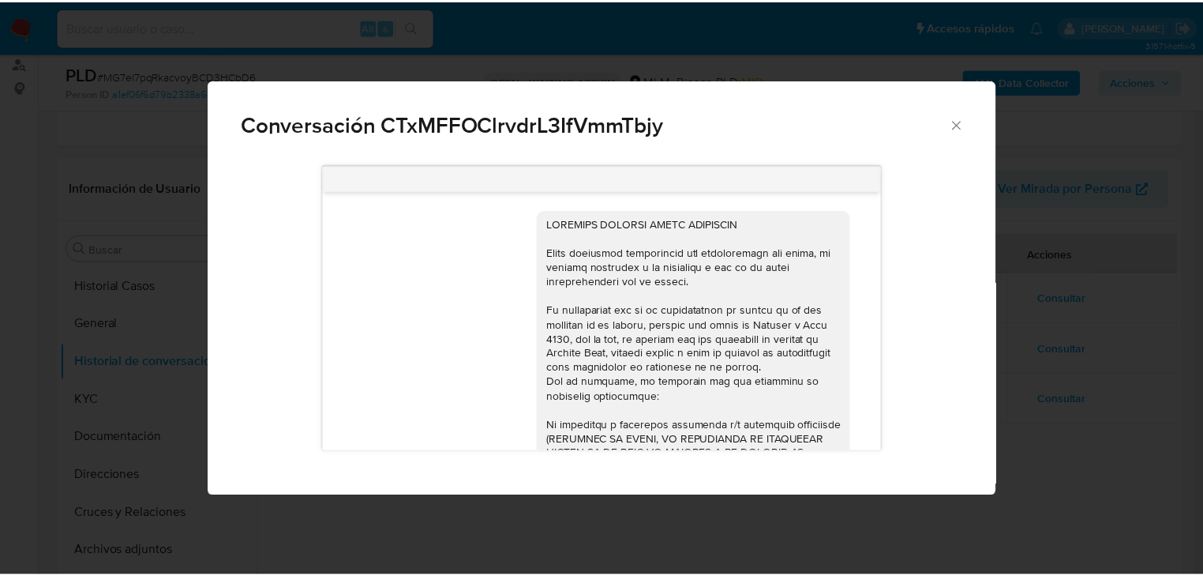
scroll to position [333, 0]
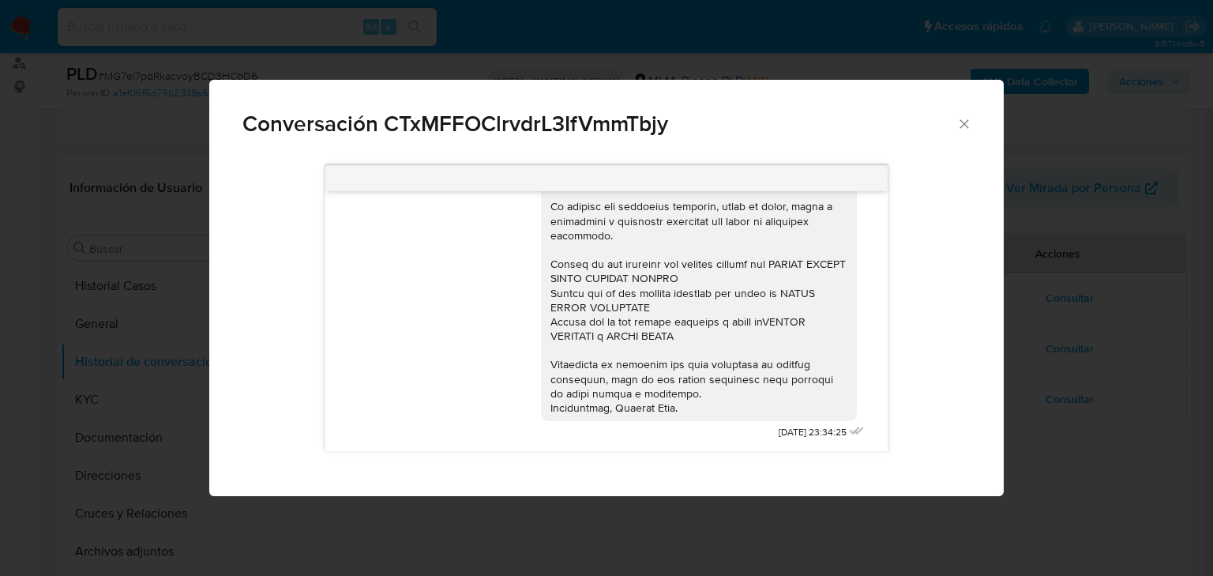
click at [1105, 433] on div "Conversación CTxMFFOClrvdrL3IfVmmTbjy 27/06/2025 23:34:25" at bounding box center [606, 288] width 1213 height 576
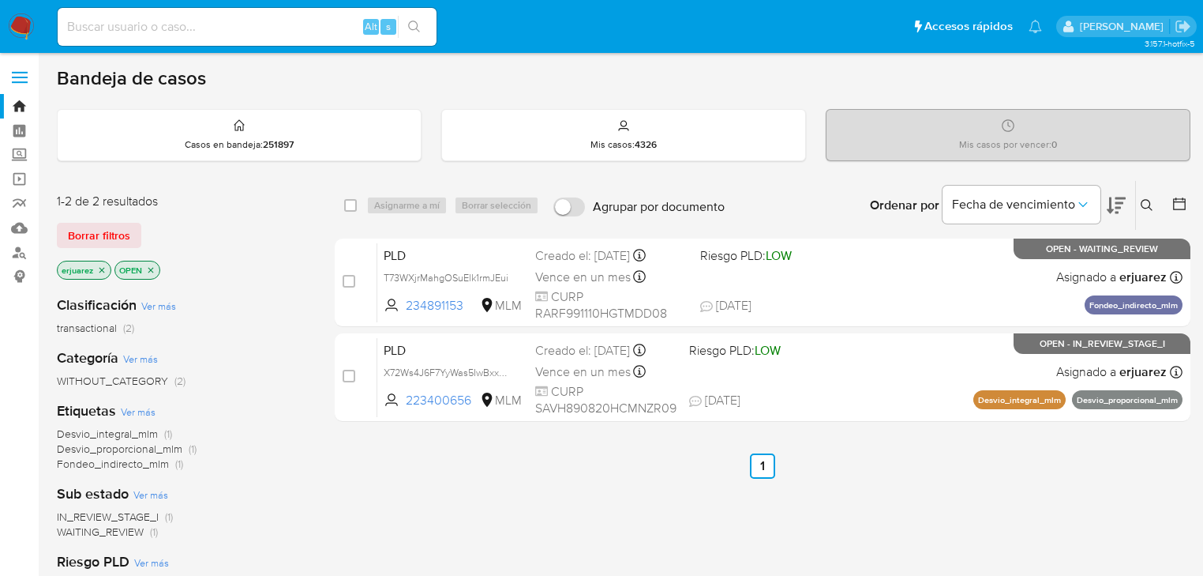
click at [272, 24] on input at bounding box center [247, 27] width 379 height 21
paste input "386358470"
type input "386358470"
click at [404, 17] on button "search-icon" at bounding box center [414, 27] width 32 height 22
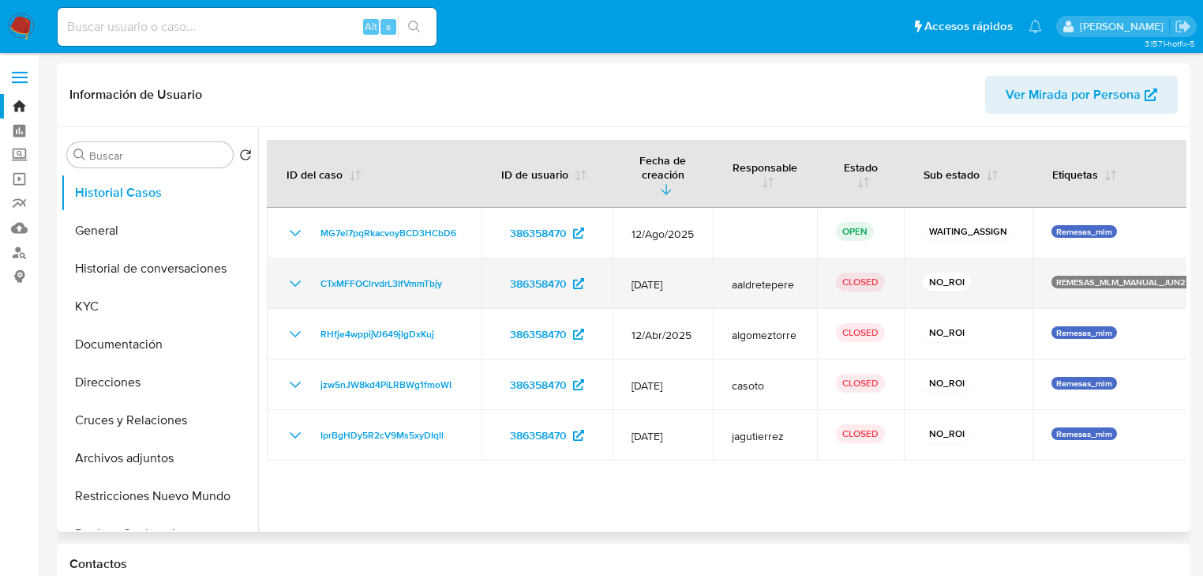
select select "10"
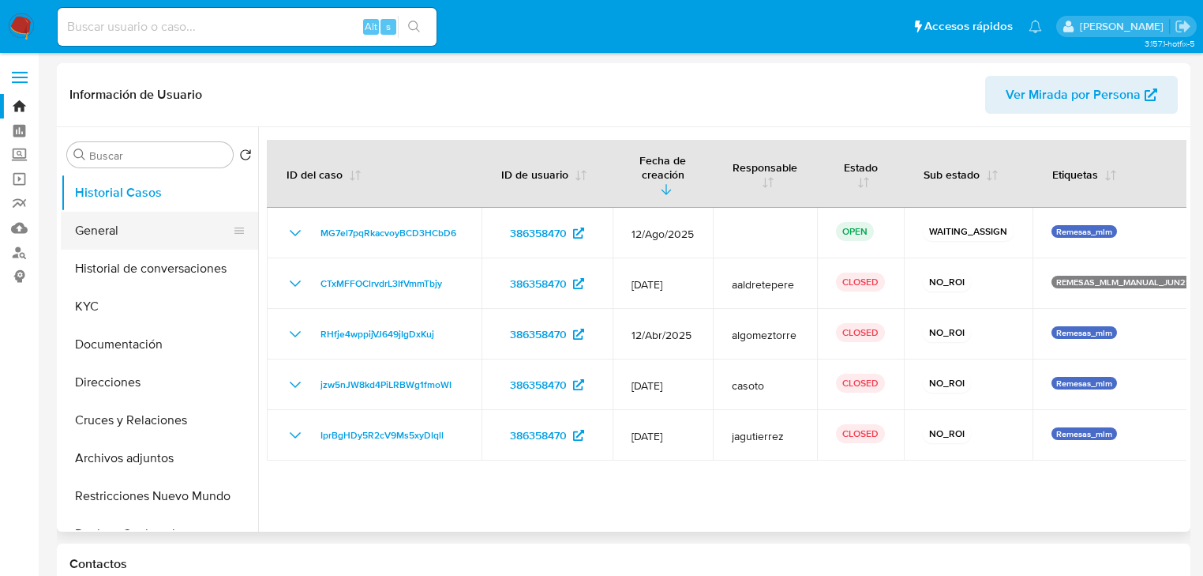
click at [141, 227] on button "General" at bounding box center [153, 231] width 185 height 38
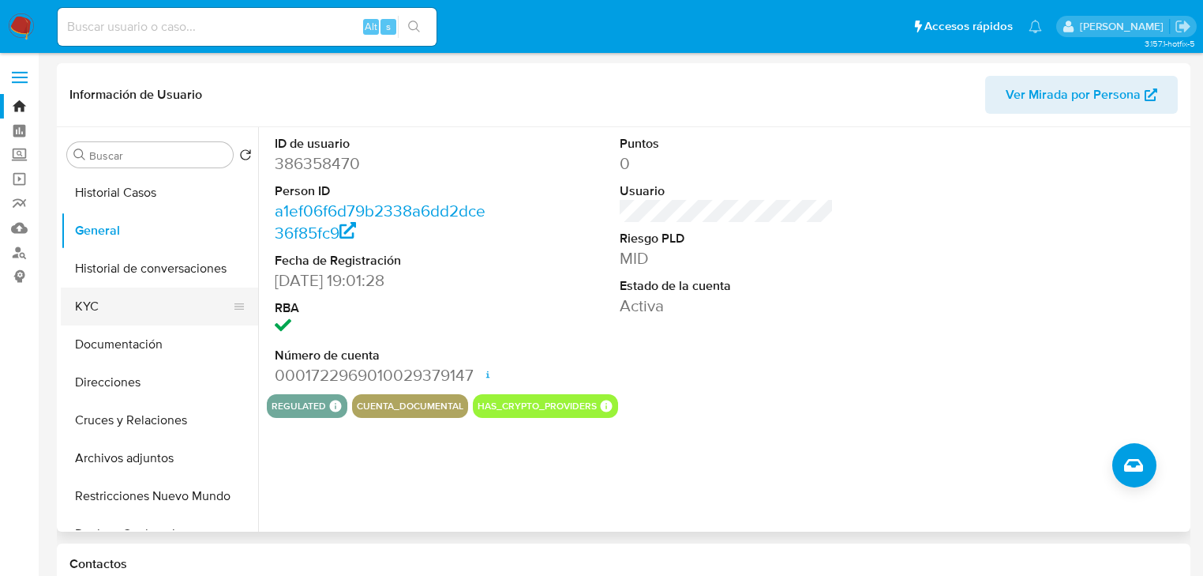
click at [122, 305] on button "KYC" at bounding box center [153, 306] width 185 height 38
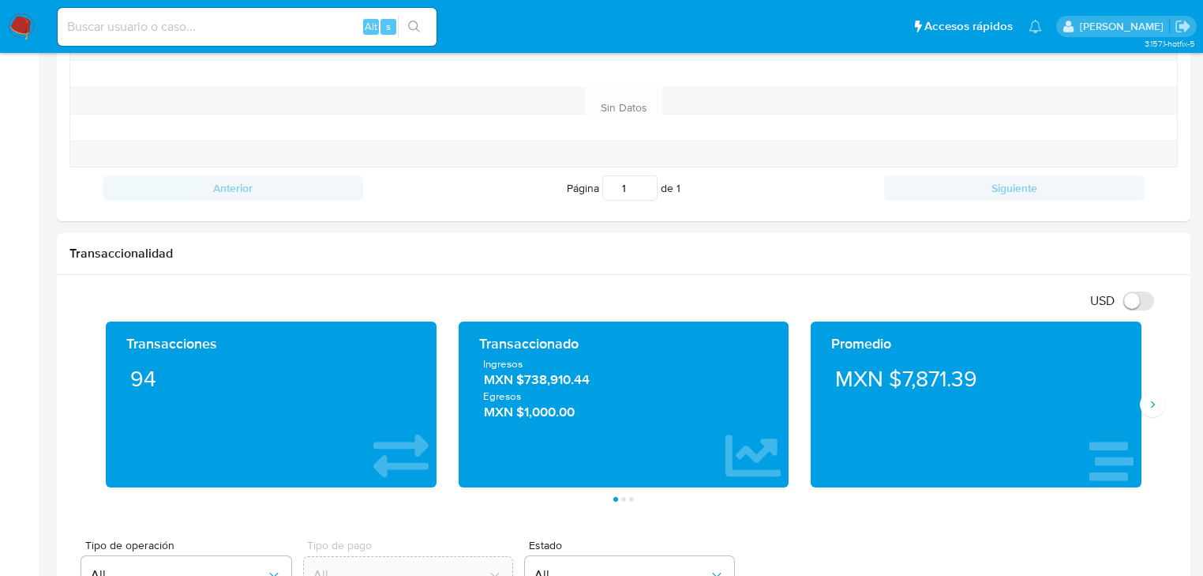
scroll to position [821, 0]
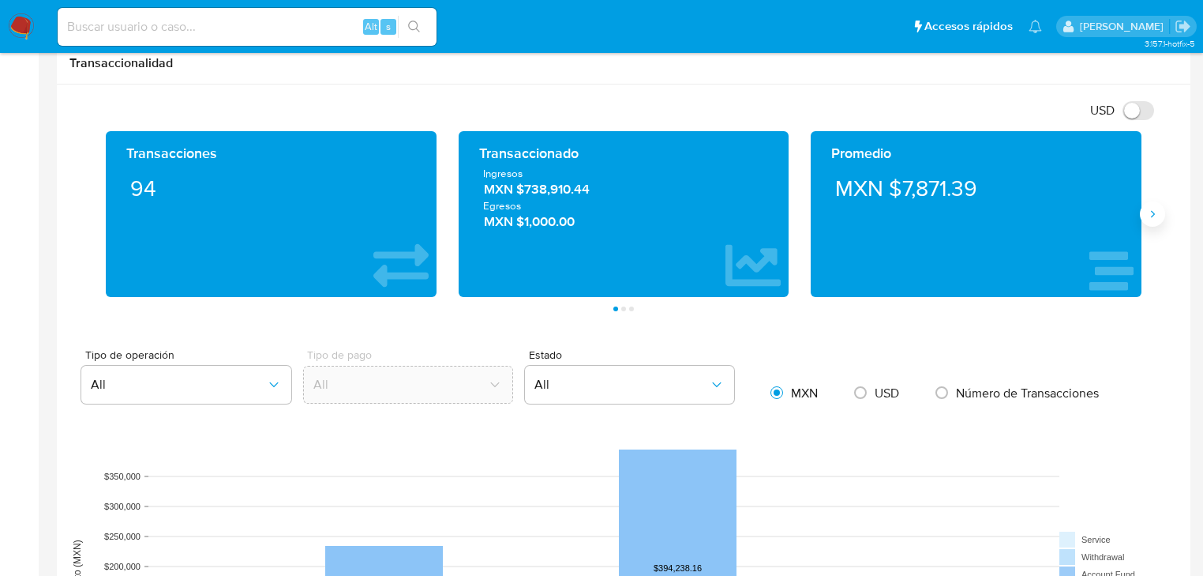
click at [1150, 208] on icon "Siguiente" at bounding box center [1152, 214] width 13 height 13
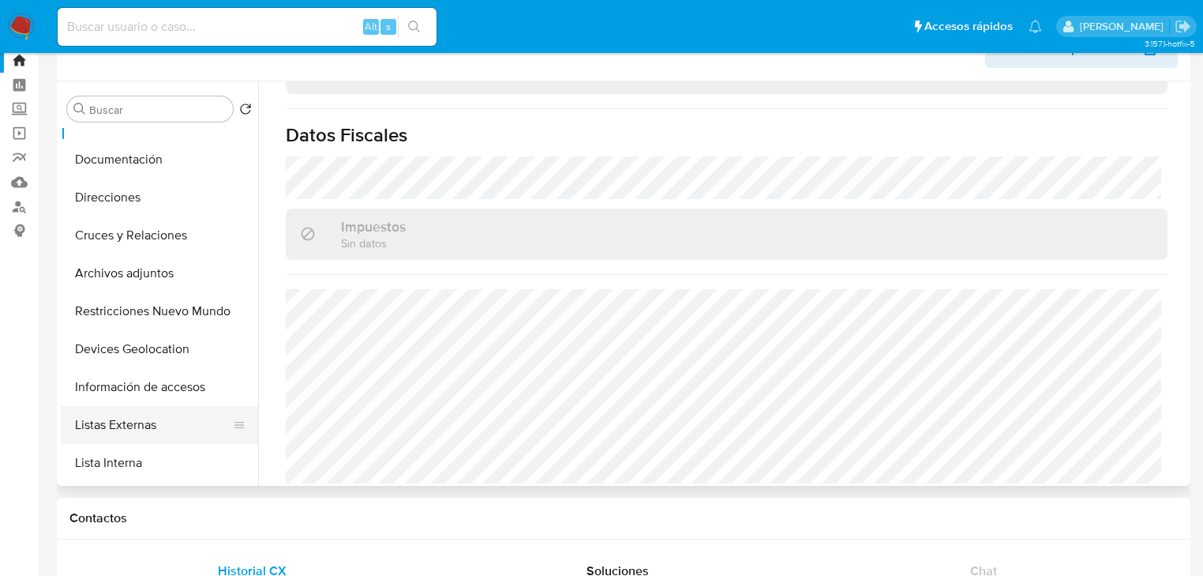
scroll to position [253, 0]
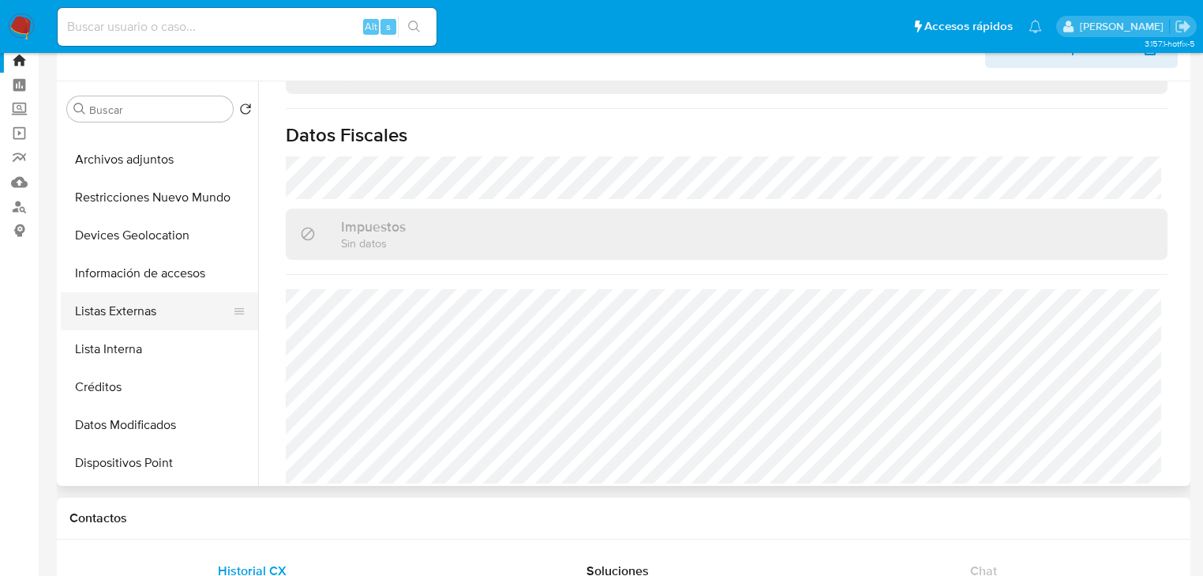
click at [153, 322] on button "Listas Externas" at bounding box center [153, 311] width 185 height 38
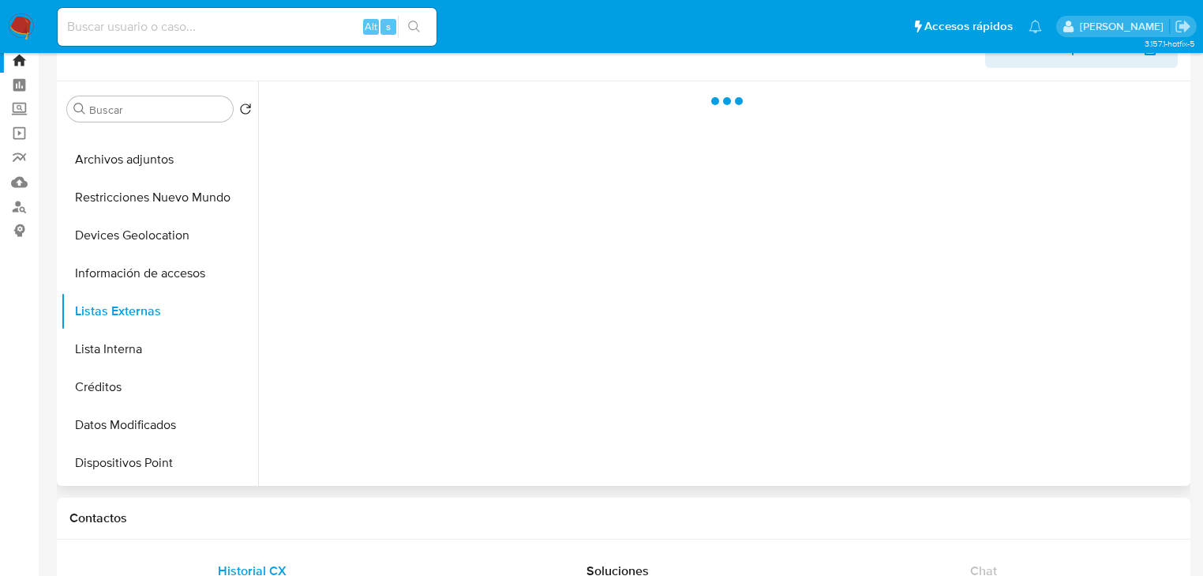
scroll to position [0, 0]
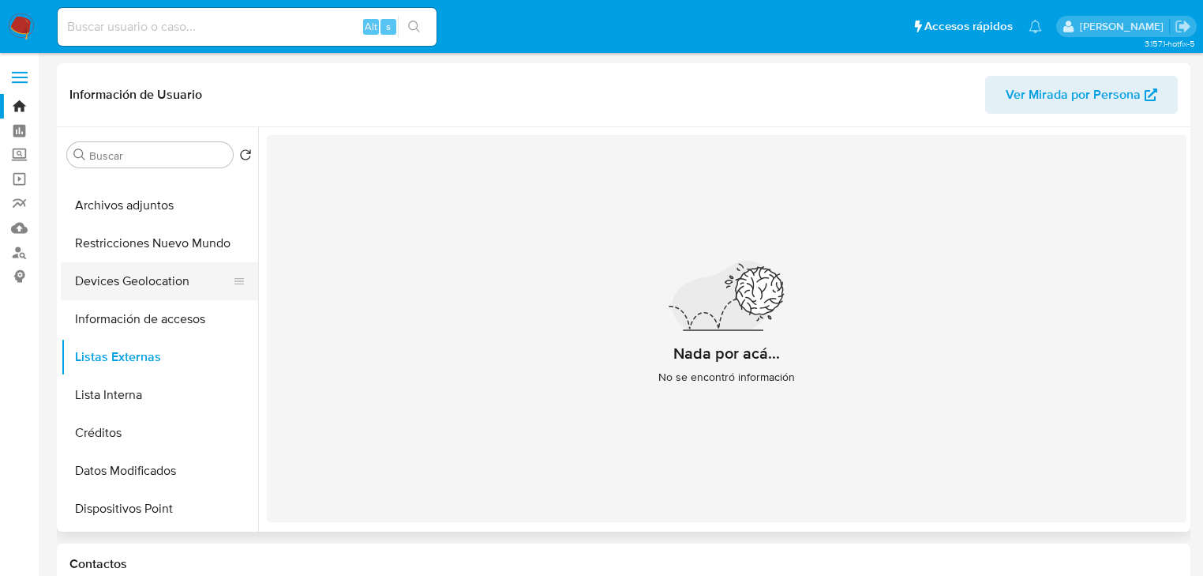
click at [144, 268] on button "Devices Geolocation" at bounding box center [153, 281] width 185 height 38
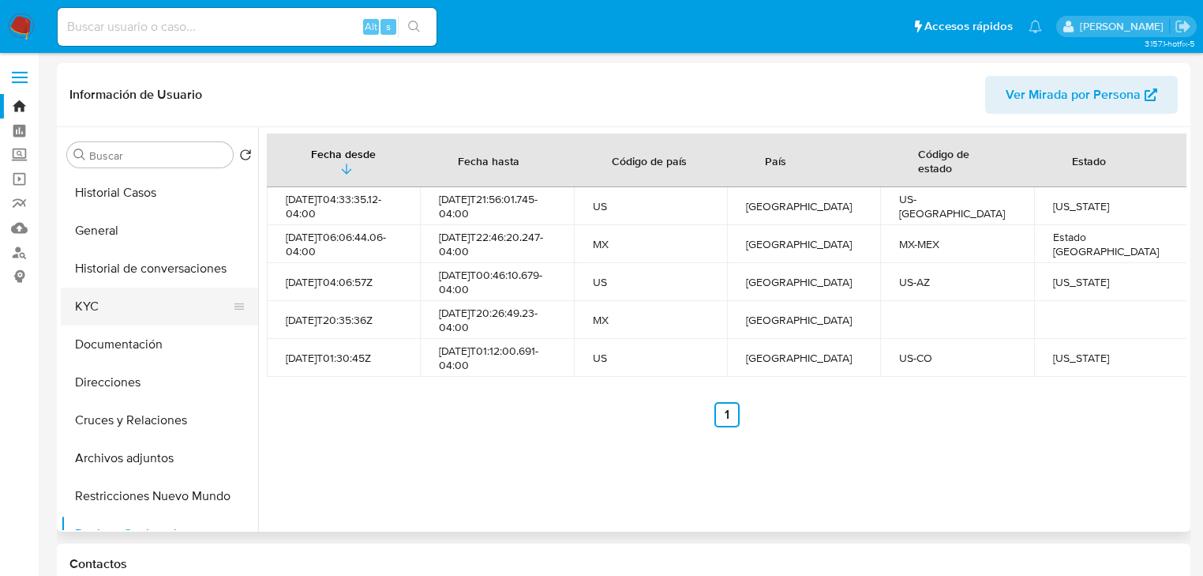
drag, startPoint x: 116, startPoint y: 302, endPoint x: 133, endPoint y: 304, distance: 16.7
click at [117, 303] on button "KYC" at bounding box center [153, 306] width 185 height 38
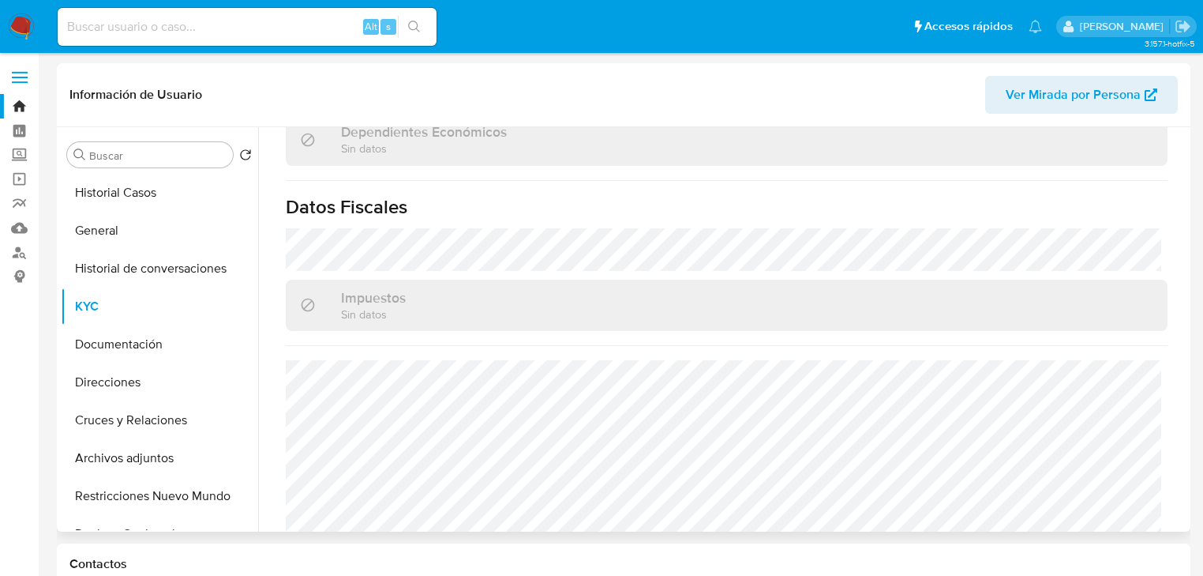
scroll to position [945, 0]
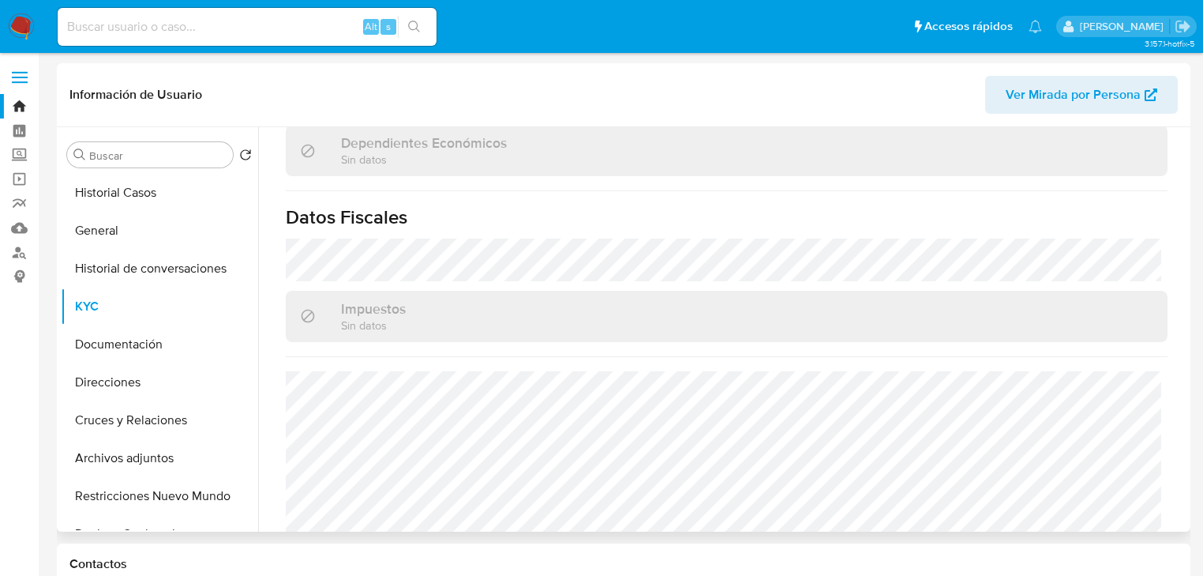
drag, startPoint x: 131, startPoint y: 346, endPoint x: 325, endPoint y: 229, distance: 226.7
click at [131, 345] on button "Documentación" at bounding box center [159, 344] width 197 height 38
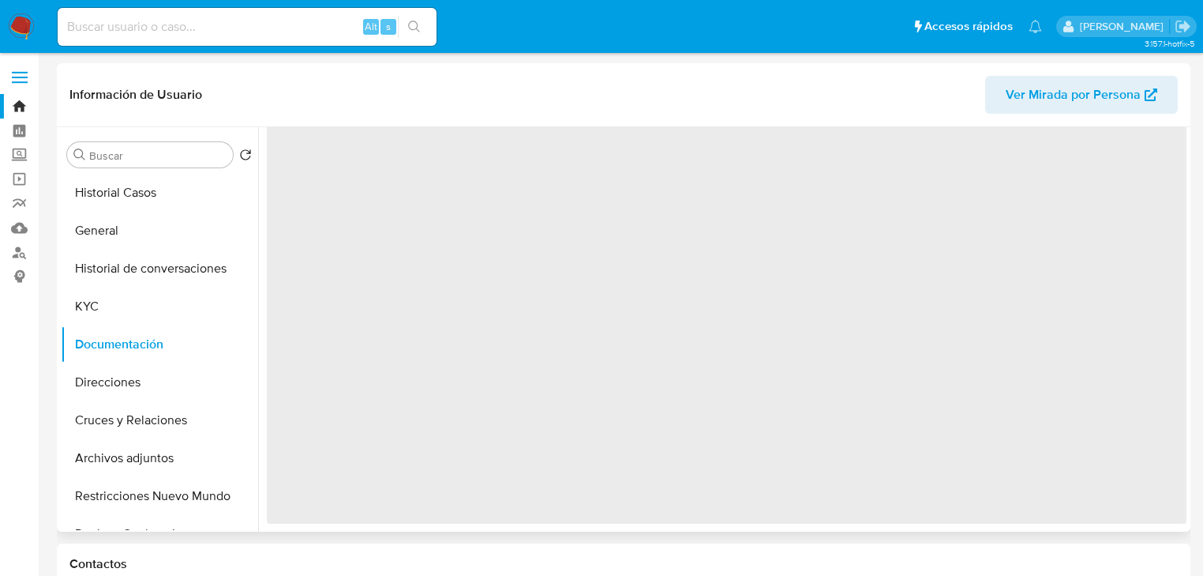
scroll to position [0, 0]
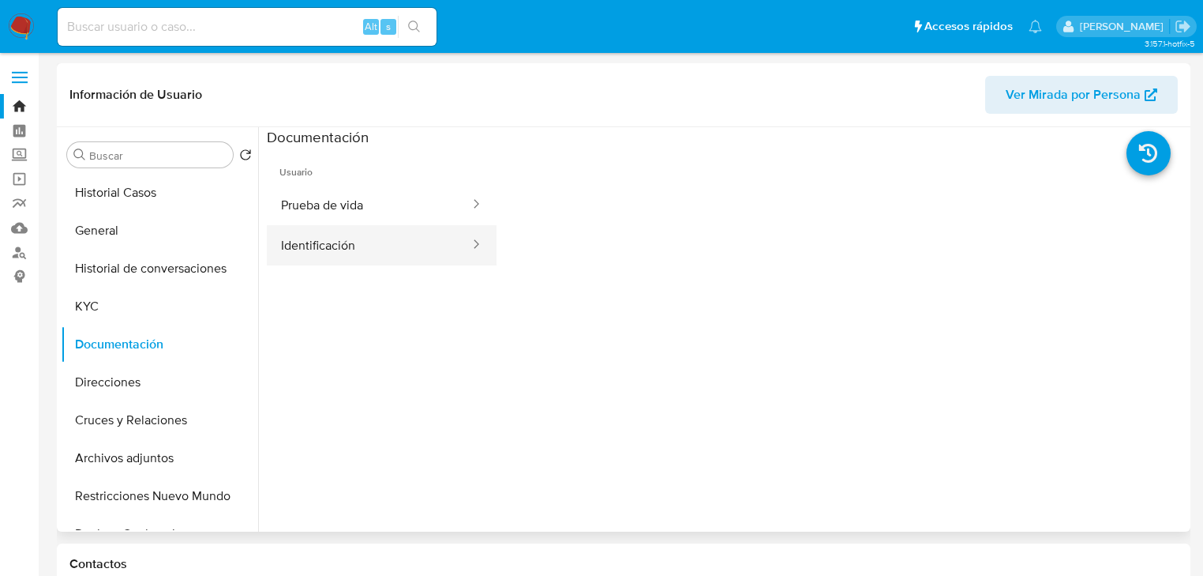
click at [328, 227] on button "Identificación" at bounding box center [369, 245] width 204 height 40
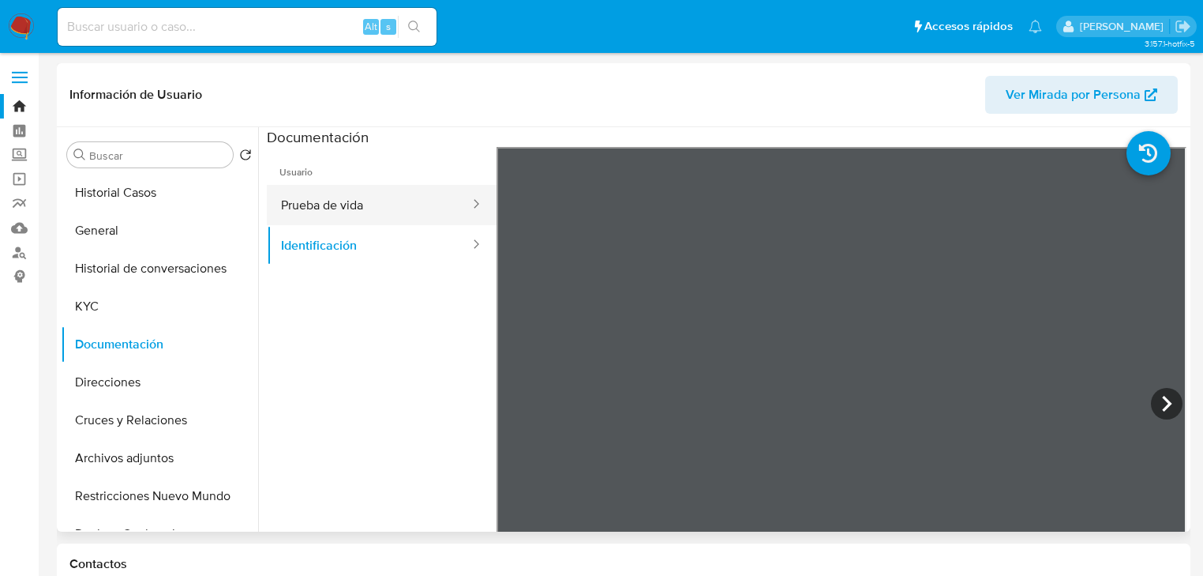
click at [306, 201] on button "Prueba de vida" at bounding box center [369, 205] width 204 height 40
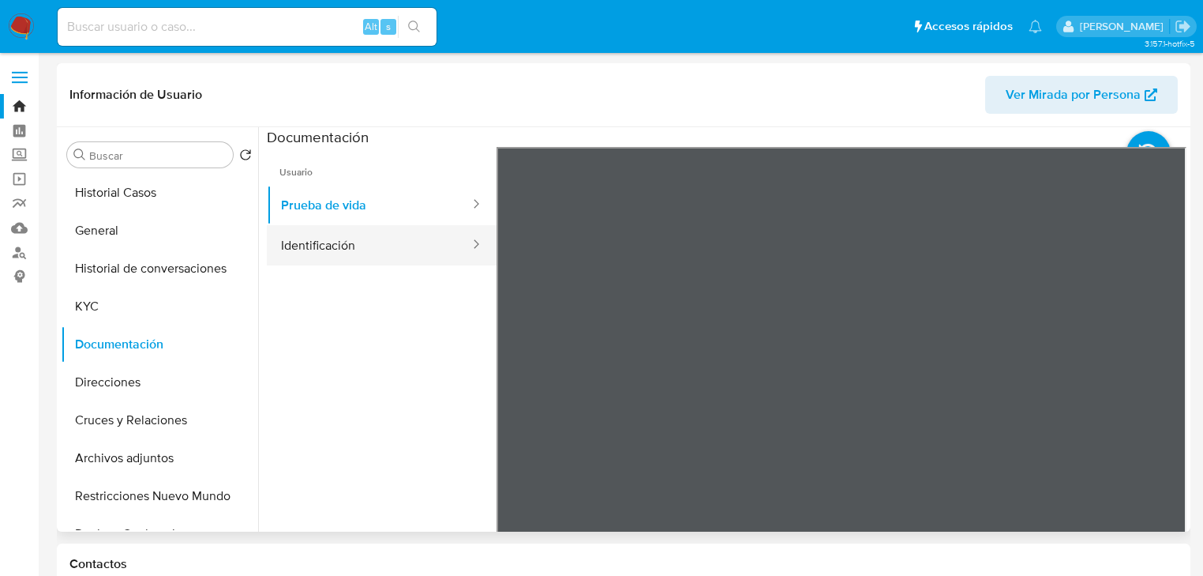
click at [344, 242] on button "Identificación" at bounding box center [369, 245] width 204 height 40
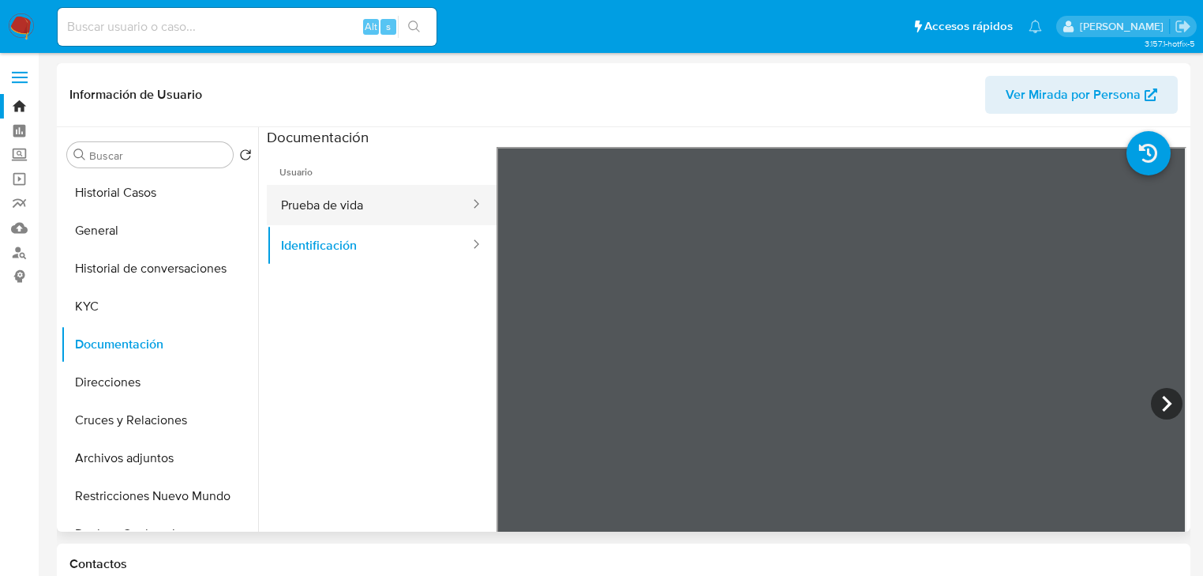
click at [369, 203] on button "Prueba de vida" at bounding box center [369, 205] width 204 height 40
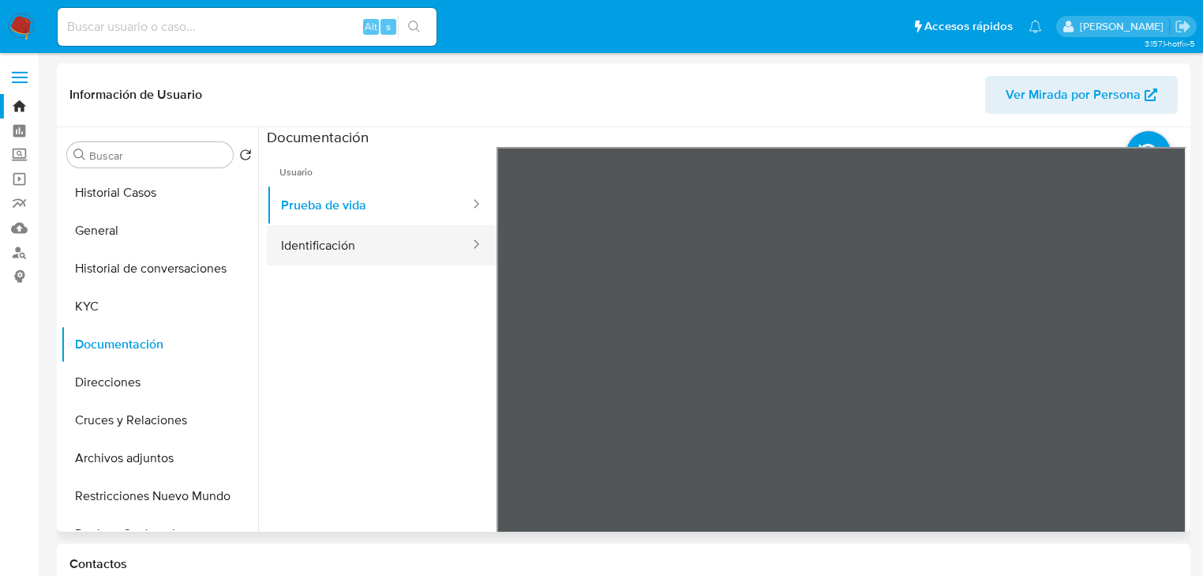
click at [333, 237] on button "Identificación" at bounding box center [369, 245] width 204 height 40
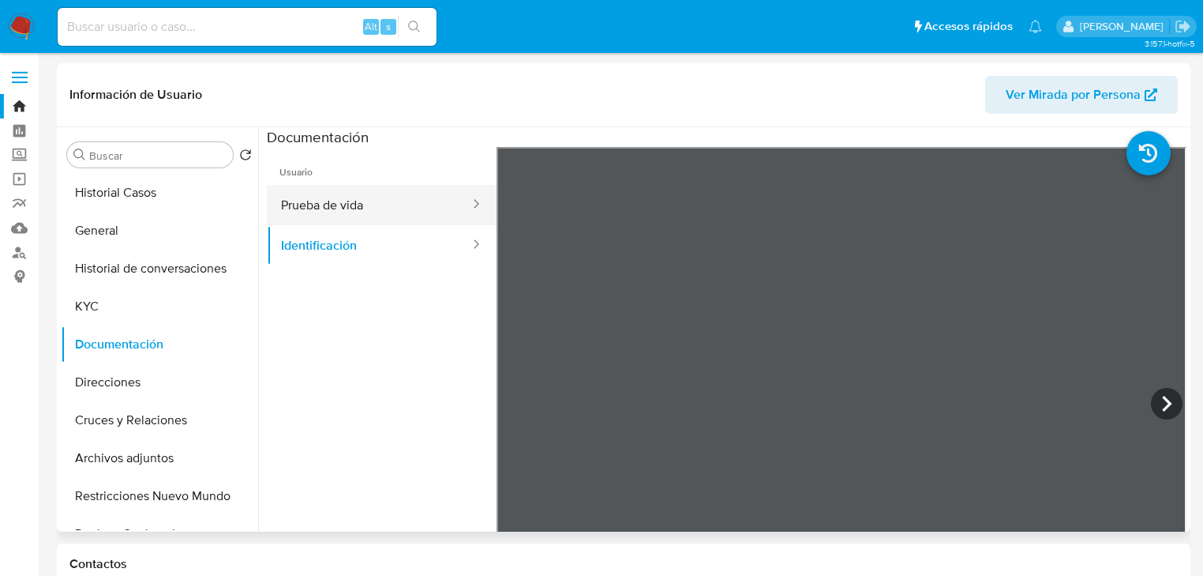
click at [351, 209] on button "Prueba de vida" at bounding box center [369, 205] width 204 height 40
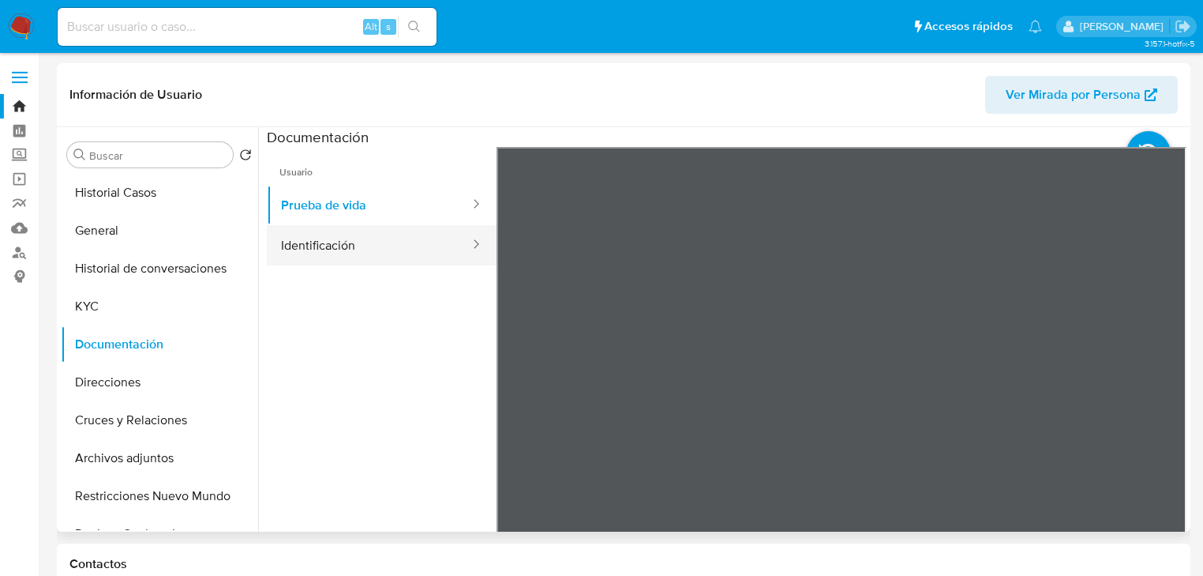
click at [335, 244] on button "Identificación" at bounding box center [369, 245] width 204 height 40
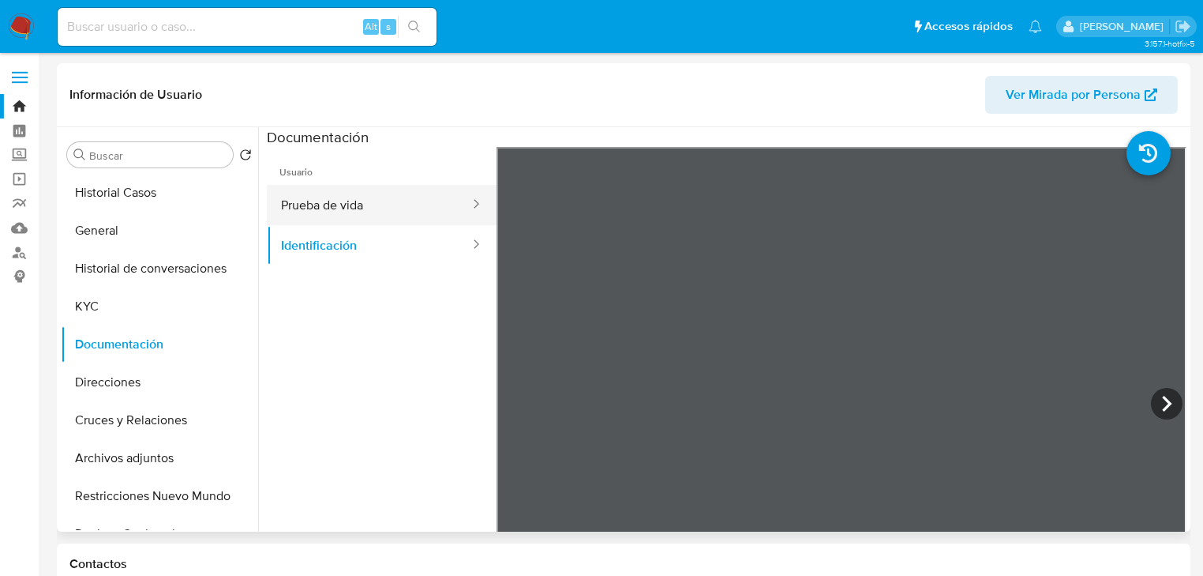
click at [324, 205] on button "Prueba de vida" at bounding box center [369, 205] width 204 height 40
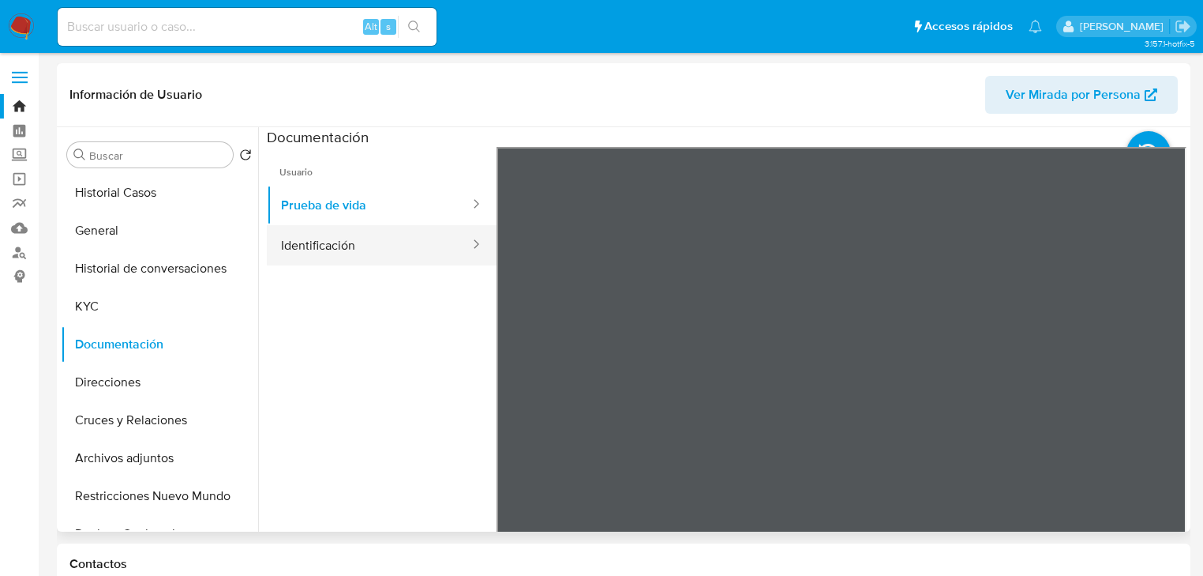
click at [362, 244] on button "Identificación" at bounding box center [369, 245] width 204 height 40
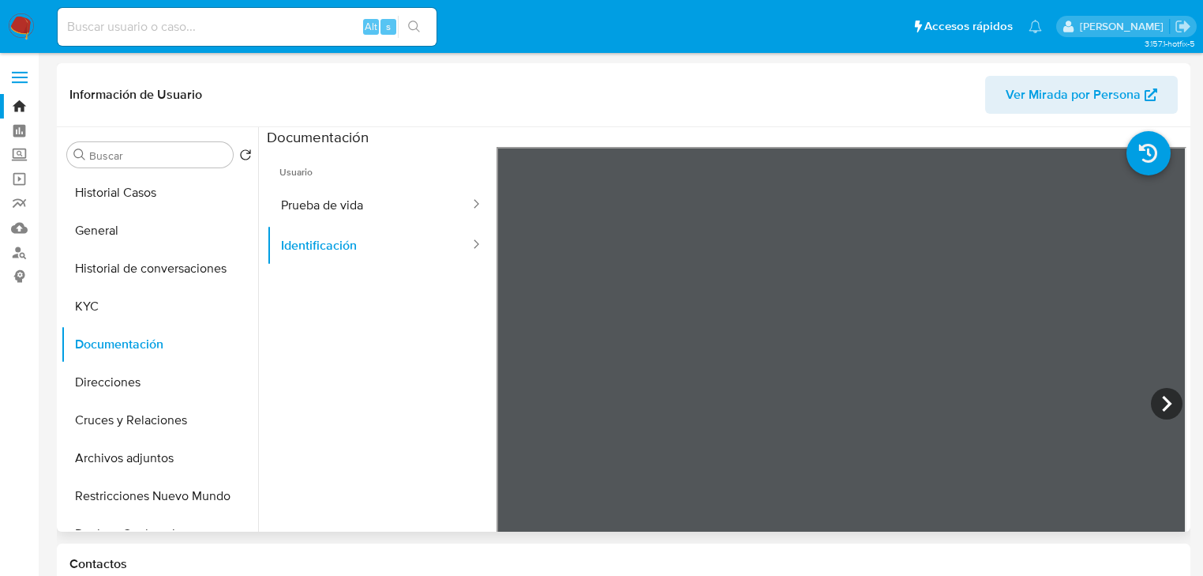
click at [462, 277] on div "Usuario Prueba de vida Identificación" at bounding box center [727, 399] width 920 height 505
click at [366, 227] on button "Identificación" at bounding box center [369, 245] width 204 height 40
click at [196, 34] on input at bounding box center [247, 27] width 379 height 21
paste input "577677677,"
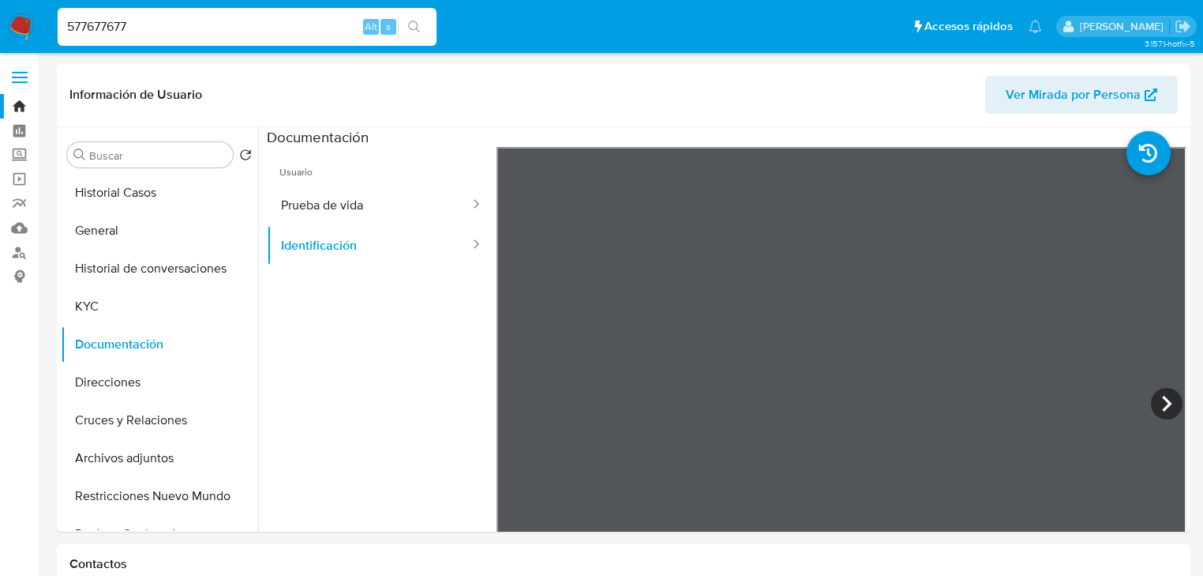
type input "577677677"
click at [401, 25] on button "search-icon" at bounding box center [414, 27] width 32 height 22
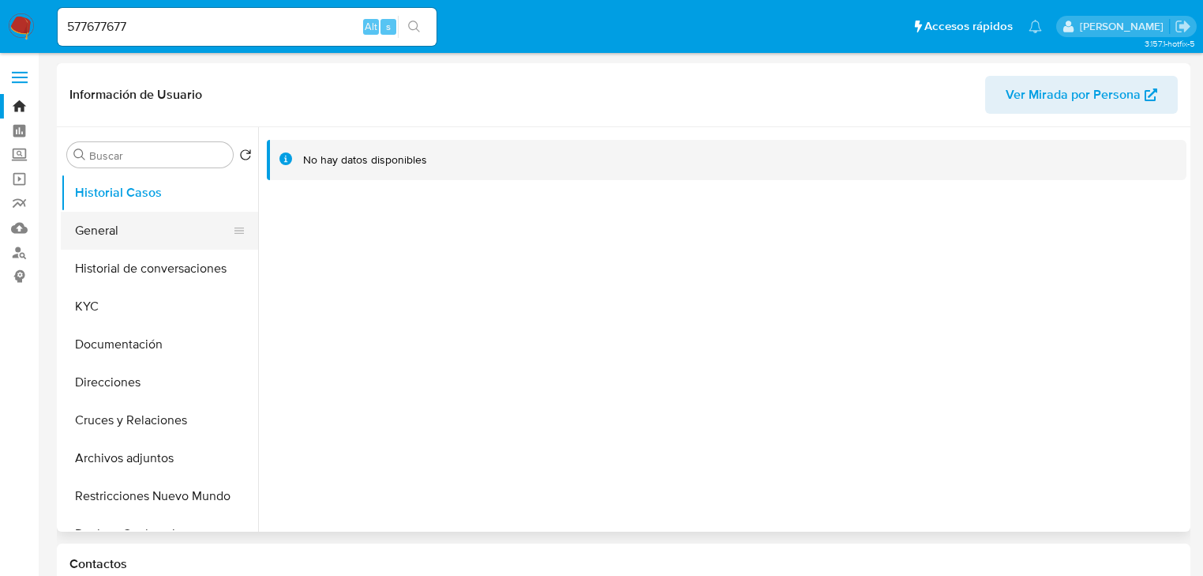
click at [136, 231] on button "General" at bounding box center [153, 231] width 185 height 38
select select "10"
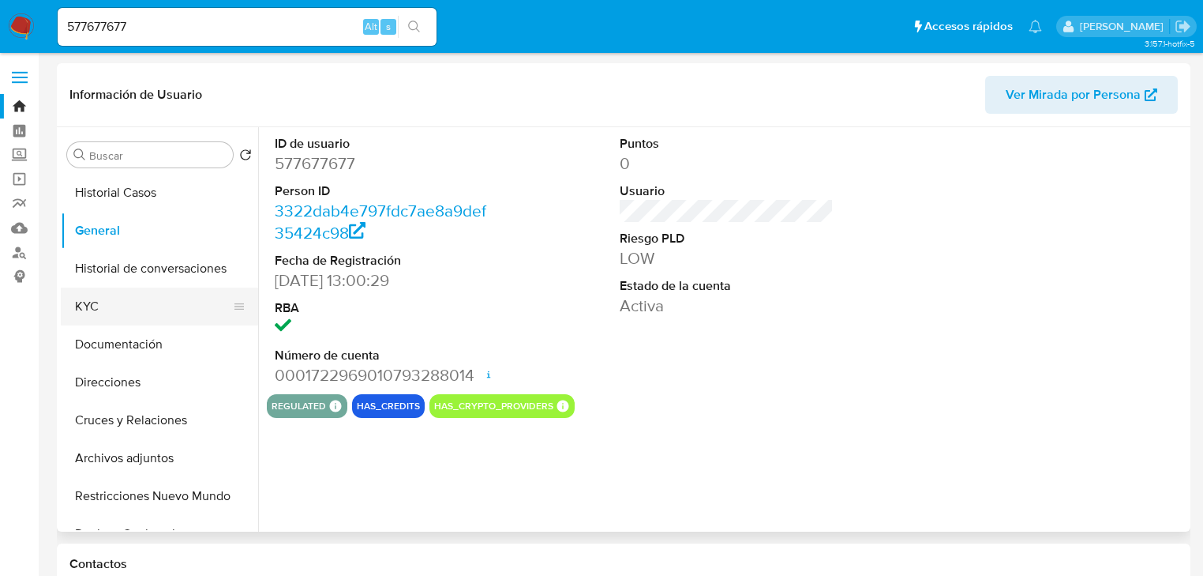
click at [101, 306] on button "KYC" at bounding box center [153, 306] width 185 height 38
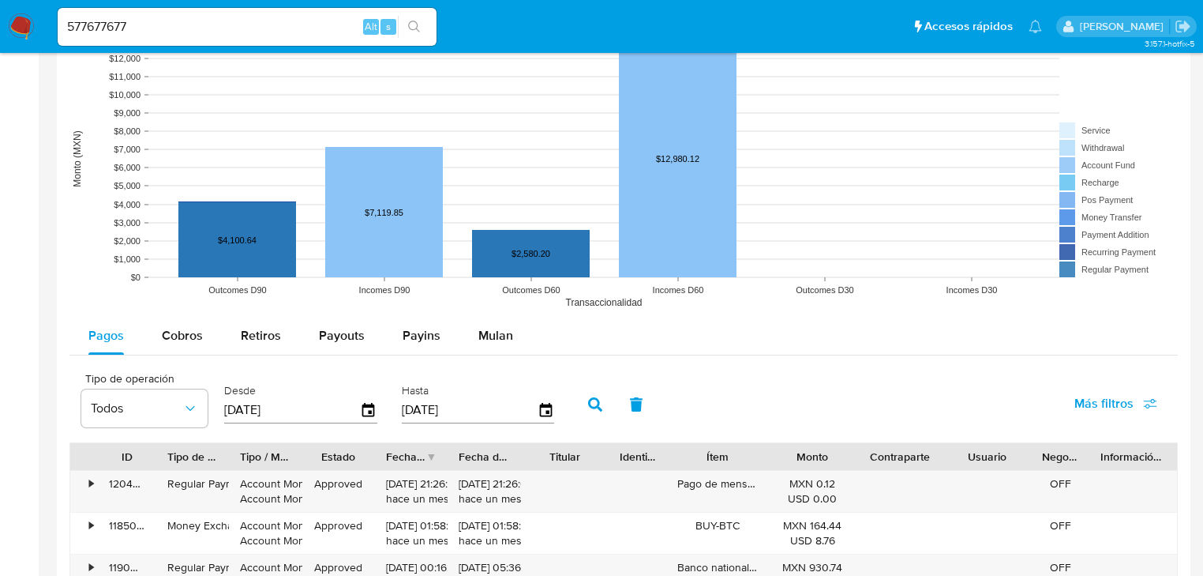
scroll to position [1263, 0]
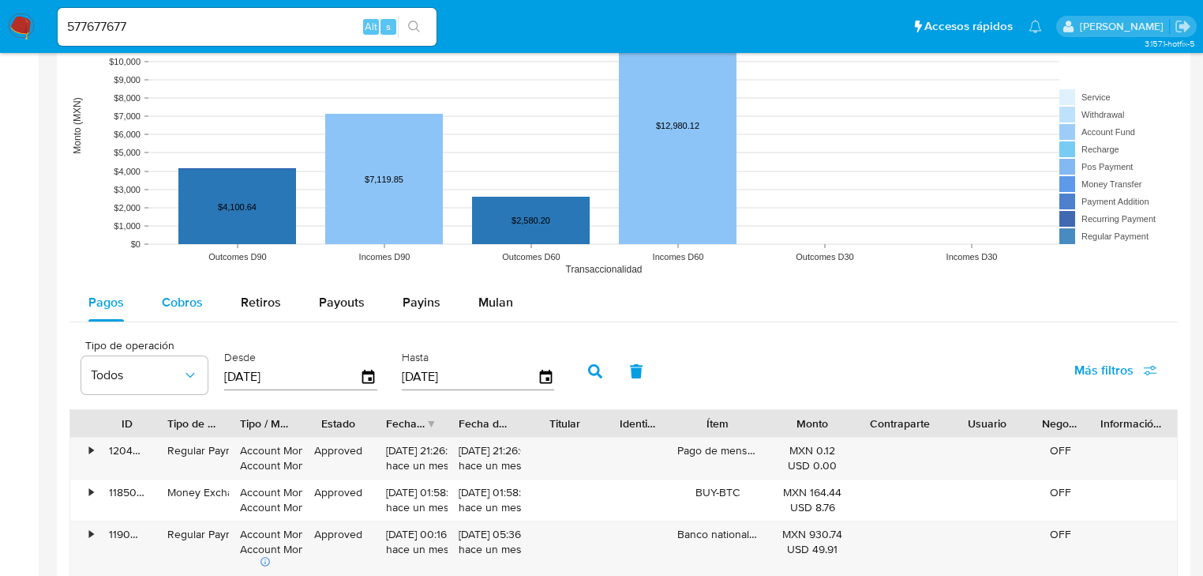
click at [189, 310] on span "Cobros" at bounding box center [182, 302] width 41 height 18
select select "10"
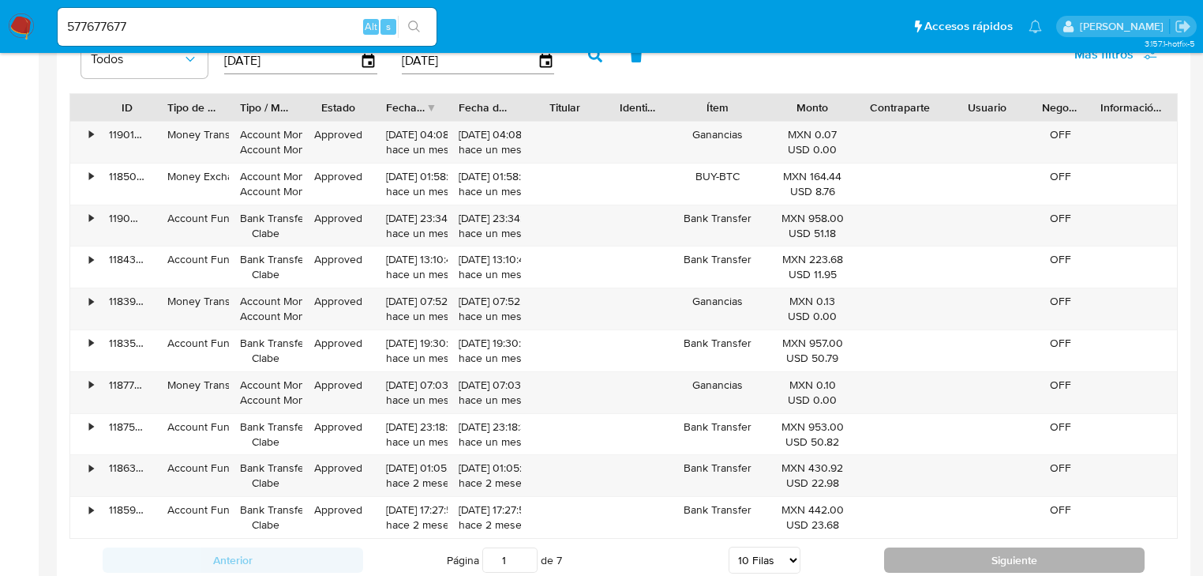
click at [1078, 565] on button "Siguiente" at bounding box center [1014, 559] width 261 height 25
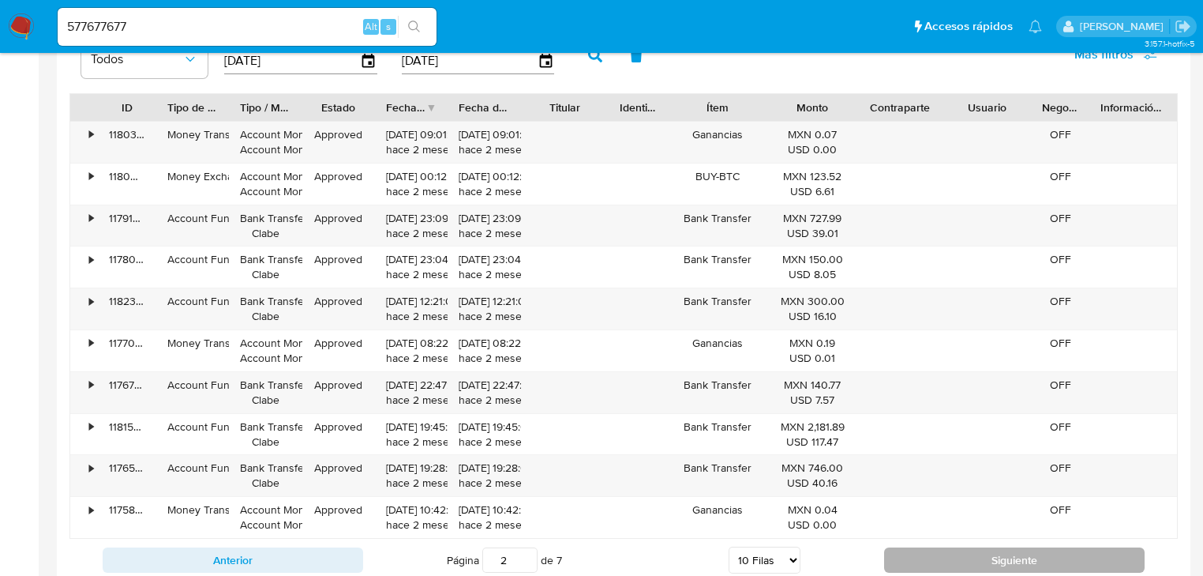
click at [1078, 565] on button "Siguiente" at bounding box center [1014, 559] width 261 height 25
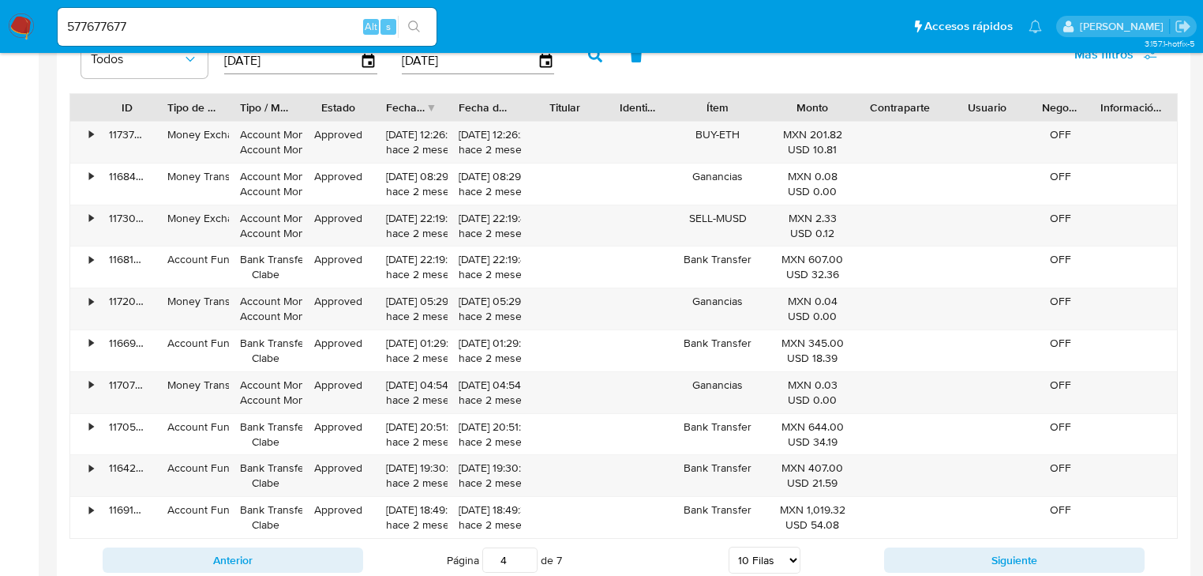
click at [1074, 565] on button "Siguiente" at bounding box center [1014, 559] width 261 height 25
type input "5"
drag, startPoint x: 22, startPoint y: 18, endPoint x: 164, endPoint y: 38, distance: 143.5
paste input "1493456961"
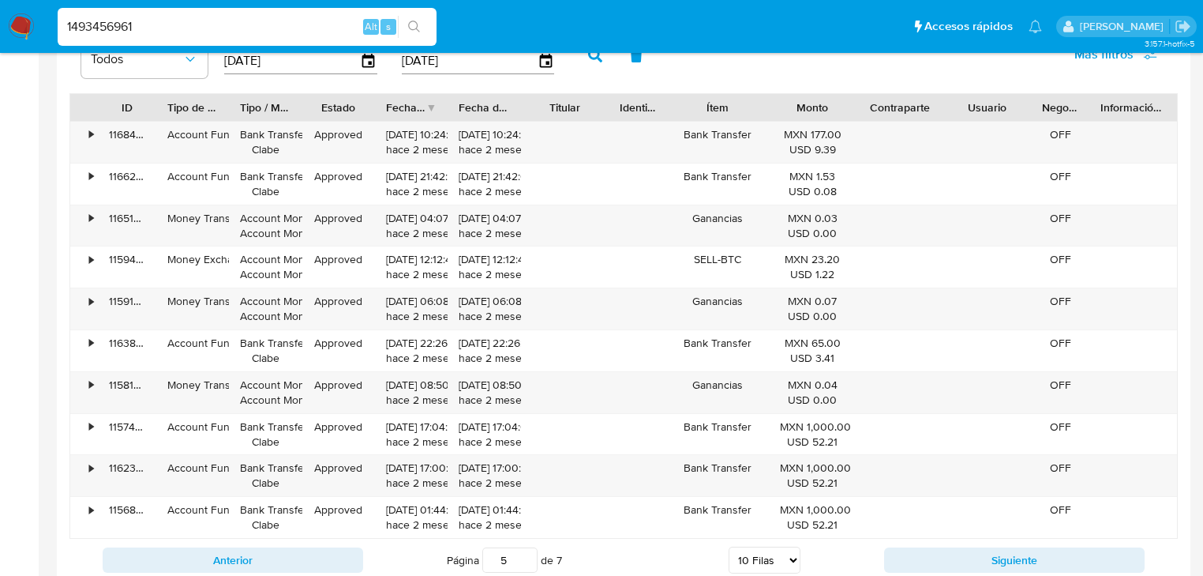
type input "1493456961"
click at [417, 24] on icon "search-icon" at bounding box center [414, 27] width 12 height 12
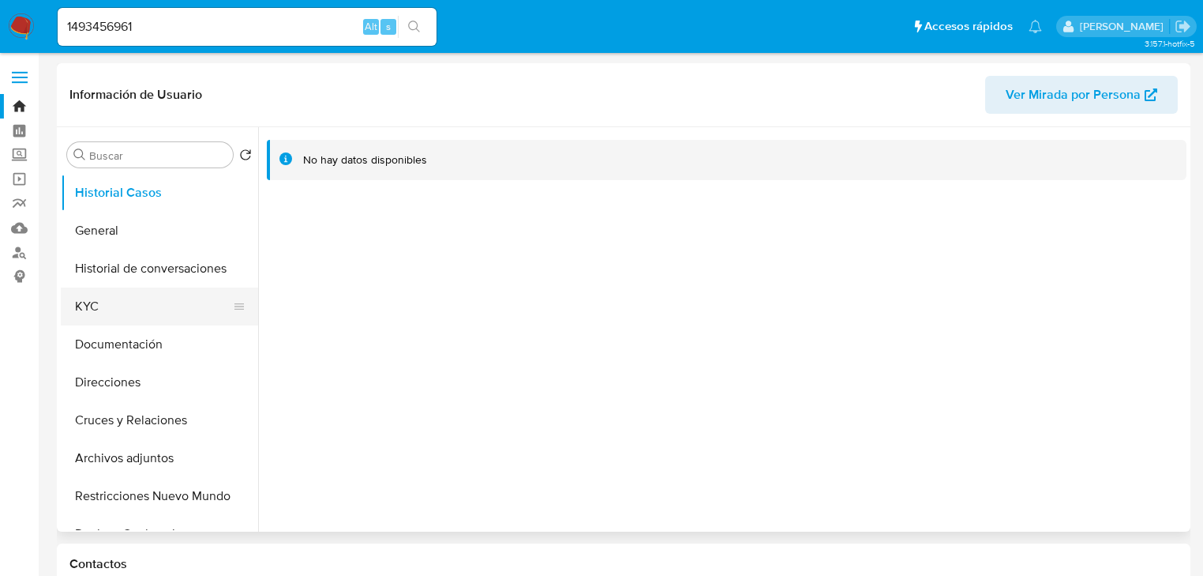
click at [92, 312] on button "KYC" at bounding box center [153, 306] width 185 height 38
select select "10"
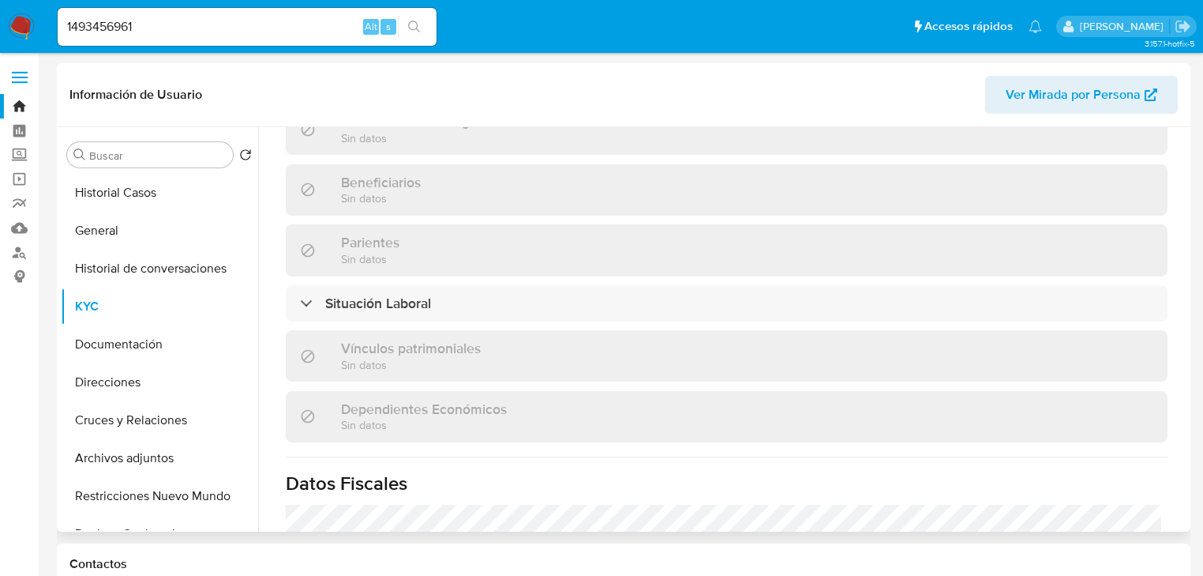
scroll to position [997, 0]
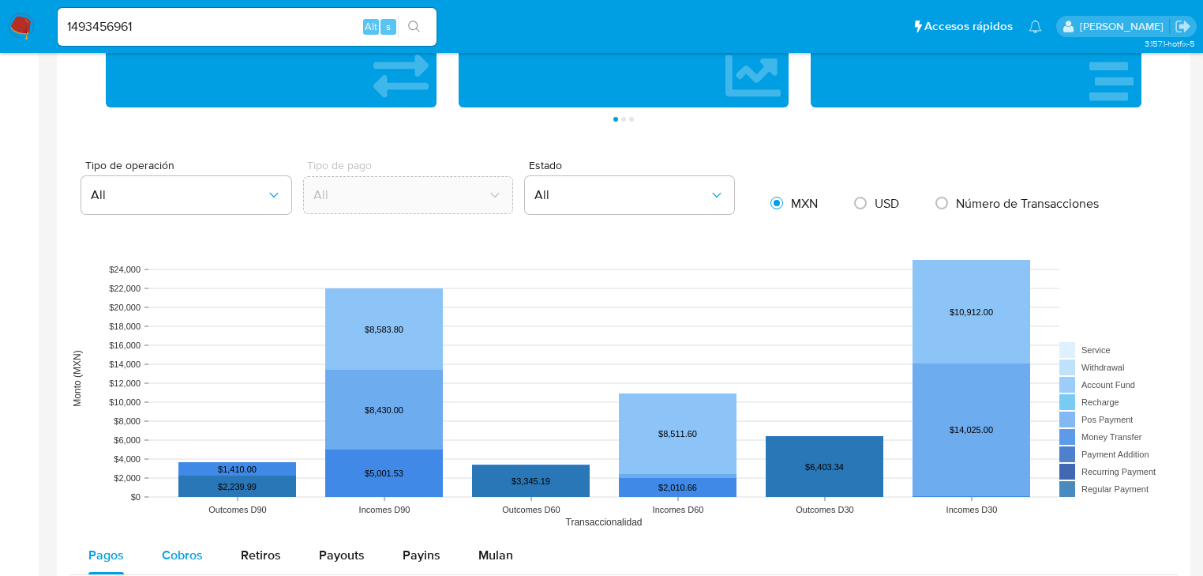
drag, startPoint x: 165, startPoint y: 554, endPoint x: 171, endPoint y: 543, distance: 12.4
click at [166, 551] on span "Cobros" at bounding box center [182, 555] width 41 height 18
select select "10"
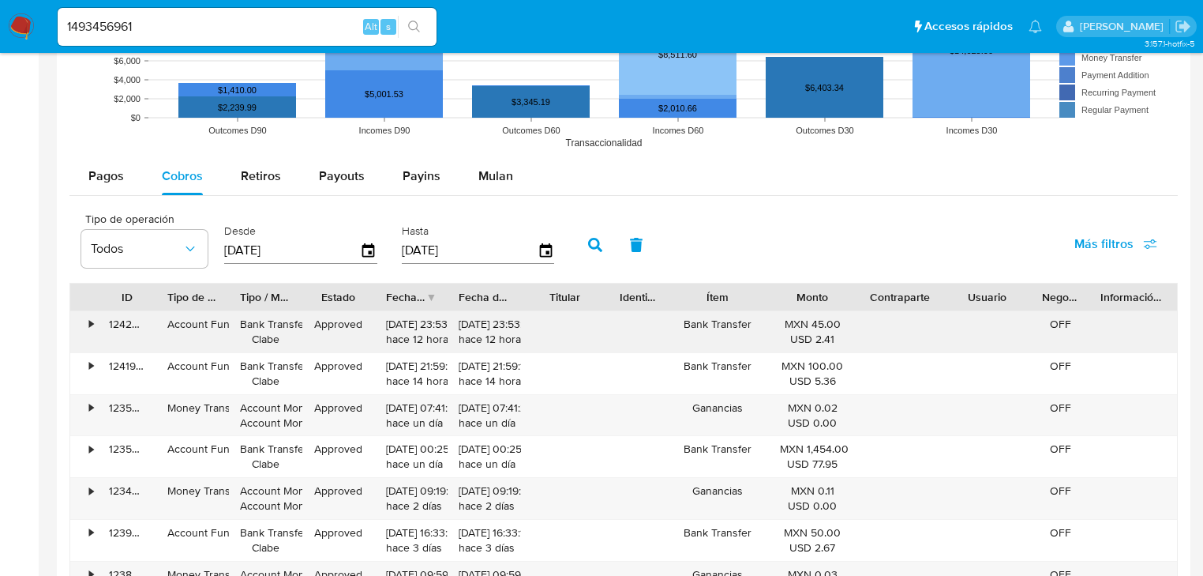
scroll to position [1642, 0]
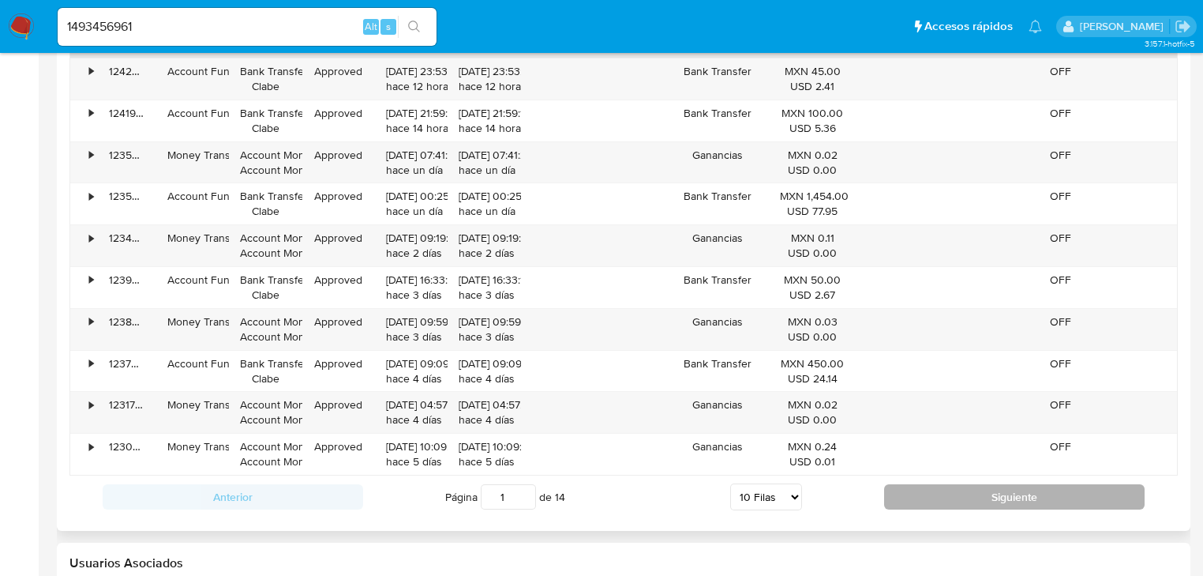
click at [988, 493] on button "Siguiente" at bounding box center [1014, 496] width 261 height 25
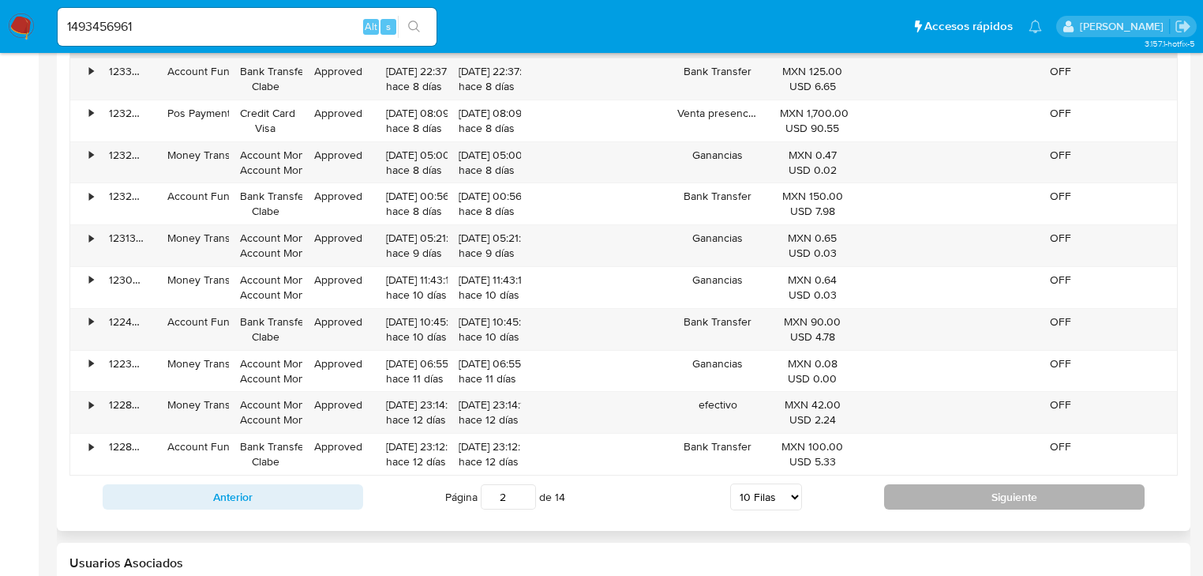
click at [988, 493] on button "Siguiente" at bounding box center [1014, 496] width 261 height 25
type input "4"
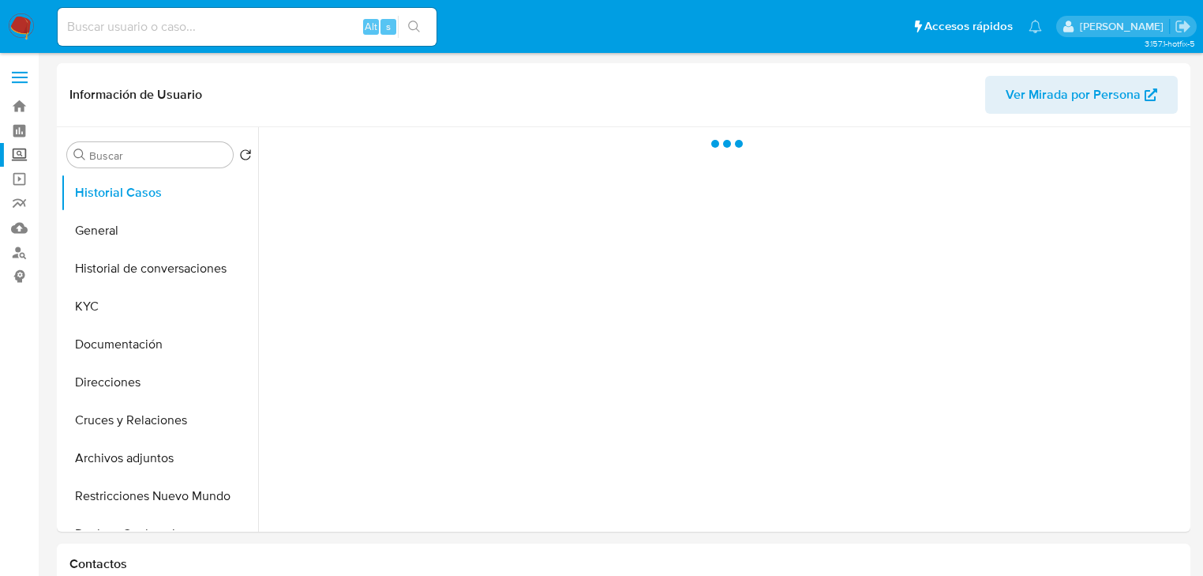
click at [22, 159] on label "Screening" at bounding box center [94, 155] width 188 height 24
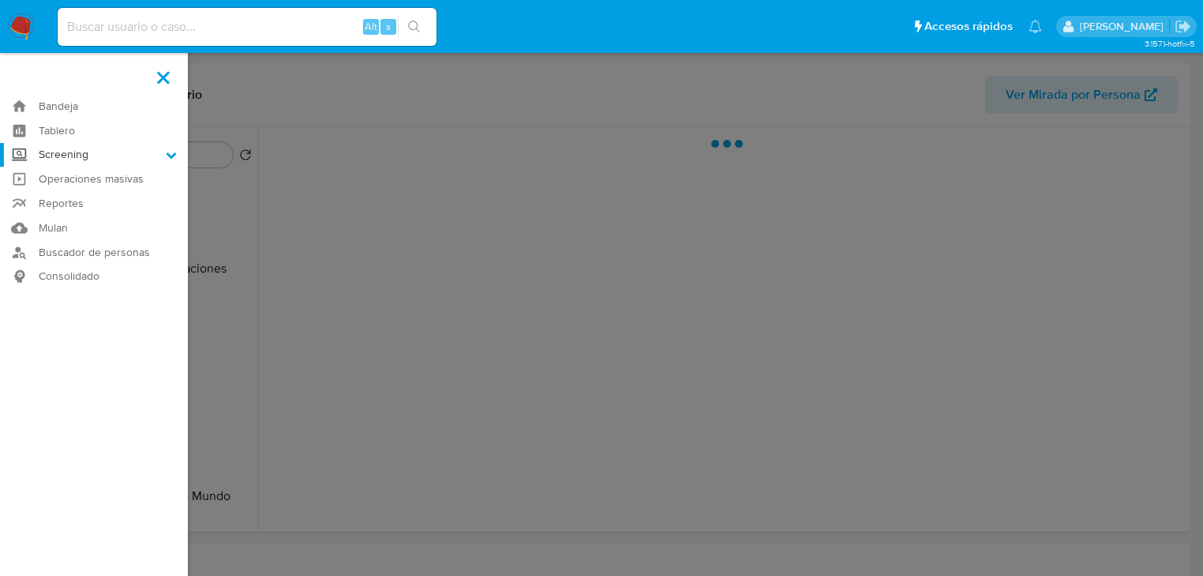
click at [0, 0] on input "Screening" at bounding box center [0, 0] width 0 height 0
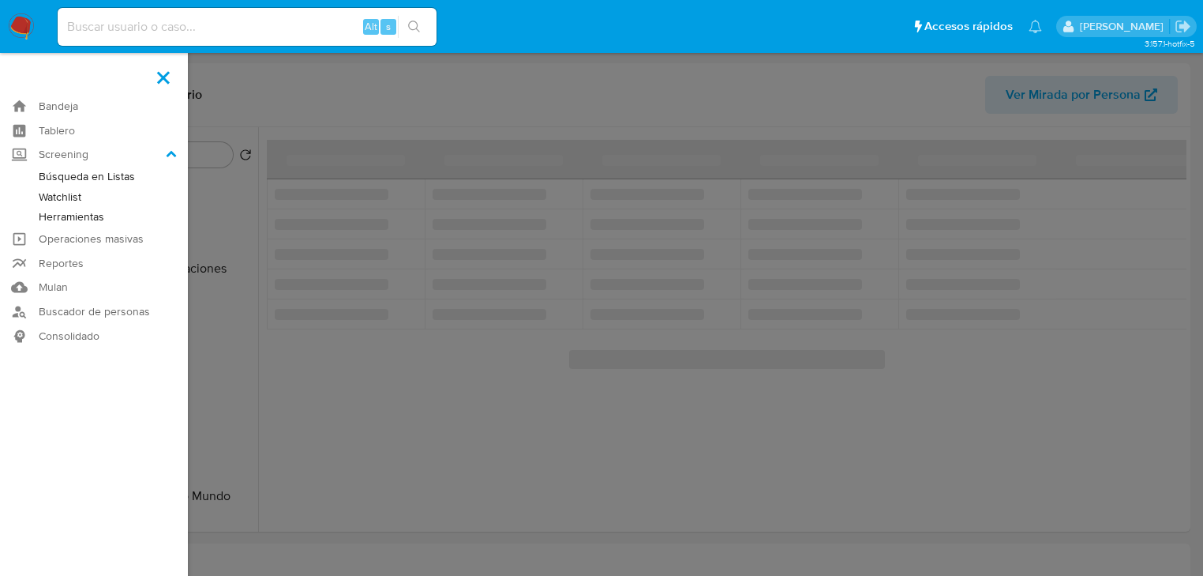
drag, startPoint x: 85, startPoint y: 216, endPoint x: 150, endPoint y: 218, distance: 64.8
click at [85, 216] on link "Herramientas" at bounding box center [94, 217] width 188 height 20
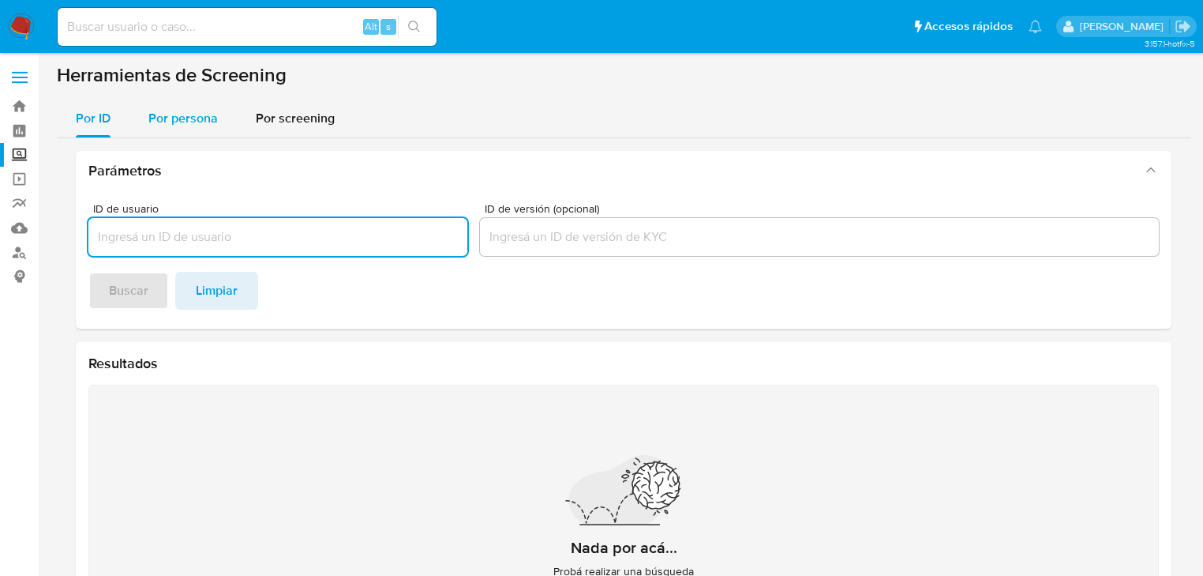
click at [182, 107] on div "Por persona" at bounding box center [182, 118] width 69 height 38
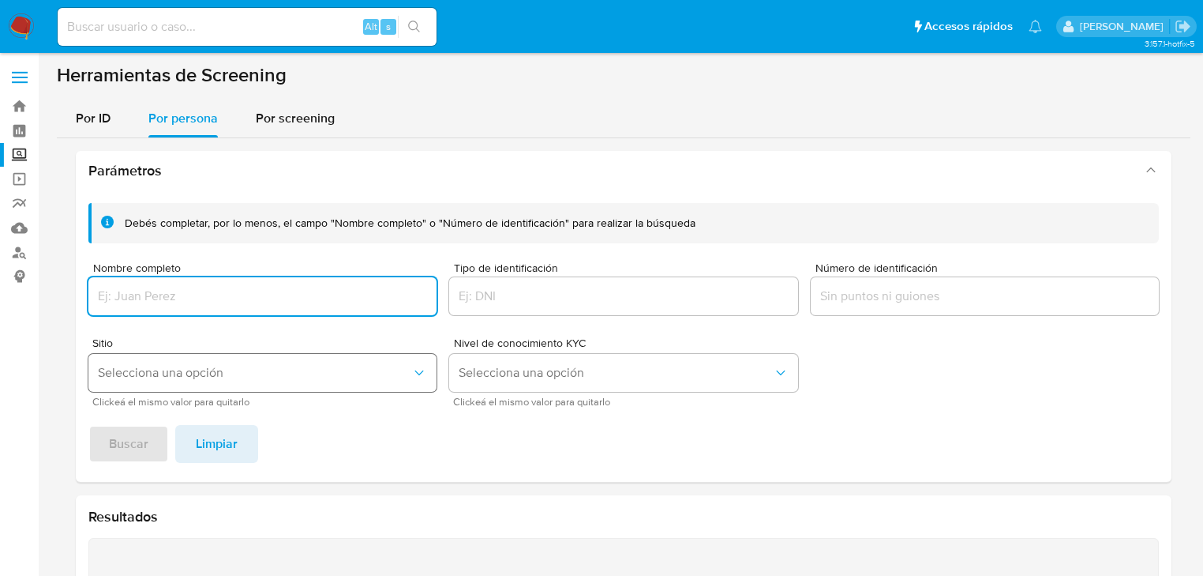
drag, startPoint x: 155, startPoint y: 294, endPoint x: 146, endPoint y: 384, distance: 91.2
click at [158, 294] on input "Nombre completo" at bounding box center [262, 296] width 348 height 21
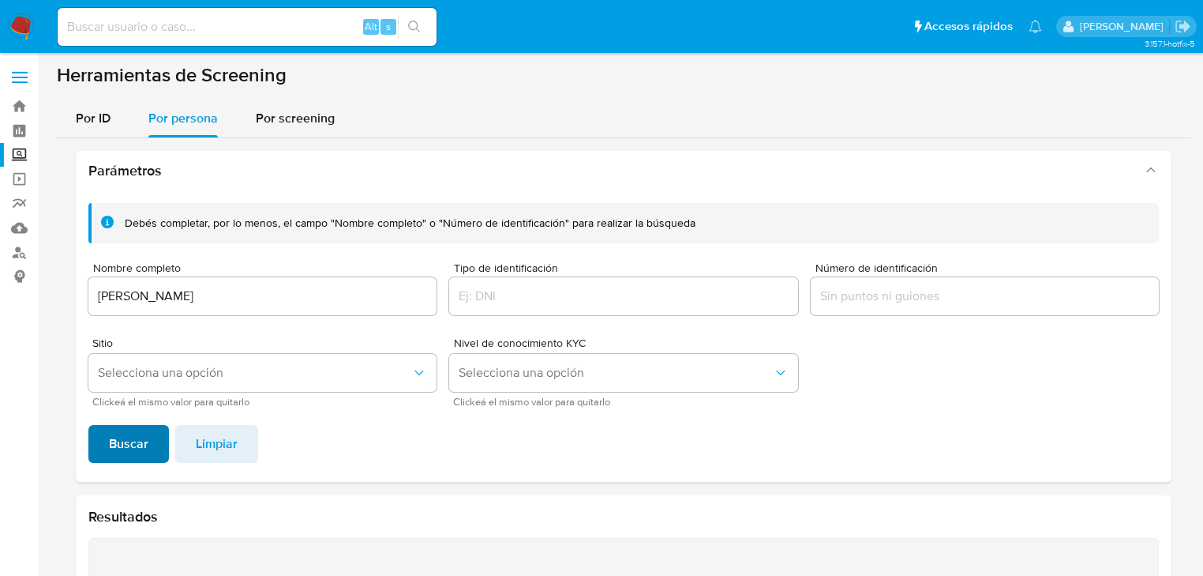
click at [125, 433] on span "Buscar" at bounding box center [128, 443] width 39 height 35
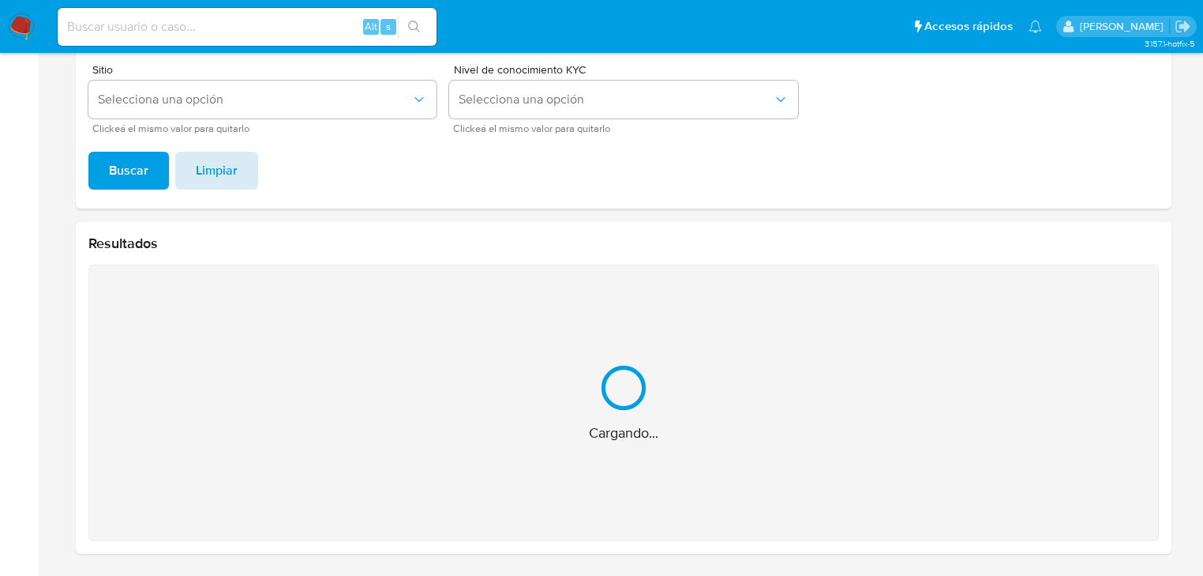
scroll to position [22, 0]
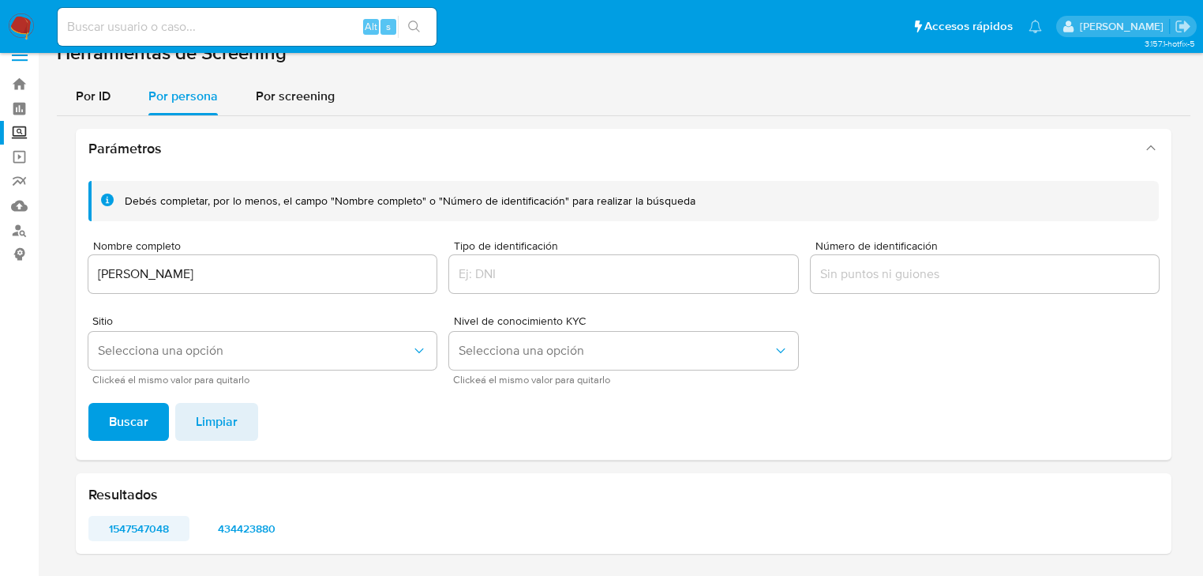
click at [130, 533] on span "1547547048" at bounding box center [138, 528] width 79 height 22
click at [259, 517] on span "434423880" at bounding box center [246, 528] width 79 height 22
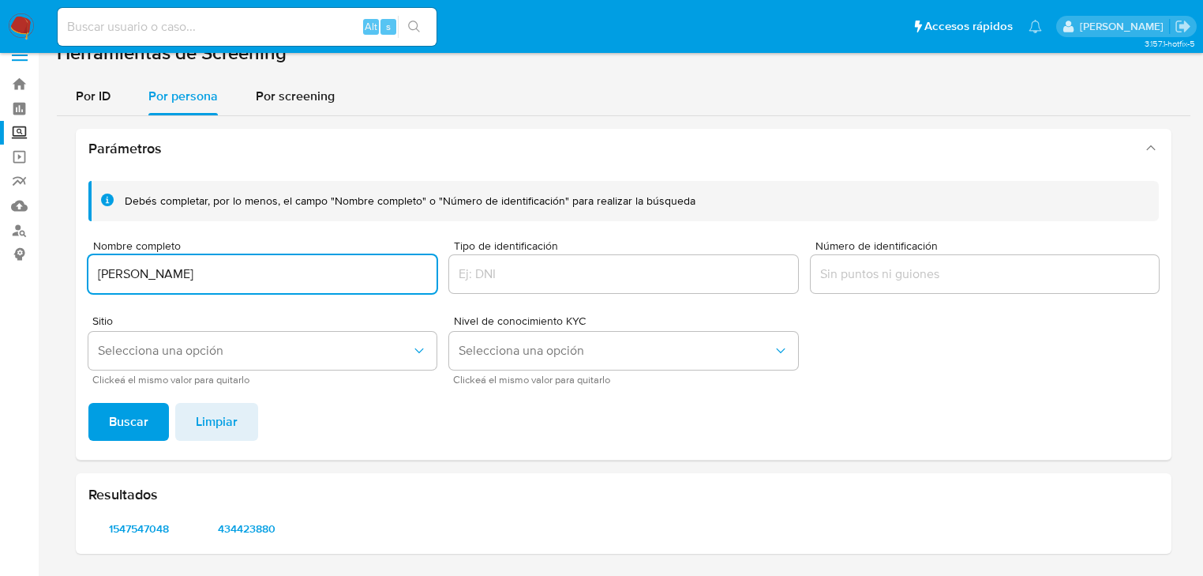
drag, startPoint x: 281, startPoint y: 279, endPoint x: 139, endPoint y: 314, distance: 146.5
click at [66, 264] on div "Parámetros Debés completar, por lo menos, el campo "Nombre completo" o "Número …" at bounding box center [624, 341] width 1134 height 450
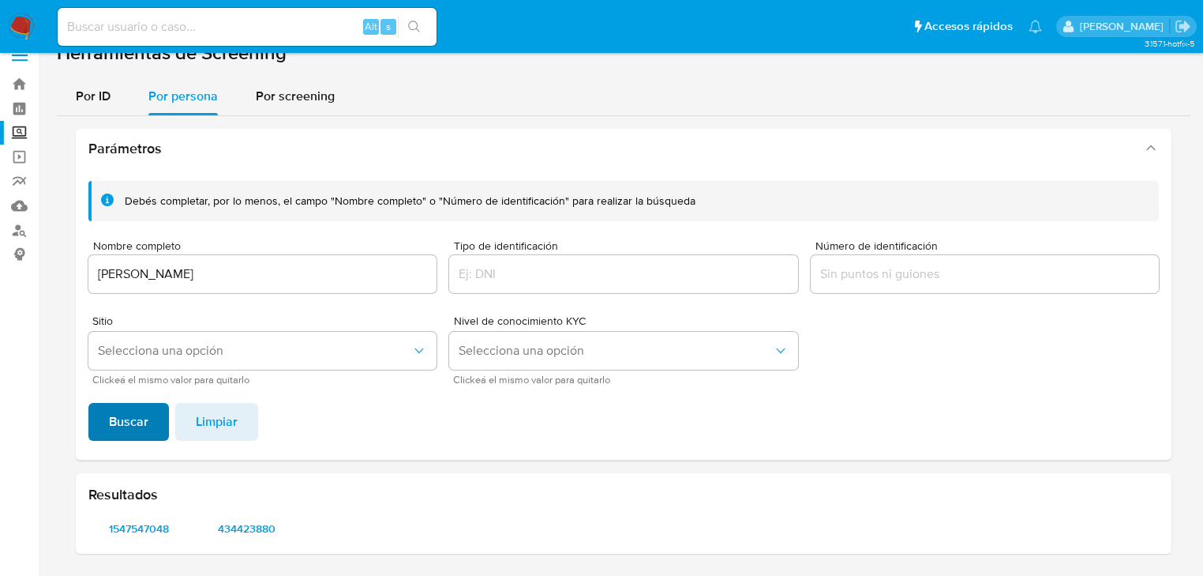
click at [142, 405] on span "Buscar" at bounding box center [128, 421] width 39 height 35
click at [133, 521] on span "373027335" at bounding box center [138, 528] width 79 height 22
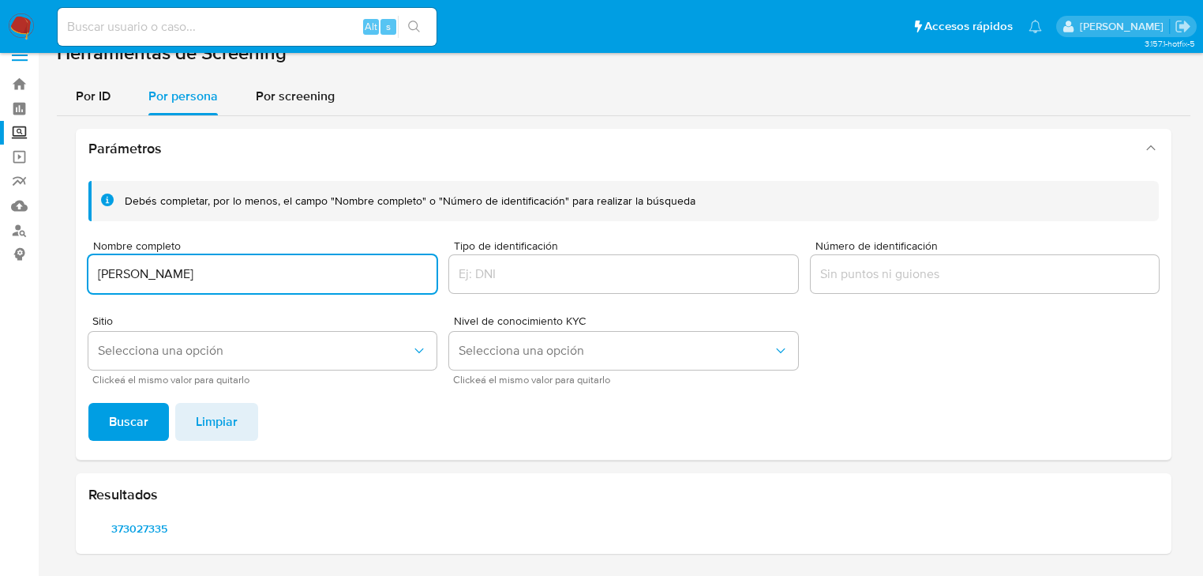
drag, startPoint x: 267, startPoint y: 272, endPoint x: 126, endPoint y: 278, distance: 141.4
click at [124, 268] on input "CARLIN QUINTERO MARIN" at bounding box center [262, 274] width 348 height 21
drag, startPoint x: 101, startPoint y: 275, endPoint x: 272, endPoint y: 293, distance: 171.5
click at [323, 291] on div "CARLIN QUINTERO MARIN" at bounding box center [262, 274] width 348 height 38
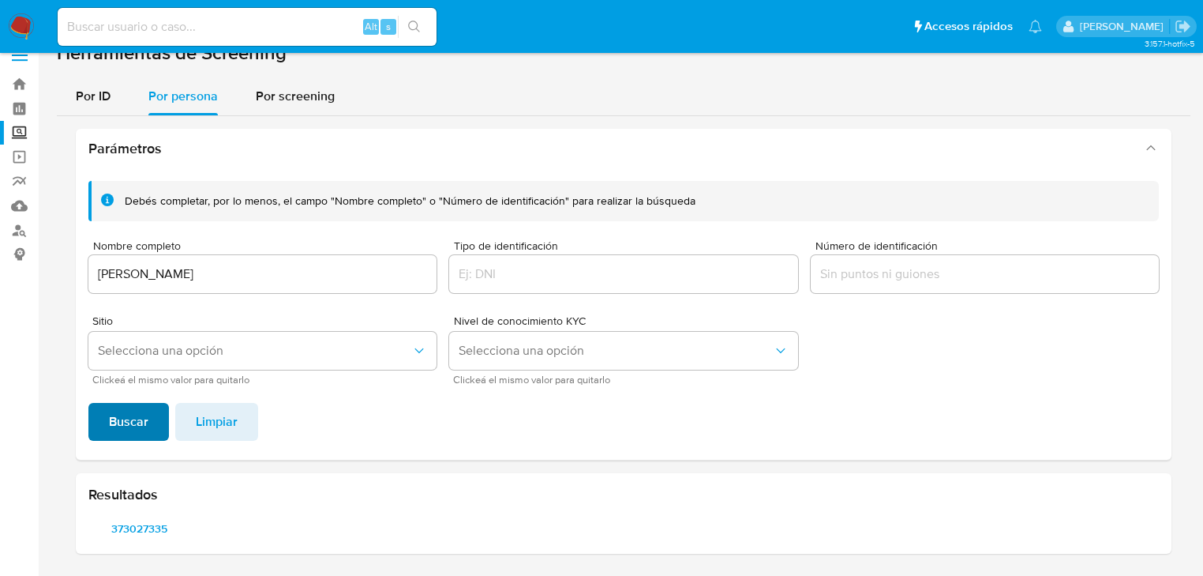
click at [117, 430] on span "Buscar" at bounding box center [128, 421] width 39 height 35
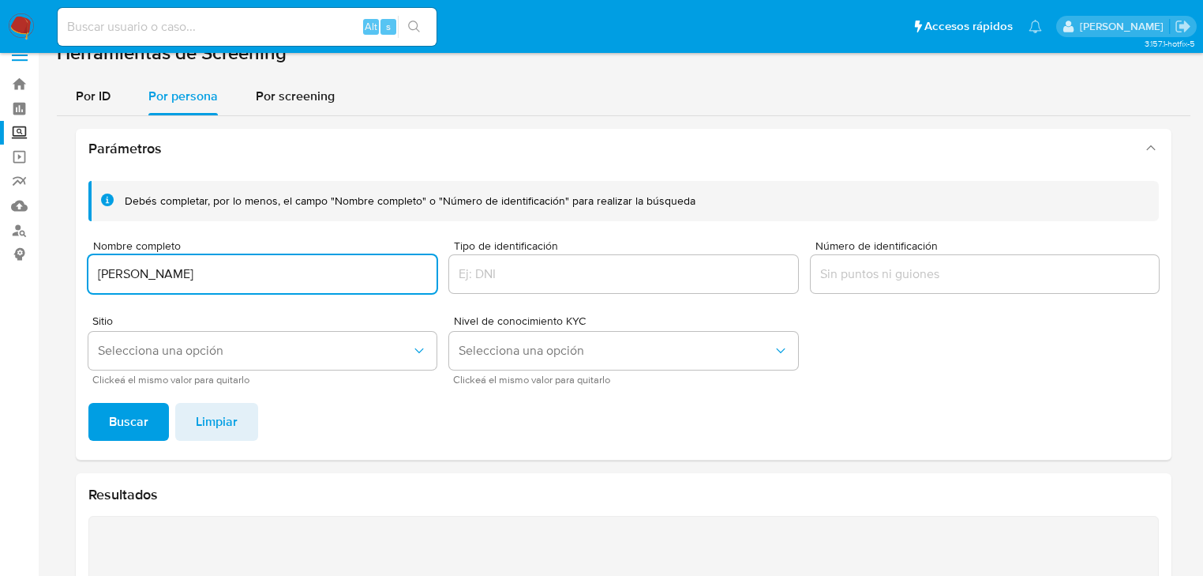
click at [277, 274] on input "VICTORIA MARIN CONTRERA" at bounding box center [262, 274] width 348 height 21
type input "VICTORIA MARIN CONTRERAS"
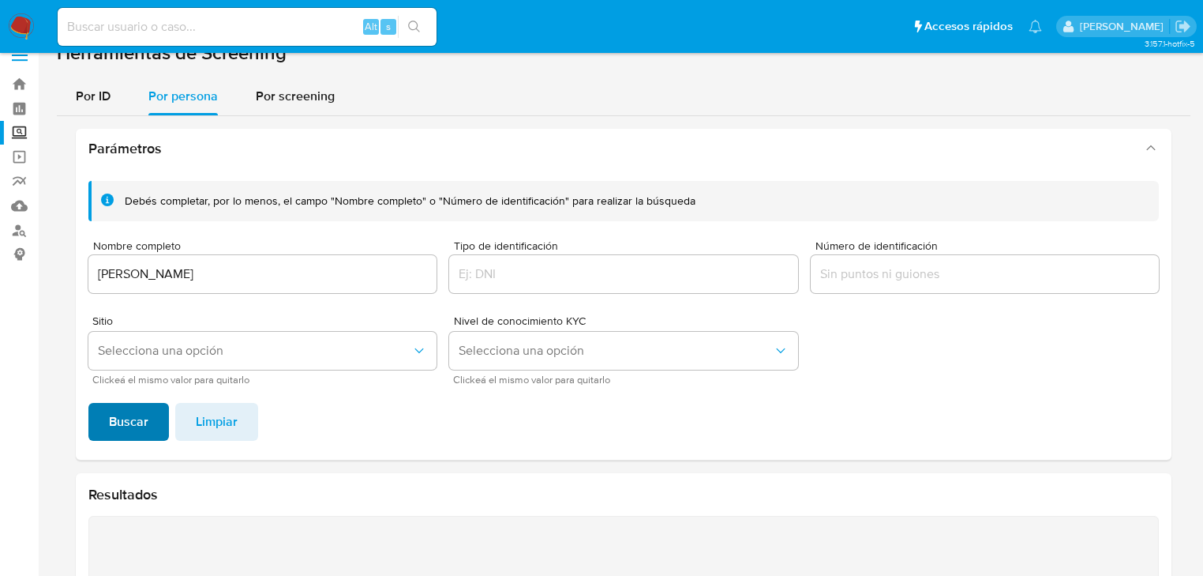
click at [111, 429] on span "Buscar" at bounding box center [128, 421] width 39 height 35
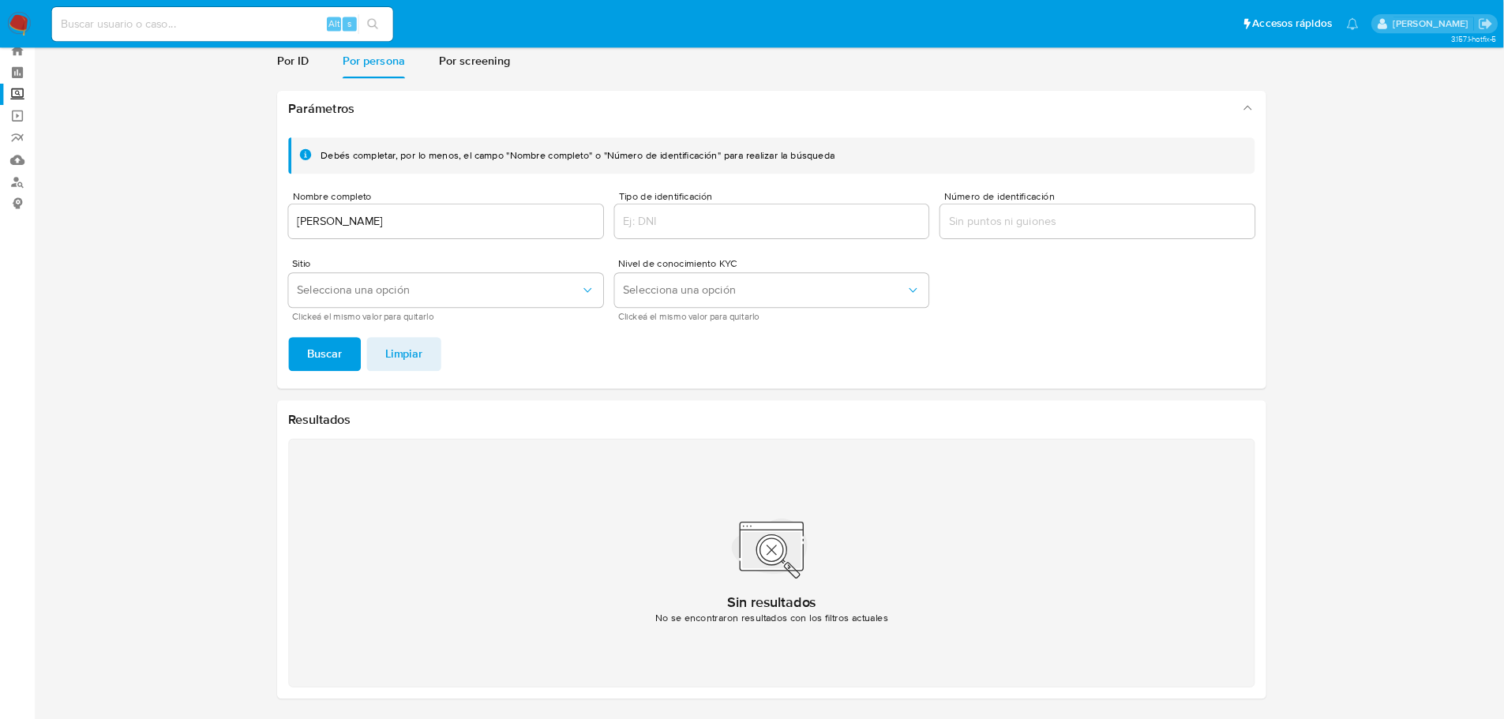
scroll to position [50, 0]
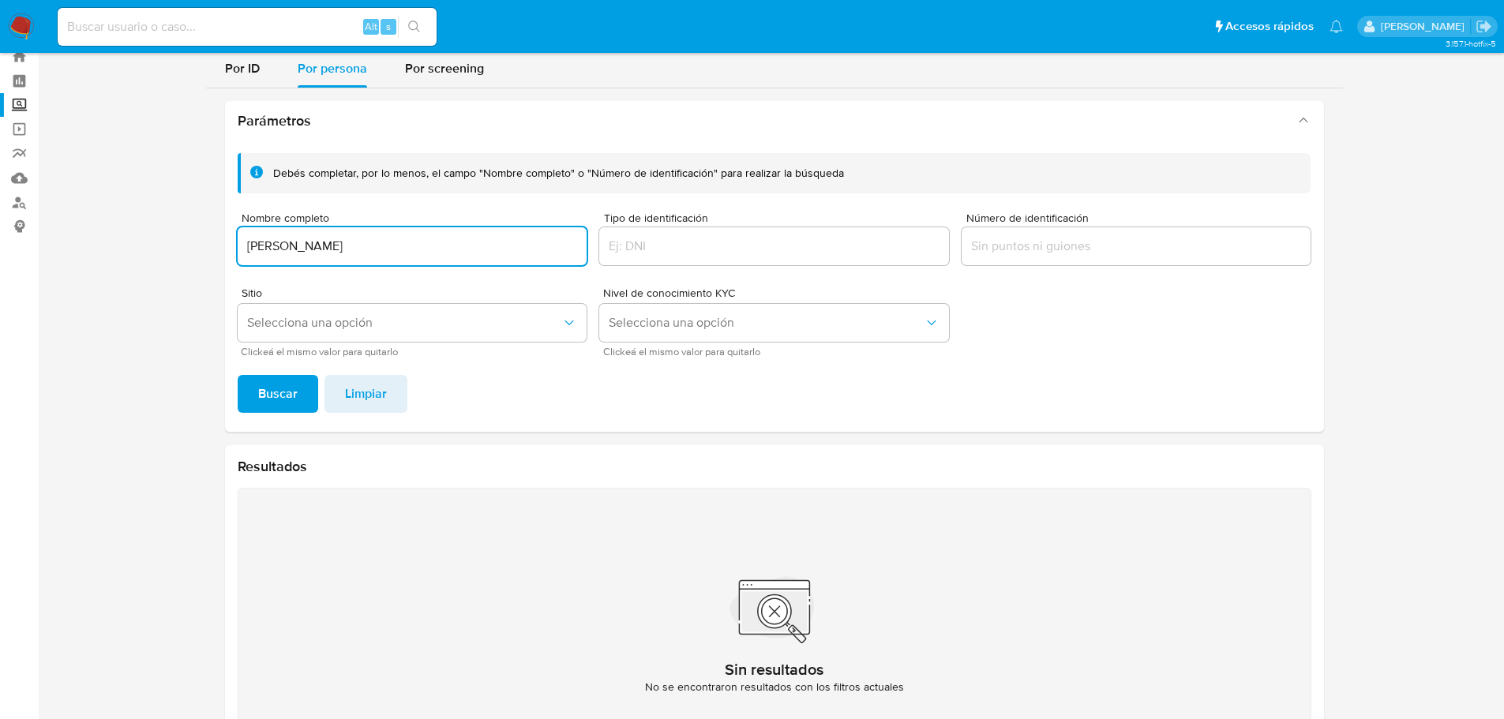
drag, startPoint x: 411, startPoint y: 239, endPoint x: 164, endPoint y: 236, distance: 247.1
click at [162, 236] on section at bounding box center [774, 401] width 1434 height 776
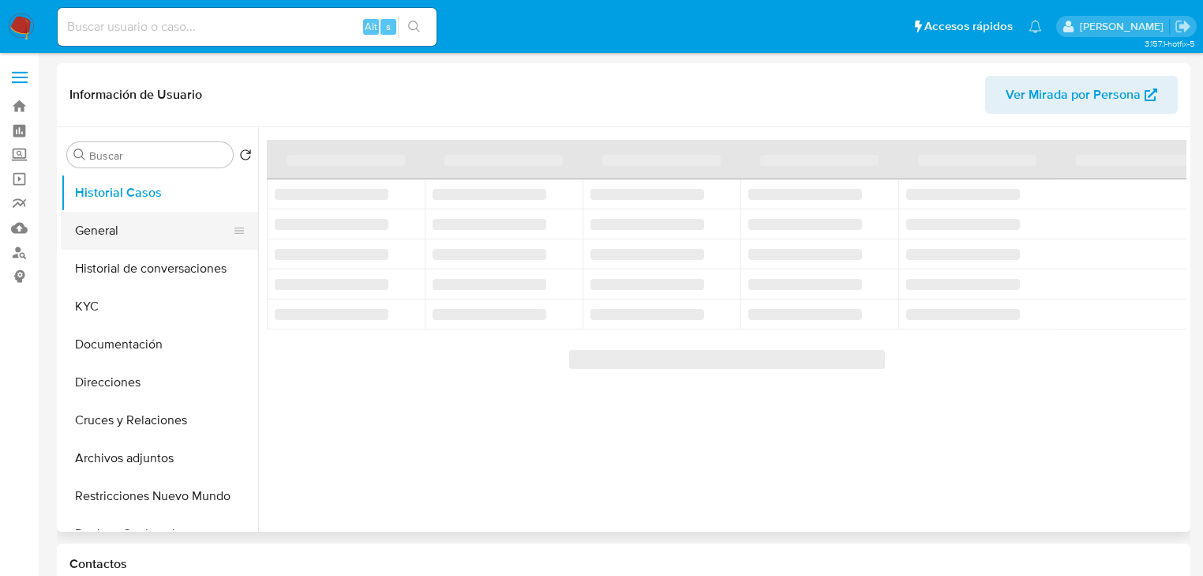
click at [133, 224] on button "General" at bounding box center [153, 231] width 185 height 38
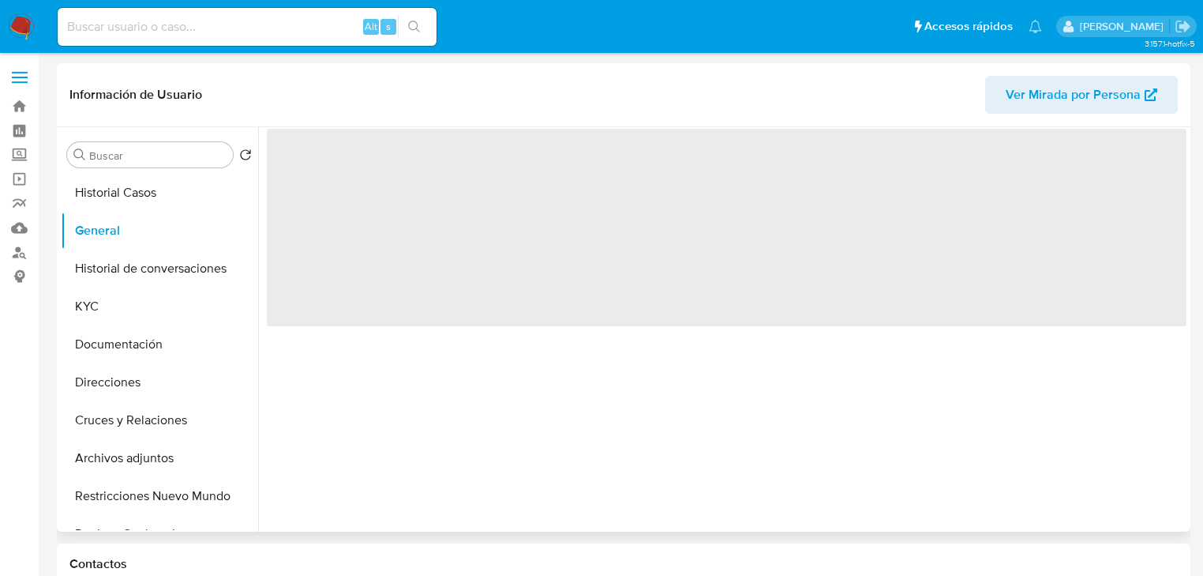
select select "10"
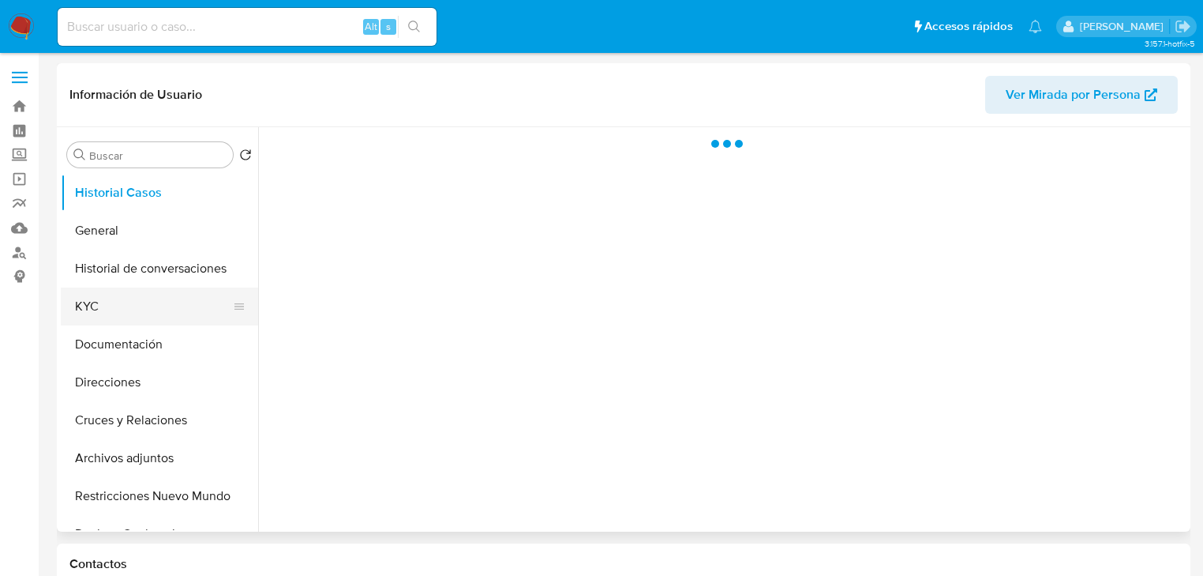
click at [101, 301] on button "KYC" at bounding box center [153, 306] width 185 height 38
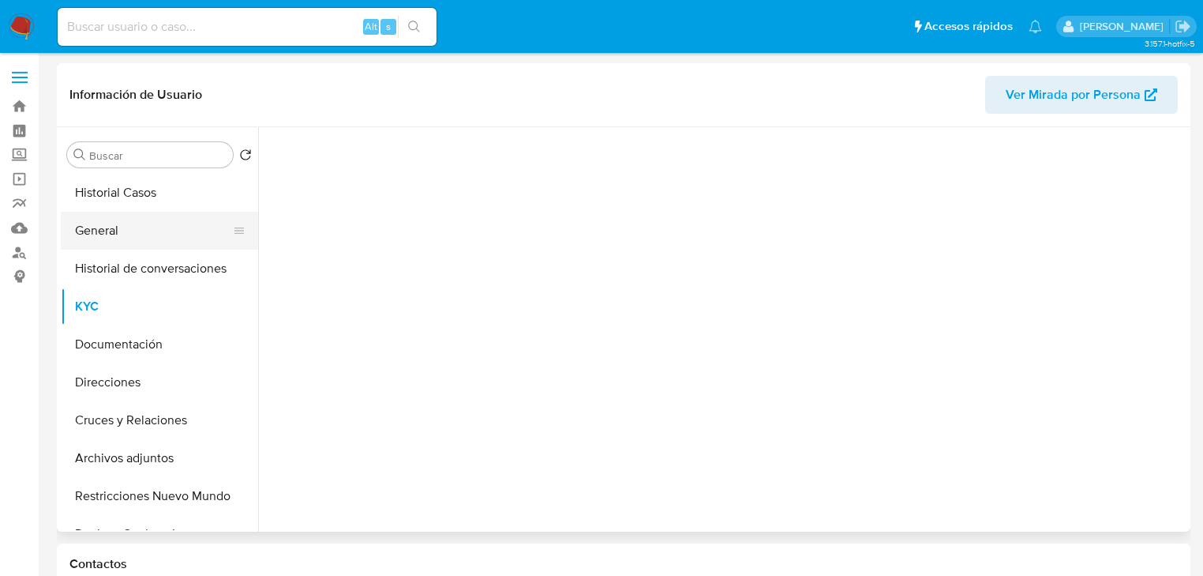
drag, startPoint x: 103, startPoint y: 252, endPoint x: 106, endPoint y: 242, distance: 10.0
click at [106, 245] on ul "Historial Casos General Historial de conversaciones KYC Documentación Direccion…" at bounding box center [159, 352] width 197 height 356
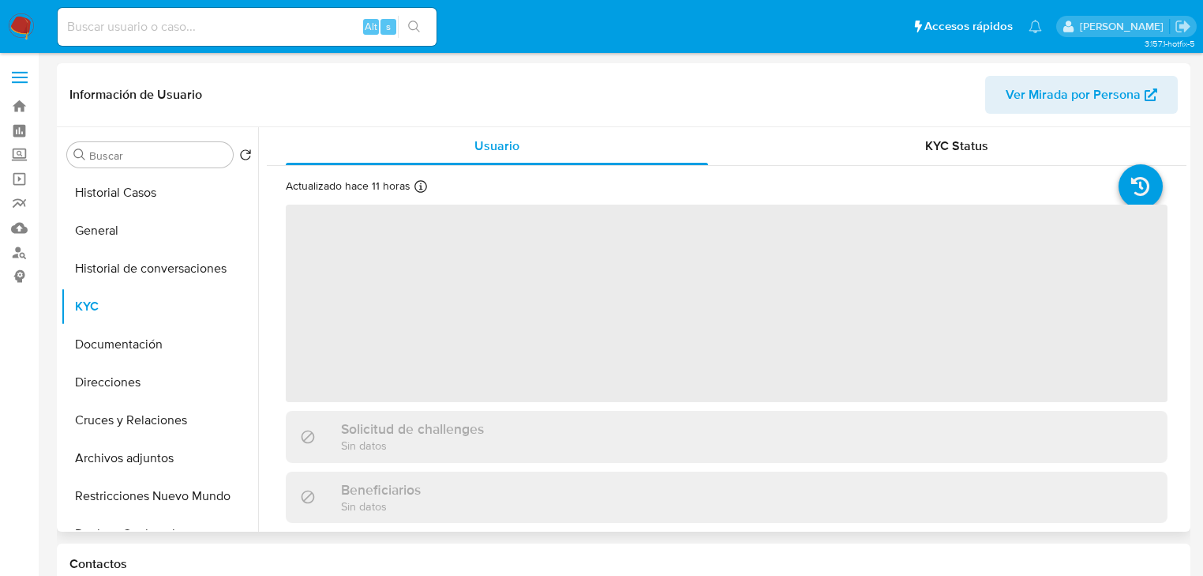
select select "10"
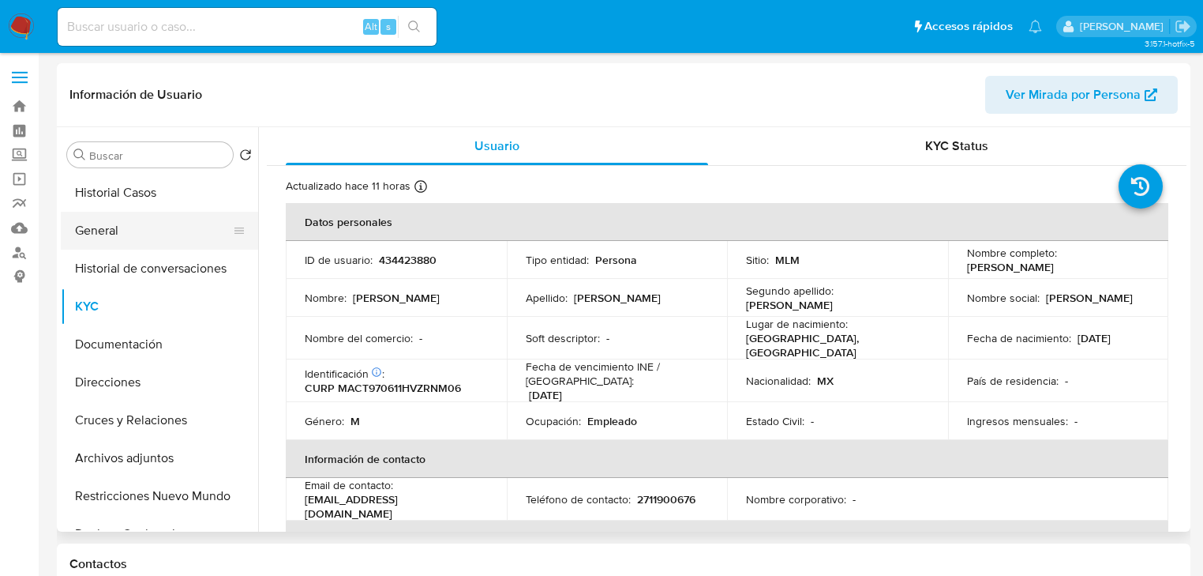
click at [119, 240] on button "General" at bounding box center [153, 231] width 185 height 38
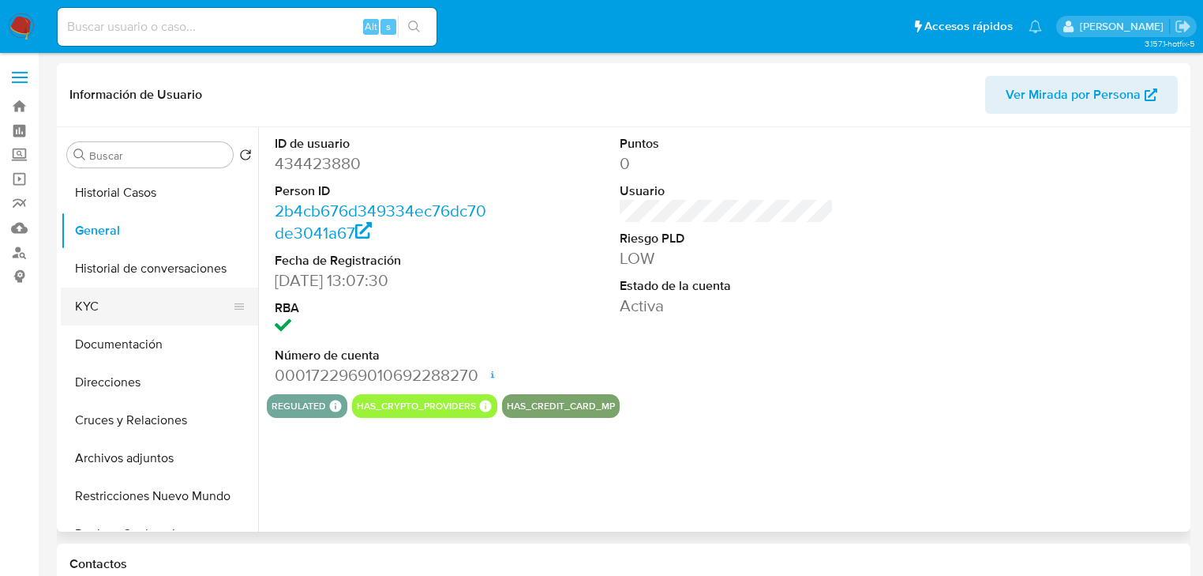
drag, startPoint x: 112, startPoint y: 305, endPoint x: 162, endPoint y: 307, distance: 49.8
click at [112, 306] on button "KYC" at bounding box center [153, 306] width 185 height 38
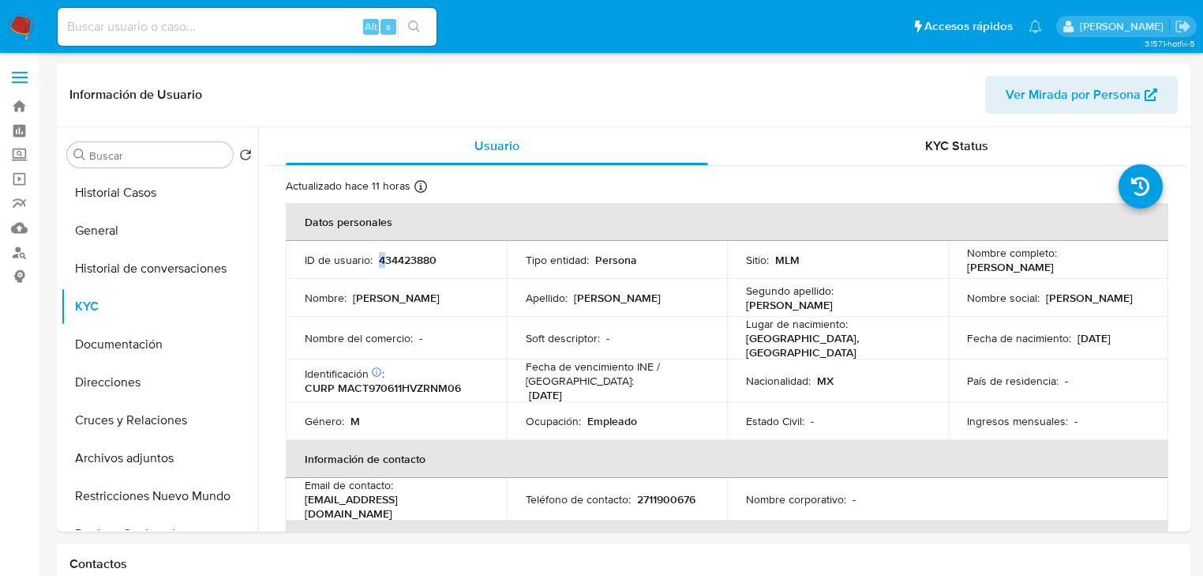
click at [379, 258] on p "434423880" at bounding box center [408, 260] width 58 height 14
drag, startPoint x: 373, startPoint y: 258, endPoint x: 461, endPoint y: 265, distance: 88.7
click at [461, 265] on div "ID de usuario : 434423880" at bounding box center [396, 260] width 183 height 14
copy div "434423880"
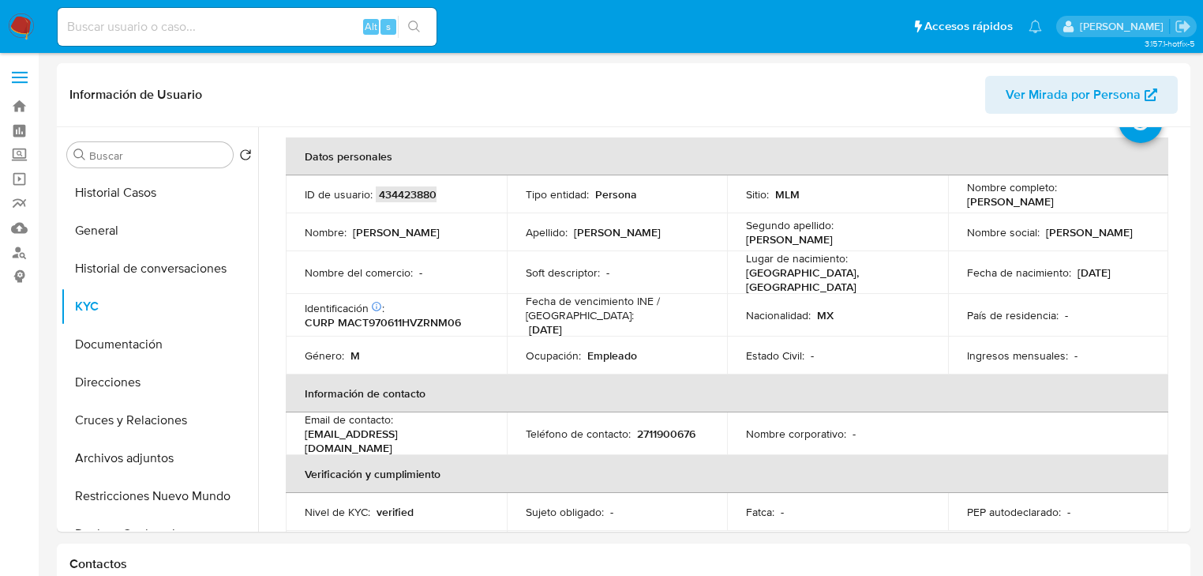
scroll to position [63, 0]
click at [521, 66] on div "Información de Usuario Ver Mirada por Persona" at bounding box center [624, 95] width 1134 height 64
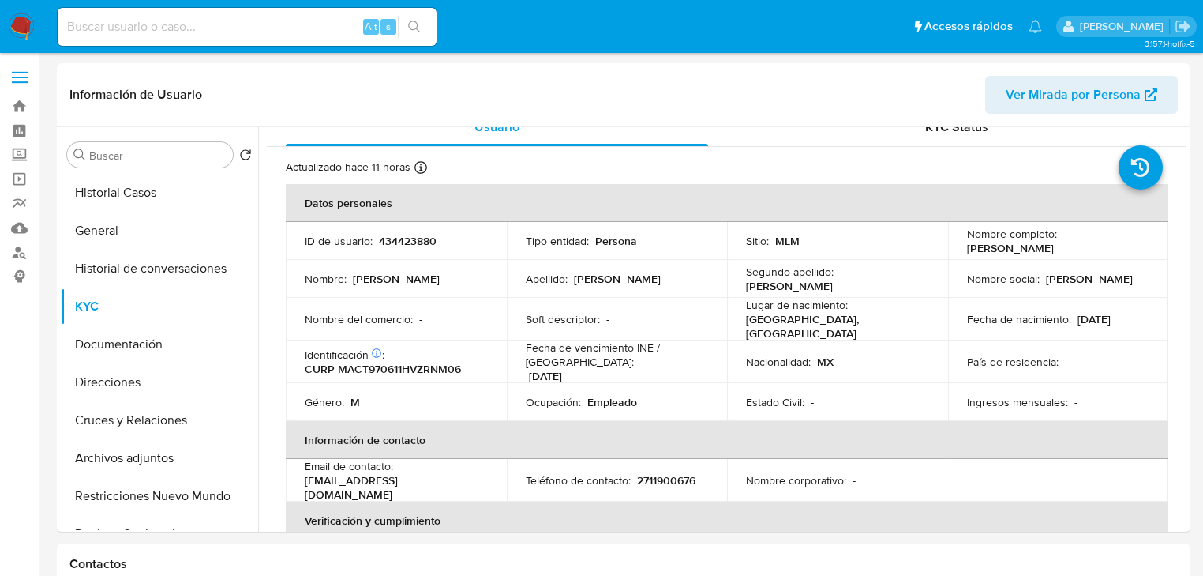
scroll to position [0, 0]
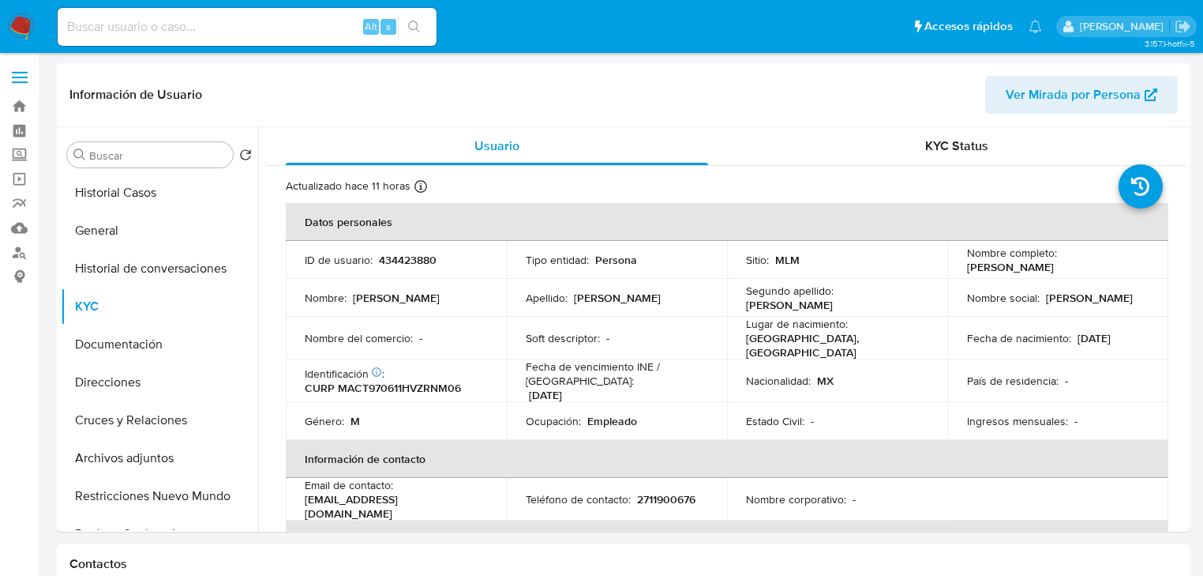
drag, startPoint x: 17, startPoint y: 156, endPoint x: 70, endPoint y: 174, distance: 55.9
click at [17, 156] on label "Screening" at bounding box center [94, 155] width 188 height 24
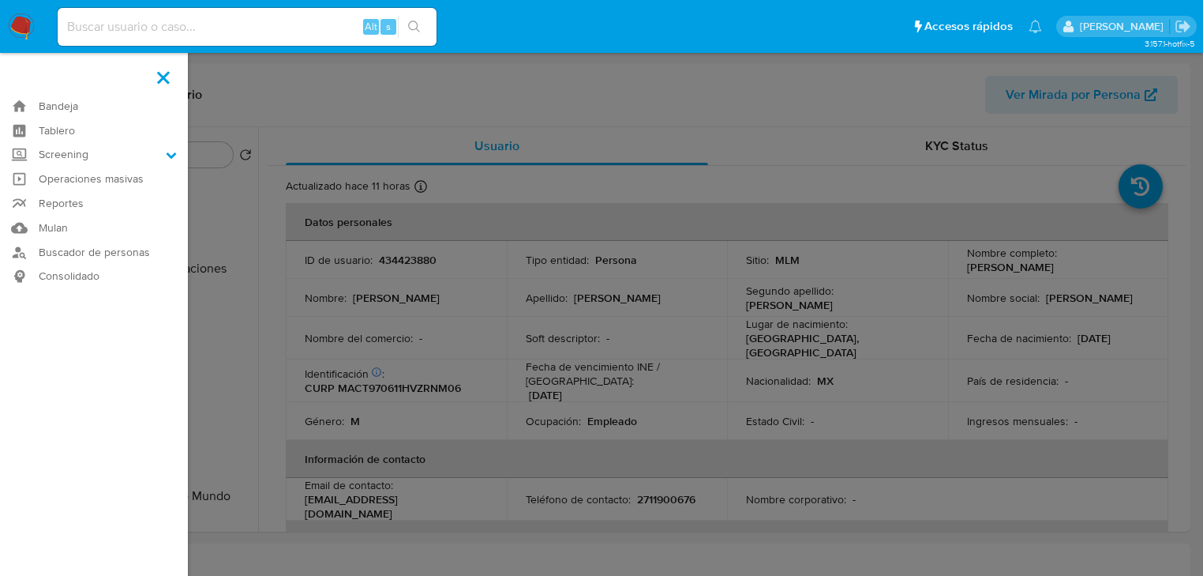
click at [0, 0] on input "Screening" at bounding box center [0, 0] width 0 height 0
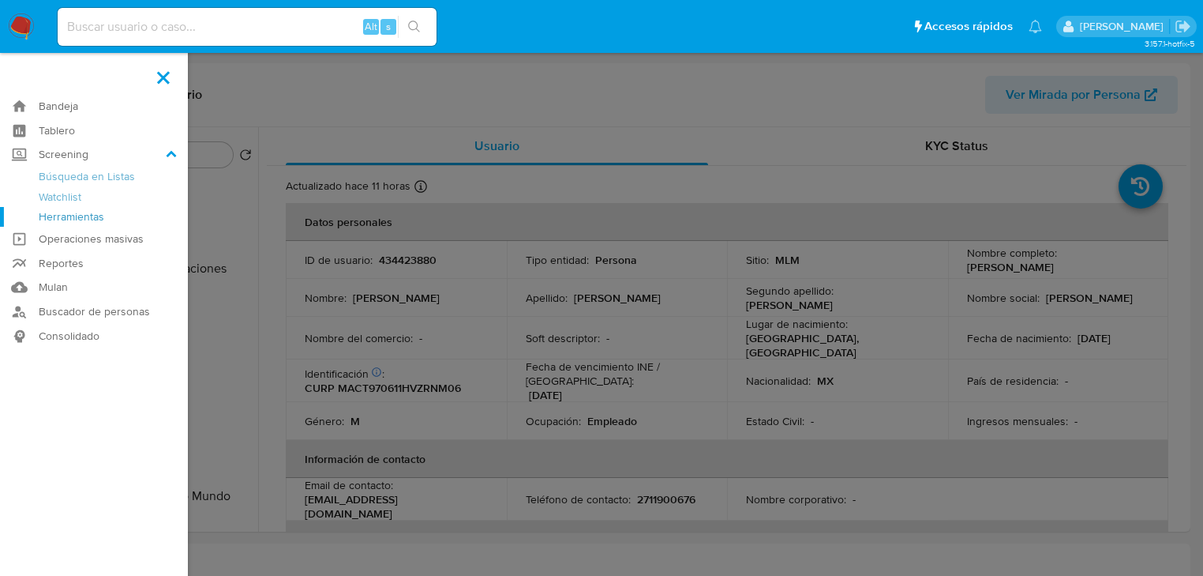
drag, startPoint x: 97, startPoint y: 213, endPoint x: 227, endPoint y: 177, distance: 135.2
click at [97, 214] on link "Herramientas" at bounding box center [94, 217] width 188 height 20
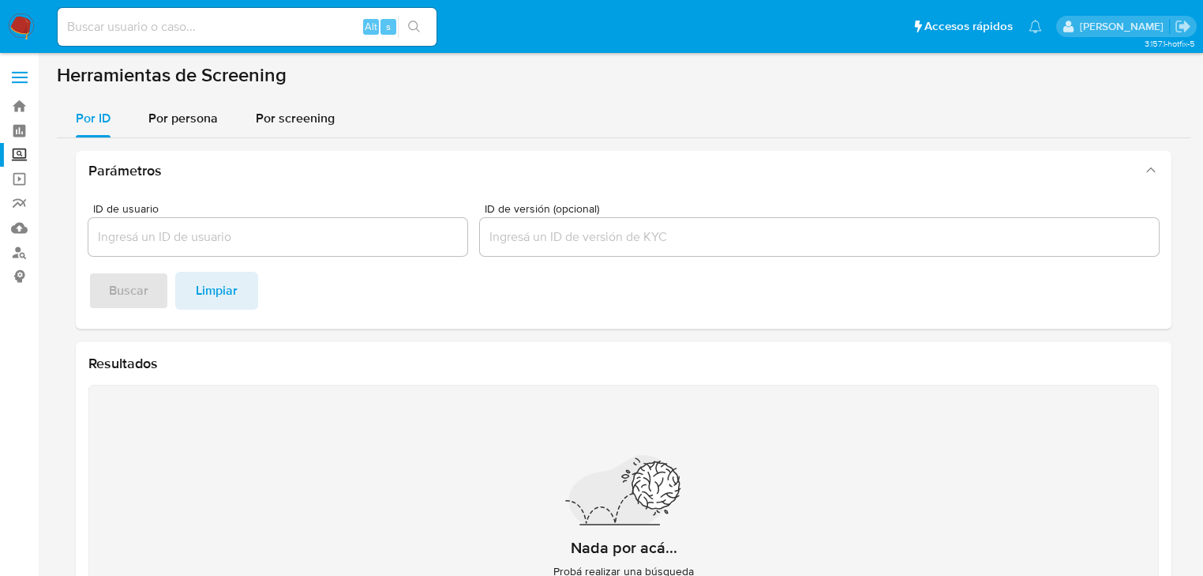
drag, startPoint x: 163, startPoint y: 103, endPoint x: 185, endPoint y: 138, distance: 40.8
click at [165, 107] on div "Por persona" at bounding box center [182, 118] width 69 height 38
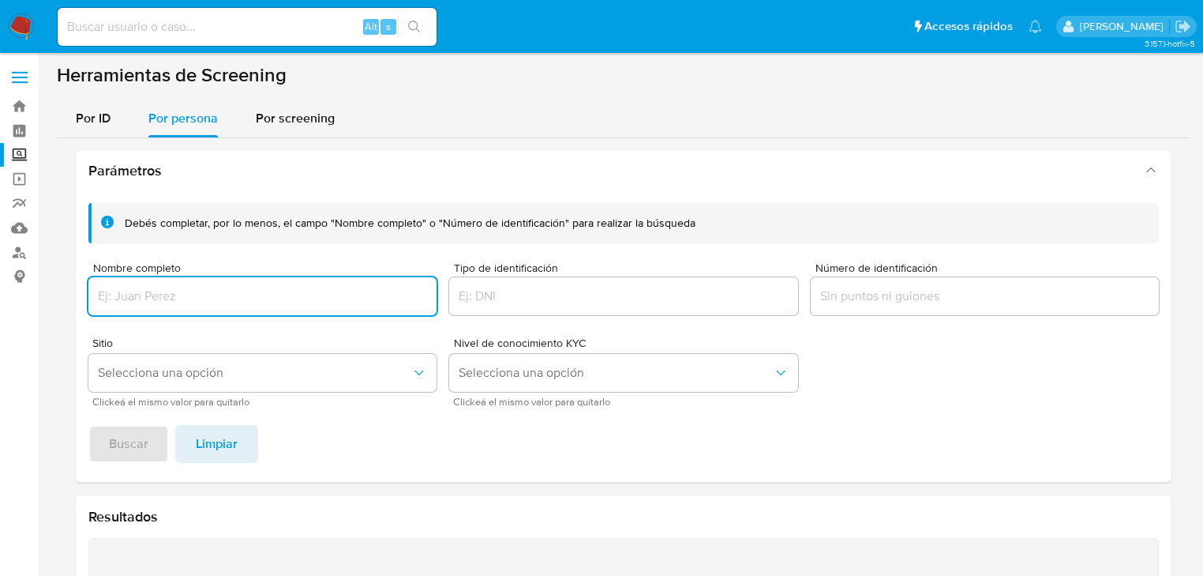
click at [157, 284] on div at bounding box center [262, 296] width 348 height 38
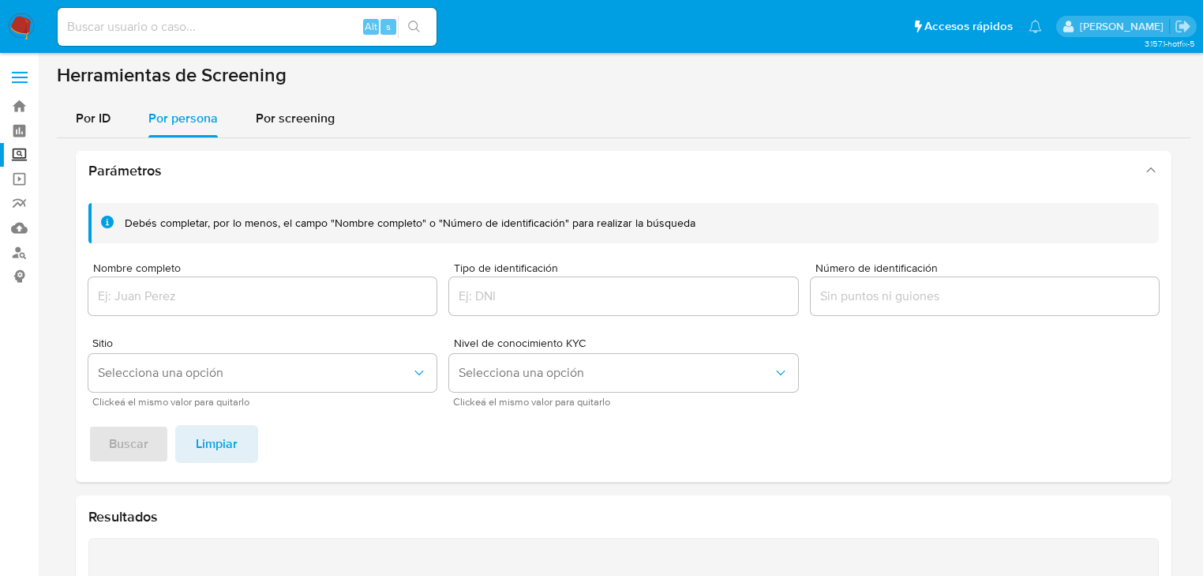
click at [139, 309] on div at bounding box center [262, 296] width 348 height 38
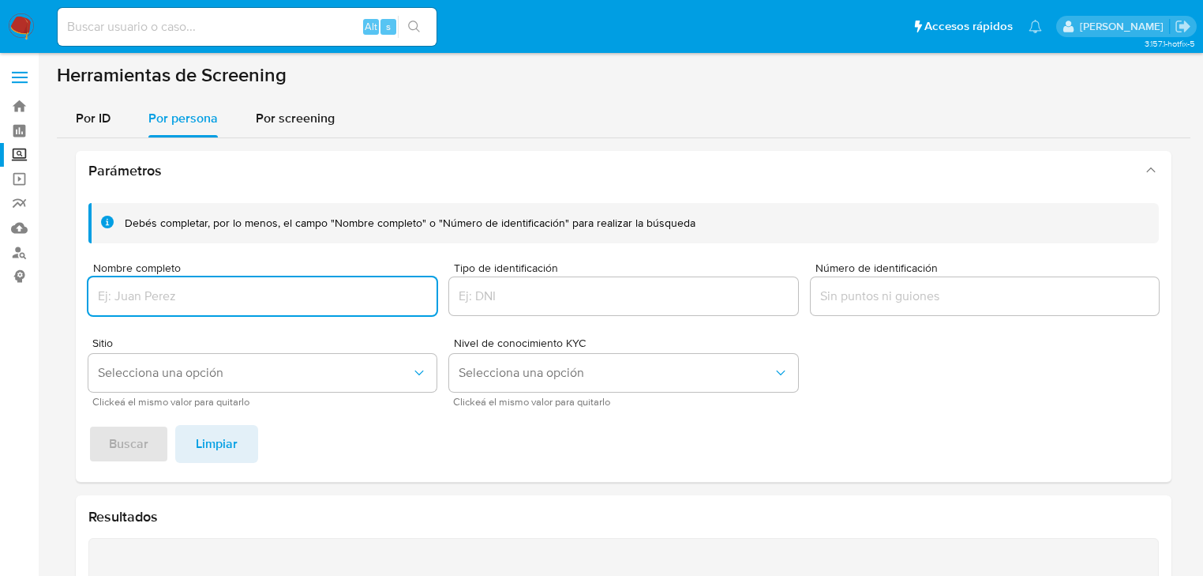
click at [139, 295] on input "Nombre completo" at bounding box center [262, 296] width 348 height 21
type input "[PERSON_NAME]"
click at [141, 442] on span "Buscar" at bounding box center [128, 443] width 39 height 35
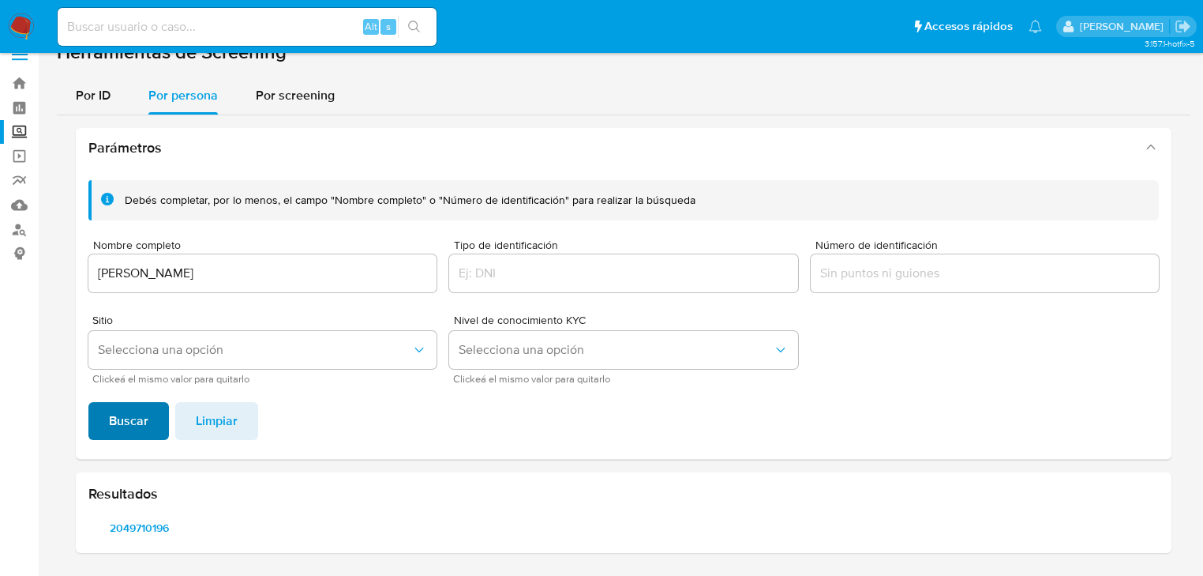
scroll to position [22, 0]
click at [145, 531] on span "2049710196" at bounding box center [138, 528] width 79 height 22
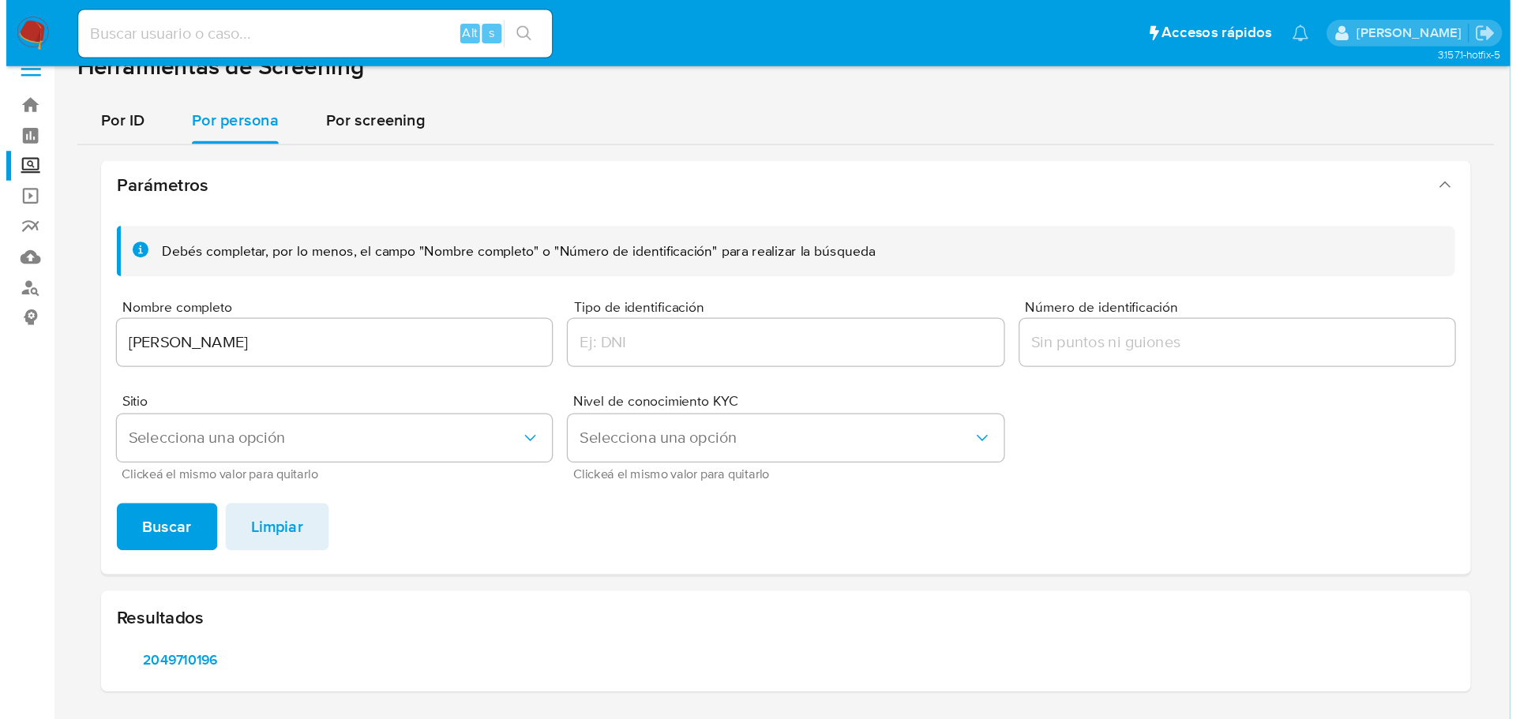
scroll to position [0, 0]
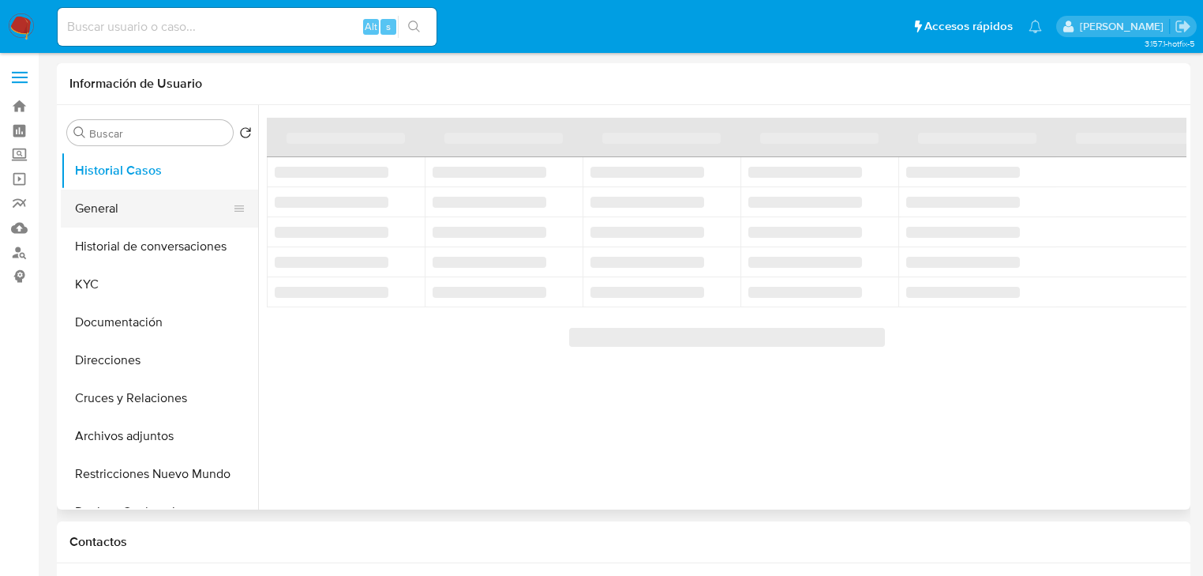
click at [148, 205] on button "General" at bounding box center [153, 208] width 185 height 38
select select "10"
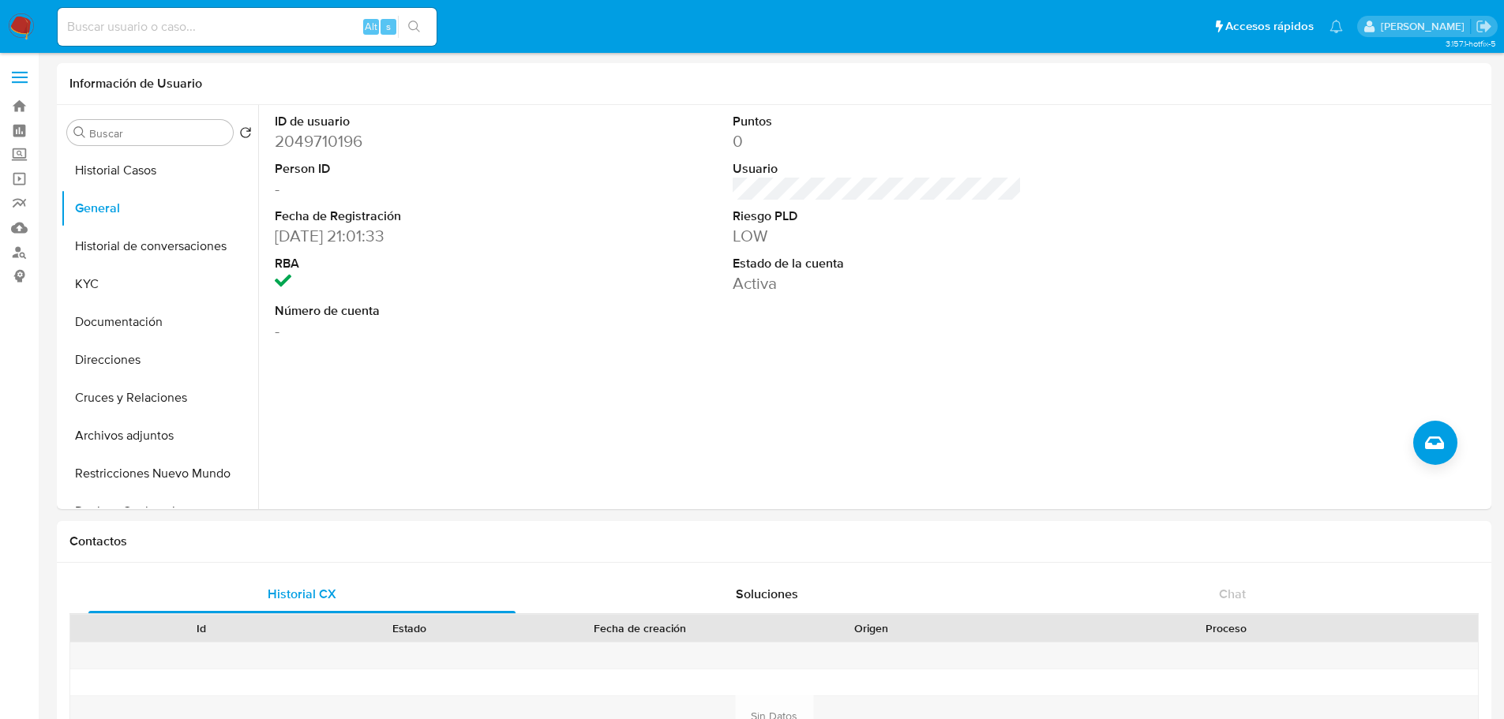
drag, startPoint x: 0, startPoint y: 20, endPoint x: 43, endPoint y: 12, distance: 44.1
click at [2, 18] on nav "Pausado Ver notificaciones Alt s Accesos rápidos Presiona las siguientes teclas…" at bounding box center [752, 26] width 1504 height 53
click at [34, 24] on img at bounding box center [21, 26] width 27 height 27
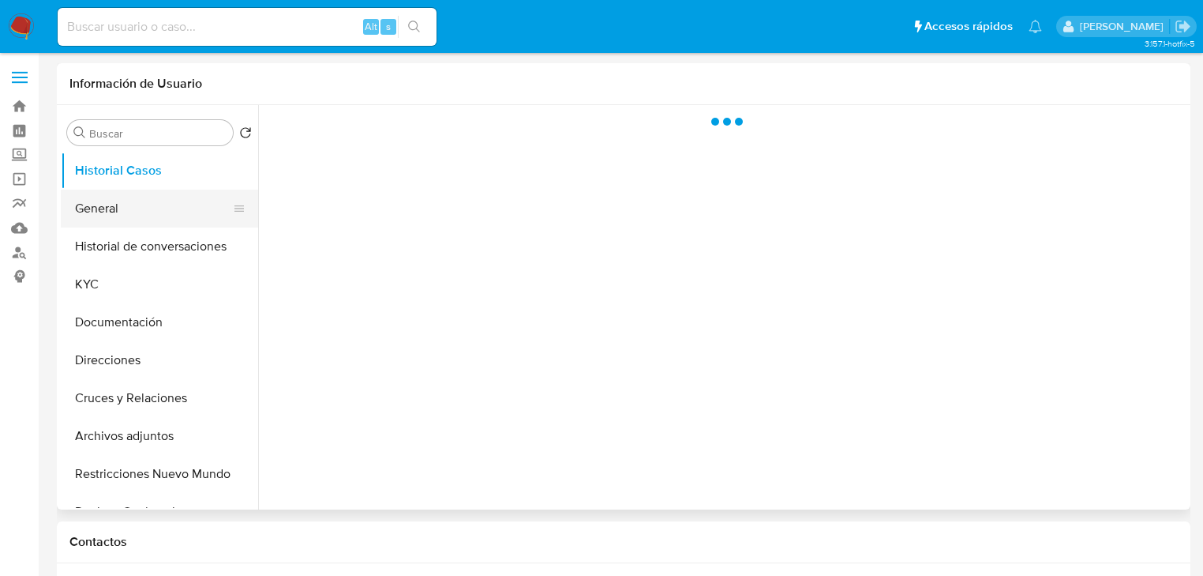
click at [176, 207] on button "General" at bounding box center [153, 208] width 185 height 38
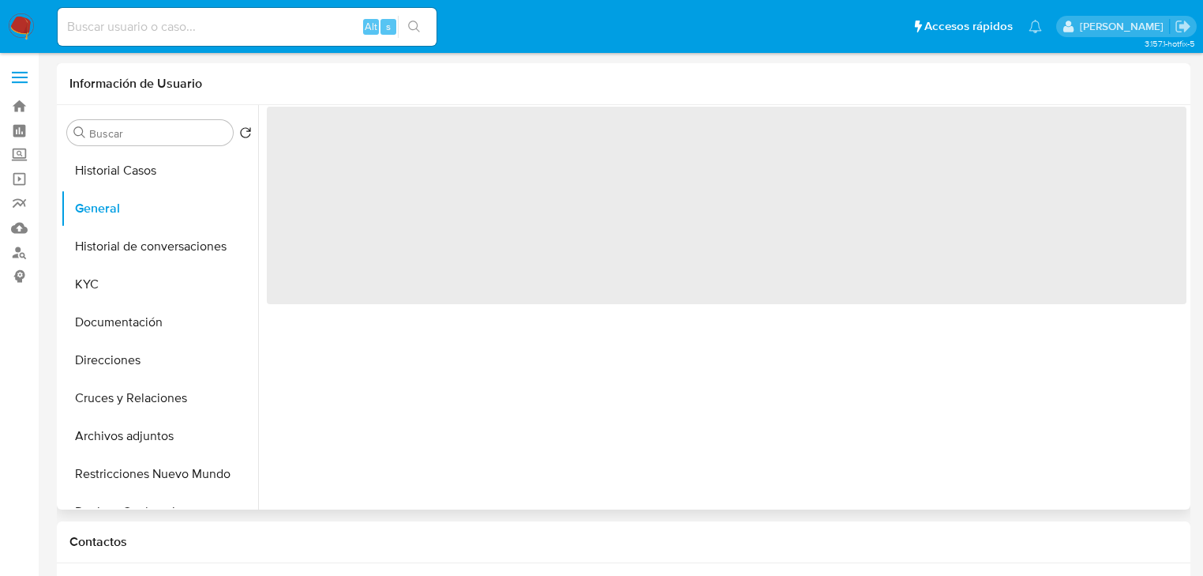
select select "10"
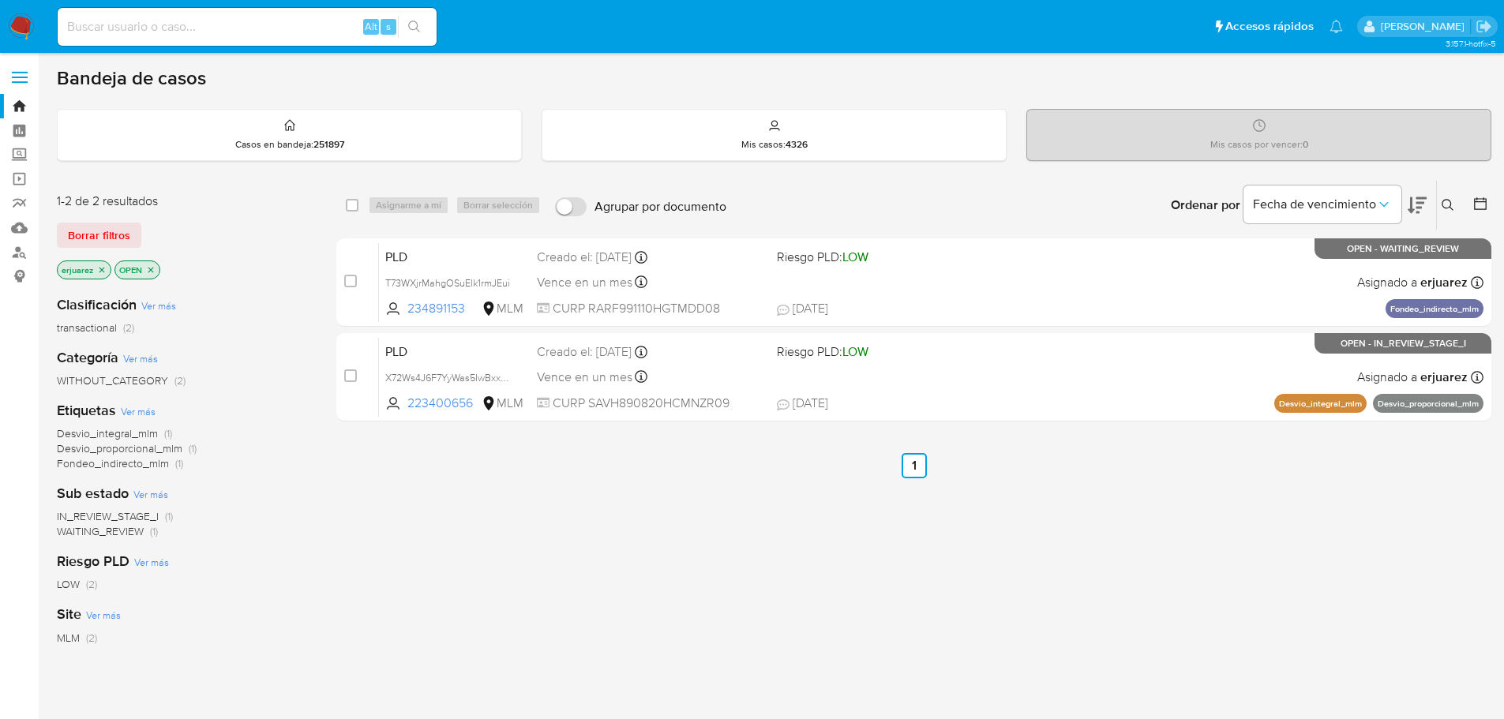
click at [22, 34] on img at bounding box center [21, 26] width 27 height 27
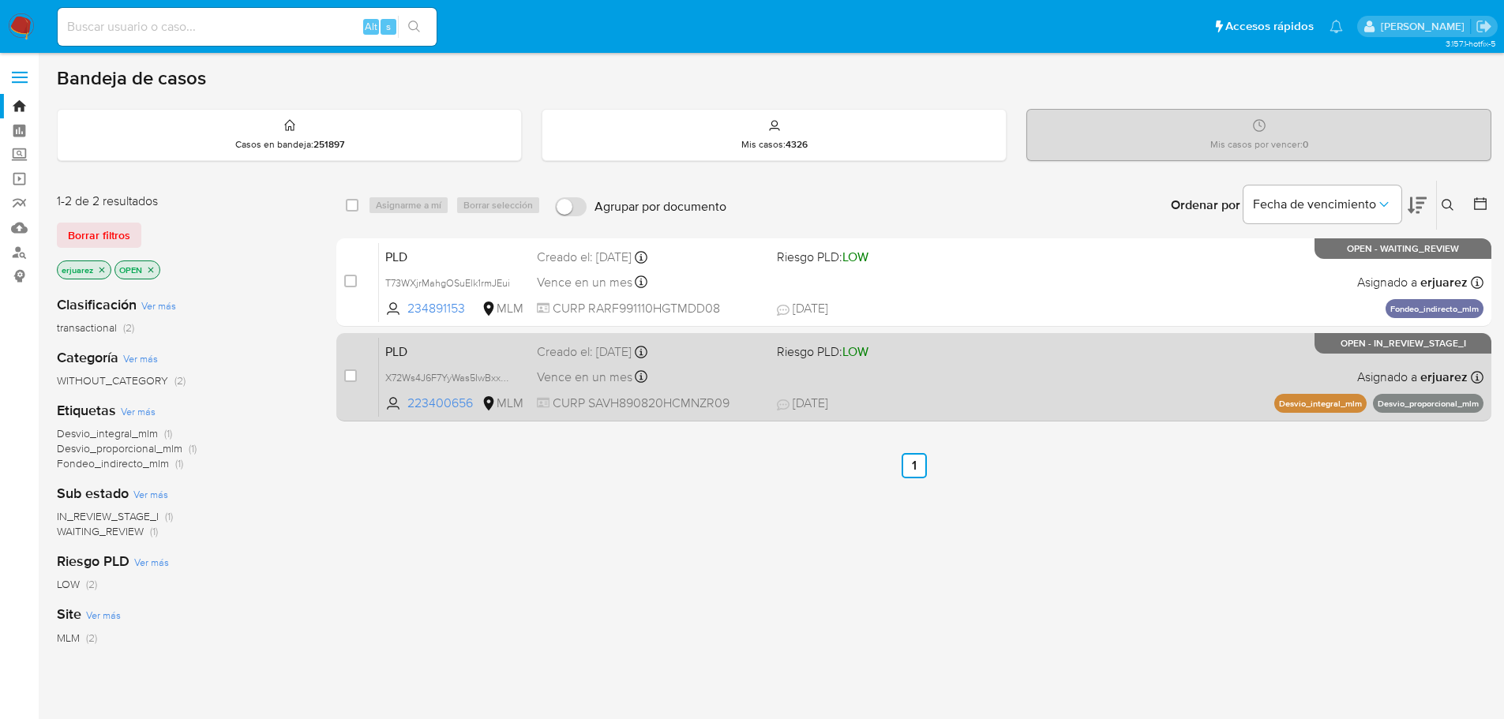
click at [913, 379] on div "PLD X72Ws4J6F7YyWas5IwBxxWFJ 223400656 MLM Riesgo PLD: LOW Creado el: 12/08/202…" at bounding box center [931, 377] width 1104 height 80
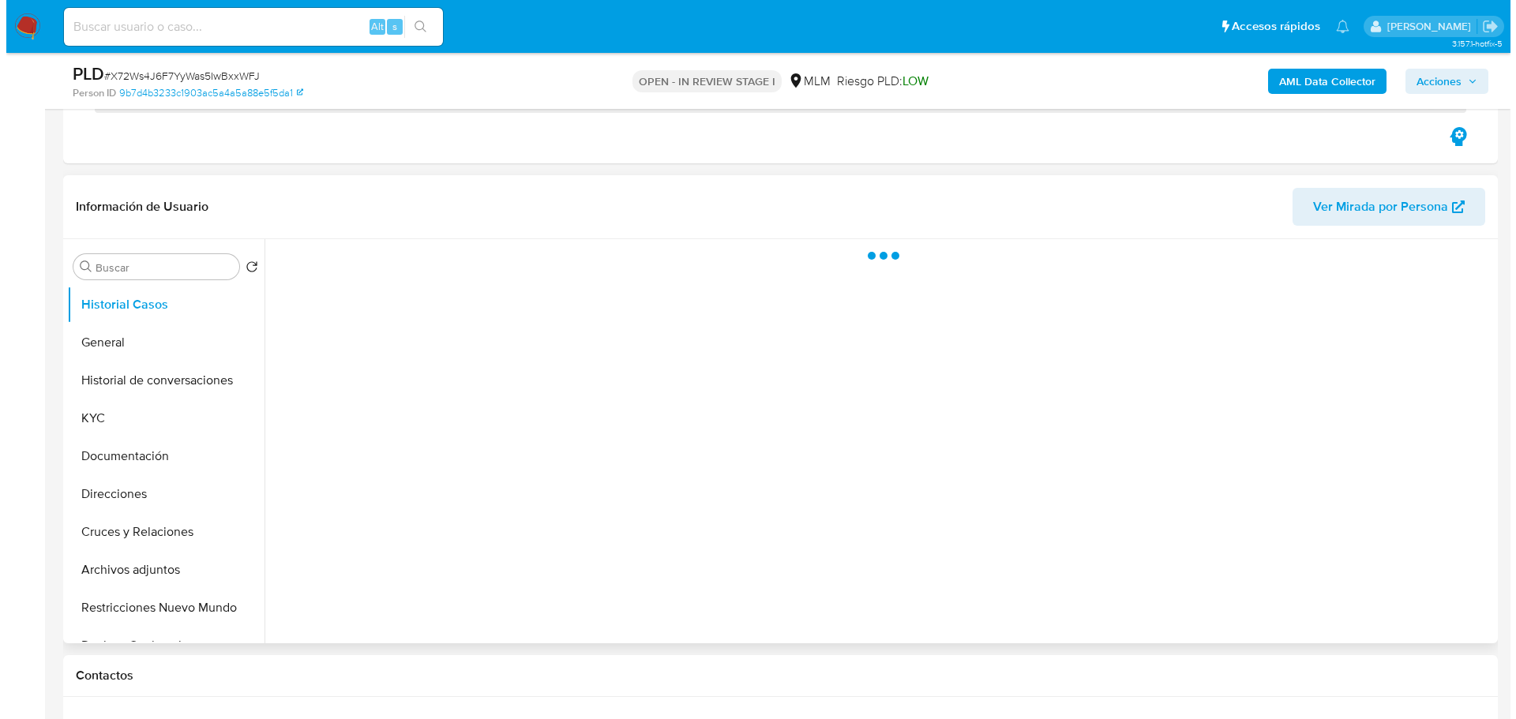
scroll to position [237, 0]
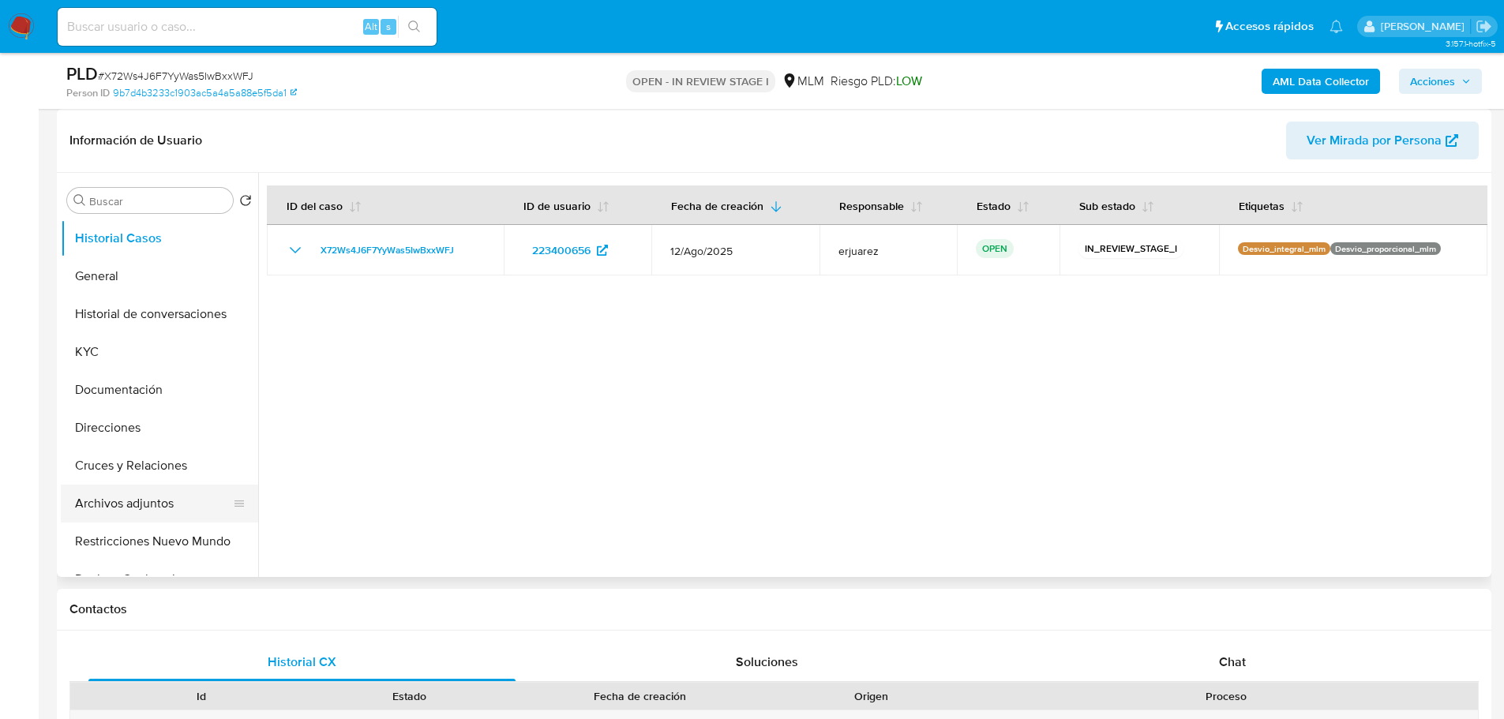
click at [157, 496] on button "Archivos adjuntos" at bounding box center [153, 504] width 185 height 38
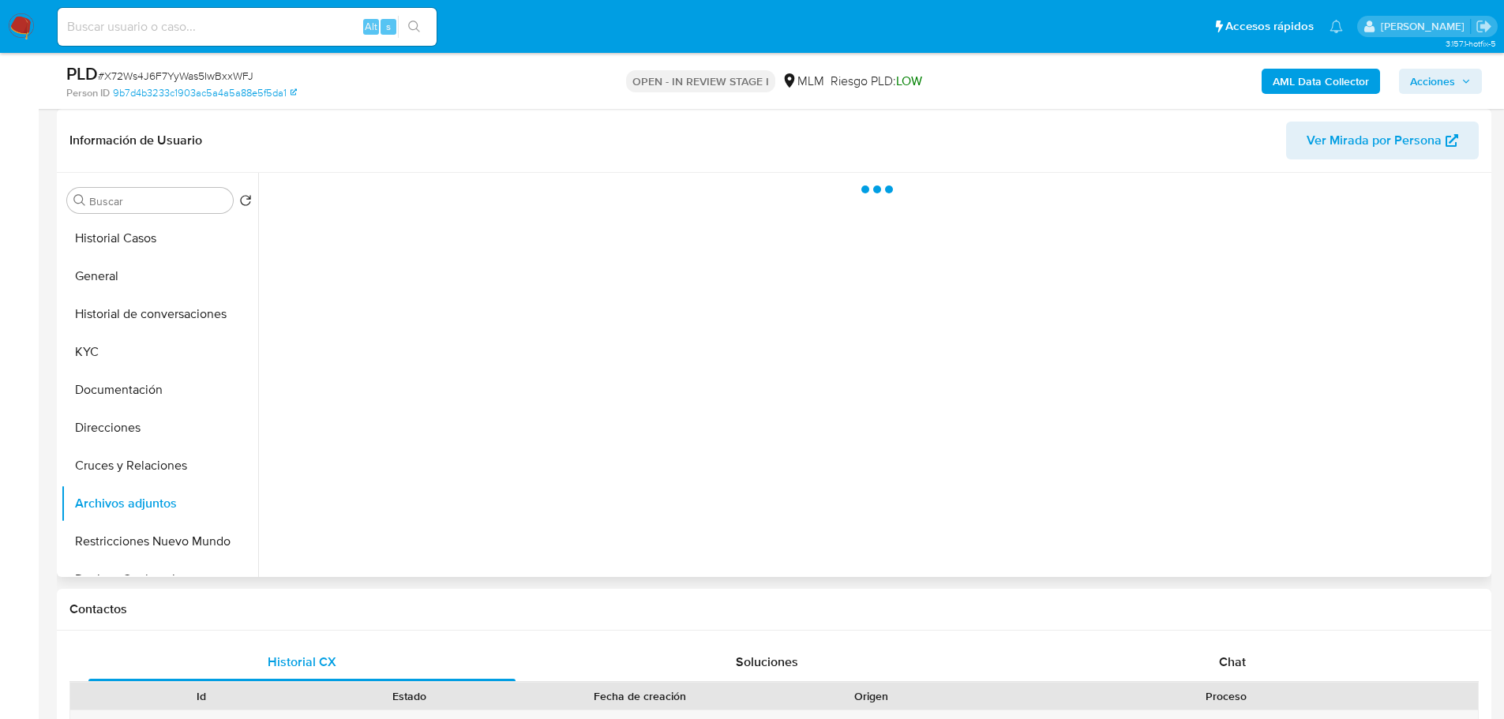
select select "10"
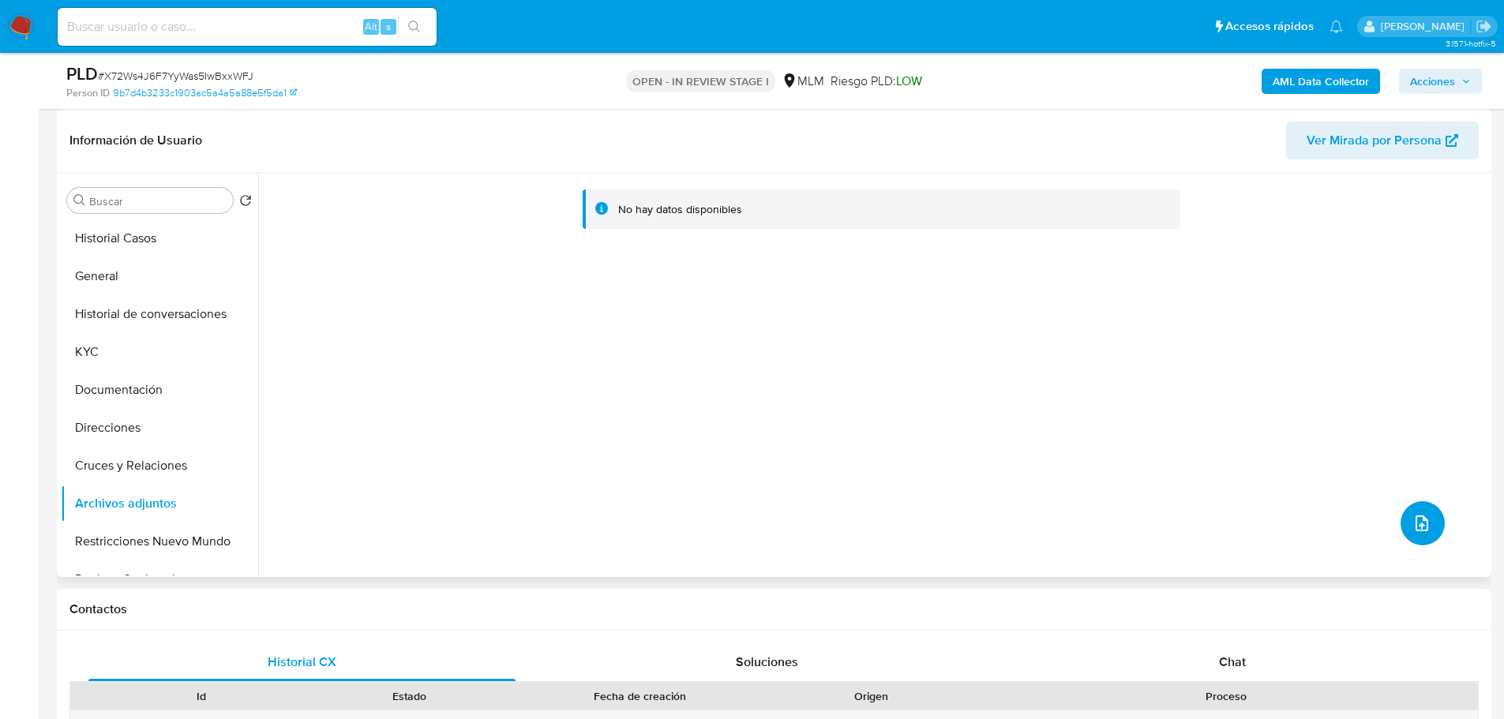
click at [1412, 529] on icon "upload-file" at bounding box center [1421, 523] width 19 height 19
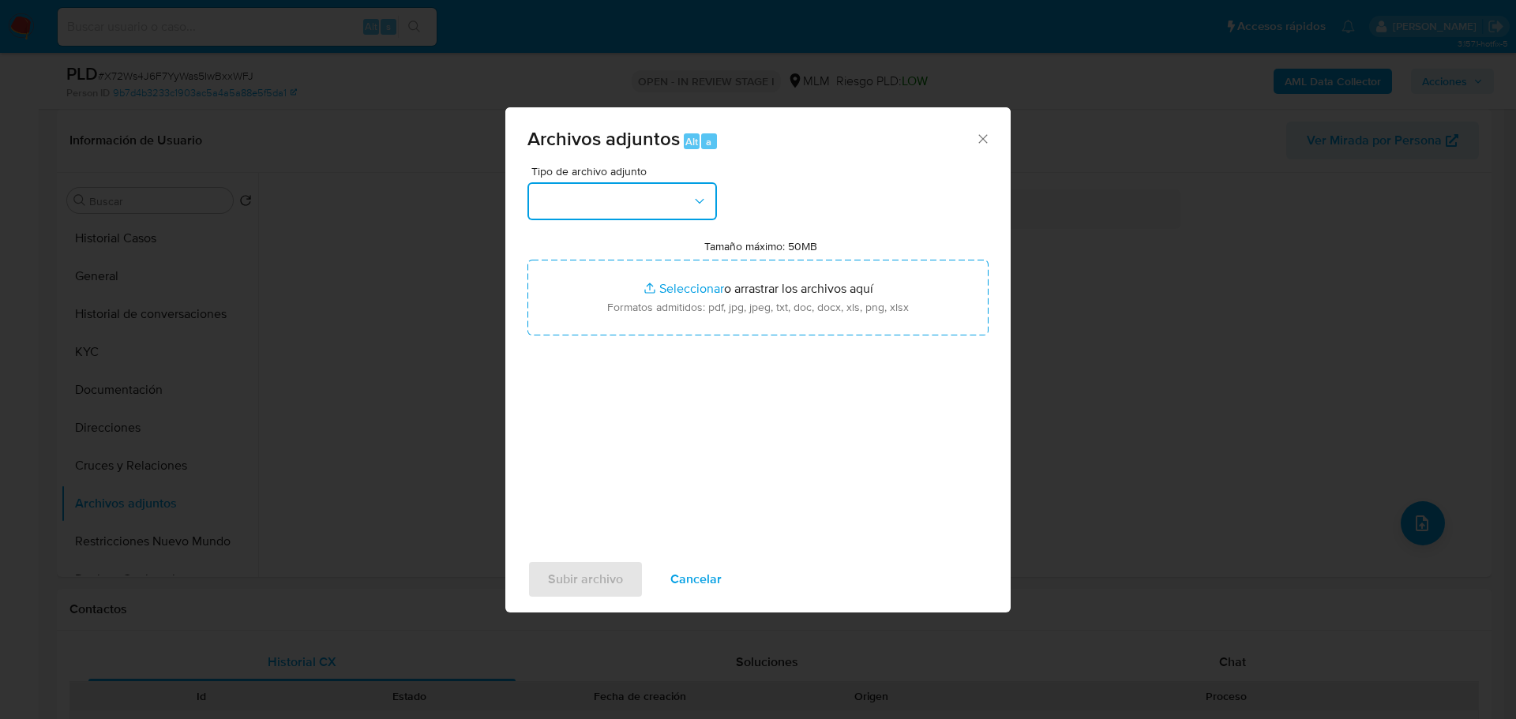
click at [642, 197] on button "button" at bounding box center [621, 201] width 189 height 38
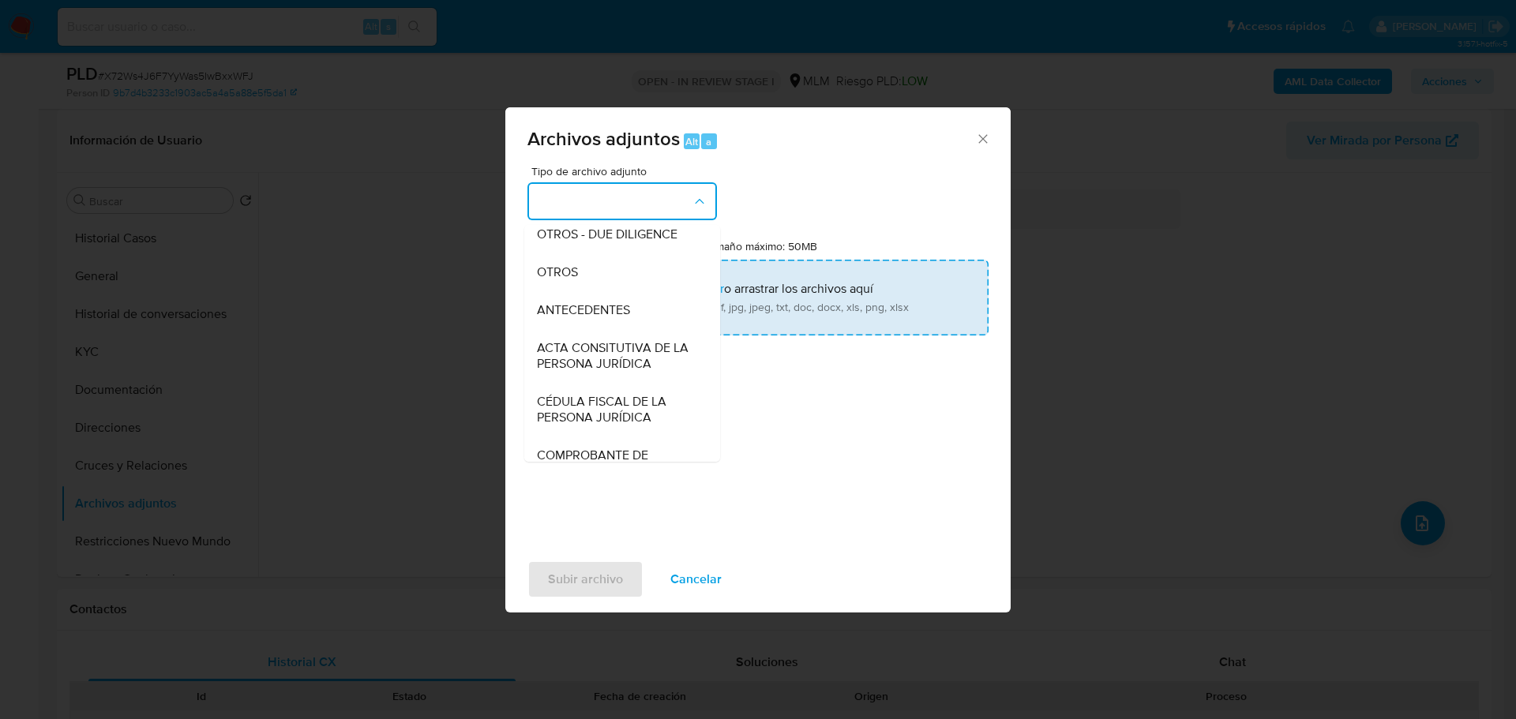
drag, startPoint x: 566, startPoint y: 289, endPoint x: 660, endPoint y: 279, distance: 94.5
click at [568, 280] on span "OTROS" at bounding box center [557, 272] width 41 height 16
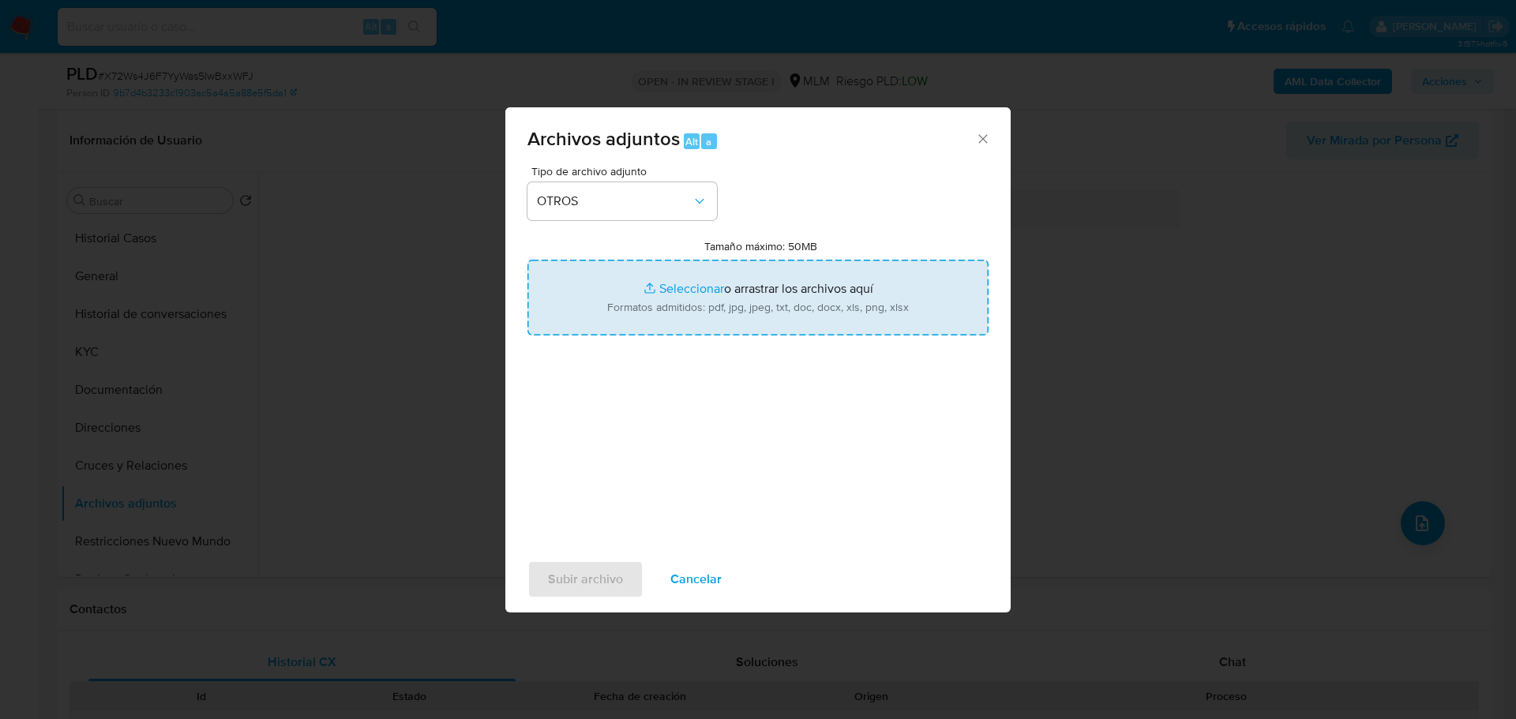
click at [681, 290] on input "Tamaño máximo: 50MB Seleccionar archivos" at bounding box center [757, 298] width 461 height 76
type input "C:\fakepath\223400656_Heriberto [PERSON_NAME] Vazquez_Ago25.pdf"
click at [658, 288] on input "Tamaño máximo: 50MB Seleccionar archivos" at bounding box center [757, 298] width 461 height 76
type input "C:\fakepath\223400656_Heriberto [PERSON_NAME] Vazquez_Ago25.xlsx"
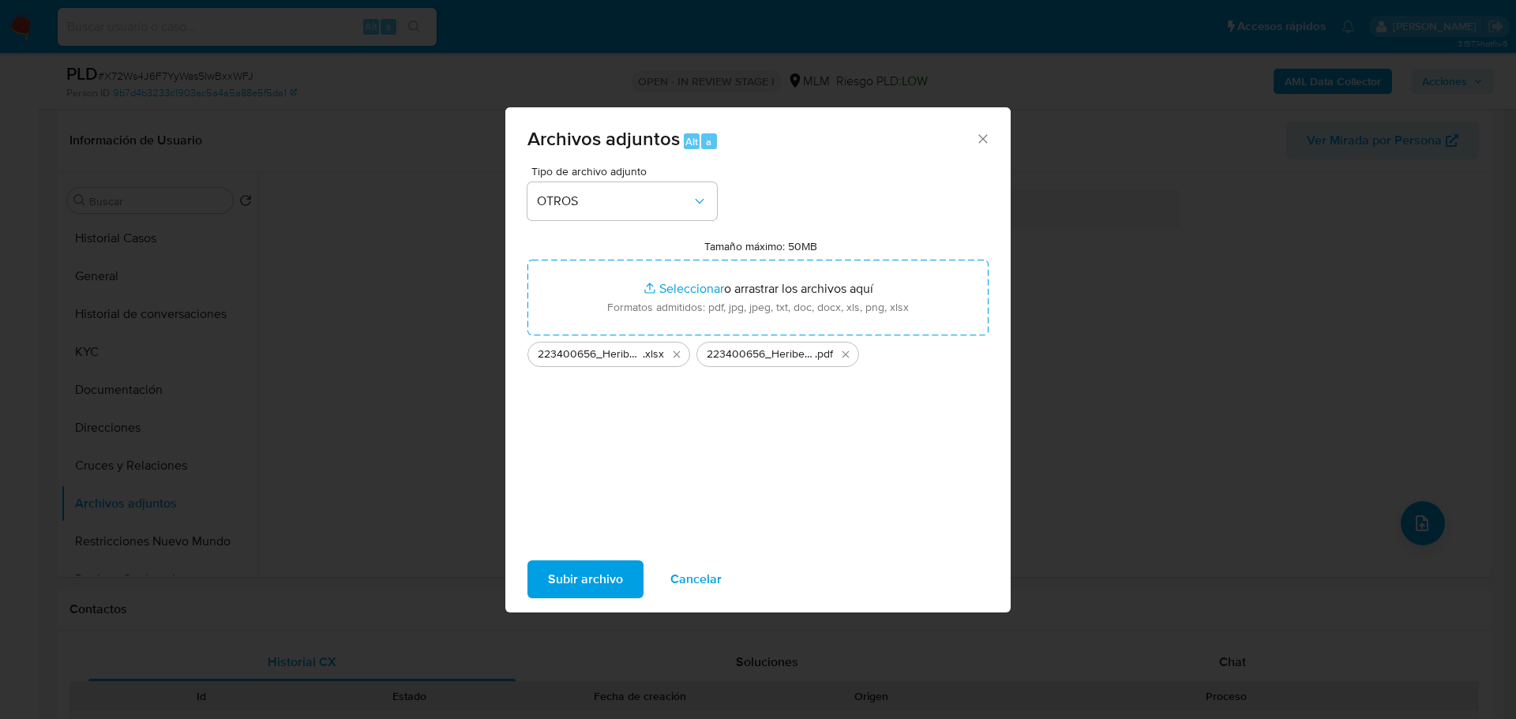
drag, startPoint x: 658, startPoint y: 288, endPoint x: 572, endPoint y: 586, distance: 309.8
click at [572, 586] on span "Subir archivo" at bounding box center [585, 579] width 75 height 35
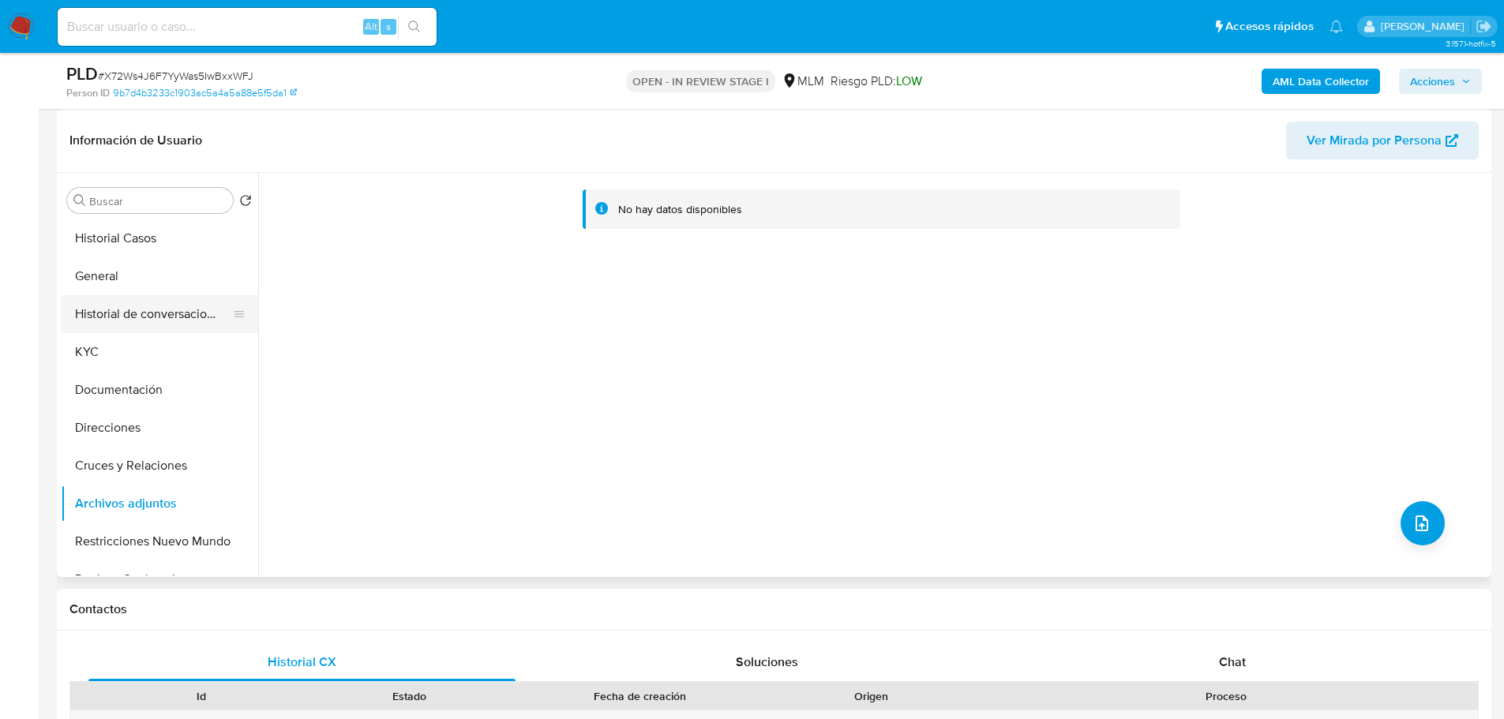
drag, startPoint x: 148, startPoint y: 291, endPoint x: 147, endPoint y: 328, distance: 37.9
click at [148, 291] on button "General" at bounding box center [159, 276] width 197 height 38
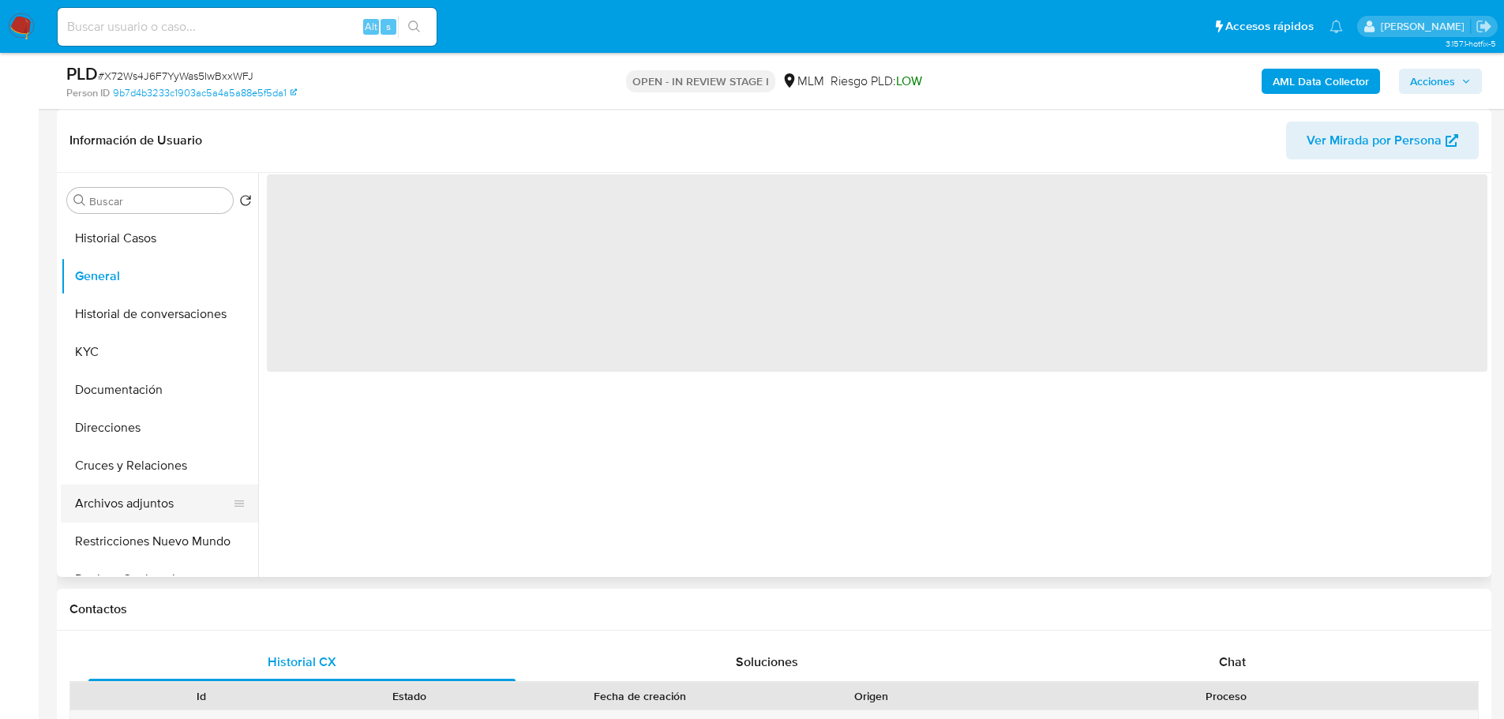
click at [139, 504] on button "Archivos adjuntos" at bounding box center [153, 504] width 185 height 38
